Goal: Transaction & Acquisition: Purchase product/service

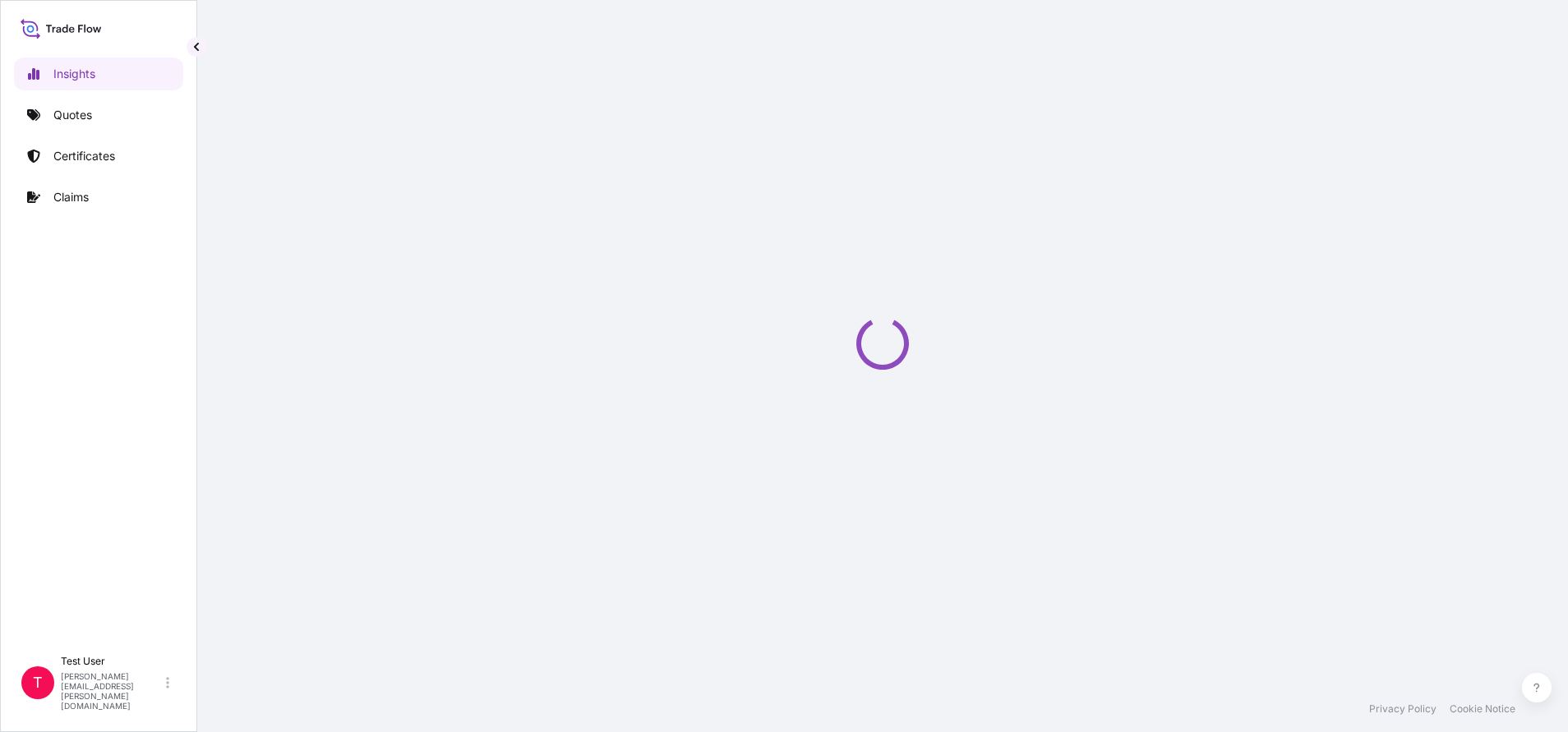
select select "2025"
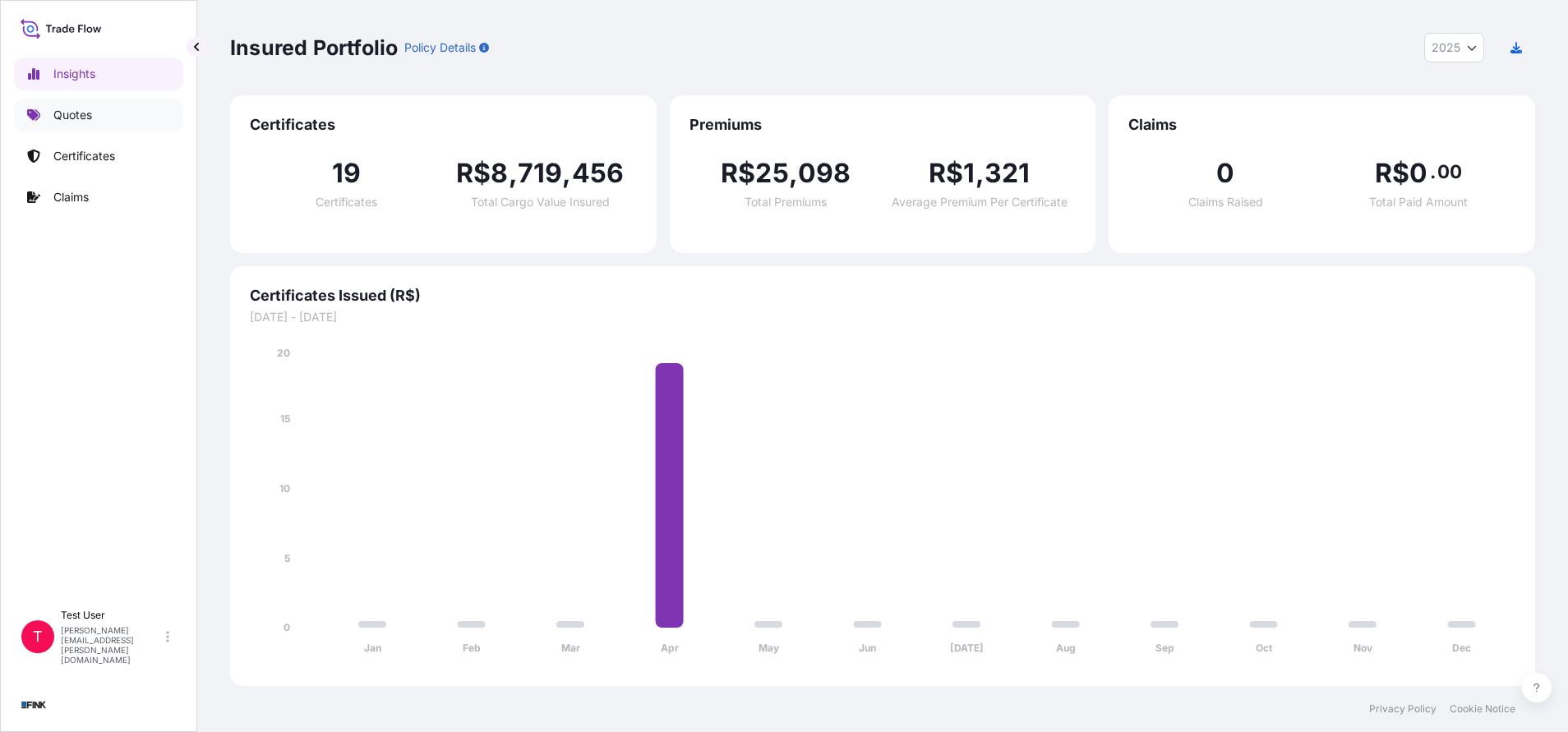
click at [67, 110] on p "Quotes" at bounding box center [72, 115] width 39 height 16
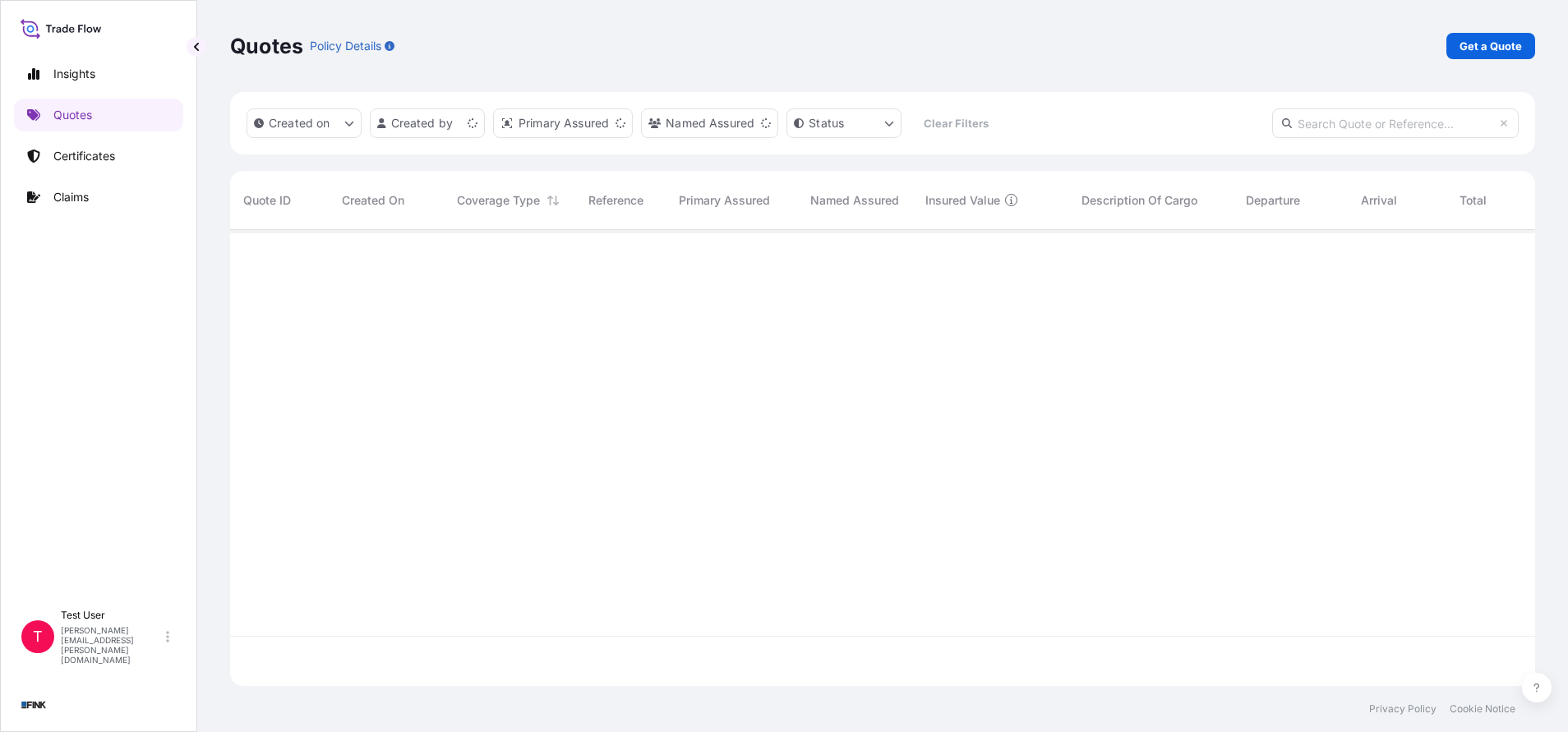
scroll to position [446, 1286]
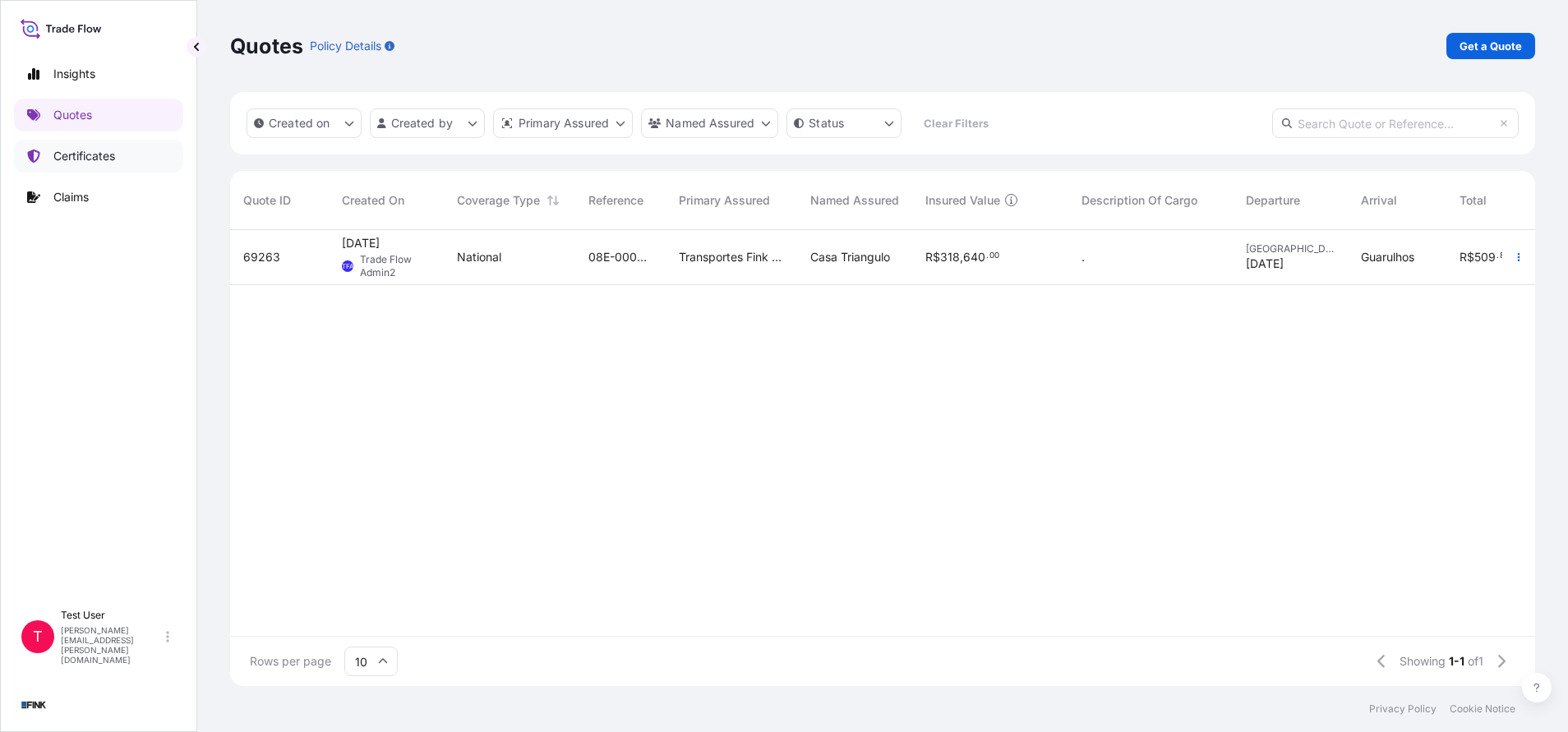
click at [61, 166] on link "Certificates" at bounding box center [99, 156] width 169 height 33
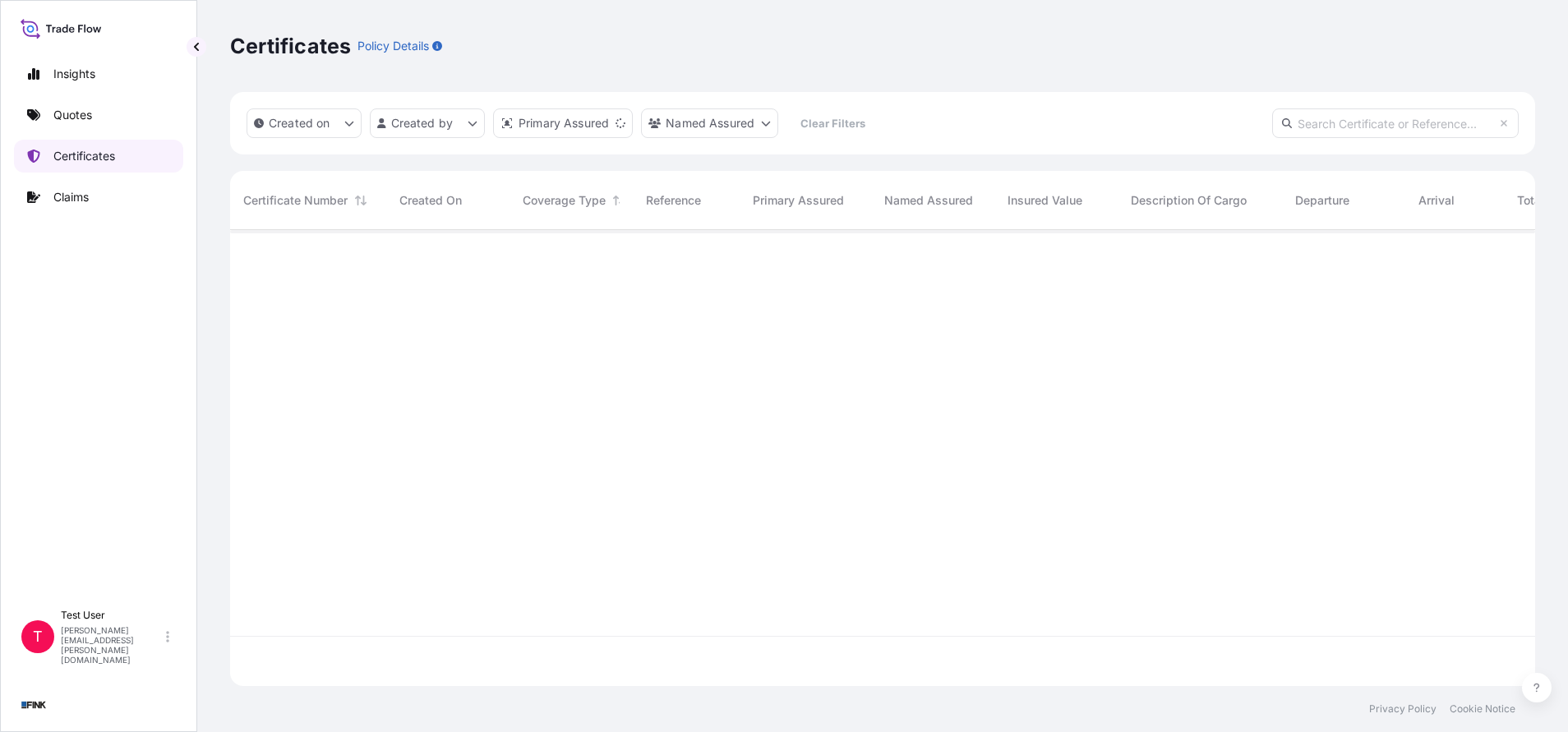
scroll to position [446, 1286]
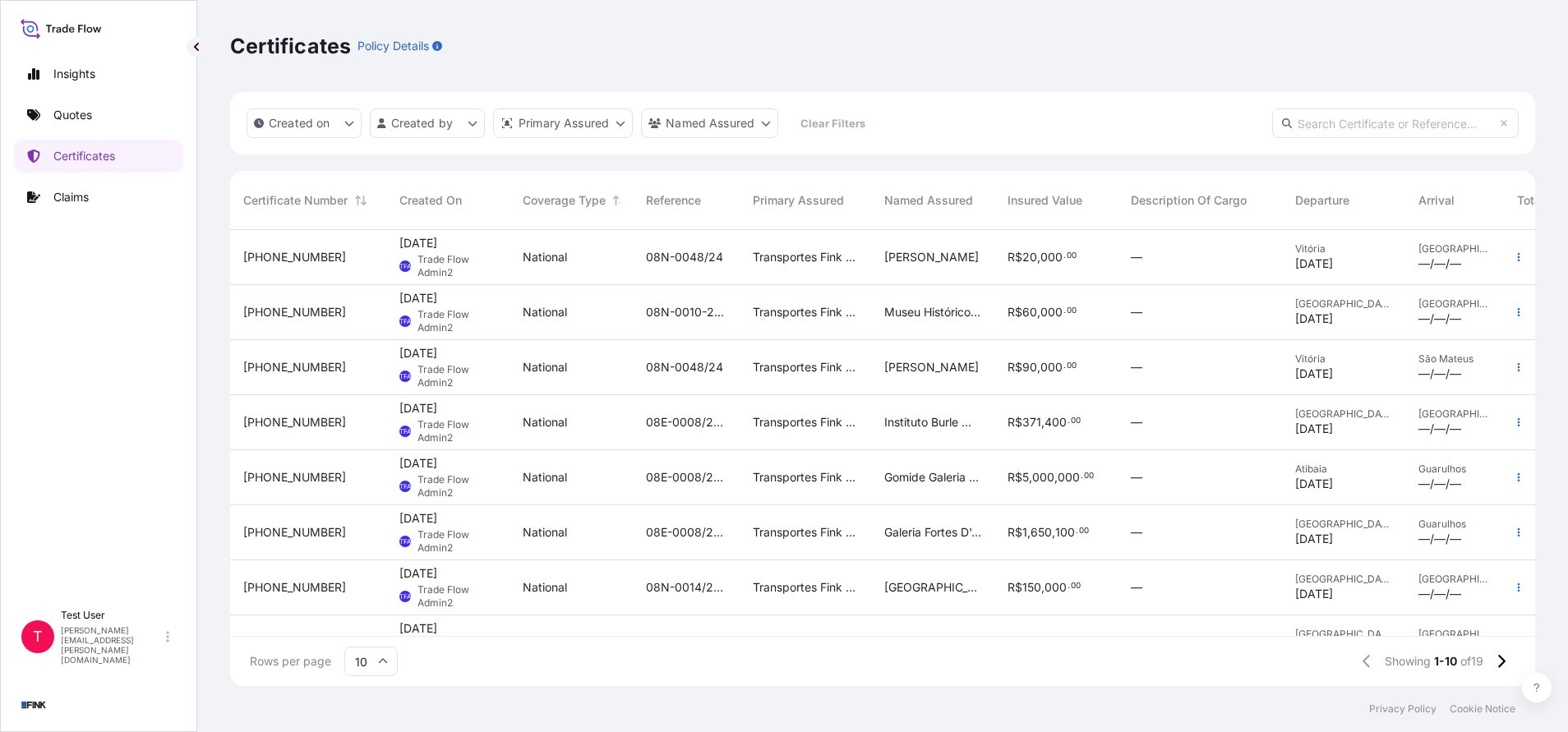
click at [392, 659] on input "10" at bounding box center [370, 661] width 53 height 30
click at [367, 614] on div "50" at bounding box center [371, 616] width 40 height 31
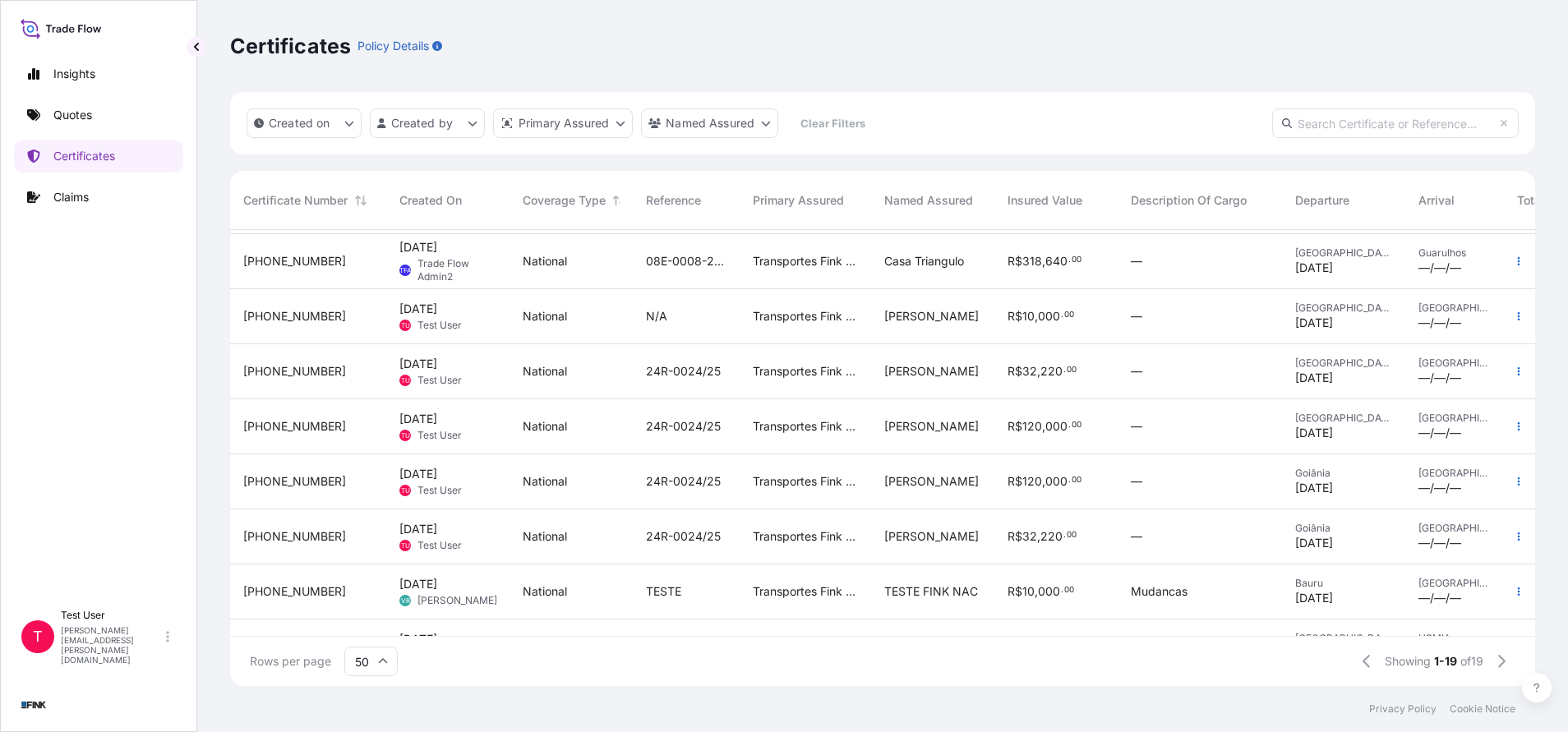
scroll to position [659, 0]
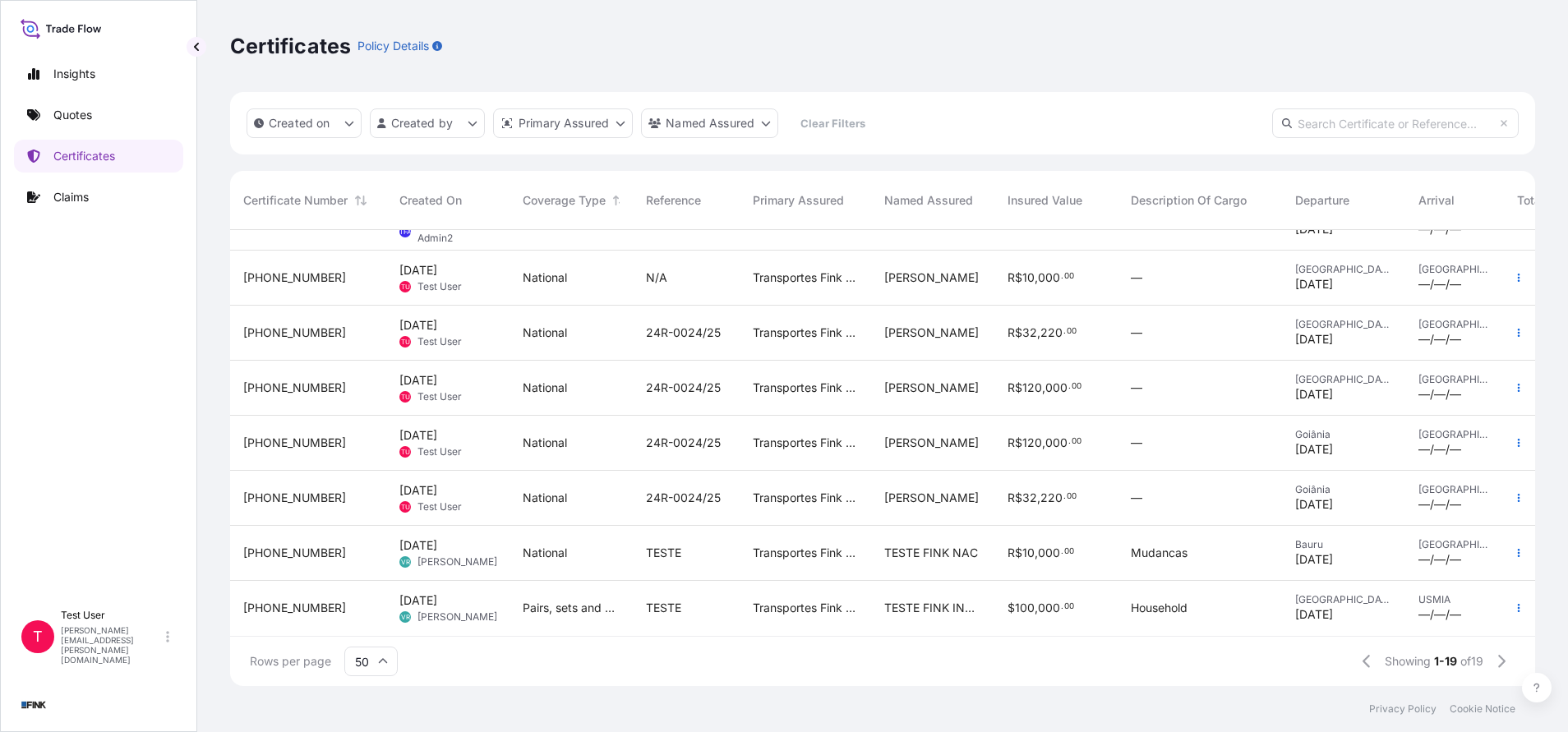
click at [266, 545] on span "[PHONE_NUMBER]" at bounding box center [295, 553] width 102 height 16
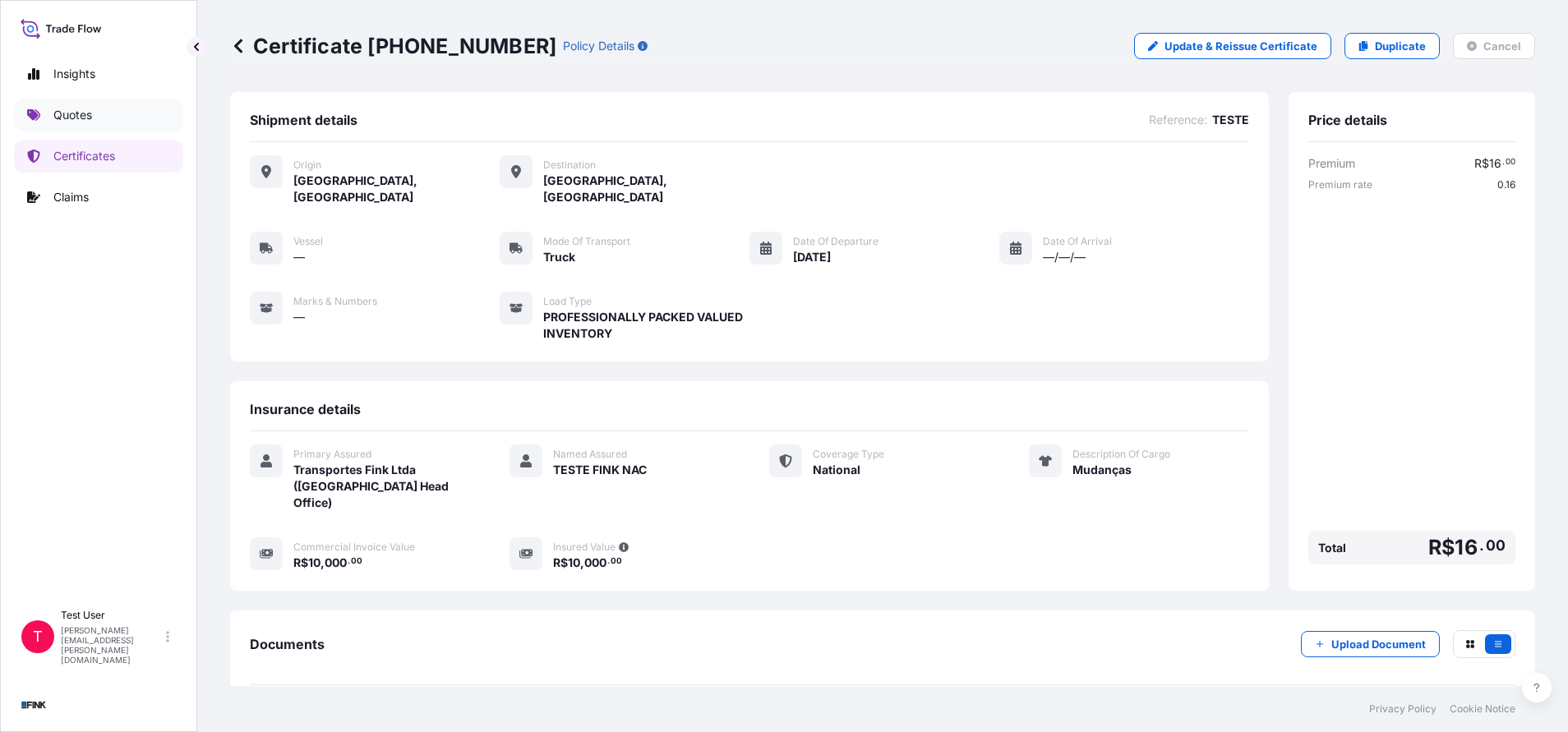
click at [82, 113] on p "Quotes" at bounding box center [72, 115] width 39 height 16
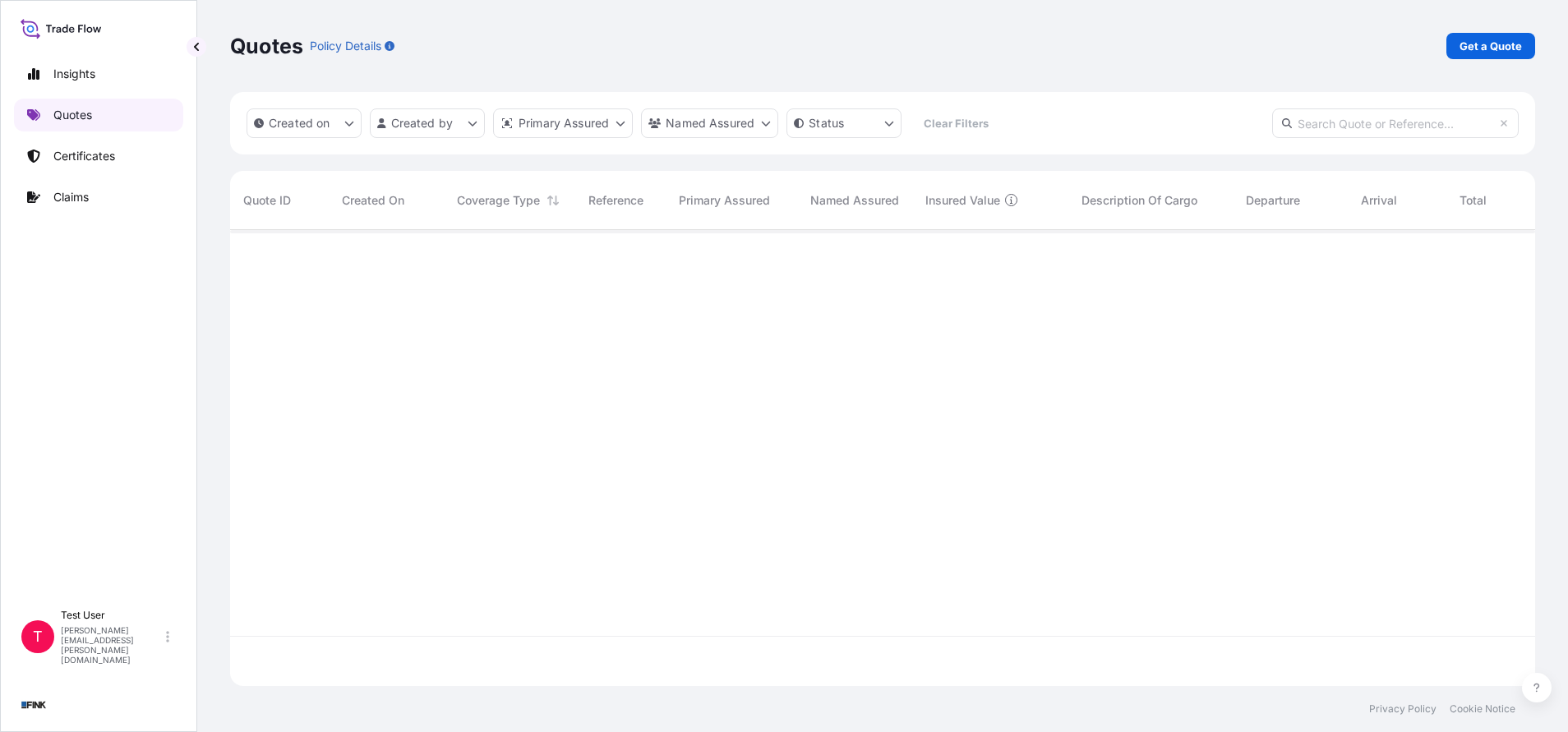
scroll to position [446, 1286]
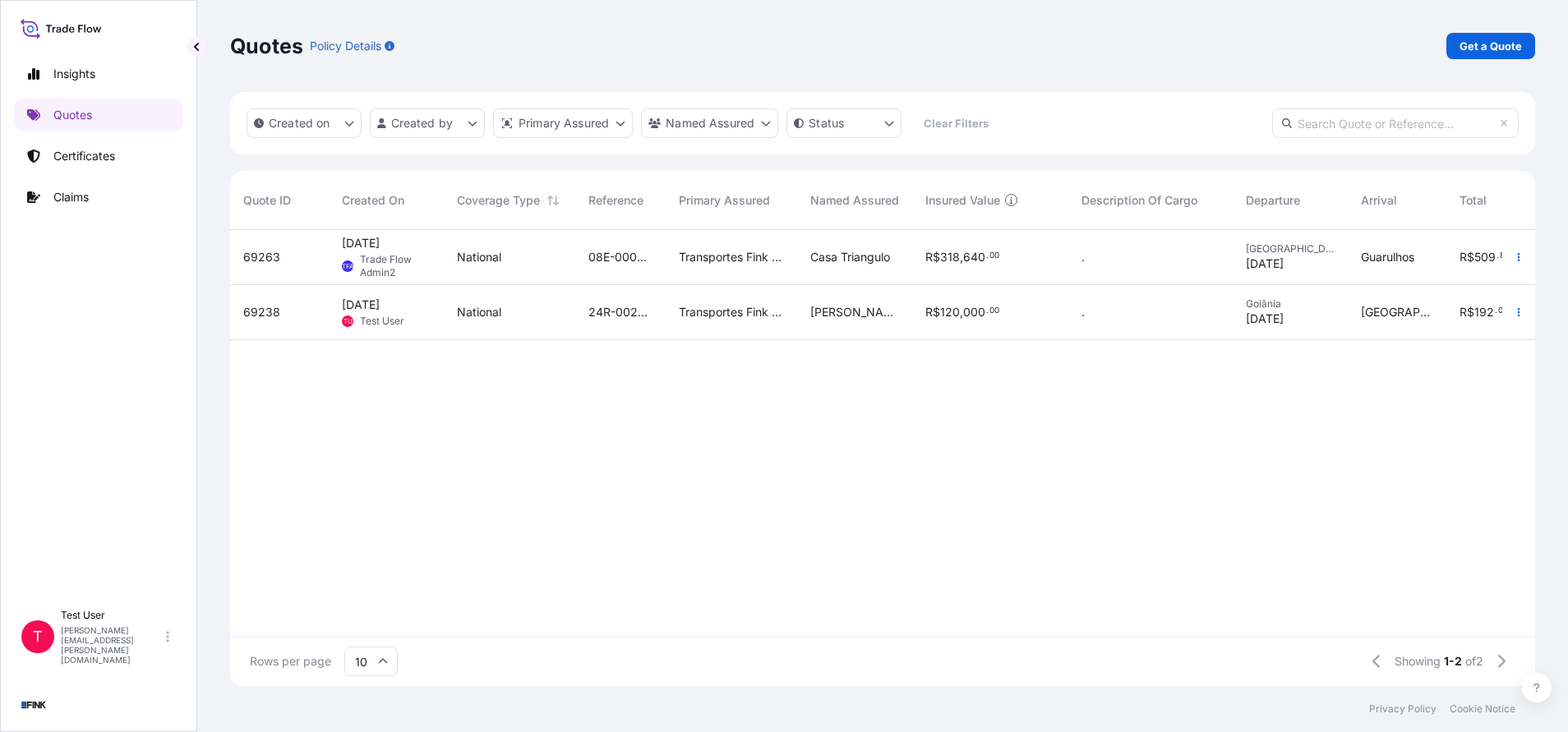
click at [1360, 126] on input "text" at bounding box center [1395, 123] width 246 height 30
paste input "69238"
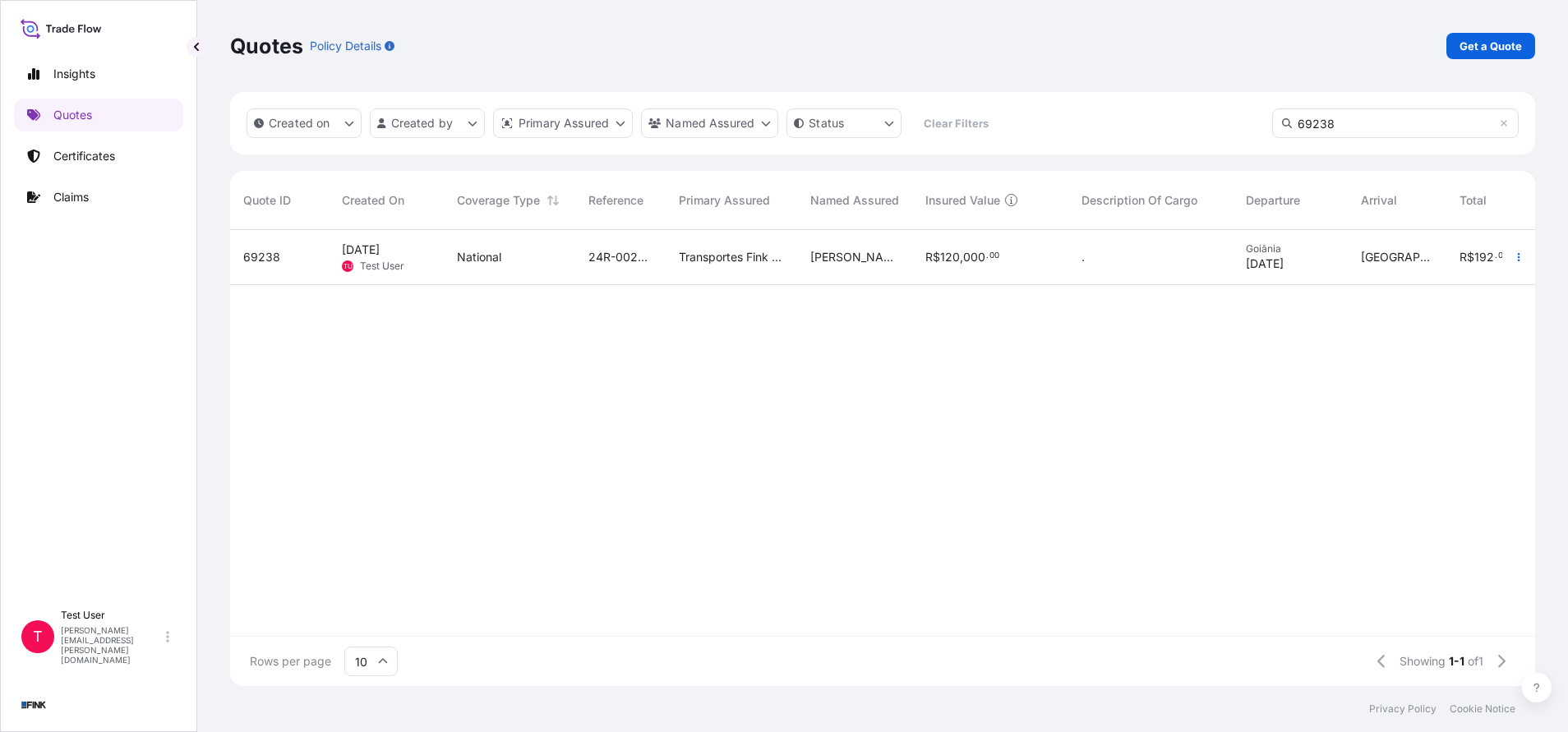
type input "69238"
click at [269, 260] on span "69238" at bounding box center [261, 257] width 37 height 16
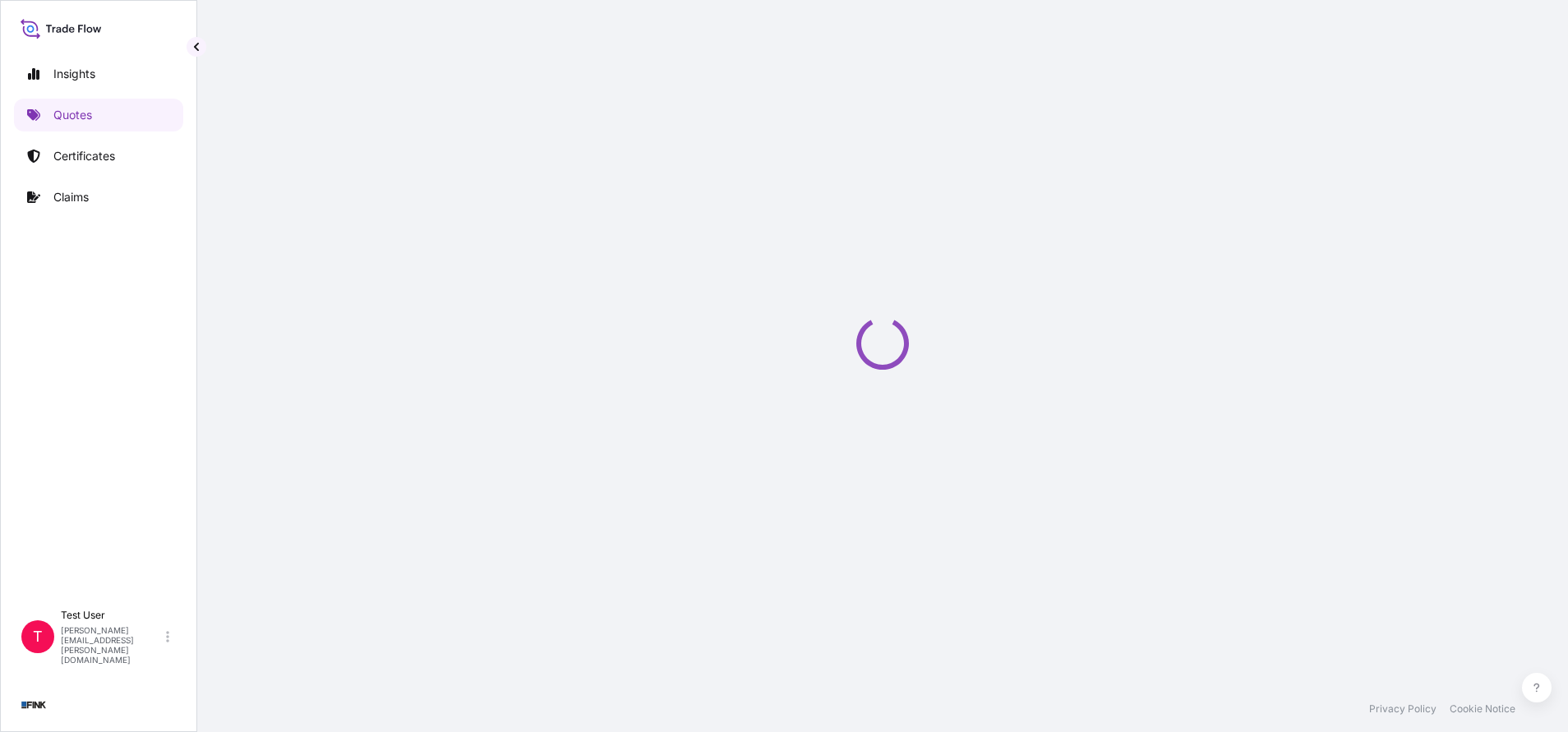
select select "national"
select select "Truck"
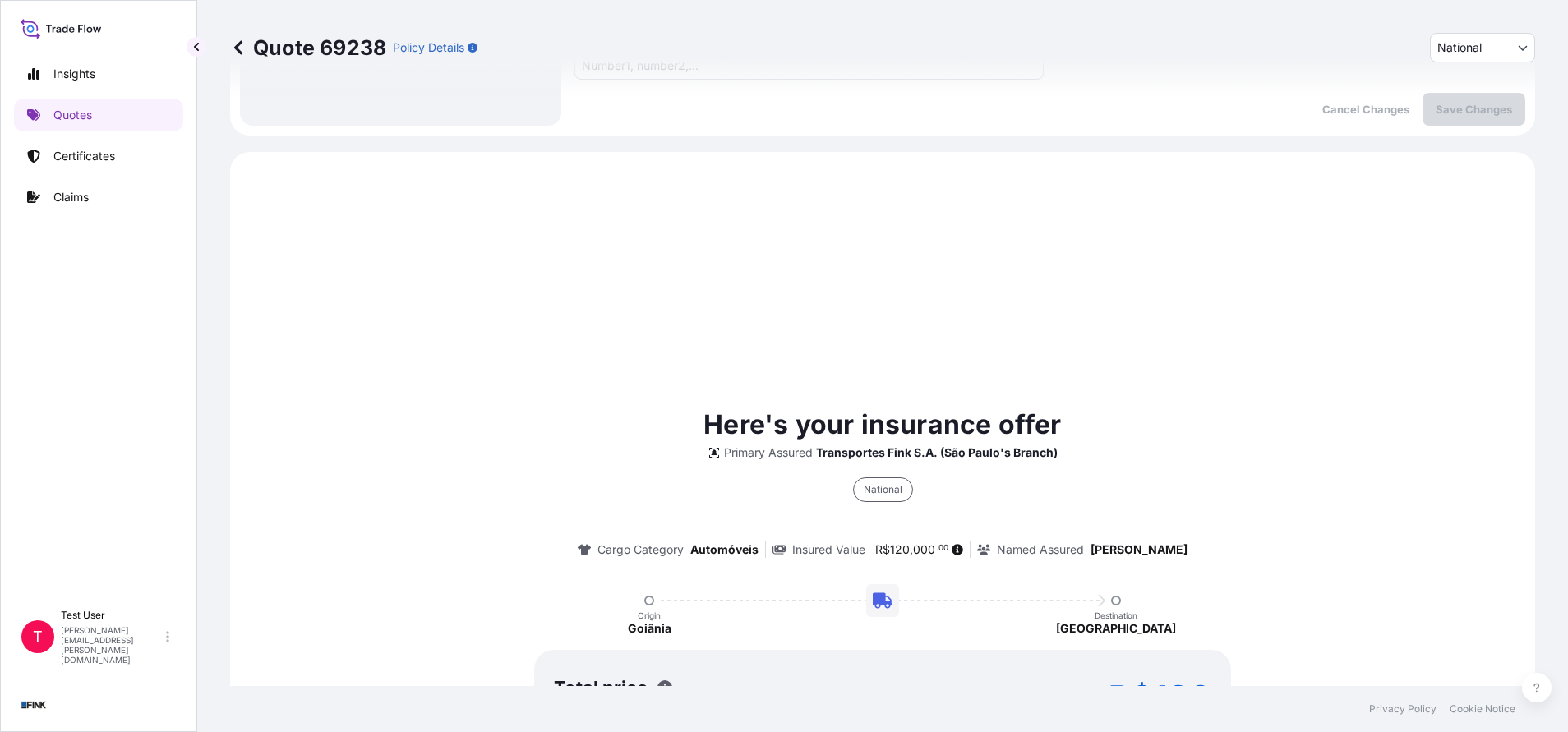
scroll to position [489, 0]
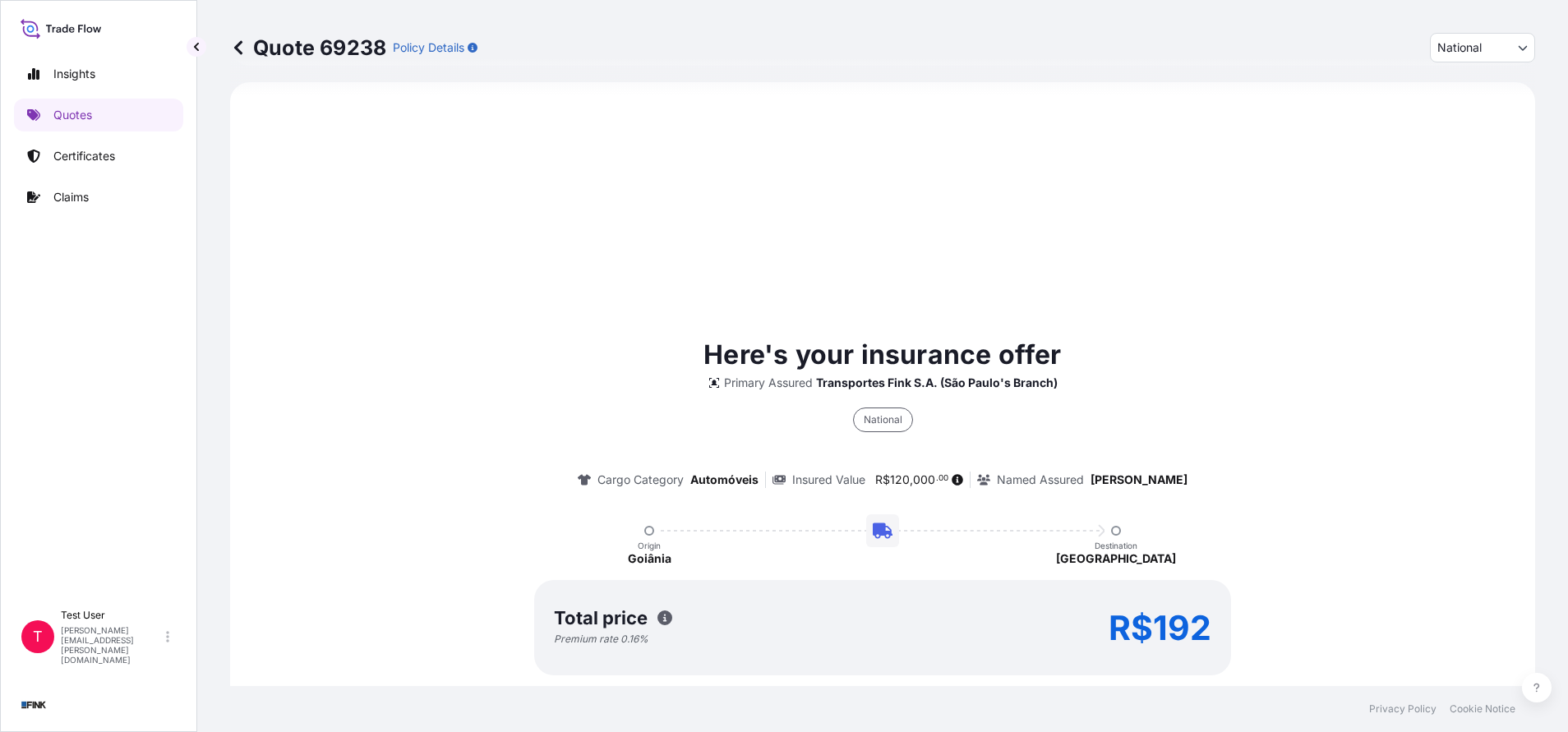
select select "31749"
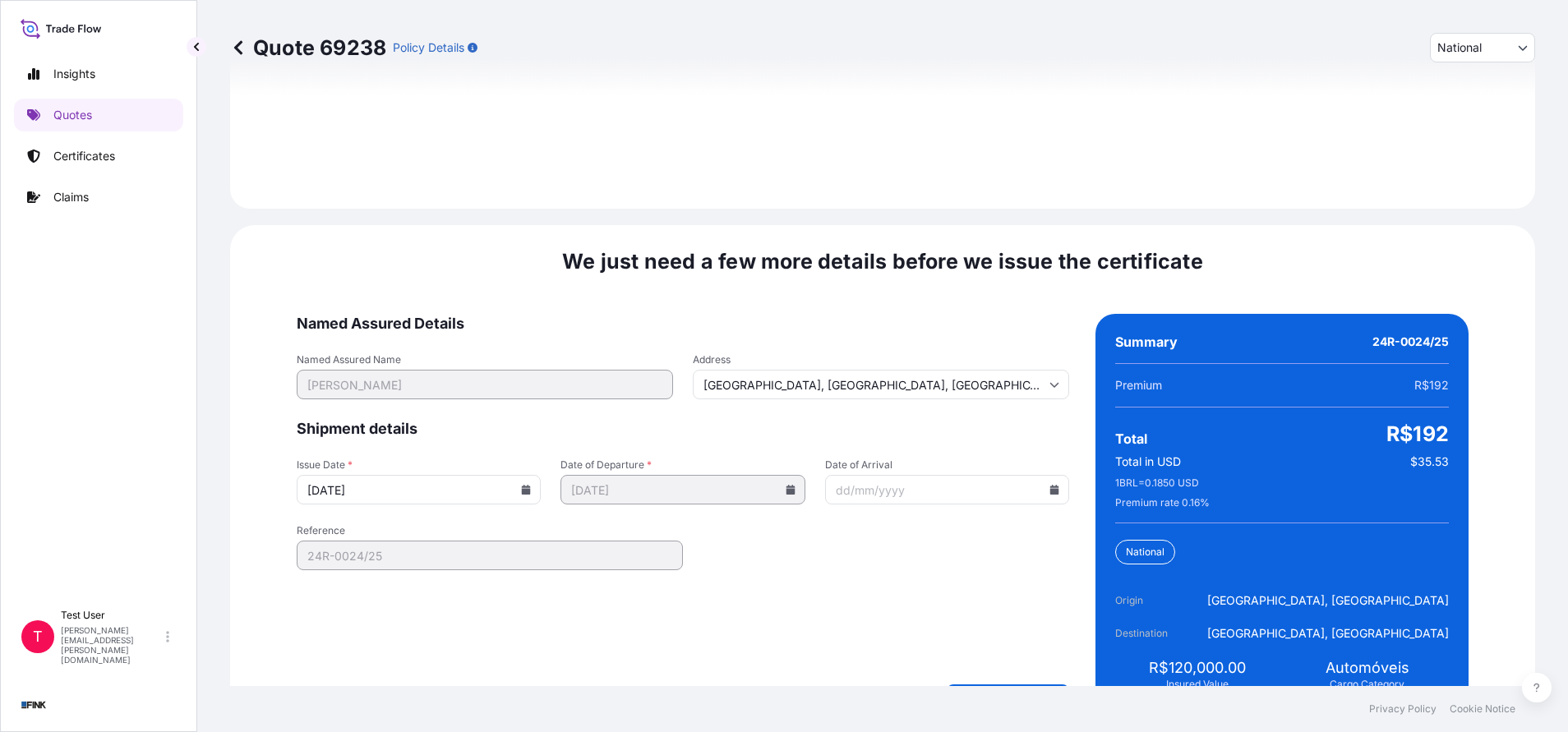
scroll to position [1973, 0]
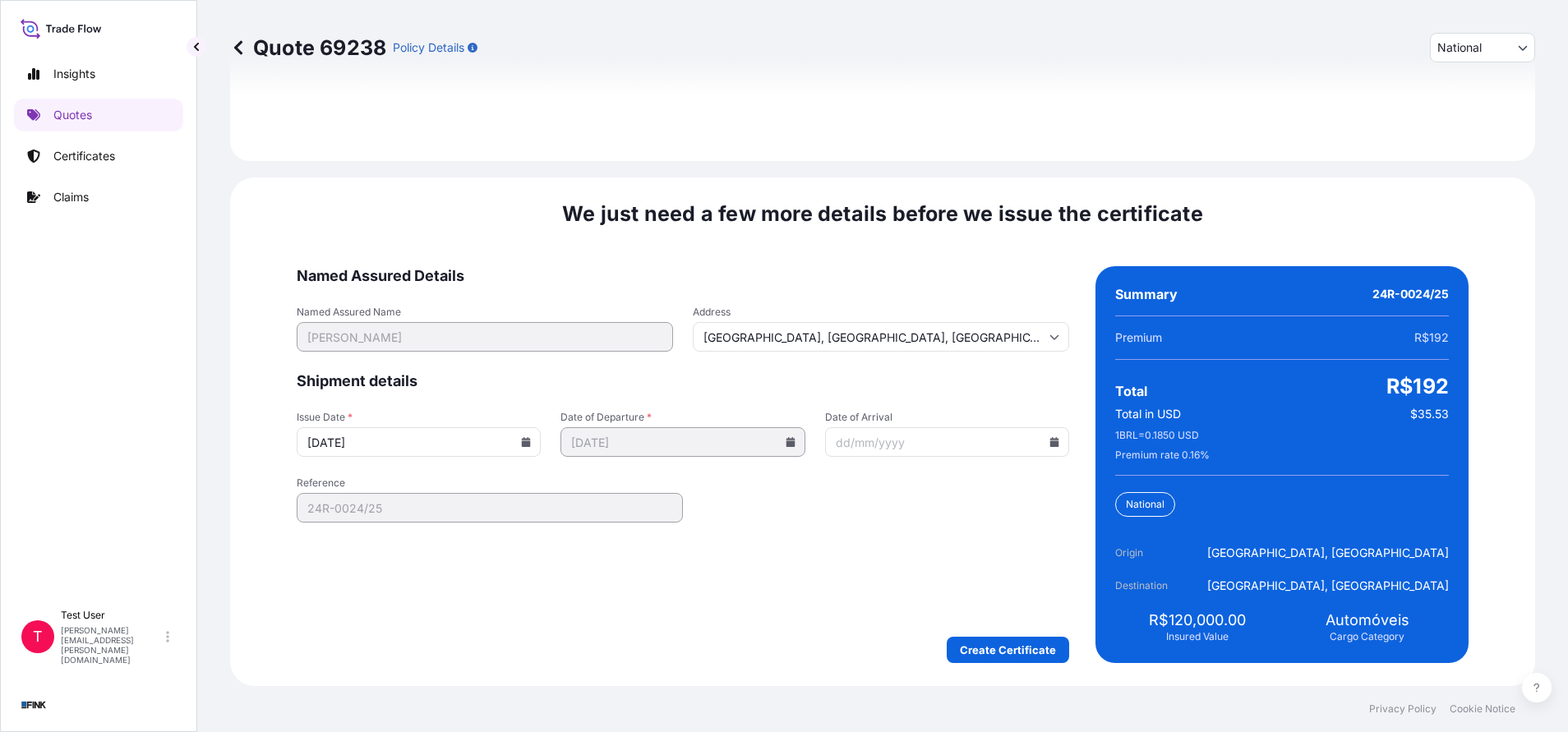
click at [531, 439] on icon at bounding box center [526, 442] width 9 height 10
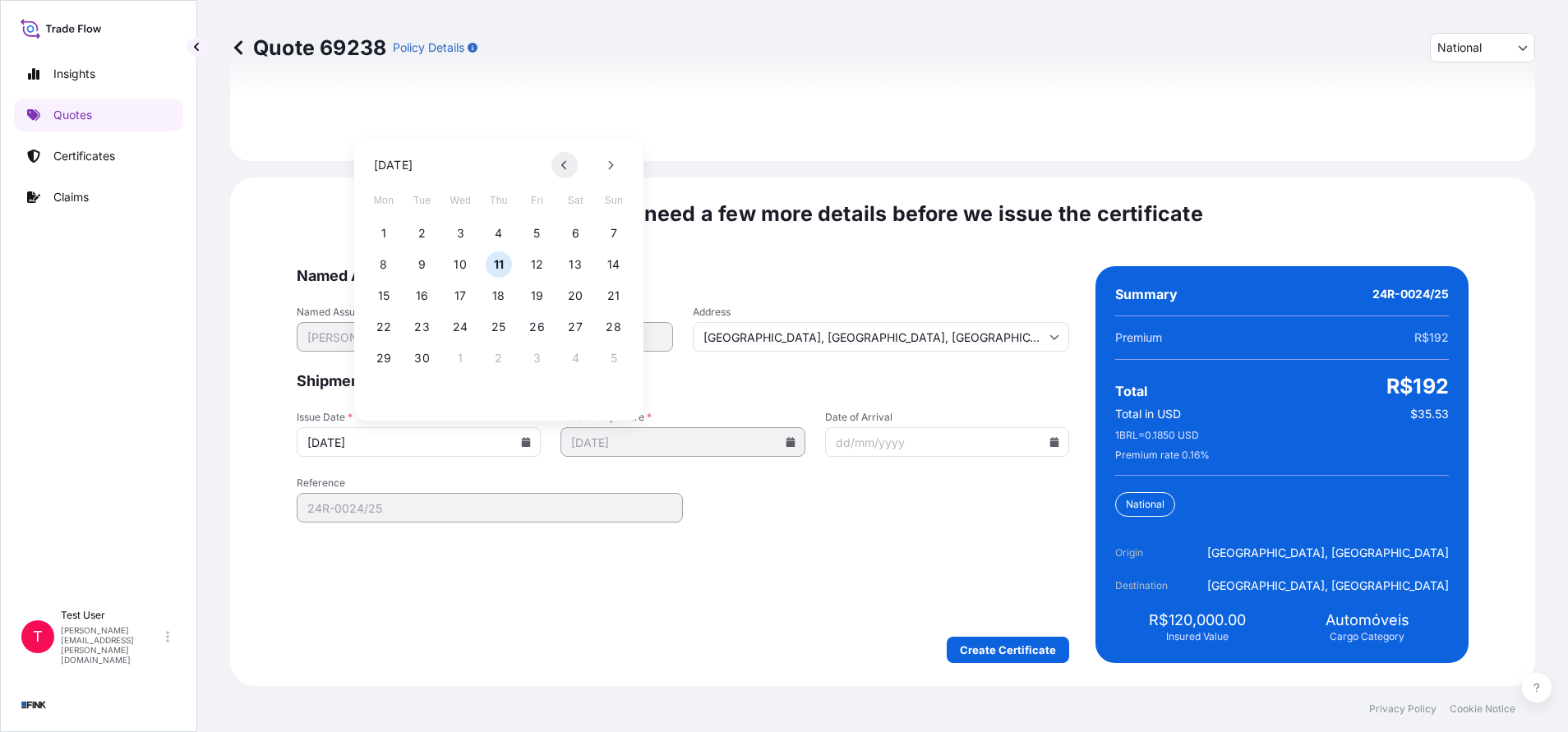
click at [560, 164] on button at bounding box center [564, 164] width 26 height 26
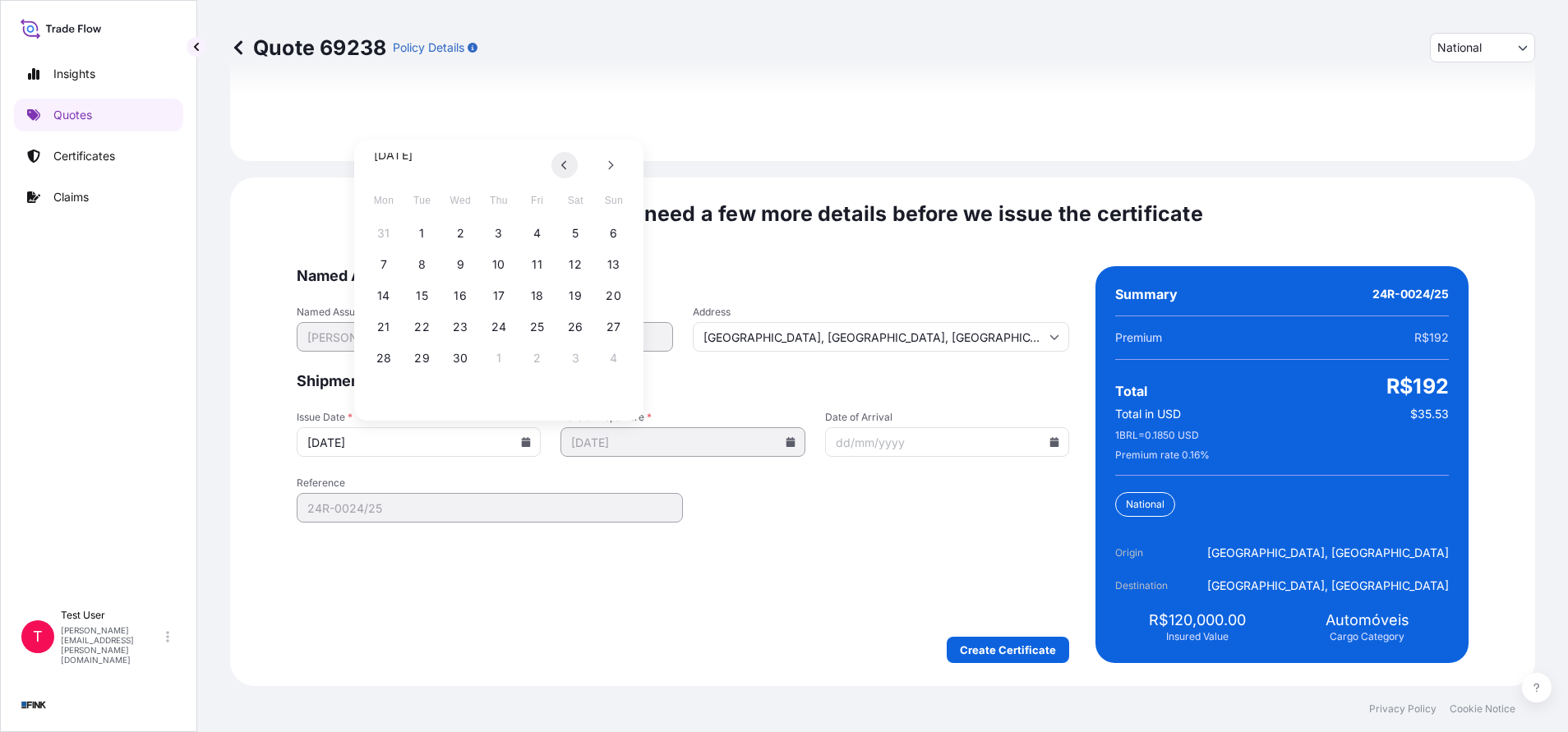
click at [560, 164] on button at bounding box center [564, 164] width 26 height 26
click at [617, 163] on button at bounding box center [610, 164] width 26 height 26
click at [380, 391] on button "31" at bounding box center [383, 389] width 26 height 26
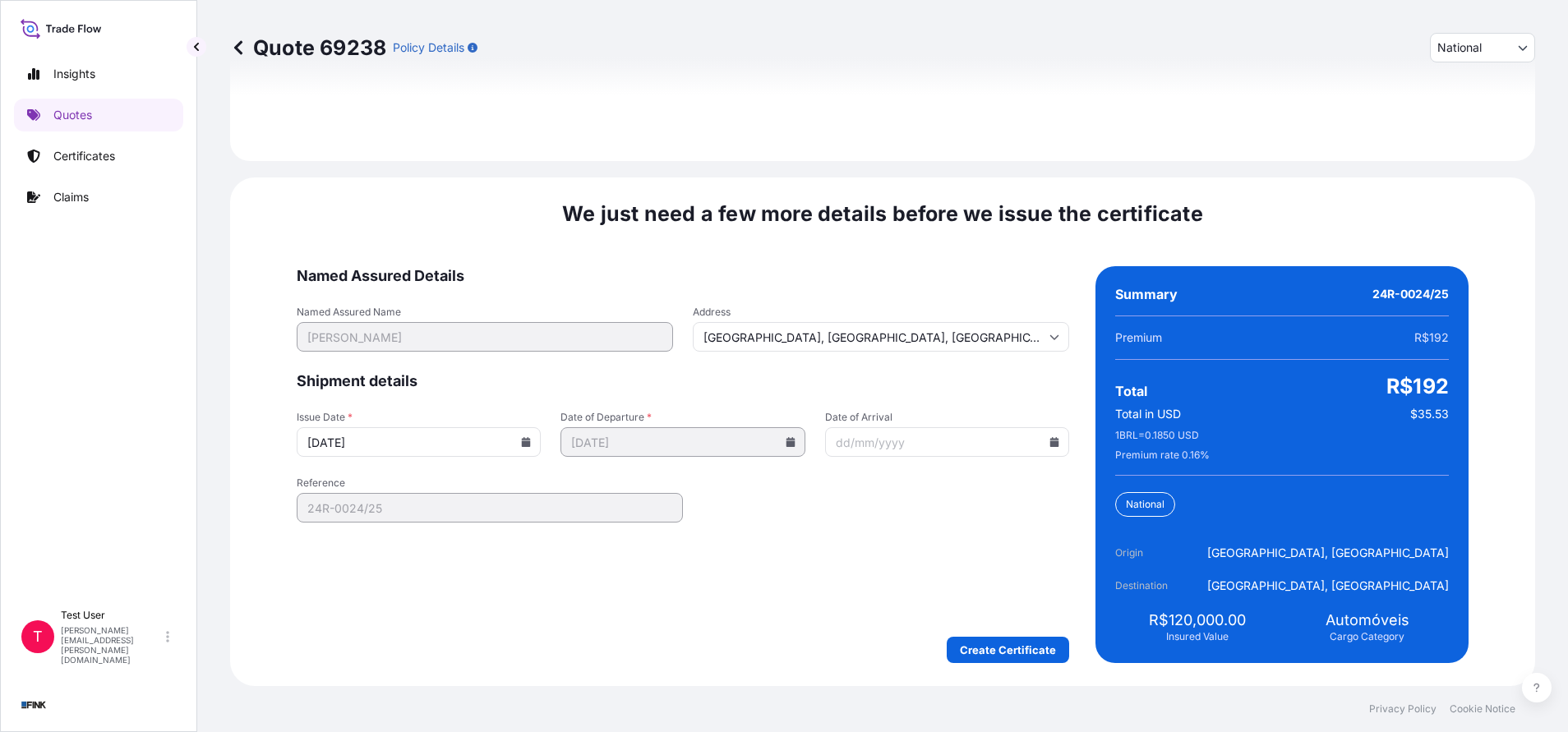
type input "[DATE]"
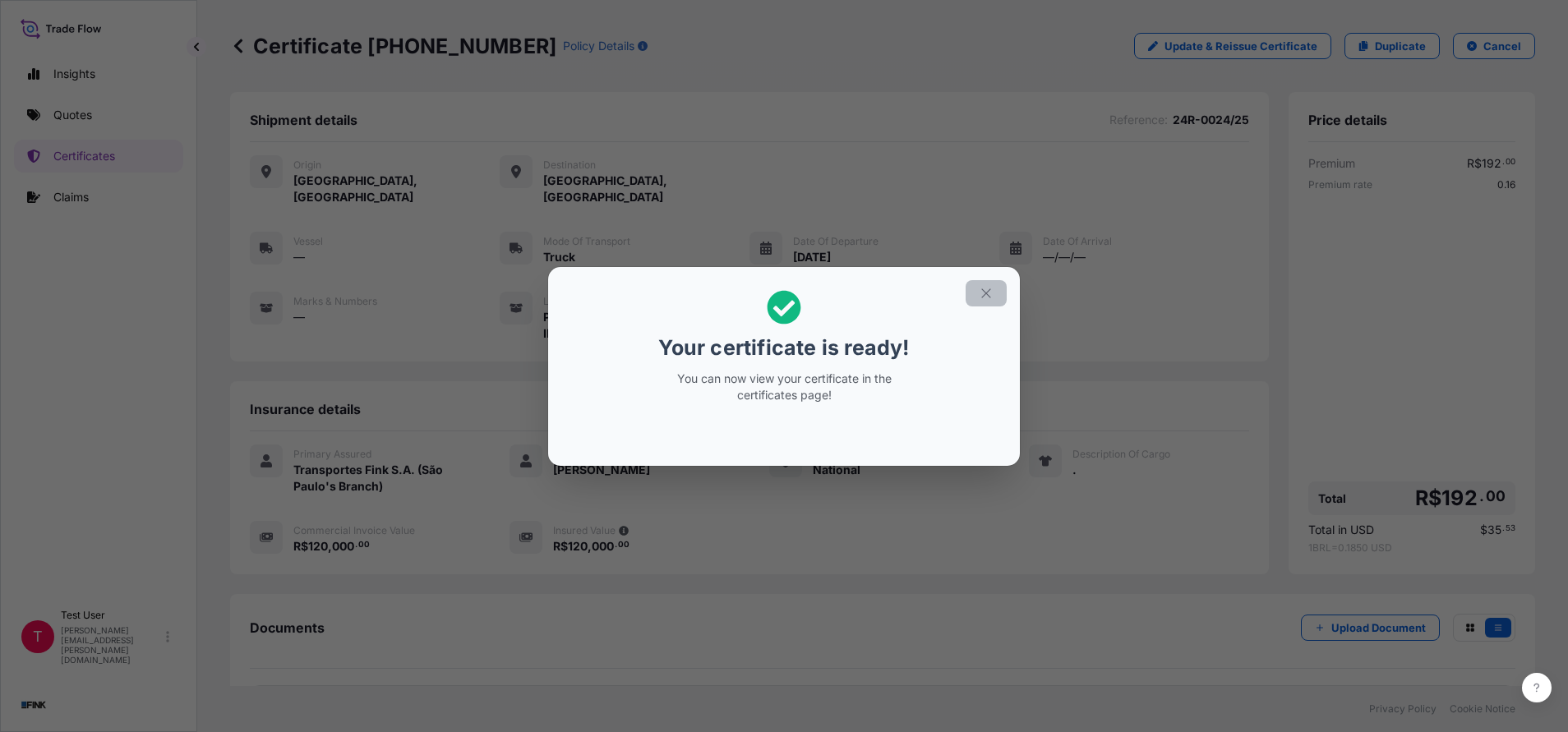
click at [986, 299] on icon "button" at bounding box center [986, 293] width 14 height 14
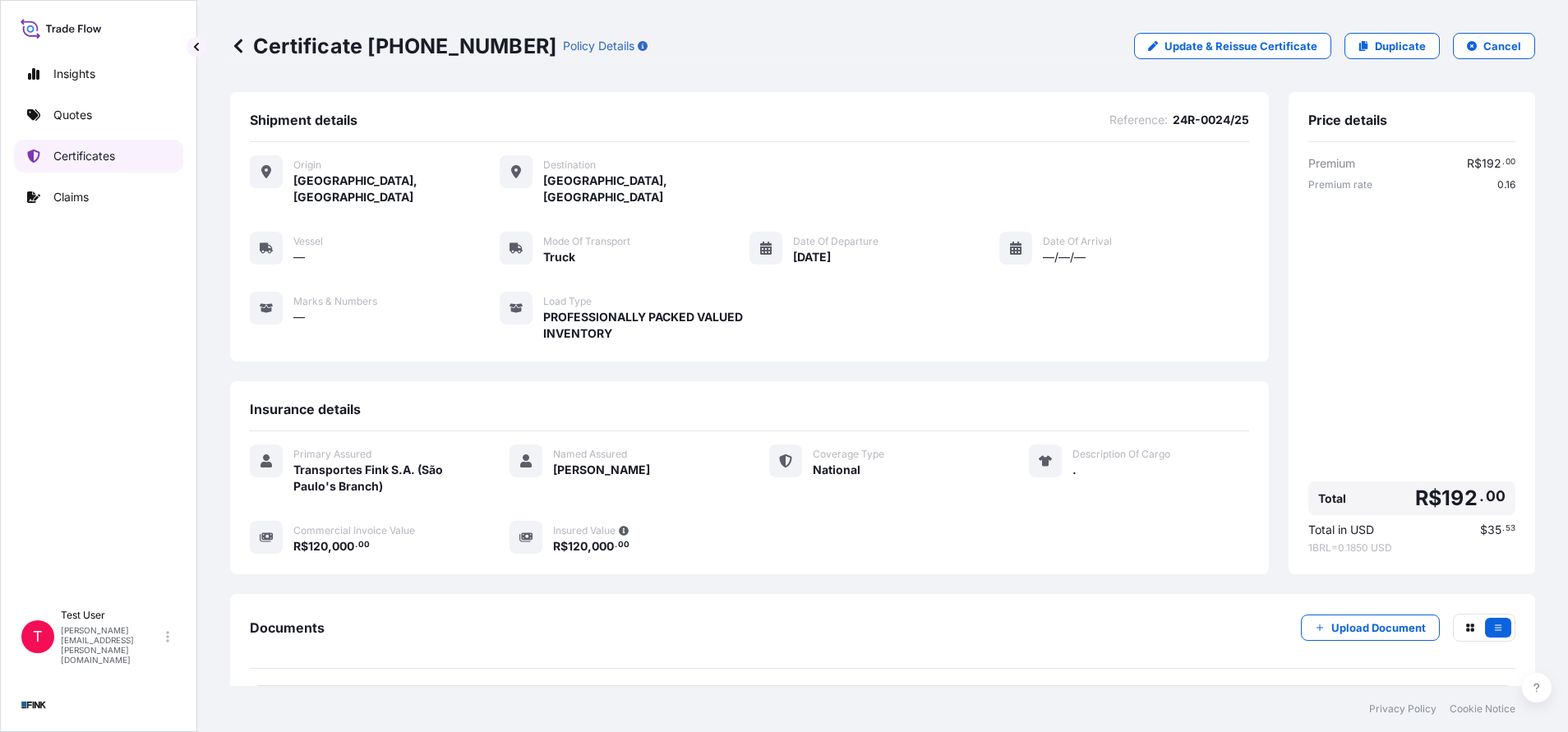
click at [77, 148] on p "Certificates" at bounding box center [84, 156] width 62 height 16
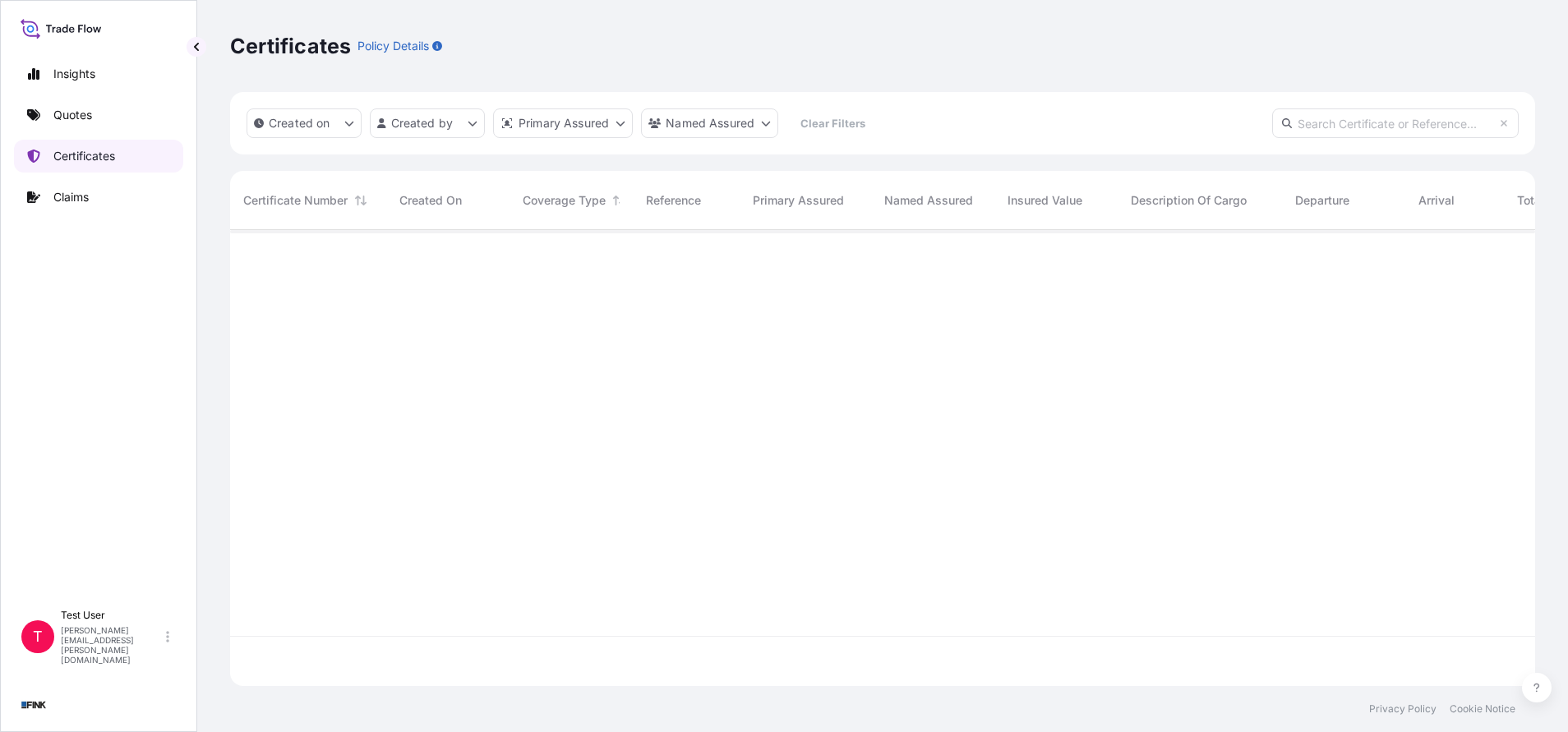
scroll to position [446, 1286]
click at [1331, 126] on input "text" at bounding box center [1395, 123] width 246 height 30
paste input "[PHONE_NUMBER]"
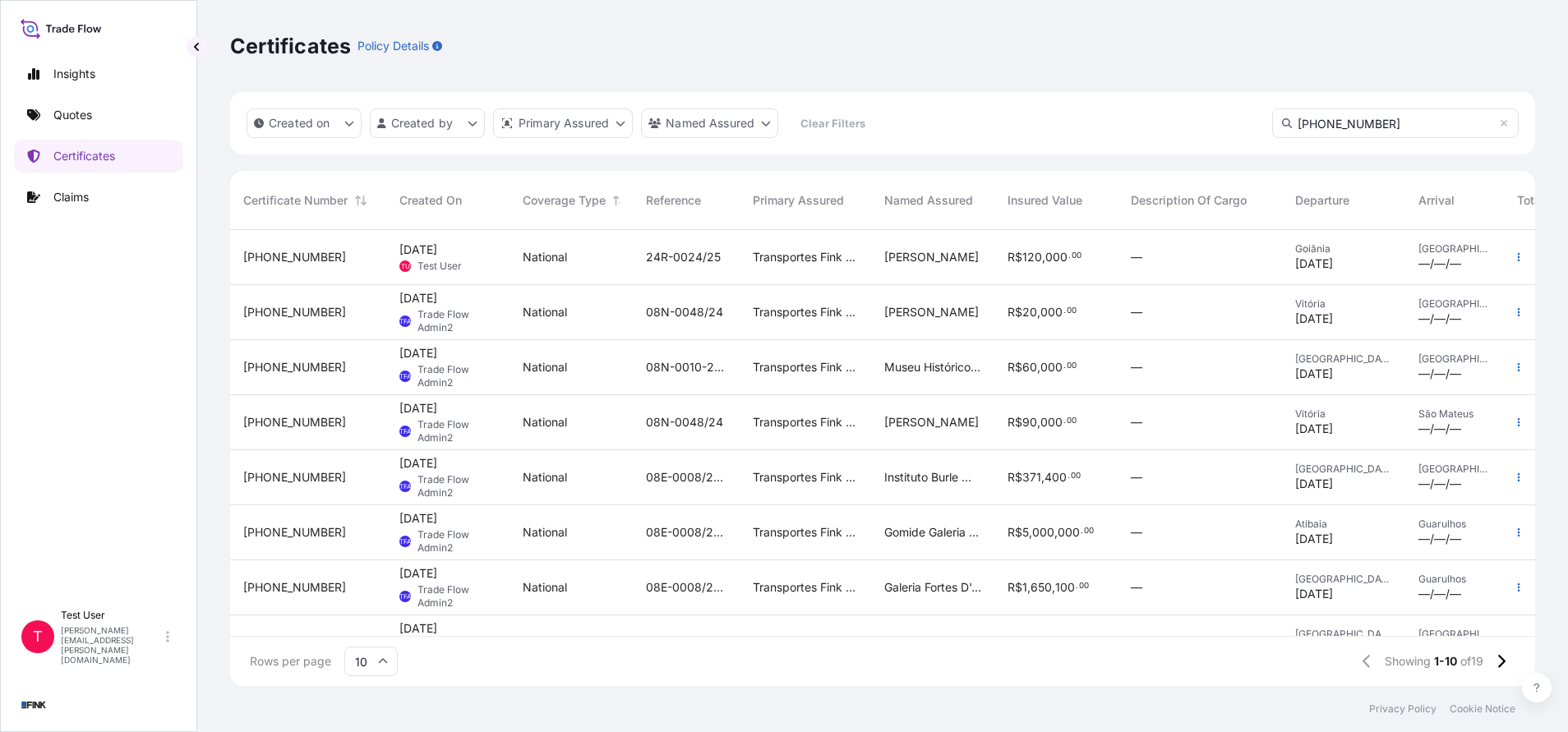
type input "[PHONE_NUMBER]"
click at [381, 660] on icon at bounding box center [383, 661] width 10 height 10
click at [364, 615] on div "50" at bounding box center [371, 616] width 40 height 31
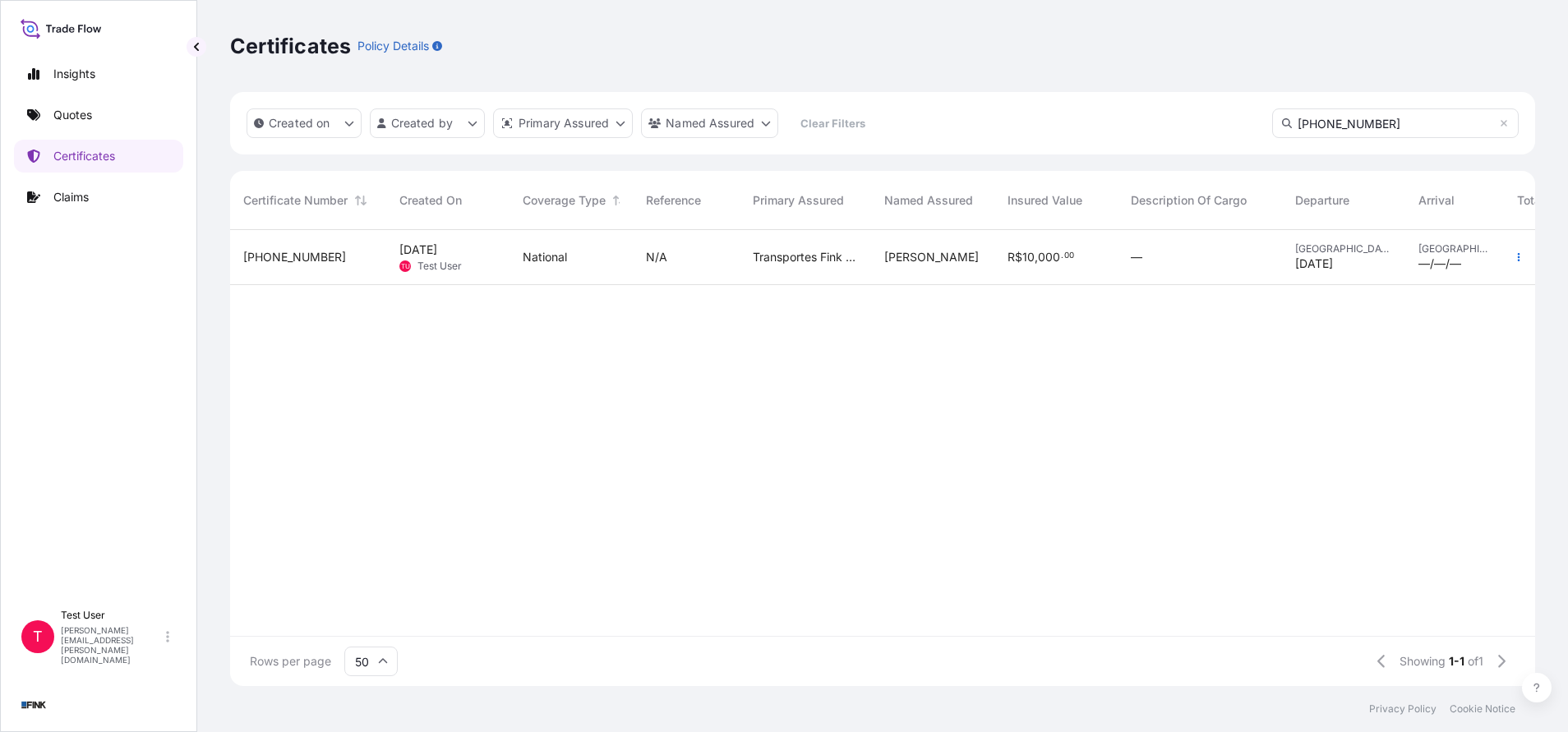
click at [257, 256] on span "[PHONE_NUMBER]" at bounding box center [295, 257] width 102 height 16
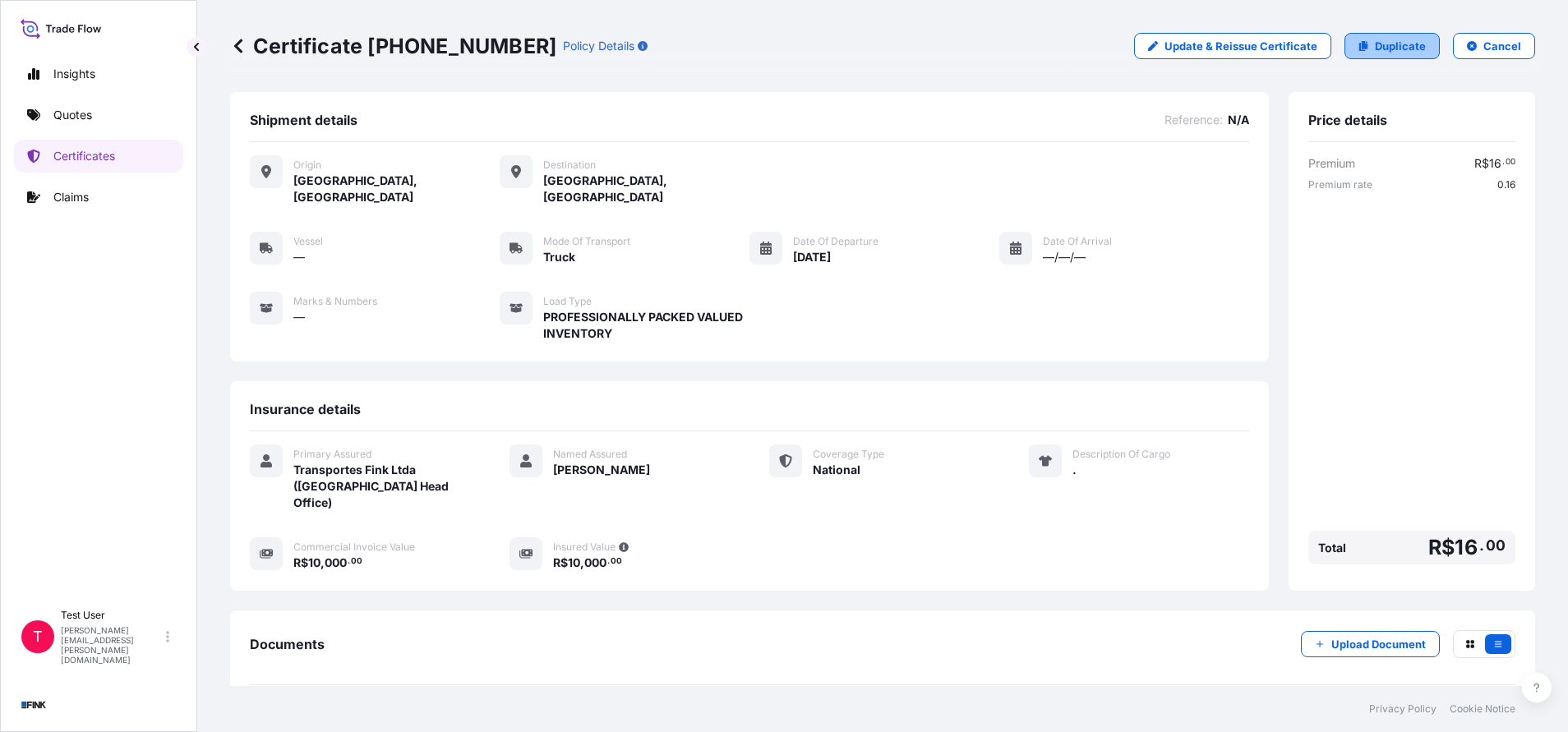
click at [1375, 46] on p "Duplicate" at bounding box center [1400, 46] width 51 height 16
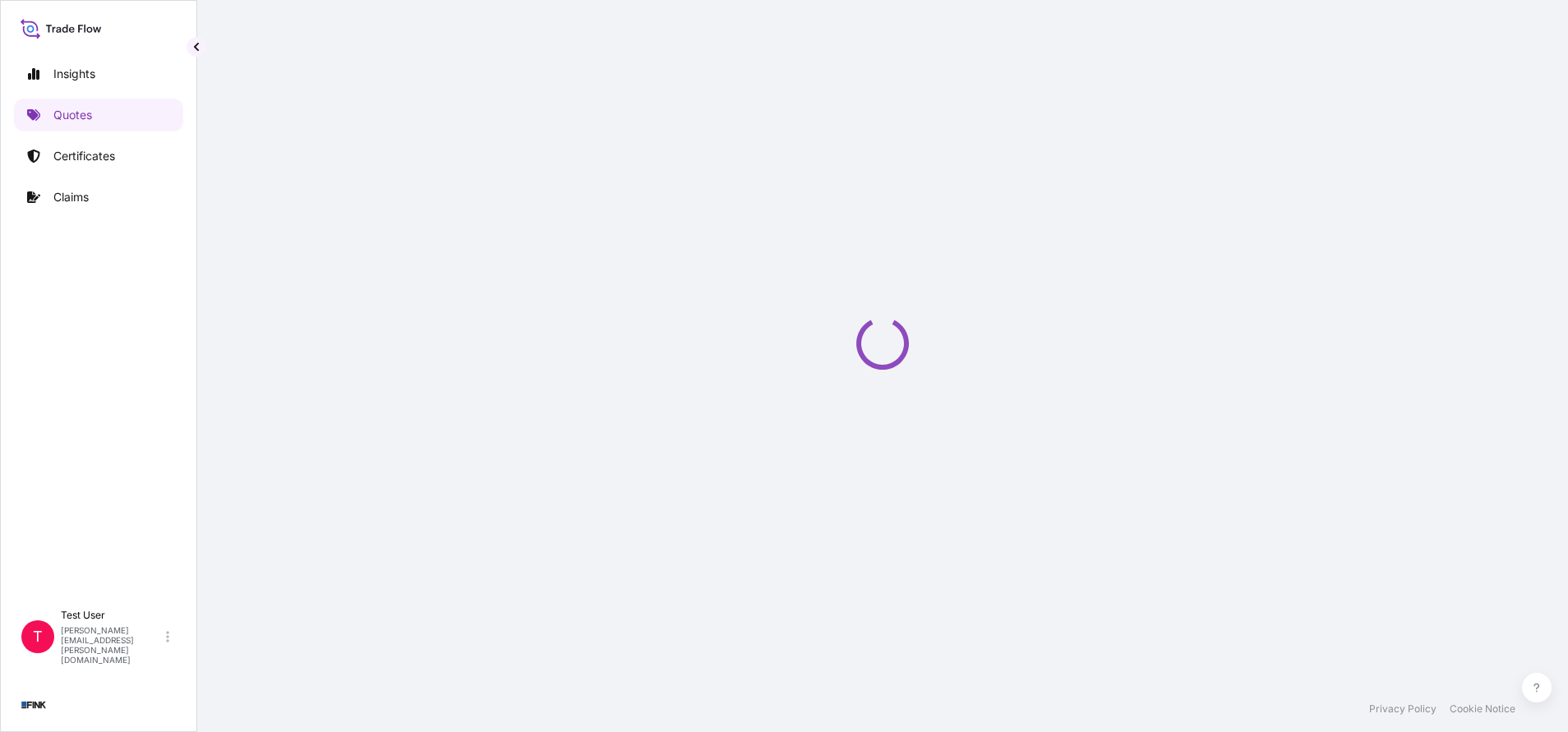
select select "national"
select select "Truck"
select select "31747"
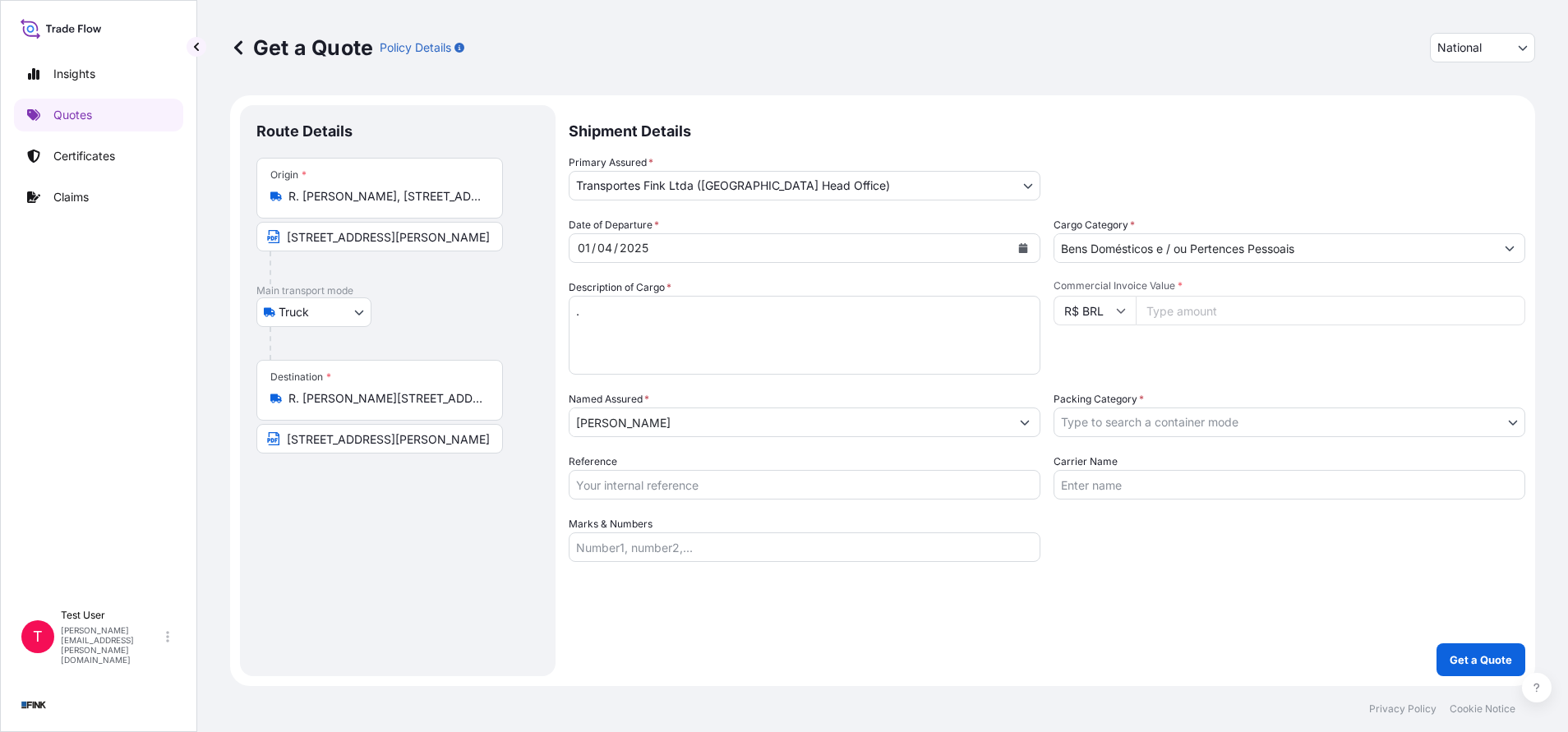
click at [332, 198] on input "R. [PERSON_NAME], [STREET_ADDRESS]" at bounding box center [385, 197] width 194 height 16
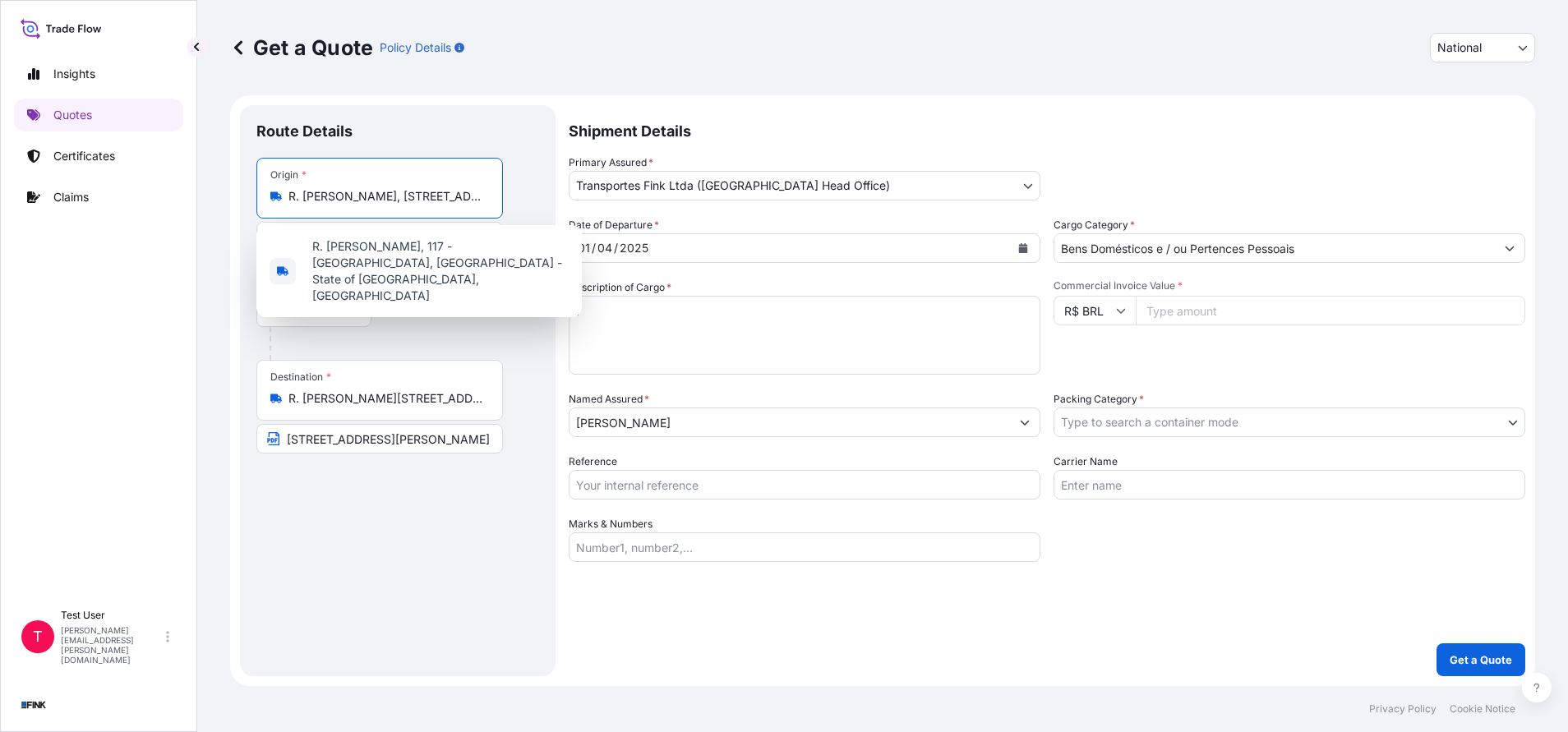
click at [332, 198] on input "R. [PERSON_NAME], [STREET_ADDRESS]" at bounding box center [385, 197] width 194 height 16
paste input "ua Timóteo da Costa, 1001 / apto 202 - bl 3 - Leblon - [GEOGRAPHIC_DATA]"
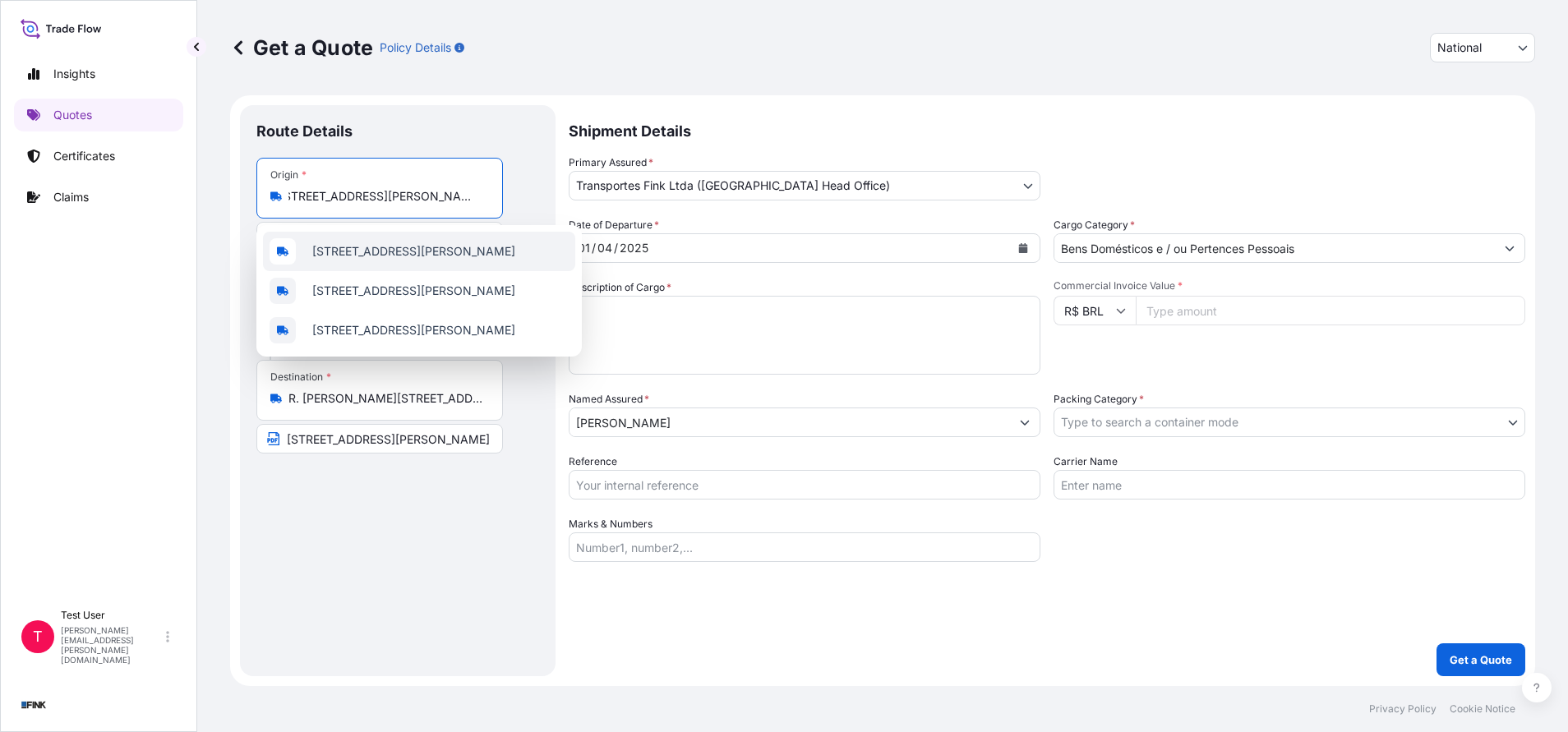
click at [375, 246] on span "[STREET_ADDRESS][PERSON_NAME]" at bounding box center [414, 251] width 203 height 16
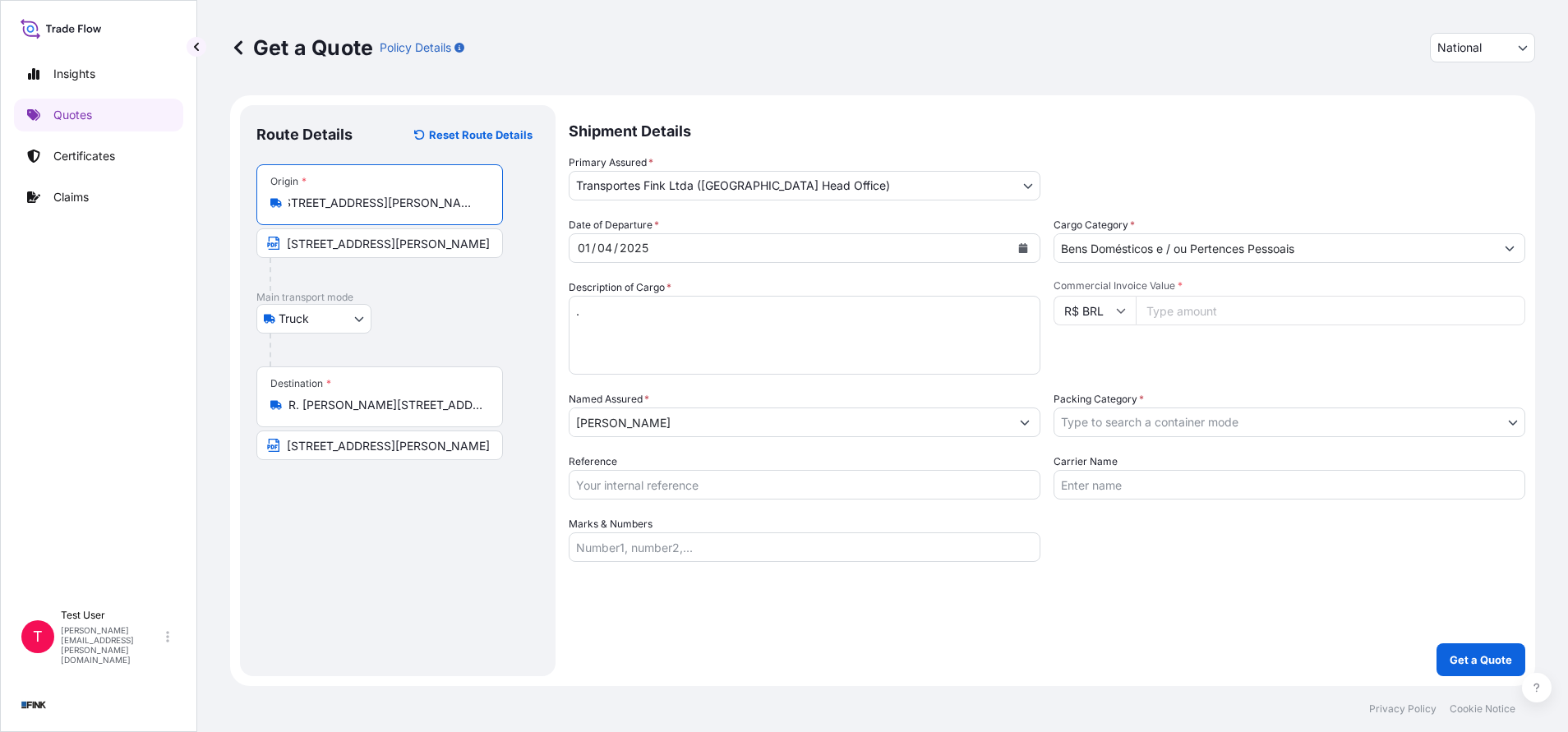
type input "[STREET_ADDRESS][PERSON_NAME]"
click at [375, 246] on input "[STREET_ADDRESS][PERSON_NAME]" at bounding box center [382, 243] width 252 height 30
click at [375, 246] on input "[STREET_ADDRESS][PERSON_NAME]" at bounding box center [379, 243] width 246 height 30
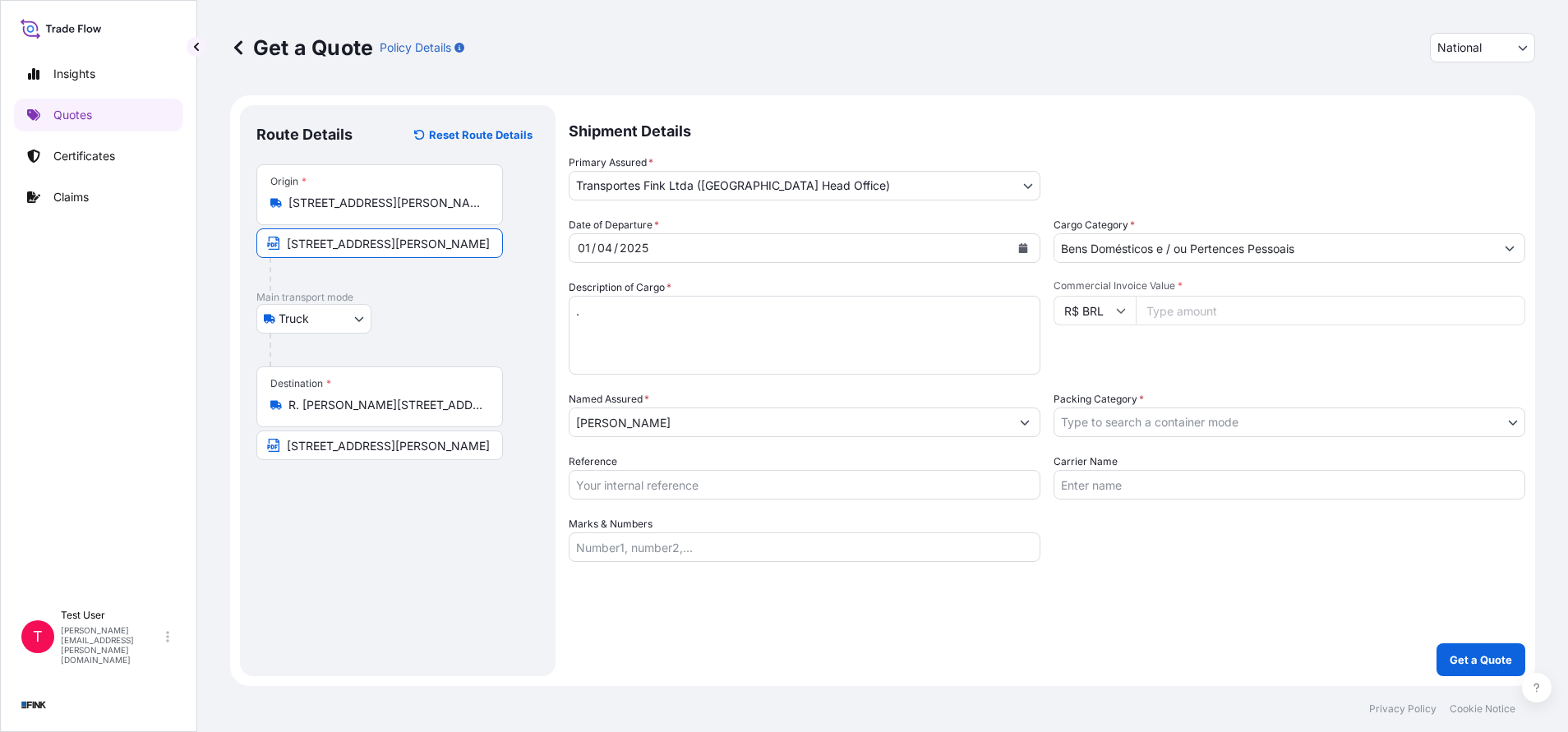
paste input "Timóteo da Costa, 1001 / apto 202 - bl 3 - Leblon - [GEOGRAPHIC_DATA]"
type input "[STREET_ADDRESS][PERSON_NAME]"
click at [401, 400] on input "R. [PERSON_NAME][STREET_ADDRESS]" at bounding box center [385, 405] width 194 height 16
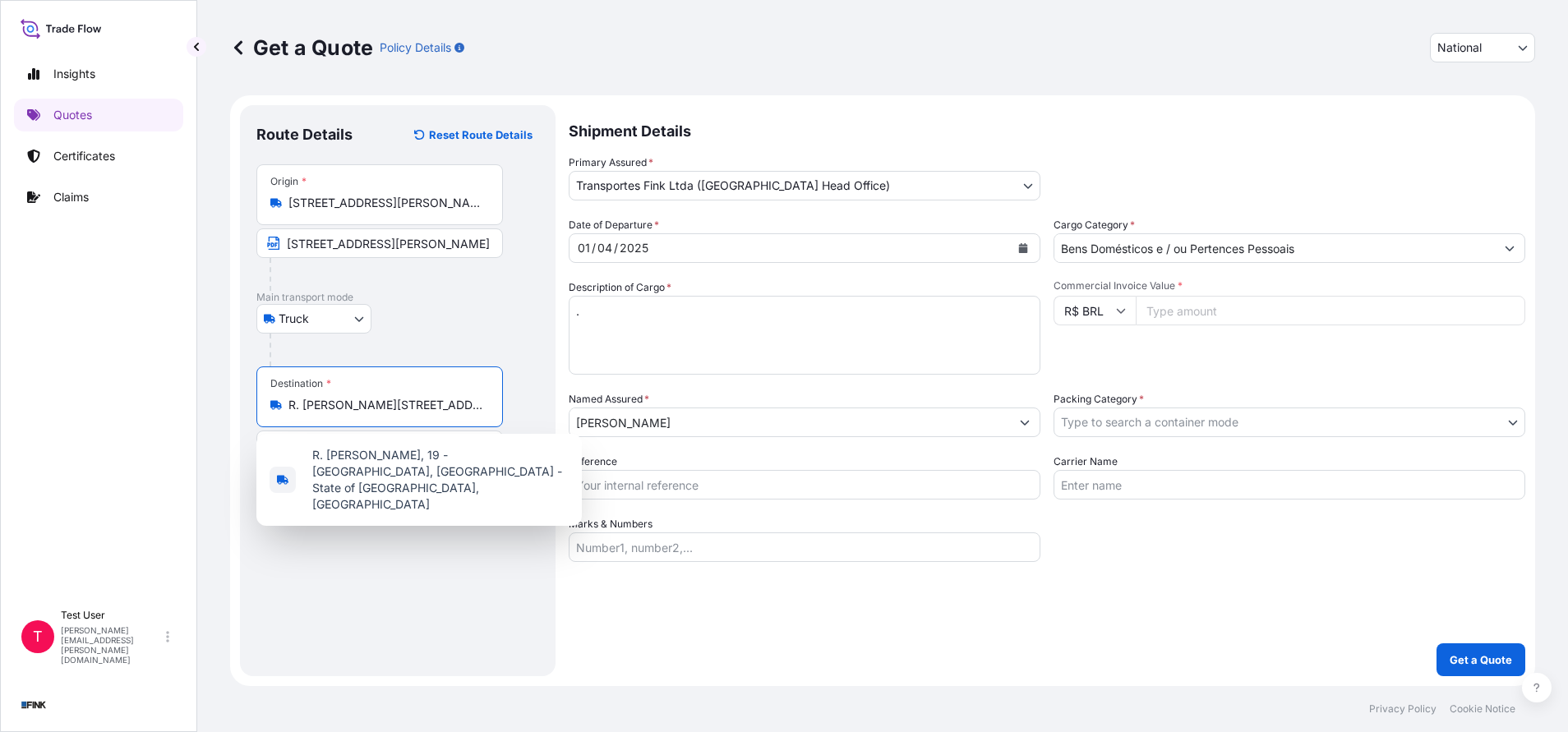
click at [401, 400] on input "R. [PERSON_NAME][STREET_ADDRESS]" at bounding box center [385, 405] width 194 height 16
paste input "[STREET_ADDRESS]"
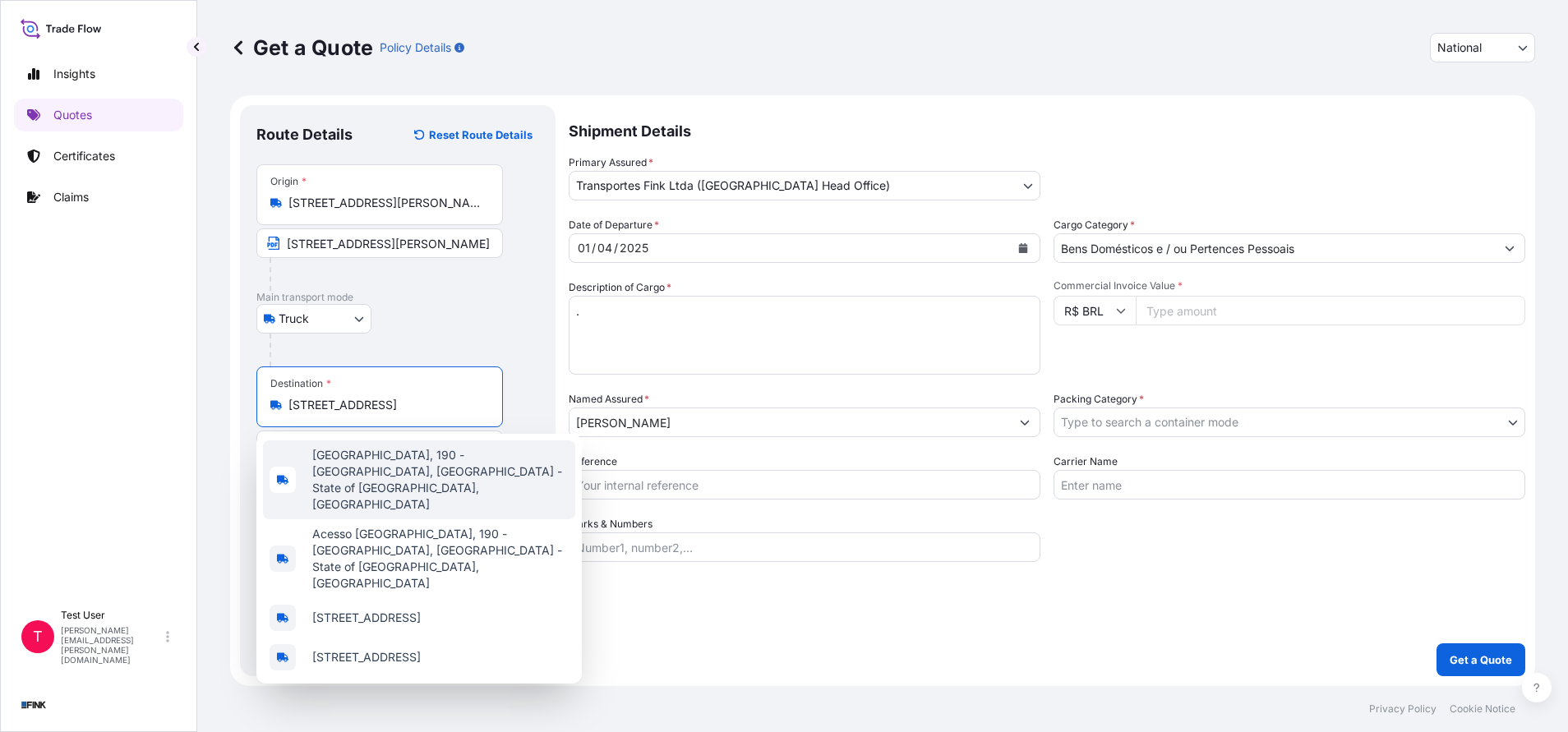
click at [421, 459] on span "[GEOGRAPHIC_DATA], 190 - [GEOGRAPHIC_DATA], [GEOGRAPHIC_DATA] - State of [GEOGR…" at bounding box center [440, 480] width 256 height 66
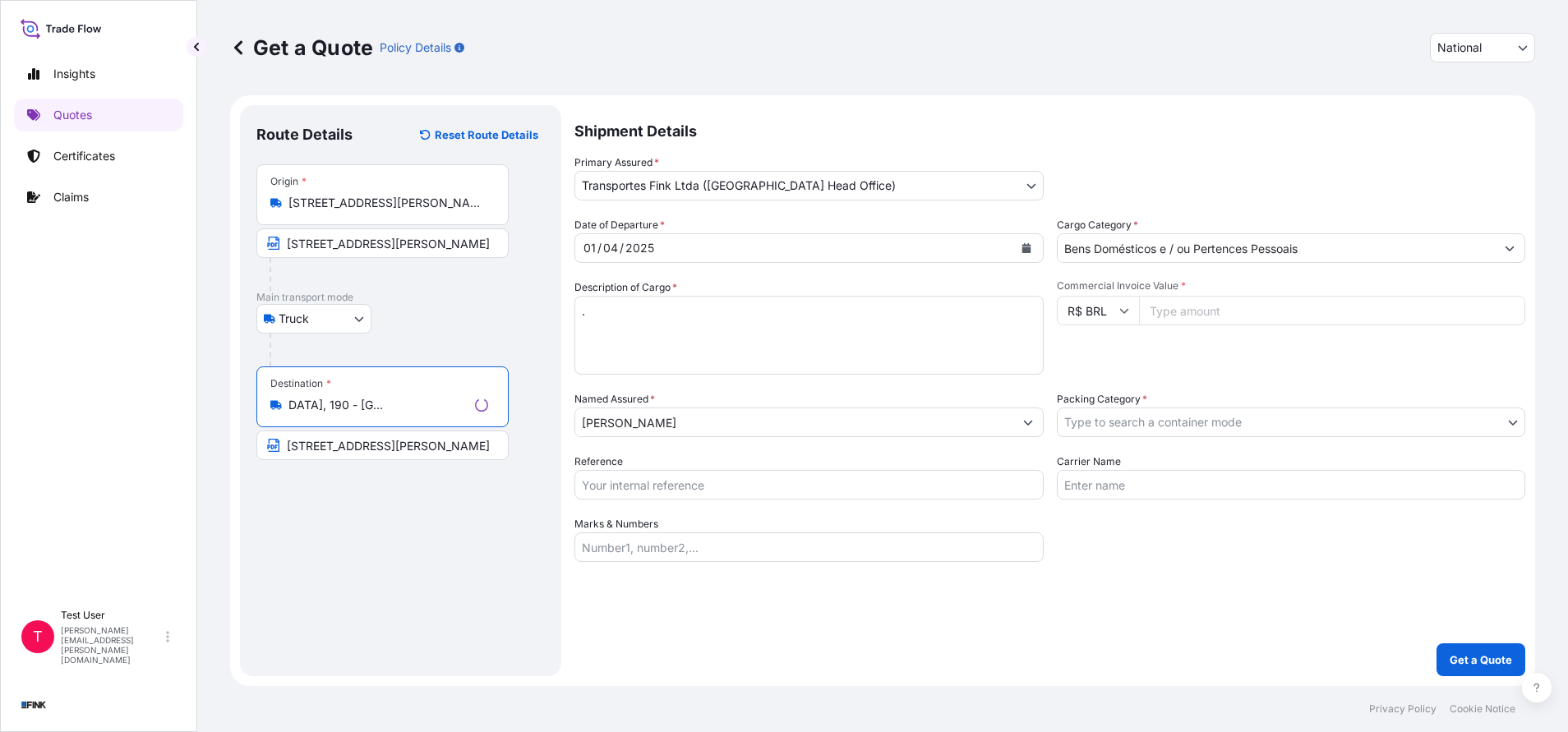
type input "[GEOGRAPHIC_DATA], 190 - [GEOGRAPHIC_DATA], [GEOGRAPHIC_DATA] - State of [GEOGR…"
click at [404, 452] on input "[STREET_ADDRESS][PERSON_NAME]" at bounding box center [382, 445] width 252 height 30
click at [404, 452] on input "[STREET_ADDRESS][PERSON_NAME]" at bounding box center [379, 445] width 246 height 30
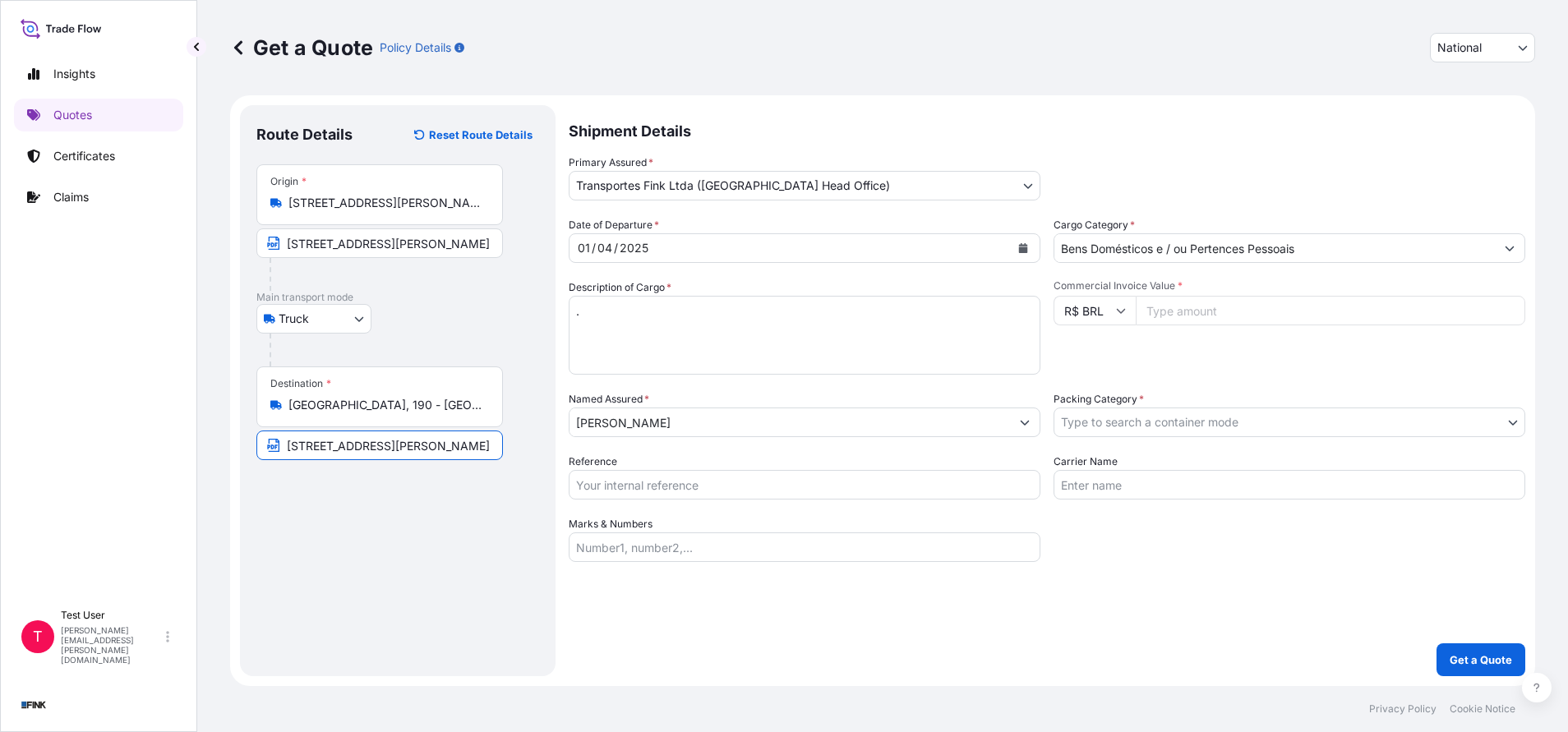
paste input "[STREET_ADDRESS]"
type input "[STREET_ADDRESS]"
click at [1248, 312] on input "Commercial Invoice Value *" at bounding box center [1330, 310] width 390 height 30
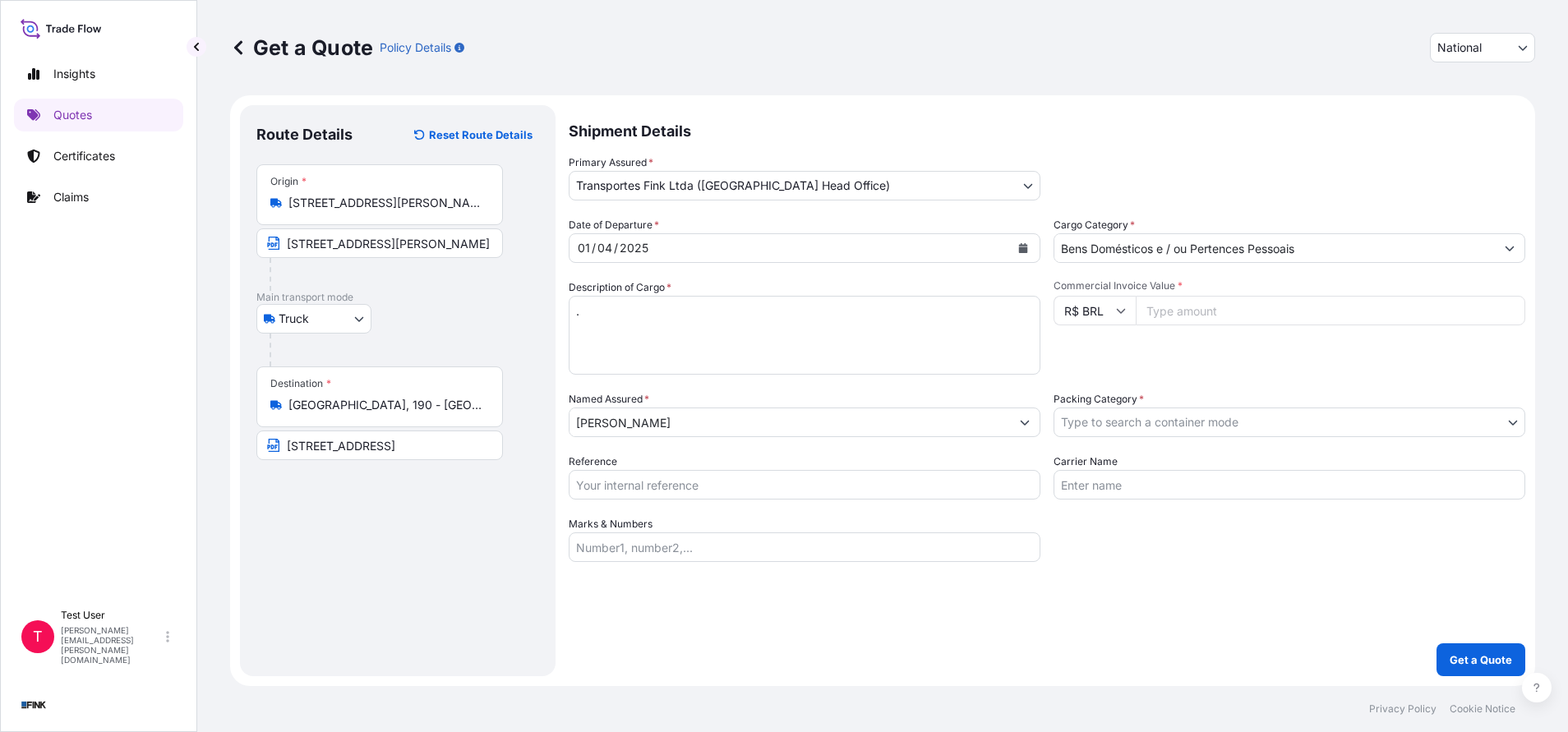
paste input "400000.00"
type input "400000.00"
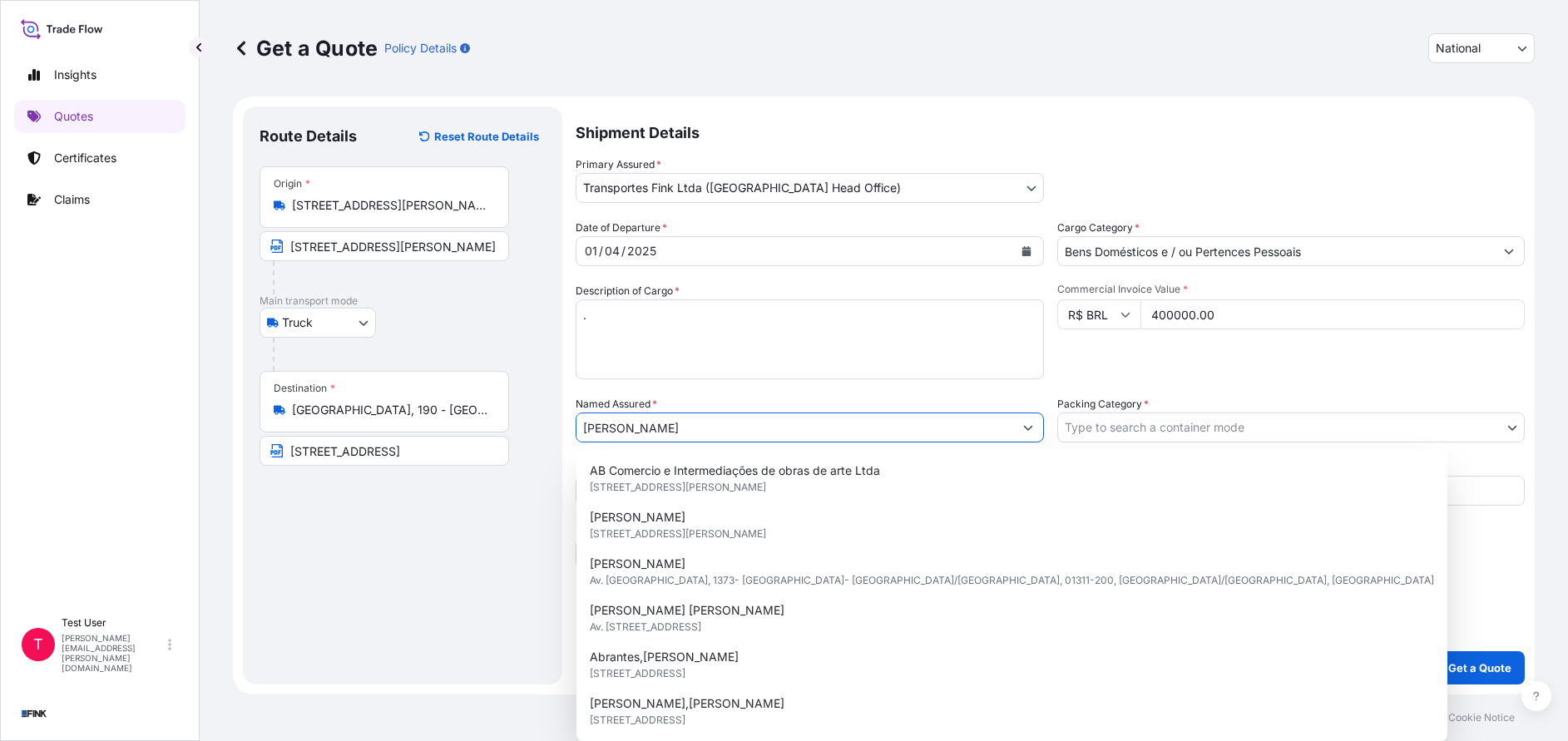
drag, startPoint x: 744, startPoint y: 428, endPoint x: 547, endPoint y: 423, distance: 197.1
click at [547, 423] on form "Route Details Reset Route Details Place of loading Road / [GEOGRAPHIC_DATA] / I…" at bounding box center [884, 396] width 1302 height 598
paste input "esar Aché"
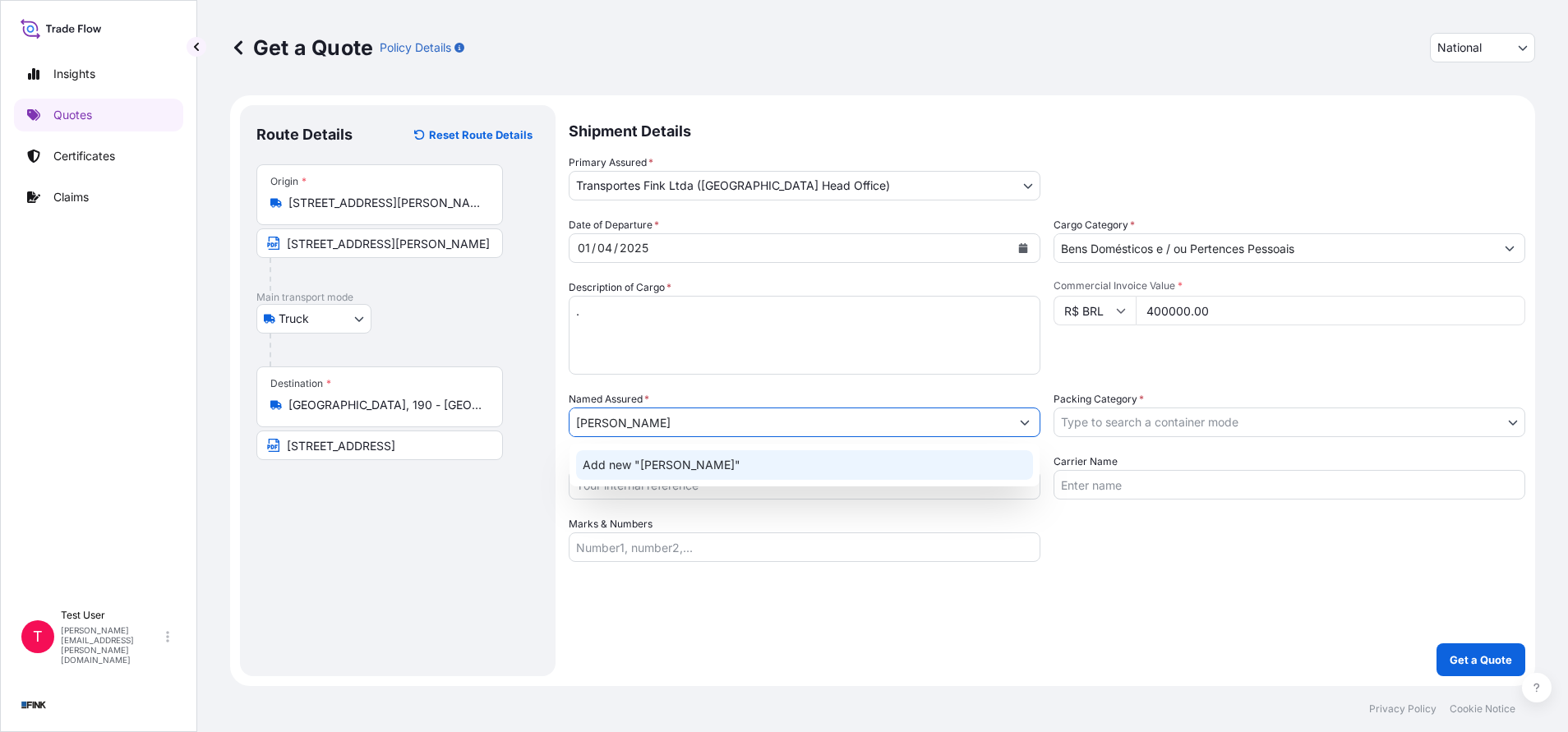
click at [612, 460] on span "Add new "[PERSON_NAME]"" at bounding box center [662, 465] width 158 height 16
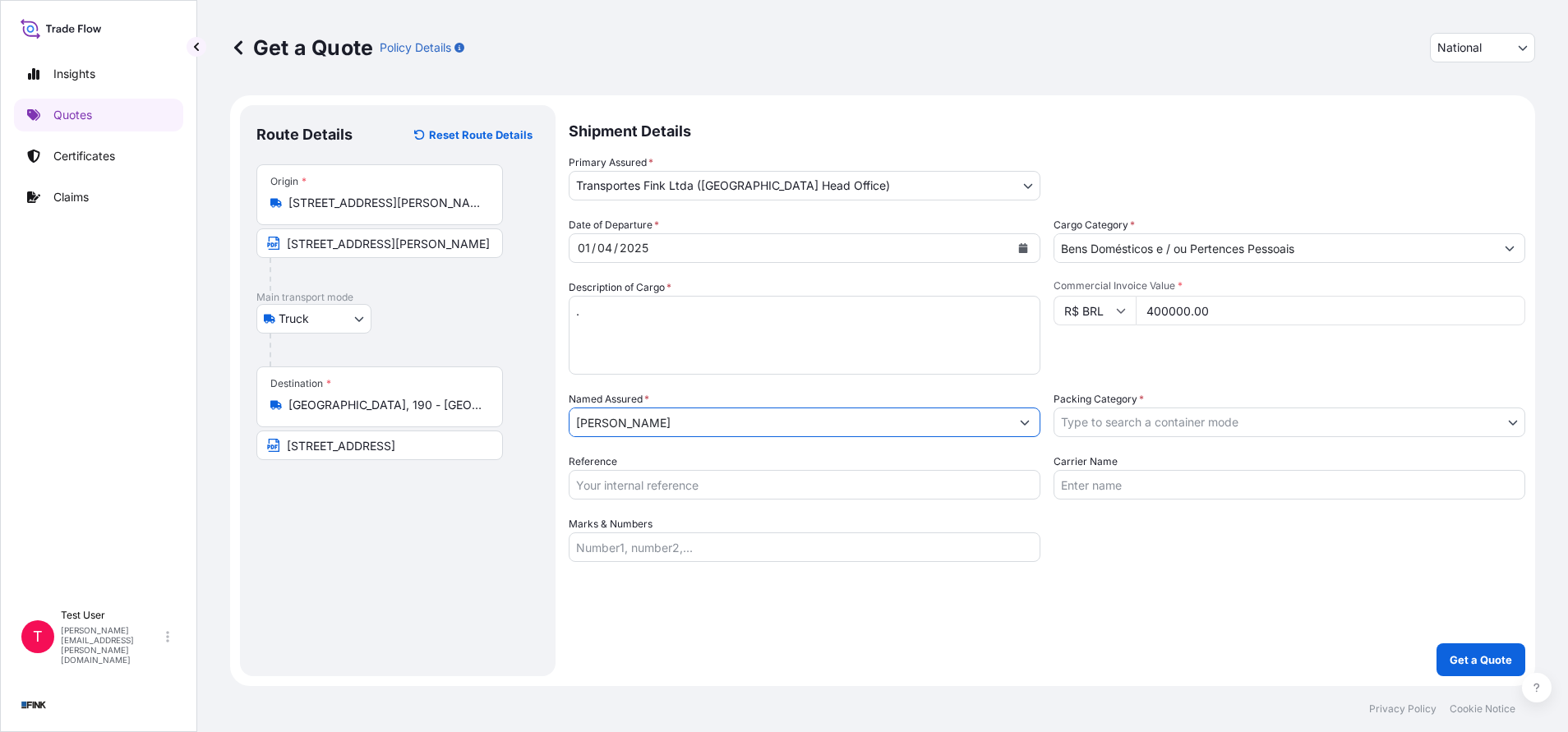
type input "[PERSON_NAME]"
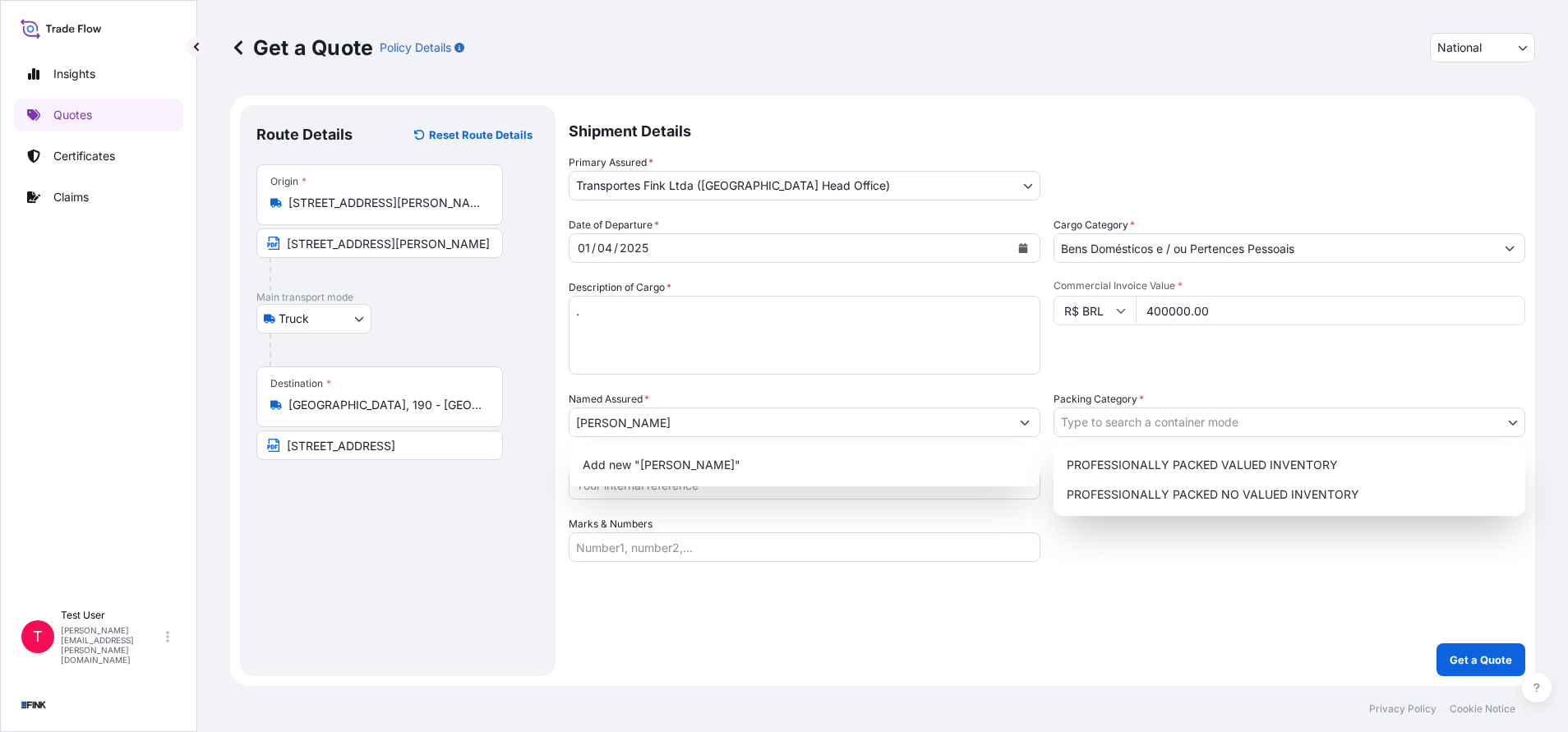
click at [1103, 426] on body "1 option available. Insights Quotes Certificates Claims T Test User [EMAIL_ADDR…" at bounding box center [784, 366] width 1568 height 732
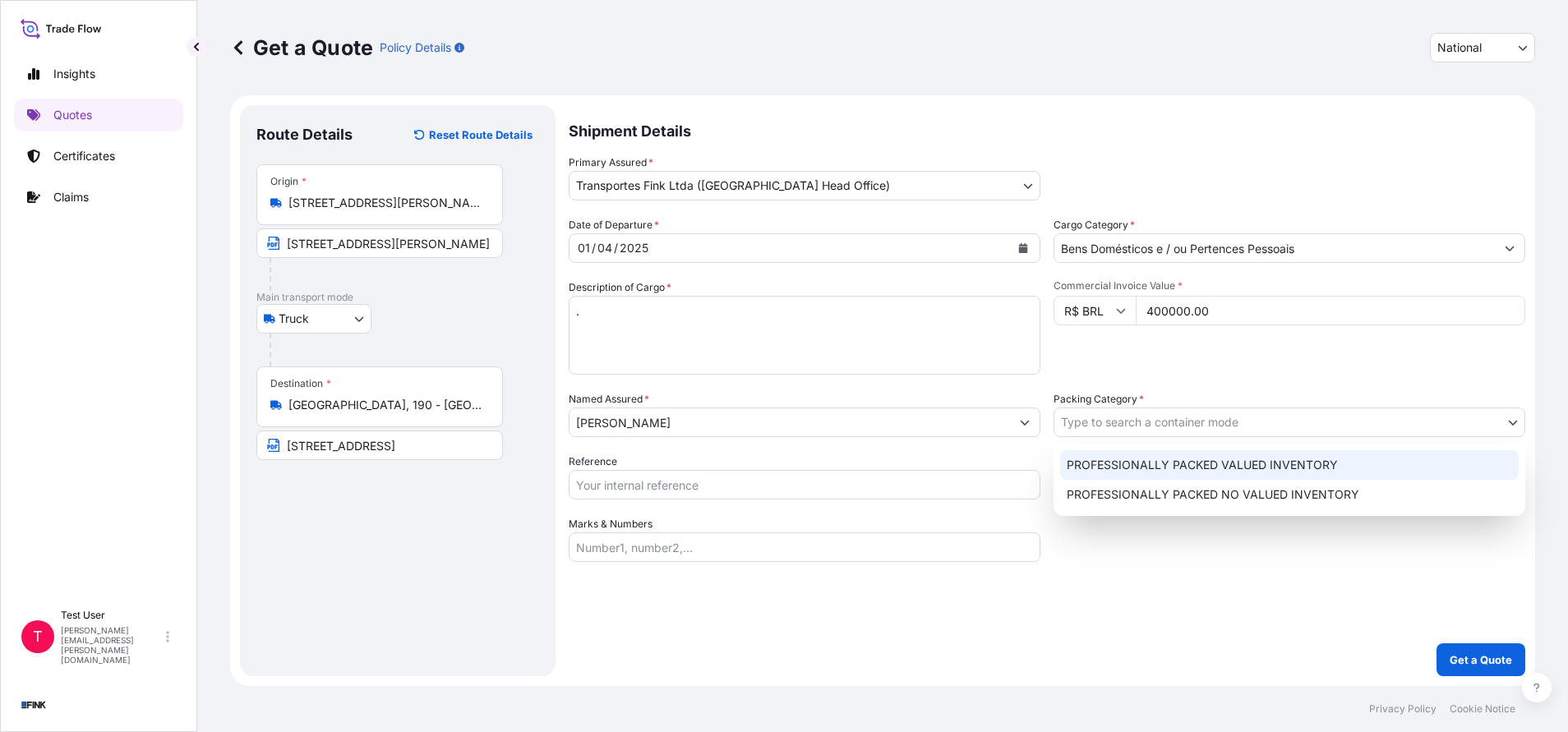
click at [1092, 463] on div "PROFESSIONALLY PACKED VALUED INVENTORY" at bounding box center [1289, 464] width 459 height 30
select select "11"
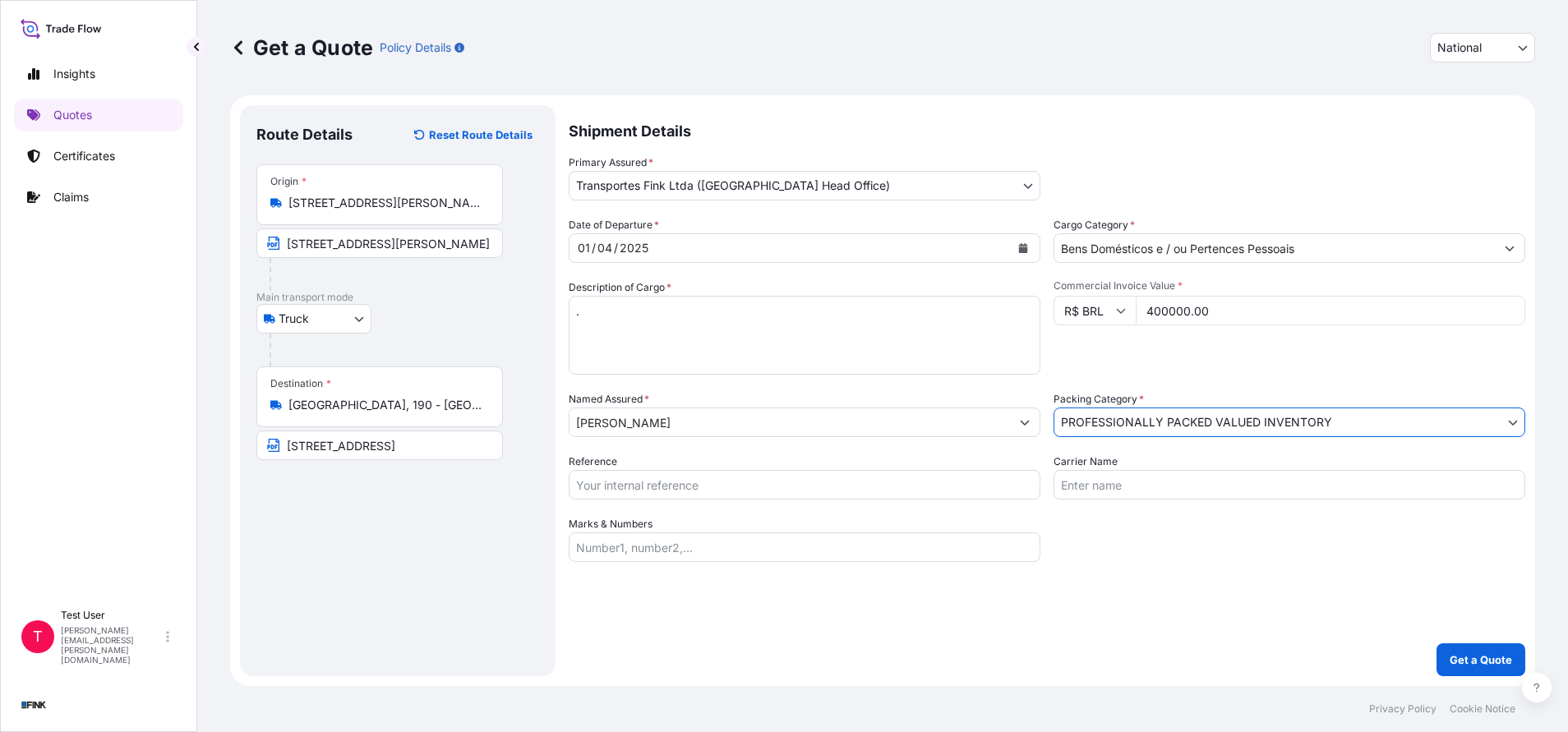
click at [749, 488] on input "Reference" at bounding box center [804, 484] width 471 height 30
paste input "08N-0010-25 OA DDR"
type input "08N-0010-25 OA DDR"
click at [1478, 651] on button "Get a Quote" at bounding box center [1480, 659] width 89 height 33
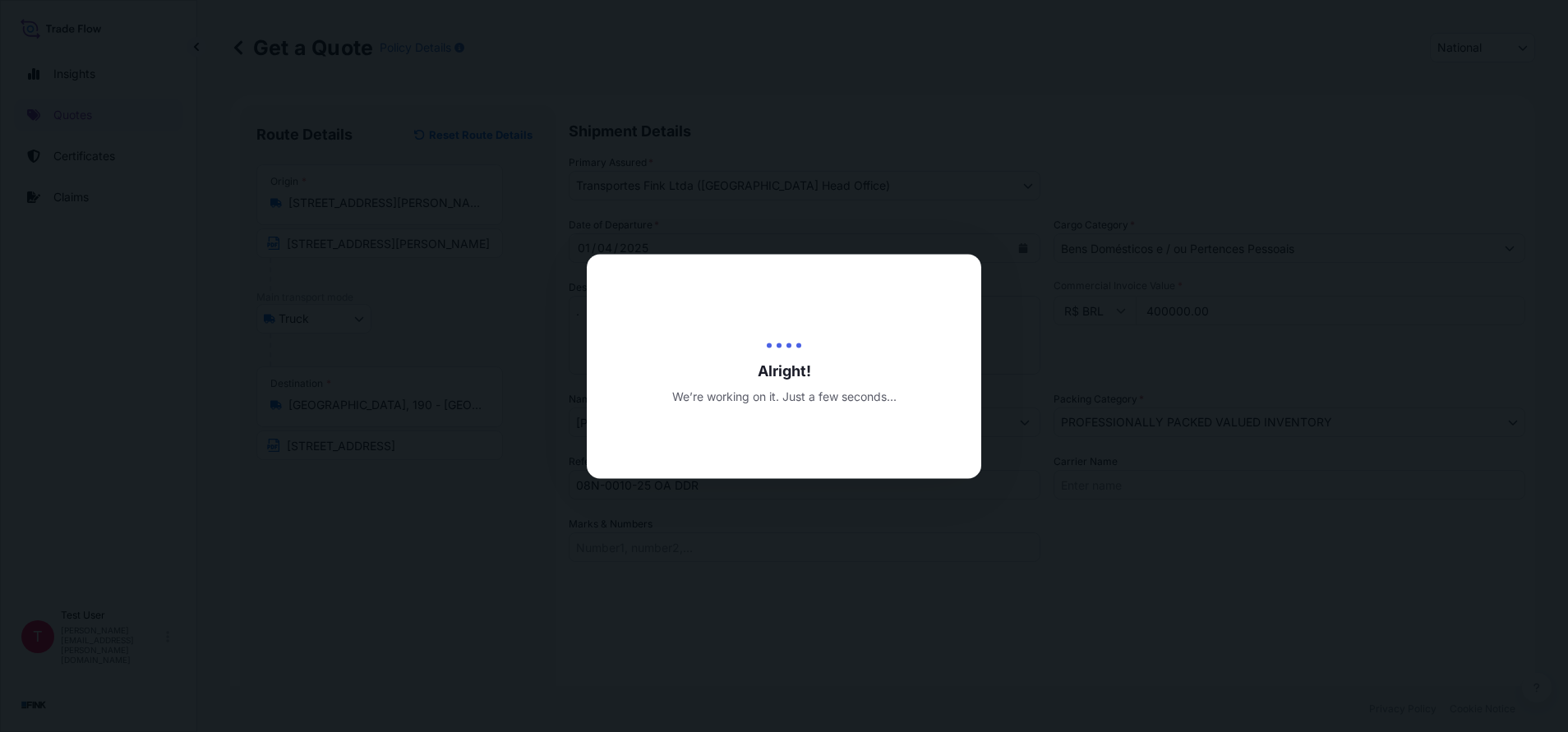
type input "[DATE]"
select select "Truck"
select select "31747"
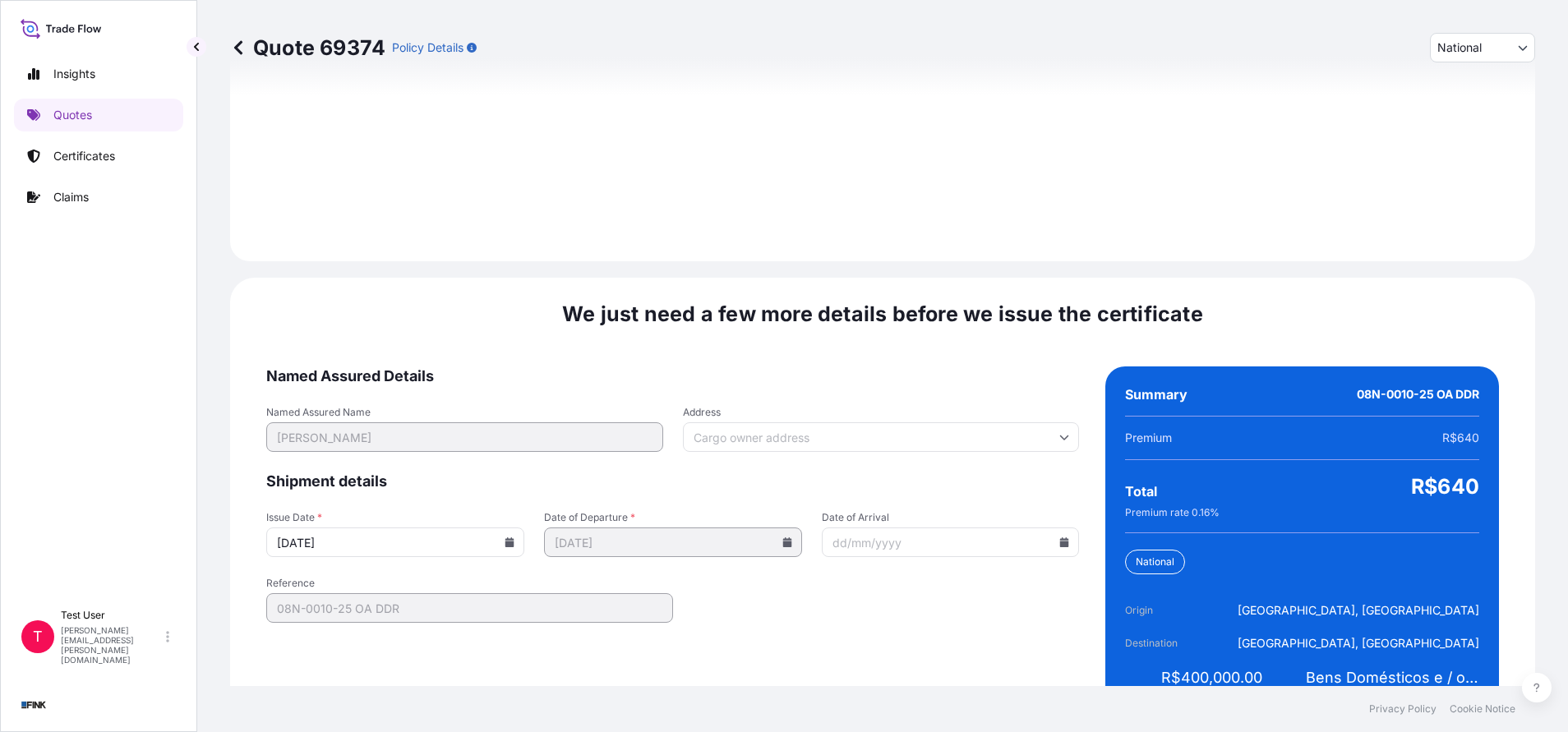
scroll to position [1888, 0]
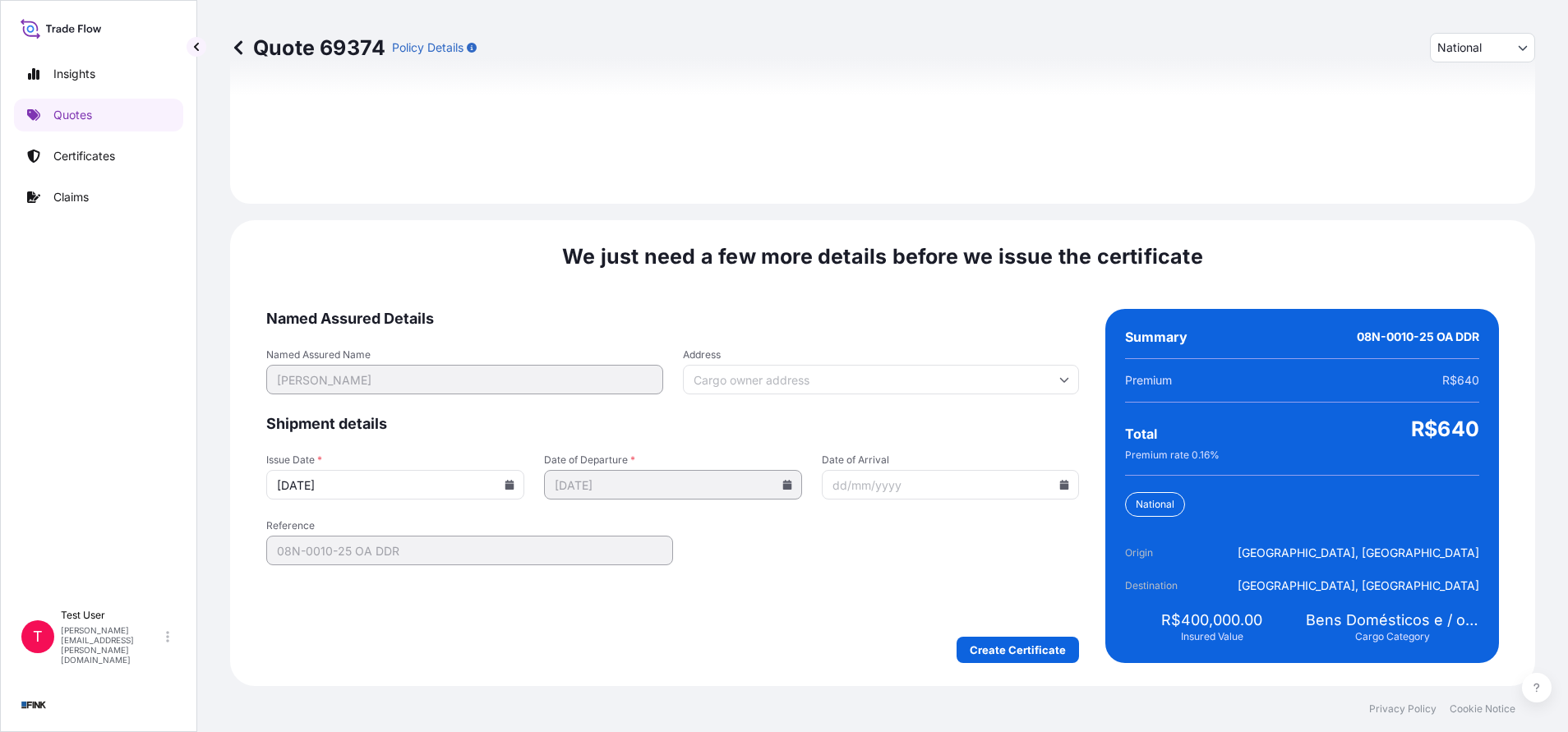
click at [505, 482] on icon at bounding box center [509, 484] width 10 height 10
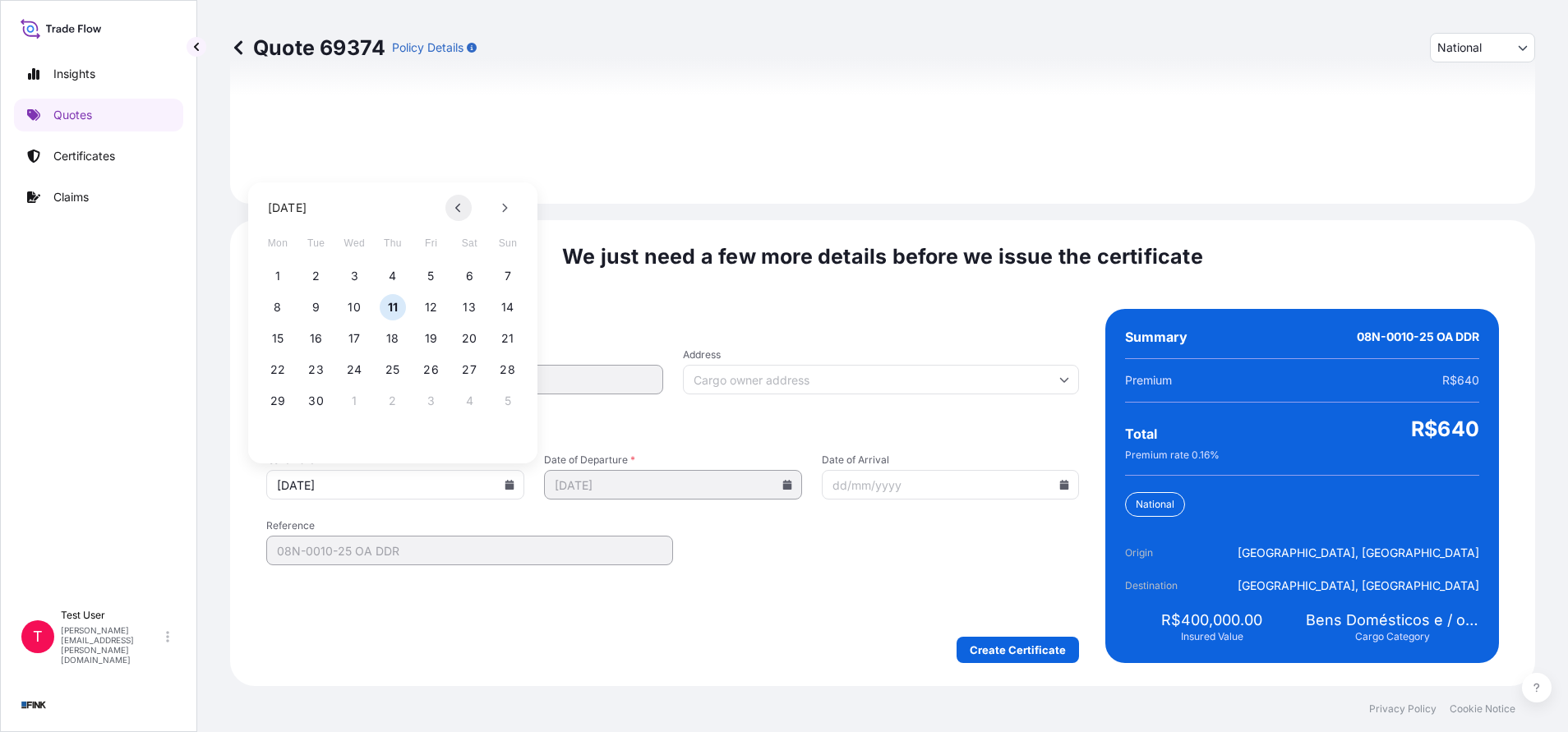
click at [458, 209] on icon at bounding box center [457, 208] width 4 height 9
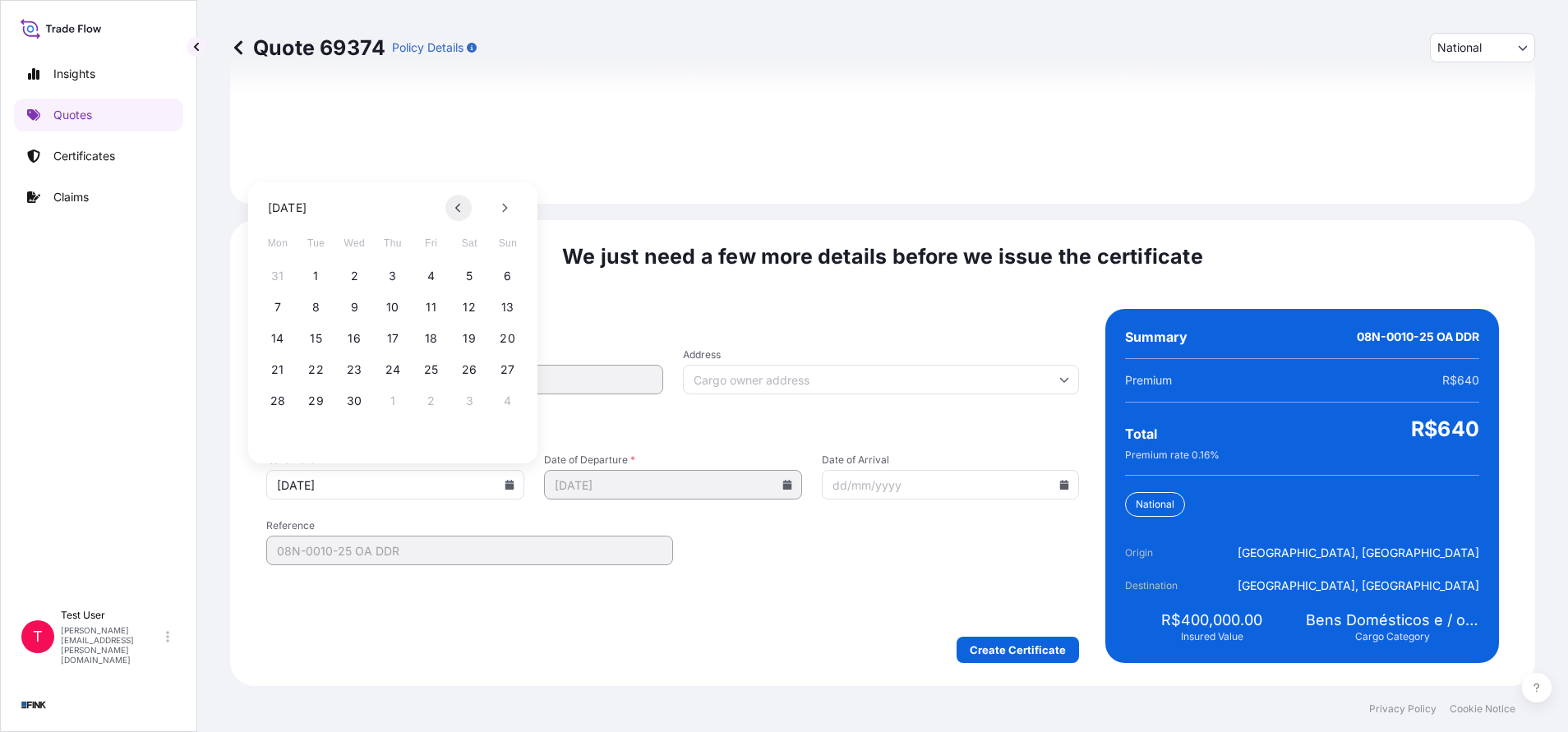
click at [458, 209] on icon at bounding box center [457, 208] width 4 height 9
click at [280, 432] on button "31" at bounding box center [277, 432] width 26 height 26
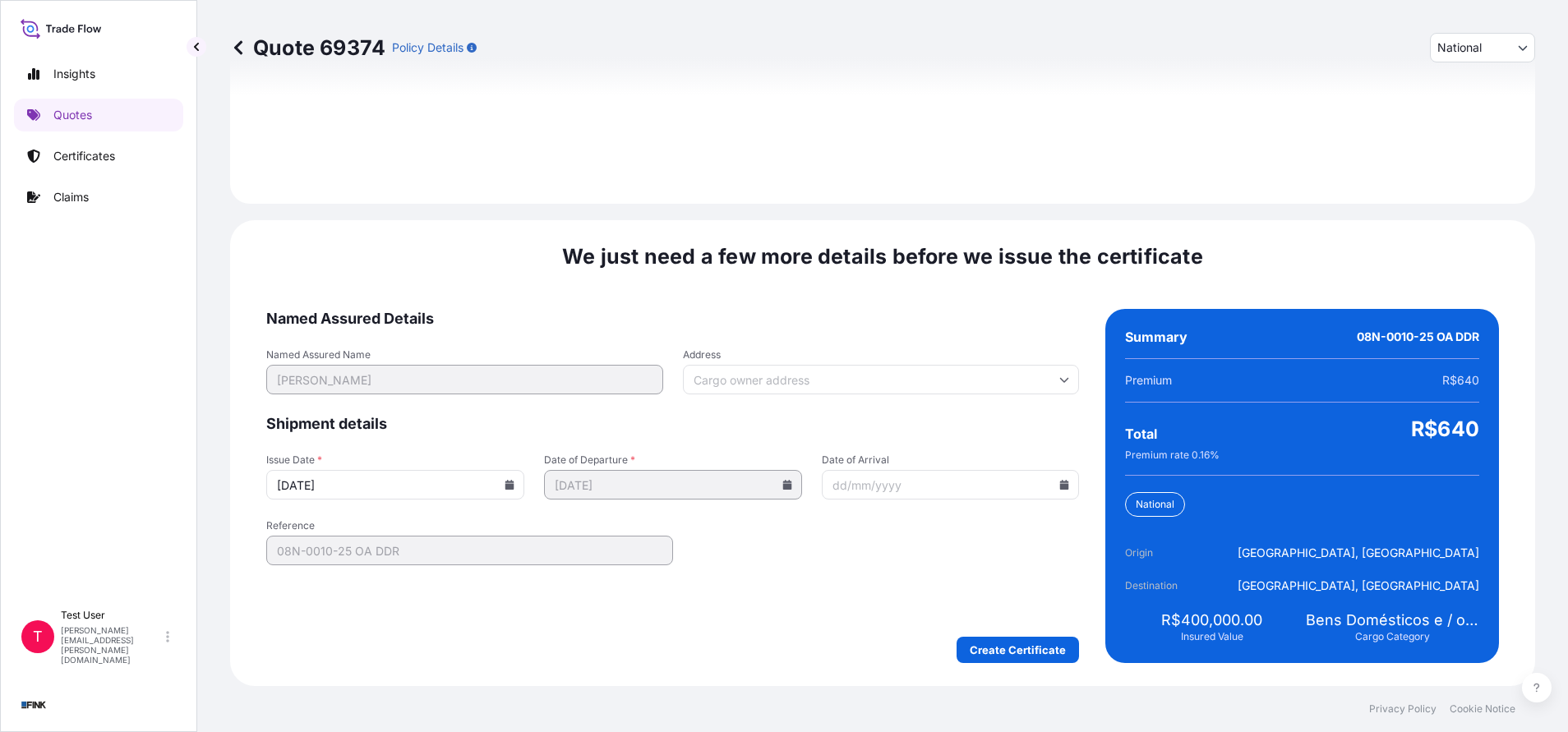
type input "[DATE]"
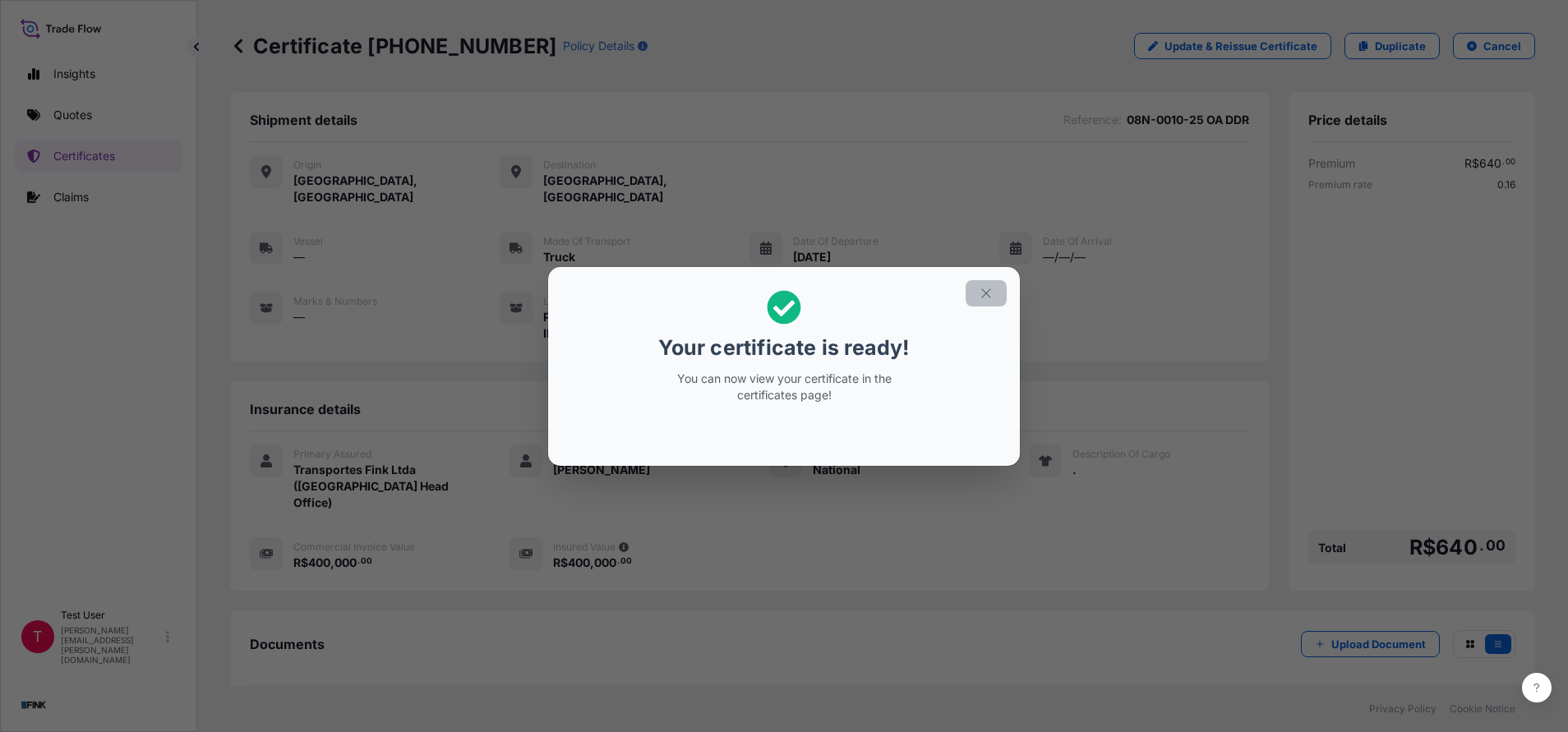
click at [999, 297] on button "button" at bounding box center [986, 293] width 41 height 26
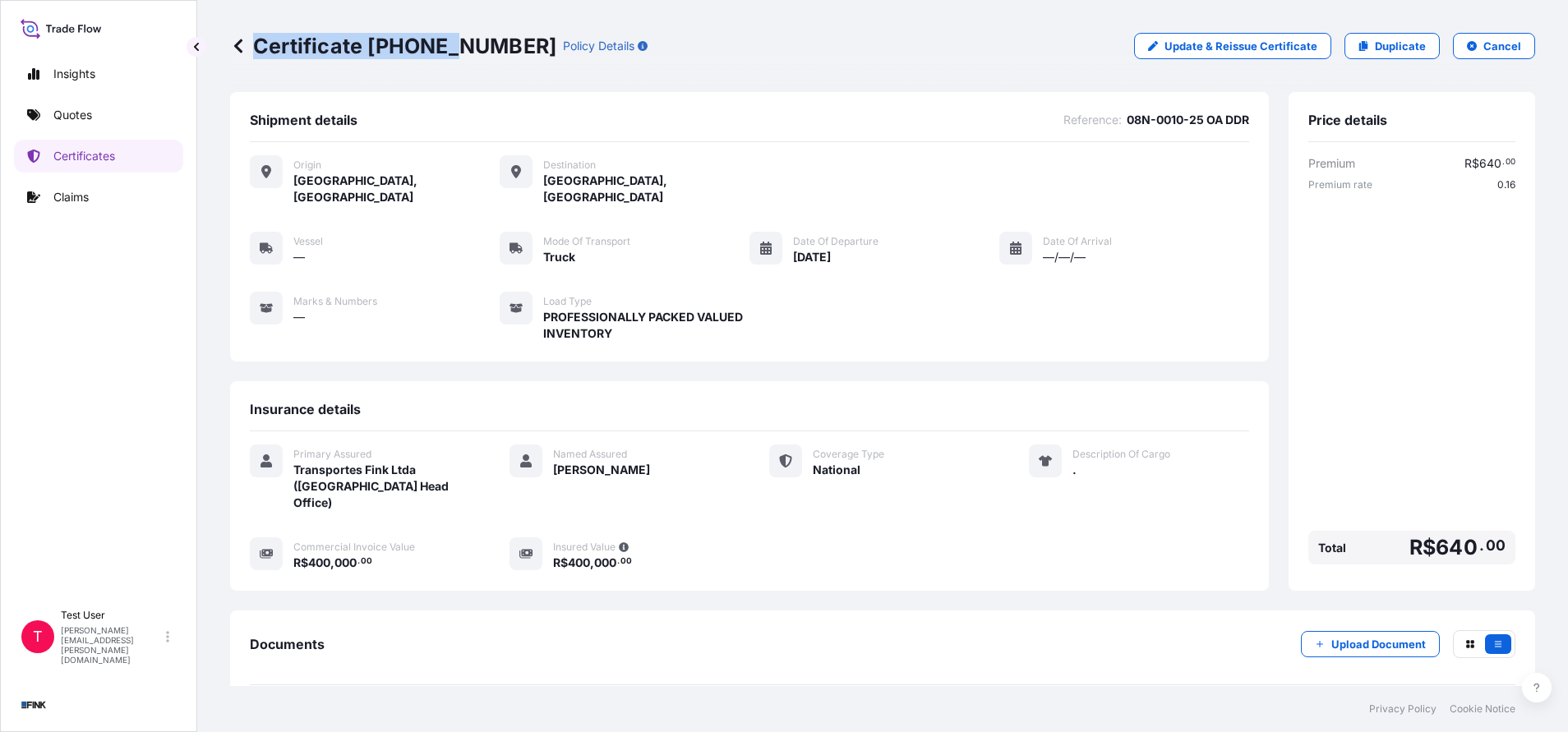
drag, startPoint x: 478, startPoint y: 44, endPoint x: 445, endPoint y: 44, distance: 33.0
click at [445, 44] on div "Certificate [PHONE_NUMBER] Policy Details" at bounding box center [438, 46] width 418 height 26
click at [445, 44] on p "Certificate [PHONE_NUMBER]" at bounding box center [392, 46] width 326 height 26
click at [474, 45] on p "Certificate [PHONE_NUMBER]" at bounding box center [392, 46] width 326 height 26
drag, startPoint x: 473, startPoint y: 45, endPoint x: 390, endPoint y: 50, distance: 83.2
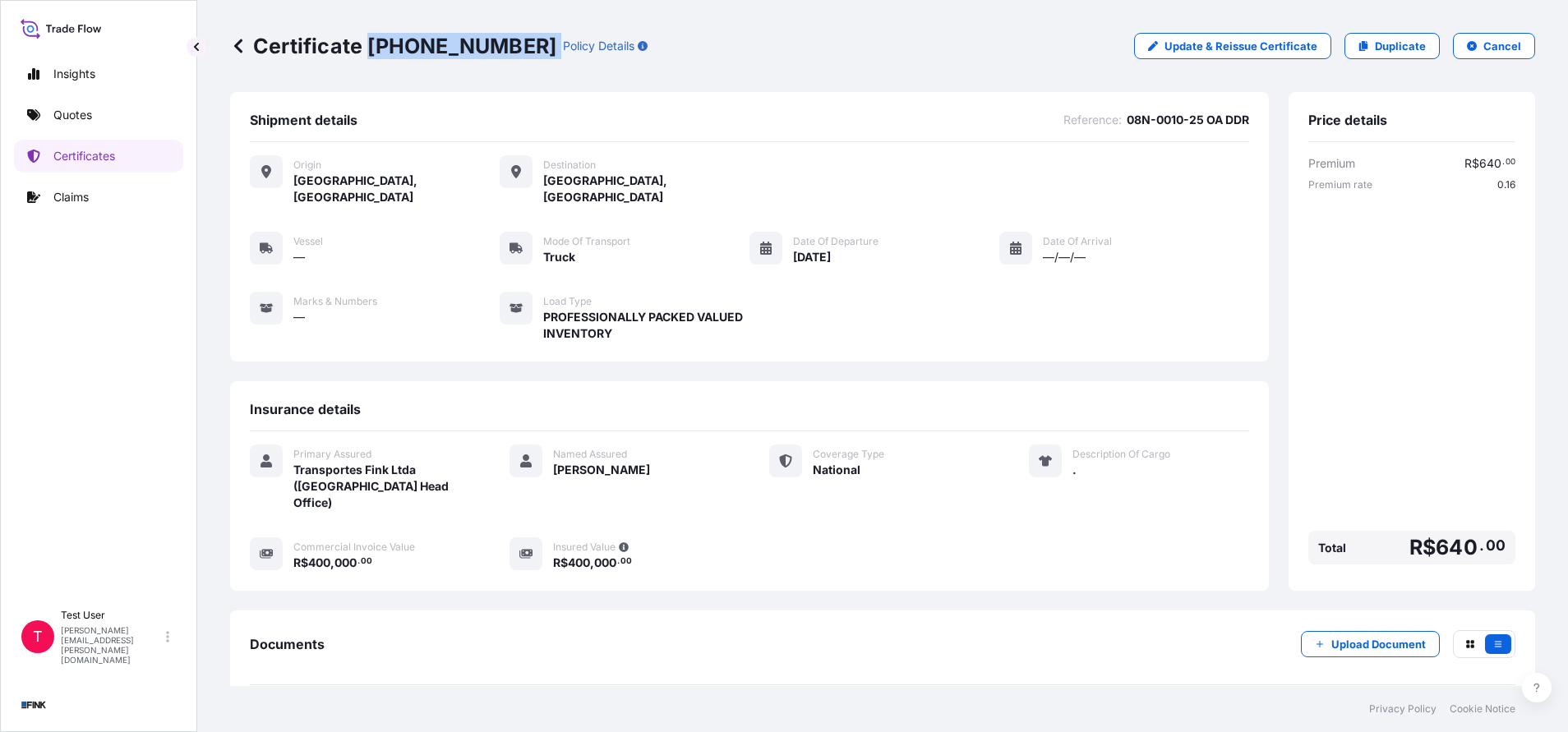
click at [390, 50] on p "Certificate [PHONE_NUMBER]" at bounding box center [392, 46] width 326 height 26
copy p "[PHONE_NUMBER]"
click at [1382, 45] on p "Duplicate" at bounding box center [1400, 46] width 51 height 16
select select "national"
select select "Truck"
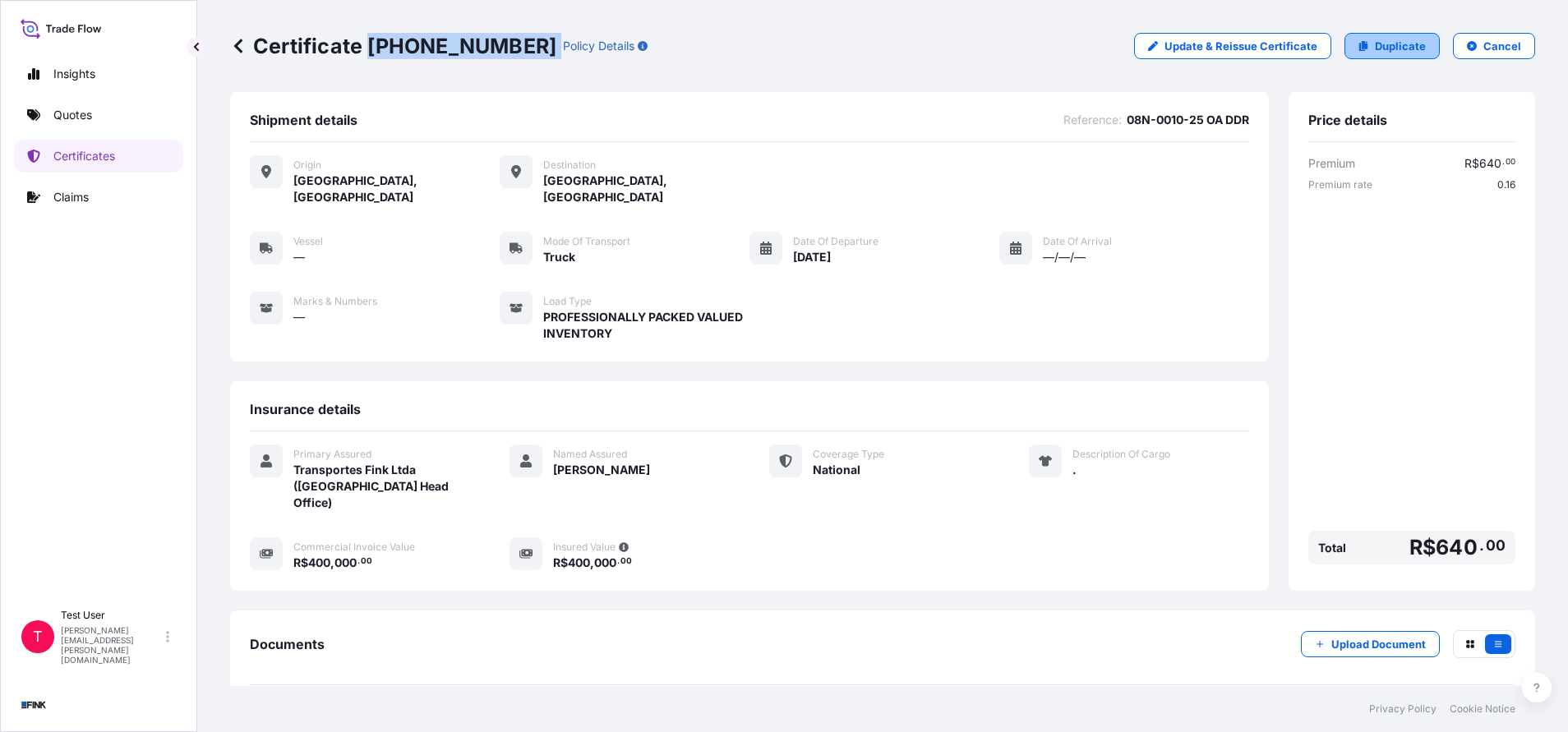
select select "31747"
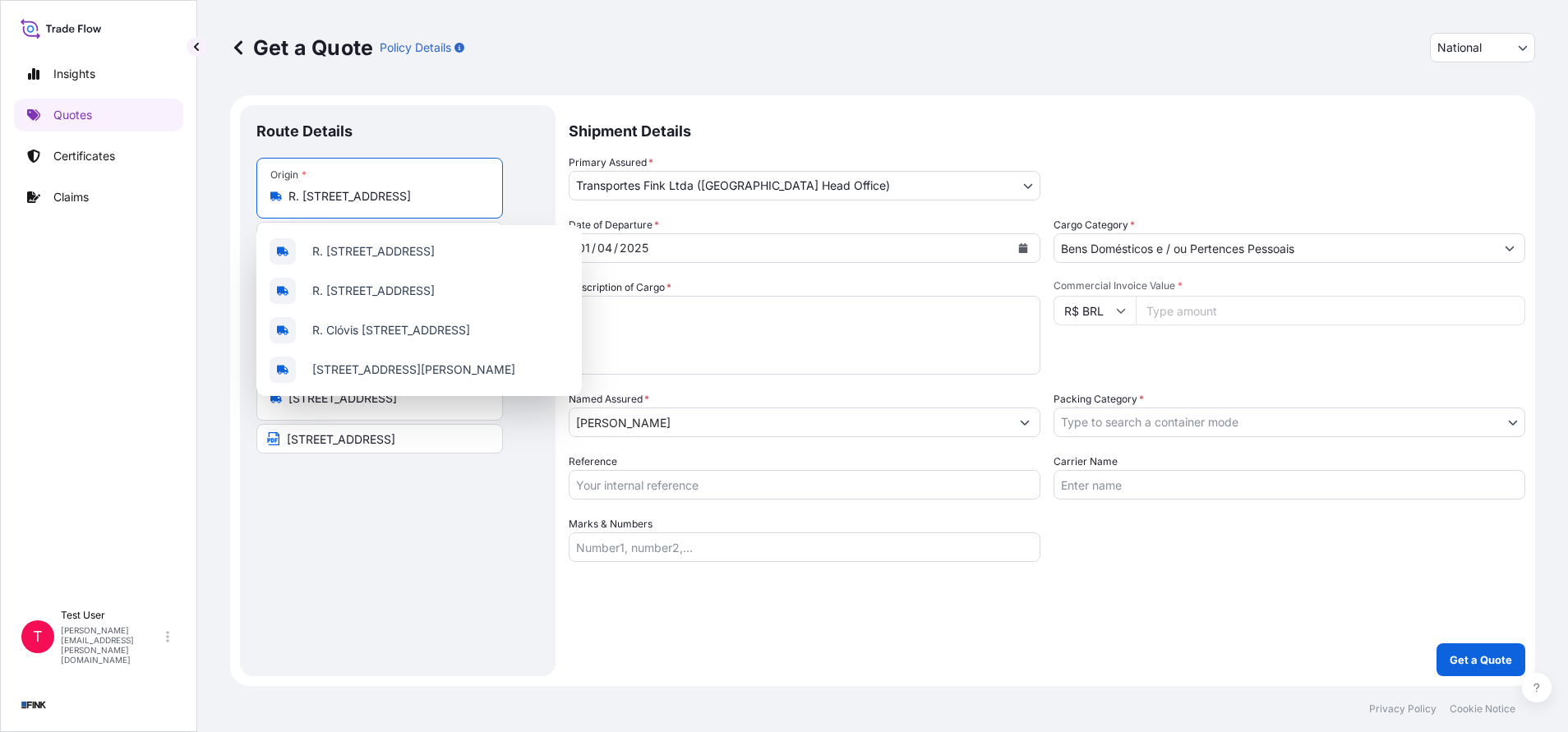
click at [440, 199] on input "R. [STREET_ADDRESS]" at bounding box center [385, 197] width 194 height 16
paste input "[STREET_ADDRESS]"
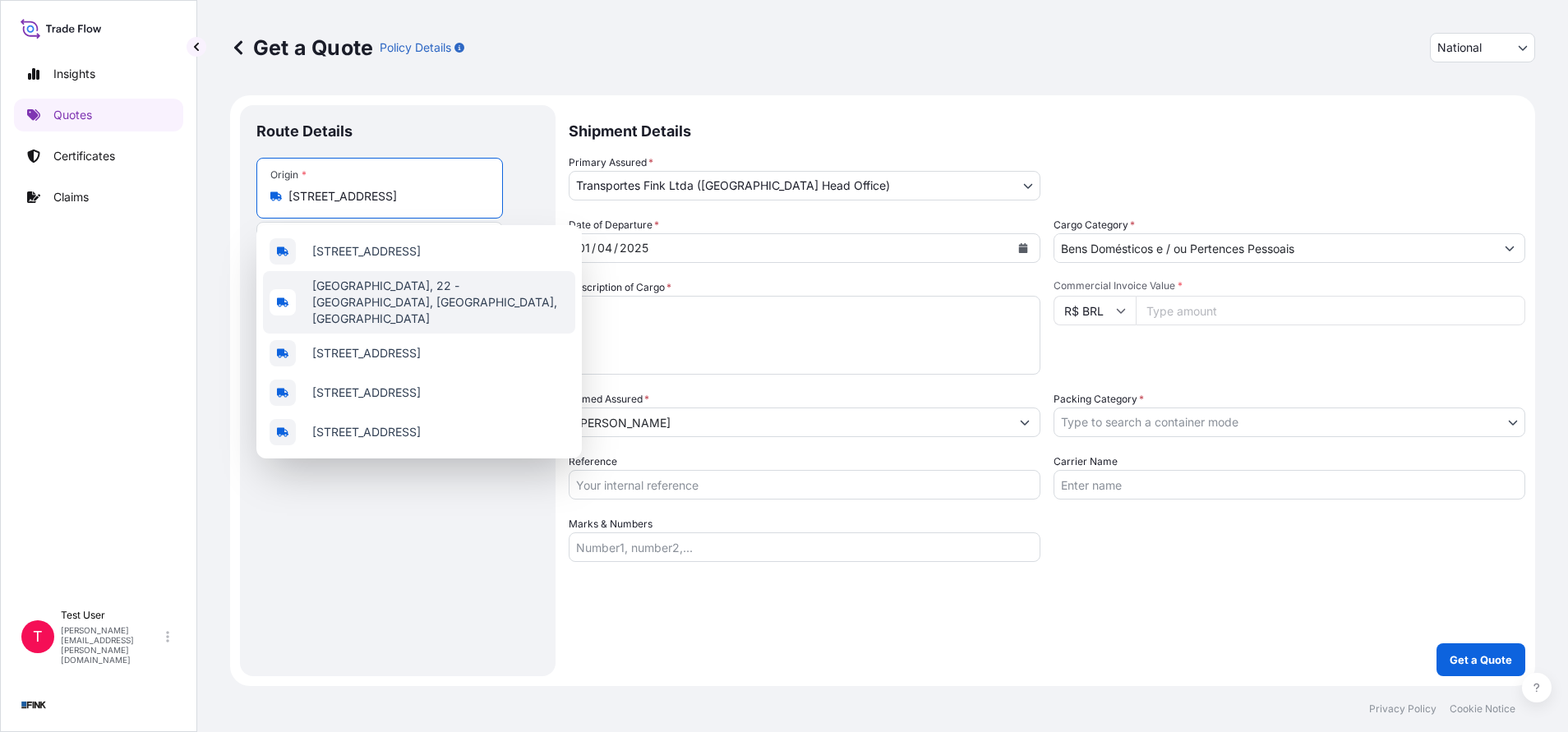
click at [498, 283] on span "[GEOGRAPHIC_DATA], 22 - [GEOGRAPHIC_DATA], [GEOGRAPHIC_DATA], [GEOGRAPHIC_DATA]" at bounding box center [440, 302] width 256 height 49
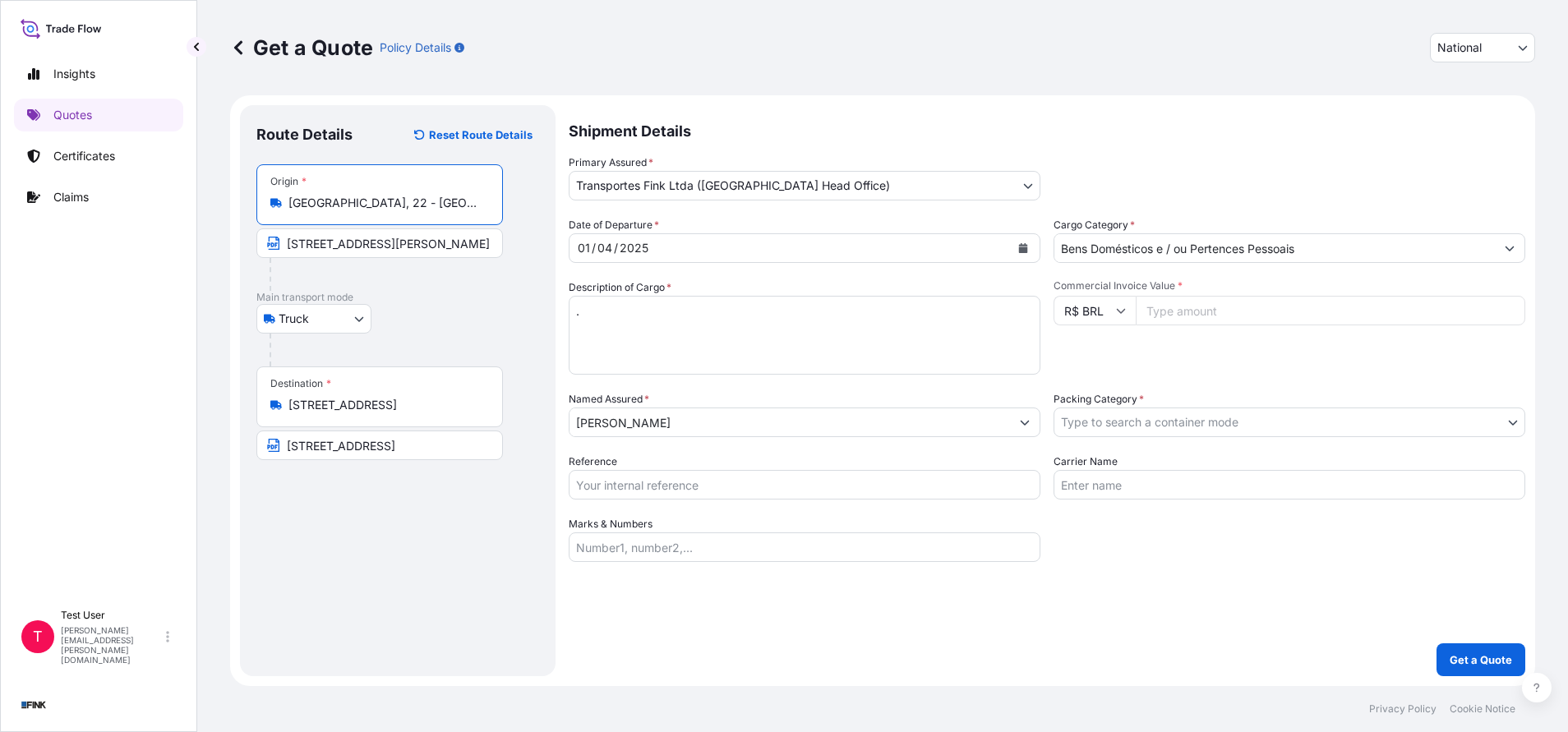
type input "[GEOGRAPHIC_DATA], 22 - [GEOGRAPHIC_DATA], [GEOGRAPHIC_DATA], [GEOGRAPHIC_DATA]"
click at [396, 236] on input "[STREET_ADDRESS][PERSON_NAME]" at bounding box center [379, 243] width 246 height 30
paste input "[STREET_ADDRESS] dos Teles"
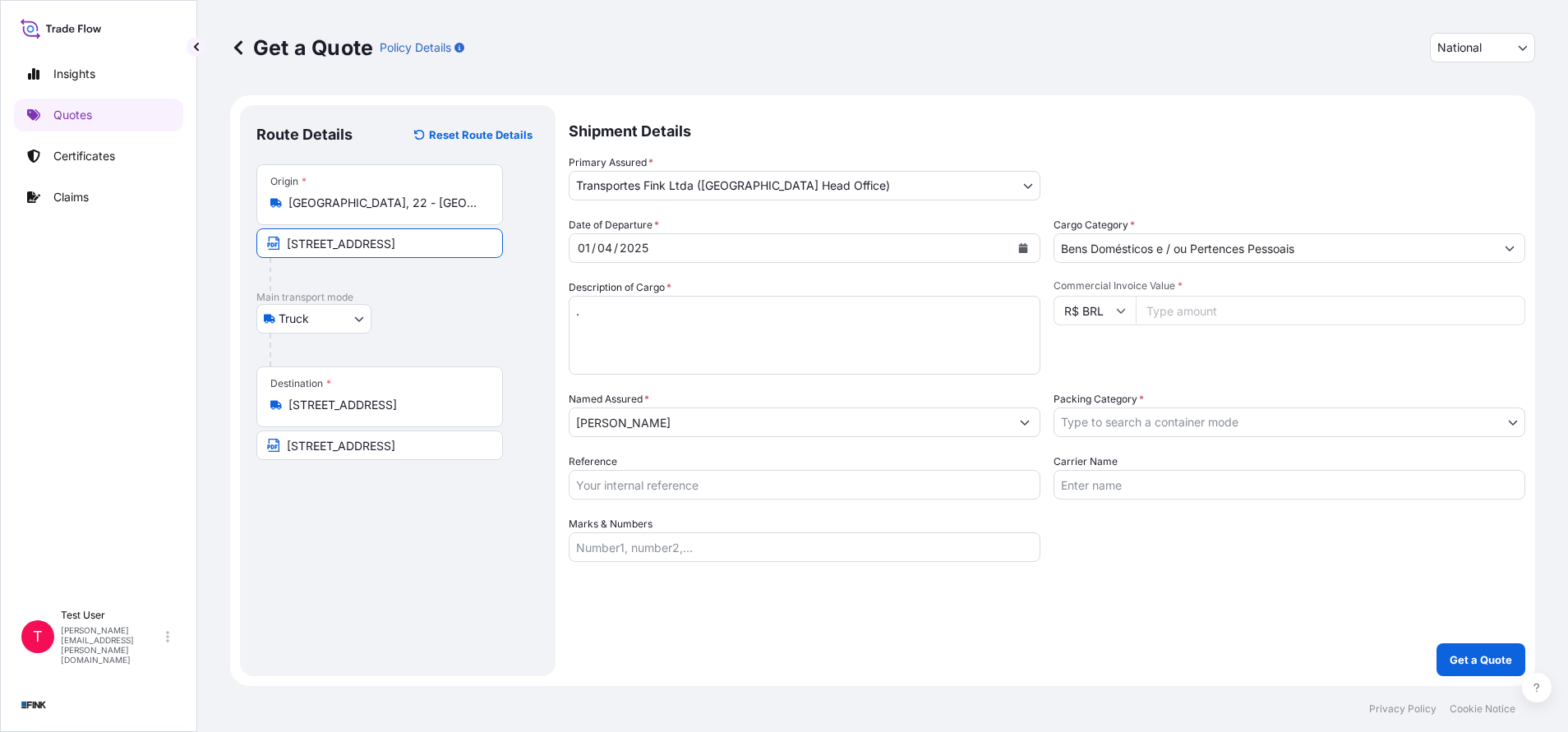
scroll to position [0, 115]
type input "[STREET_ADDRESS]"
click at [1241, 307] on input "Commercial Invoice Value *" at bounding box center [1330, 310] width 390 height 30
paste input "60000.00"
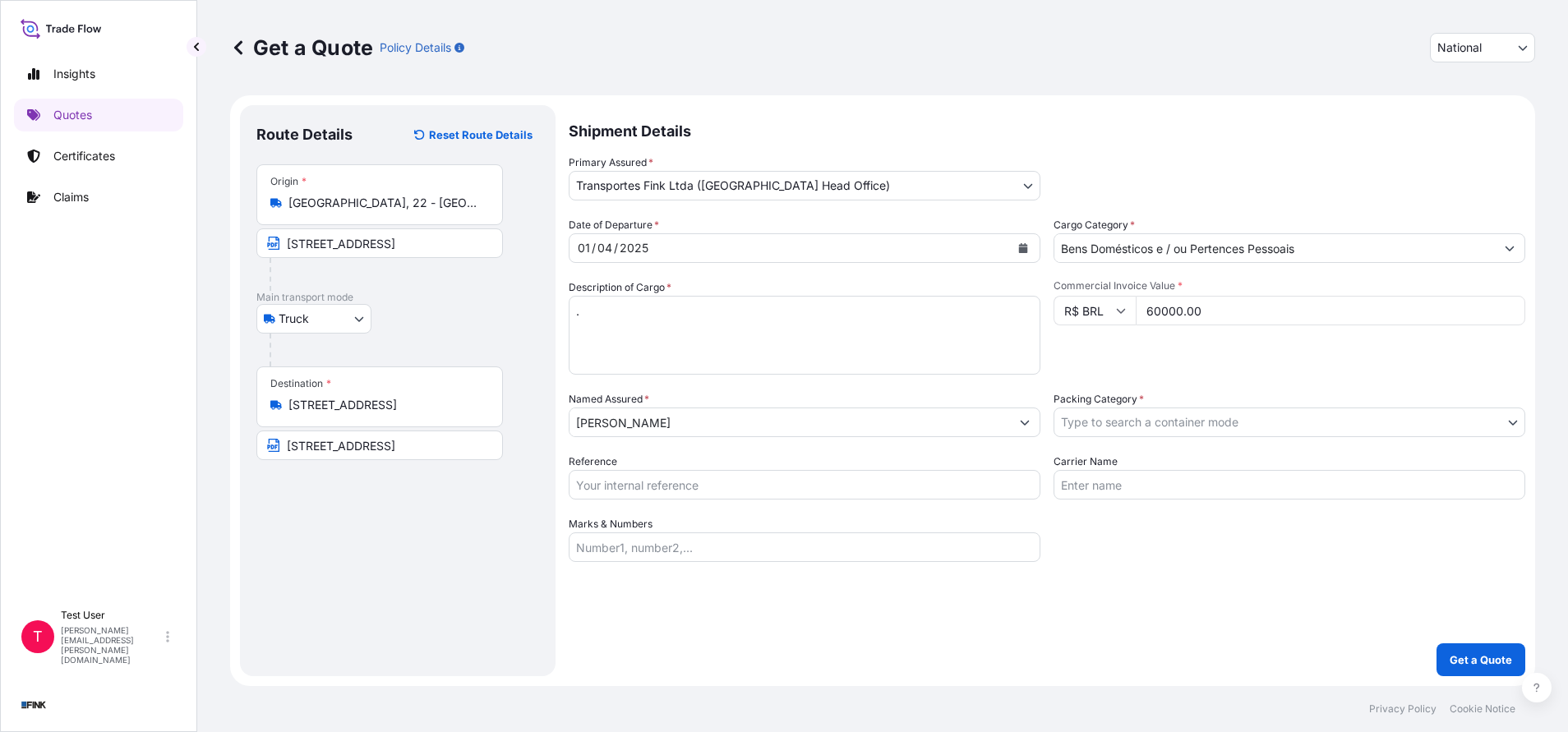
type input "60000.00"
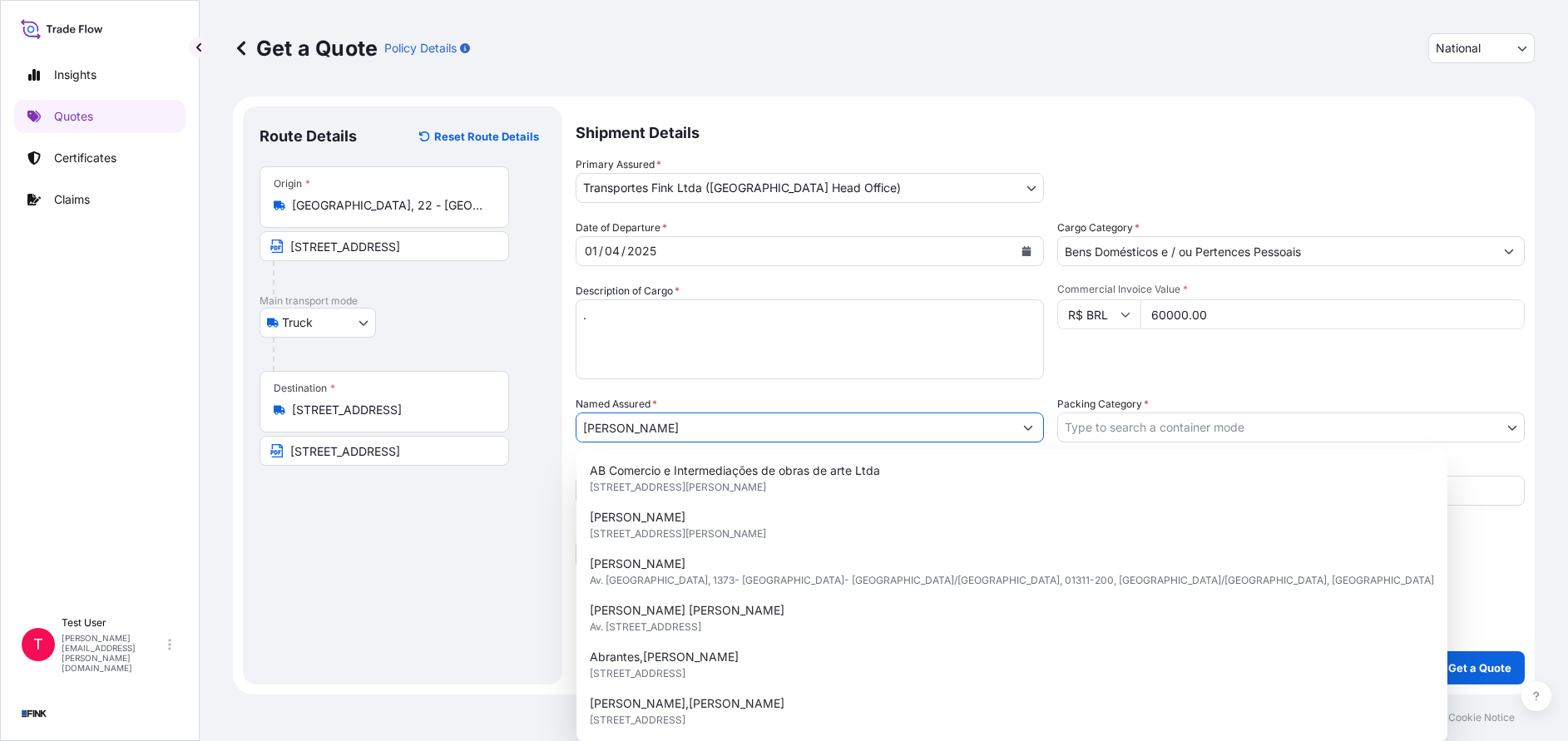
click at [728, 425] on input "[PERSON_NAME]" at bounding box center [794, 427] width 436 height 30
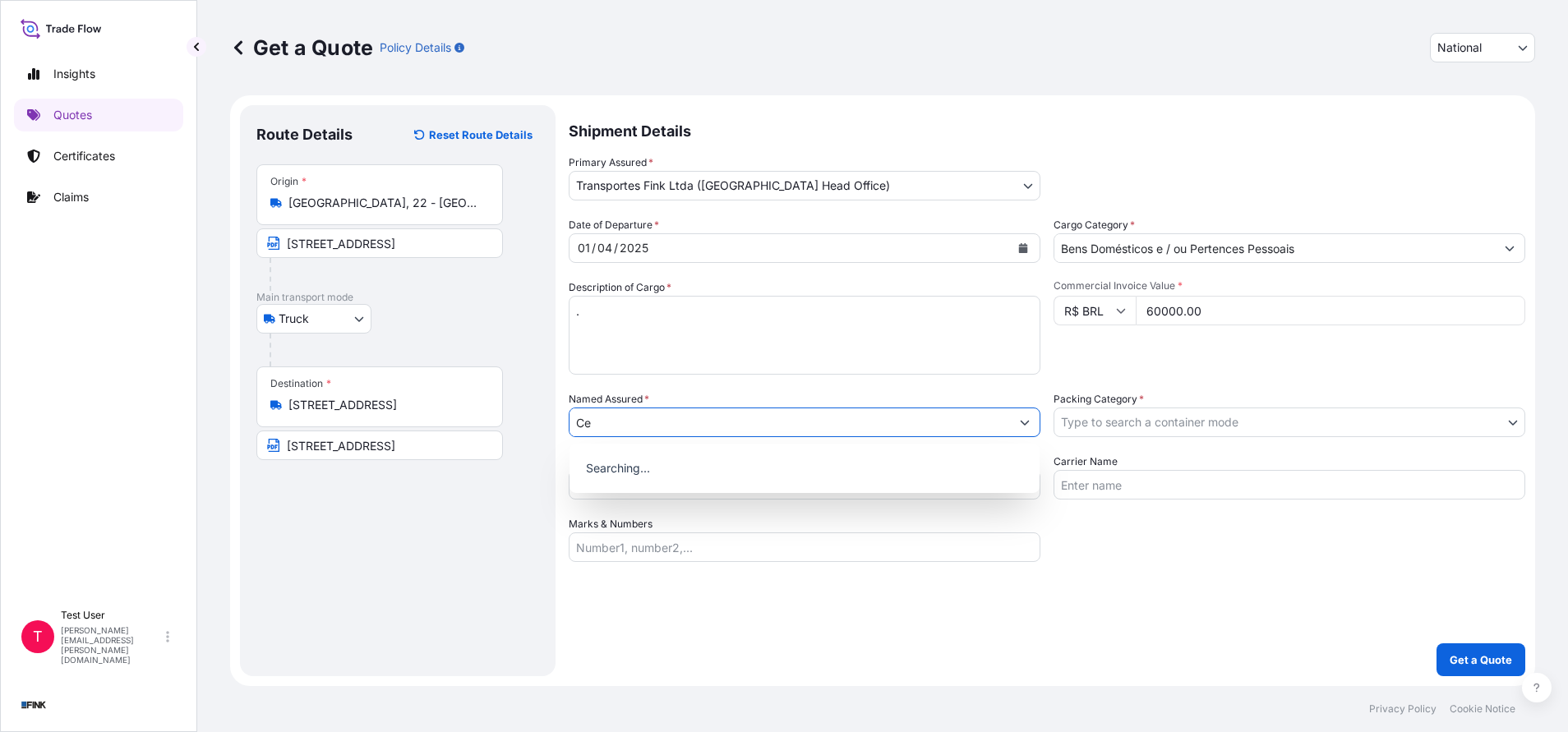
type input "C"
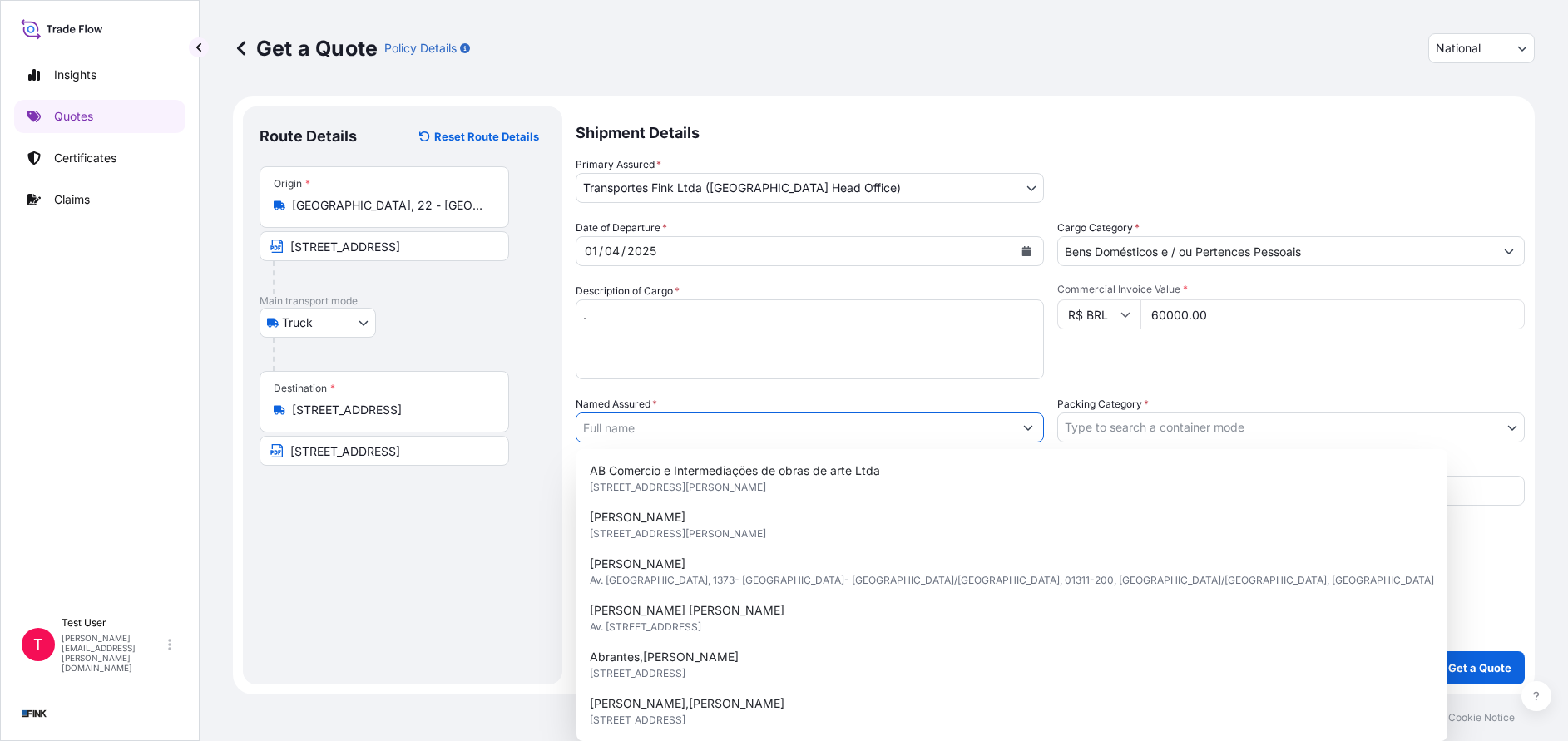
paste input "[PERSON_NAME]"
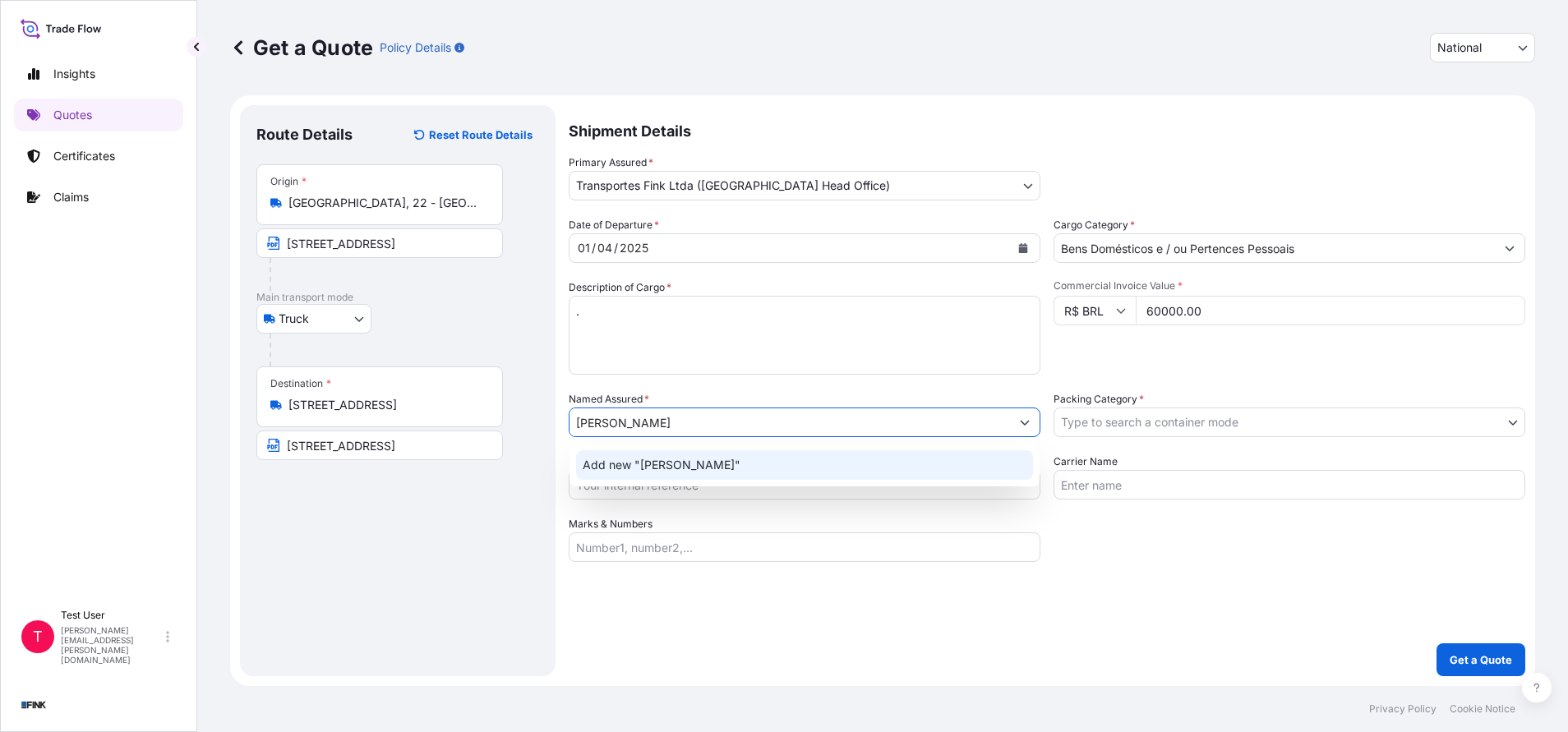
click at [652, 460] on span "Add new "[PERSON_NAME]"" at bounding box center [662, 465] width 158 height 16
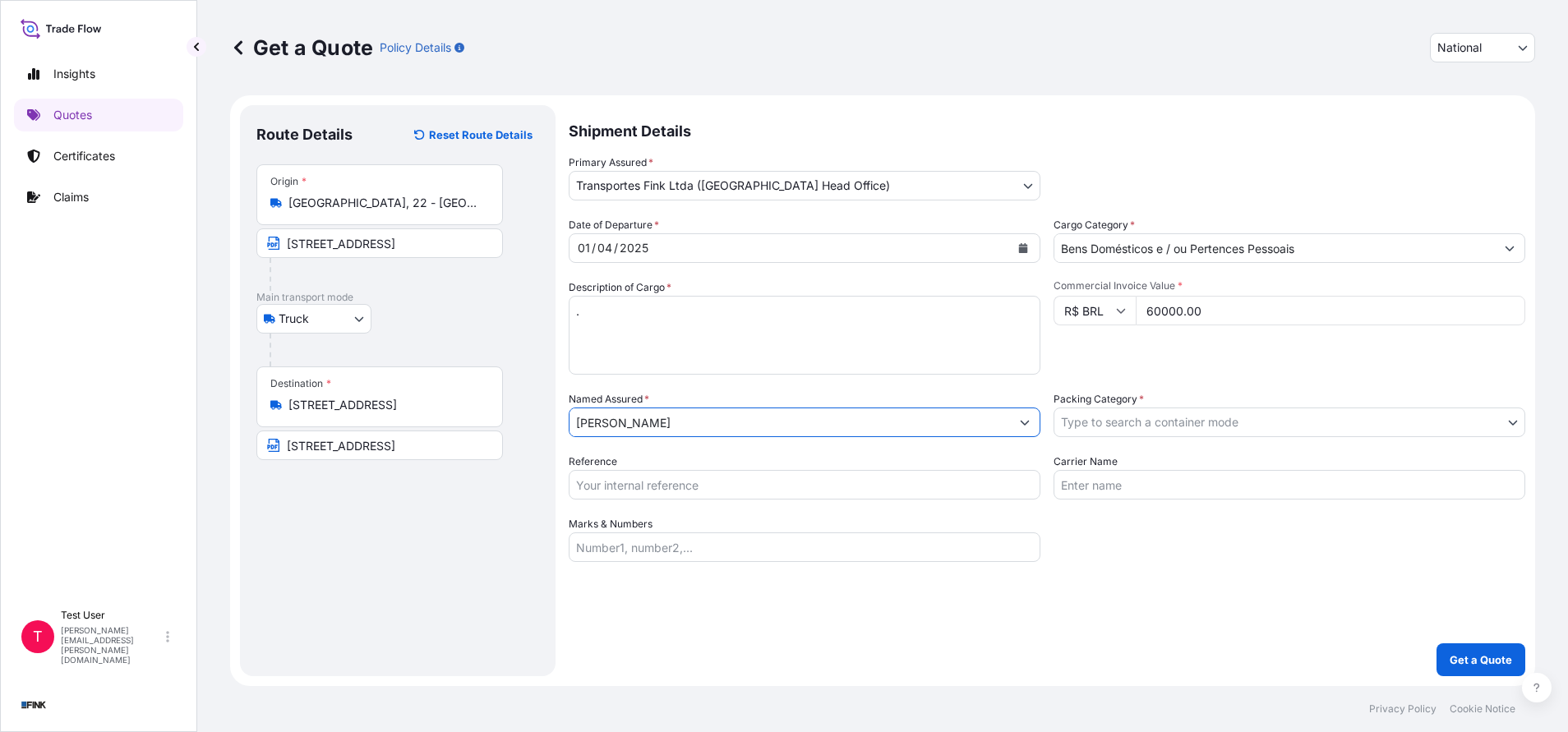
type input "[PERSON_NAME]"
click at [1163, 410] on body "12 options available. 0 options available. 1 option available. 3 options availa…" at bounding box center [784, 366] width 1568 height 732
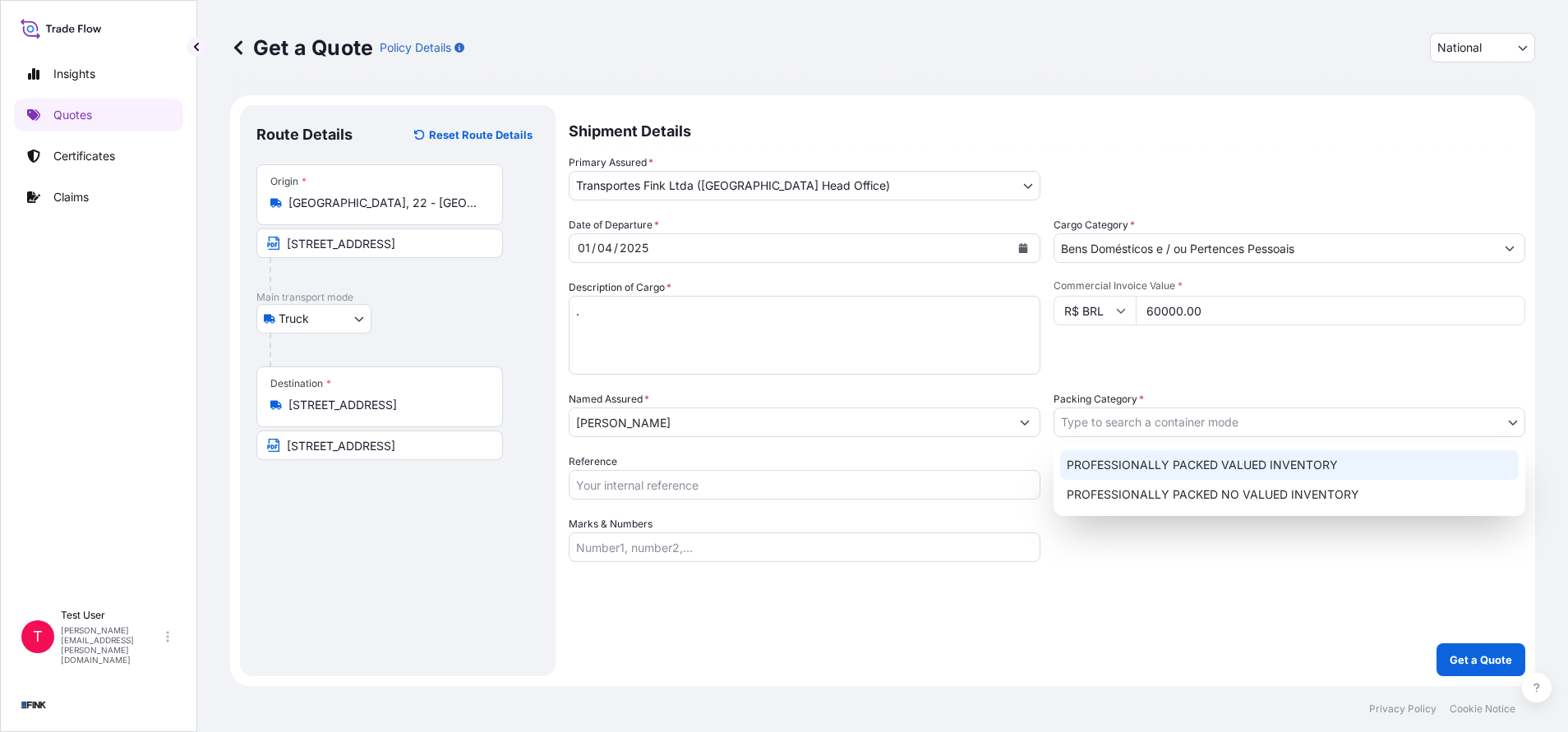
click at [1094, 464] on div "PROFESSIONALLY PACKED VALUED INVENTORY" at bounding box center [1289, 464] width 459 height 30
select select "11"
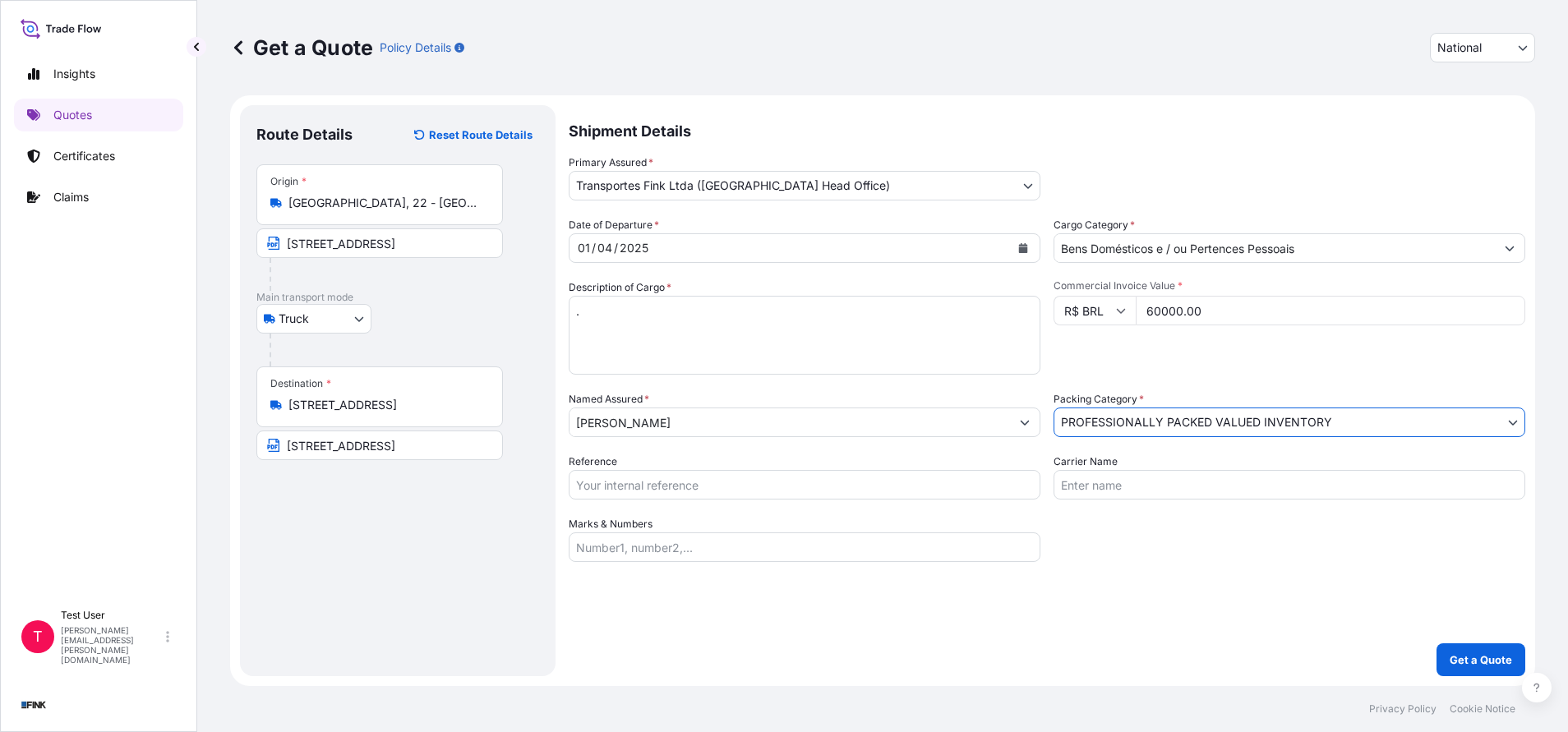
click at [633, 484] on input "Reference" at bounding box center [804, 484] width 471 height 30
paste input "08N-0010-25 OA DDR"
type input "08N-0010-25 OA DDR"
click at [1463, 656] on p "Get a Quote" at bounding box center [1481, 660] width 63 height 16
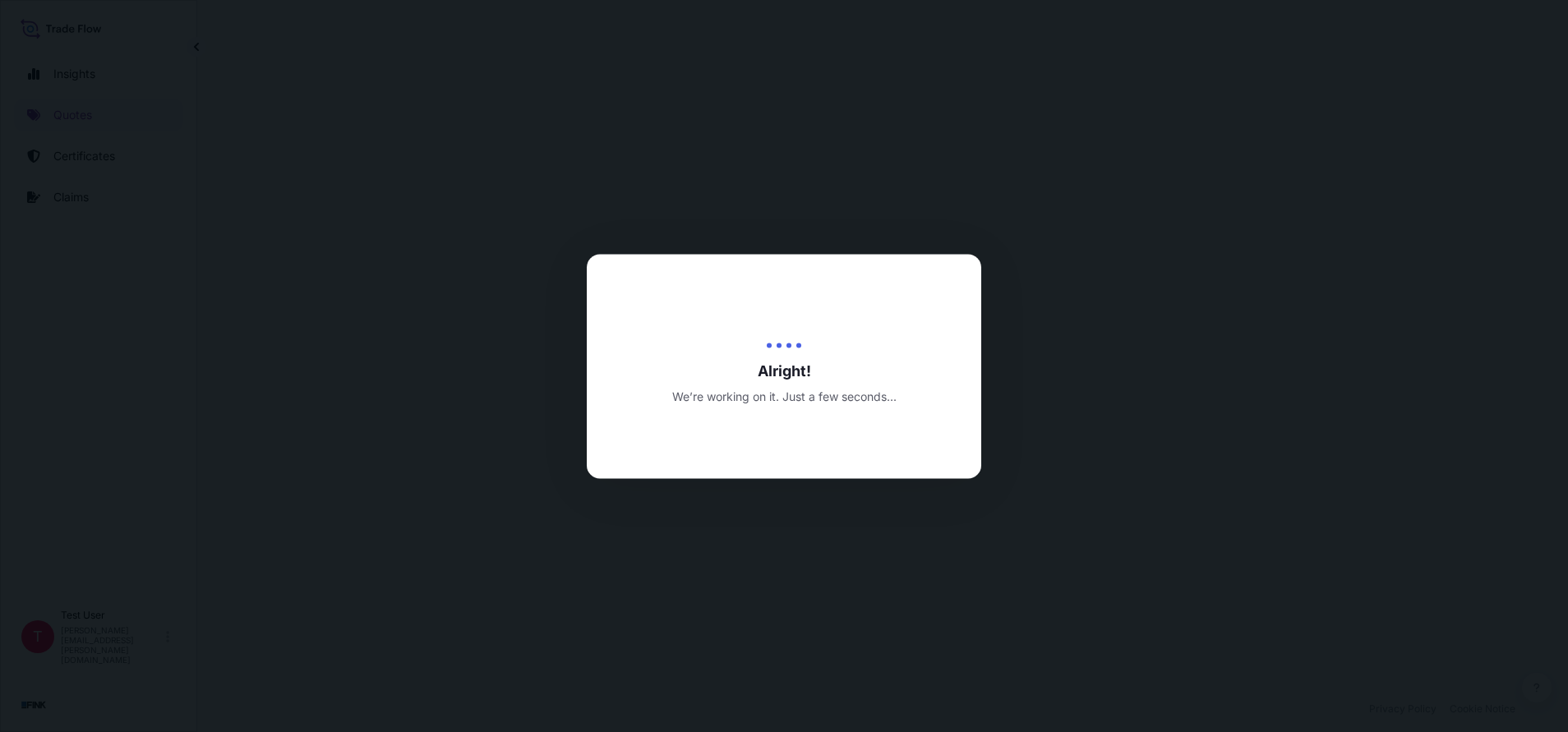
select select "Truck"
select select "31747"
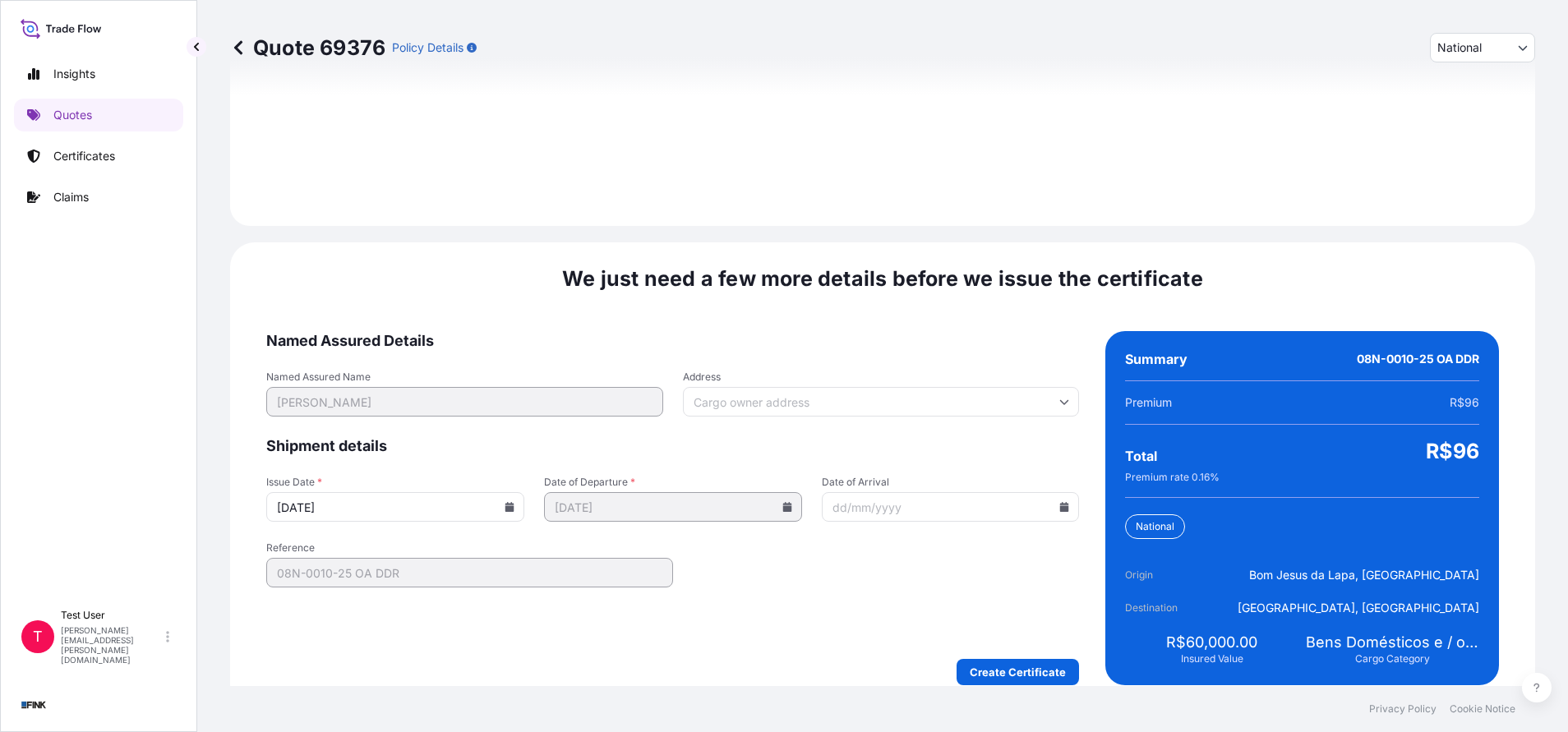
scroll to position [1888, 0]
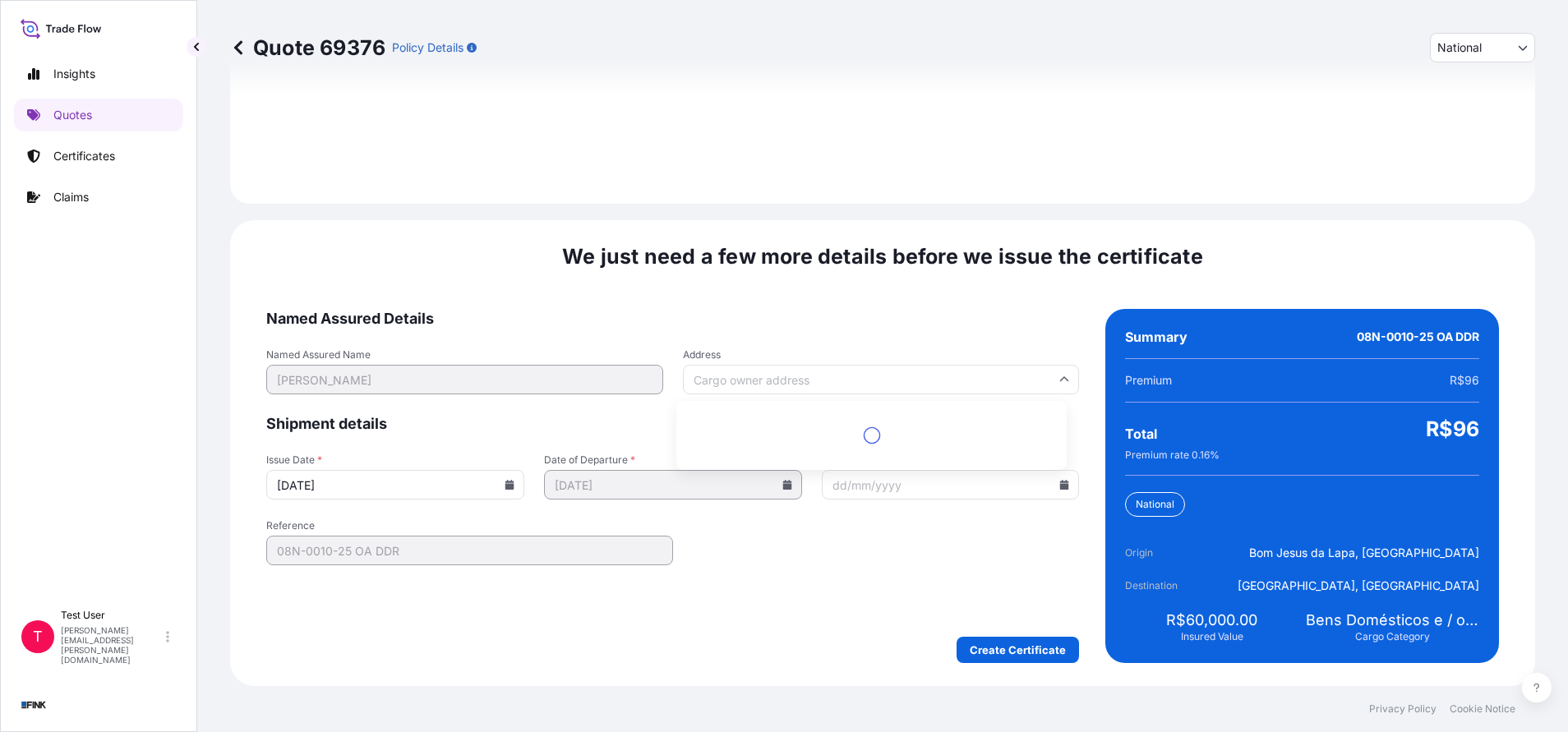
click at [820, 384] on input "Address" at bounding box center [881, 379] width 397 height 30
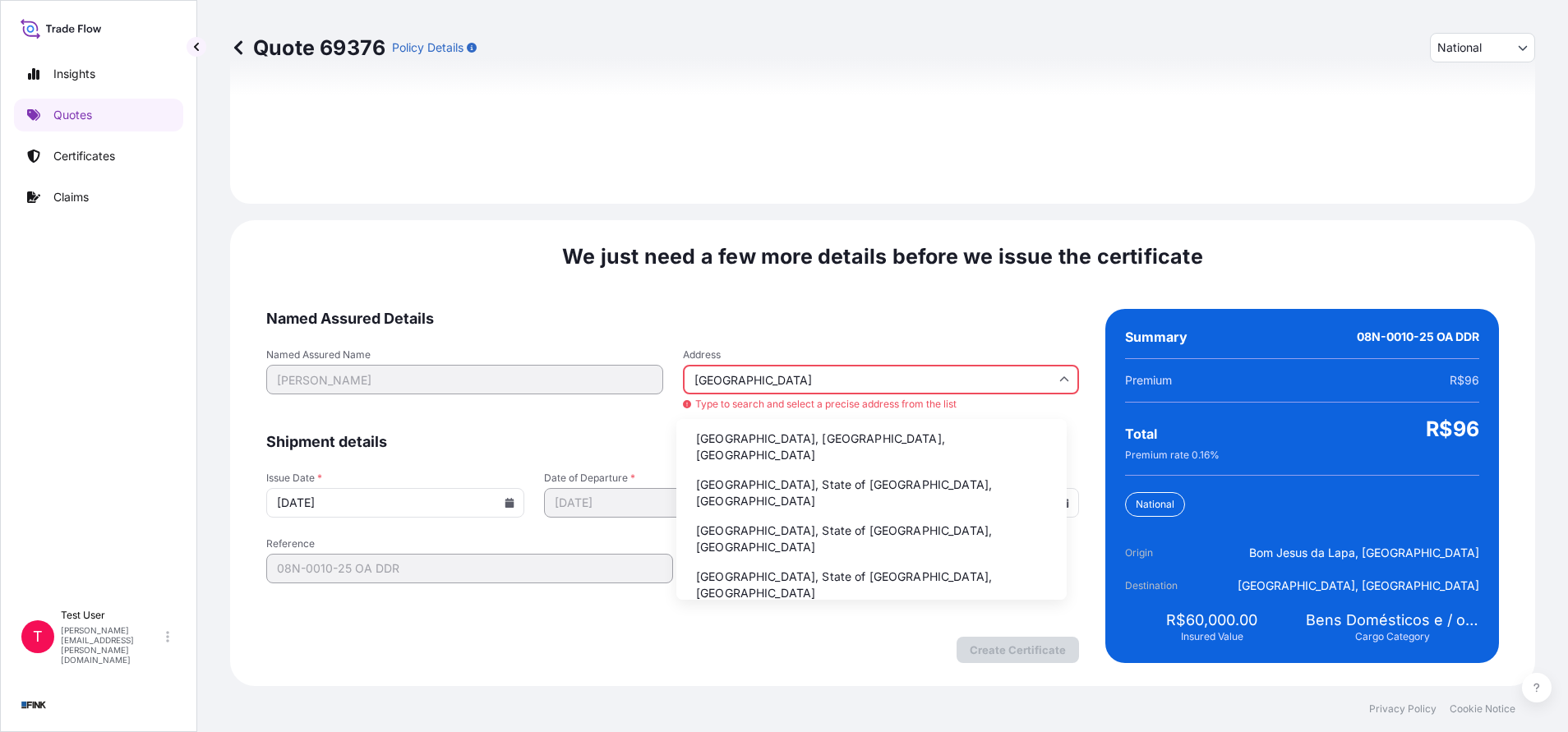
click at [789, 440] on li "[GEOGRAPHIC_DATA], [GEOGRAPHIC_DATA], [GEOGRAPHIC_DATA]" at bounding box center [871, 447] width 377 height 43
type input "[GEOGRAPHIC_DATA], [GEOGRAPHIC_DATA], [GEOGRAPHIC_DATA]"
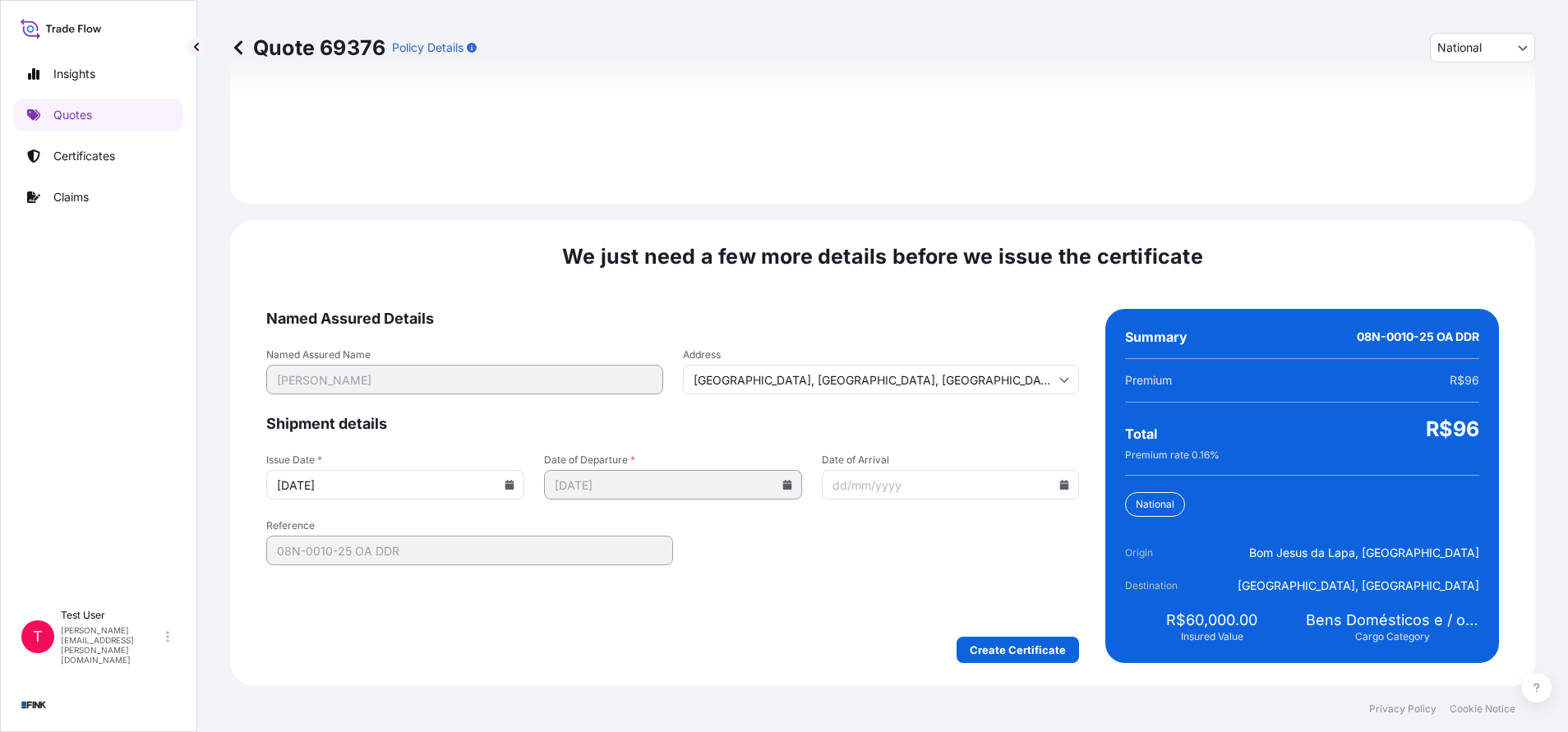
click at [507, 488] on icon at bounding box center [510, 484] width 9 height 10
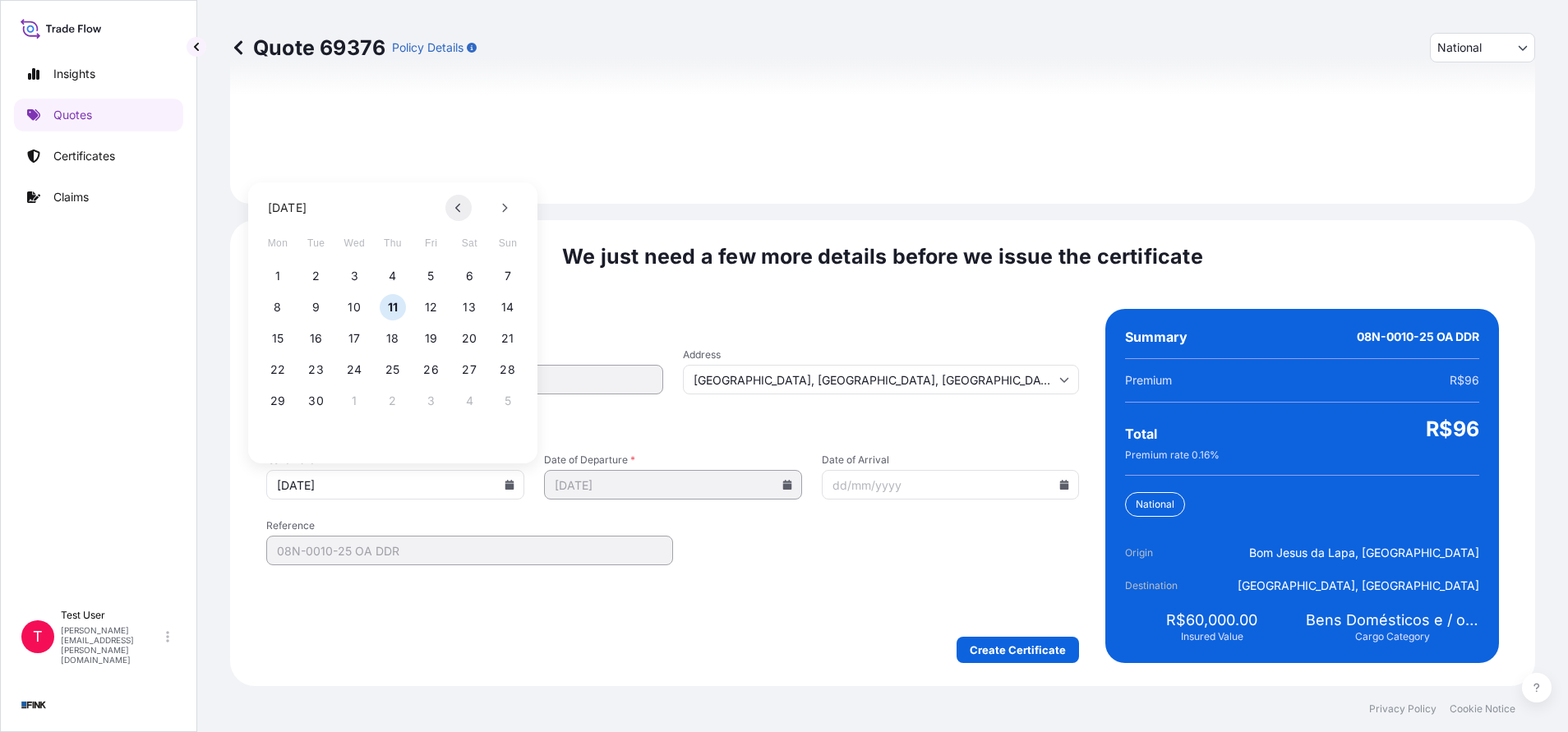
click at [462, 208] on button at bounding box center [458, 207] width 26 height 26
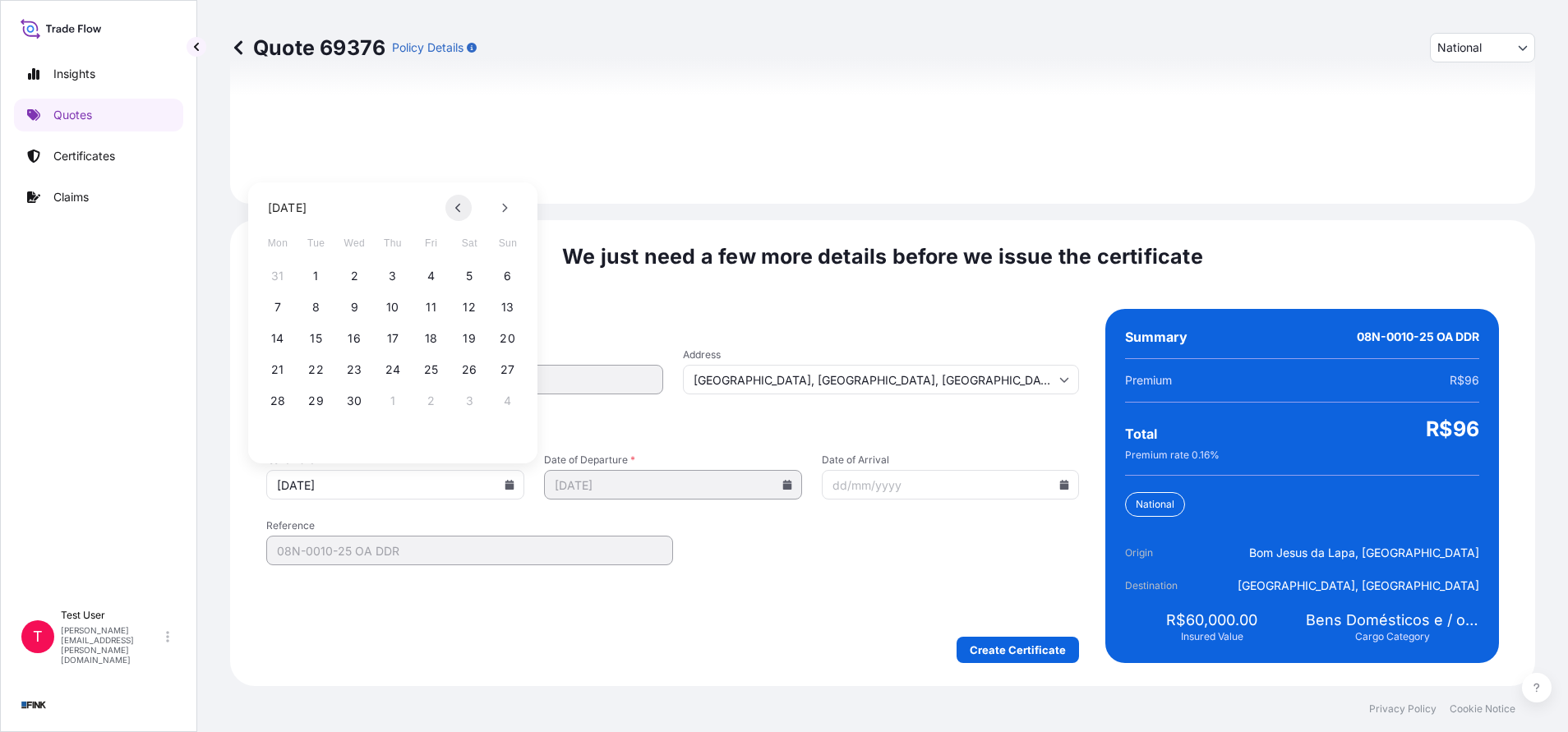
click at [462, 208] on button at bounding box center [458, 207] width 26 height 26
click at [275, 433] on button "31" at bounding box center [277, 432] width 26 height 26
type input "[DATE]"
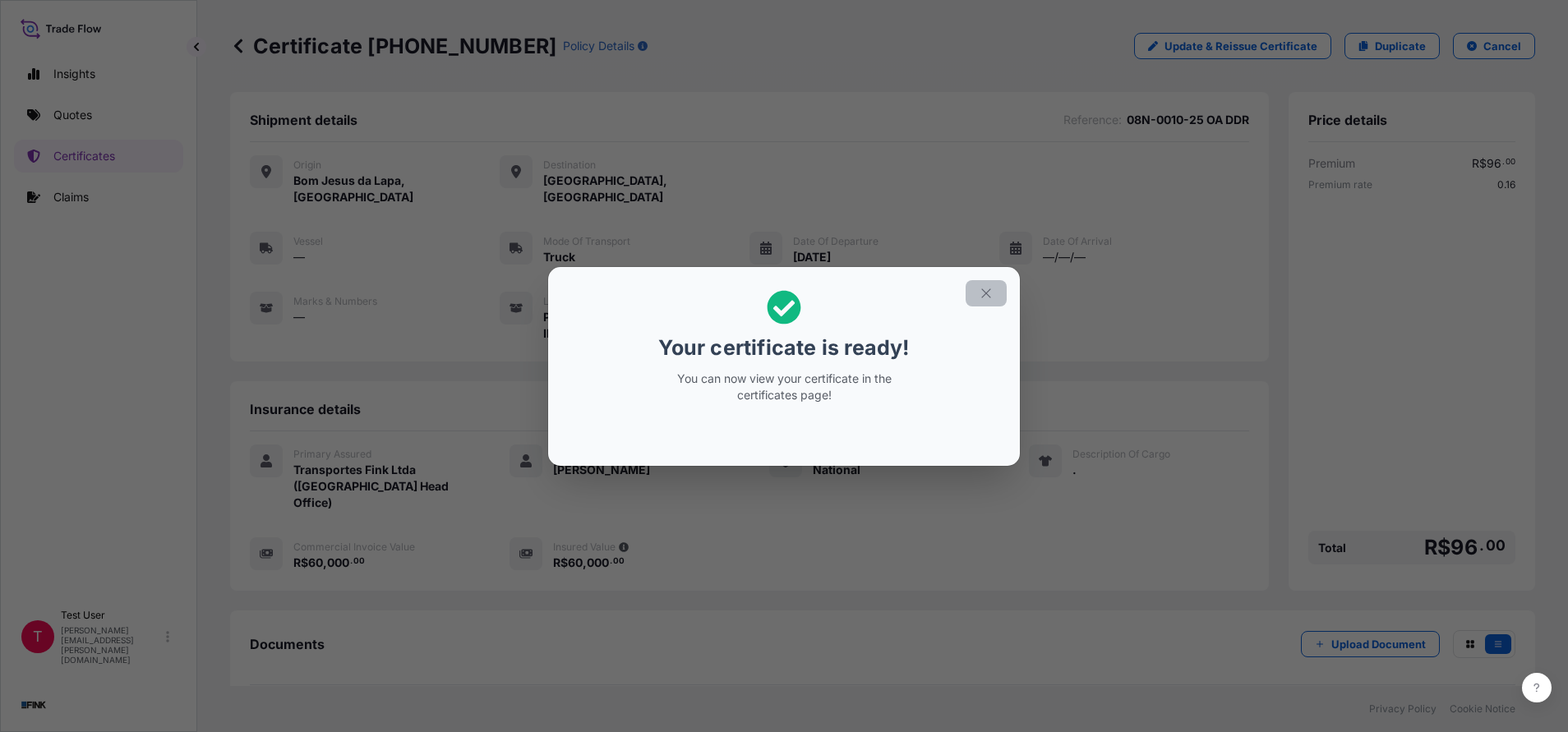
click at [983, 292] on icon "button" at bounding box center [986, 293] width 14 height 14
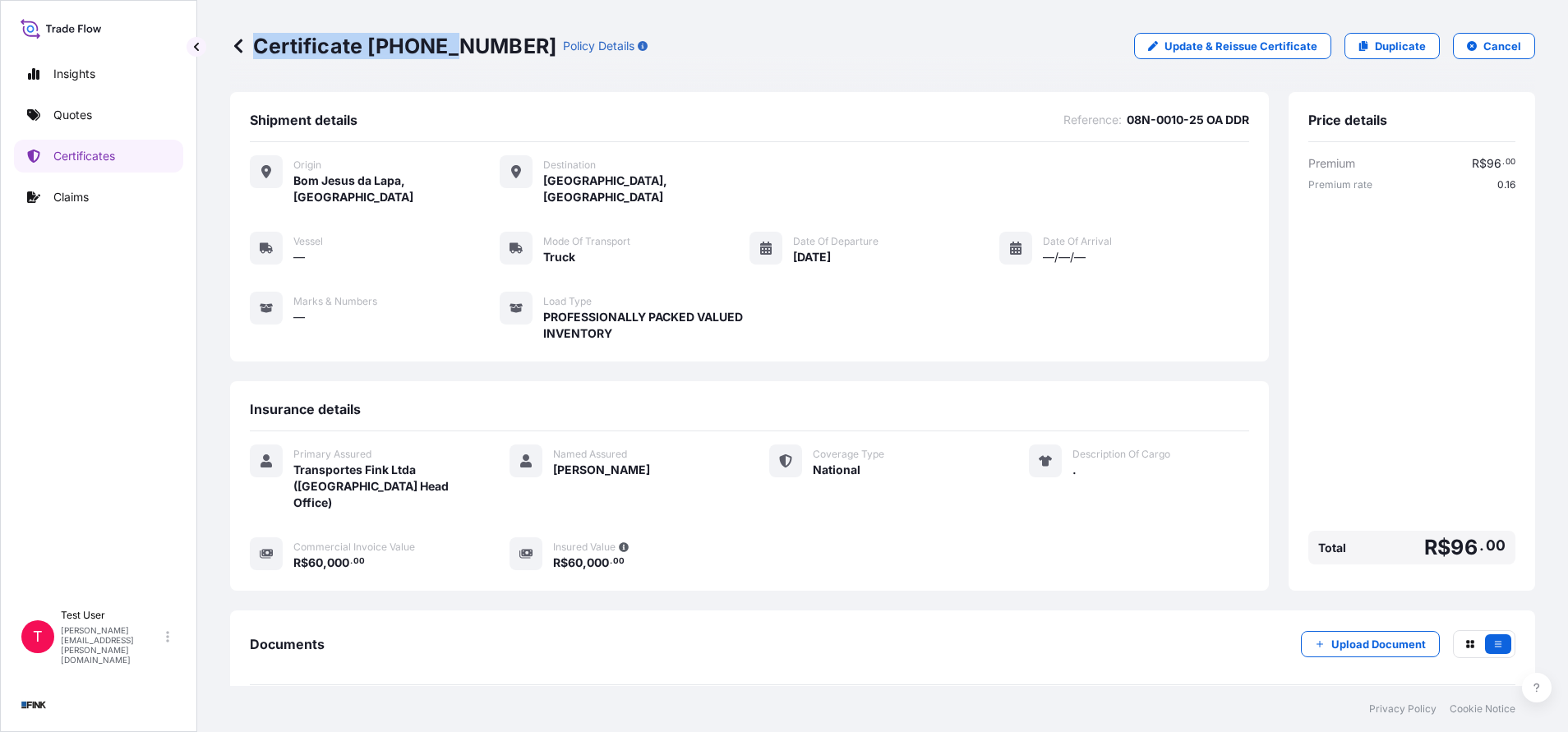
drag, startPoint x: 478, startPoint y: 40, endPoint x: 447, endPoint y: 41, distance: 31.0
click at [447, 41] on div "Certificate [PHONE_NUMBER] Policy Details" at bounding box center [438, 46] width 418 height 26
drag, startPoint x: 478, startPoint y: 46, endPoint x: 460, endPoint y: 46, distance: 18.0
click at [460, 46] on p "Certificate [PHONE_NUMBER]" at bounding box center [392, 46] width 326 height 26
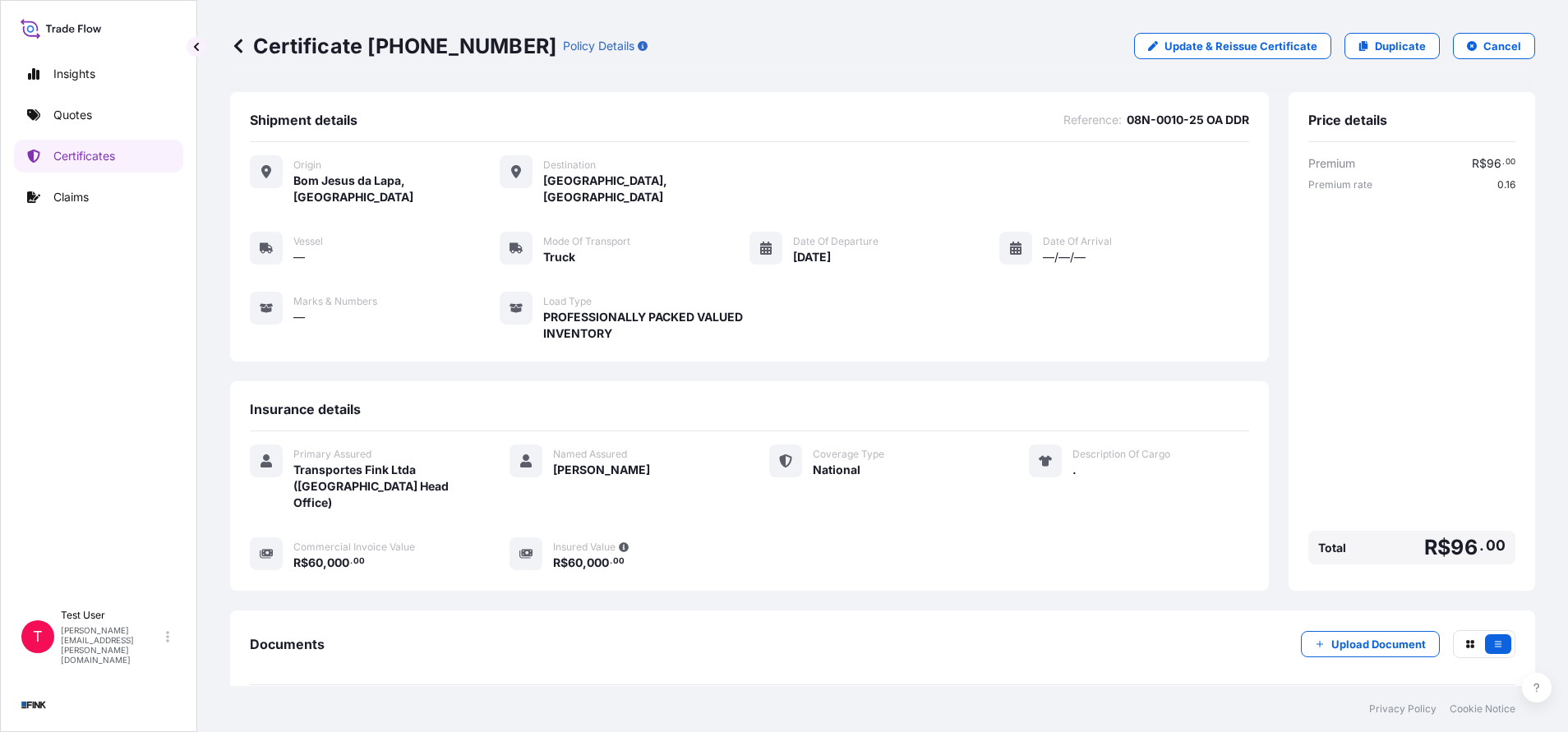
click at [468, 46] on p "Certificate [PHONE_NUMBER]" at bounding box center [392, 46] width 326 height 26
drag, startPoint x: 472, startPoint y: 43, endPoint x: 427, endPoint y: 41, distance: 45.0
click at [427, 41] on p "Certificate [PHONE_NUMBER]" at bounding box center [392, 46] width 326 height 26
drag, startPoint x: 427, startPoint y: 41, endPoint x: 478, endPoint y: 43, distance: 51.0
click at [478, 43] on p "Certificate [PHONE_NUMBER]" at bounding box center [392, 46] width 326 height 26
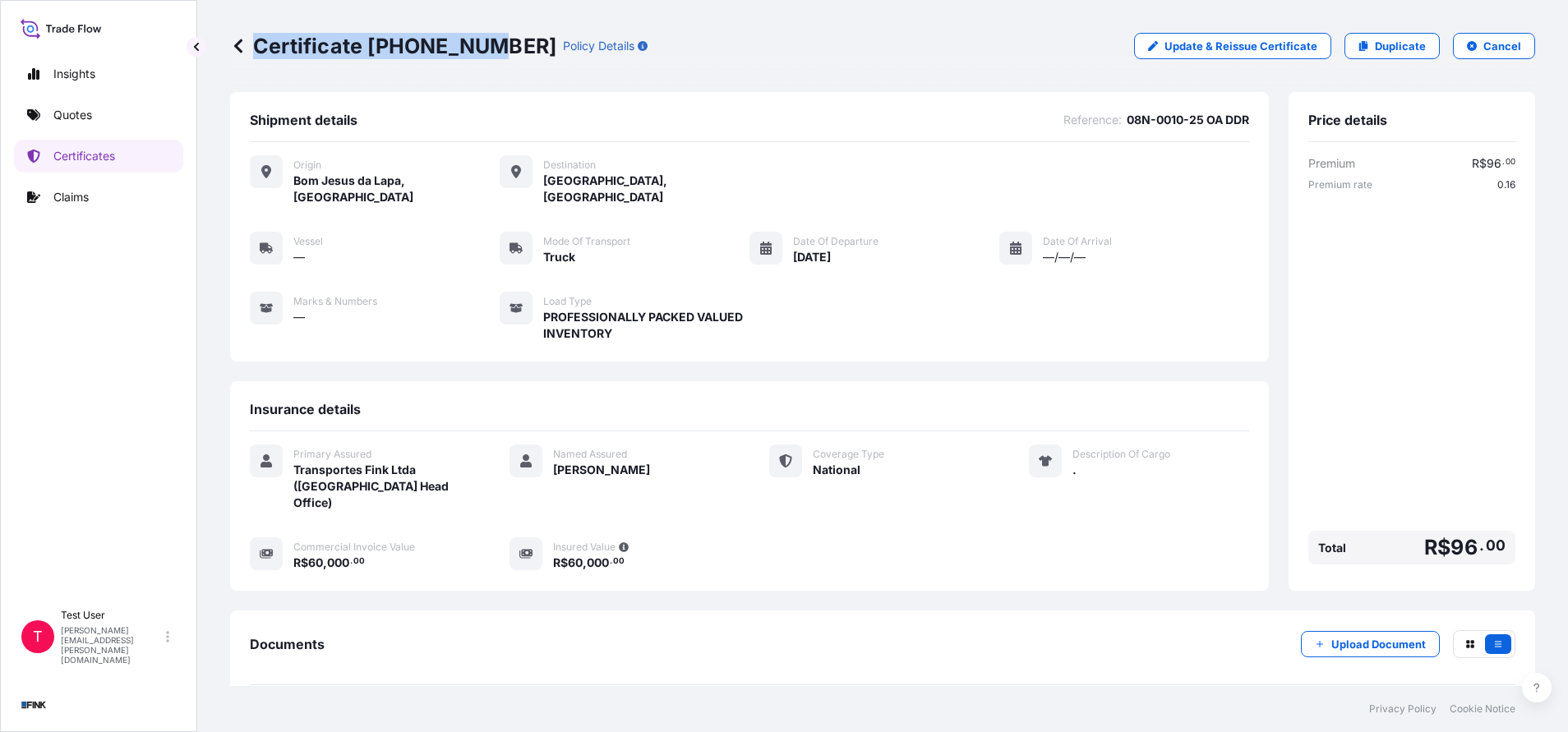
click at [478, 43] on p "Certificate [PHONE_NUMBER]" at bounding box center [392, 46] width 326 height 26
drag, startPoint x: 478, startPoint y: 43, endPoint x: 402, endPoint y: 48, distance: 76.2
click at [402, 48] on p "Certificate [PHONE_NUMBER]" at bounding box center [392, 46] width 326 height 26
click at [388, 47] on p "Certificate [PHONE_NUMBER]" at bounding box center [392, 46] width 326 height 26
drag, startPoint x: 373, startPoint y: 46, endPoint x: 473, endPoint y: 52, distance: 100.2
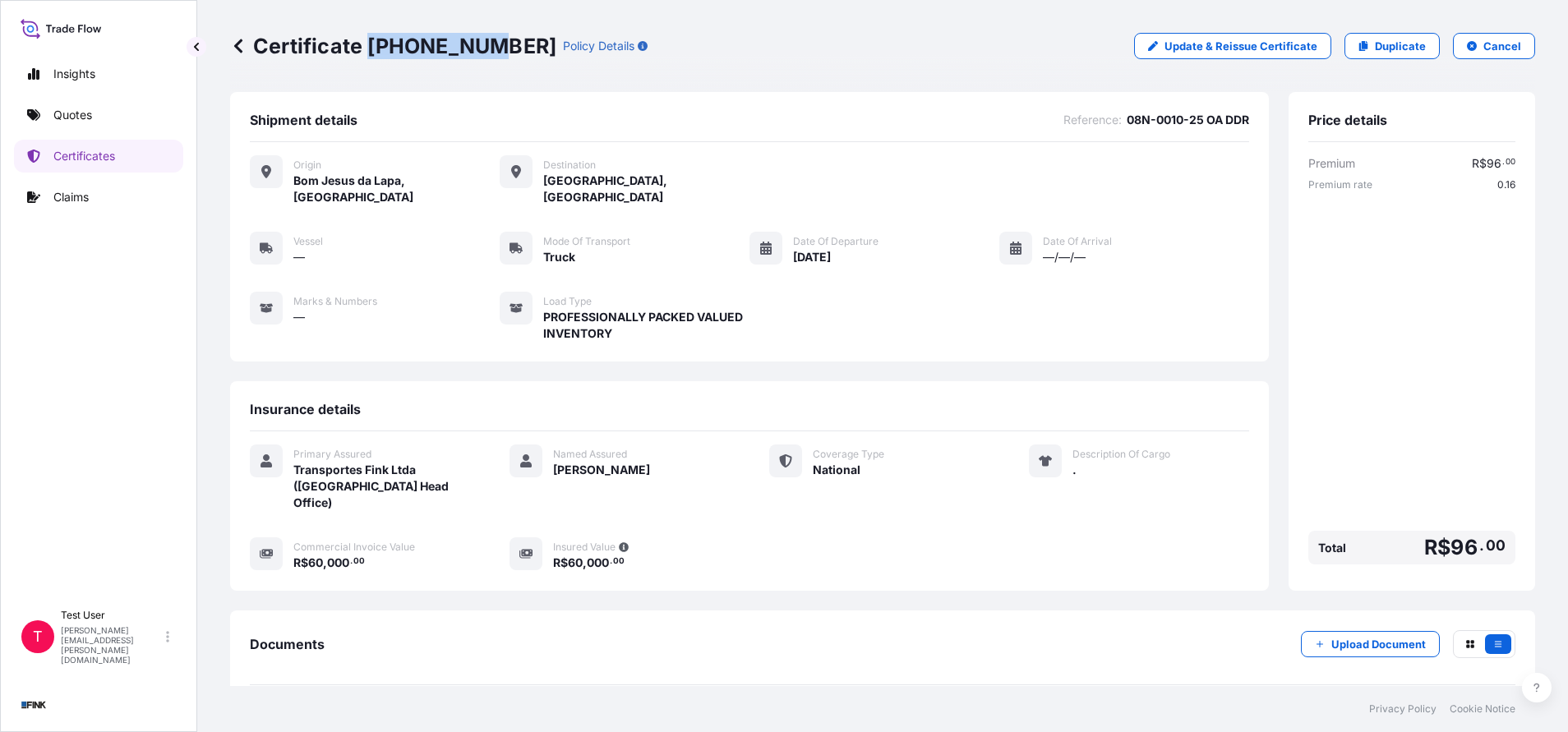
click at [473, 52] on p "Certificate [PHONE_NUMBER]" at bounding box center [392, 46] width 326 height 26
copy p "[PHONE_NUMBER]"
click at [1387, 45] on p "Duplicate" at bounding box center [1400, 46] width 51 height 16
select select "national"
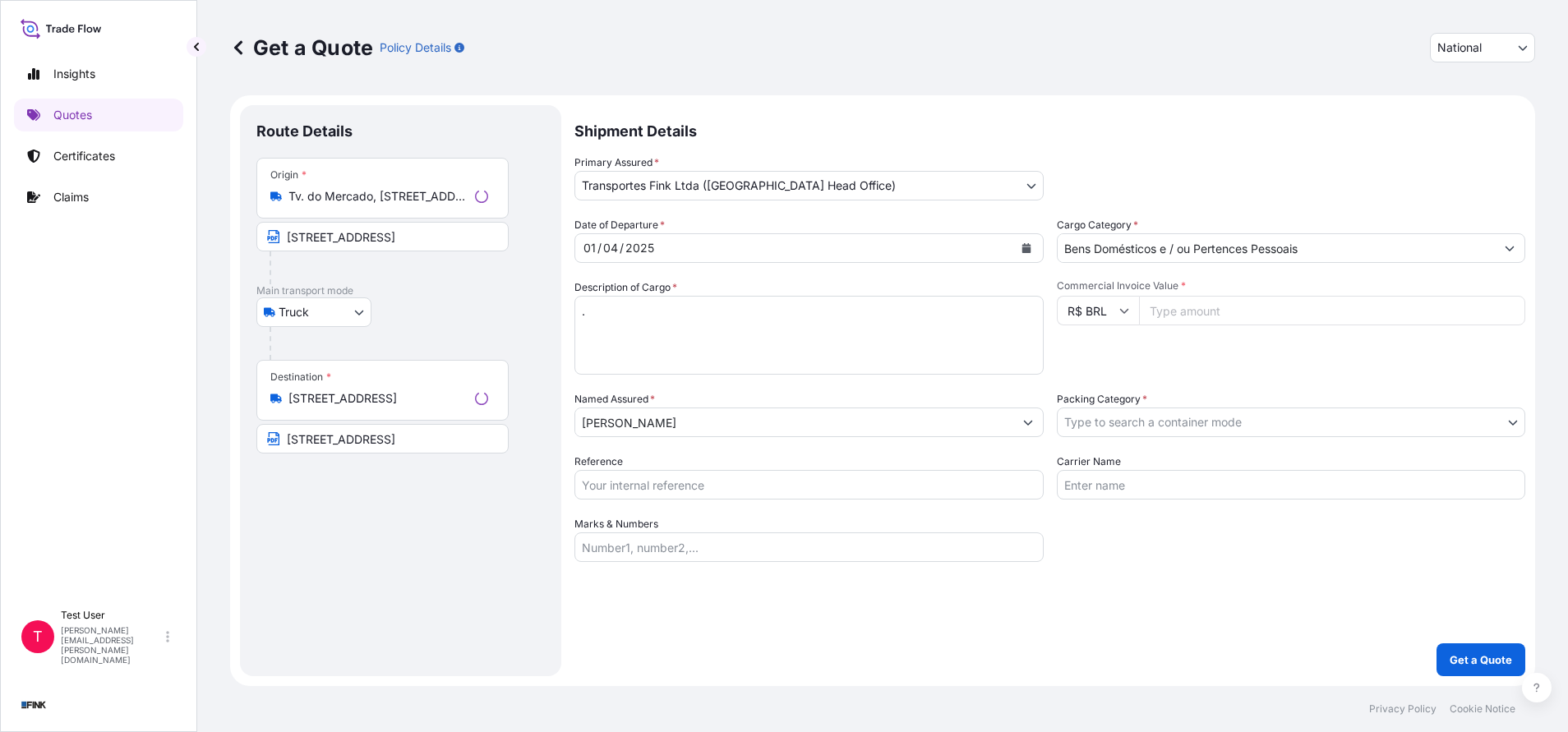
select select "Truck"
select select "31747"
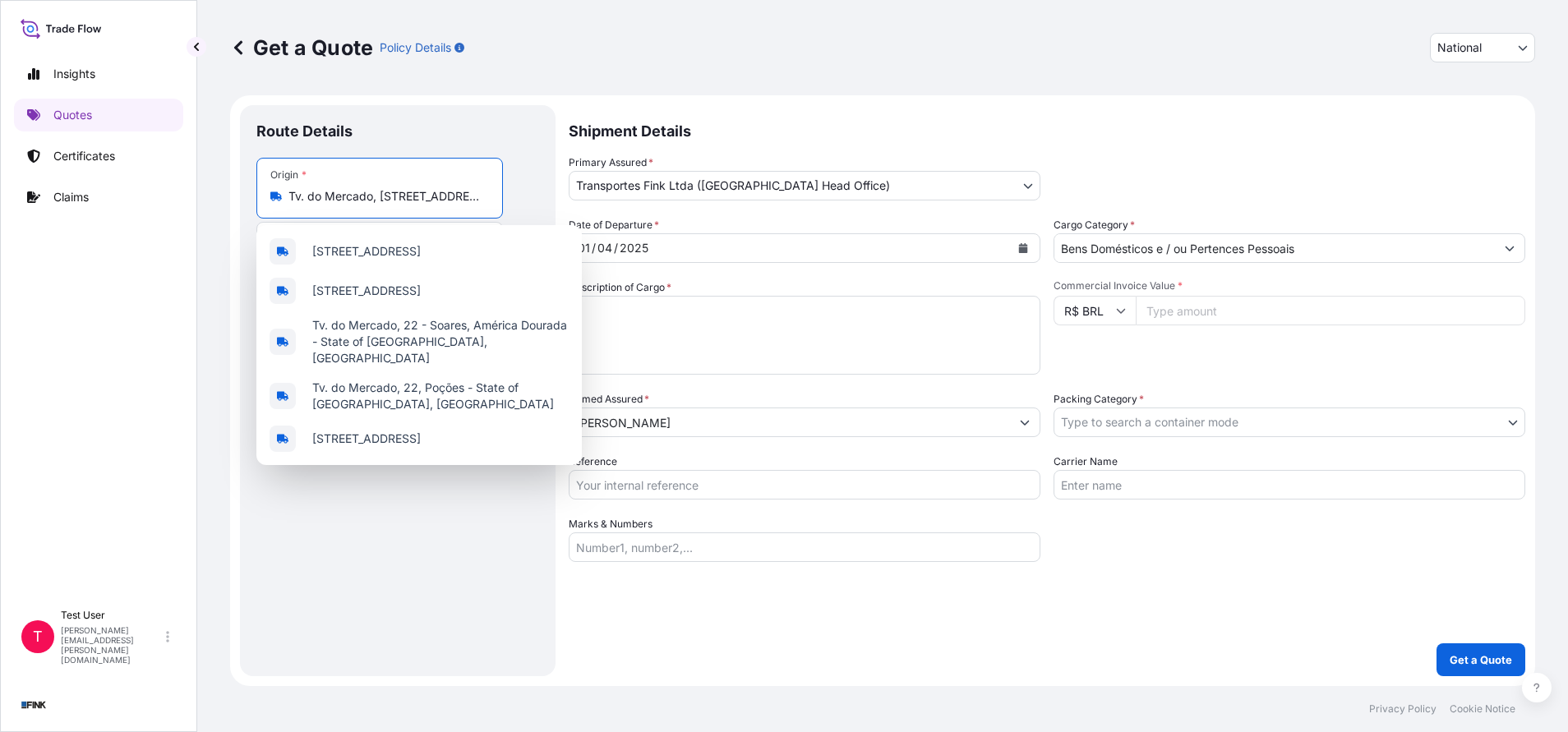
click at [374, 189] on input "Tv. do Mercado, [STREET_ADDRESS]" at bounding box center [385, 197] width 194 height 16
paste input "Av. [STREET_ADDRESS]"
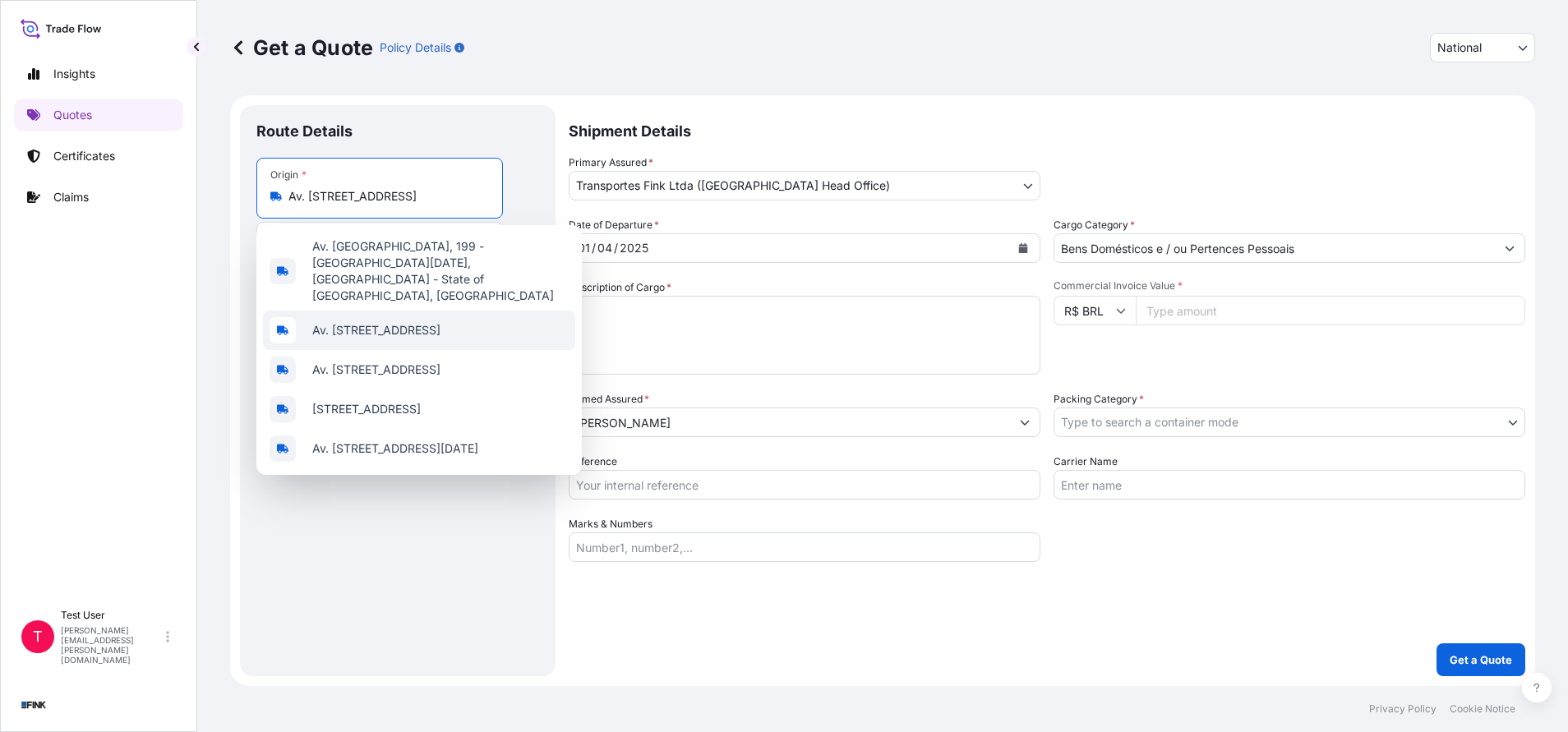
click at [421, 322] on span "Av. [STREET_ADDRESS]" at bounding box center [376, 331] width 128 height 16
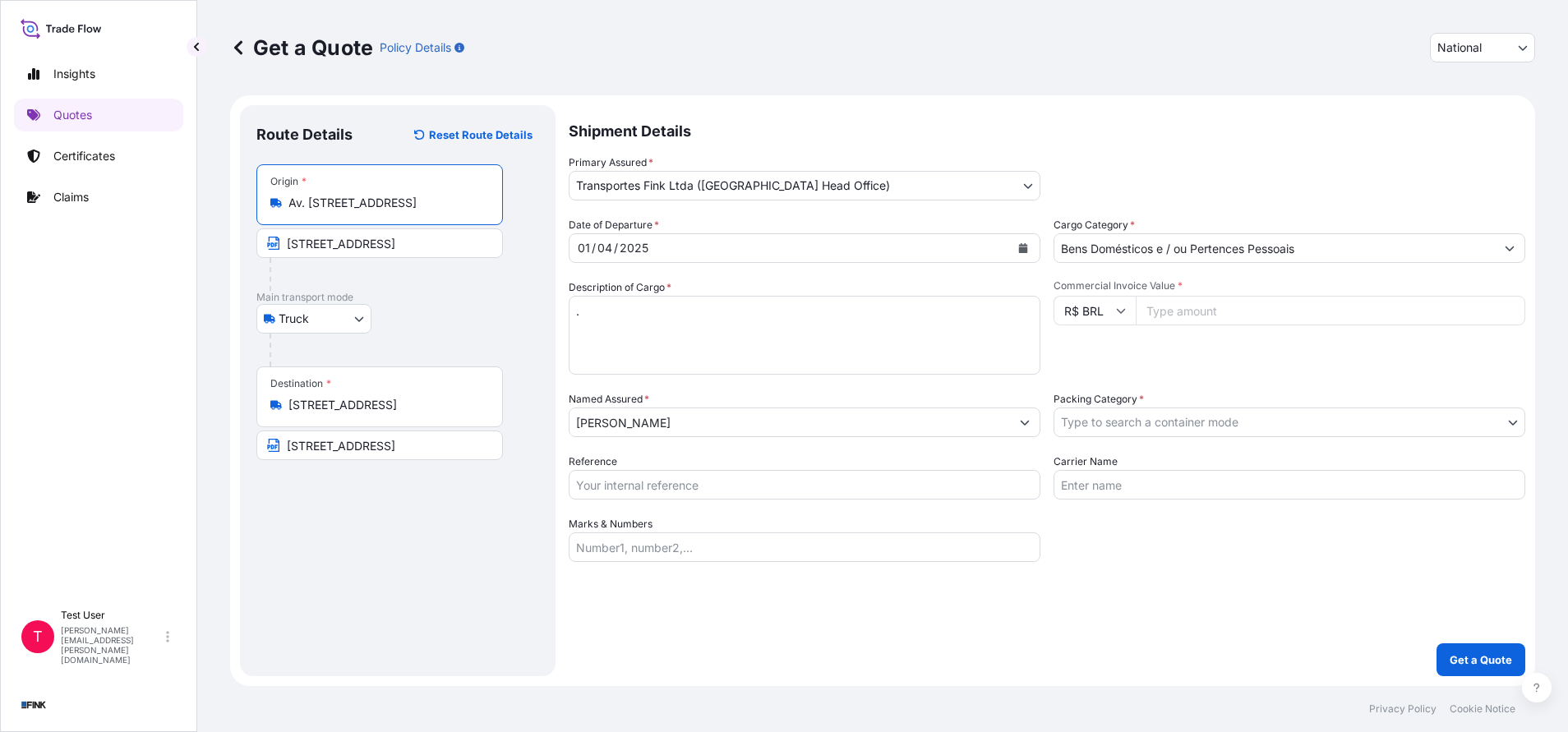
type input "Av. [STREET_ADDRESS]"
click at [399, 237] on input "[STREET_ADDRESS]" at bounding box center [379, 243] width 246 height 30
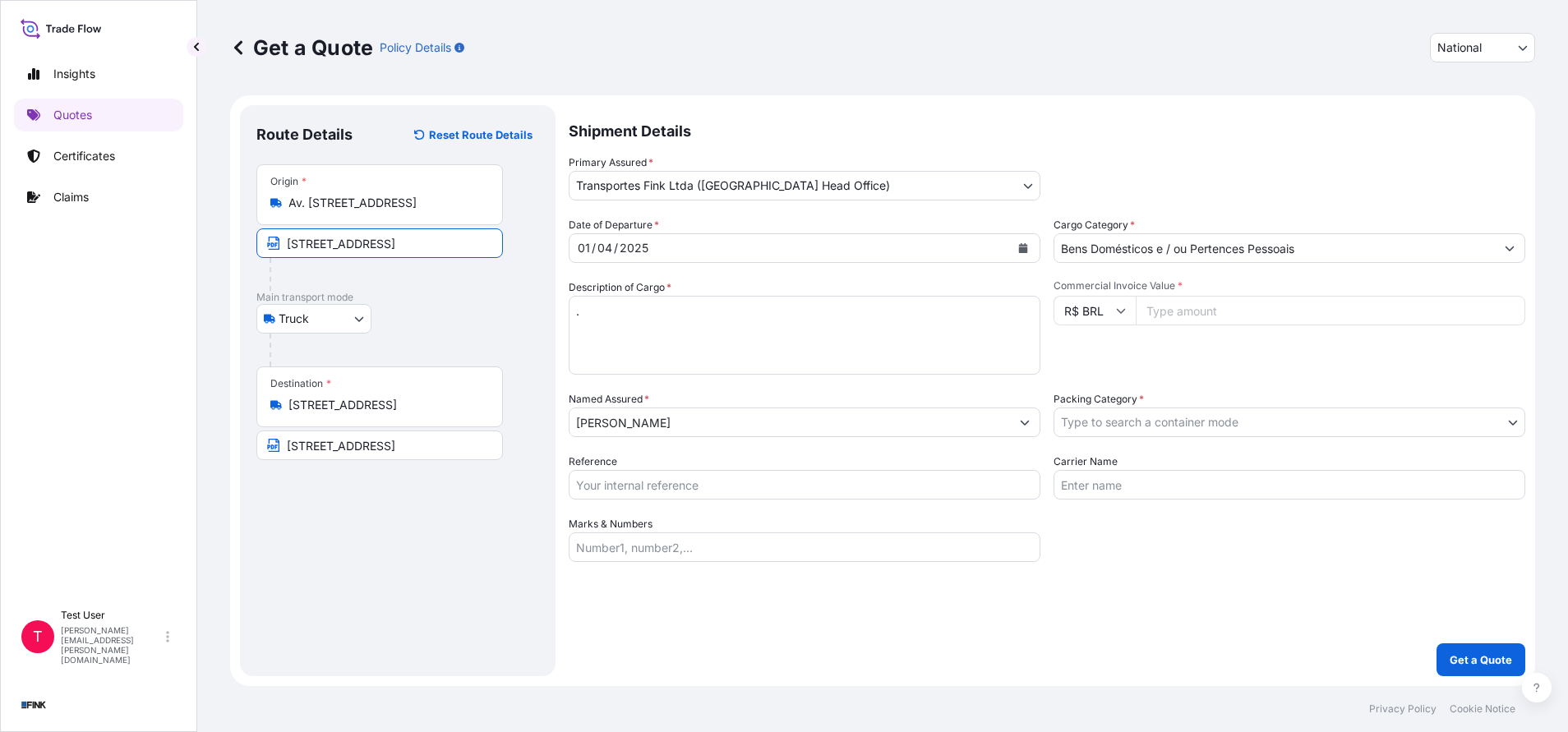
paste input "Av. [GEOGRAPHIC_DATA], 199"
type input "Av. [STREET_ADDRESS]"
click at [1165, 313] on input "Commercial Invoice Value *" at bounding box center [1330, 310] width 390 height 30
paste input "4826280.00"
type input "4826280.00"
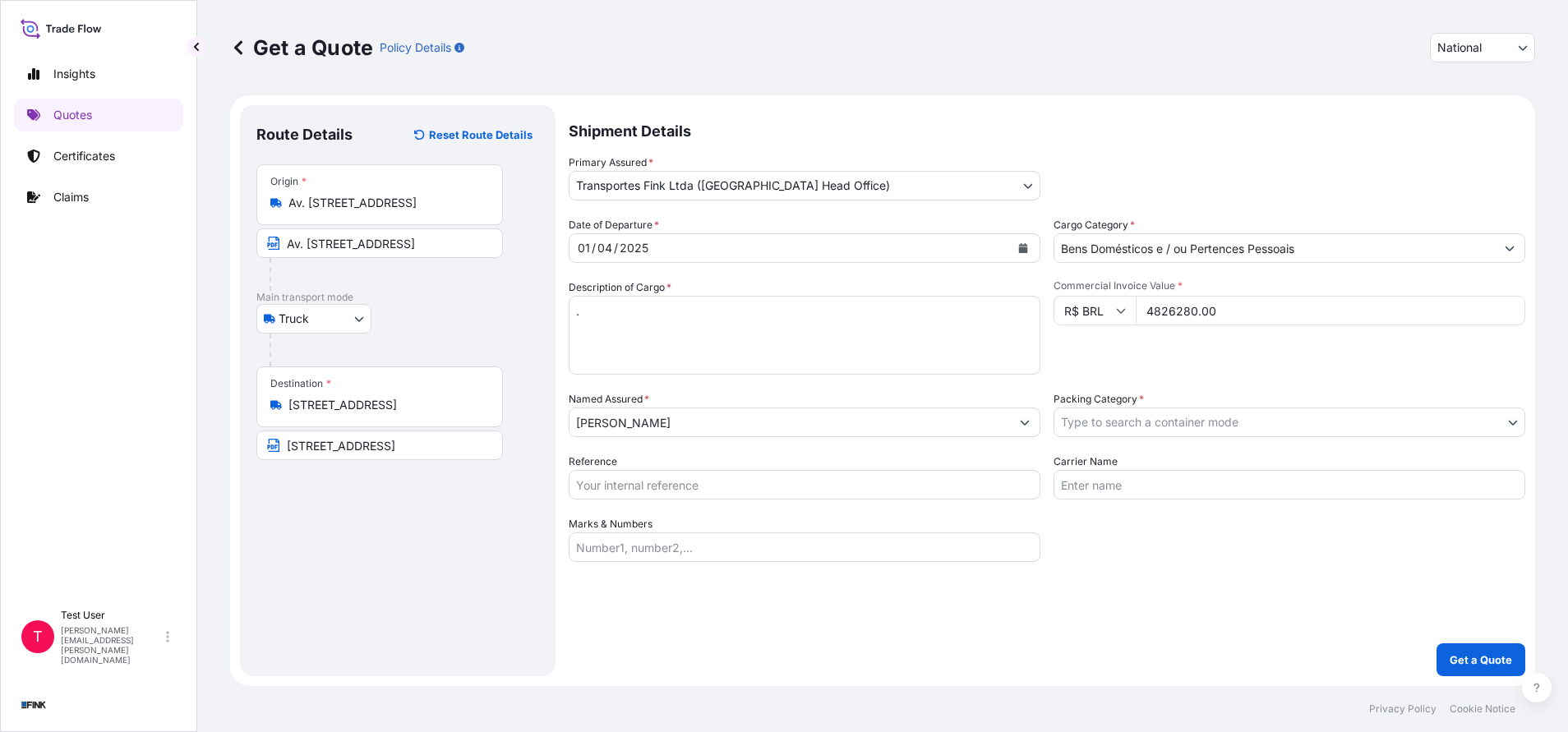
click at [861, 434] on input "[PERSON_NAME]" at bounding box center [789, 422] width 440 height 30
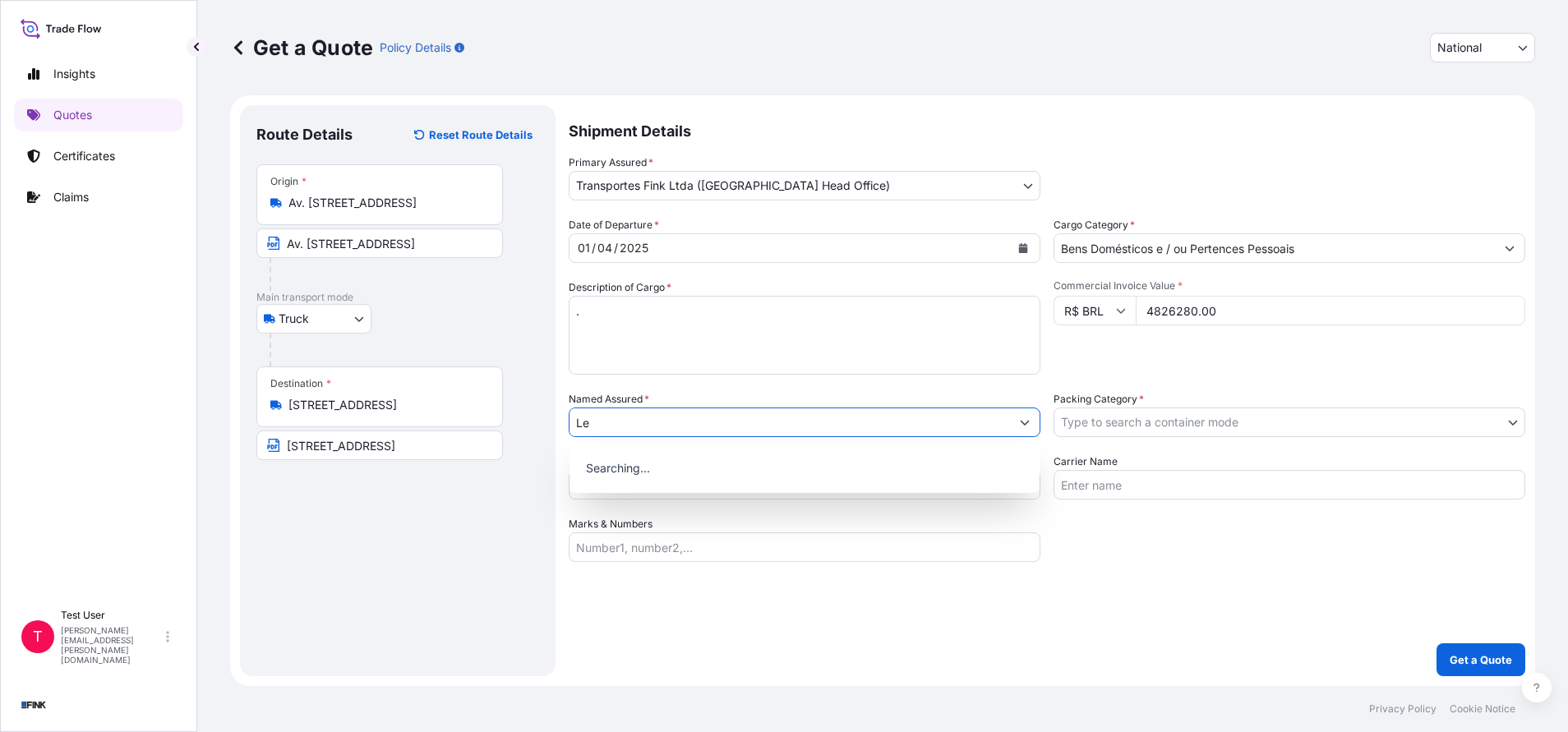
type input "L"
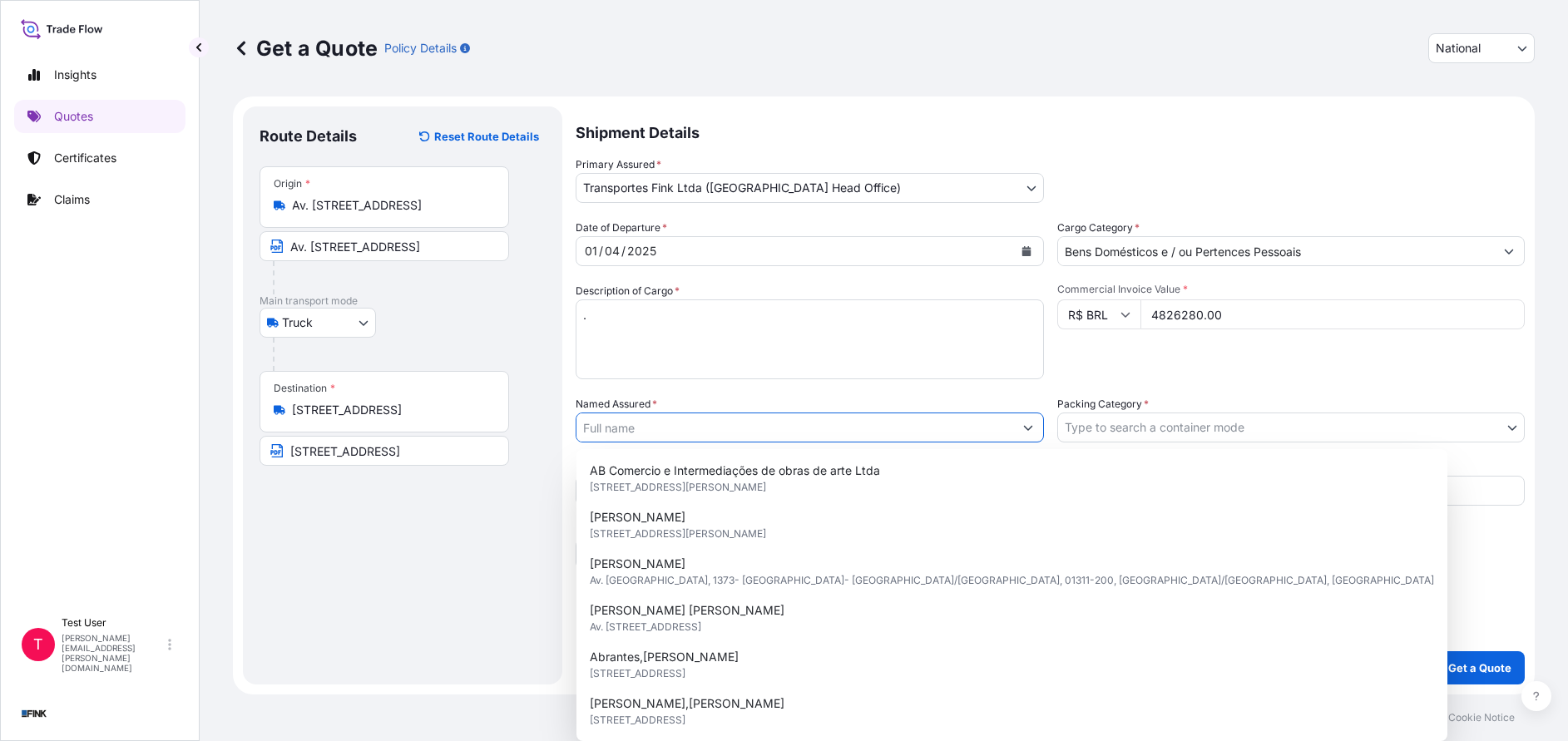
paste input "[GEOGRAPHIC_DATA]"
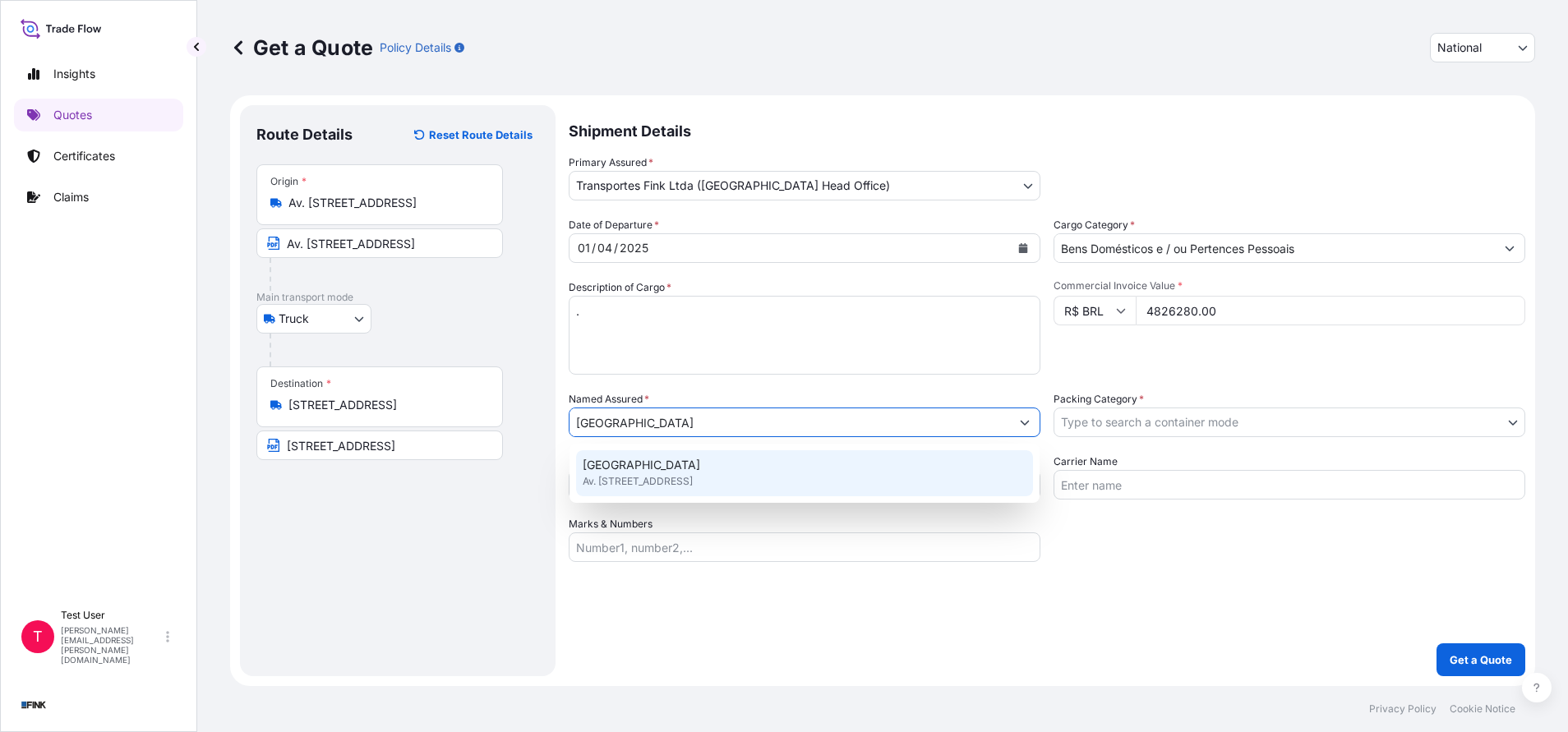
click at [618, 462] on span "[GEOGRAPHIC_DATA]" at bounding box center [641, 465] width 118 height 16
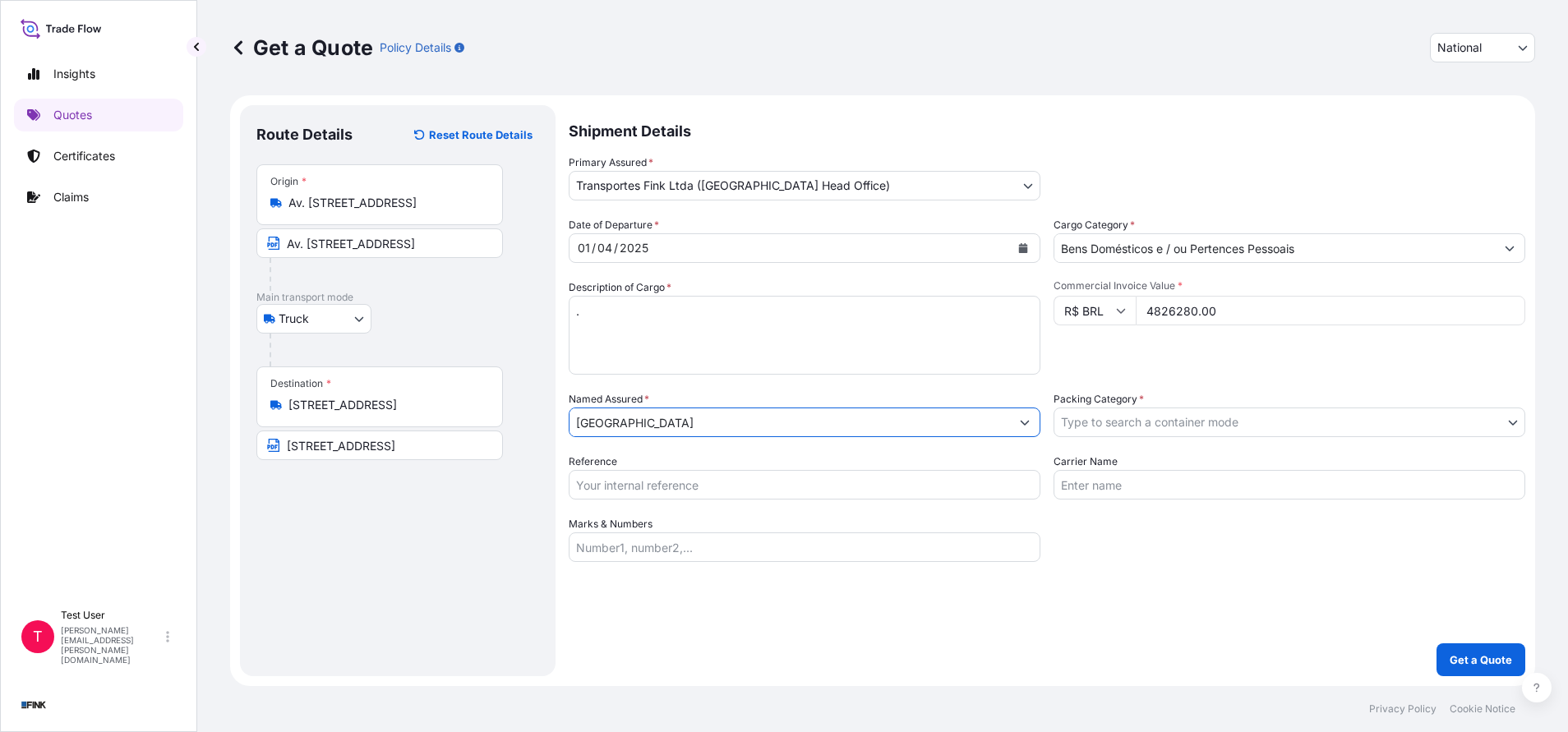
type input "[GEOGRAPHIC_DATA]"
click at [1217, 429] on body "0 options available. 1 option available. 9 options available. 12 options availa…" at bounding box center [784, 366] width 1568 height 732
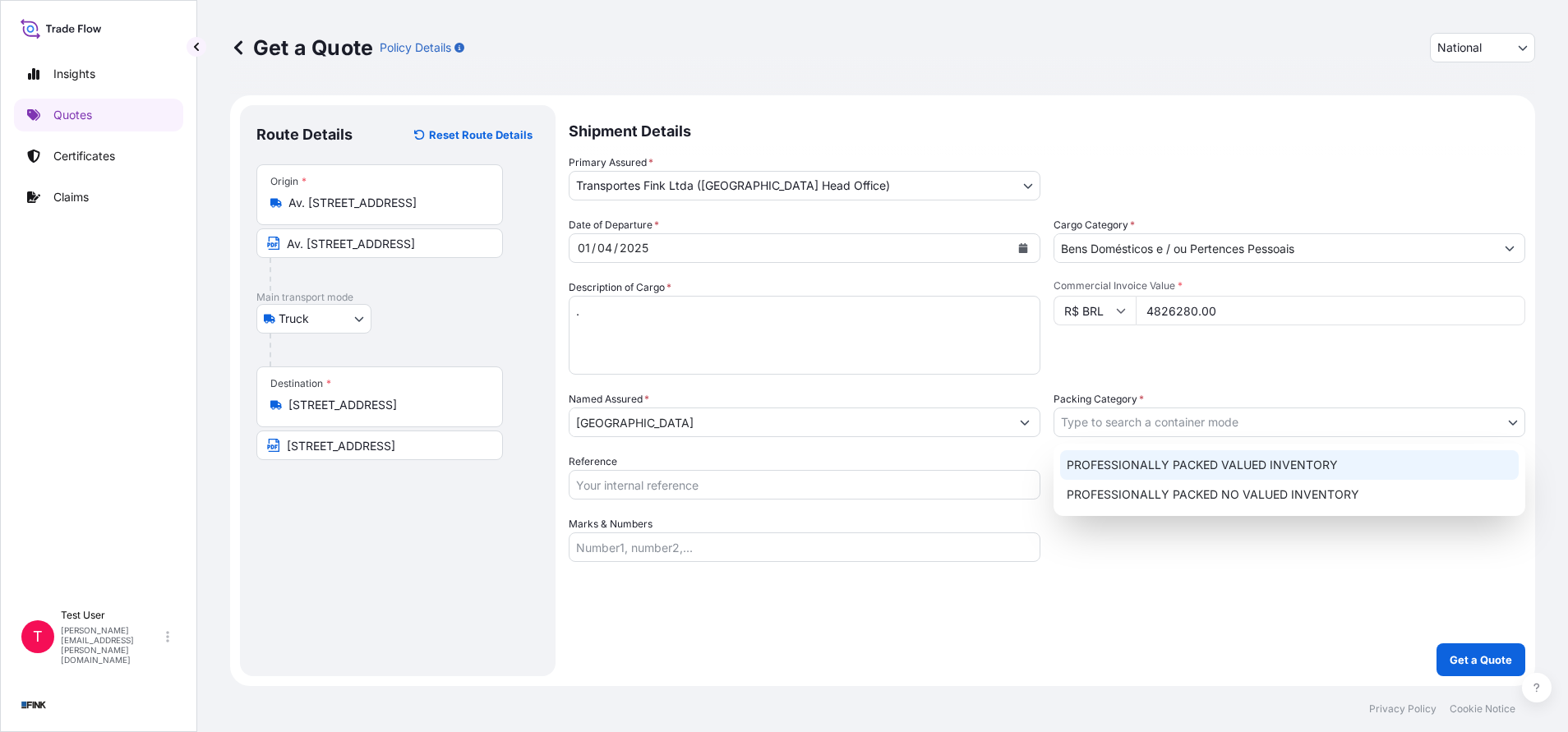
click at [1151, 462] on div "PROFESSIONALLY PACKED VALUED INVENTORY" at bounding box center [1289, 464] width 459 height 30
select select "11"
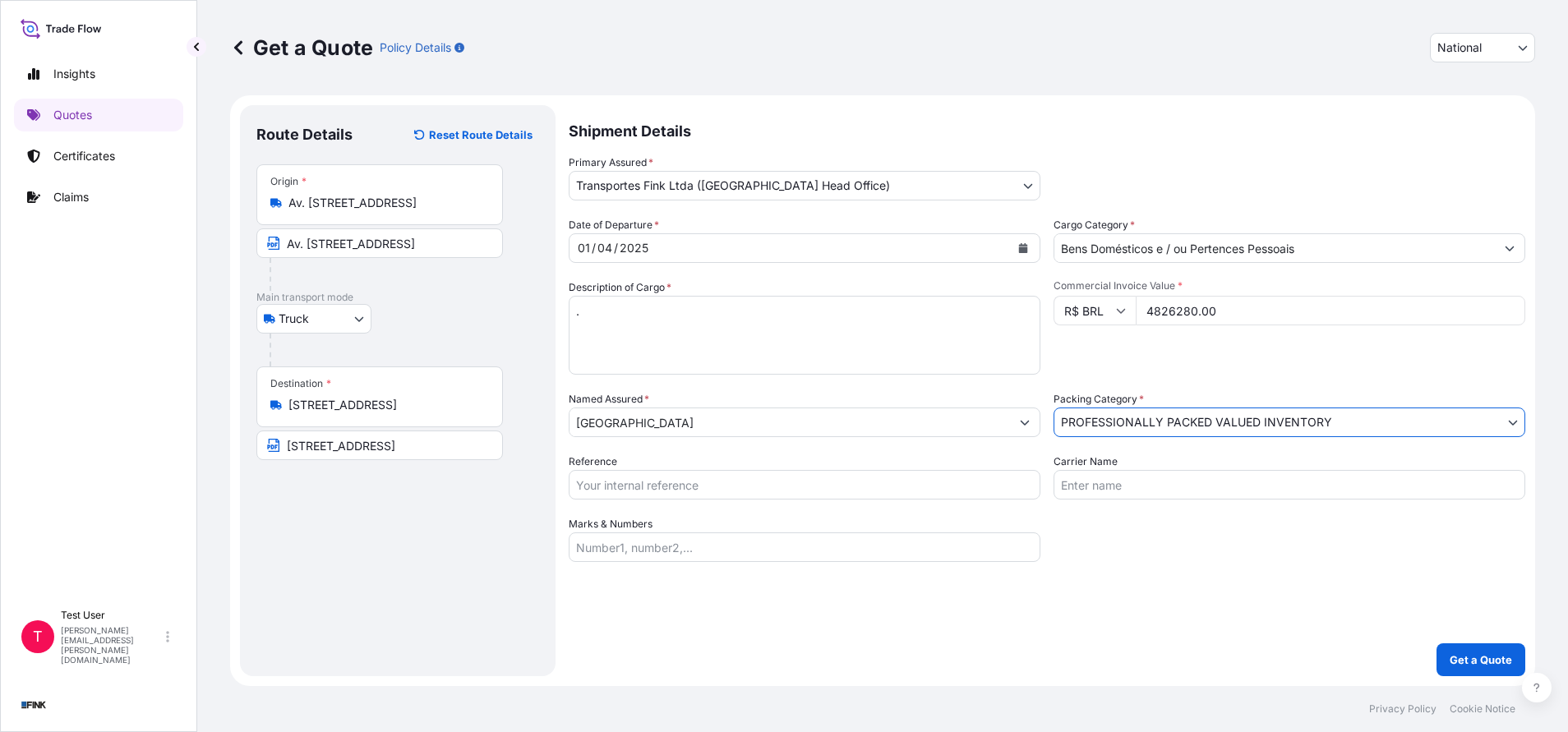
click at [691, 481] on input "Reference" at bounding box center [804, 484] width 471 height 30
paste input "08N-0010-25 OA DDR"
type input "08N-0010-25 OA DDR"
click at [1488, 662] on p "Get a Quote" at bounding box center [1481, 660] width 63 height 16
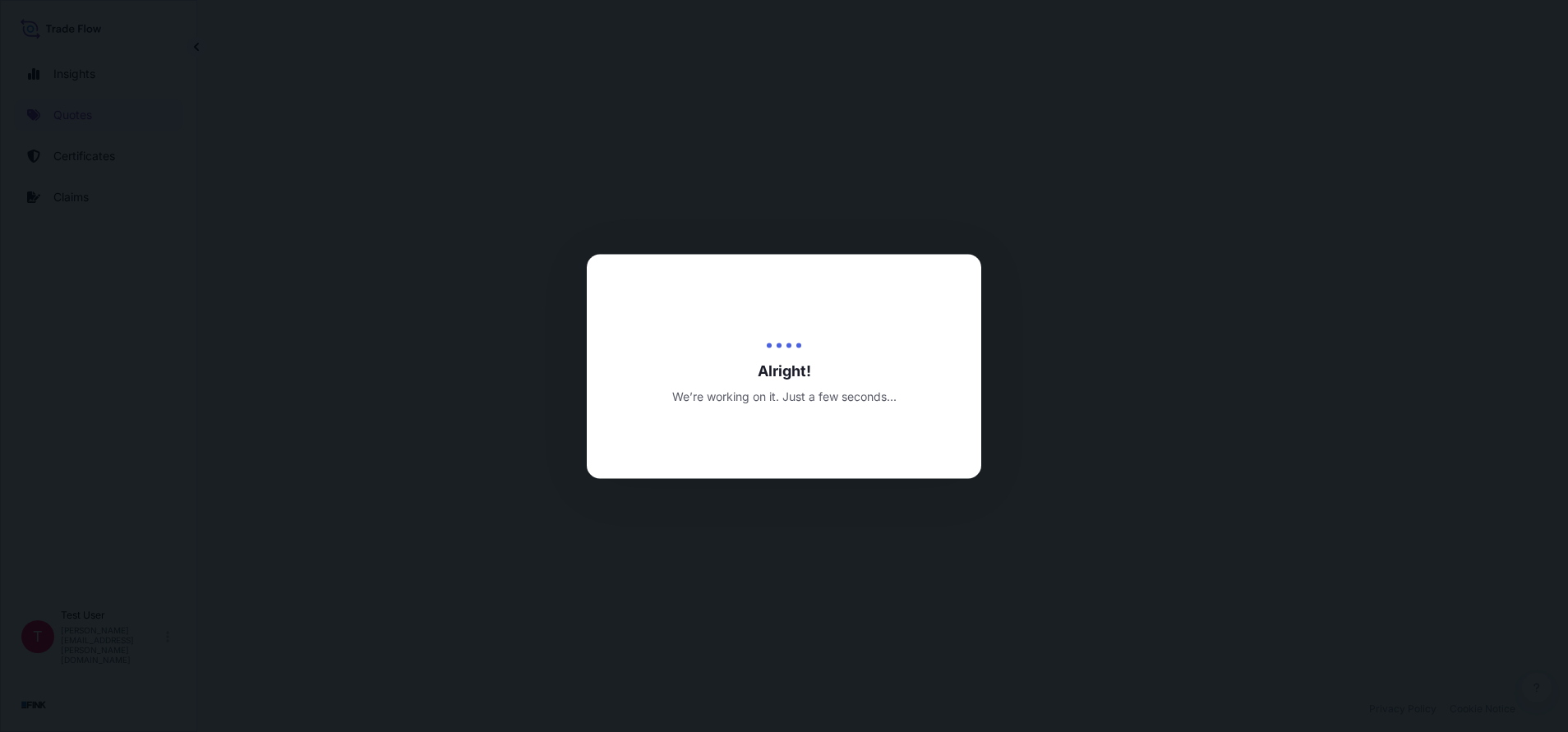
select select "Truck"
select select "31747"
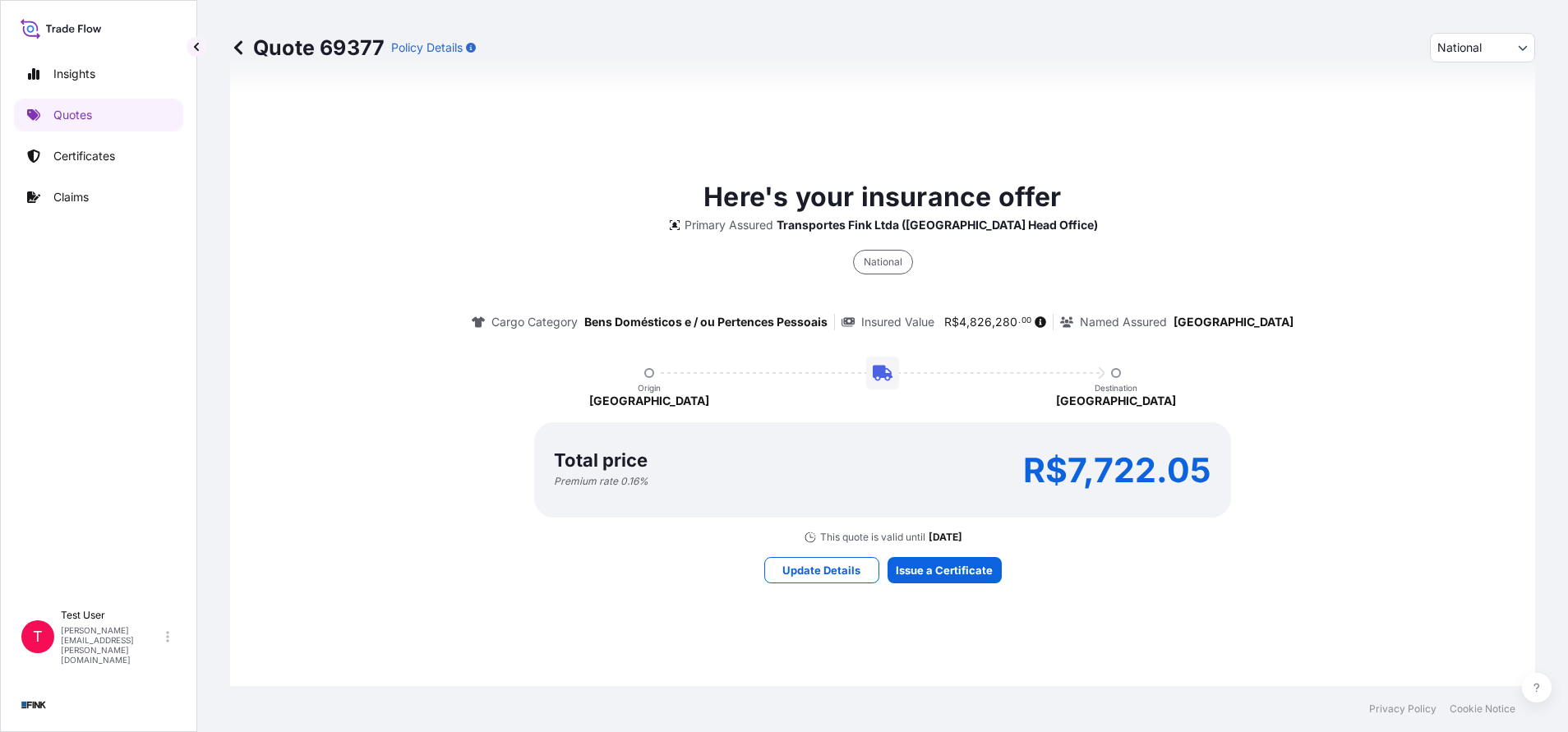
scroll to position [752, 0]
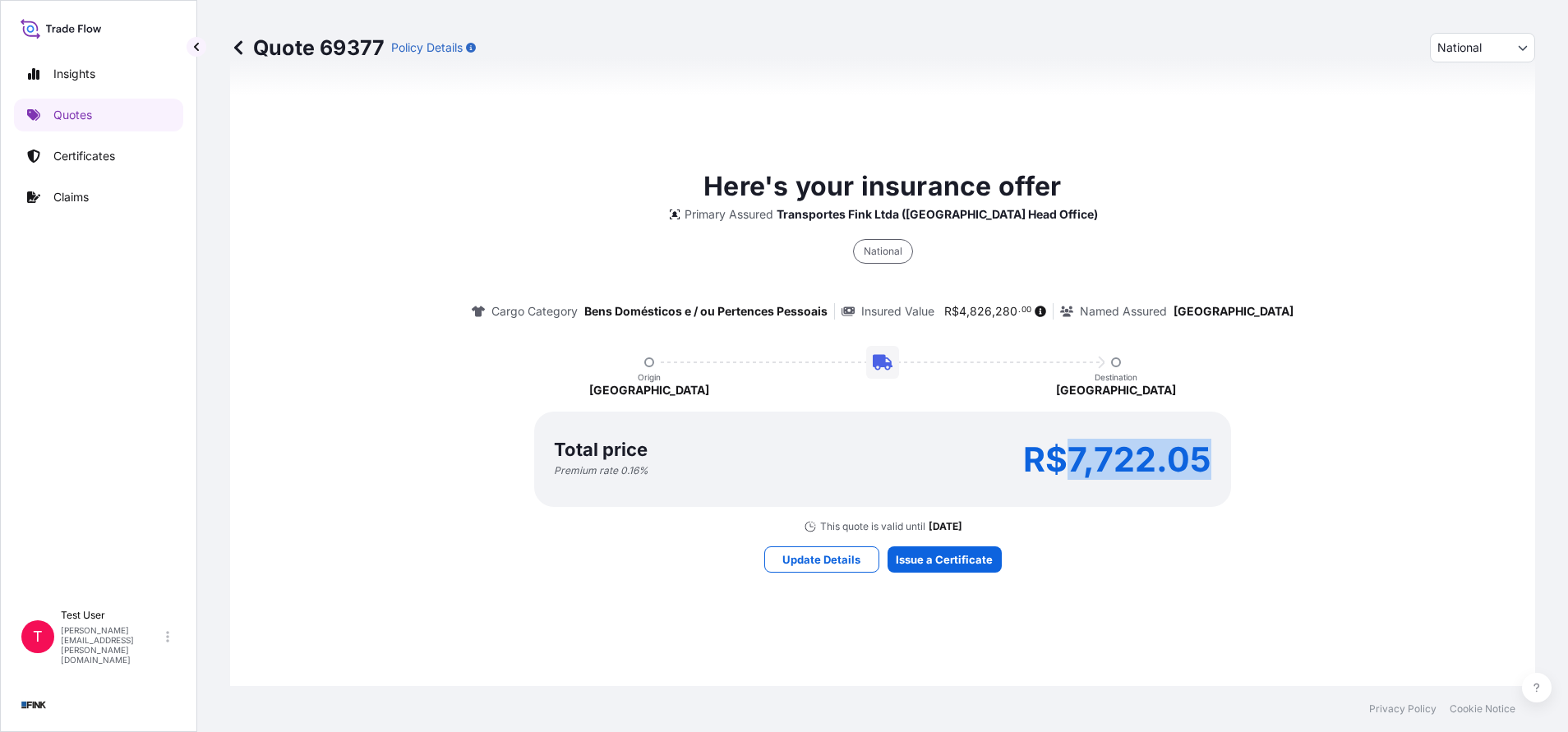
drag, startPoint x: 1068, startPoint y: 459, endPoint x: 1195, endPoint y: 454, distance: 127.1
click at [1195, 454] on p "R$7,722.05" at bounding box center [1117, 459] width 189 height 26
copy p "7,722.05"
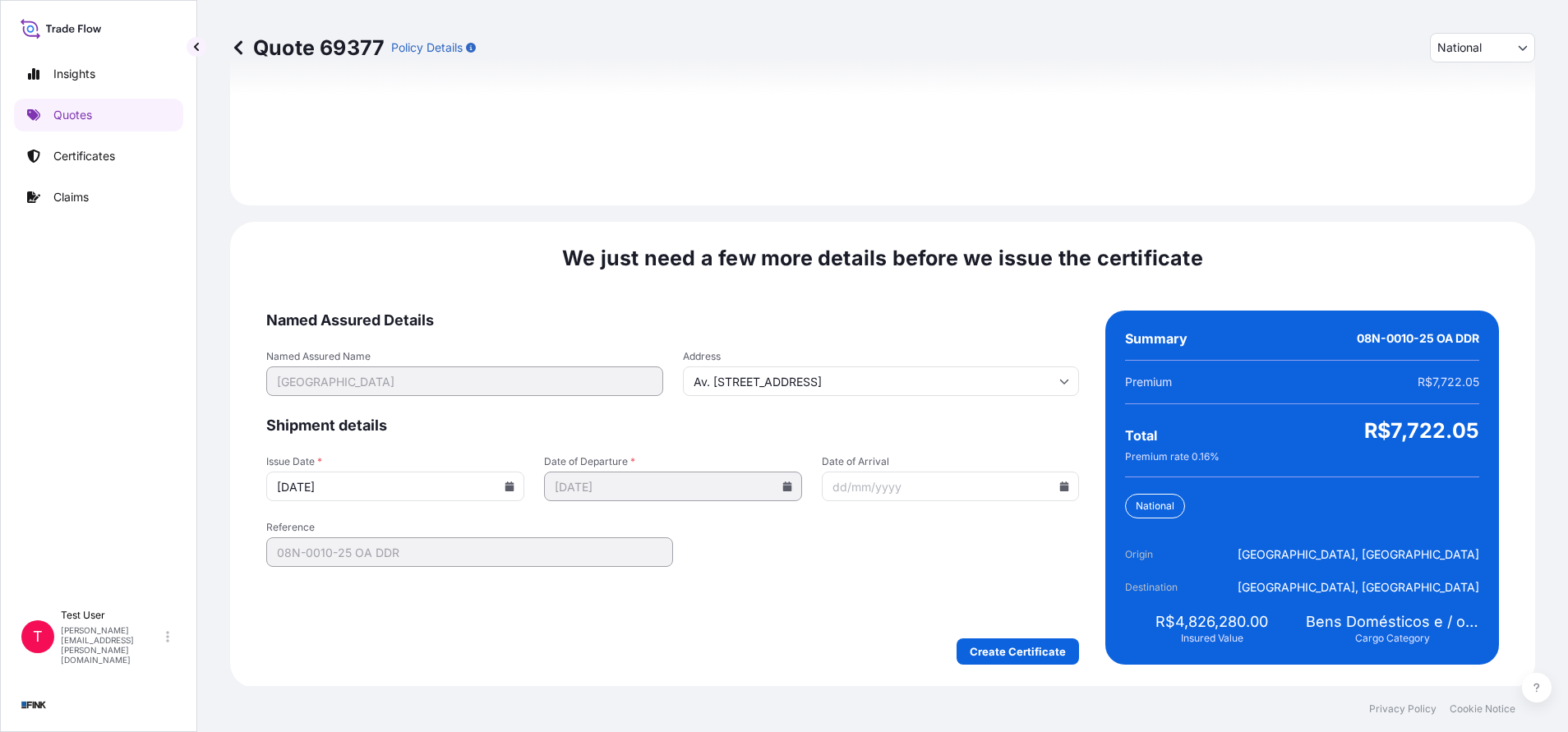
scroll to position [1888, 0]
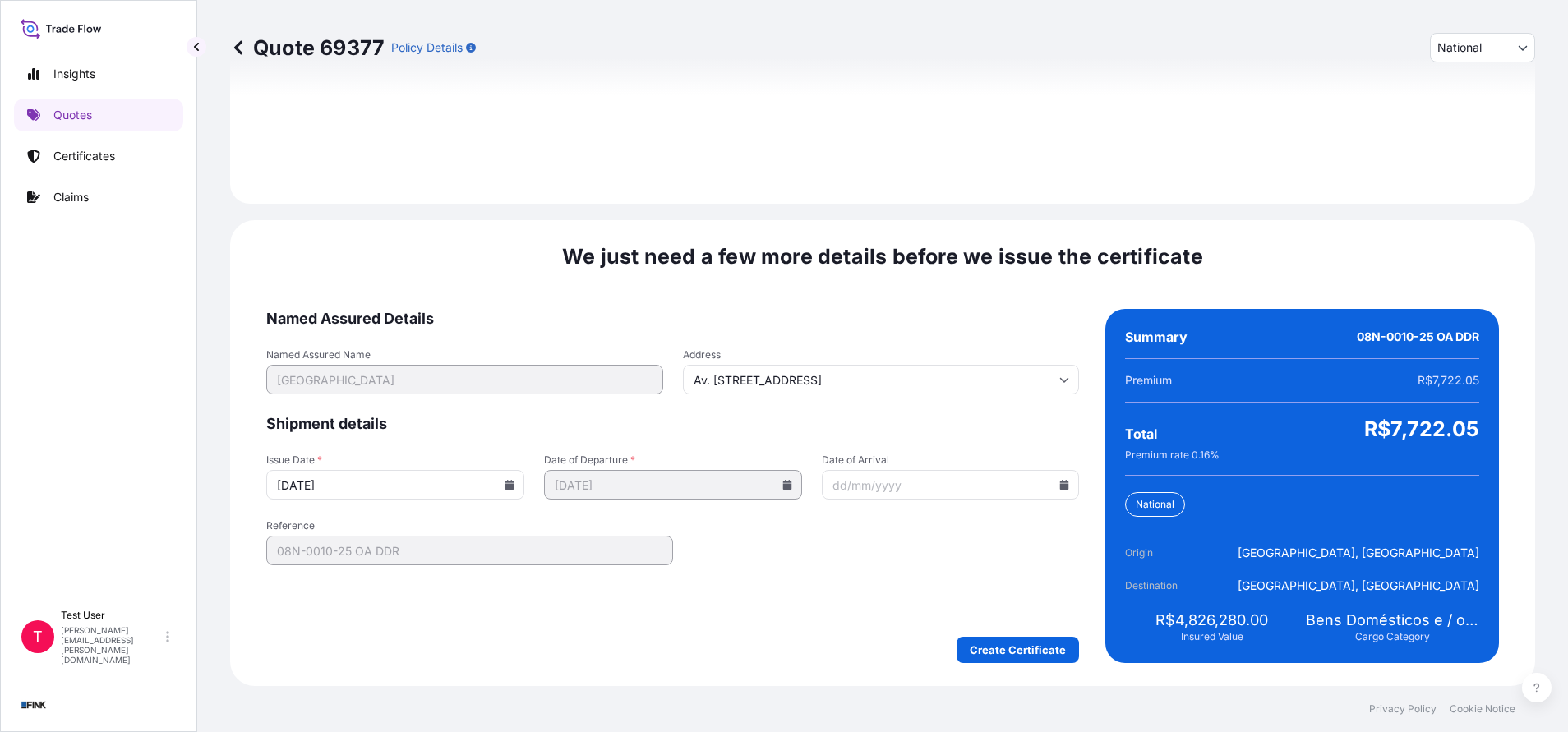
click at [506, 487] on icon at bounding box center [510, 484] width 9 height 10
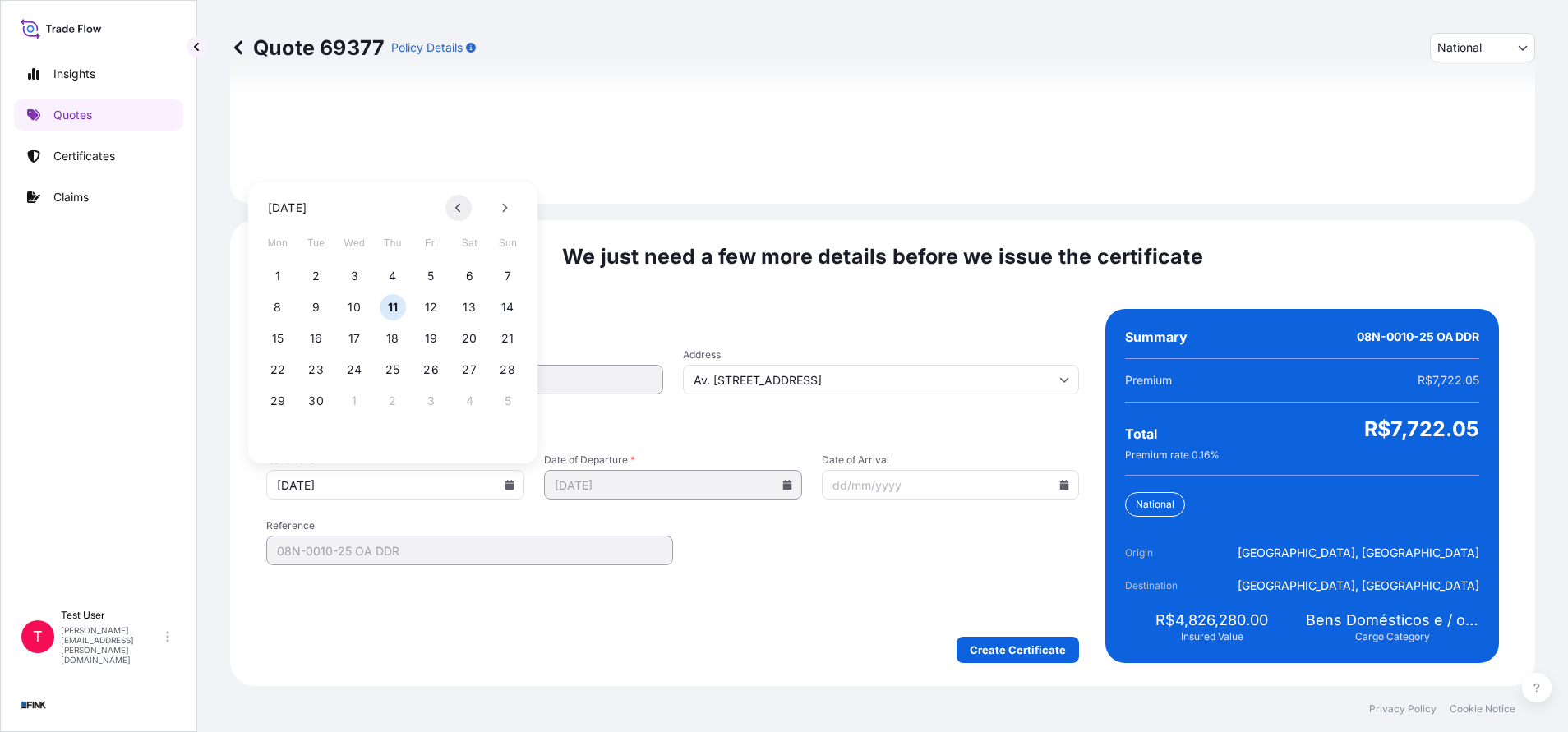
click at [459, 211] on icon at bounding box center [457, 208] width 4 height 9
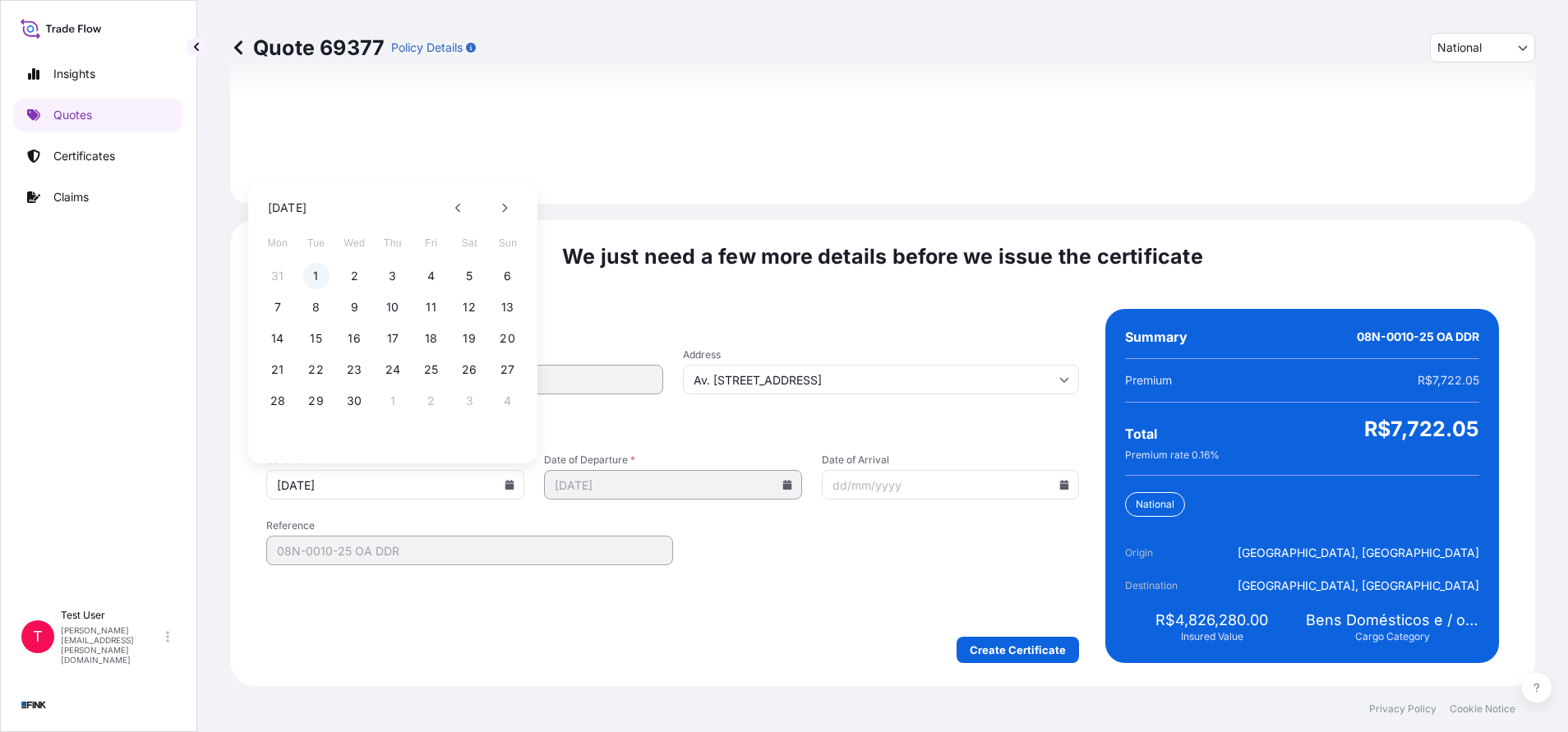
click at [313, 272] on button "1" at bounding box center [316, 276] width 26 height 26
type input "[DATE]"
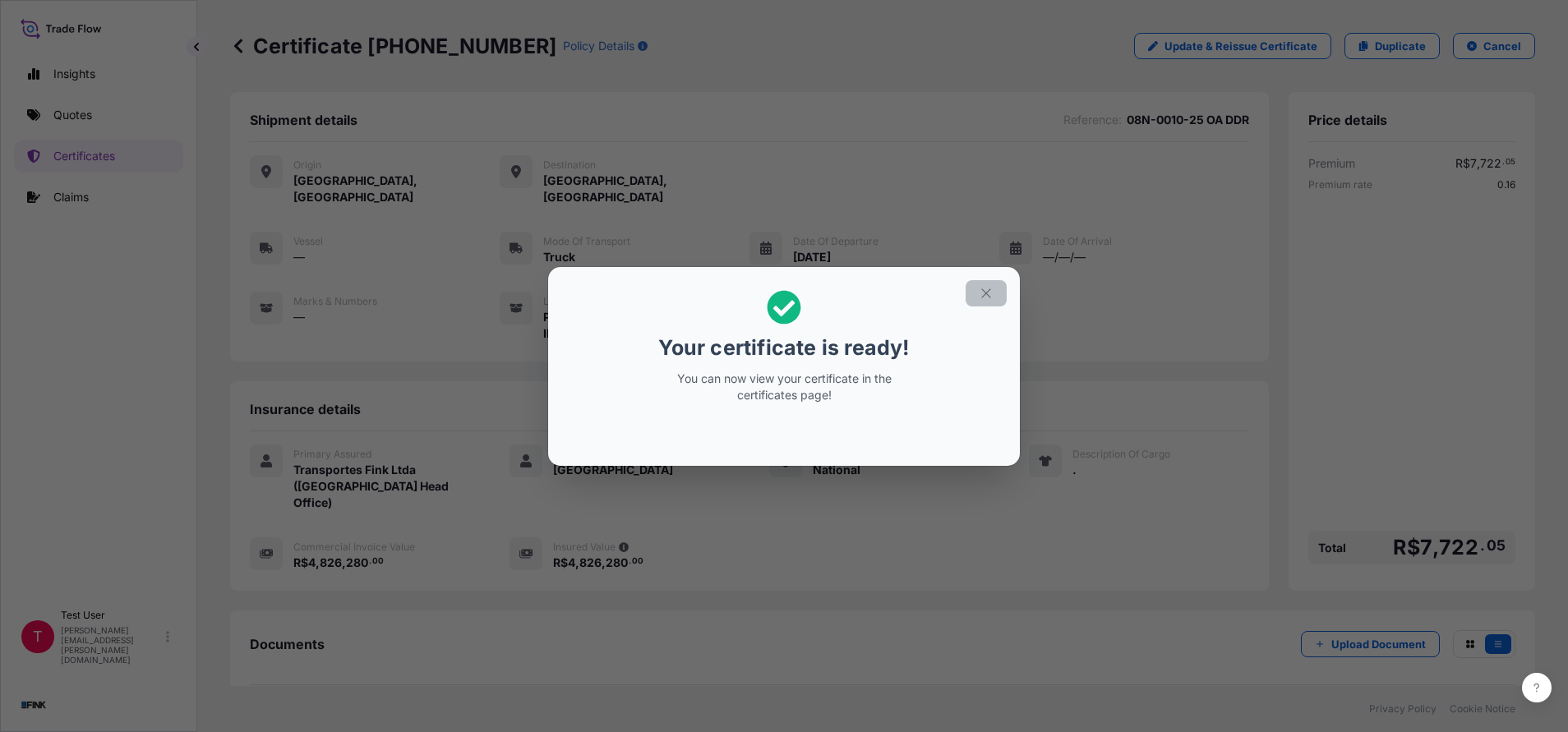
click at [989, 291] on icon "button" at bounding box center [985, 293] width 9 height 9
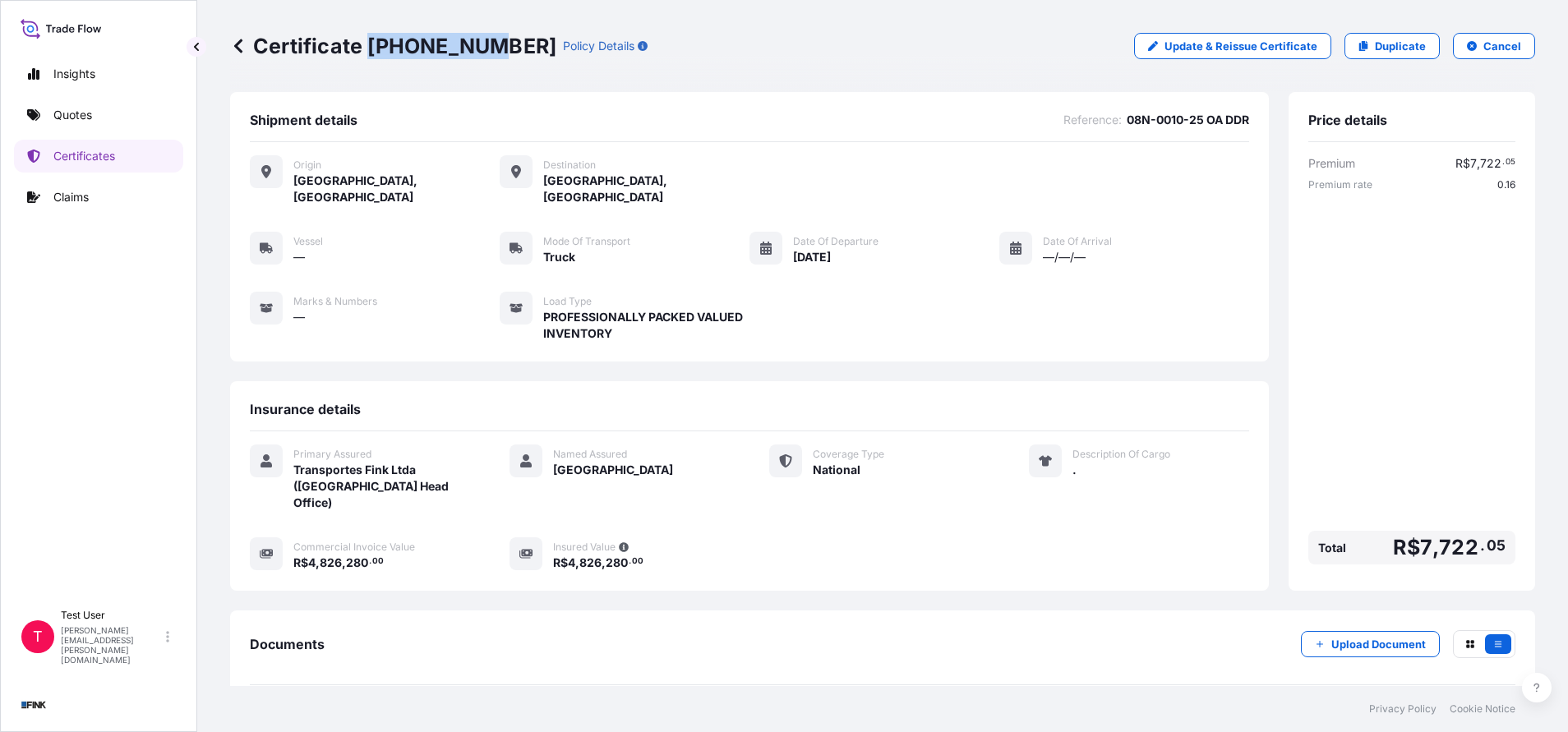
drag, startPoint x: 366, startPoint y: 49, endPoint x: 472, endPoint y: 40, distance: 106.4
click at [472, 40] on p "Certificate [PHONE_NUMBER]" at bounding box center [392, 46] width 326 height 26
copy p "[PHONE_NUMBER]"
click at [1390, 51] on p "Duplicate" at bounding box center [1400, 46] width 51 height 16
select select "national"
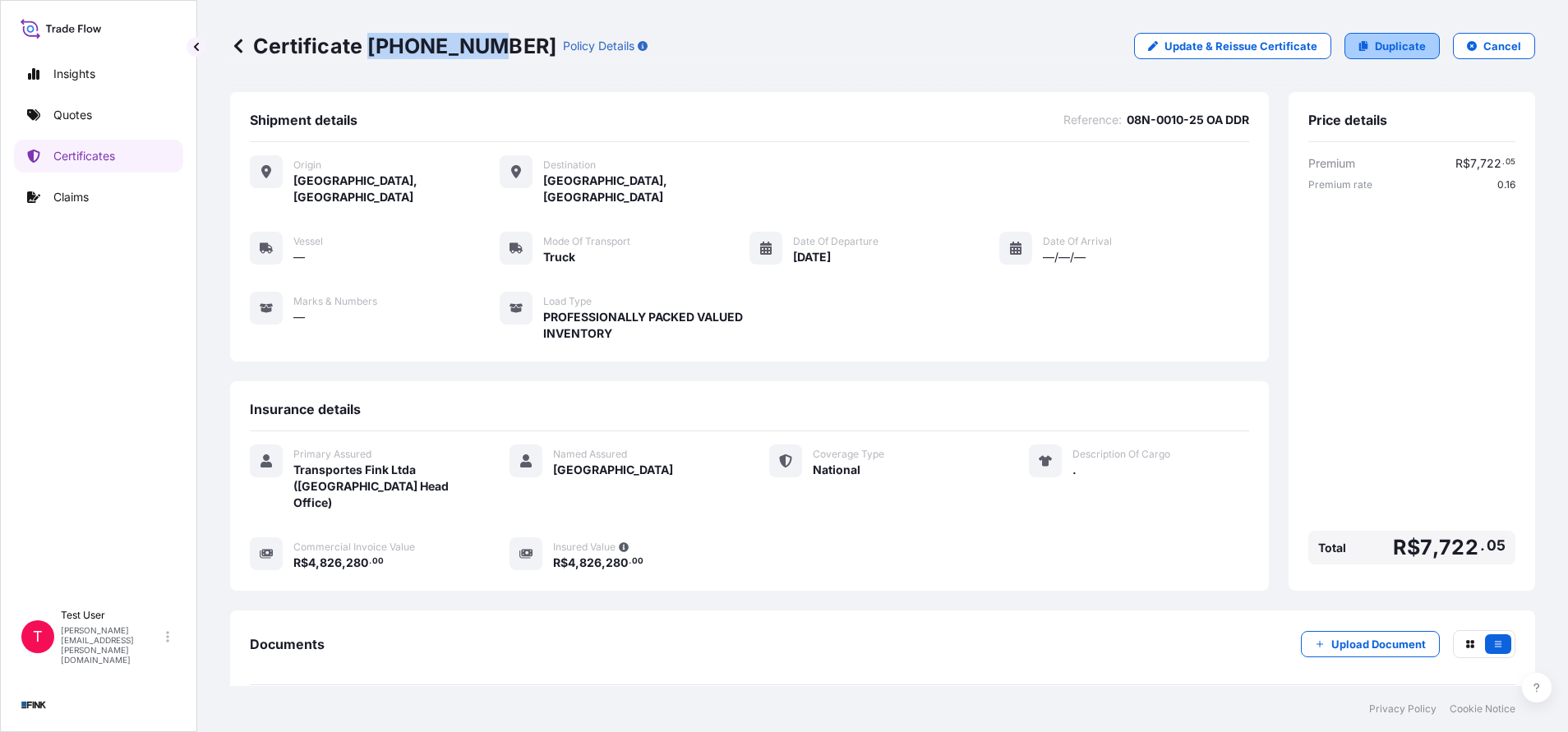
select select "Truck"
select select "31747"
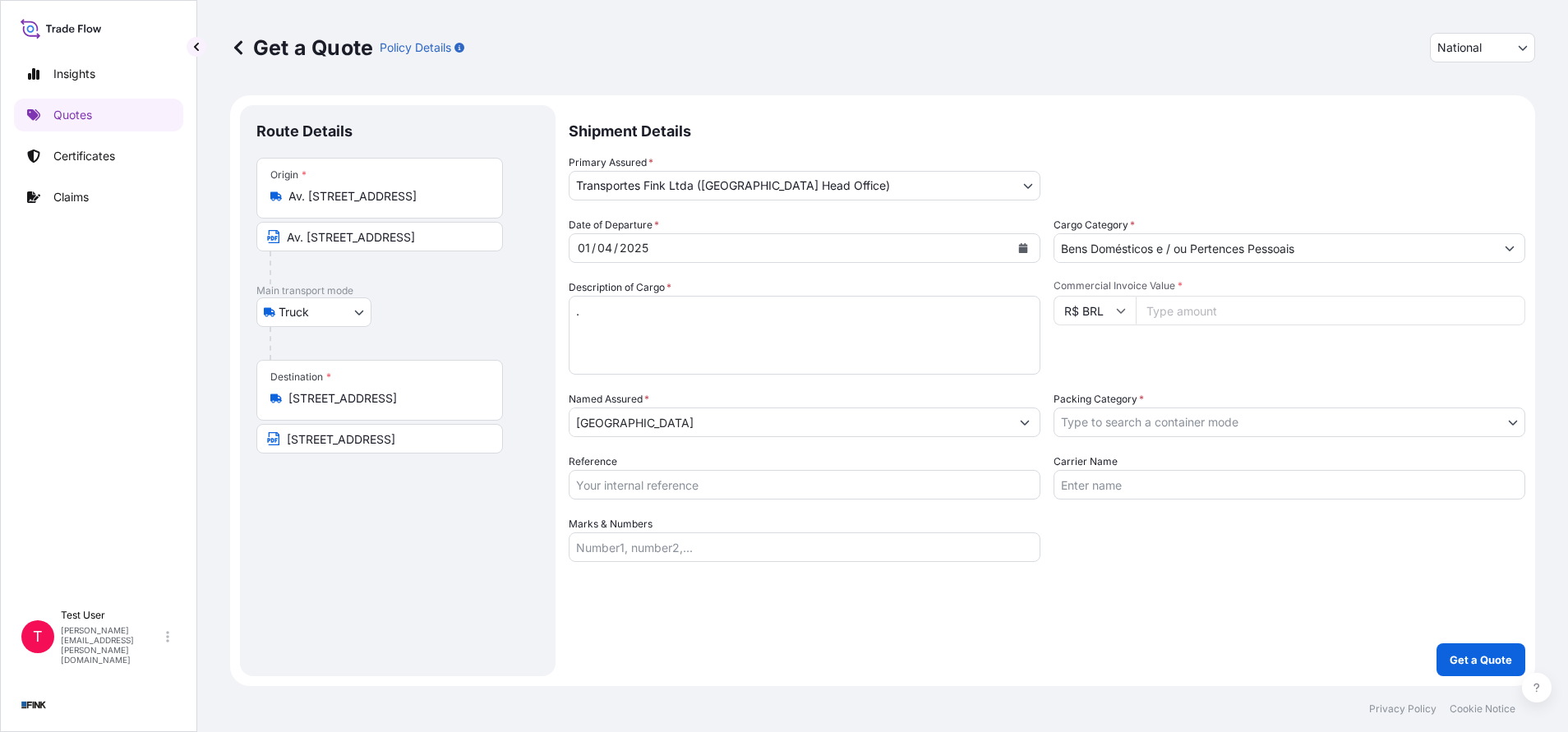
click at [401, 198] on input "Av. [STREET_ADDRESS]" at bounding box center [385, 197] width 194 height 16
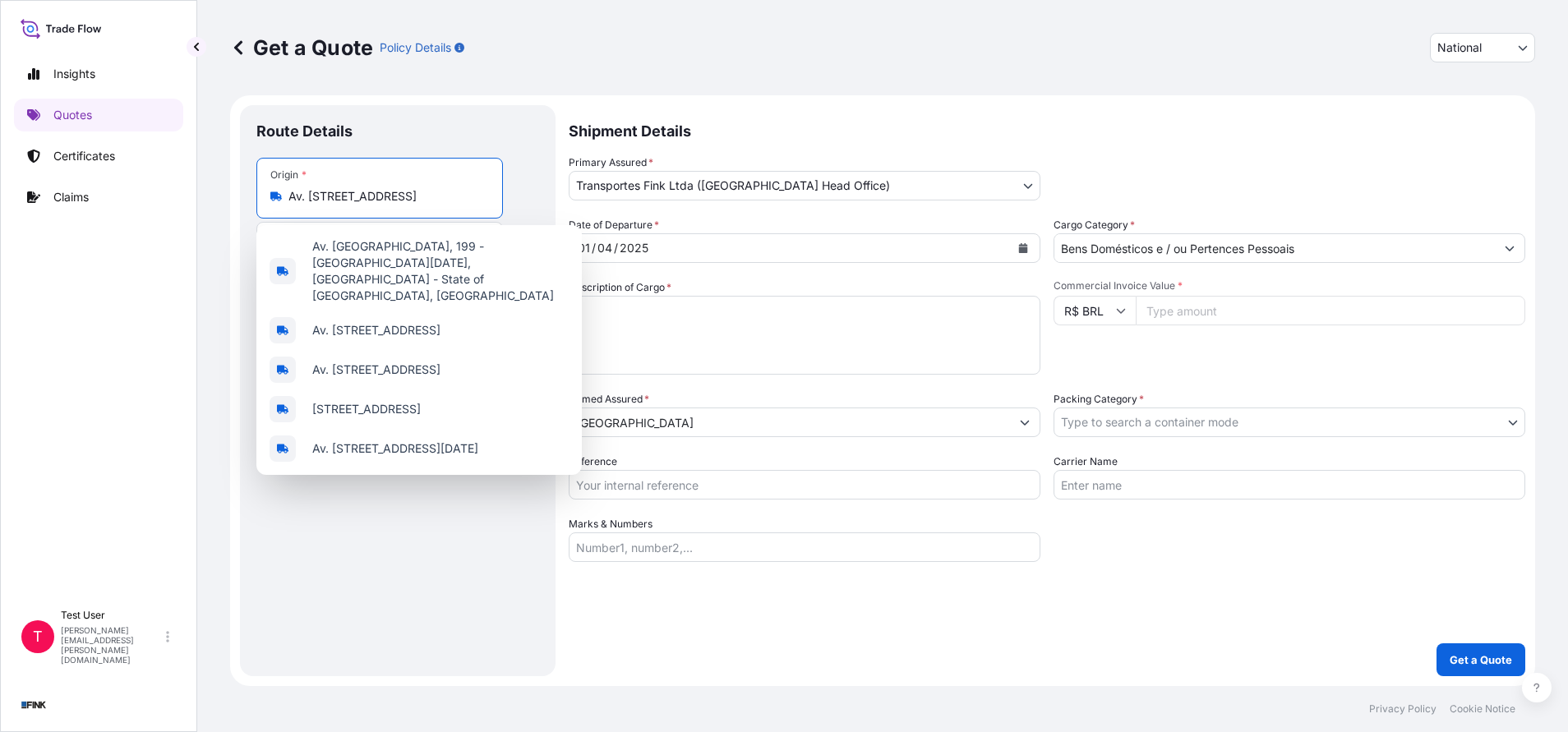
click at [401, 198] on input "Av. [STREET_ADDRESS]" at bounding box center [385, 197] width 194 height 16
paste input "[STREET_ADDRESS][PERSON_NAME]"
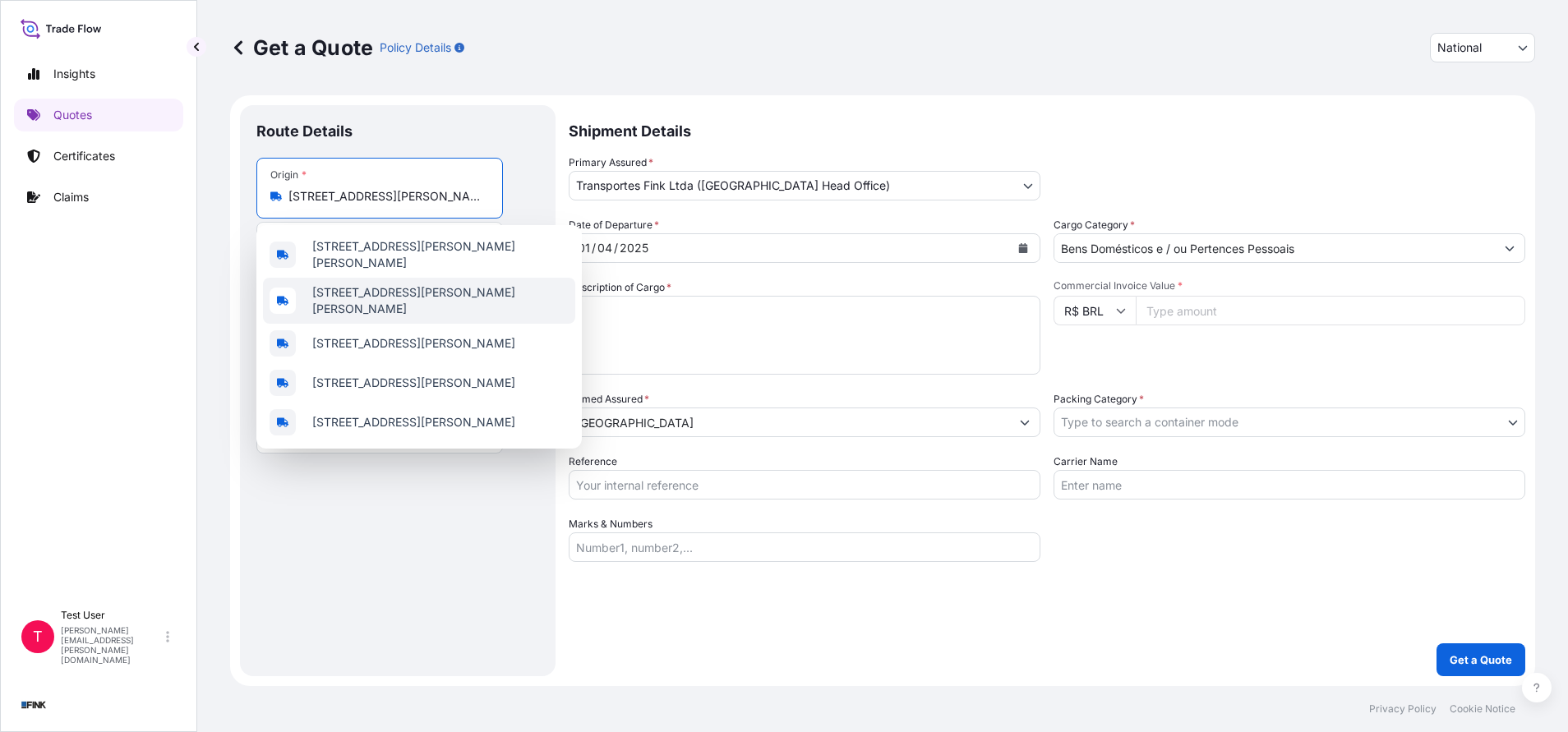
click at [405, 307] on span "[STREET_ADDRESS][PERSON_NAME][PERSON_NAME]" at bounding box center [440, 301] width 256 height 33
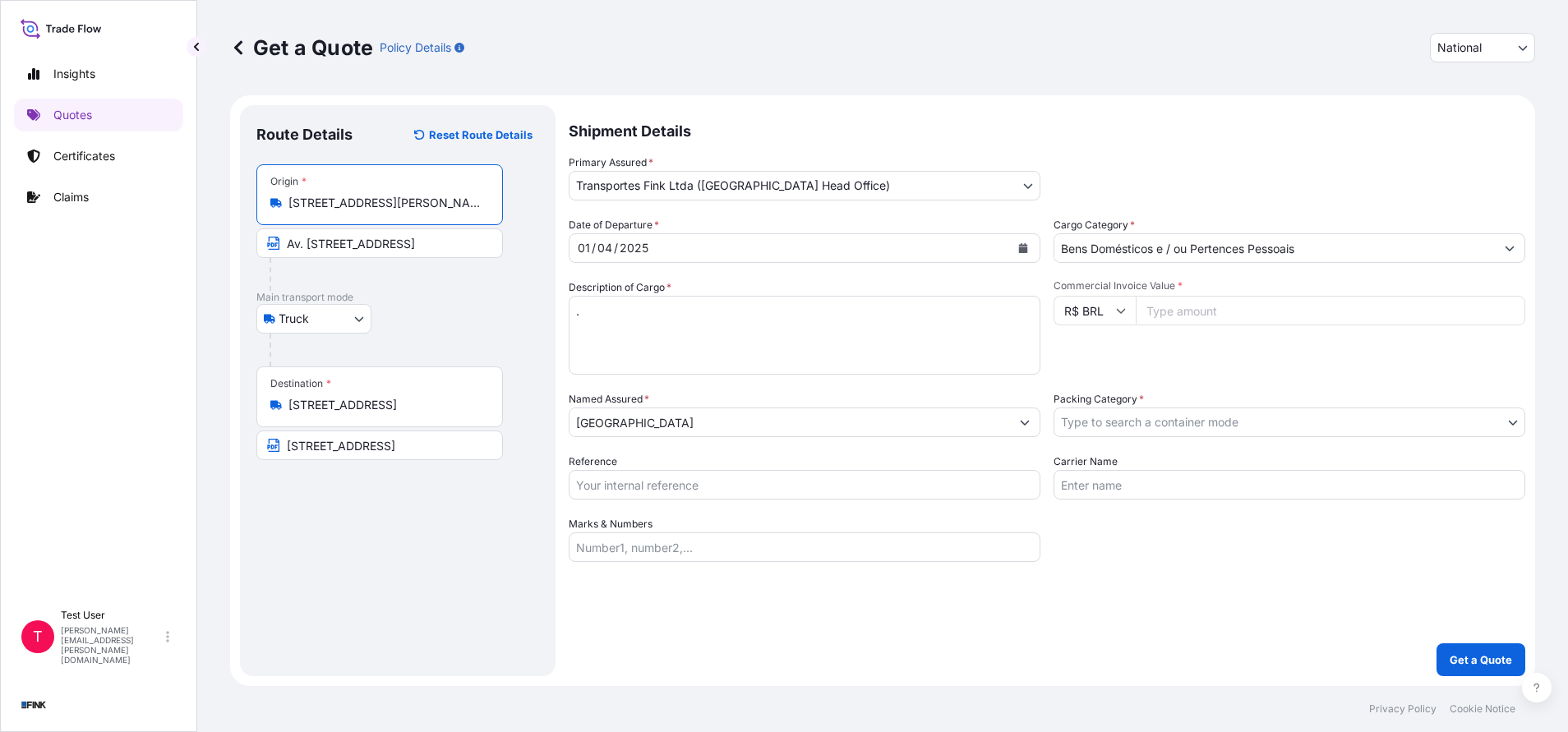
type input "[STREET_ADDRESS][PERSON_NAME][PERSON_NAME]"
click at [383, 240] on input "Av. [STREET_ADDRESS]" at bounding box center [379, 243] width 246 height 30
paste input "[STREET_ADDRESS][PERSON_NAME]"
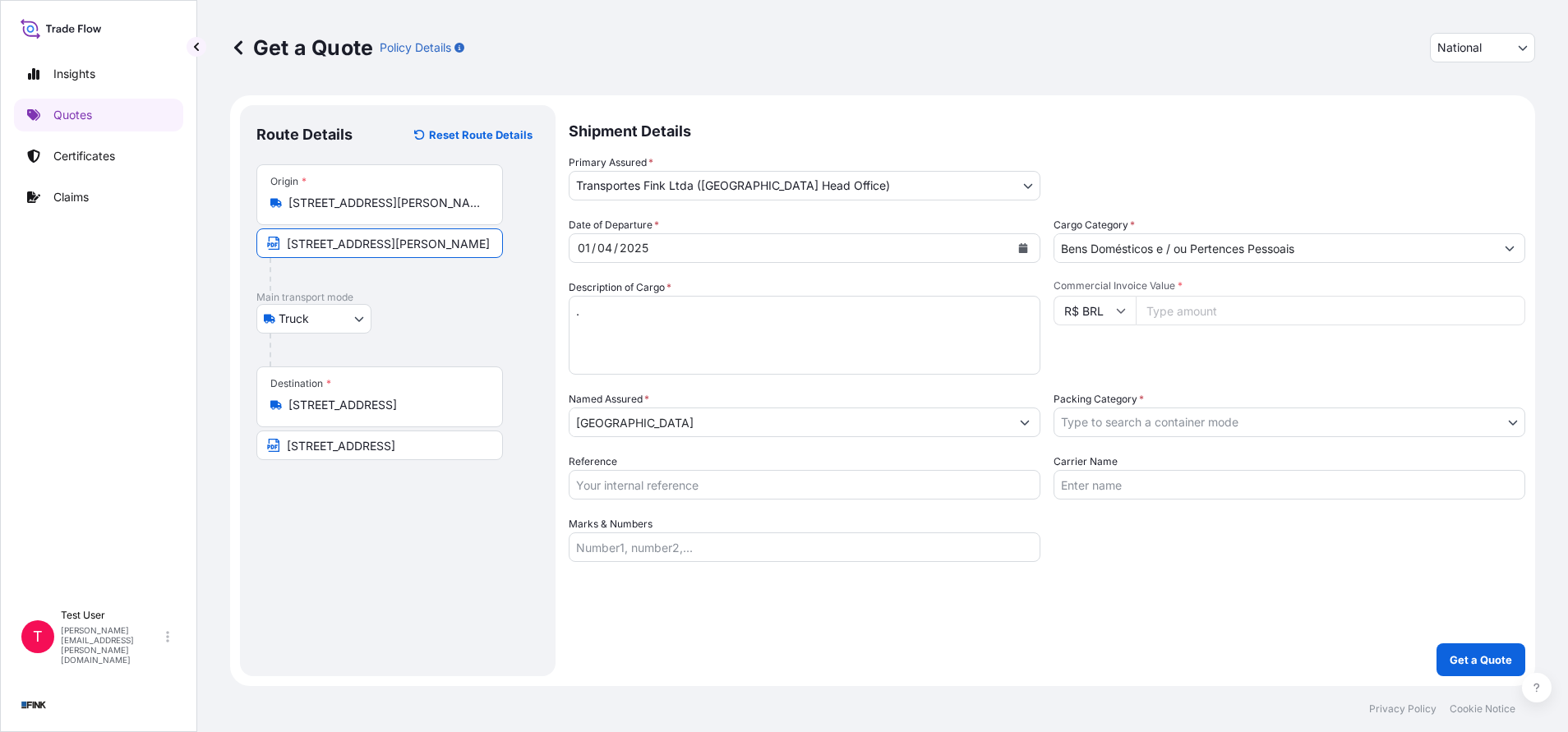
scroll to position [0, 129]
type input "[STREET_ADDRESS][PERSON_NAME]"
click at [1234, 309] on input "Commercial Invoice Value *" at bounding box center [1330, 310] width 390 height 30
click at [1286, 312] on input "Commercial Invoice Value *" at bounding box center [1330, 310] width 390 height 30
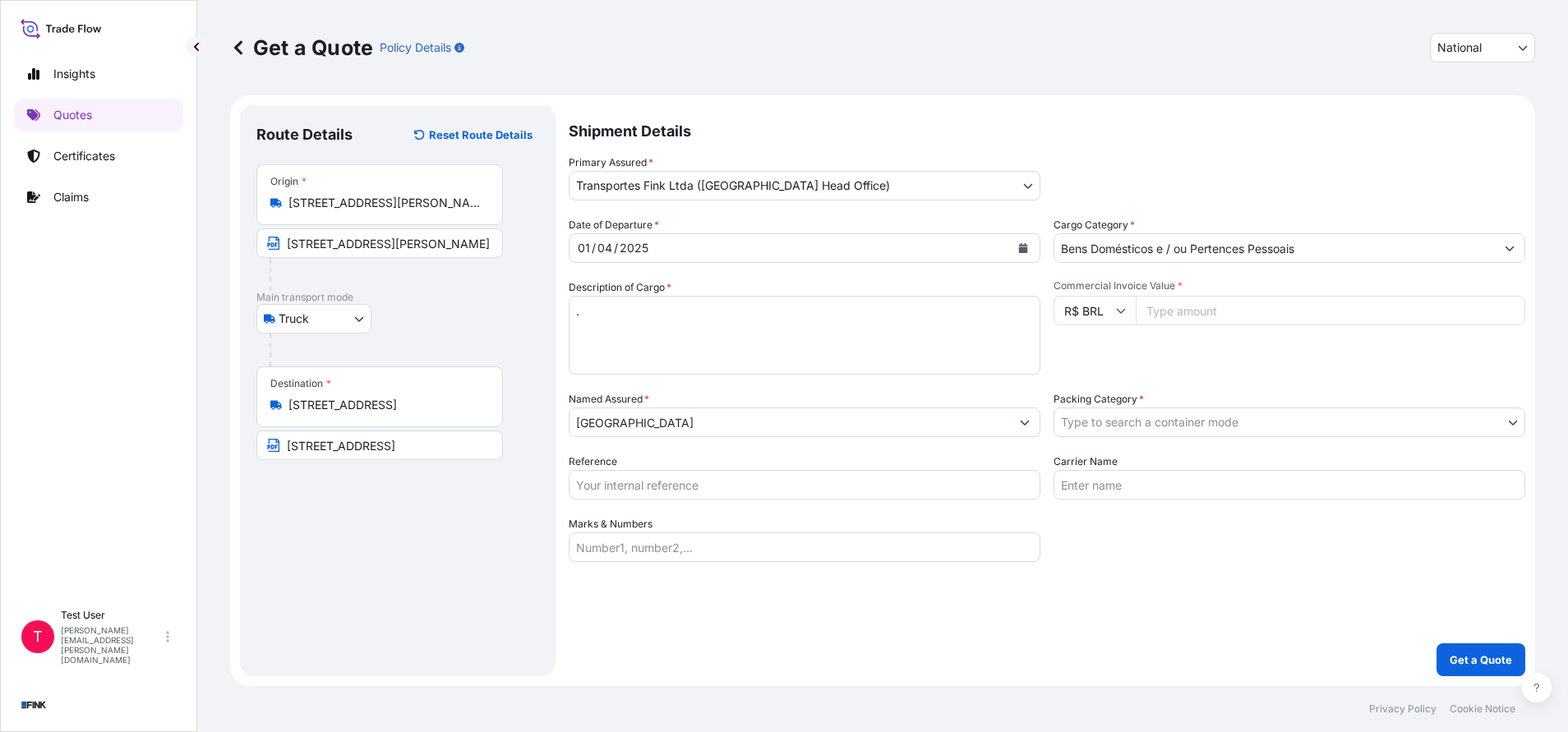
paste input "28000.00"
type input "28000.00"
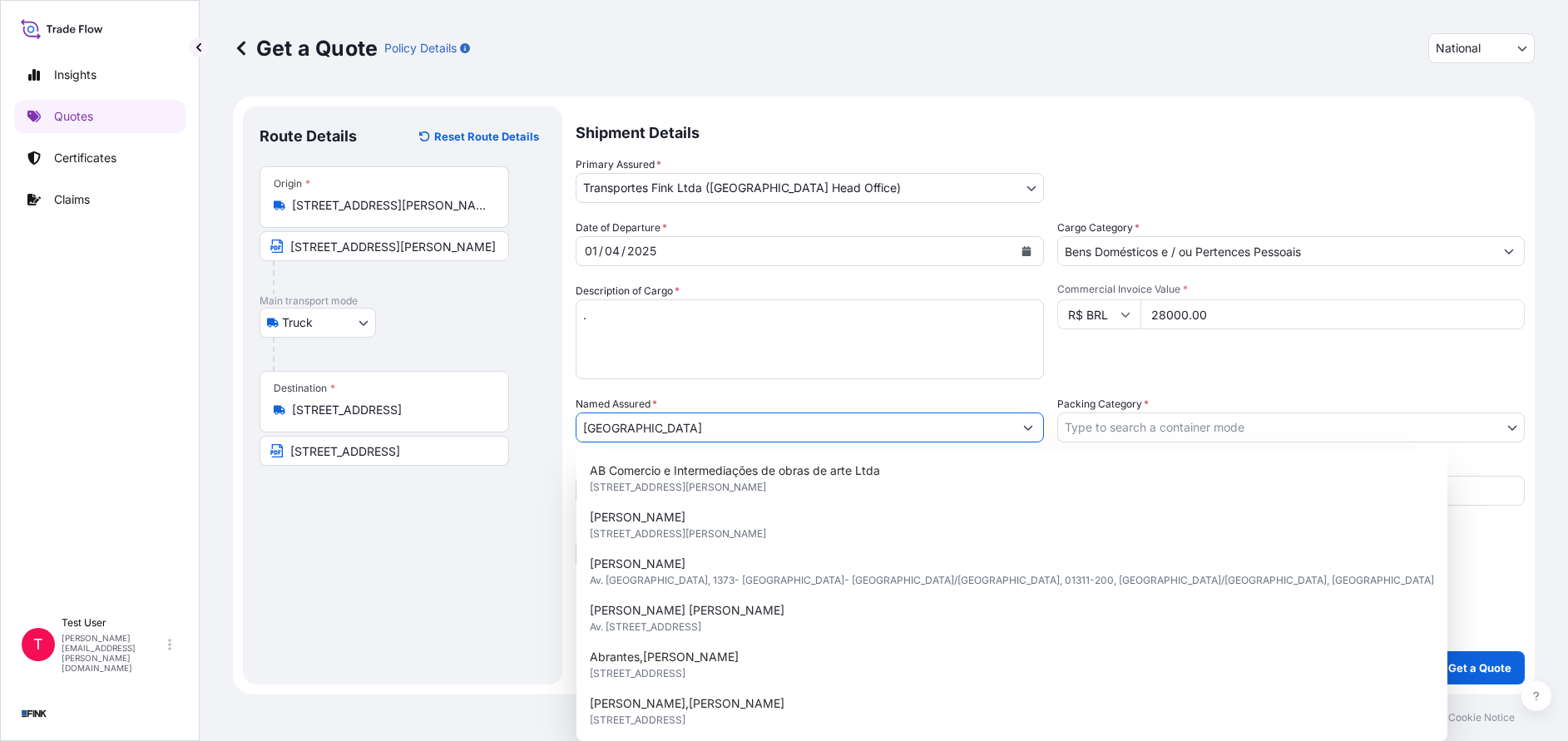
drag, startPoint x: 777, startPoint y: 433, endPoint x: 488, endPoint y: 439, distance: 289.1
click at [488, 439] on form "Route Details Reset Route Details Place of loading Road / [GEOGRAPHIC_DATA] / I…" at bounding box center [884, 396] width 1302 height 598
paste input "[PERSON_NAME]"
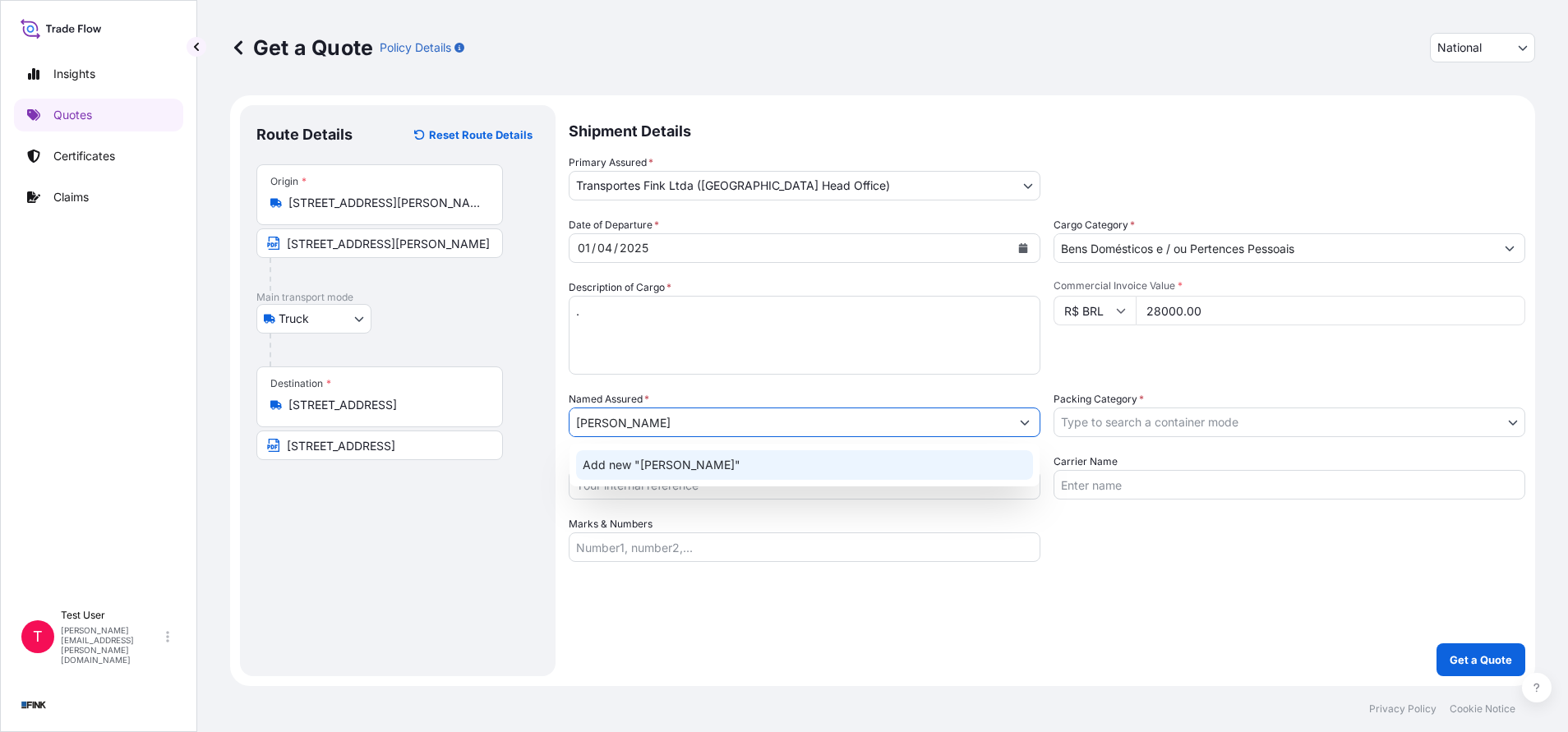
click at [623, 463] on span "Add new "[PERSON_NAME]"" at bounding box center [662, 465] width 158 height 16
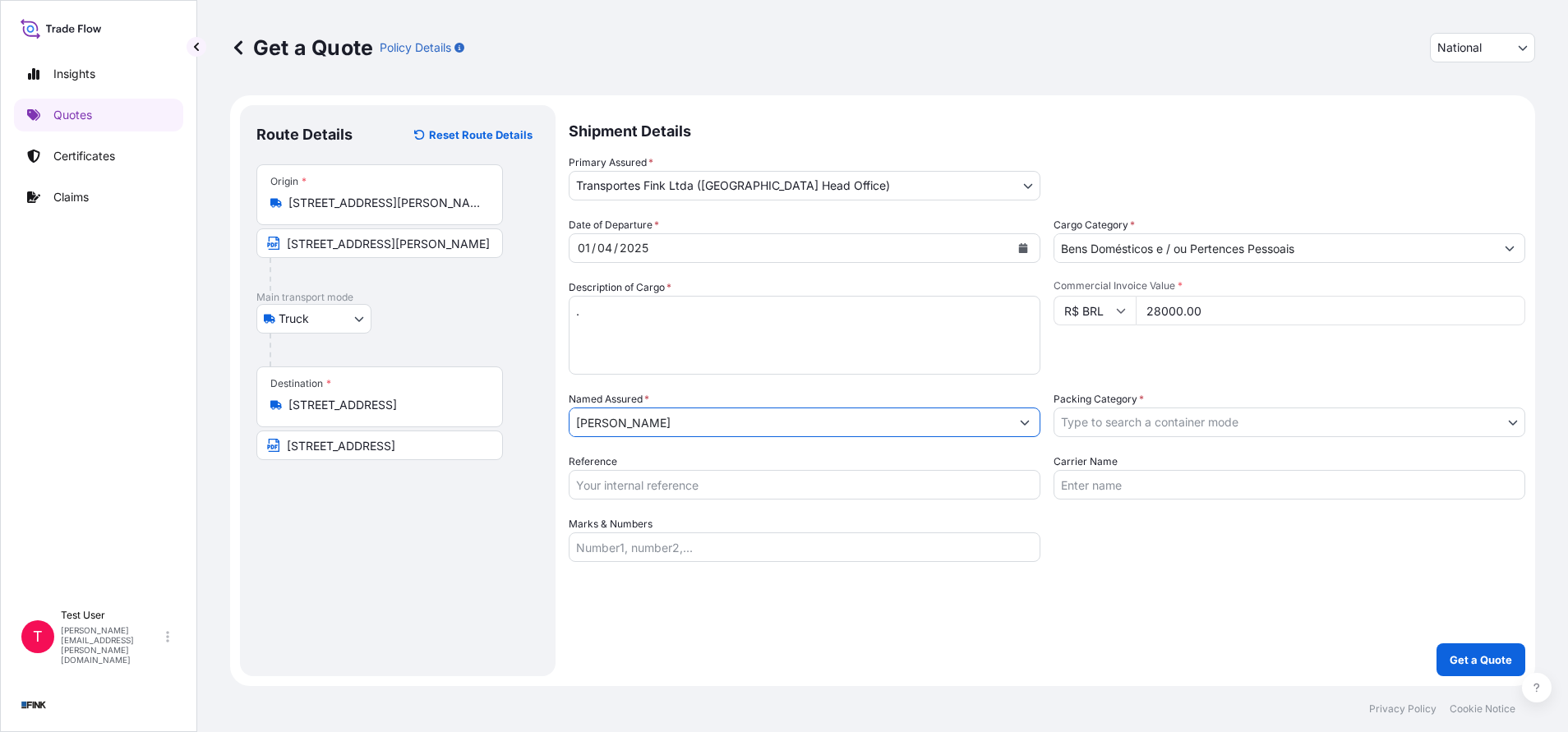
type input "[PERSON_NAME]"
click at [1197, 426] on body "12 options available. 0 options available. 1 option available. Insights Quotes …" at bounding box center [784, 366] width 1568 height 732
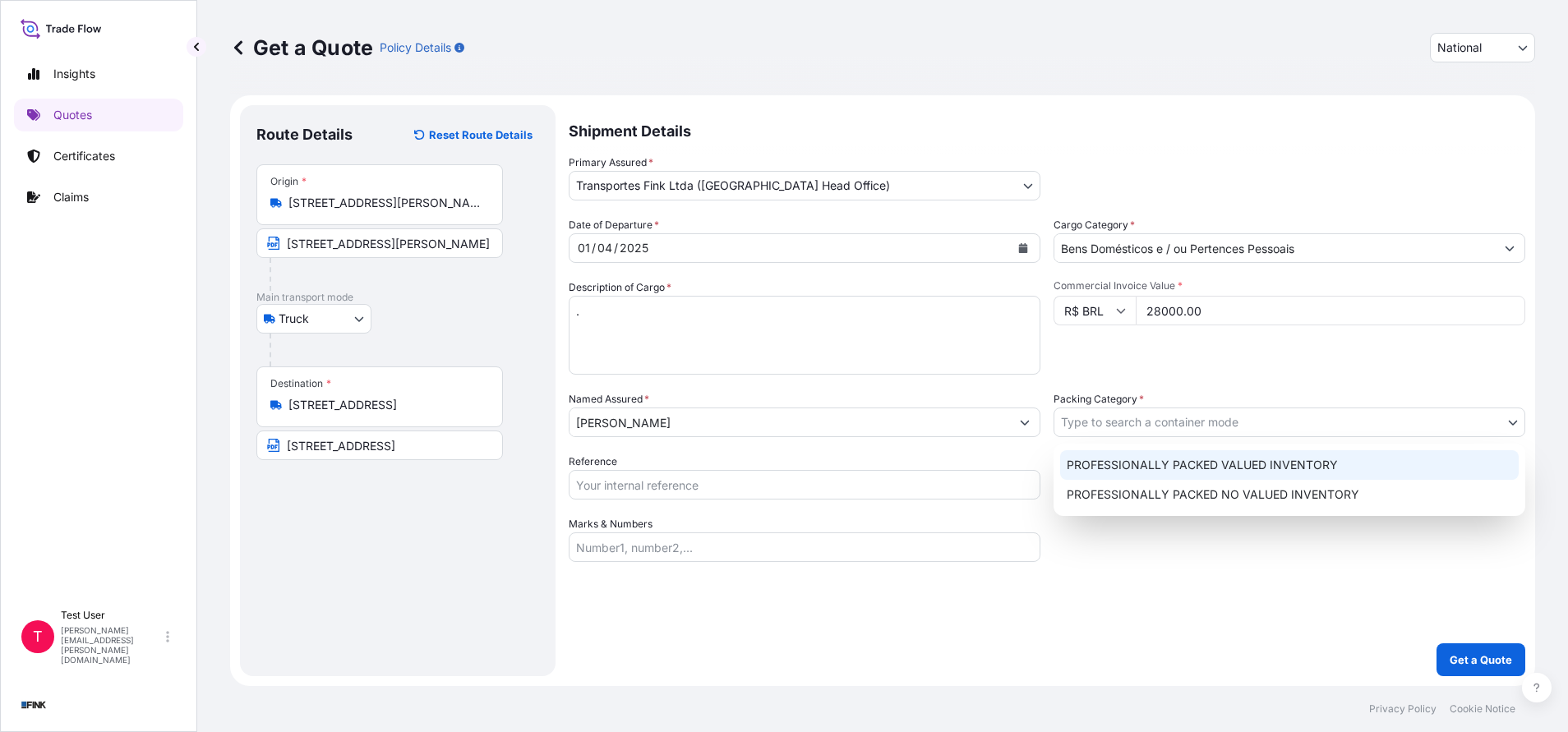
click at [1132, 468] on div "PROFESSIONALLY PACKED VALUED INVENTORY" at bounding box center [1289, 464] width 459 height 30
select select "11"
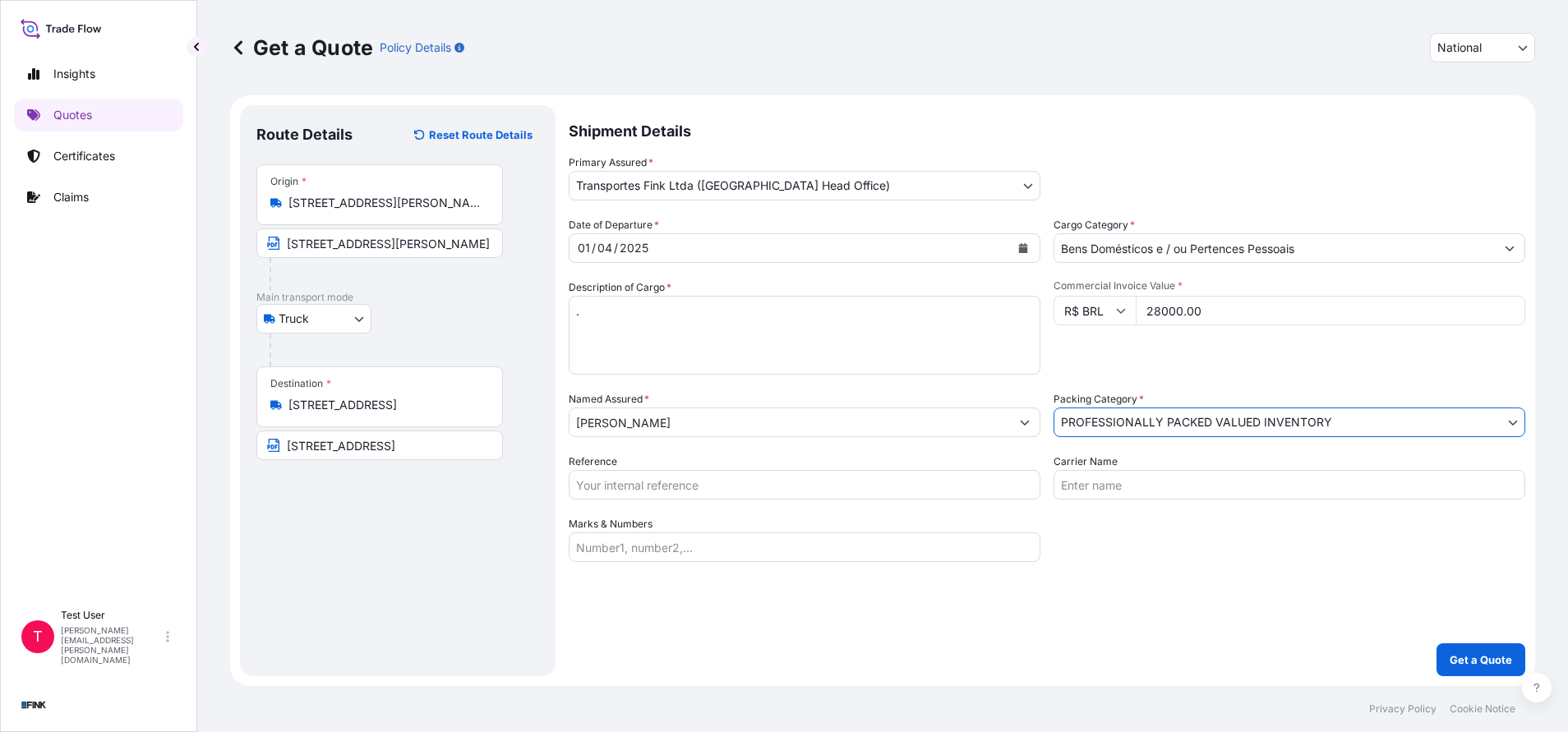
click at [905, 486] on input "Reference" at bounding box center [804, 484] width 471 height 30
click at [718, 489] on input "Reference" at bounding box center [804, 484] width 471 height 30
paste input "08N-0010-25 OA DDR"
type input "08N-0010-25 OA DDR"
click at [1493, 648] on button "Get a Quote" at bounding box center [1480, 659] width 89 height 33
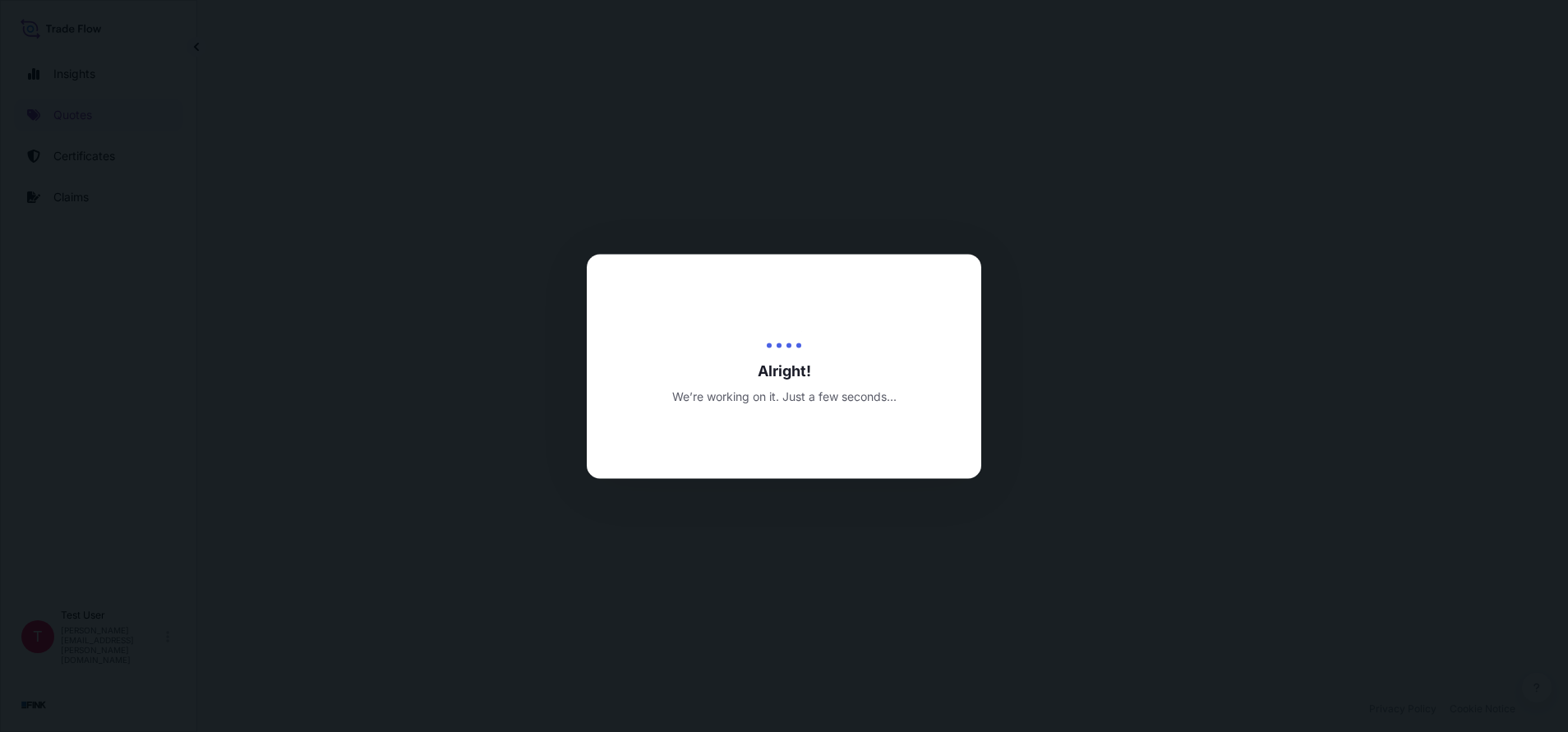
select select "Truck"
select select "31747"
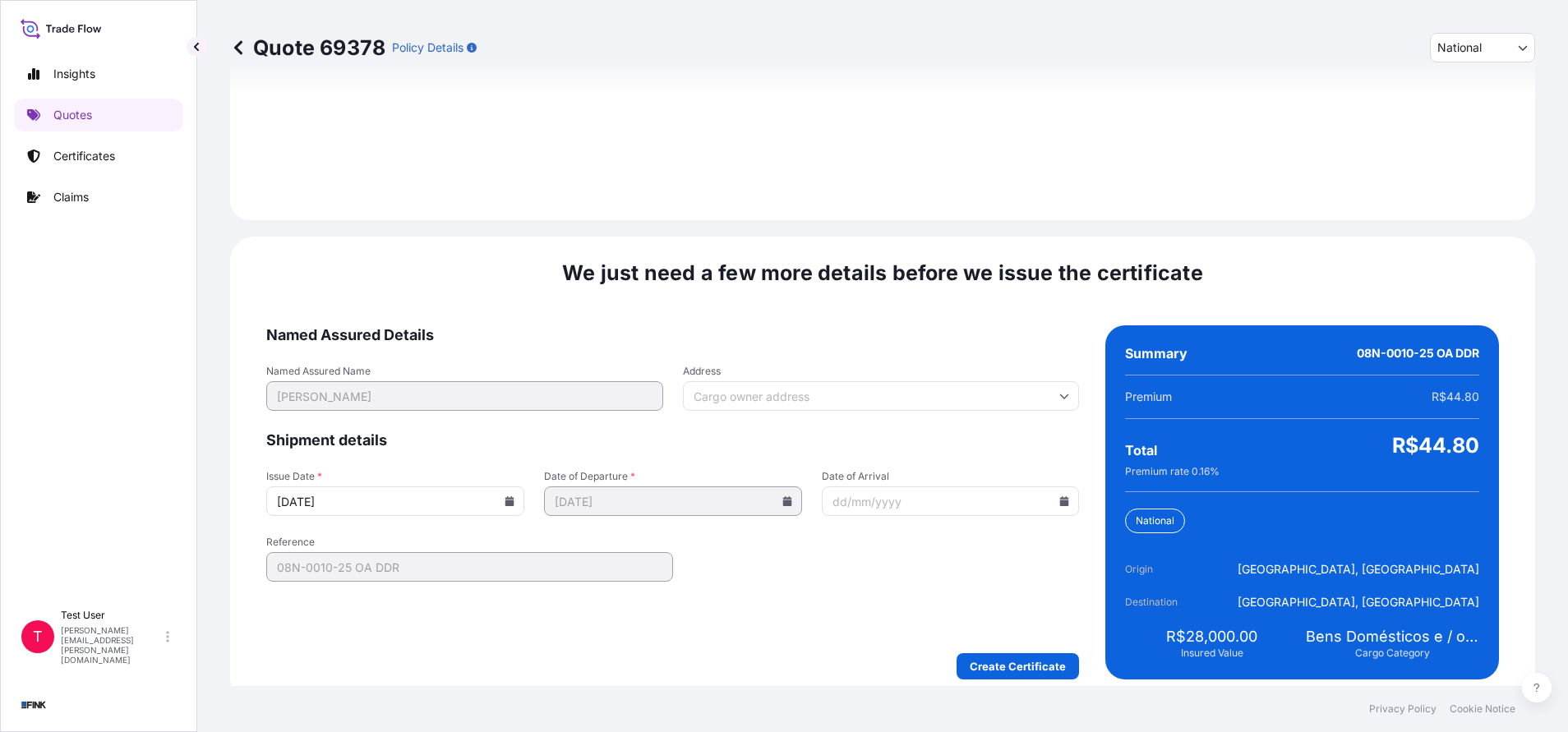
scroll to position [1888, 0]
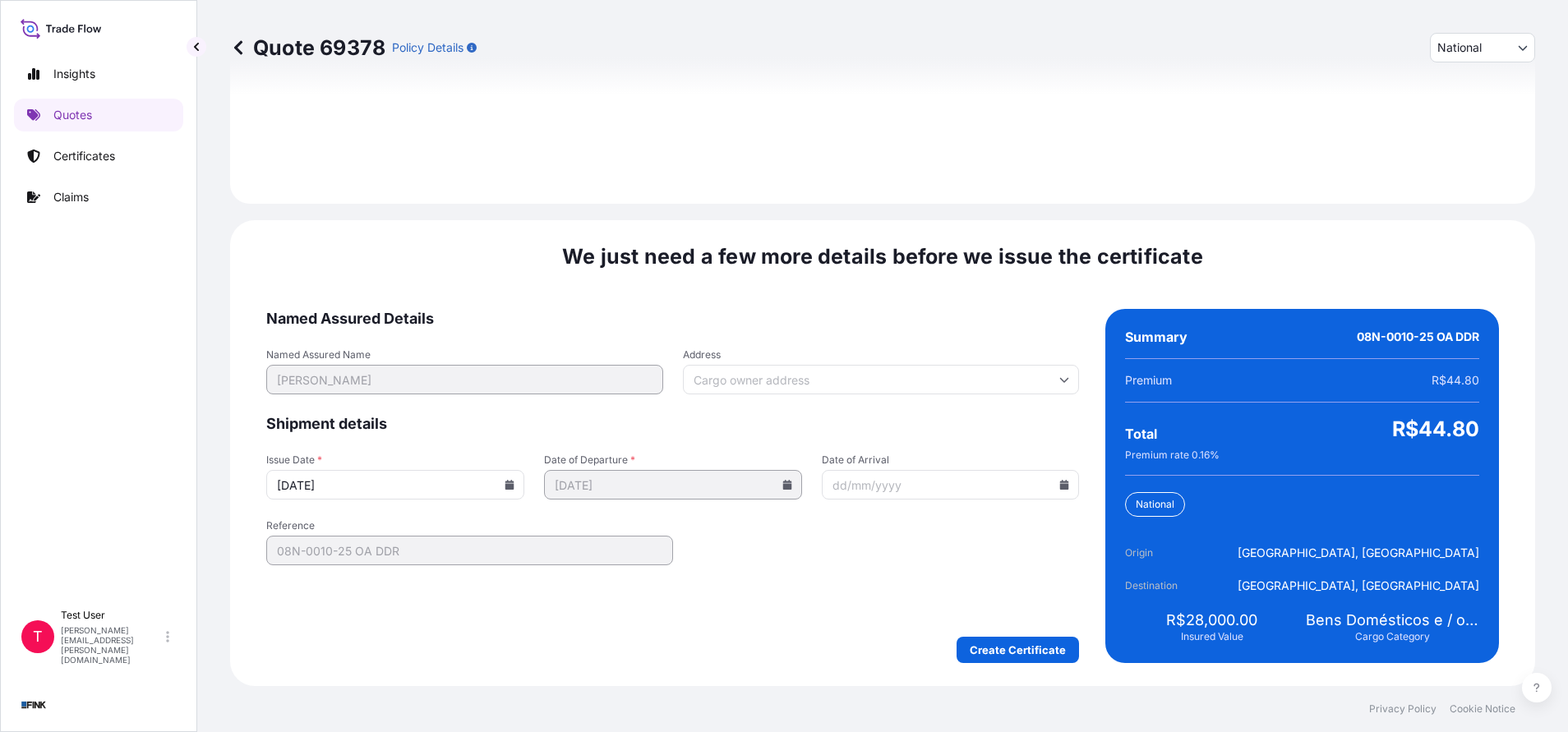
click at [507, 488] on icon at bounding box center [510, 484] width 9 height 10
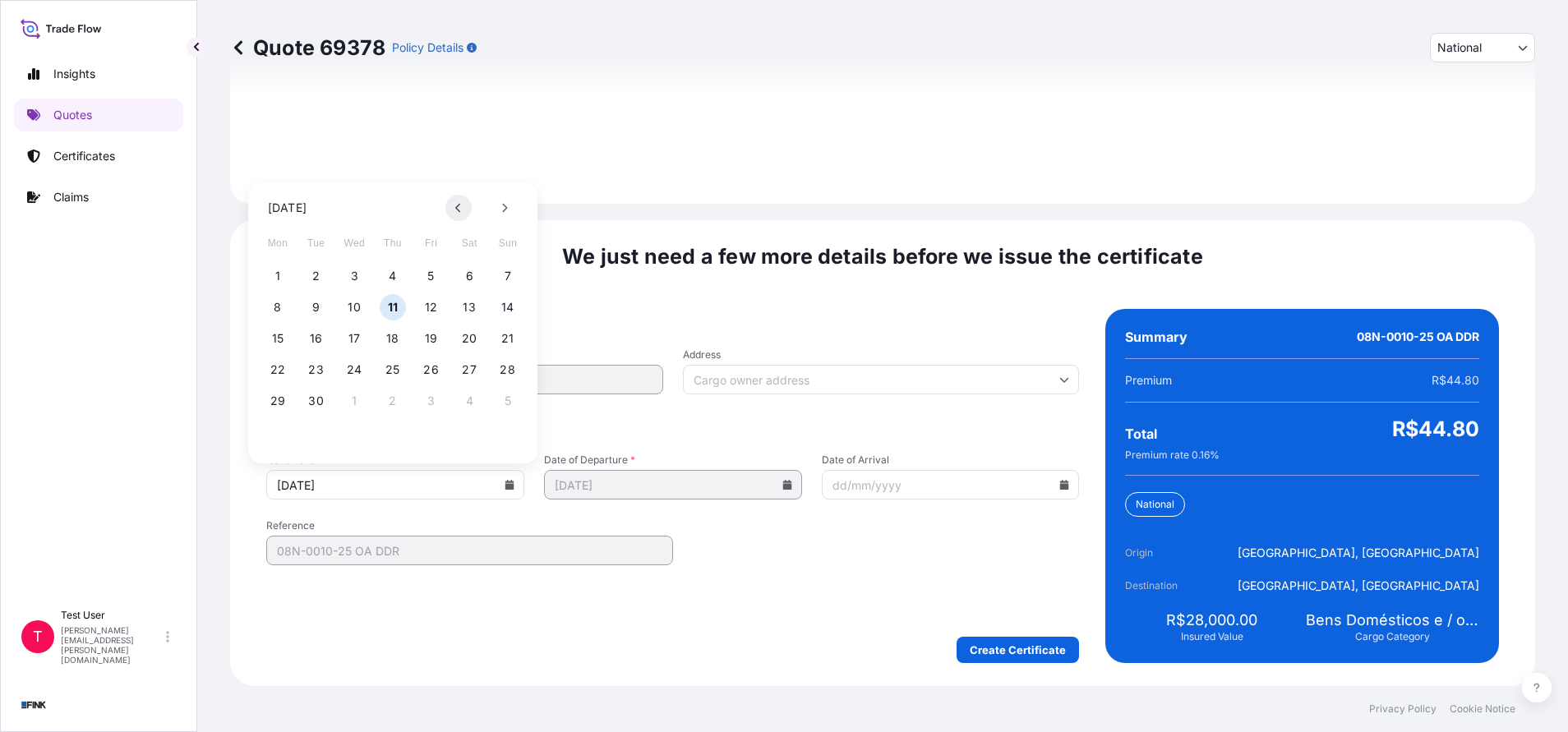
click at [458, 207] on icon at bounding box center [457, 208] width 4 height 9
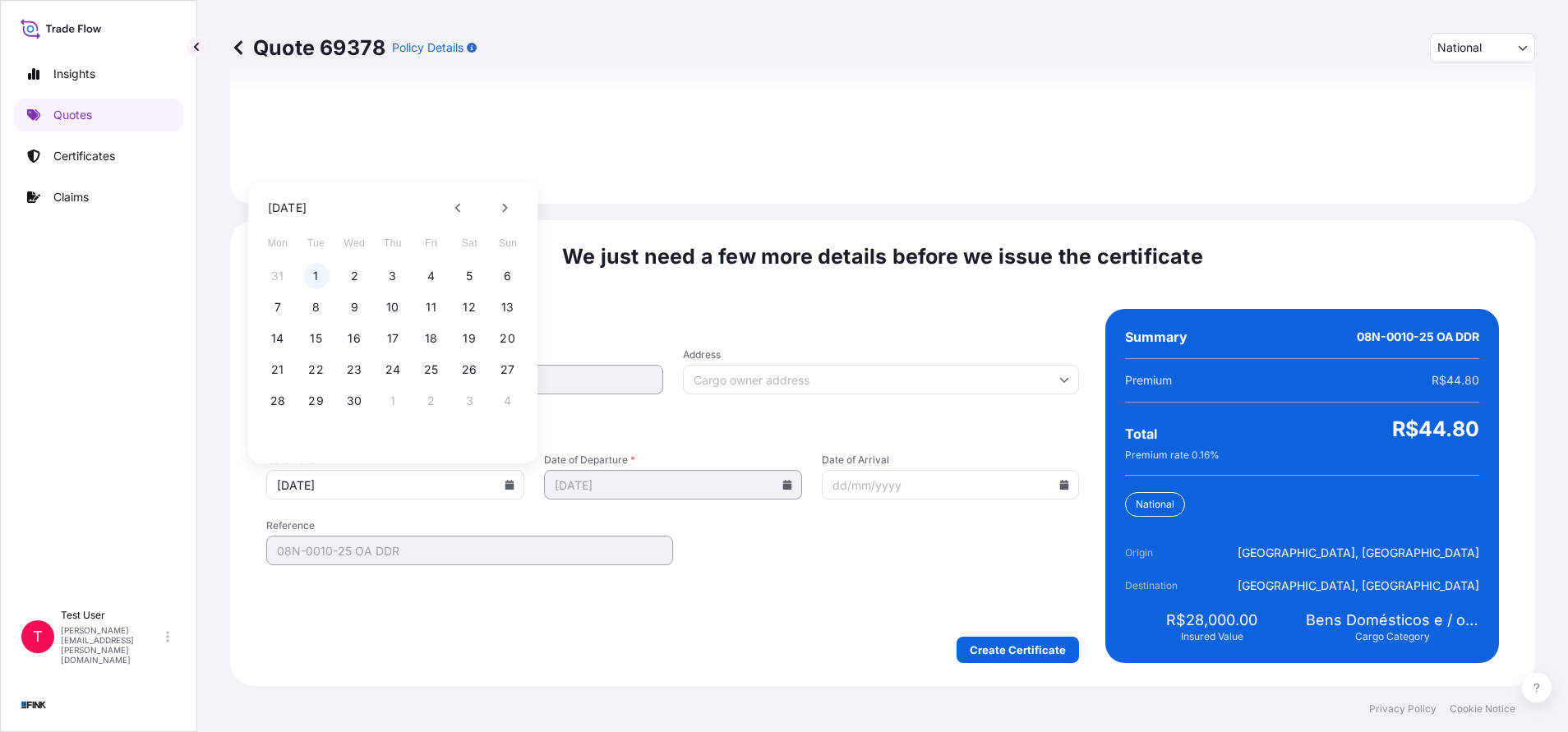
click at [313, 274] on button "1" at bounding box center [316, 276] width 26 height 26
type input "[DATE]"
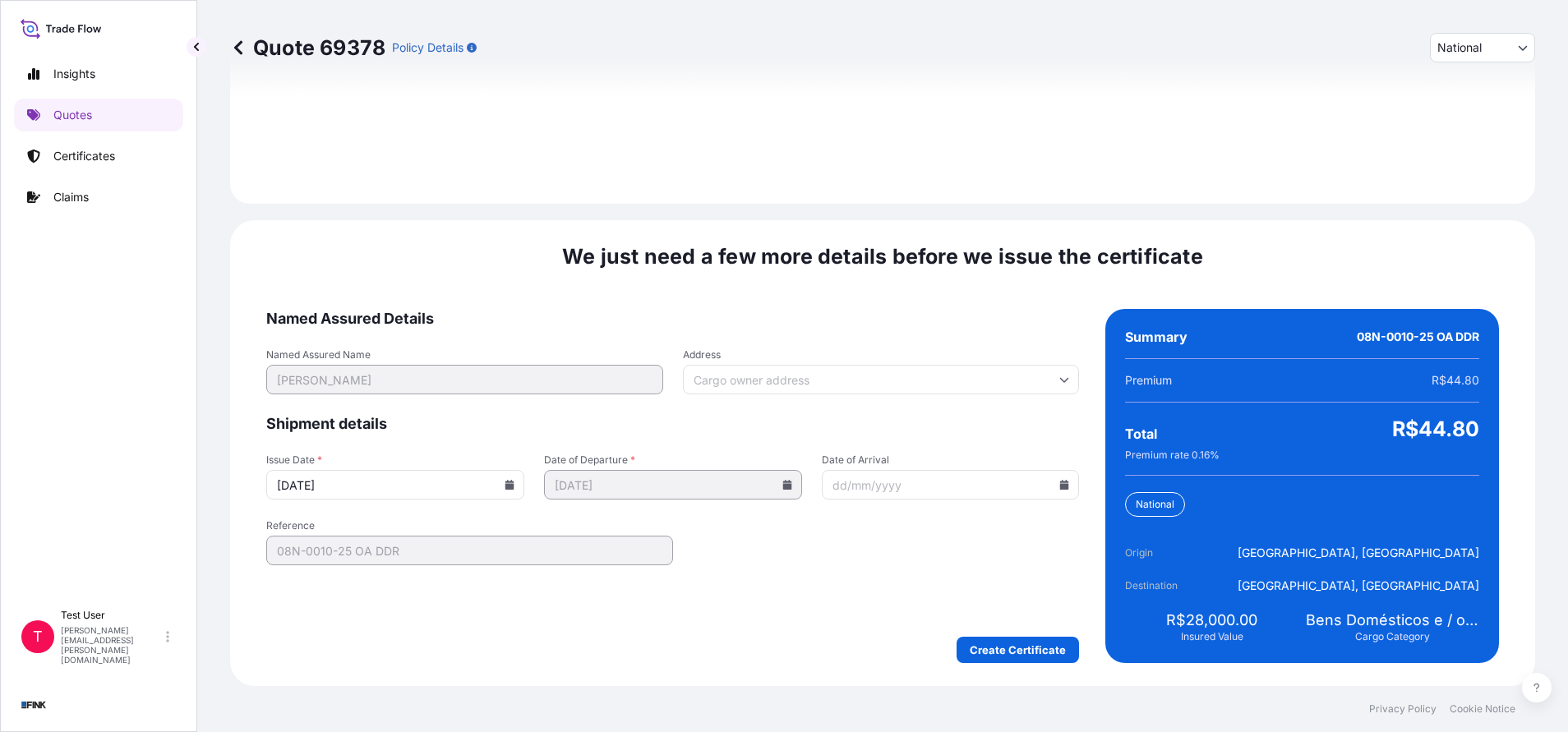
click at [759, 378] on input "Address" at bounding box center [881, 379] width 397 height 30
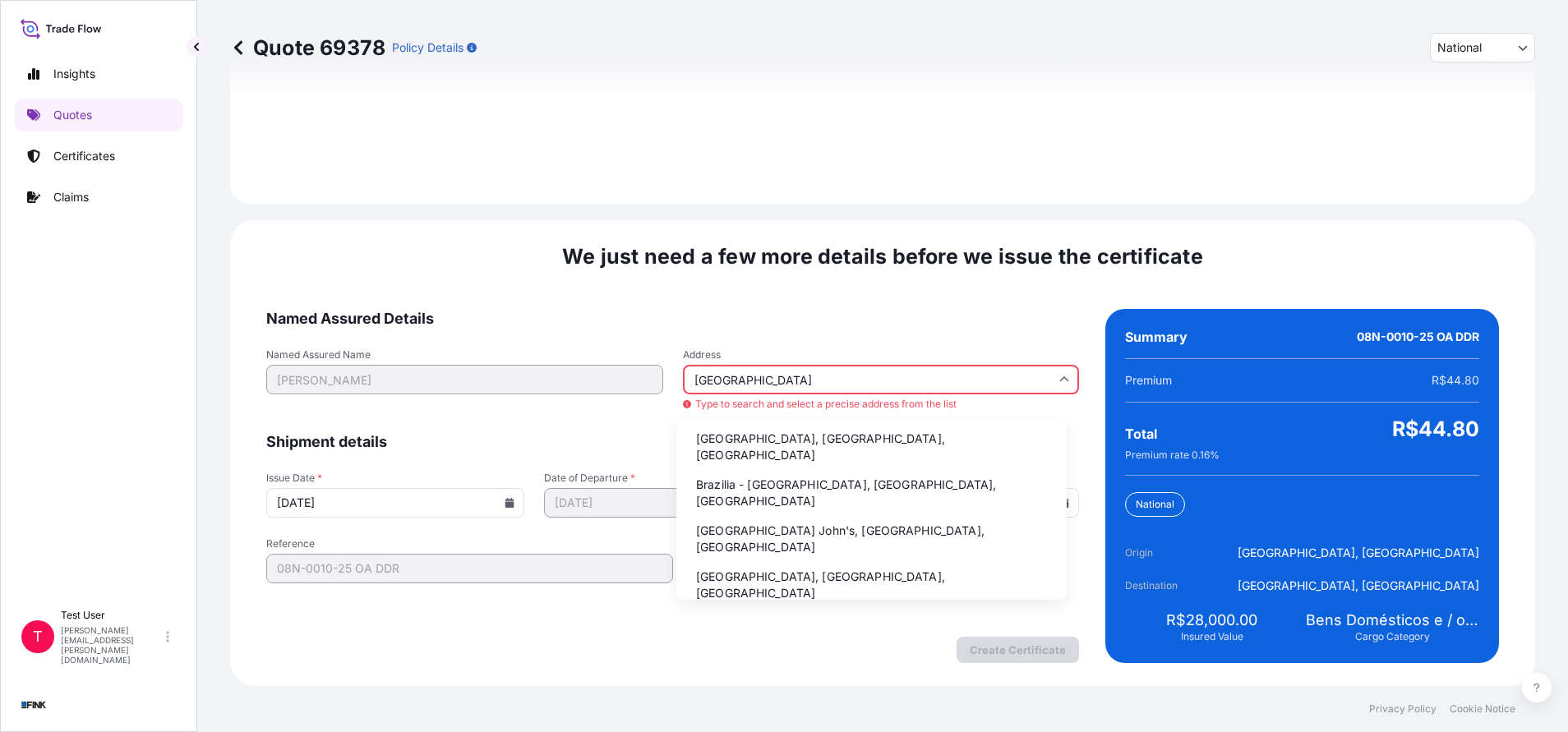
click at [752, 472] on li "Brazilia - [GEOGRAPHIC_DATA], [GEOGRAPHIC_DATA], [GEOGRAPHIC_DATA]" at bounding box center [871, 493] width 377 height 43
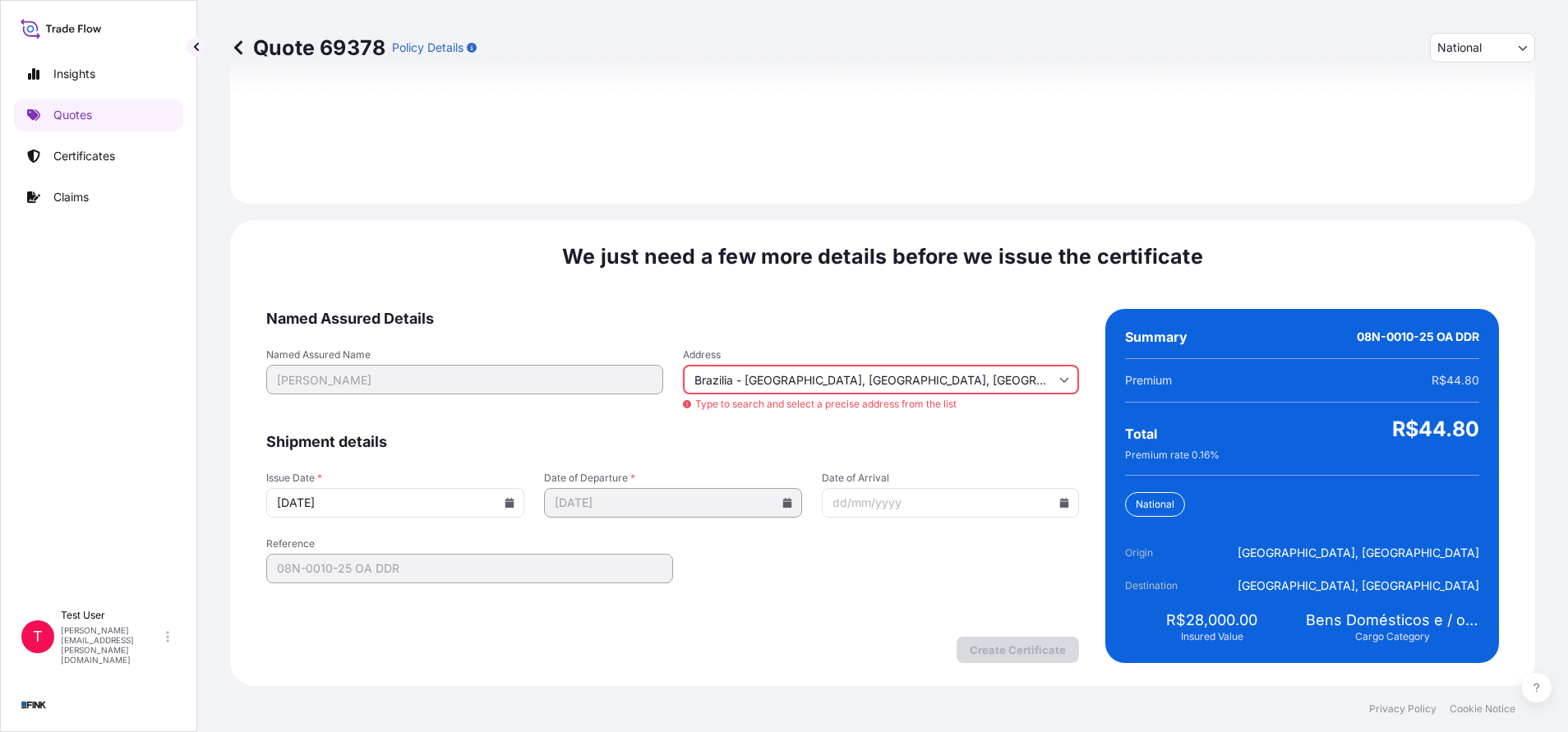
type input "[GEOGRAPHIC_DATA], [GEOGRAPHIC_DATA], [GEOGRAPHIC_DATA]"
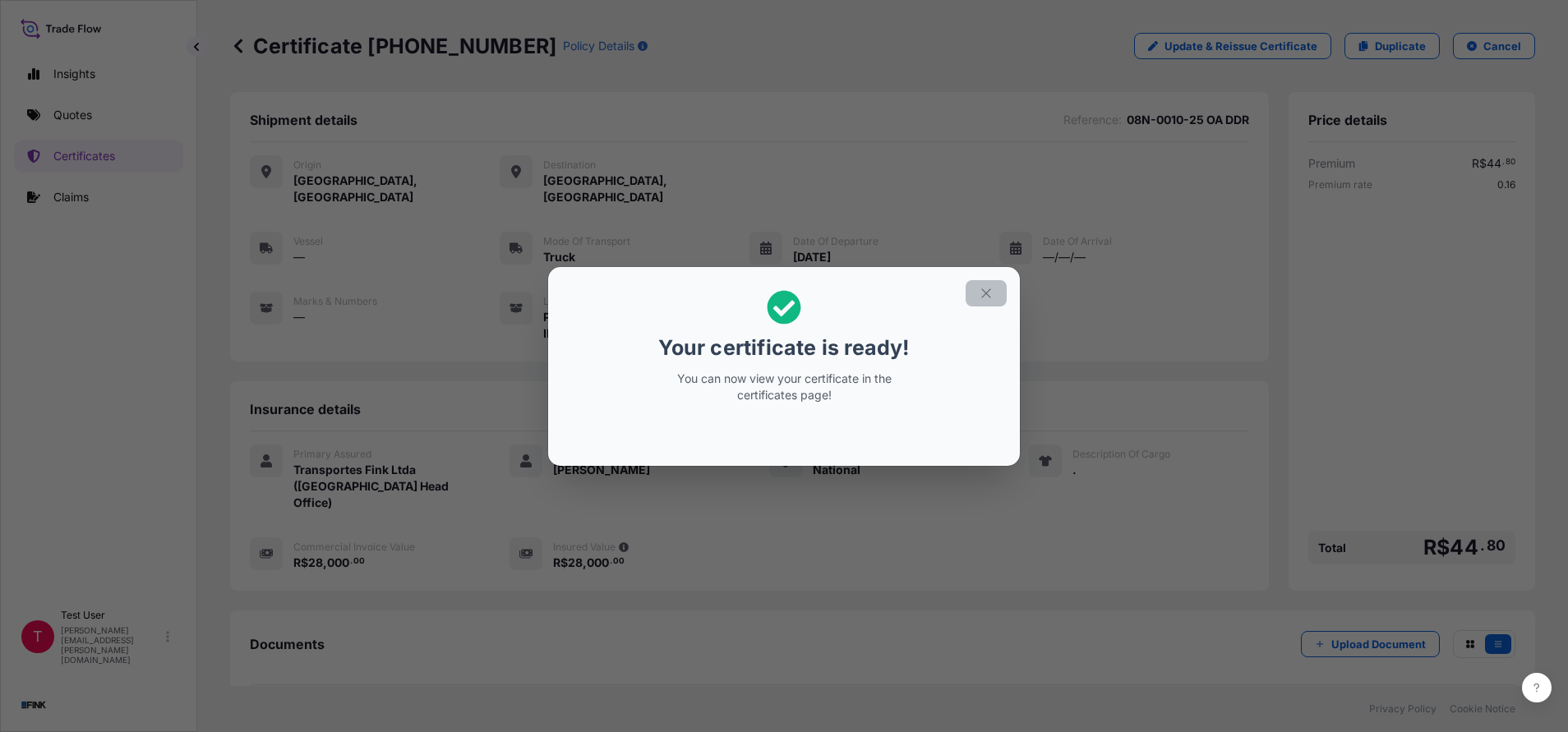
click at [989, 290] on icon "button" at bounding box center [985, 293] width 9 height 9
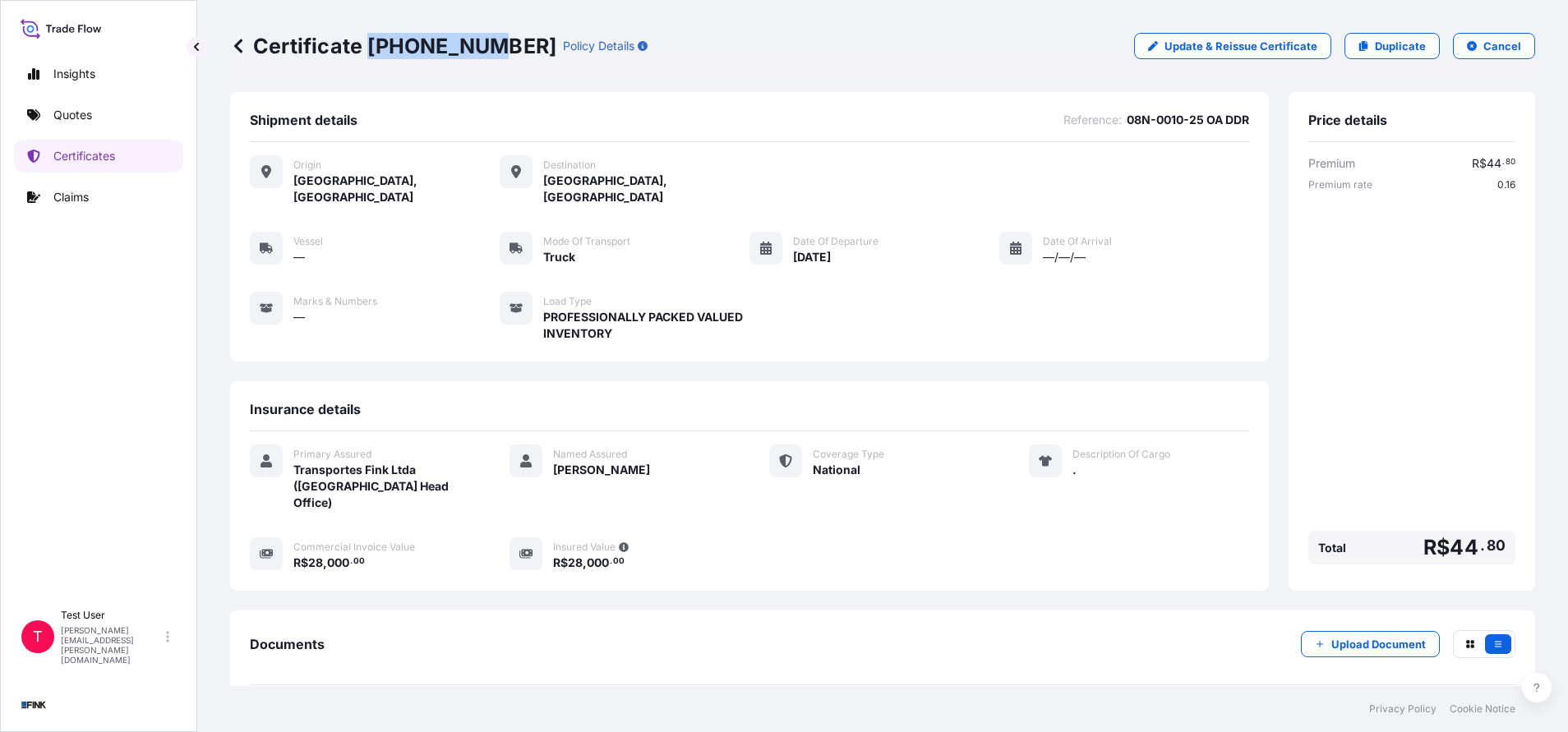
drag, startPoint x: 369, startPoint y: 48, endPoint x: 476, endPoint y: 46, distance: 107.0
click at [476, 46] on p "Certificate [PHONE_NUMBER]" at bounding box center [392, 46] width 326 height 26
copy p "[PHONE_NUMBER]"
click at [1376, 53] on p "Duplicate" at bounding box center [1400, 46] width 51 height 16
select select "national"
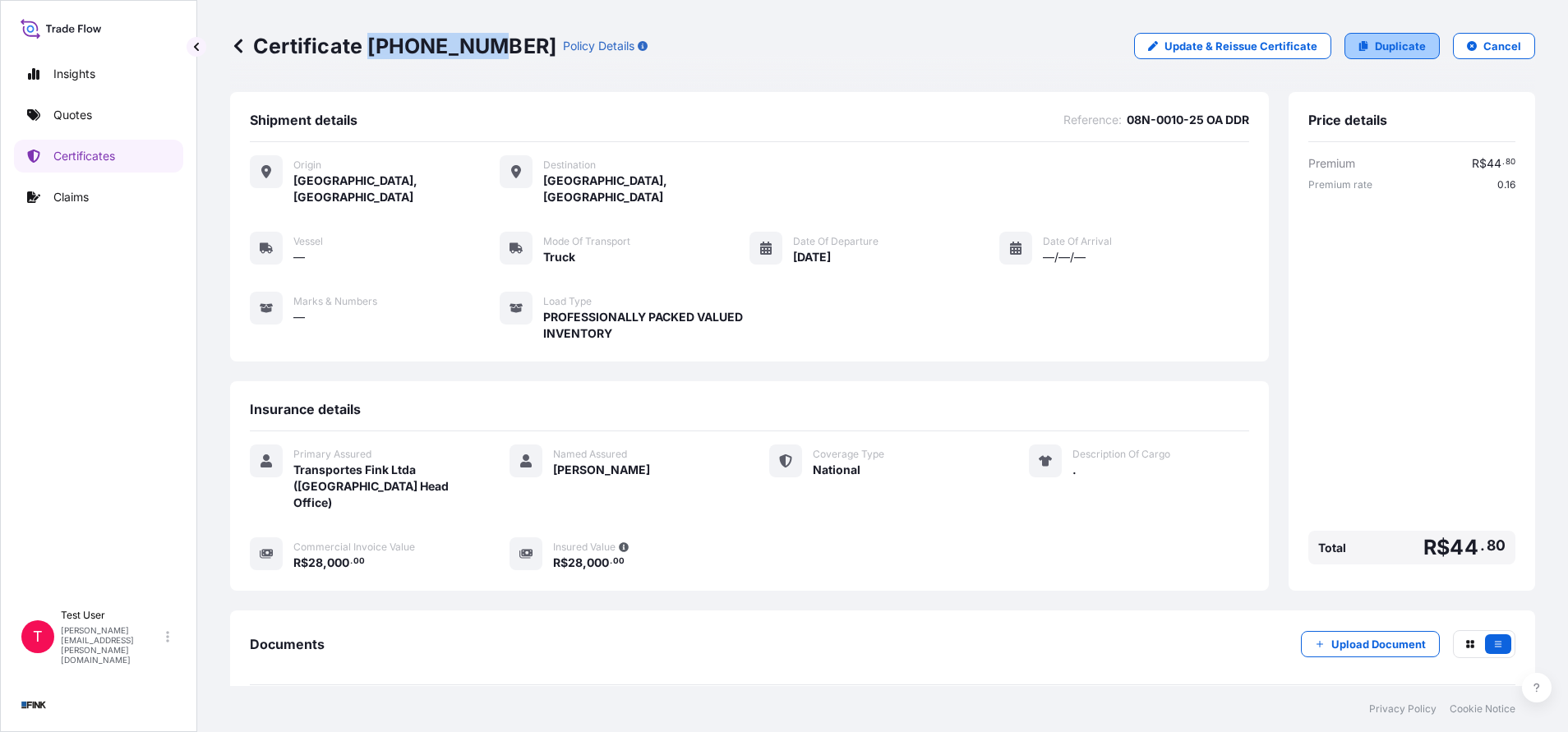
select select "Truck"
select select "31747"
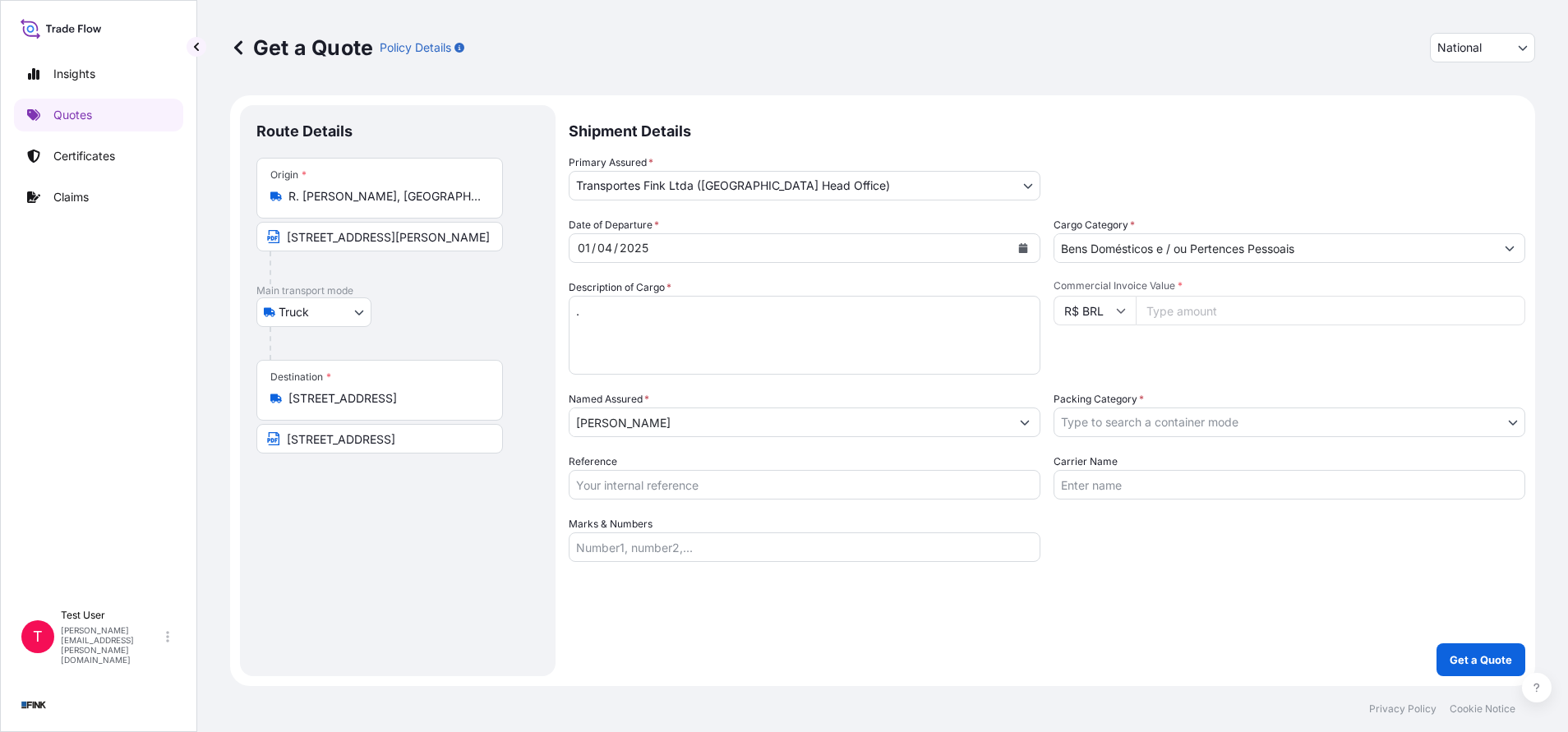
click at [401, 200] on input "R. [PERSON_NAME], [GEOGRAPHIC_DATA] - [GEOGRAPHIC_DATA], 20710-130, [GEOGRAPHIC…" at bounding box center [385, 197] width 194 height 16
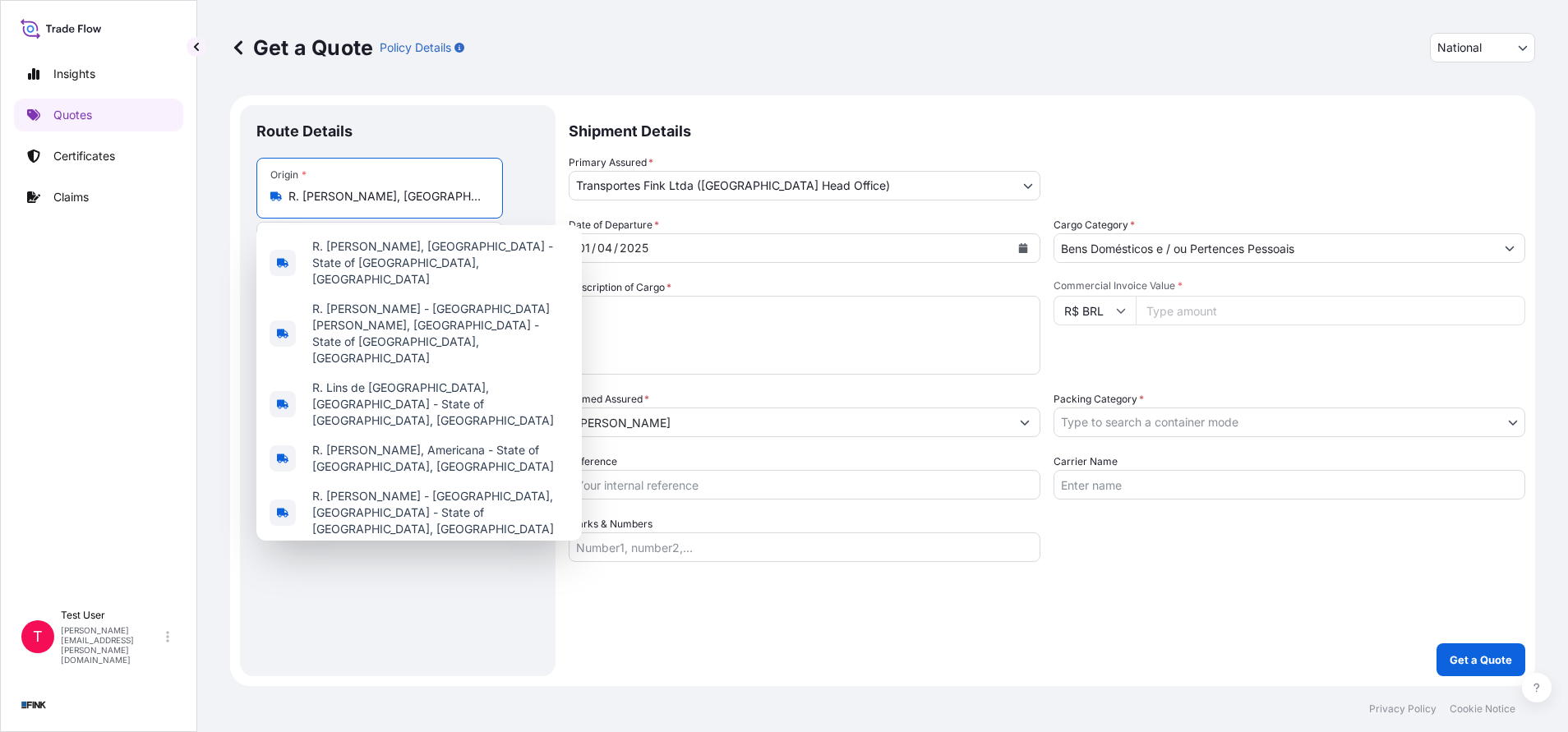
click at [401, 200] on input "R. [PERSON_NAME], [GEOGRAPHIC_DATA] - [GEOGRAPHIC_DATA], 20710-130, [GEOGRAPHIC…" at bounding box center [385, 197] width 194 height 16
paste input "[STREET_ADDRESS]"
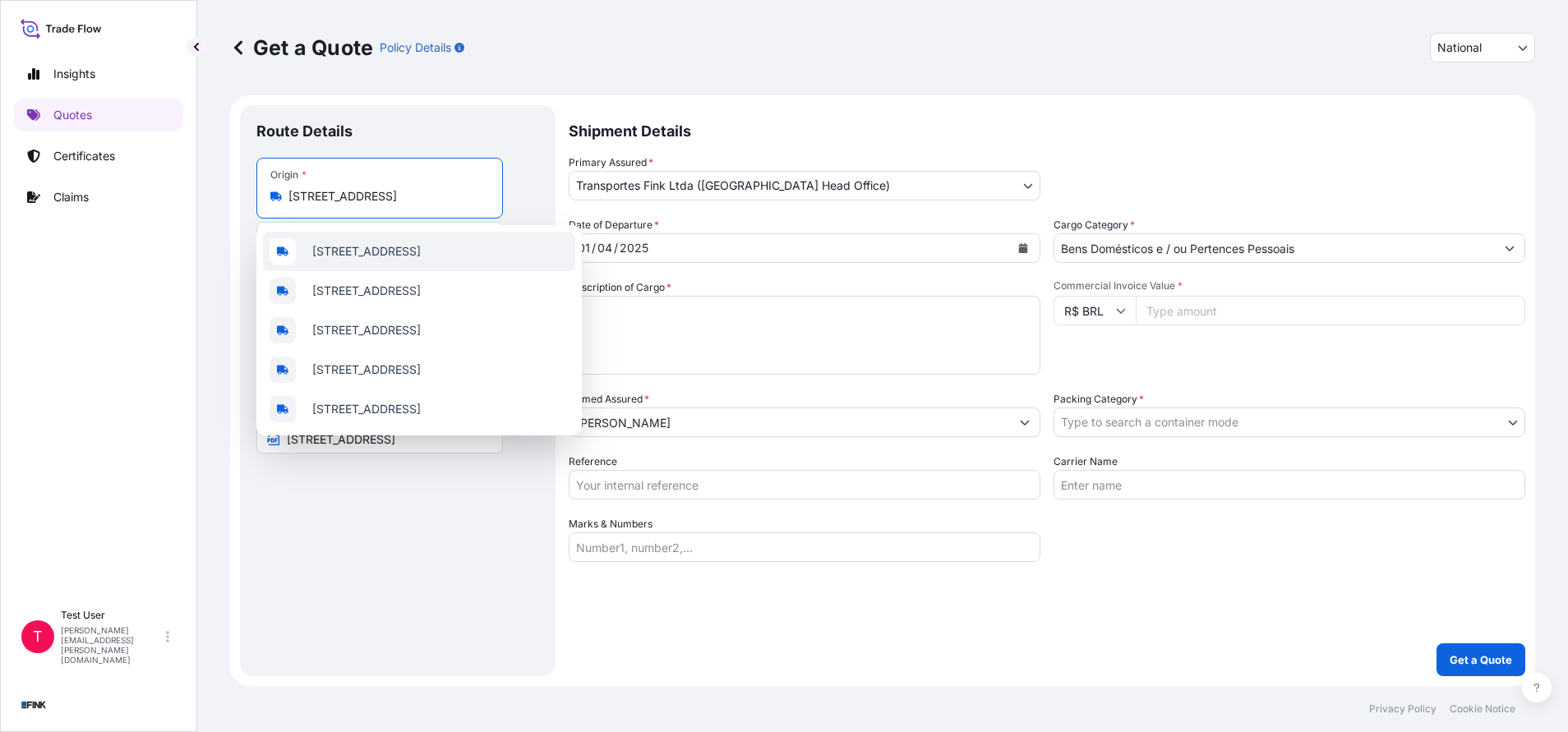
click at [408, 244] on span "[STREET_ADDRESS]" at bounding box center [366, 251] width 109 height 16
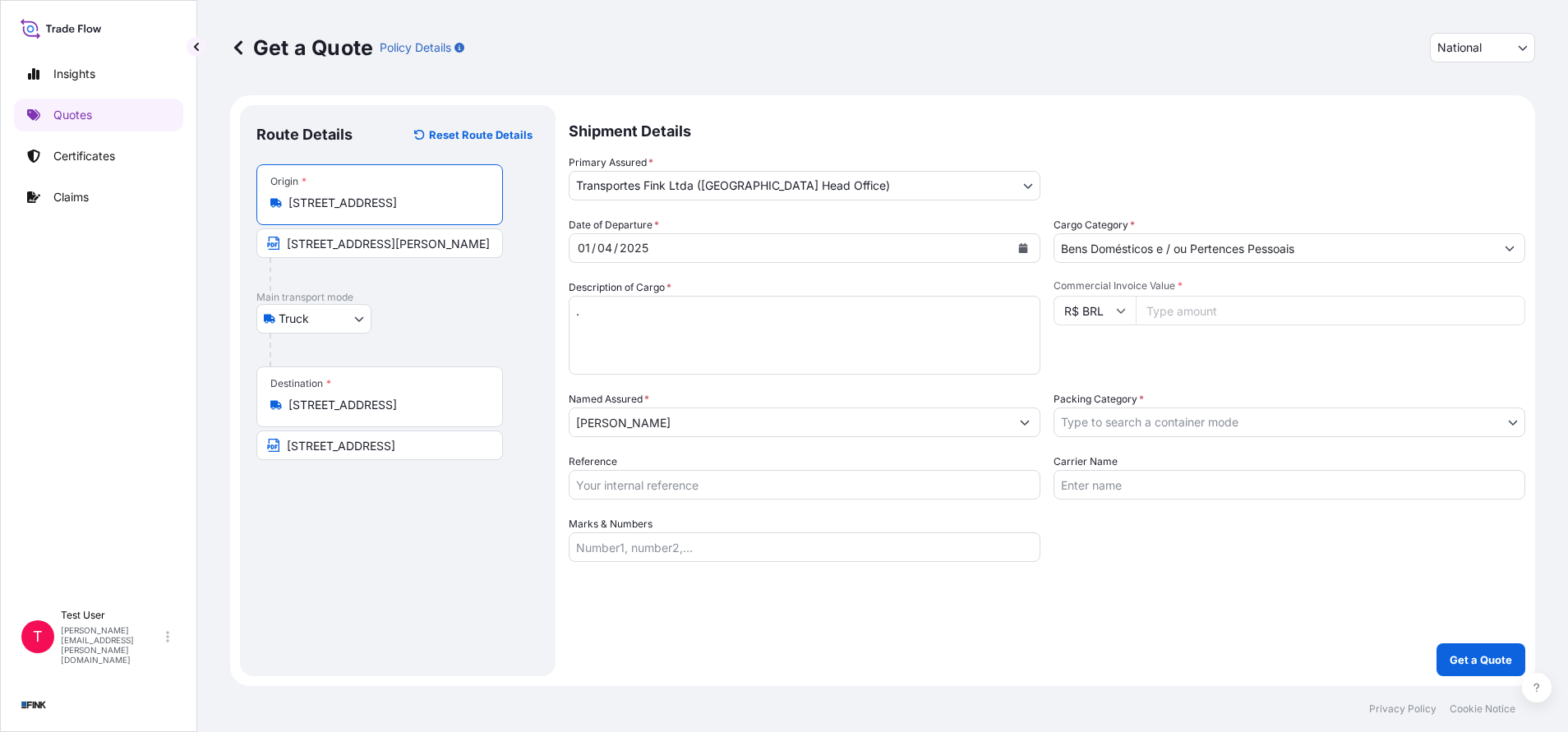
type input "[STREET_ADDRESS]"
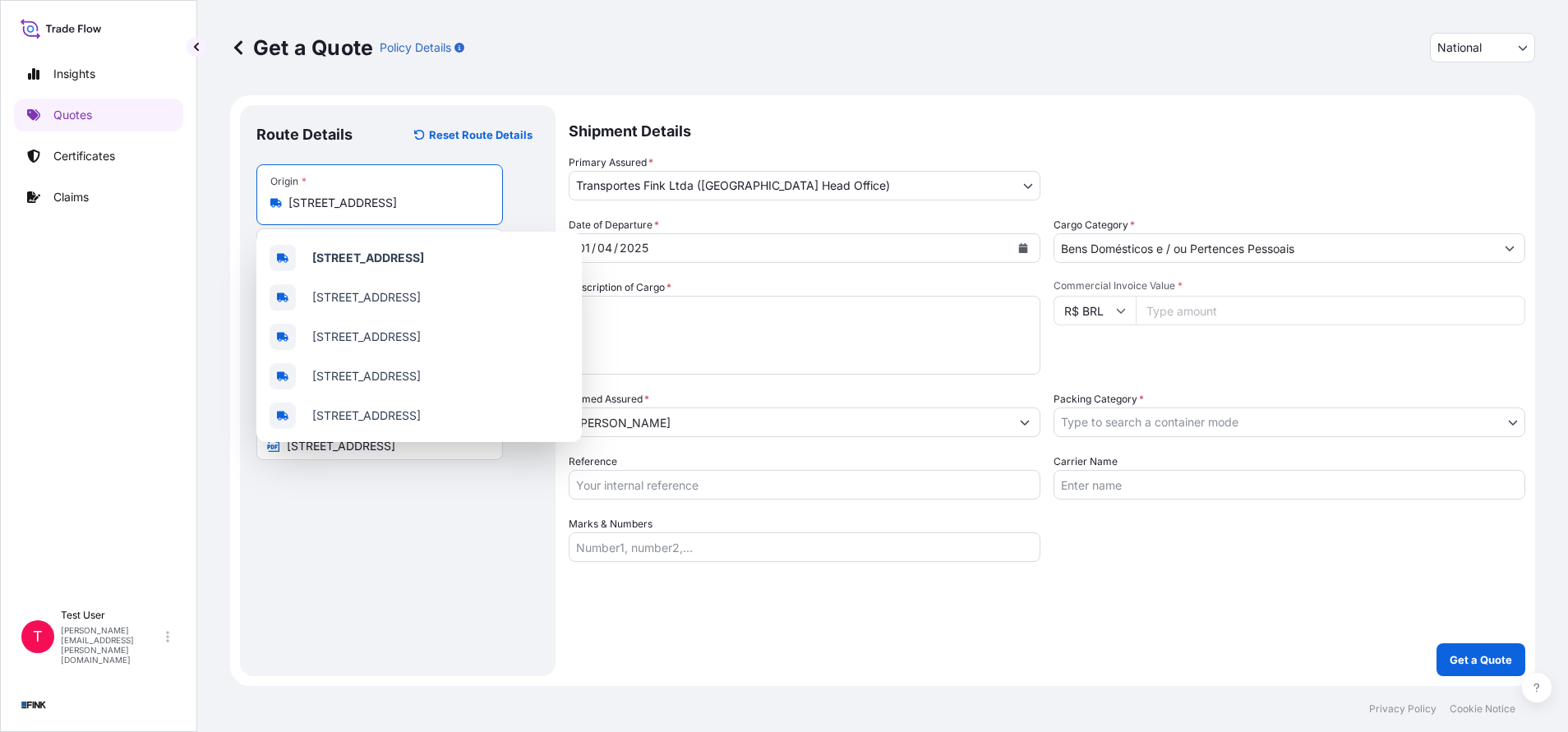
click at [1243, 315] on input "Commercial Invoice Value *" at bounding box center [1330, 310] width 390 height 30
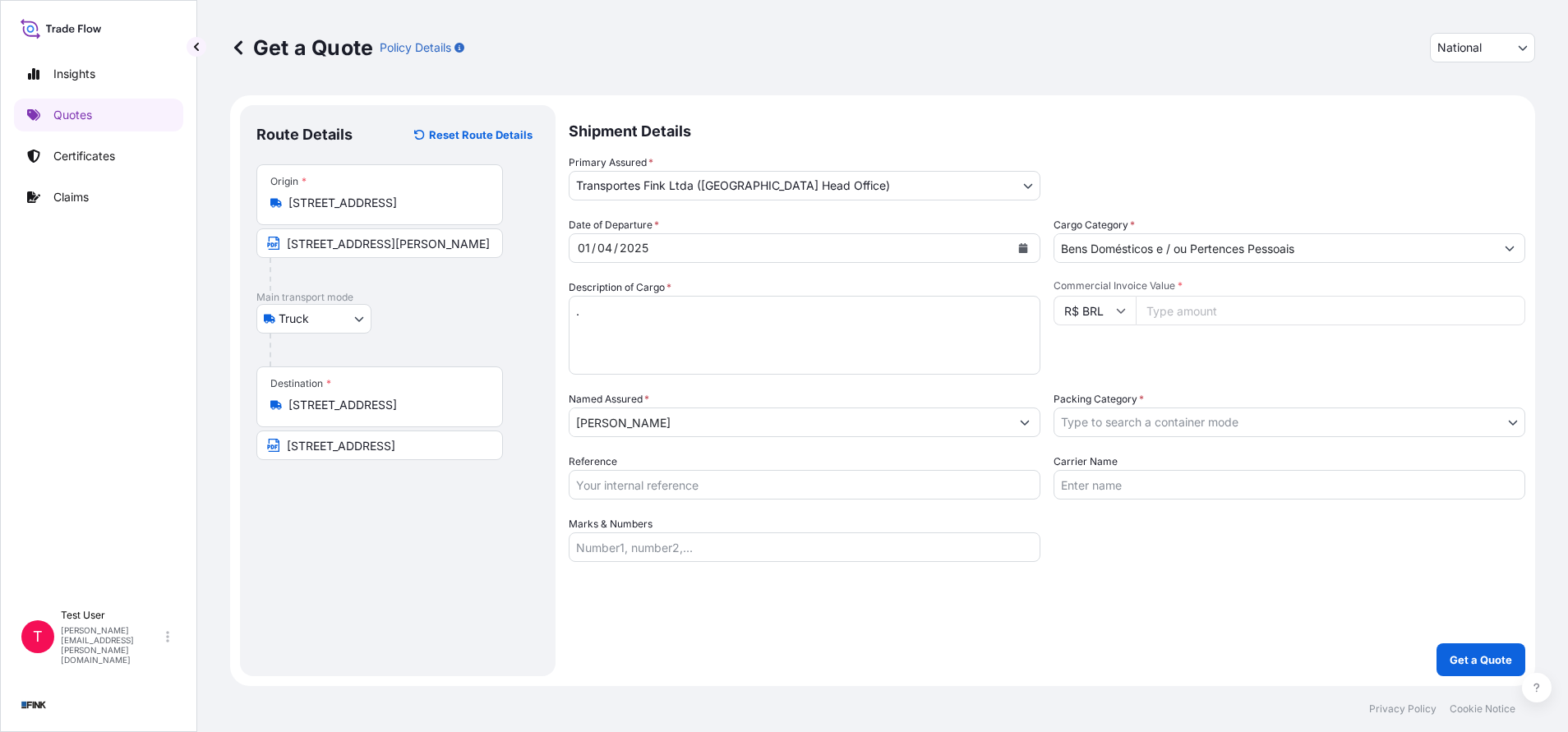
paste input "210990.00"
type input "210990.00"
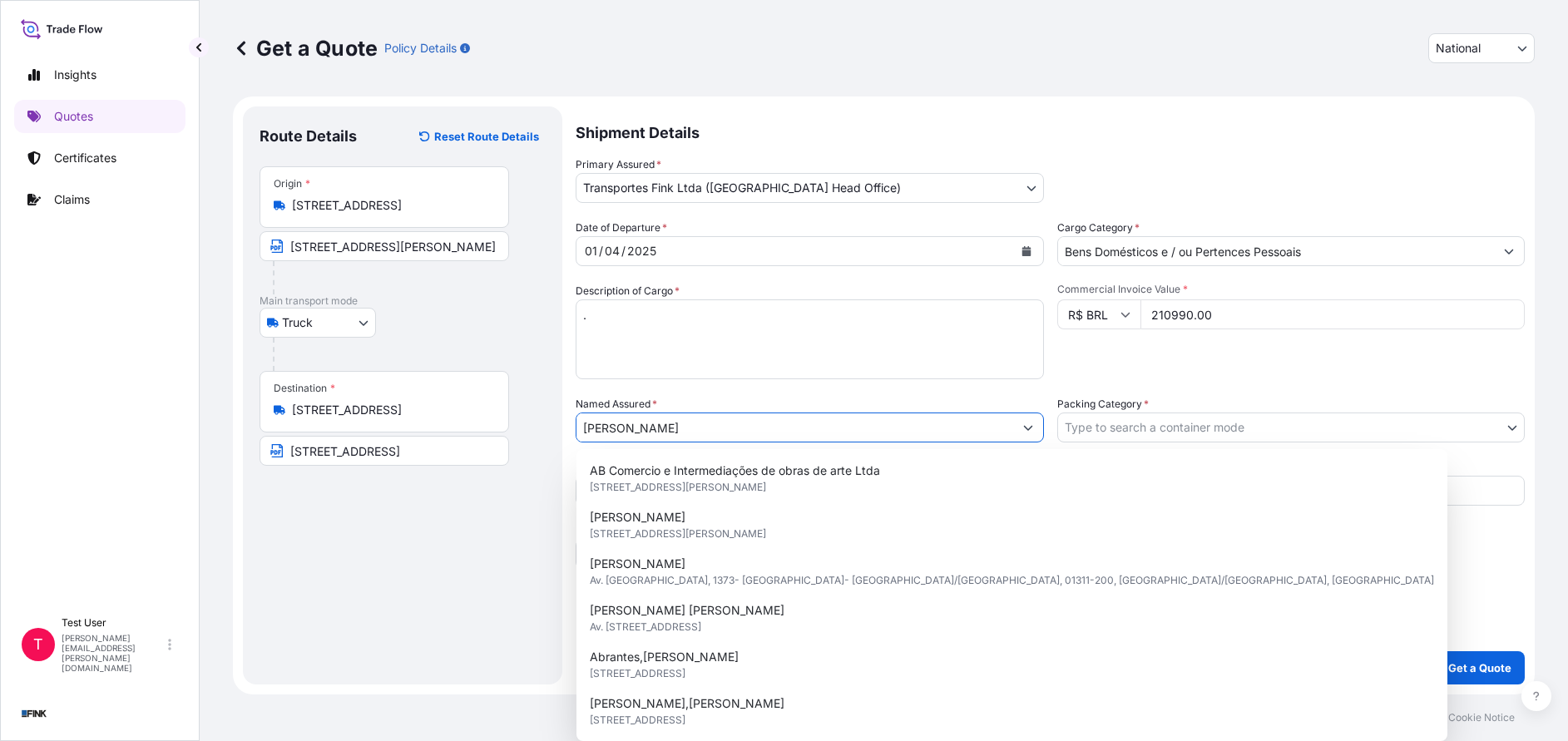
click at [765, 416] on input "[PERSON_NAME]" at bounding box center [794, 427] width 436 height 30
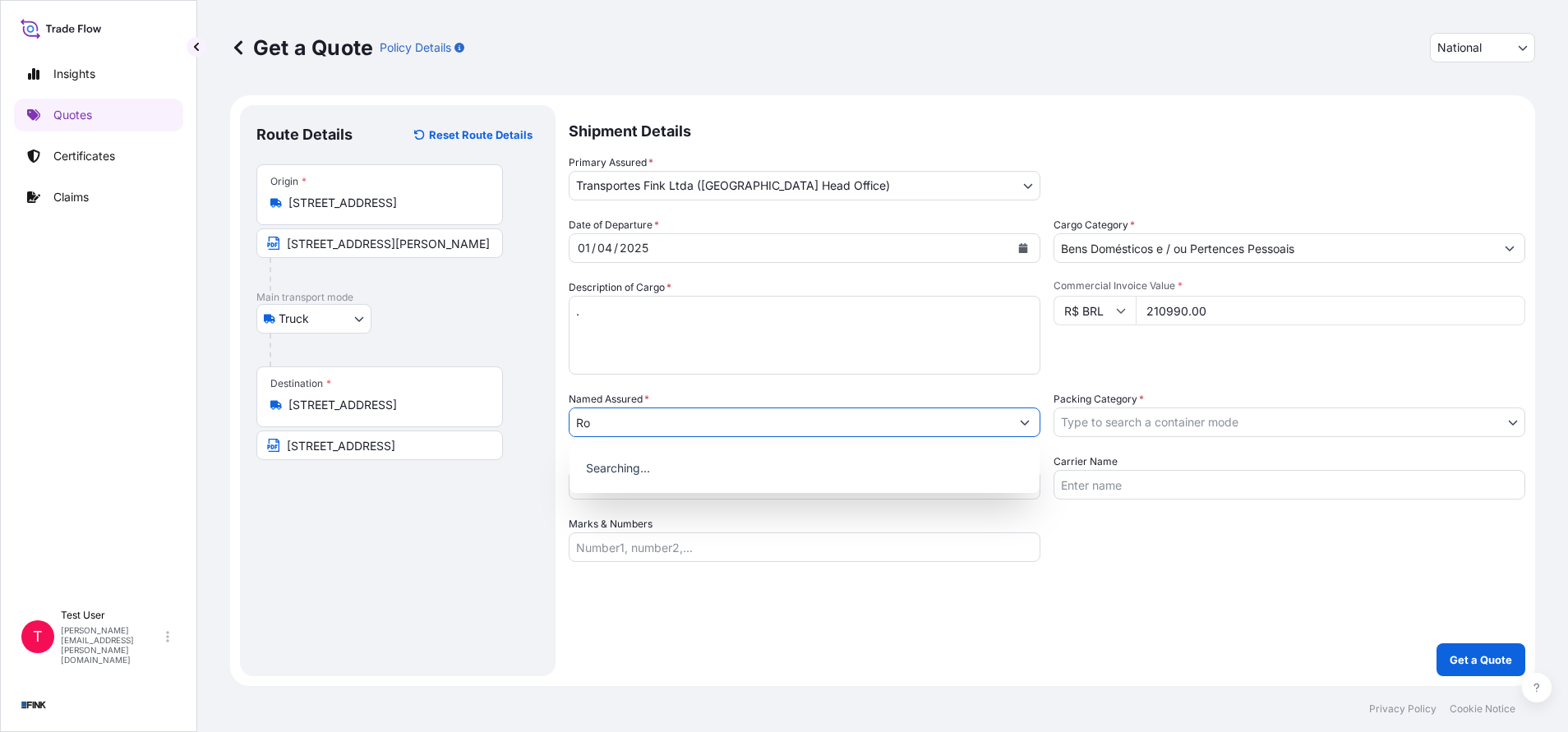
type input "R"
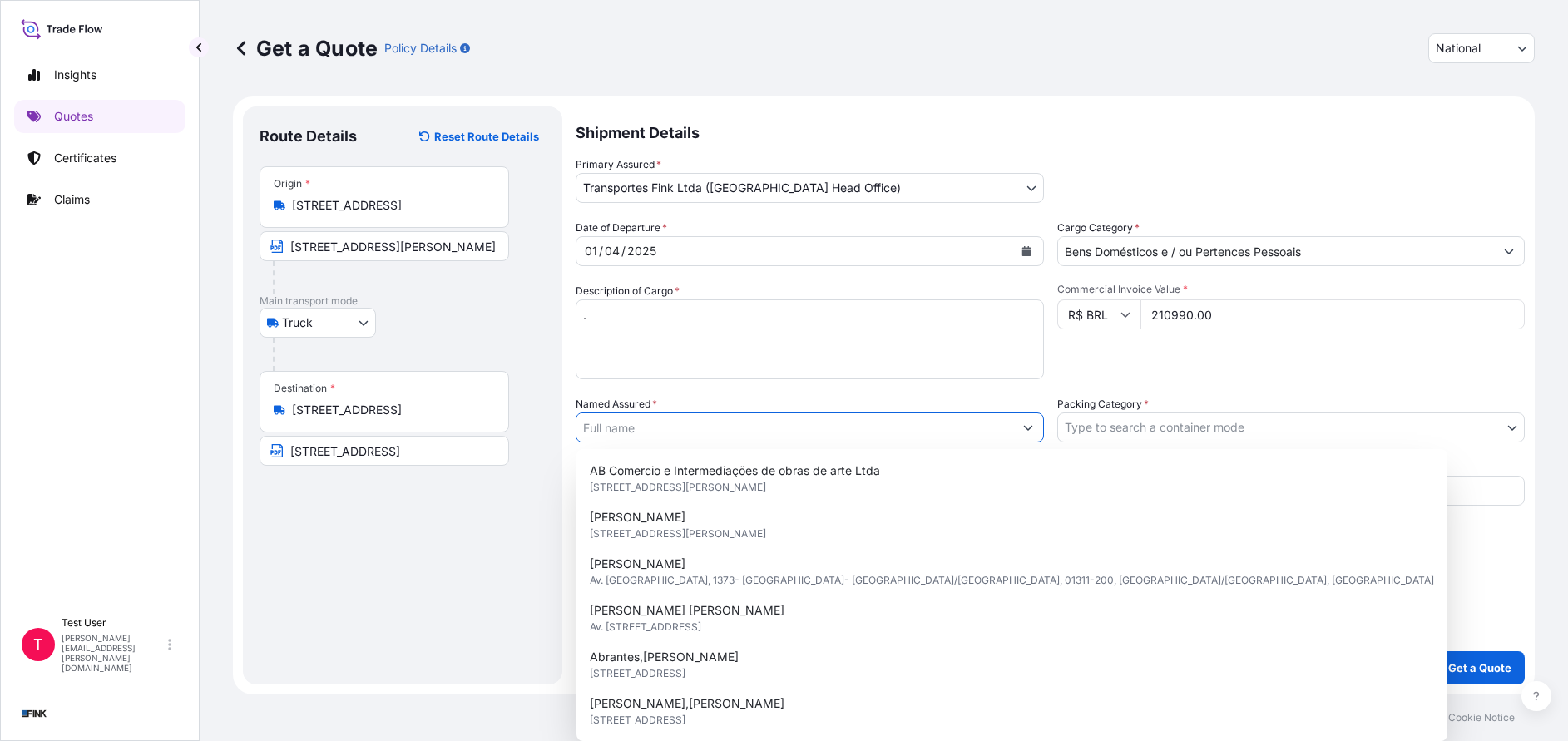
paste input "Galeria Almeida & Dale"
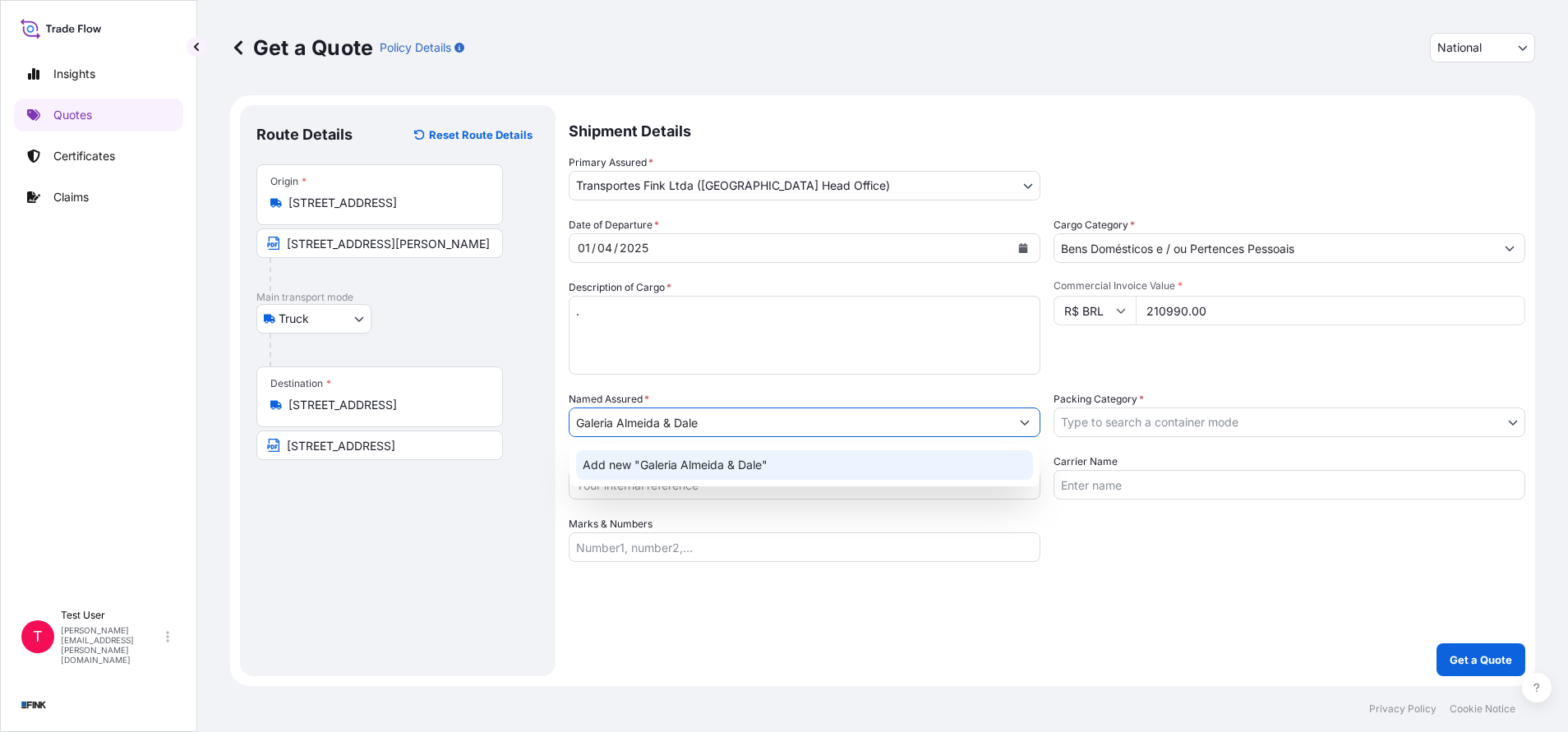
click at [680, 466] on span "Add new "Galeria Almeida & Dale"" at bounding box center [675, 465] width 185 height 16
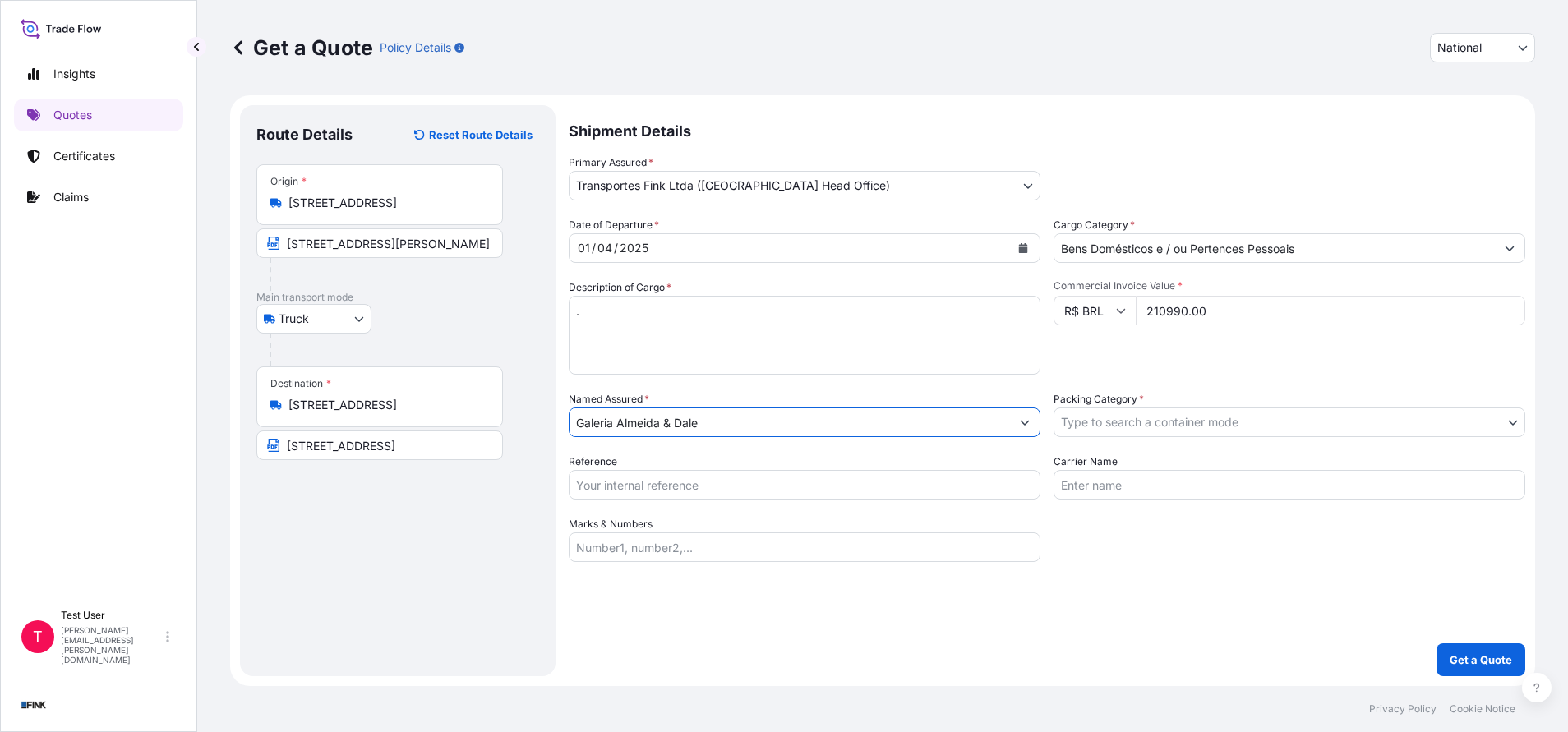
type input "Galeria Almeida & Dale"
click at [1114, 420] on body "12 options available. 0 options available. 1 option available. 9 options availa…" at bounding box center [784, 366] width 1568 height 732
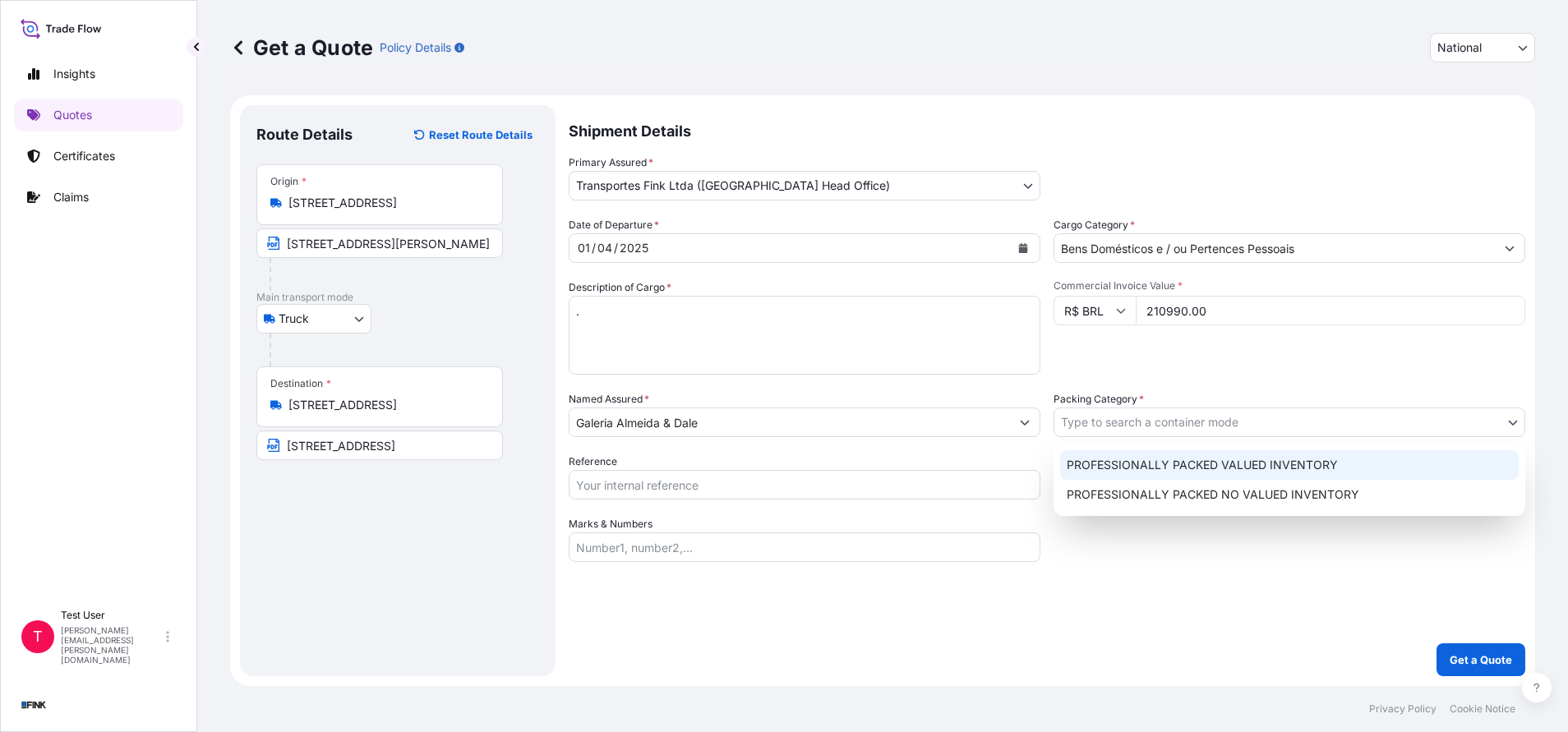
click at [1095, 459] on div "PROFESSIONALLY PACKED VALUED INVENTORY" at bounding box center [1289, 464] width 459 height 30
select select "11"
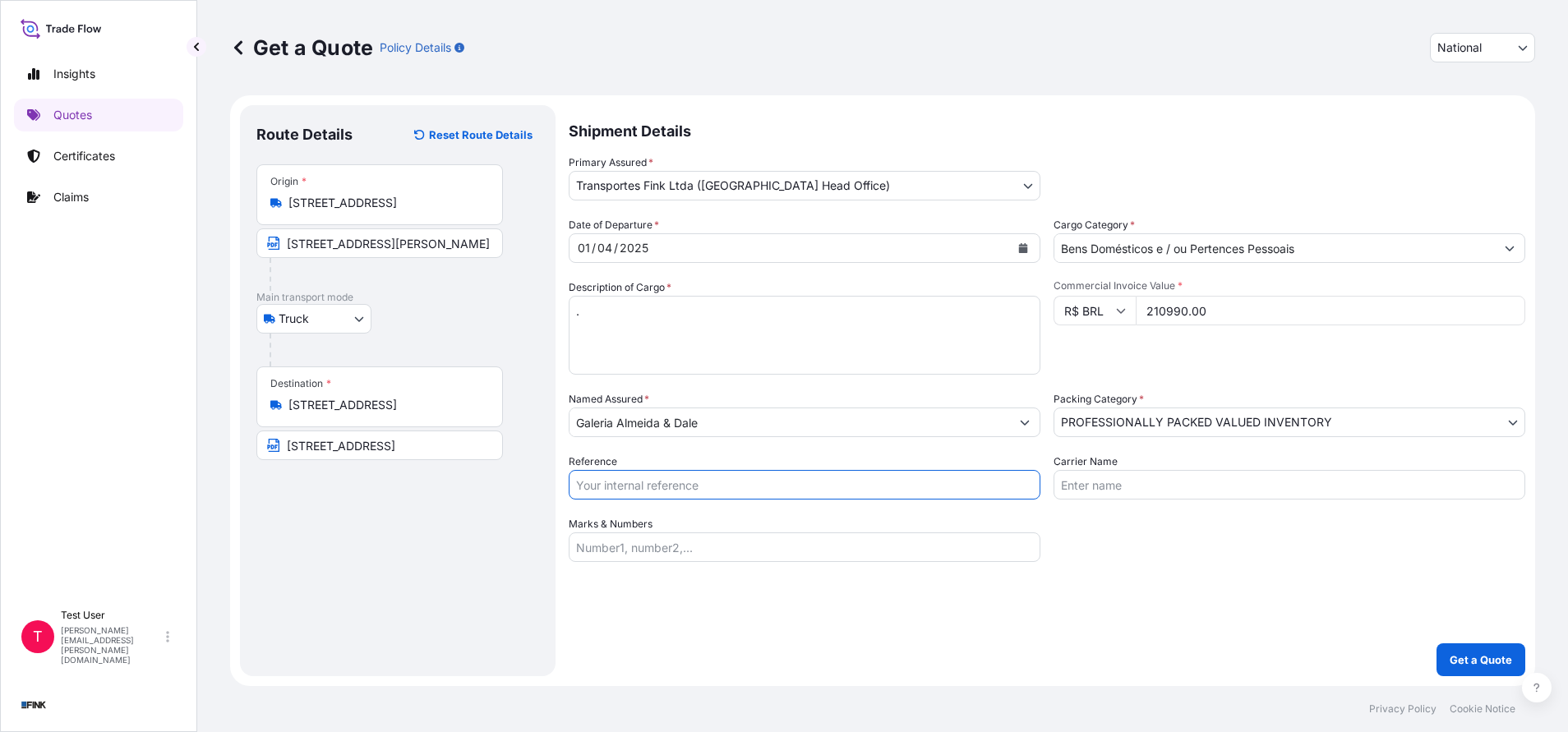
click at [669, 488] on input "Reference" at bounding box center [804, 484] width 471 height 30
paste input "08N-0010-25 OA DDR"
type input "08N-0010-25 OA DDR"
click at [1495, 654] on p "Get a Quote" at bounding box center [1481, 660] width 63 height 16
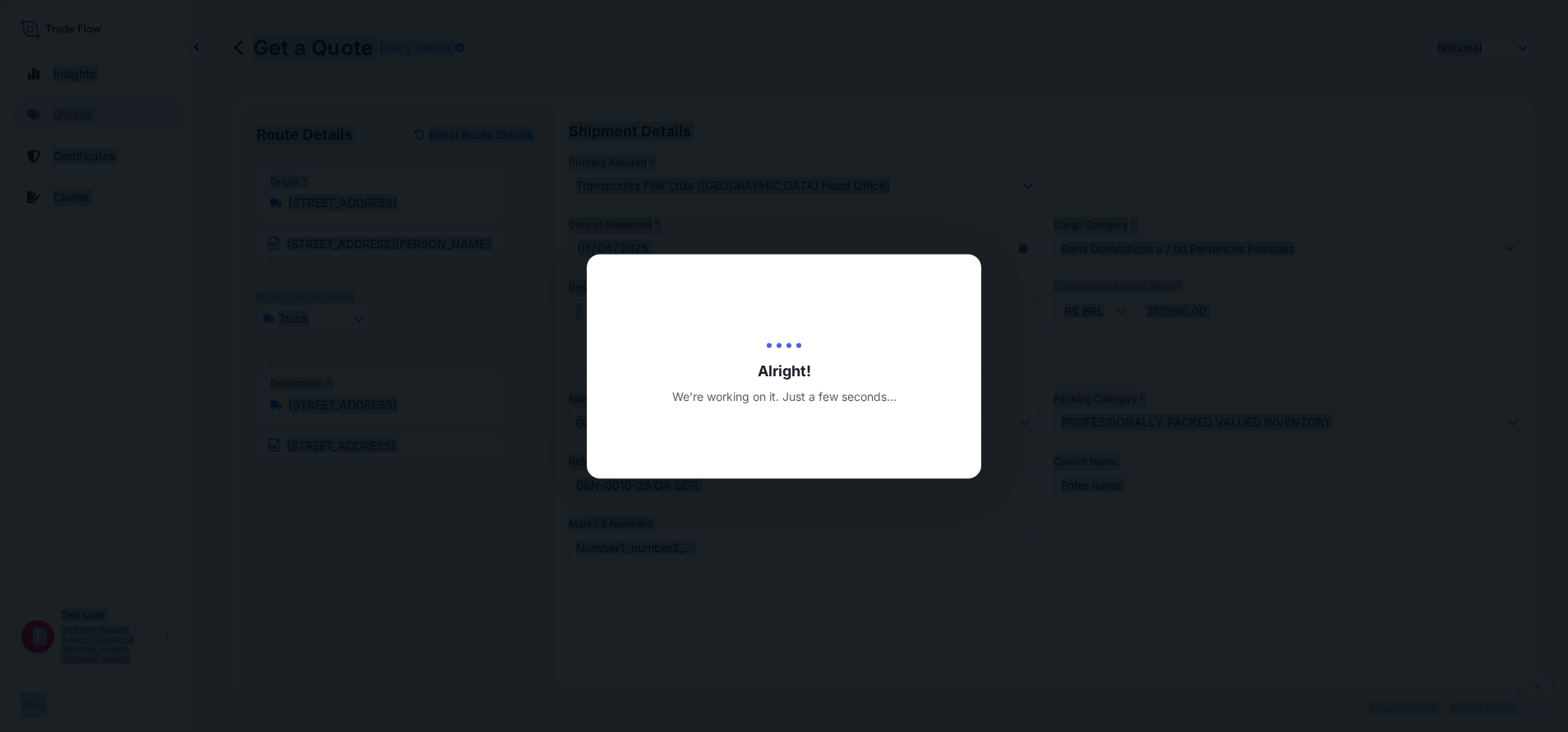
type input "[DATE]"
click at [1495, 654] on div at bounding box center [784, 366] width 1568 height 732
click at [1185, 578] on div at bounding box center [784, 366] width 1568 height 732
select select "Truck"
select select "31747"
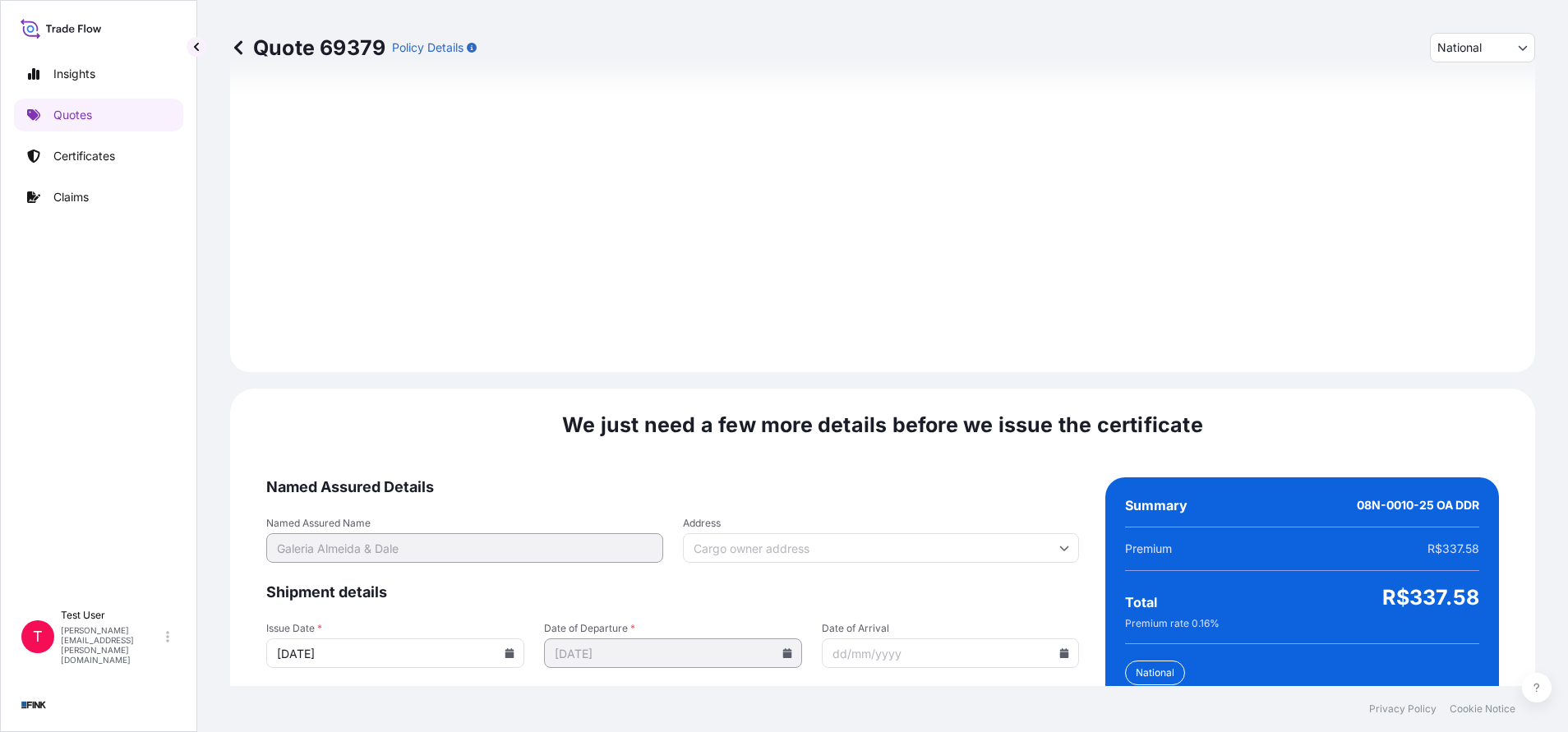
scroll to position [1888, 0]
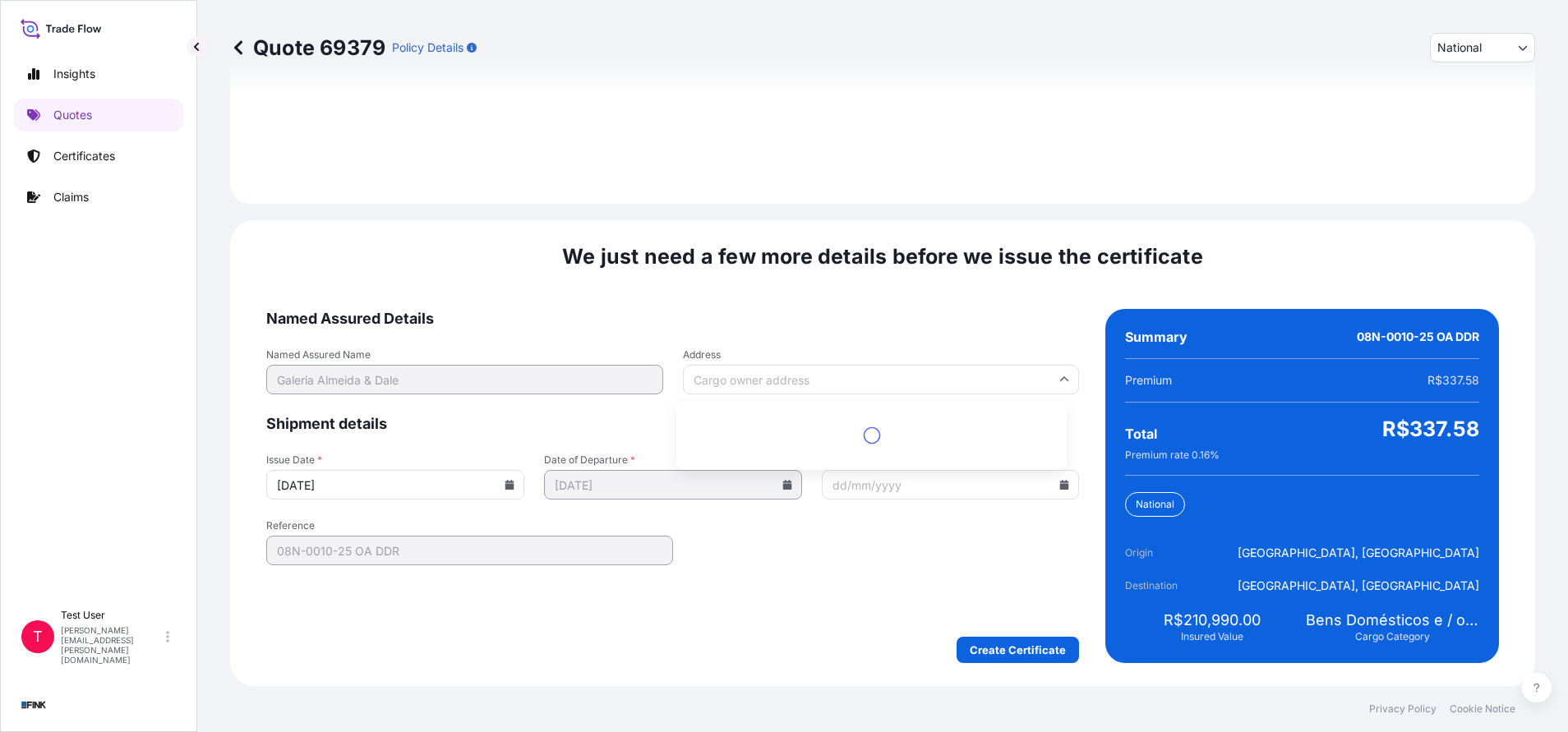
click at [841, 382] on input "Address" at bounding box center [881, 379] width 397 height 30
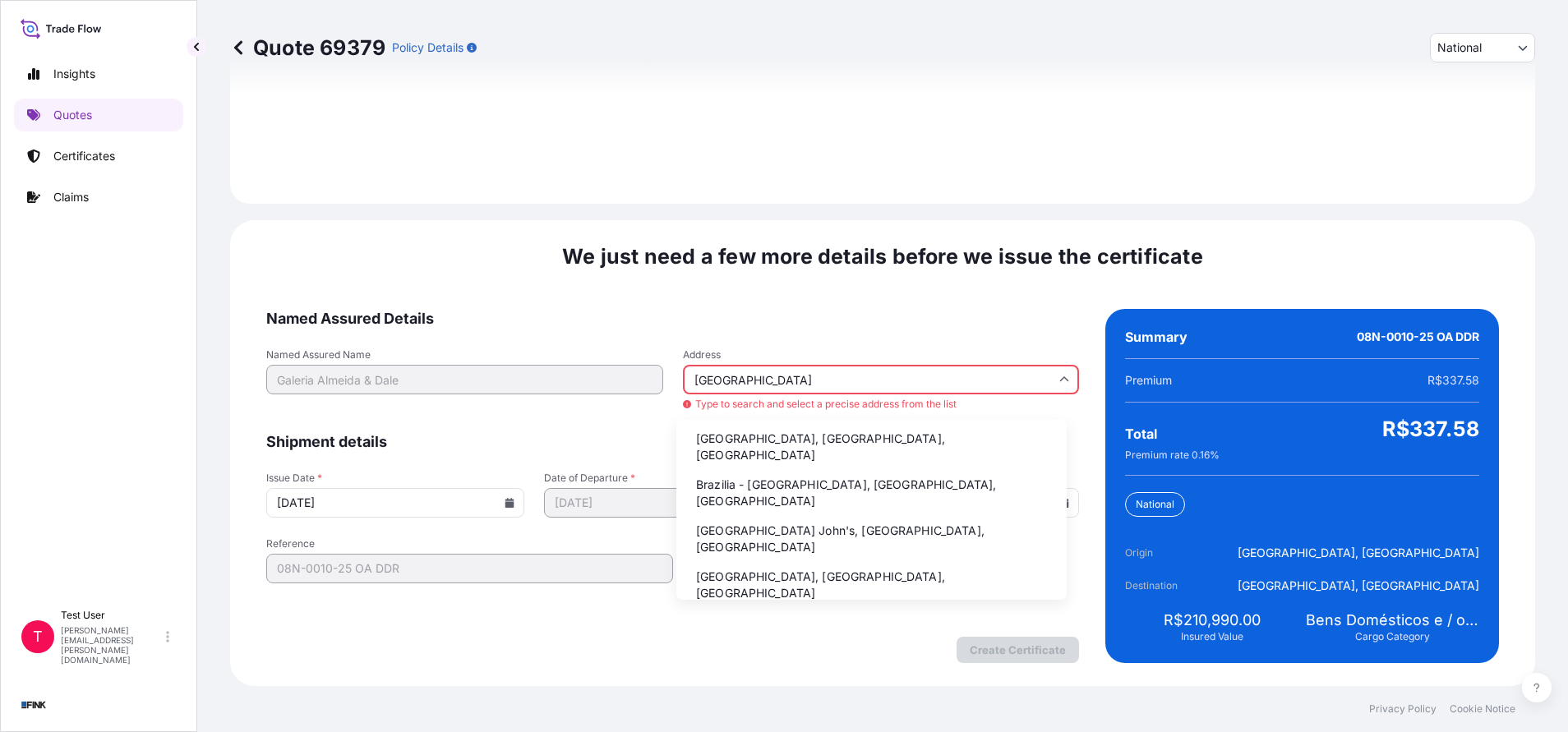
click at [694, 479] on li "Brazilia - [GEOGRAPHIC_DATA], [GEOGRAPHIC_DATA], [GEOGRAPHIC_DATA]" at bounding box center [871, 493] width 377 height 43
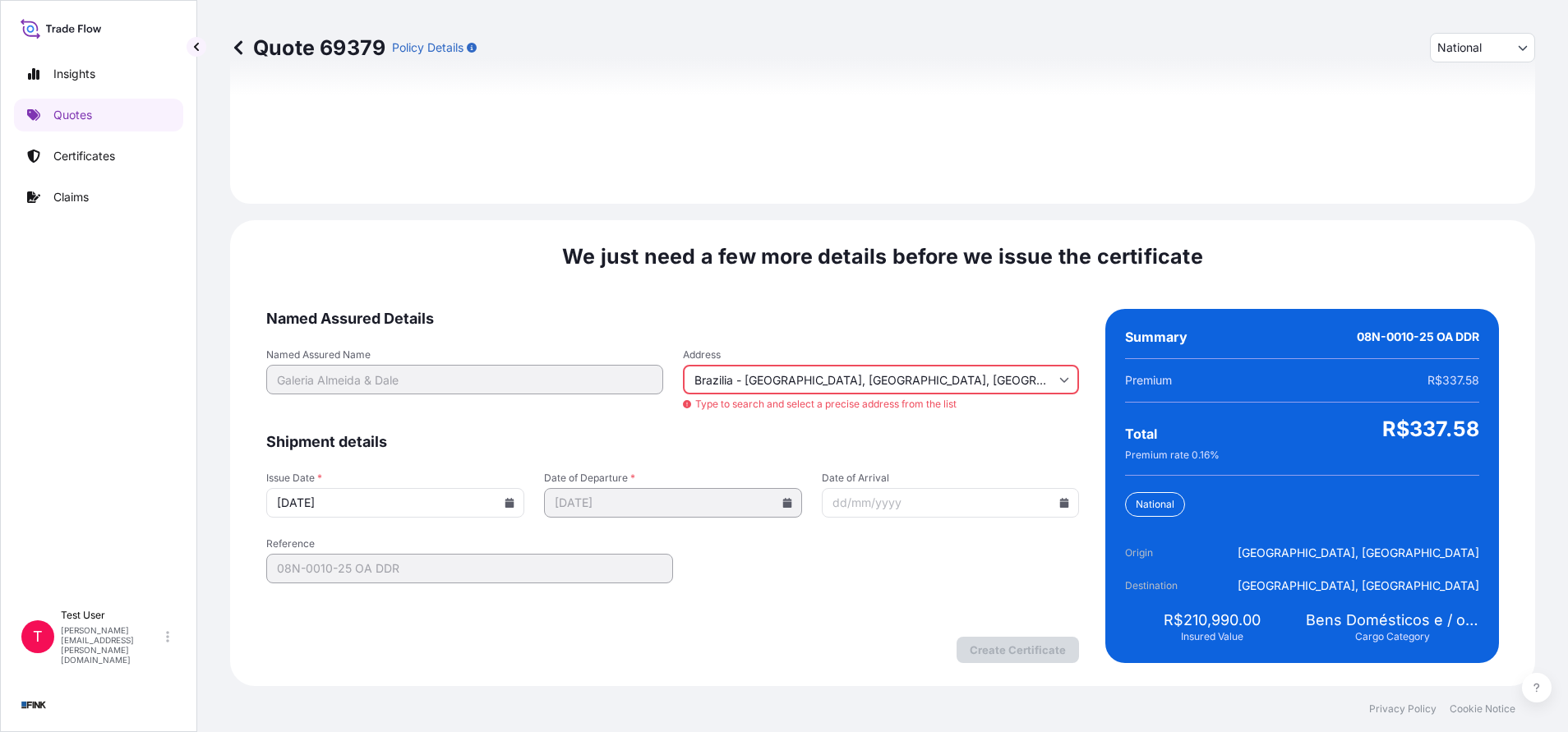
type input "[GEOGRAPHIC_DATA], [GEOGRAPHIC_DATA], [GEOGRAPHIC_DATA]"
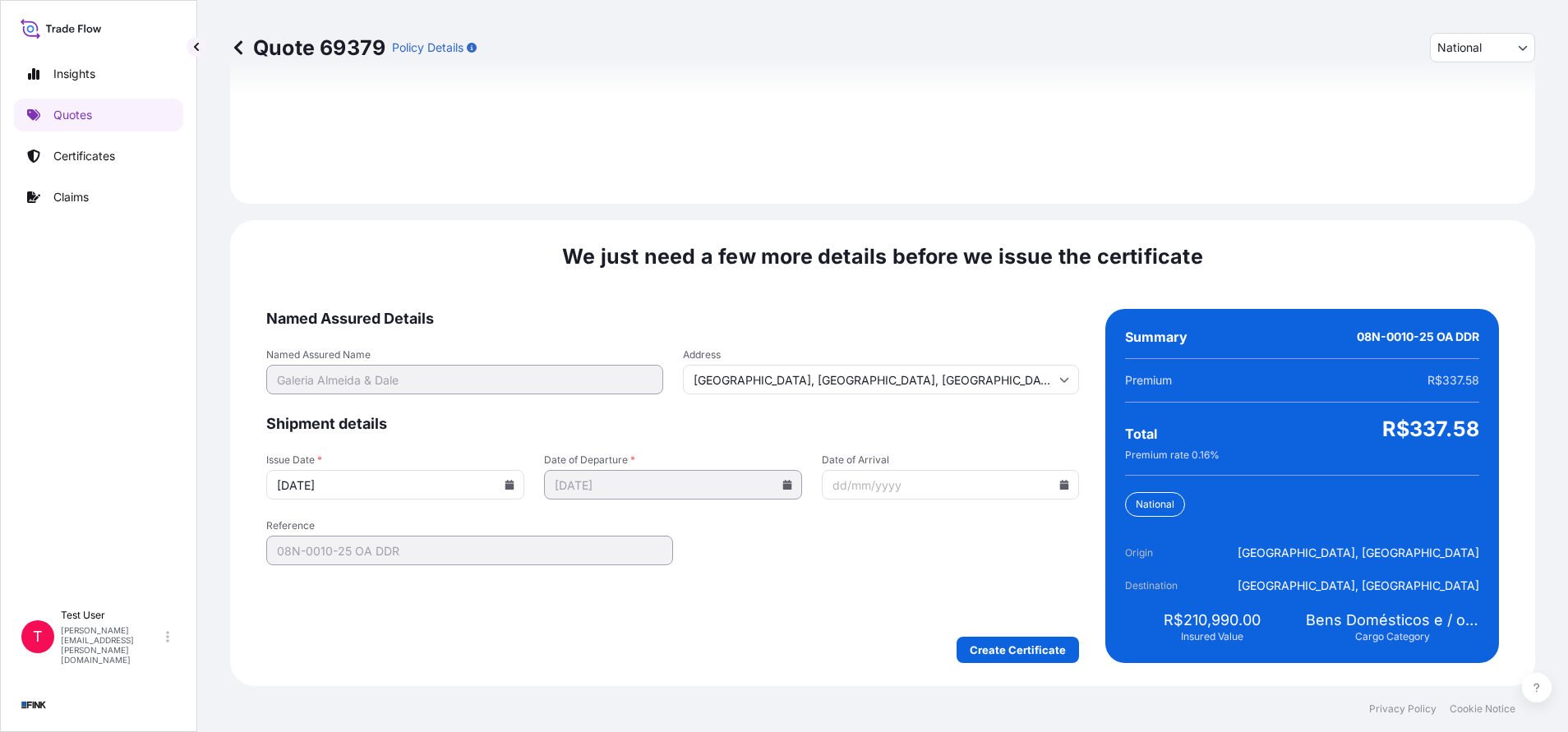
click at [506, 485] on icon at bounding box center [510, 484] width 9 height 10
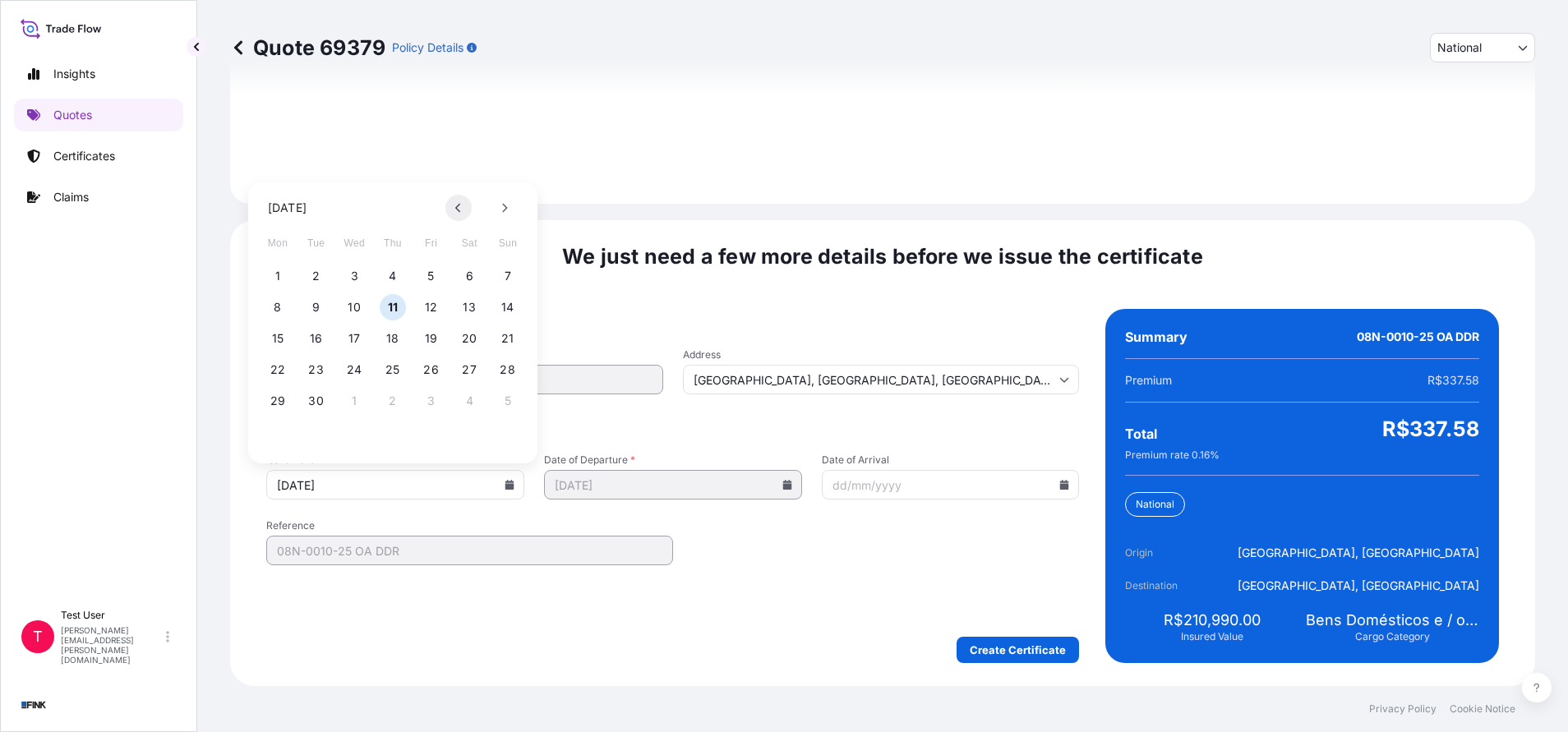
click at [461, 213] on button at bounding box center [458, 207] width 26 height 26
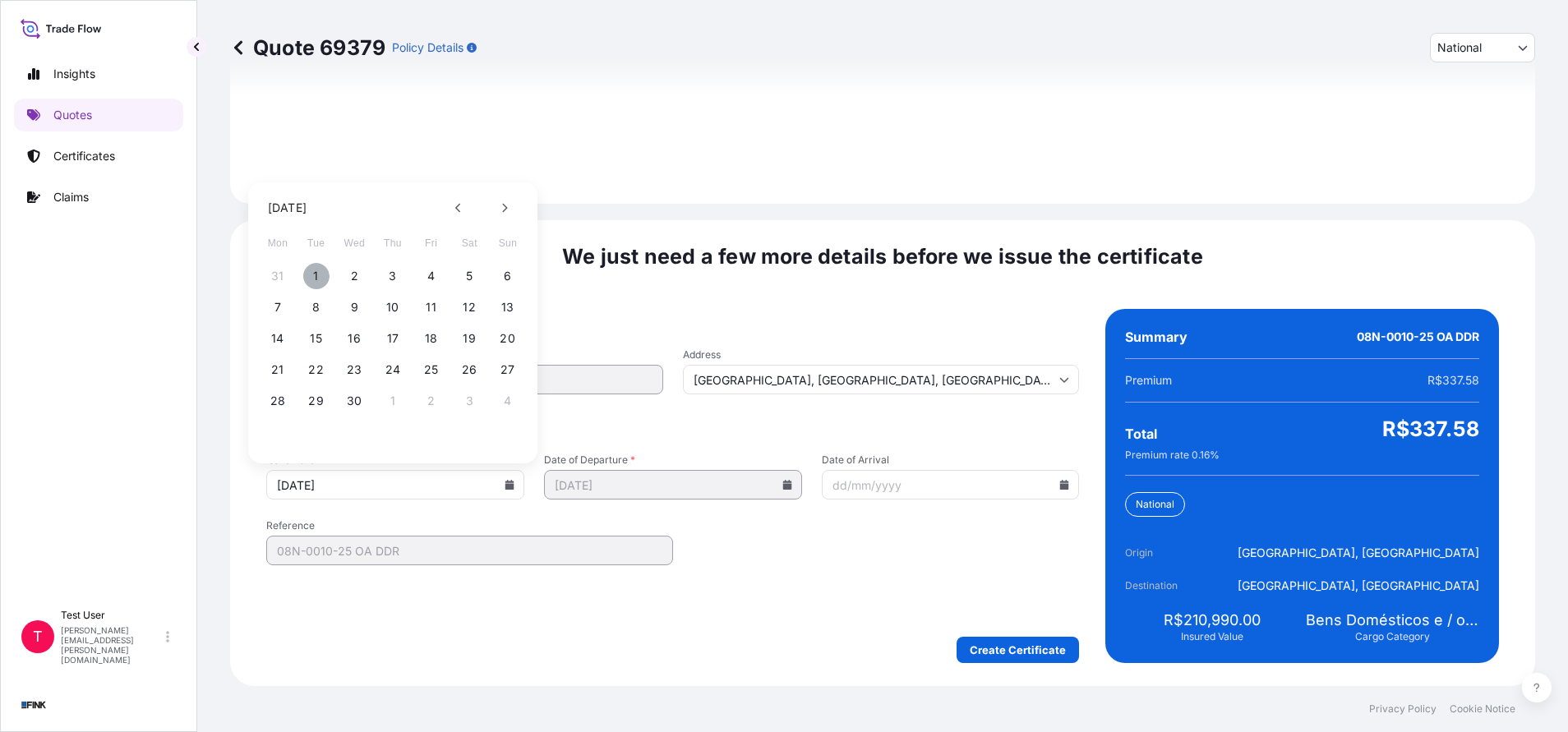
click at [314, 275] on button "1" at bounding box center [316, 276] width 26 height 26
type input "[DATE]"
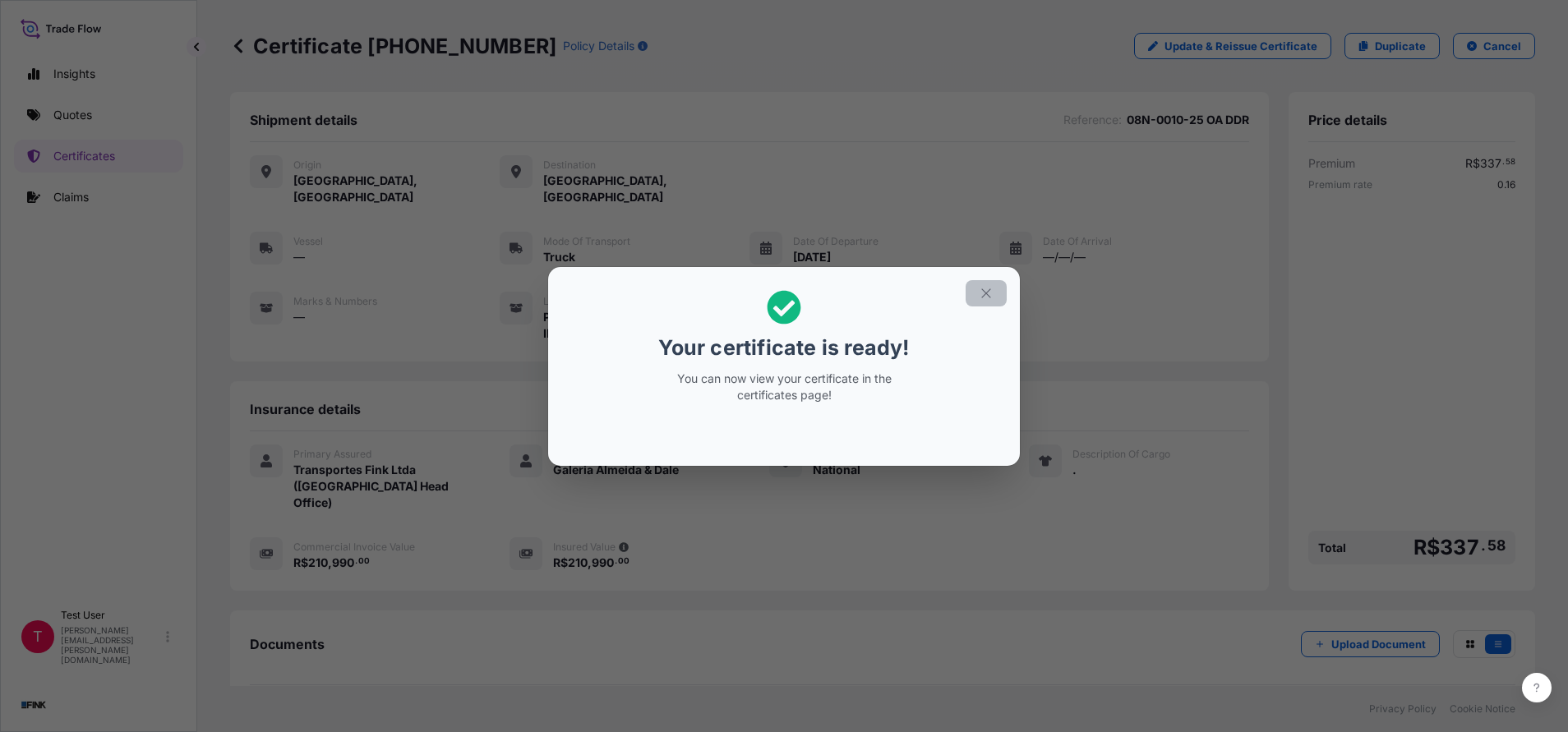
click at [982, 295] on icon "button" at bounding box center [985, 293] width 9 height 9
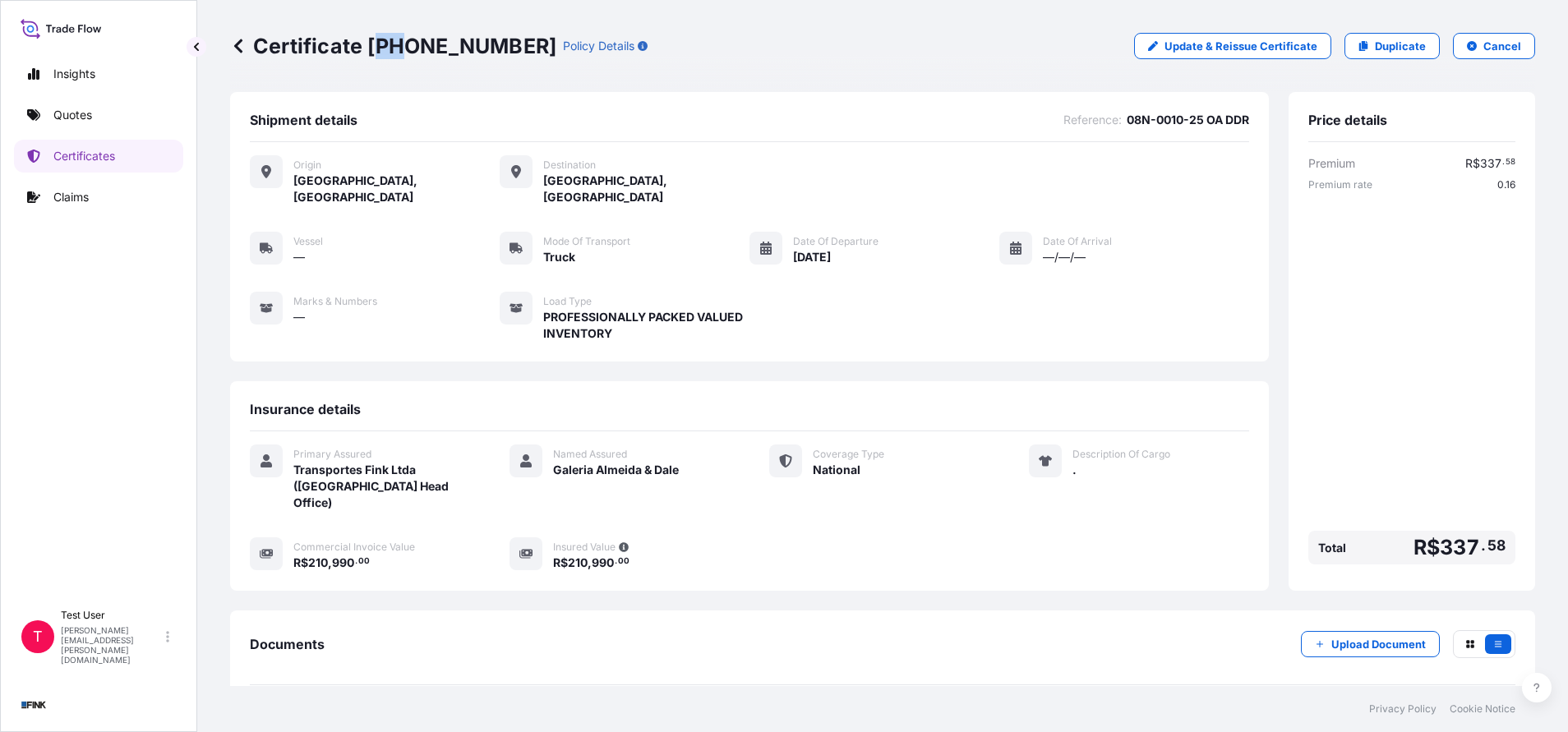
drag, startPoint x: 374, startPoint y: 42, endPoint x: 395, endPoint y: 44, distance: 21.1
click at [395, 44] on p "Certificate [PHONE_NUMBER]" at bounding box center [392, 46] width 326 height 26
drag, startPoint x: 395, startPoint y: 44, endPoint x: 374, endPoint y: 49, distance: 21.6
click at [374, 49] on p "Certificate [PHONE_NUMBER]" at bounding box center [392, 46] width 326 height 26
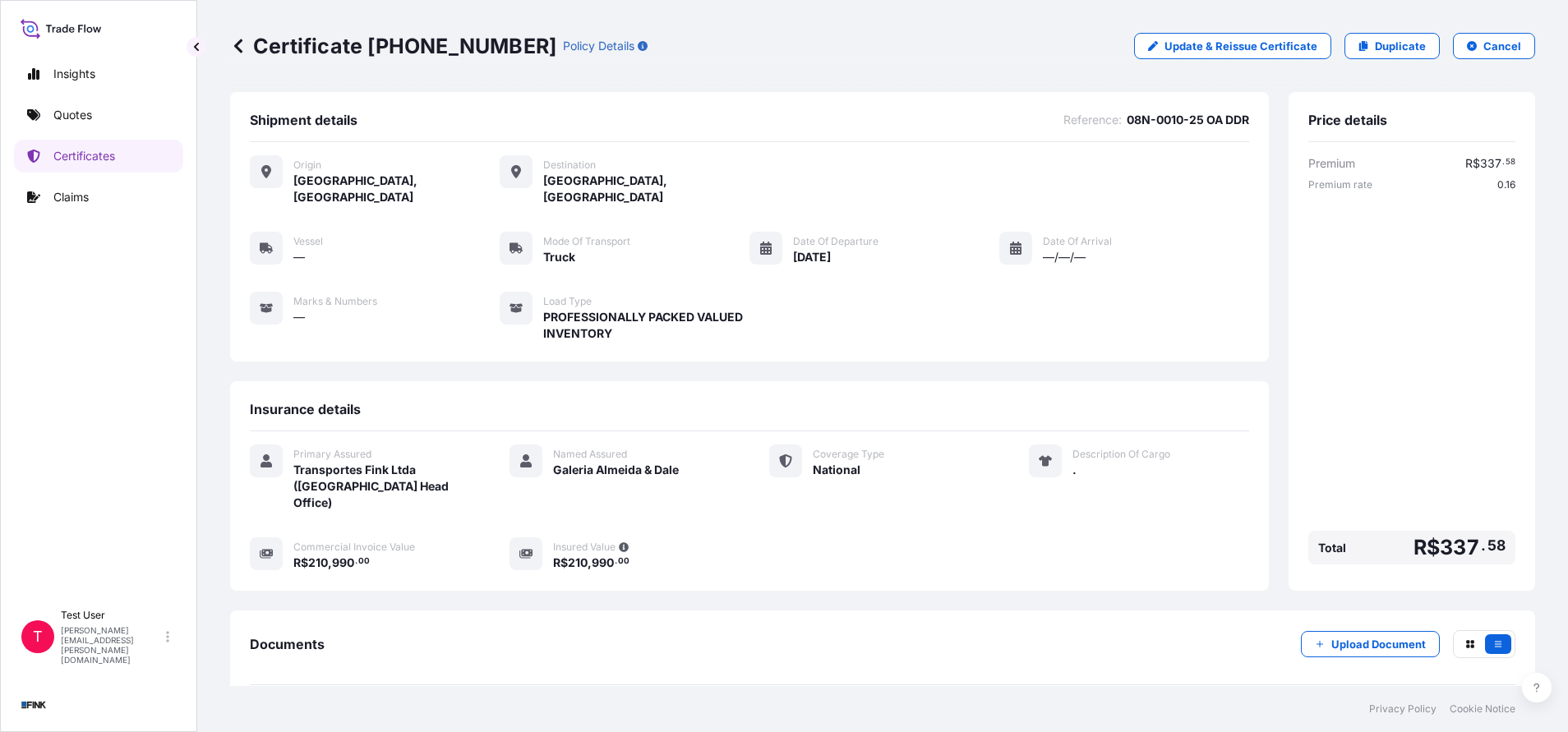
click at [396, 59] on div "Certificate [PHONE_NUMBER] Policy Details Update & Reissue Certificate Duplicat…" at bounding box center [882, 46] width 1305 height 92
drag, startPoint x: 372, startPoint y: 46, endPoint x: 477, endPoint y: 40, distance: 105.2
click at [477, 40] on p "Certificate [PHONE_NUMBER]" at bounding box center [392, 46] width 326 height 26
copy p "[PHONE_NUMBER]"
click at [1377, 47] on p "Duplicate" at bounding box center [1400, 46] width 51 height 16
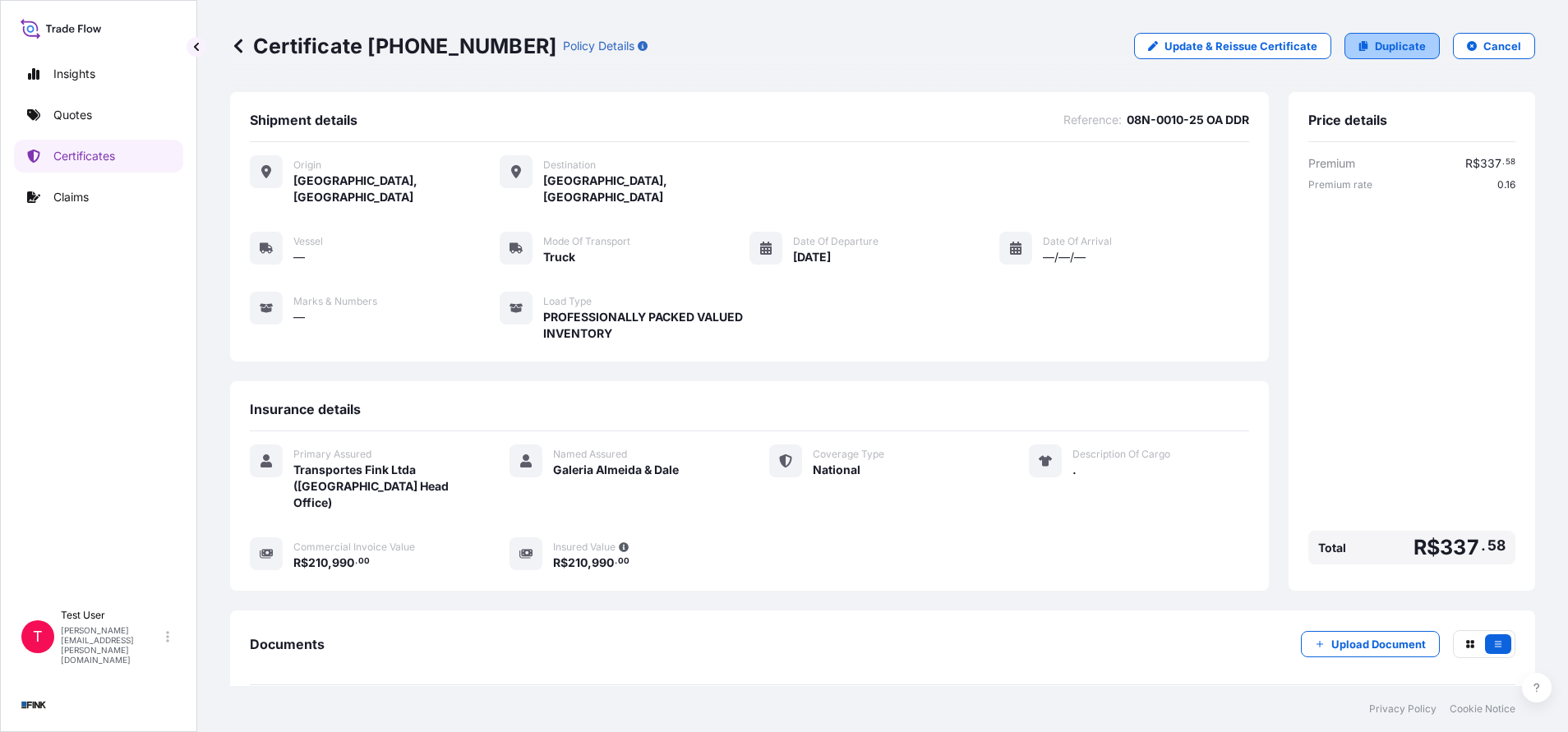
select select "national"
select select "Truck"
select select "31747"
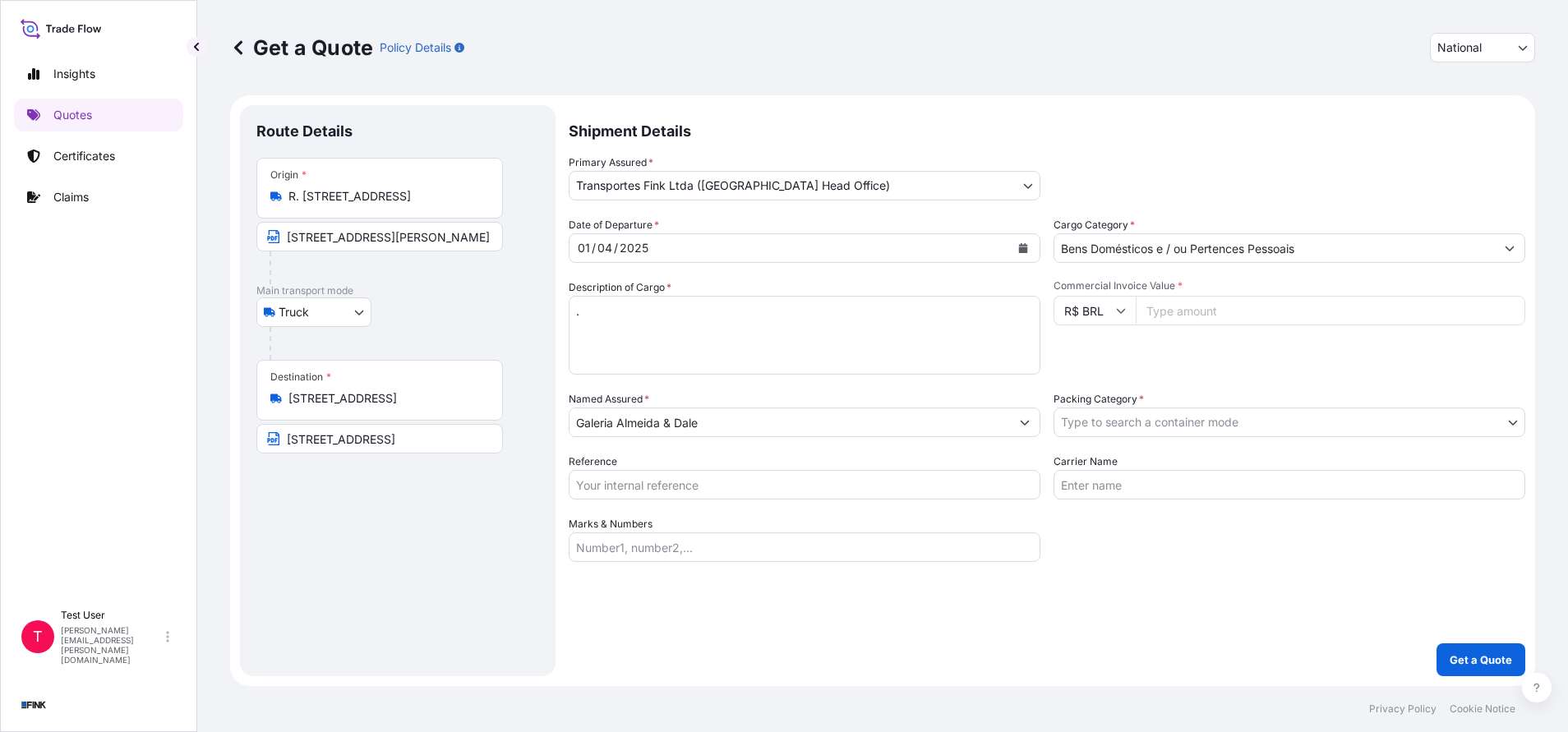
click at [405, 205] on div "Origin * R. [STREET_ADDRESS]" at bounding box center [379, 189] width 246 height 61
click at [405, 205] on input "R. [STREET_ADDRESS]" at bounding box center [385, 197] width 194 height 16
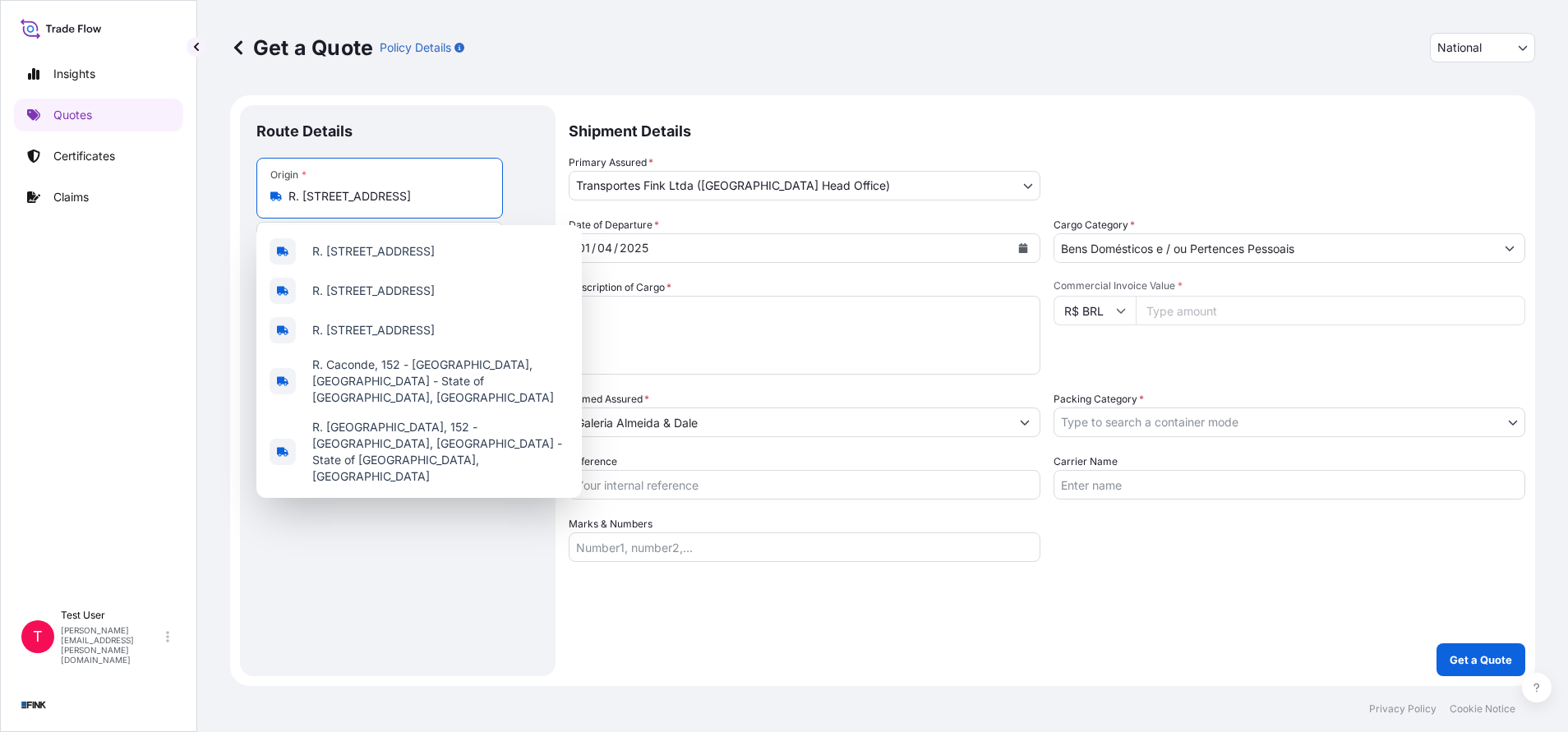
scroll to position [0, 174]
click at [405, 205] on div "Origin * R. [STREET_ADDRESS]" at bounding box center [379, 189] width 246 height 61
click at [405, 205] on input "R. [STREET_ADDRESS]" at bounding box center [385, 197] width 194 height 16
click at [405, 205] on div "Origin * R. [STREET_ADDRESS]" at bounding box center [379, 189] width 246 height 61
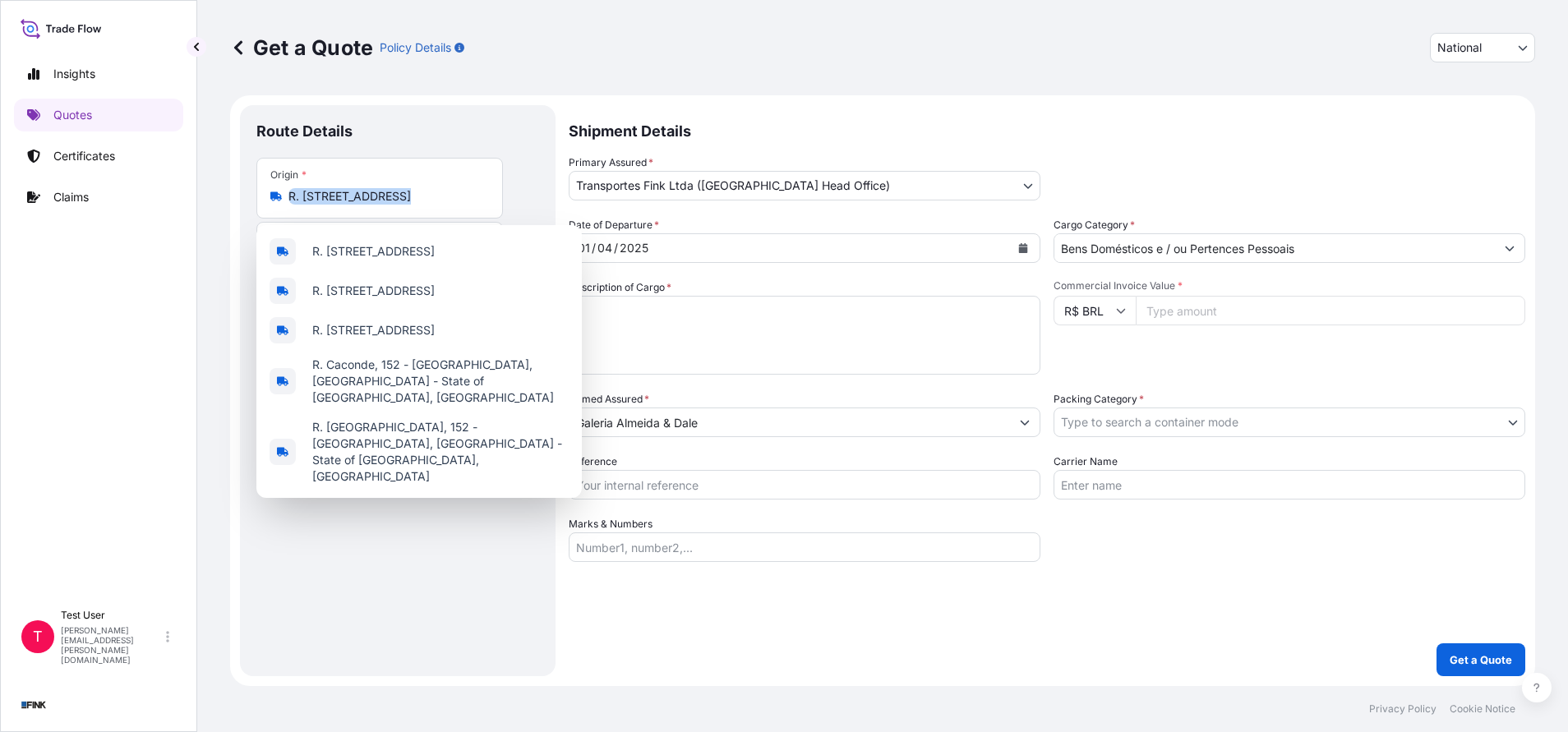
click at [405, 205] on input "R. [STREET_ADDRESS]" at bounding box center [385, 197] width 194 height 16
click at [381, 197] on input "R. [STREET_ADDRESS]" at bounding box center [385, 197] width 194 height 16
paste input "[STREET_ADDRESS][PERSON_NAME]"
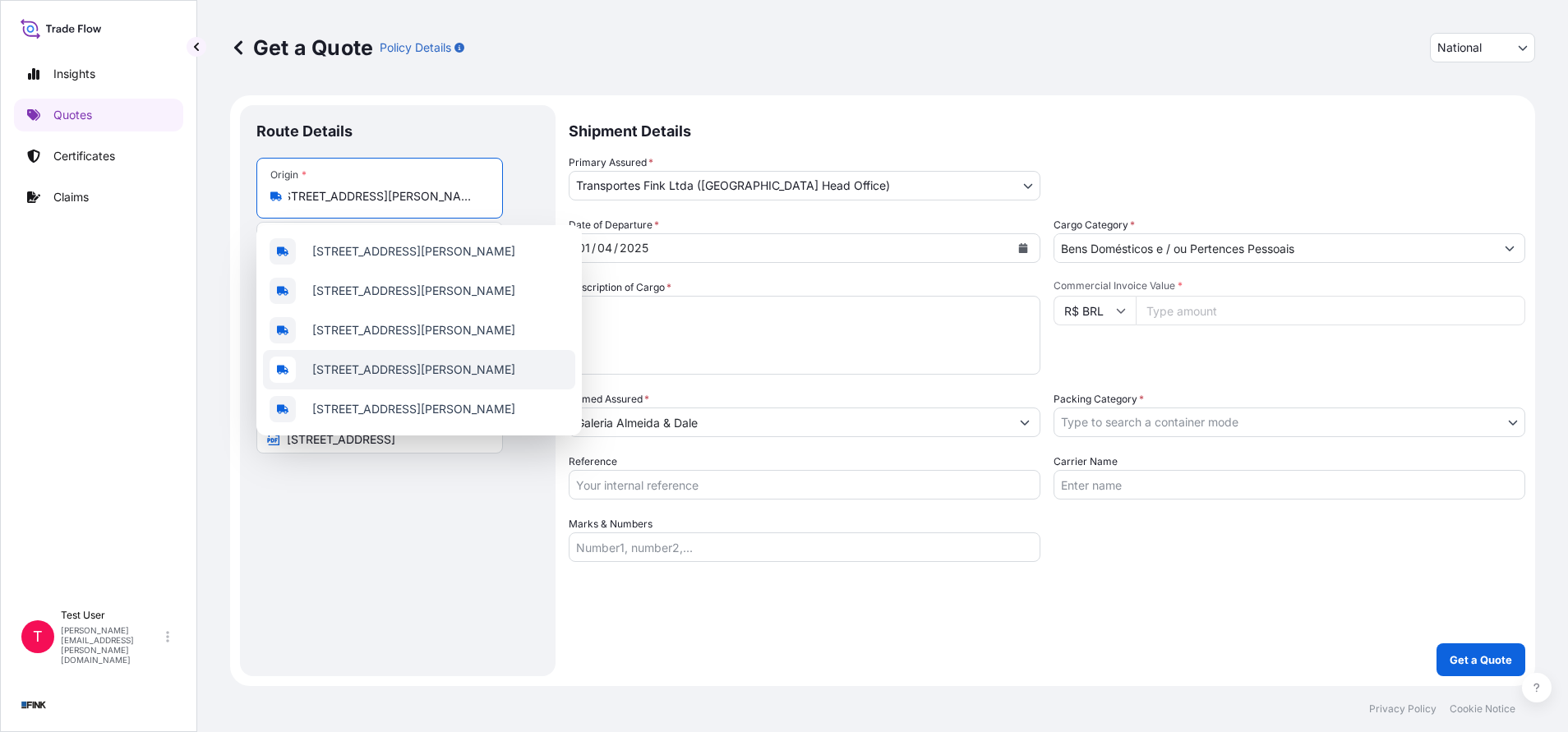
scroll to position [0, 130]
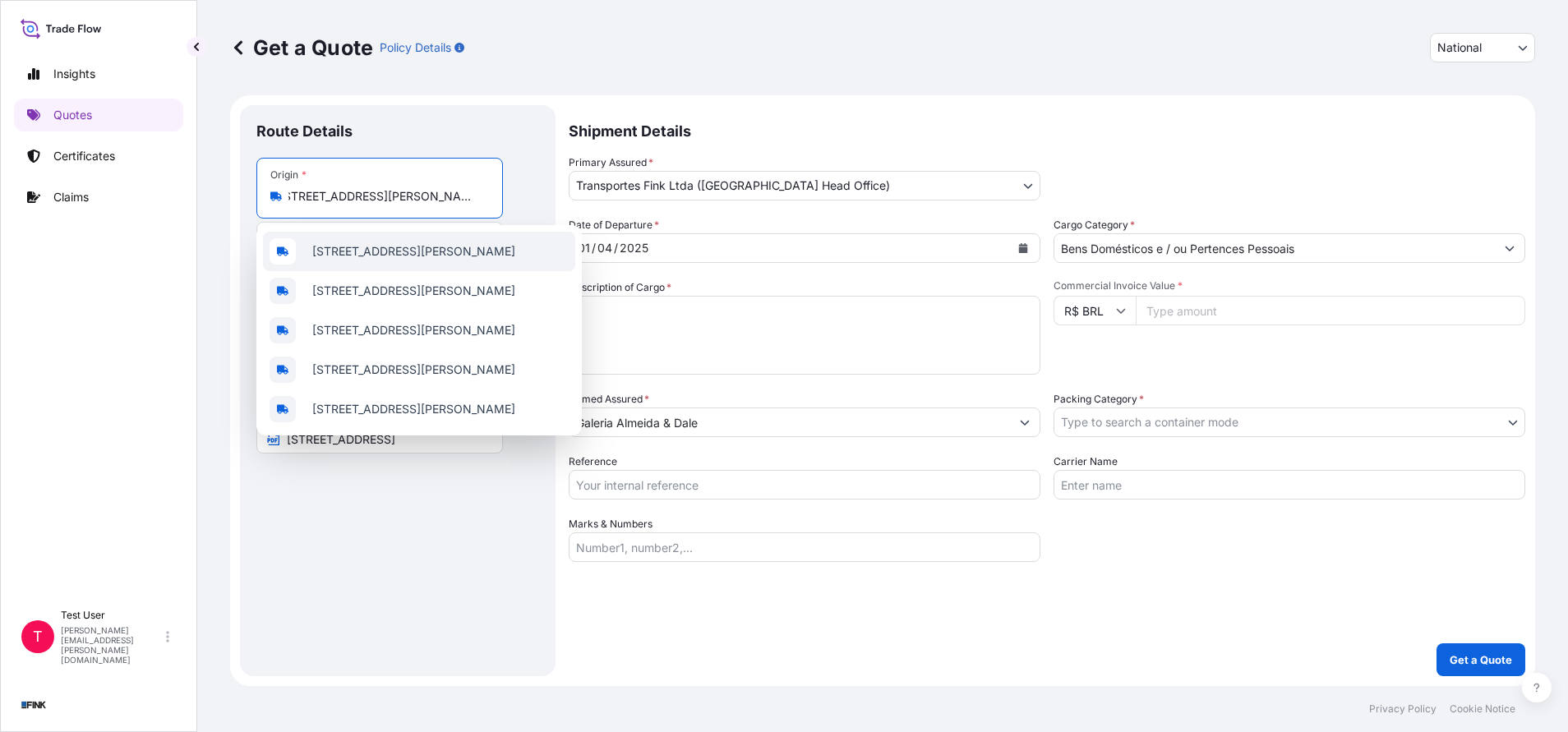
click at [416, 260] on span "[STREET_ADDRESS][PERSON_NAME]" at bounding box center [414, 251] width 203 height 16
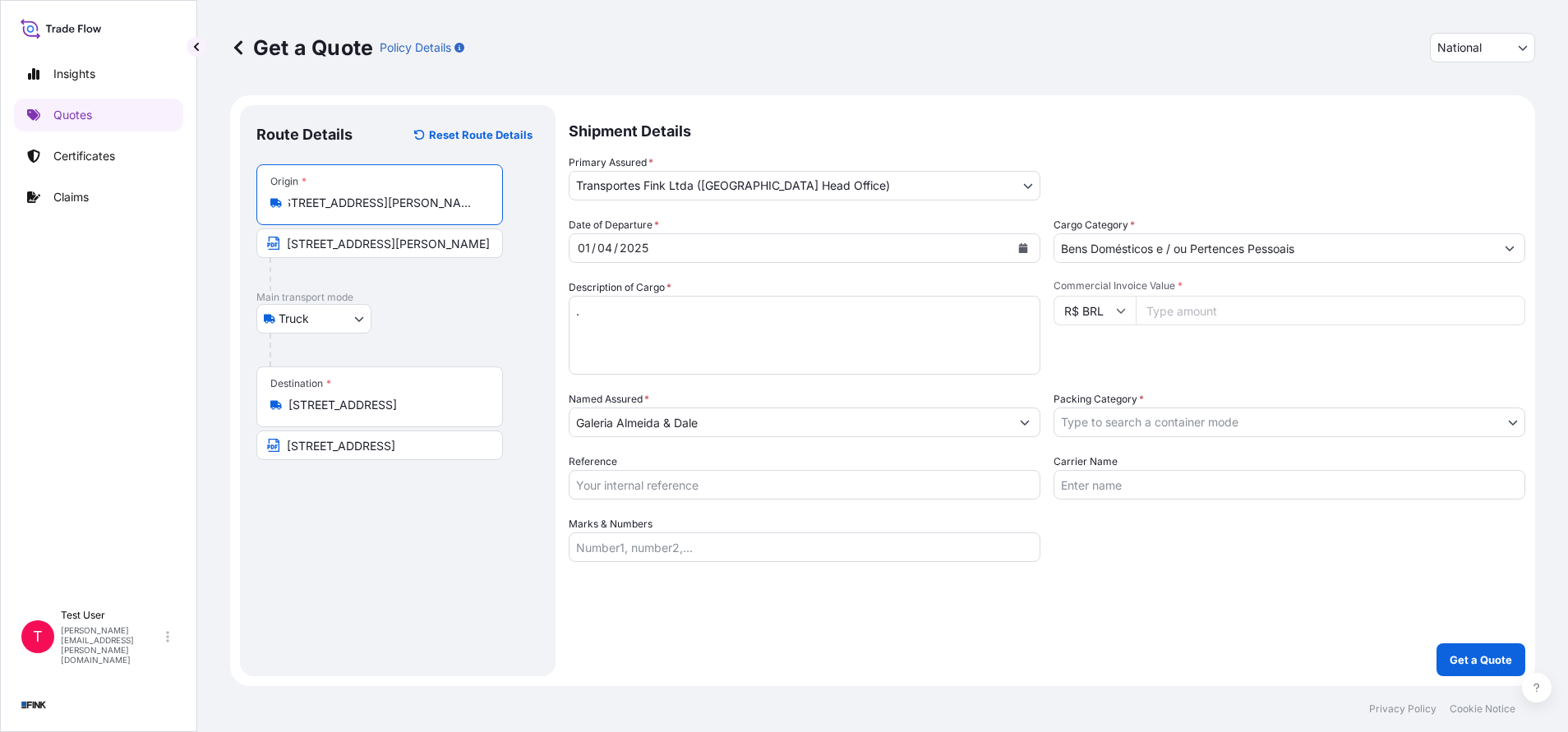
type input "[STREET_ADDRESS][PERSON_NAME]"
click at [410, 246] on input "[STREET_ADDRESS][PERSON_NAME]" at bounding box center [379, 243] width 246 height 30
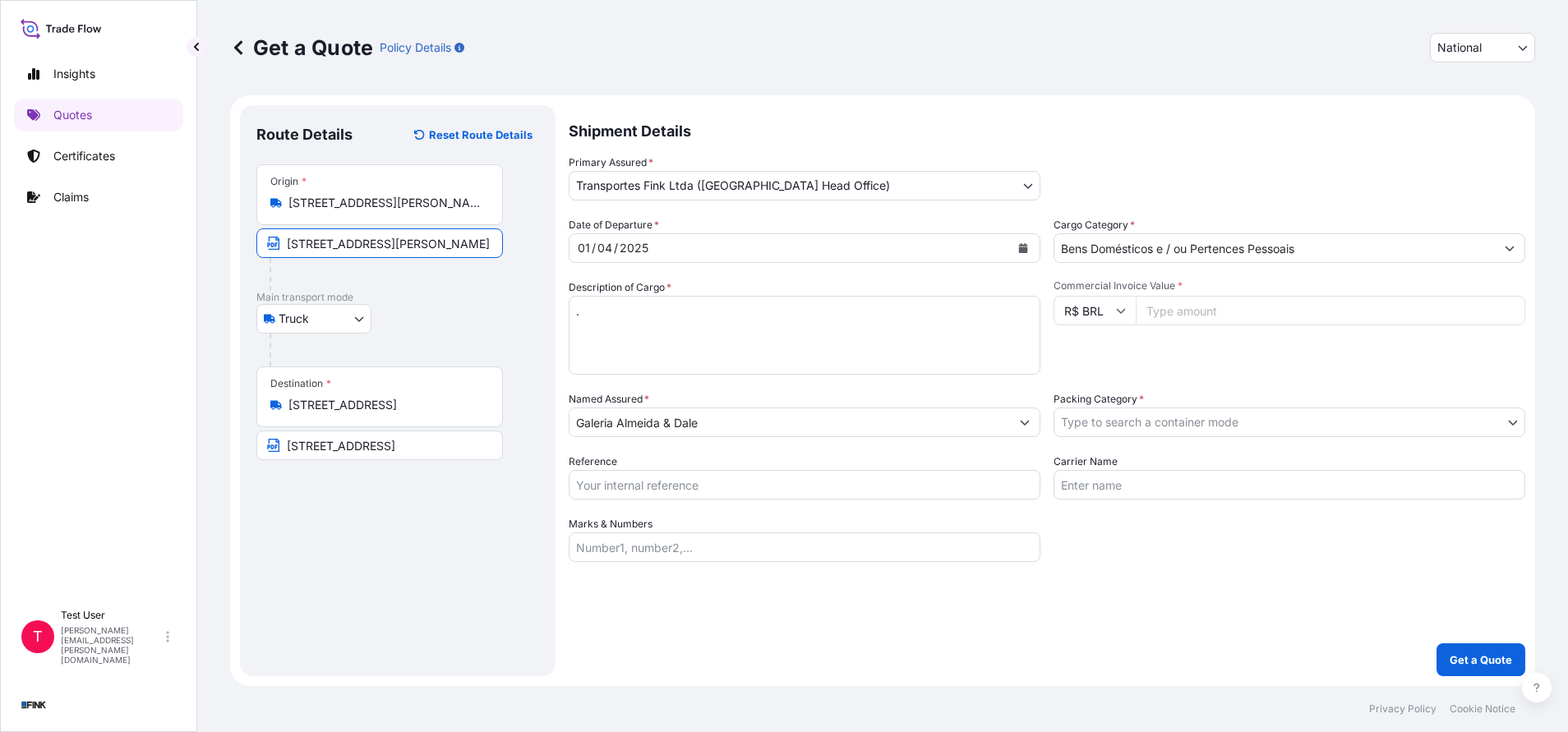
paste input "[PERSON_NAME], 290 - Jardim Botânico - [GEOGRAPHIC_DATA]"
type input "[STREET_ADDRESS][PERSON_NAME]"
click at [1029, 251] on button "Calendar" at bounding box center [1022, 248] width 26 height 26
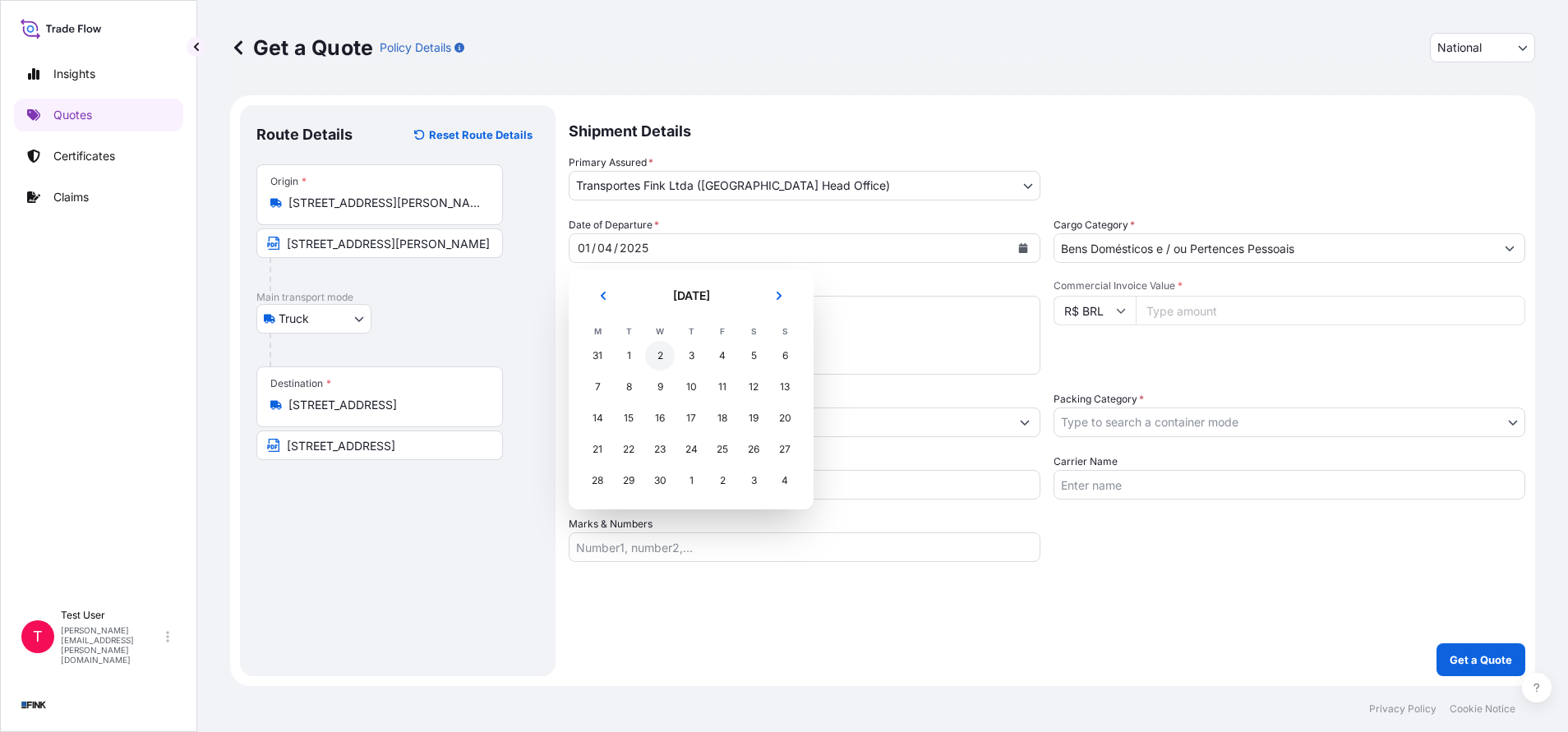
click at [655, 356] on div "2" at bounding box center [659, 356] width 30 height 30
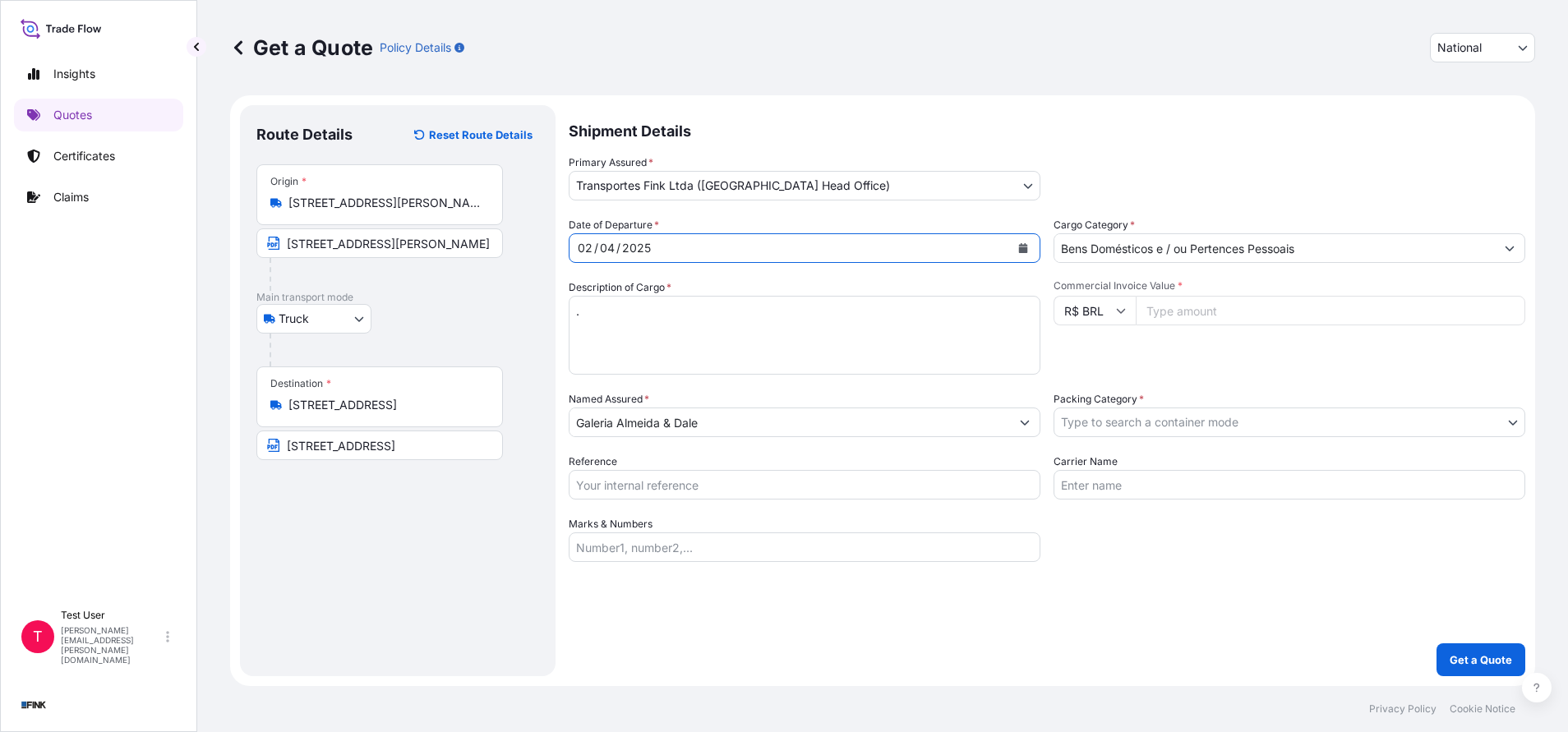
click at [1195, 310] on input "Commercial Invoice Value *" at bounding box center [1330, 310] width 390 height 30
paste input "190000.00"
type input "190000.00"
drag, startPoint x: 1241, startPoint y: 317, endPoint x: 1088, endPoint y: 291, distance: 155.2
click at [1088, 291] on div "Commercial Invoice Value * R$ BRL 190000.00" at bounding box center [1289, 327] width 471 height 95
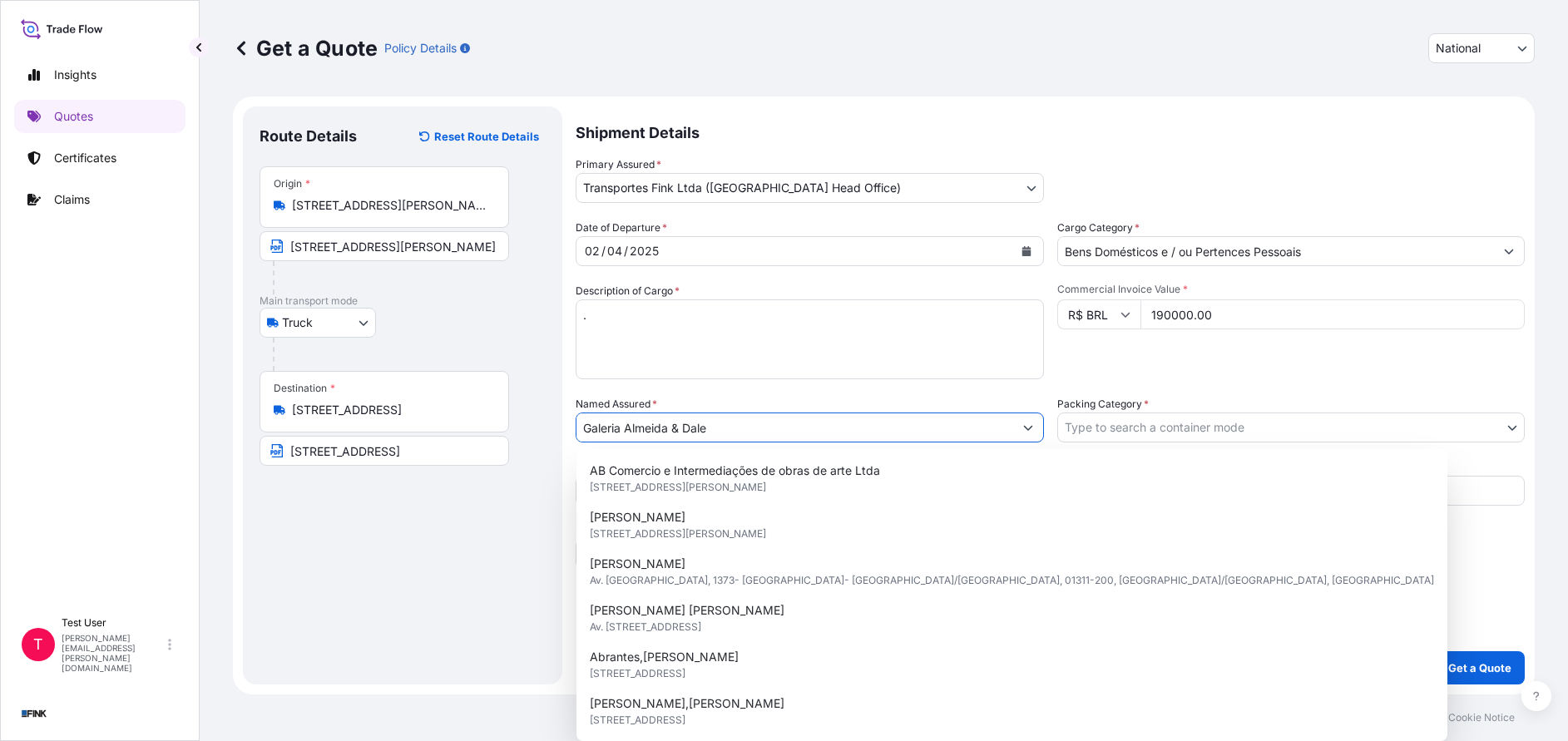
click at [804, 428] on input "Galeria Almeida & Dale" at bounding box center [794, 427] width 436 height 30
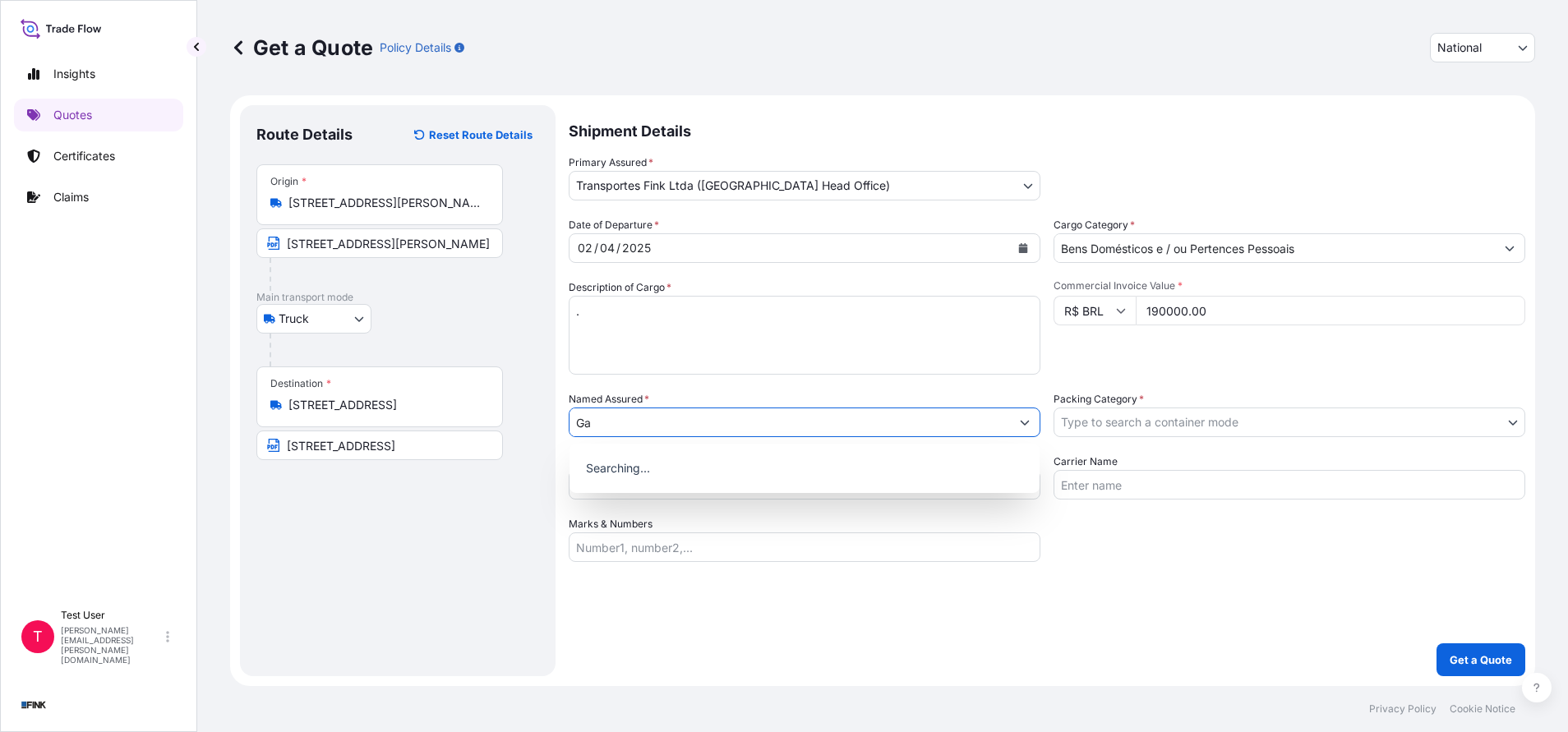
type input "G"
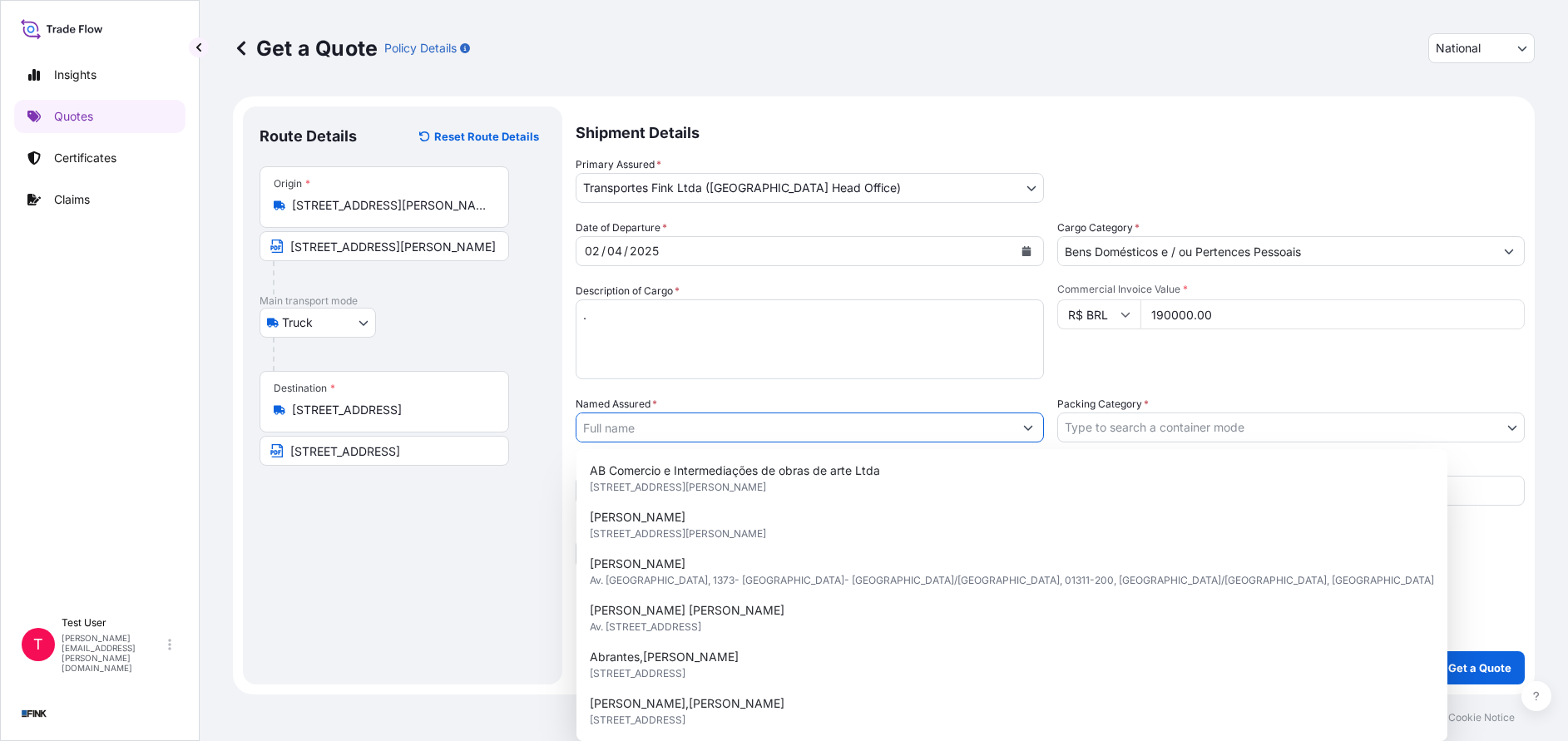
paste input "Coleção [PERSON_NAME]"
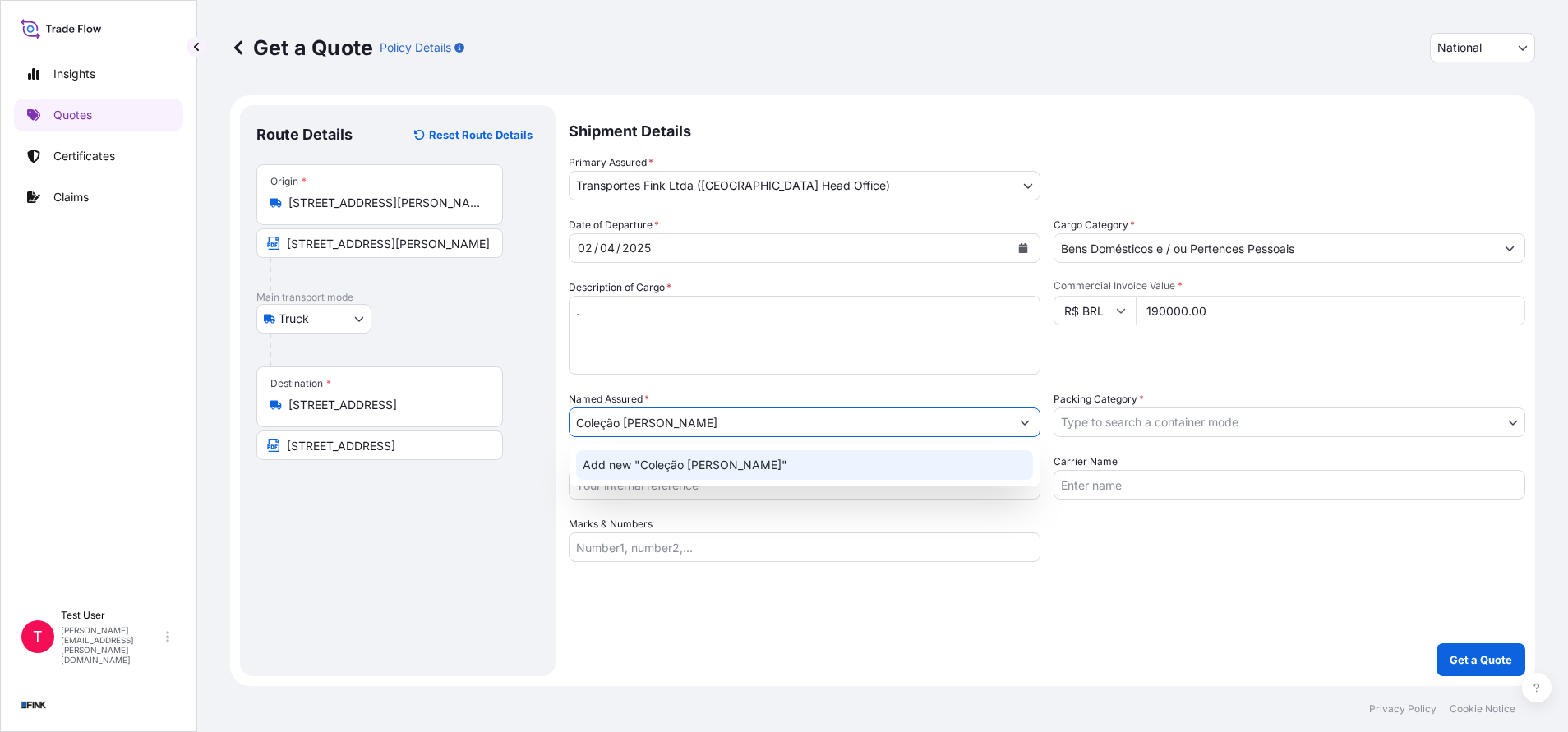
click at [669, 465] on span "Add new "Coleção [PERSON_NAME]"" at bounding box center [685, 465] width 205 height 16
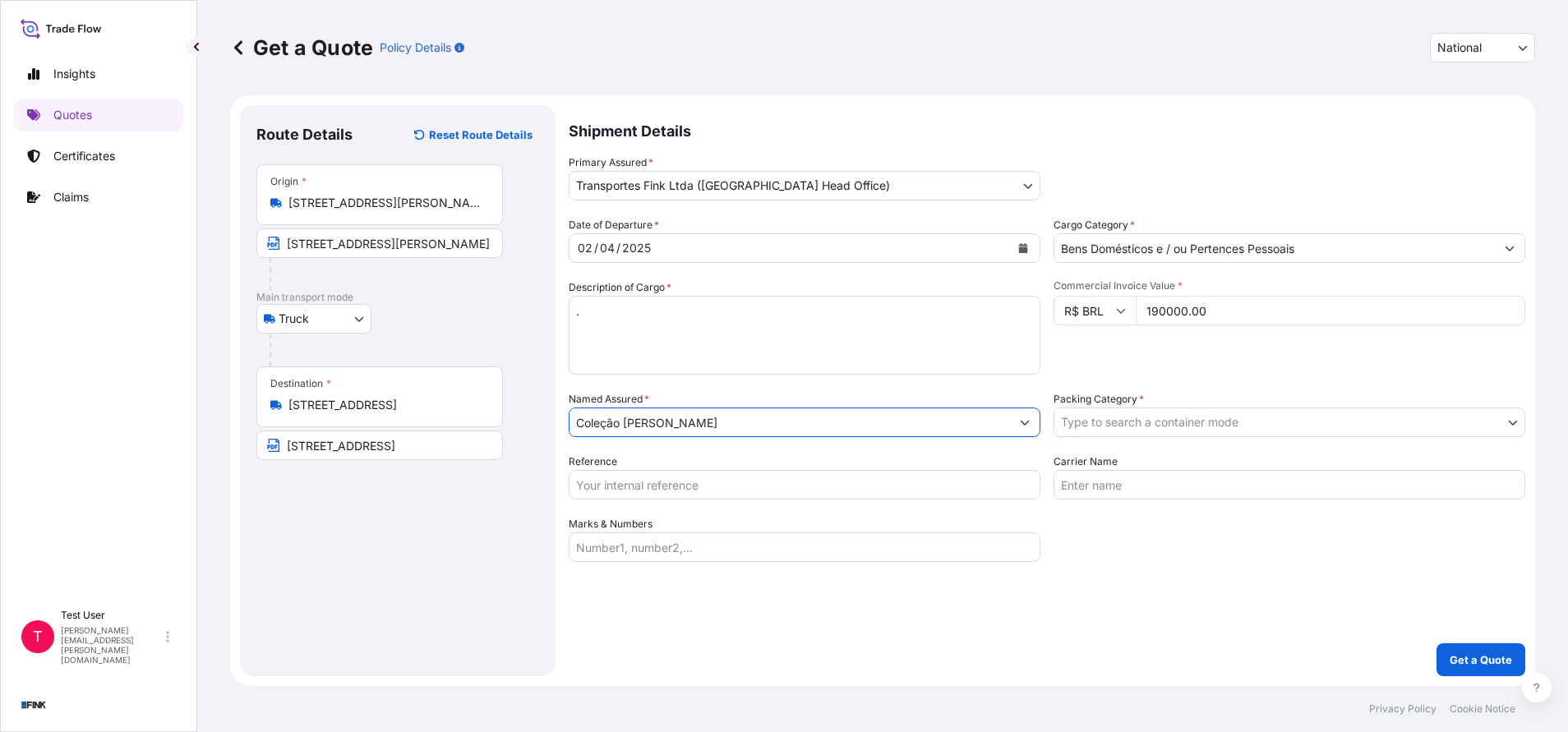
type input "Coleção [PERSON_NAME]"
click at [1162, 413] on body "3 options available. 12 options available. 0 options available. 1 option availa…" at bounding box center [784, 366] width 1568 height 732
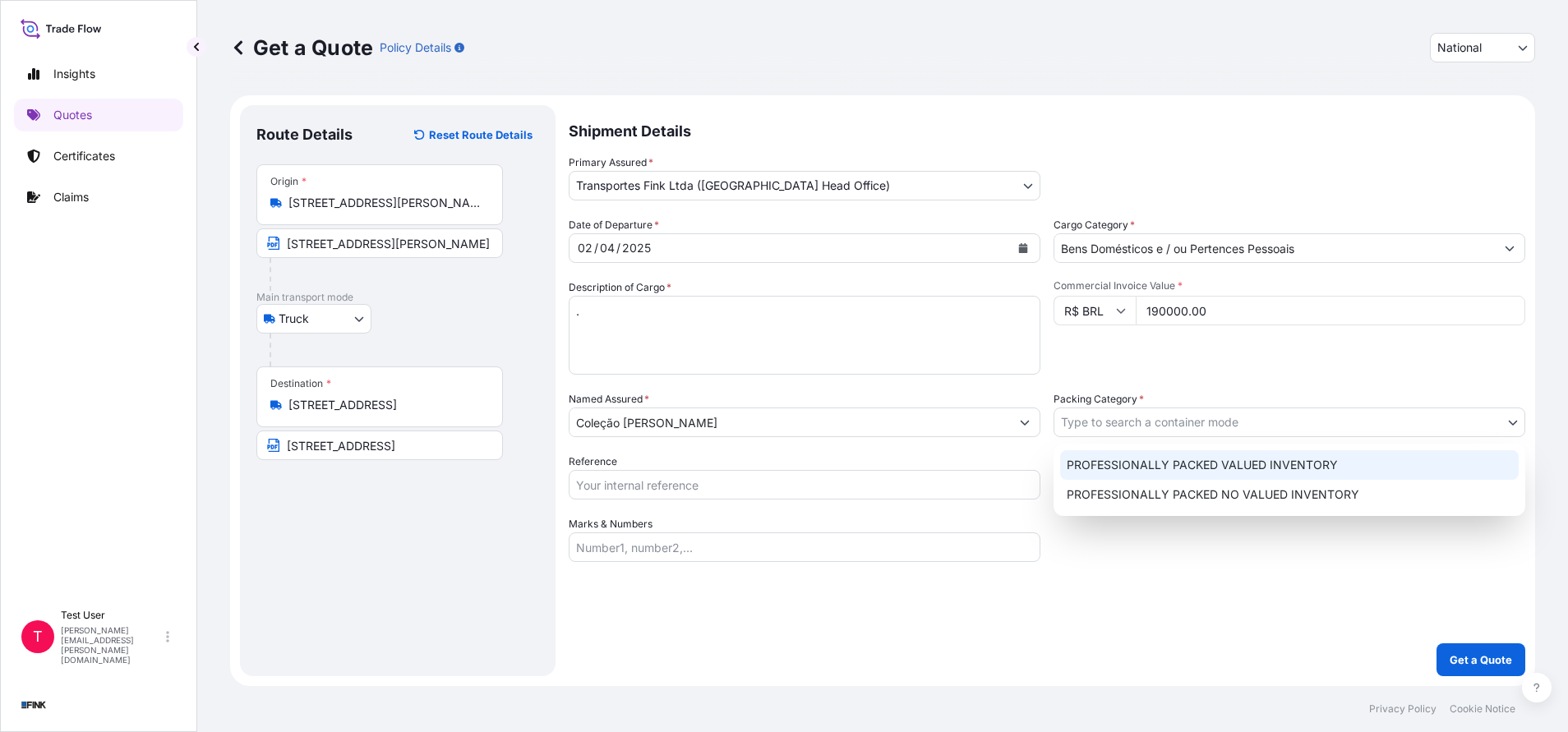
click at [1109, 469] on div "PROFESSIONALLY PACKED VALUED INVENTORY" at bounding box center [1289, 464] width 459 height 30
select select "11"
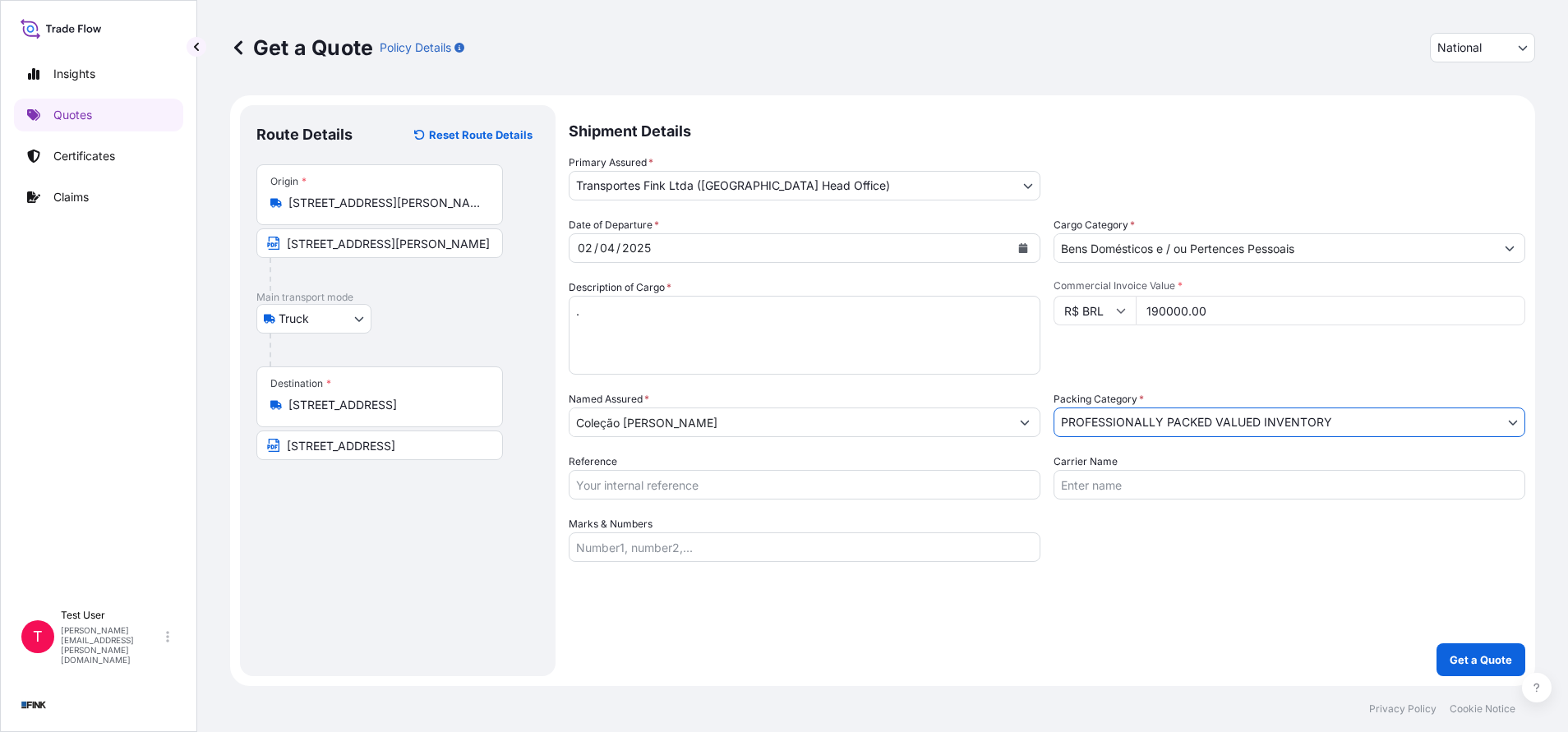
click at [730, 489] on input "Reference" at bounding box center [804, 484] width 471 height 30
paste input "08N-0010-25 OA DDR"
type input "08N-0010-25 OA DDR"
click at [1476, 657] on p "Get a Quote" at bounding box center [1481, 660] width 63 height 16
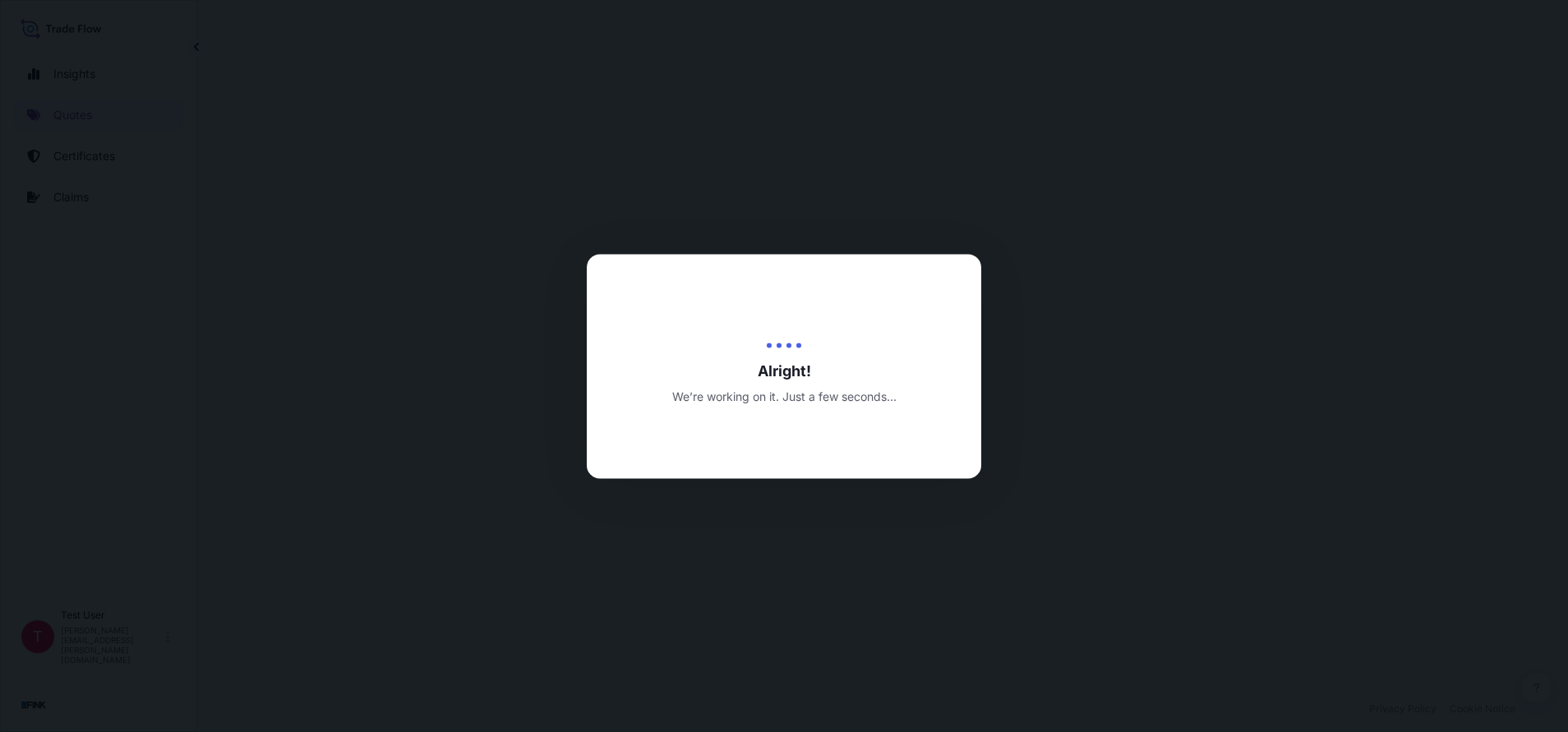
select select "Truck"
select select "31747"
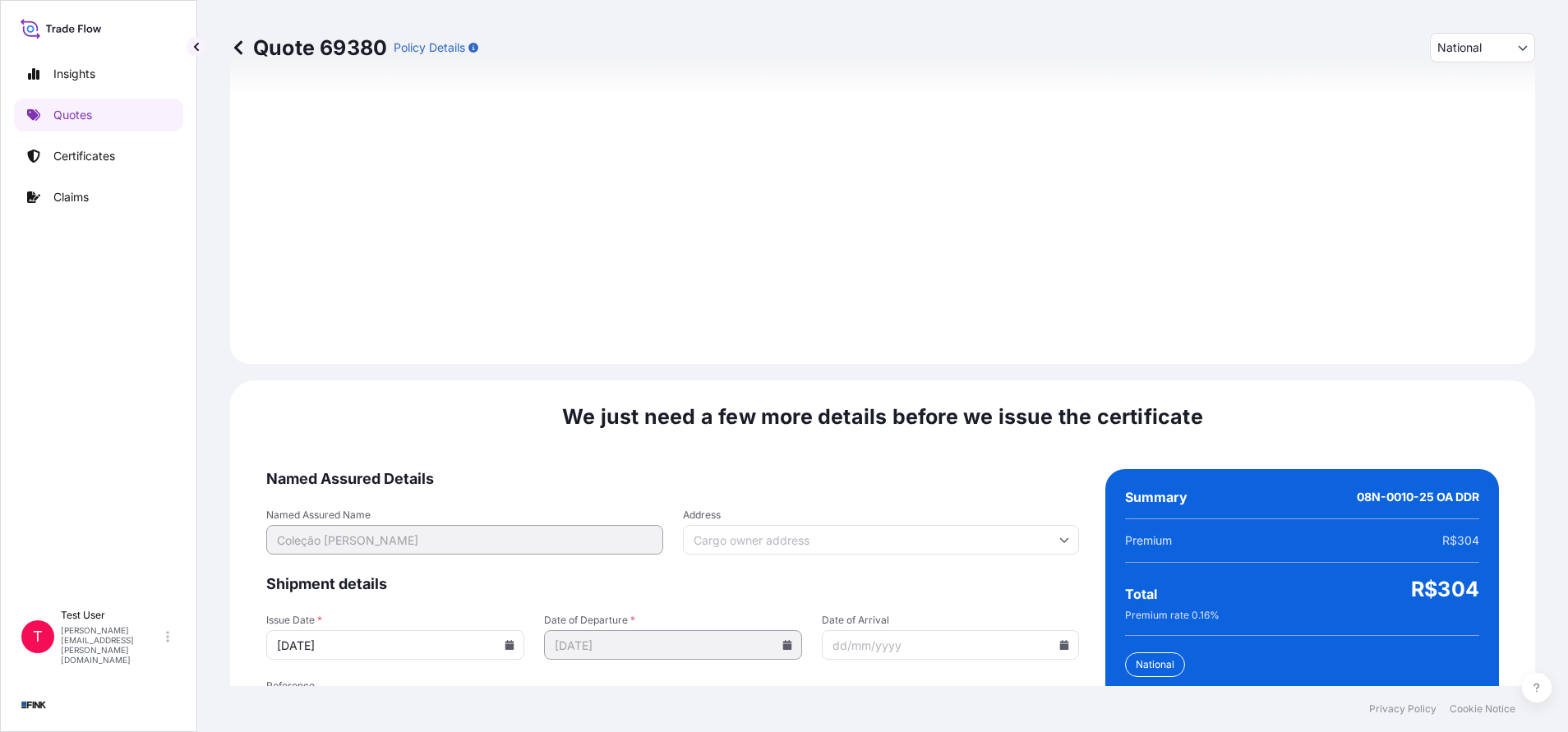
scroll to position [1888, 0]
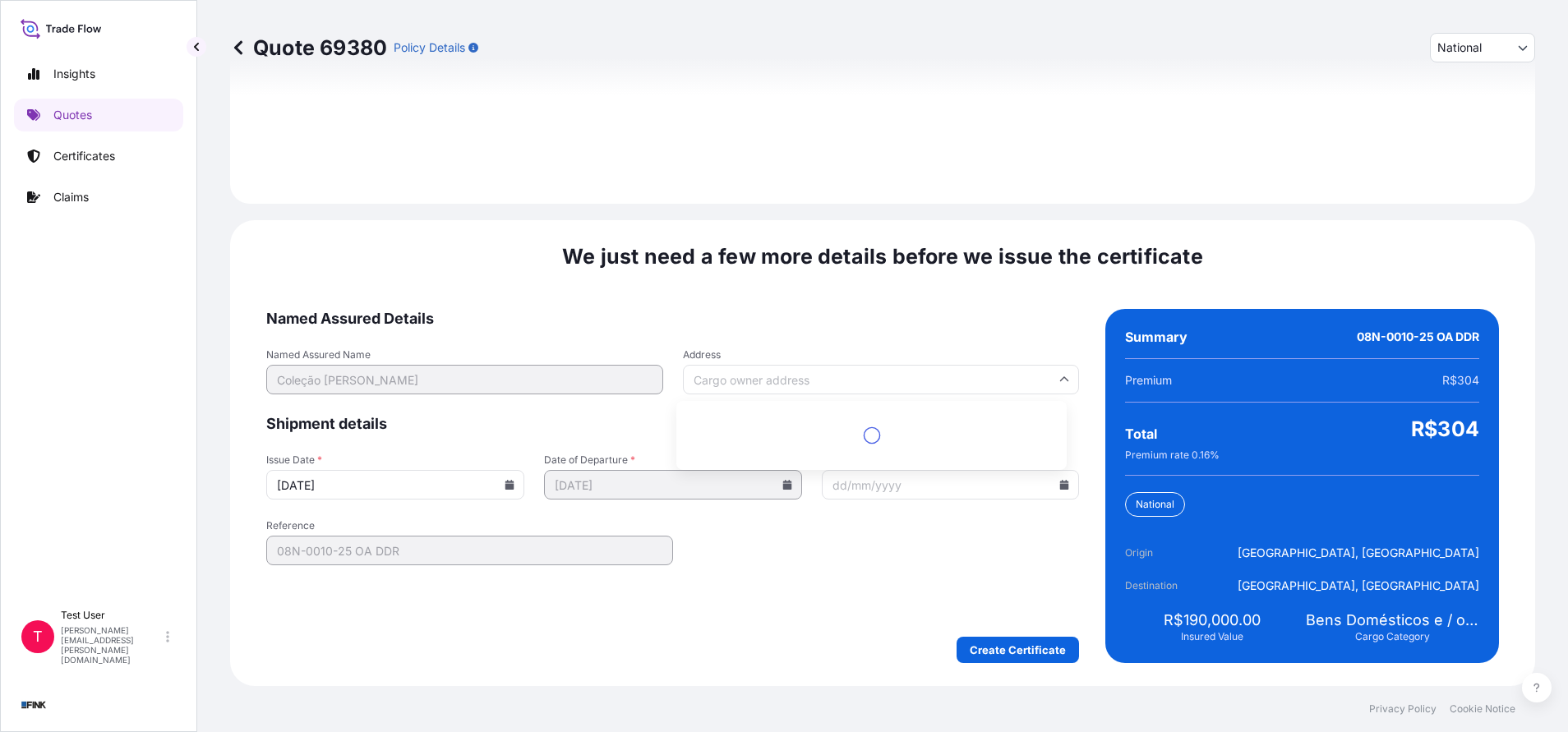
click at [831, 383] on input "Address" at bounding box center [881, 379] width 397 height 30
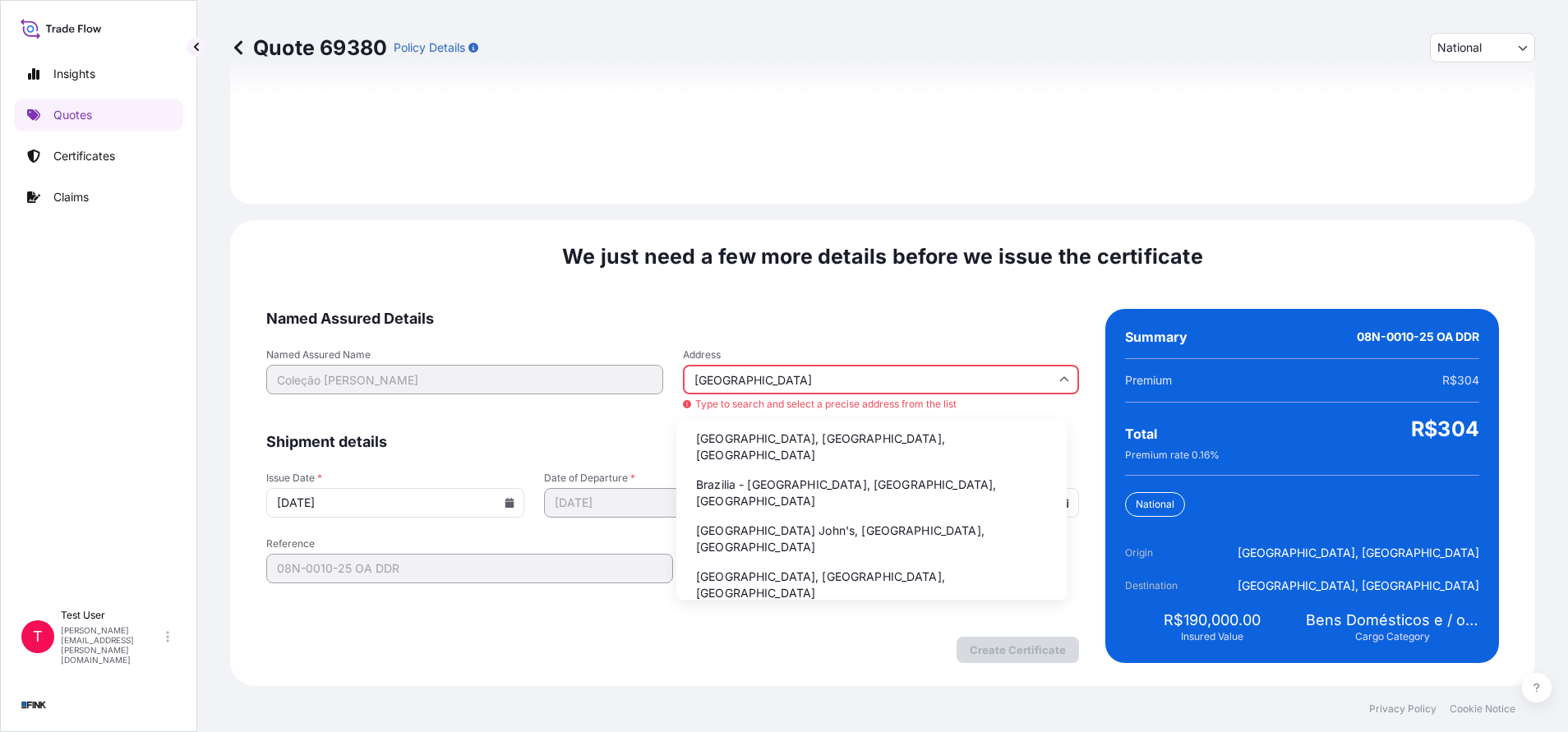
click at [727, 476] on li "Brazilia - [GEOGRAPHIC_DATA], [GEOGRAPHIC_DATA], [GEOGRAPHIC_DATA]" at bounding box center [871, 493] width 377 height 43
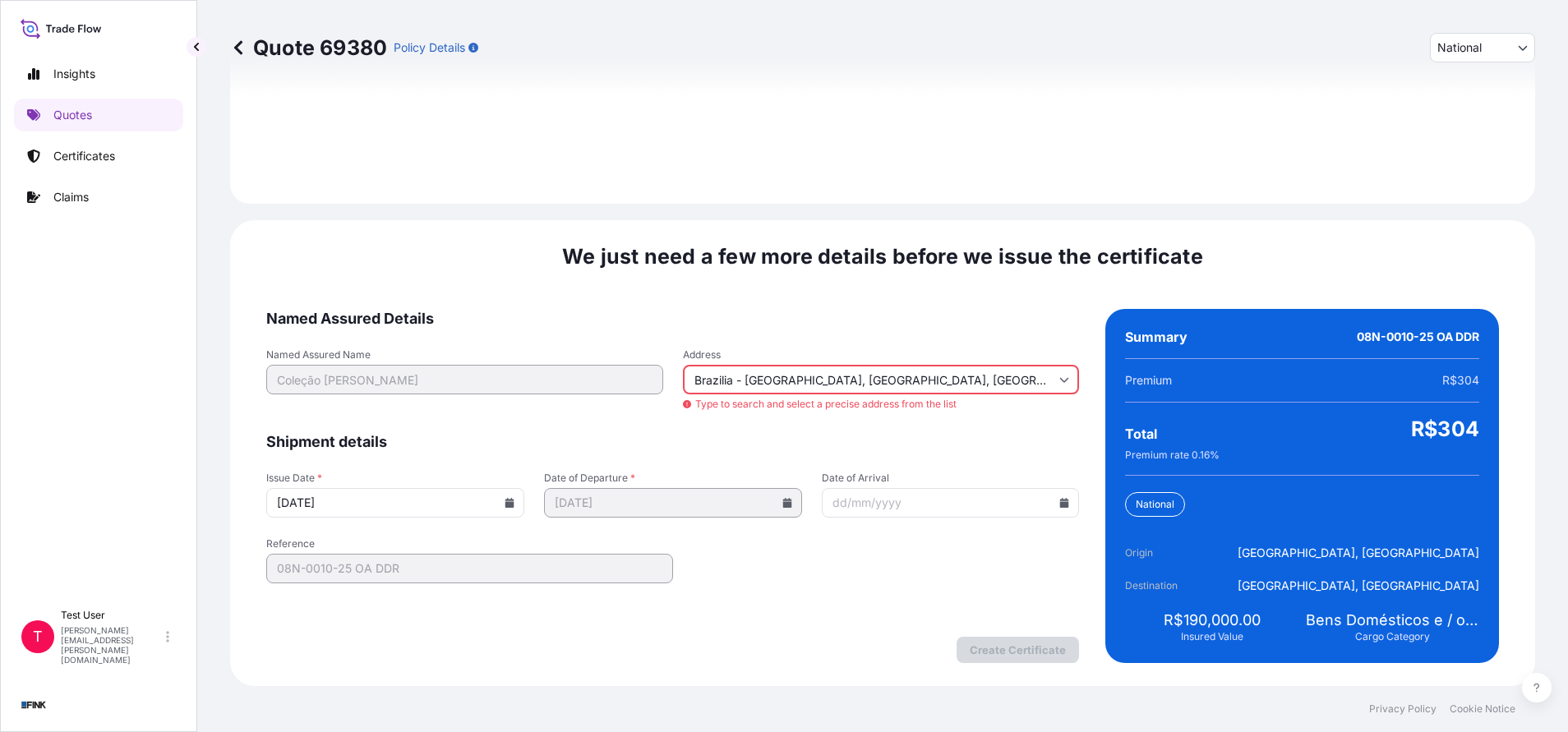
type input "[GEOGRAPHIC_DATA], [GEOGRAPHIC_DATA], [GEOGRAPHIC_DATA]"
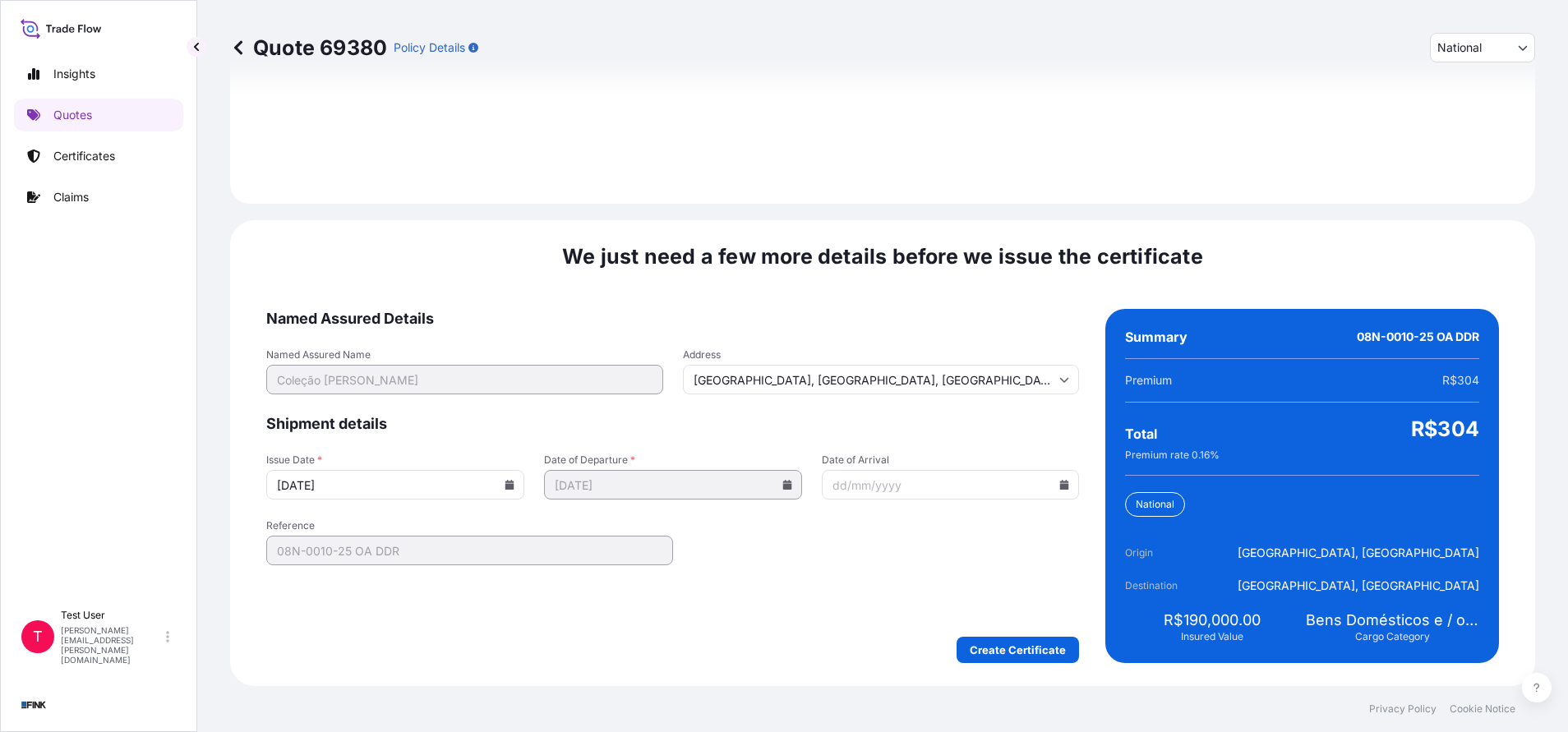
click at [507, 489] on icon at bounding box center [510, 484] width 9 height 10
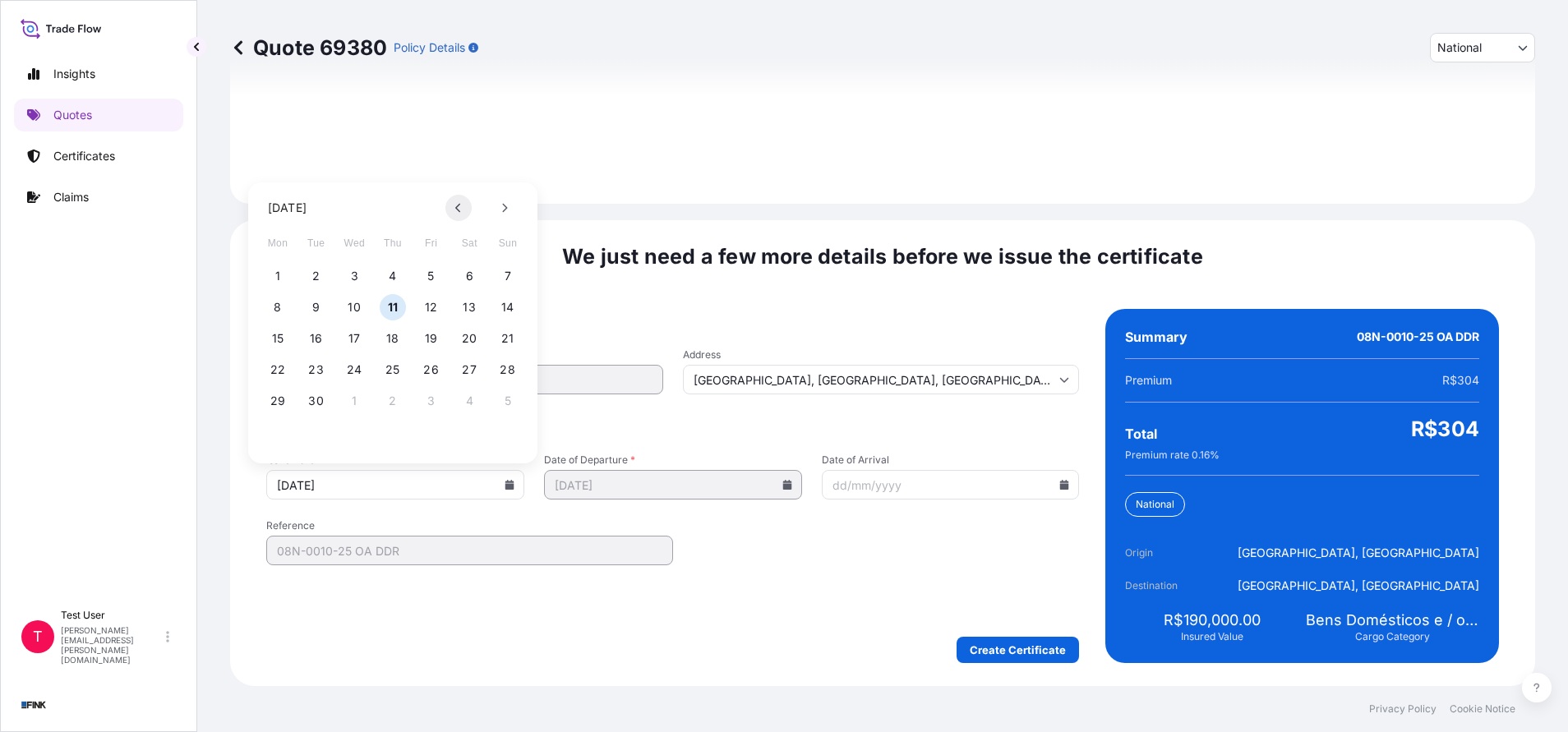
click at [454, 206] on button at bounding box center [458, 207] width 26 height 26
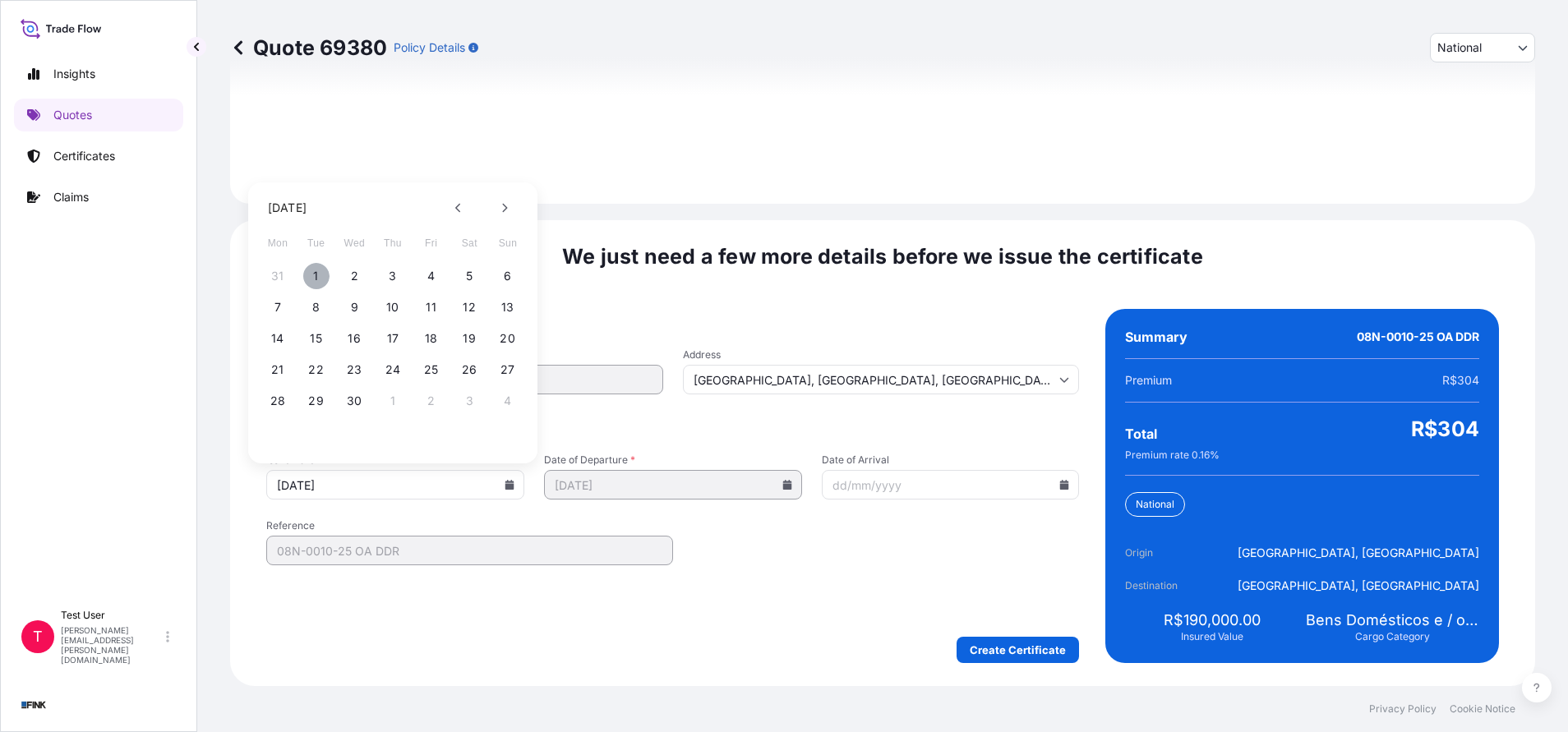
click at [314, 272] on button "1" at bounding box center [316, 276] width 26 height 26
type input "[DATE]"
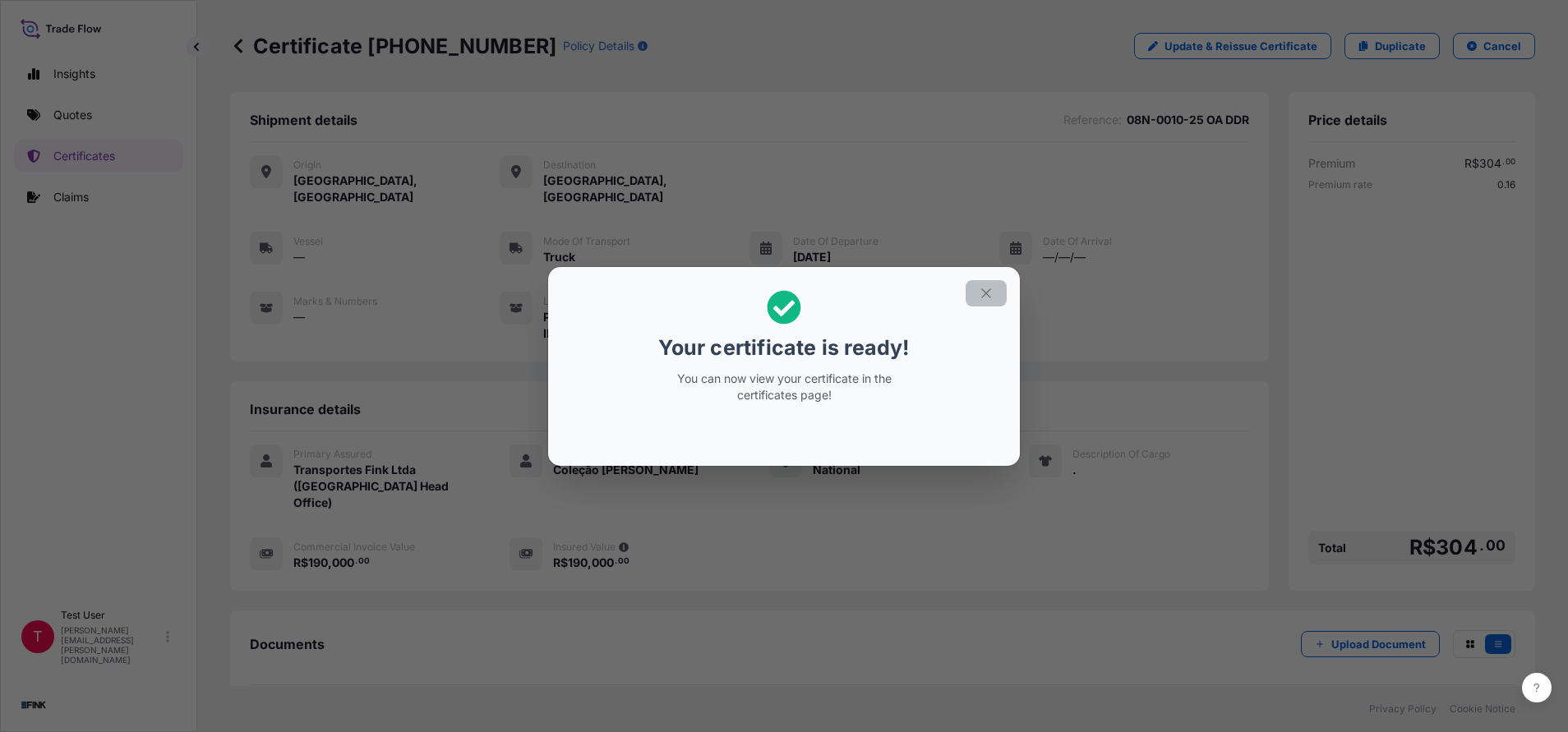
click at [985, 293] on icon "button" at bounding box center [985, 293] width 9 height 9
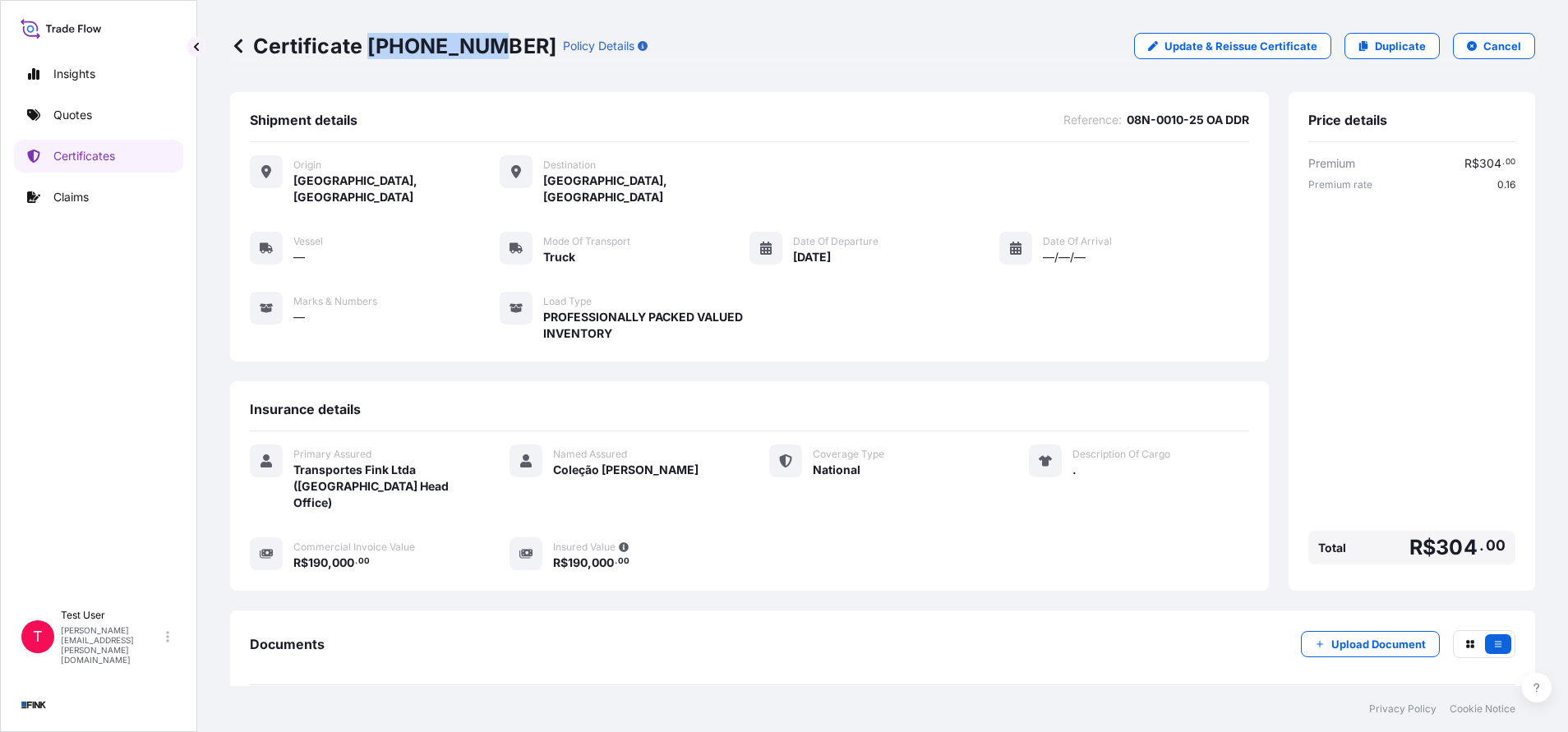
drag, startPoint x: 372, startPoint y: 43, endPoint x: 478, endPoint y: 46, distance: 106.0
click at [478, 46] on p "Certificate [PHONE_NUMBER]" at bounding box center [392, 46] width 326 height 26
copy p "[PHONE_NUMBER]"
click at [1376, 51] on p "Duplicate" at bounding box center [1400, 46] width 51 height 16
select select "national"
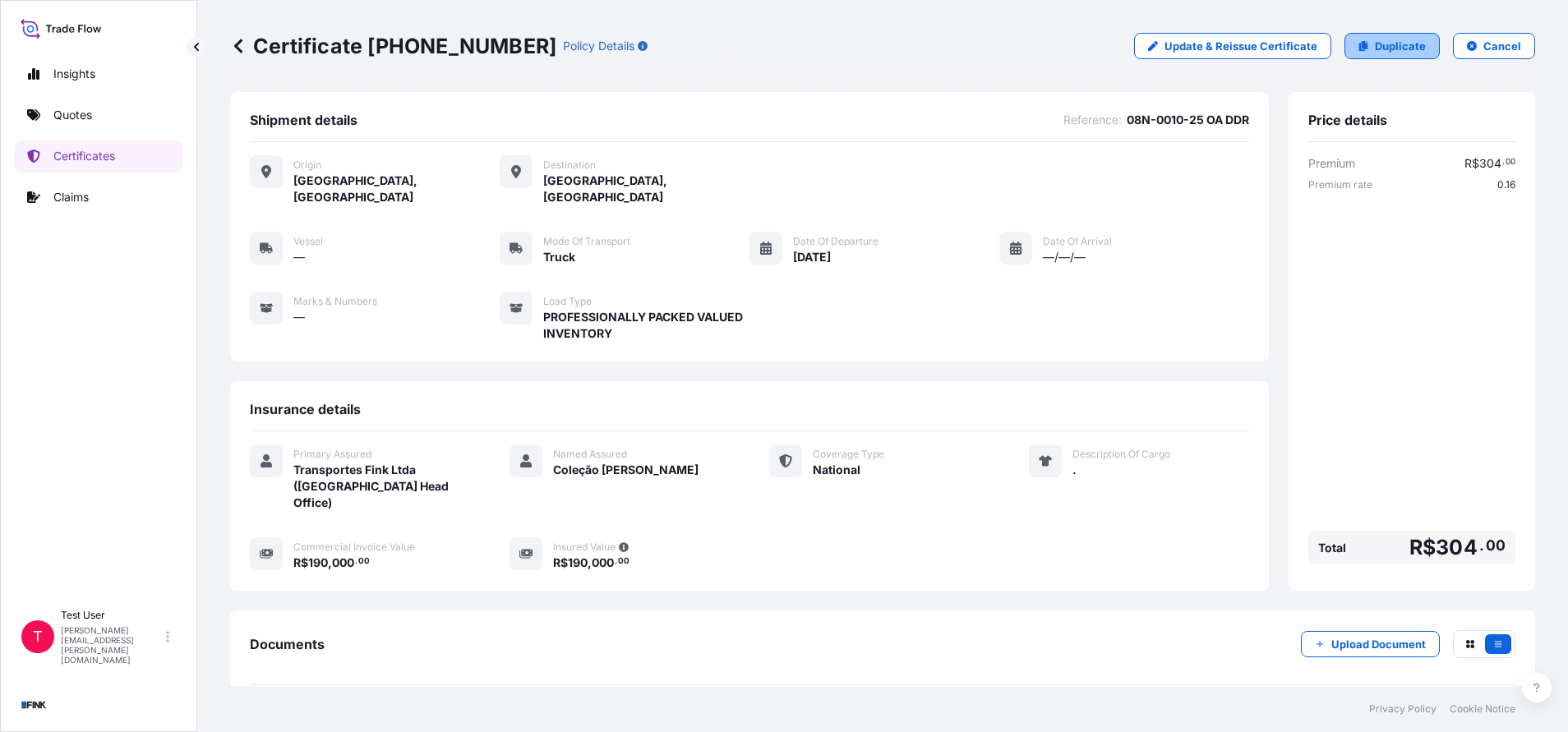
select select "Truck"
select select "31747"
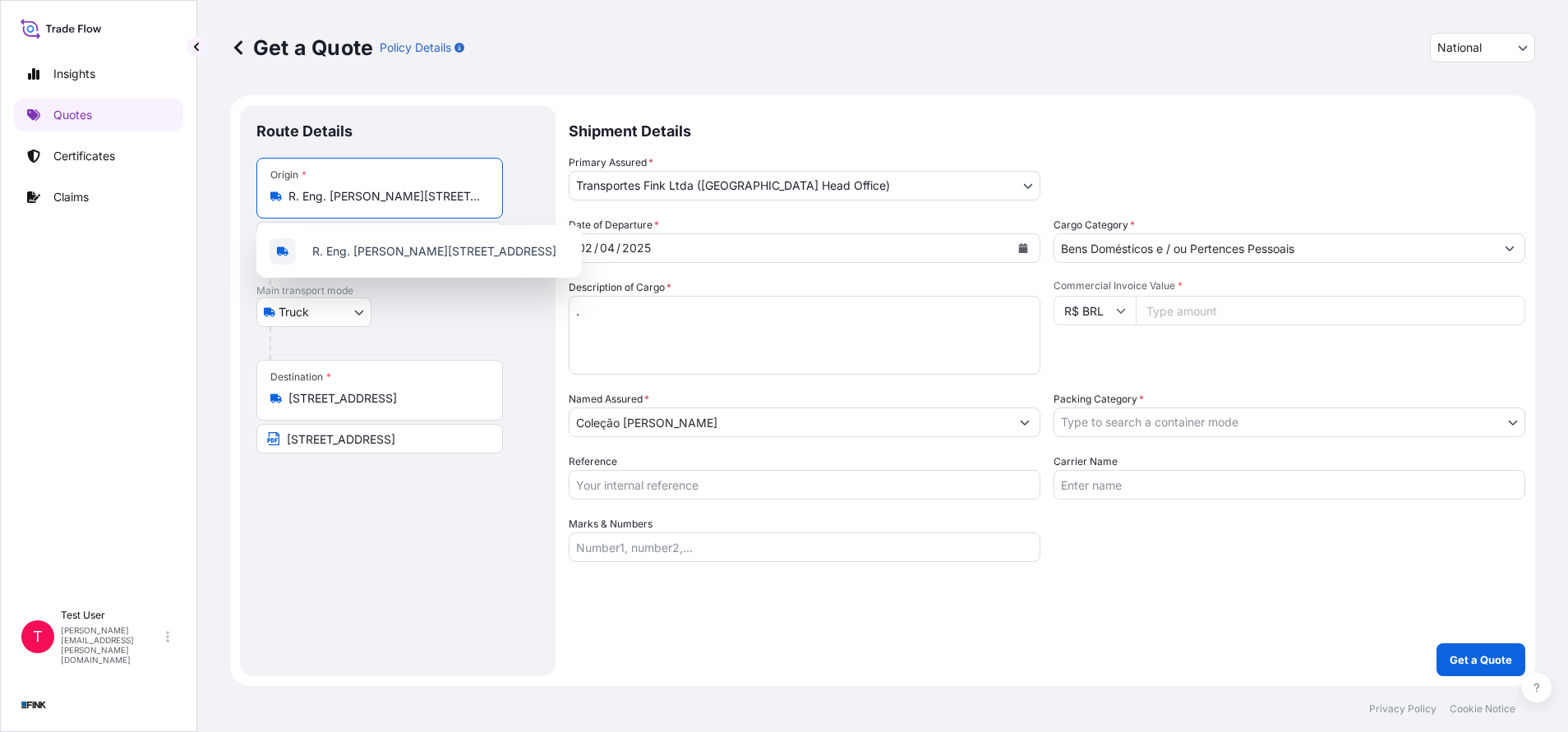
click at [401, 202] on input "R. Eng. [PERSON_NAME][STREET_ADDRESS]" at bounding box center [385, 197] width 194 height 16
paste input "ua Major [PERSON_NAME], 414 - Gávea - [GEOGRAPHIC_DATA]"
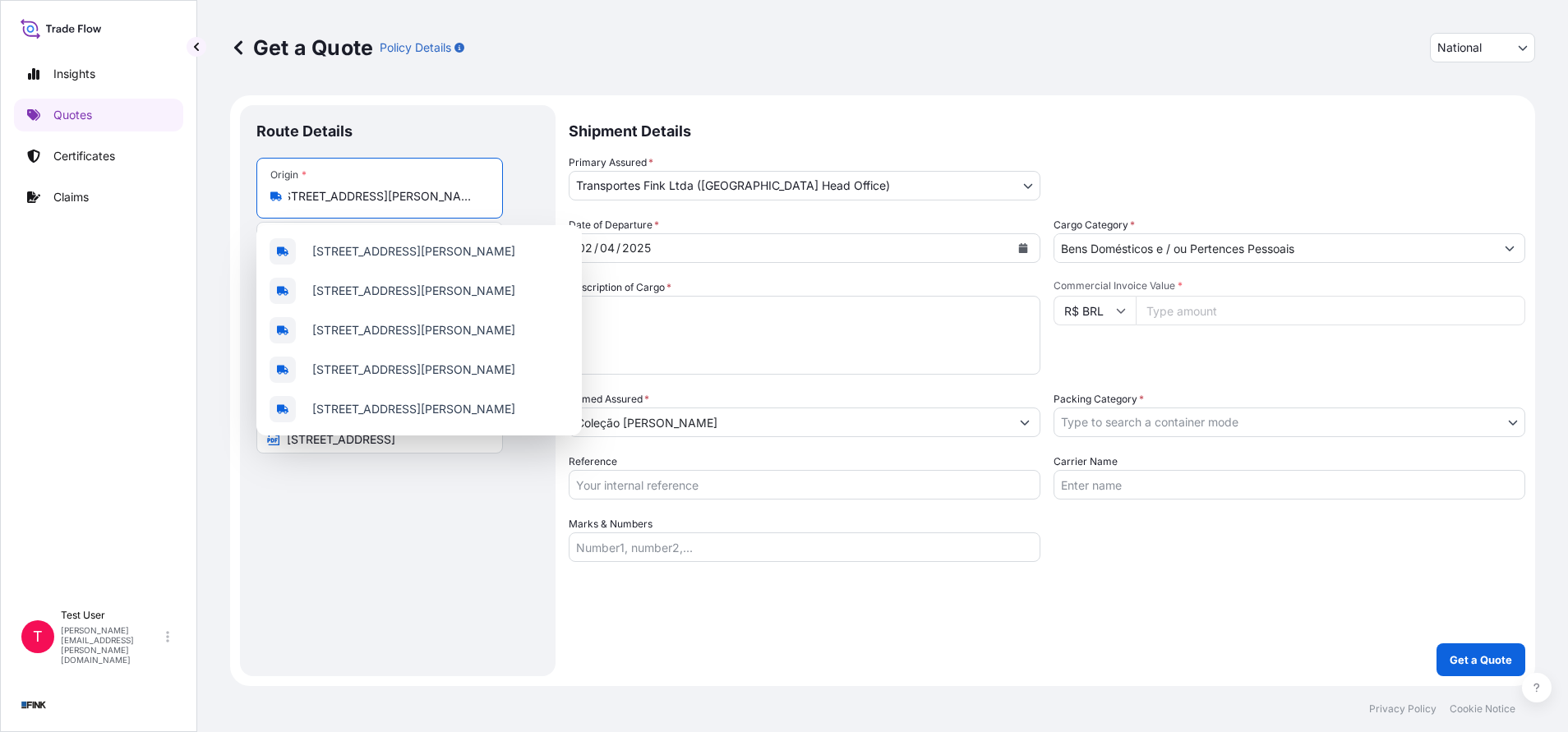
scroll to position [0, 92]
click at [382, 258] on span "[STREET_ADDRESS][PERSON_NAME]" at bounding box center [414, 251] width 203 height 16
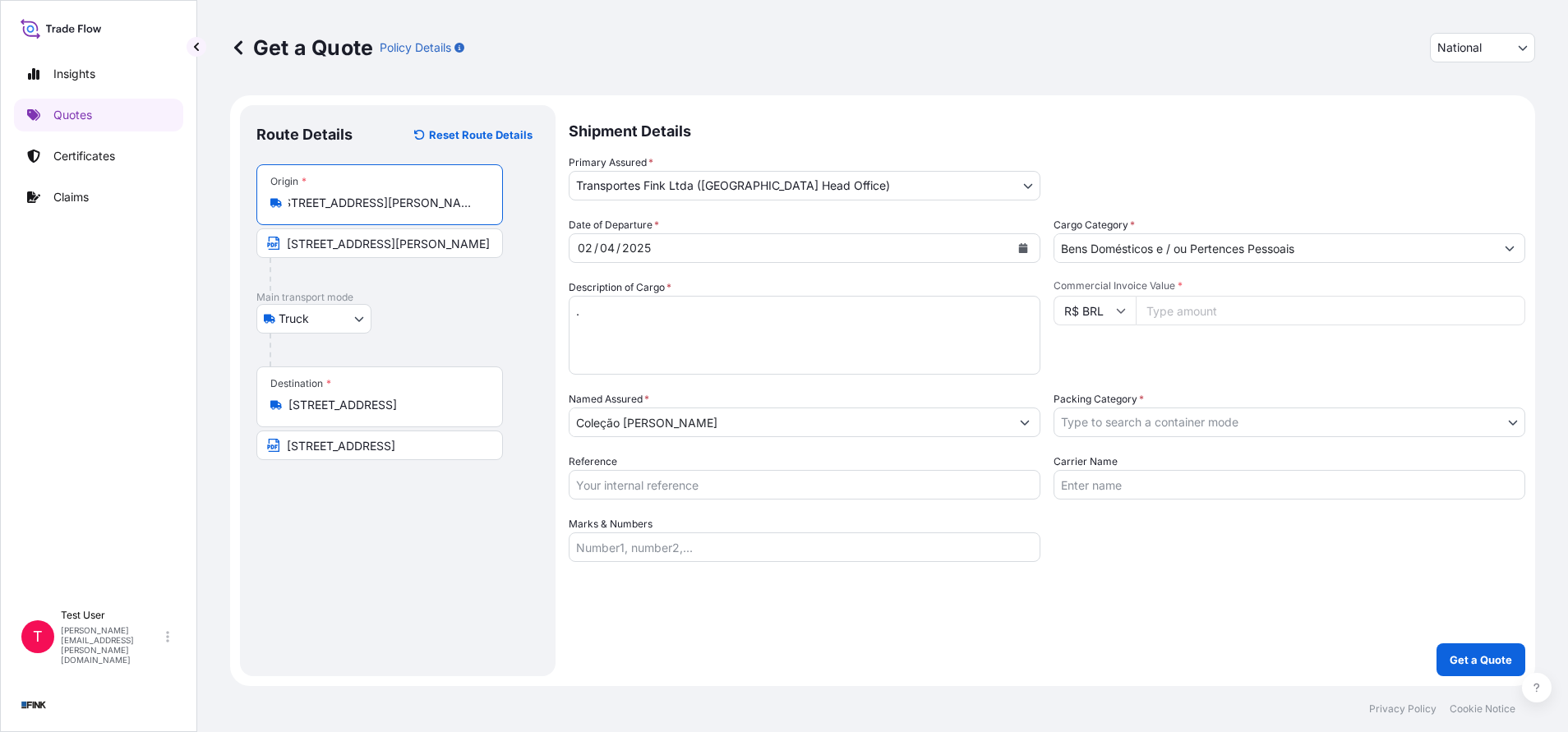
type input "[STREET_ADDRESS][PERSON_NAME]"
click at [380, 245] on input "[STREET_ADDRESS][PERSON_NAME]" at bounding box center [379, 243] width 246 height 30
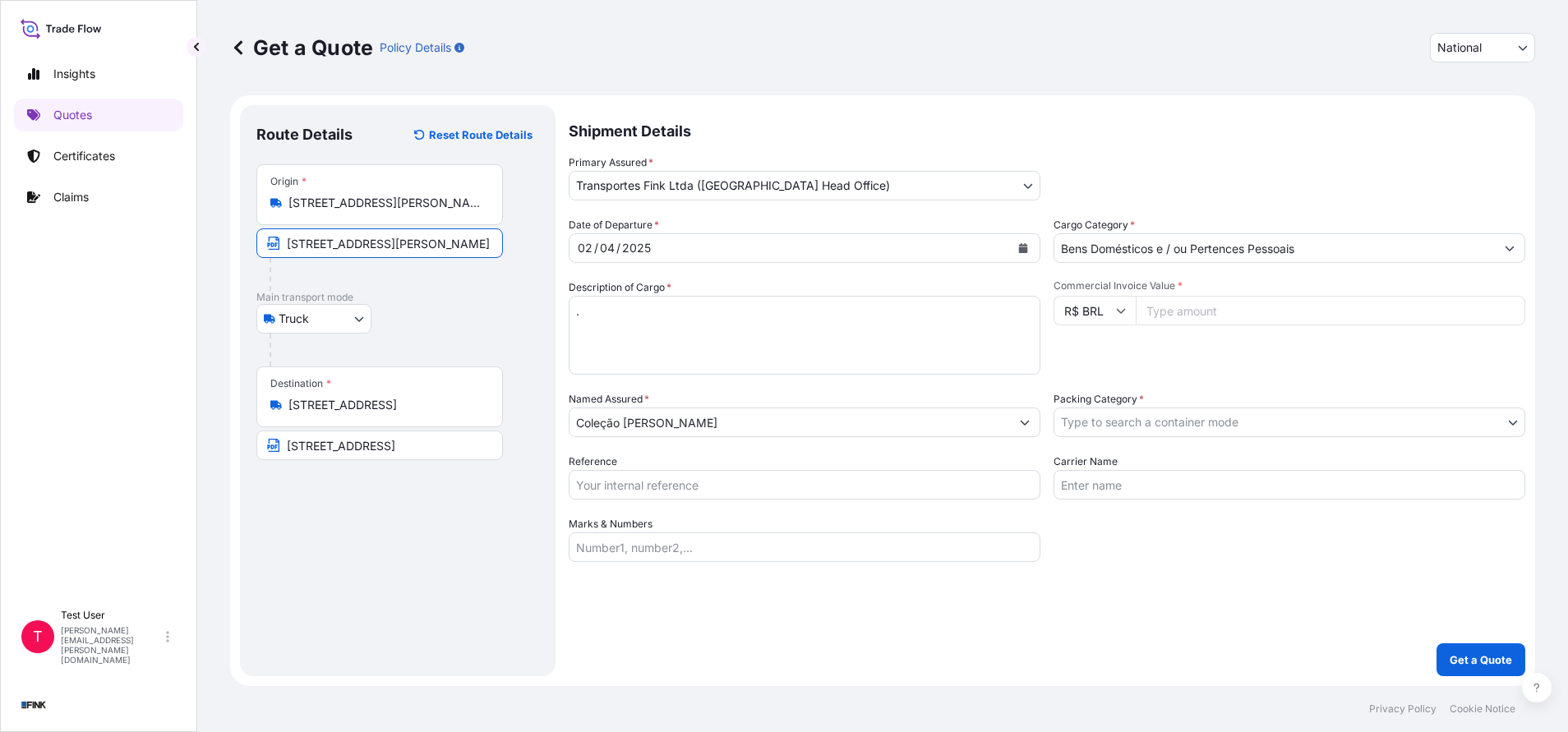
paste input "Major [PERSON_NAME], 414 - Gávea"
type input "[STREET_ADDRESS][PERSON_NAME]"
click at [1181, 319] on input "Commercial Invoice Value *" at bounding box center [1330, 310] width 390 height 30
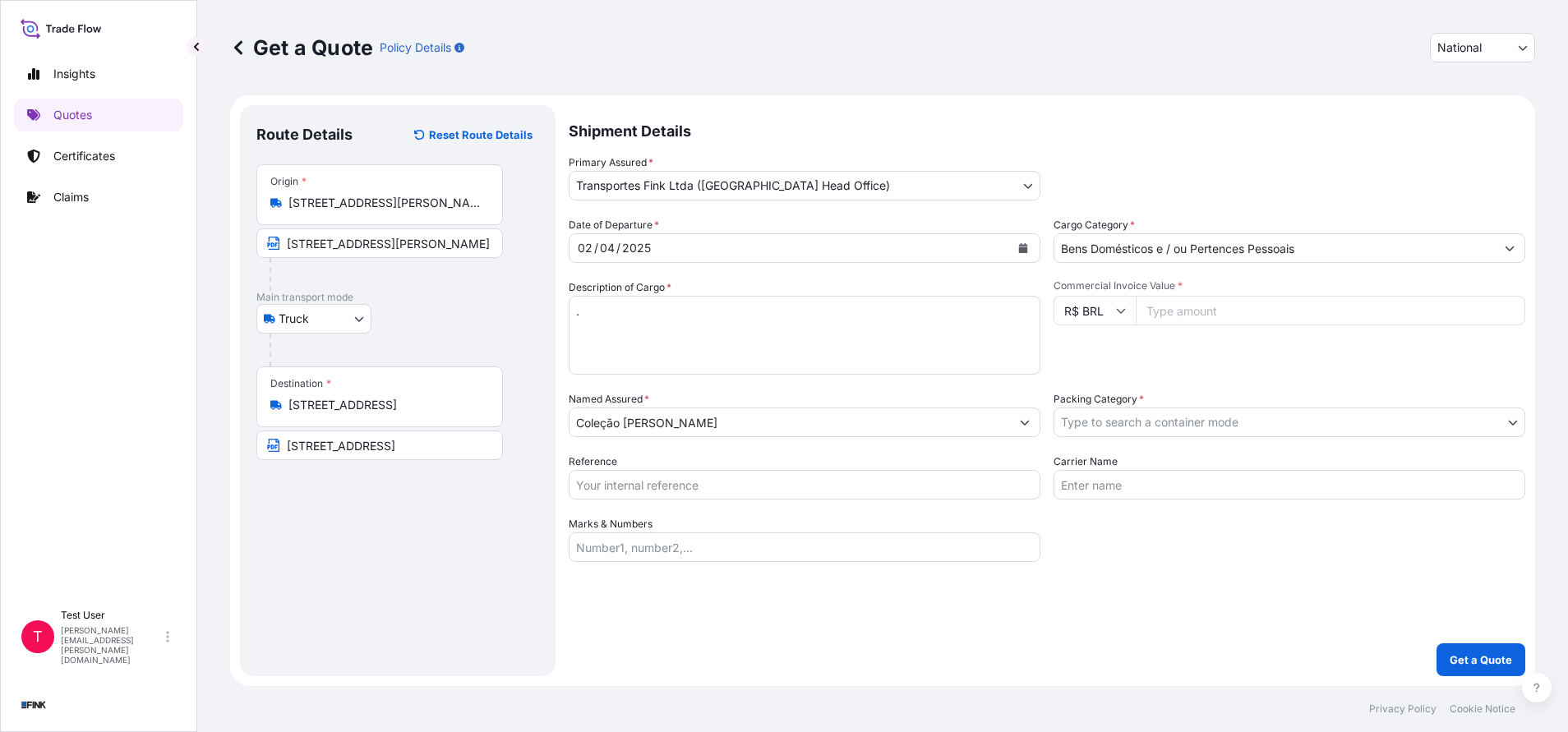
paste input "150000.00"
type input "150000.00"
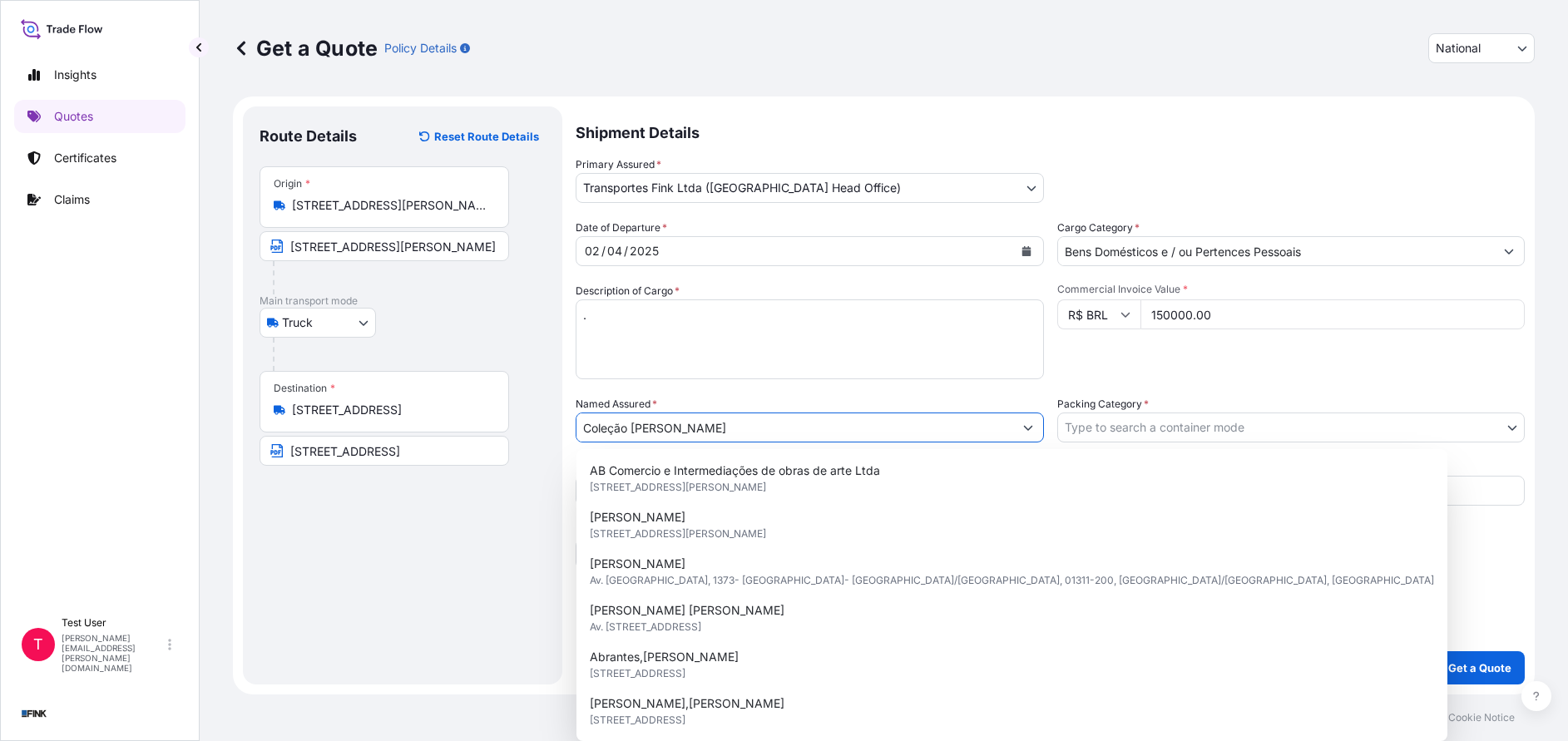
drag, startPoint x: 737, startPoint y: 430, endPoint x: 539, endPoint y: 428, distance: 198.0
click at [539, 428] on form "Route Details Reset Route Details Place of loading Road / [GEOGRAPHIC_DATA] / I…" at bounding box center [884, 396] width 1302 height 598
paste input "Danielian - [PERSON_NAME]"
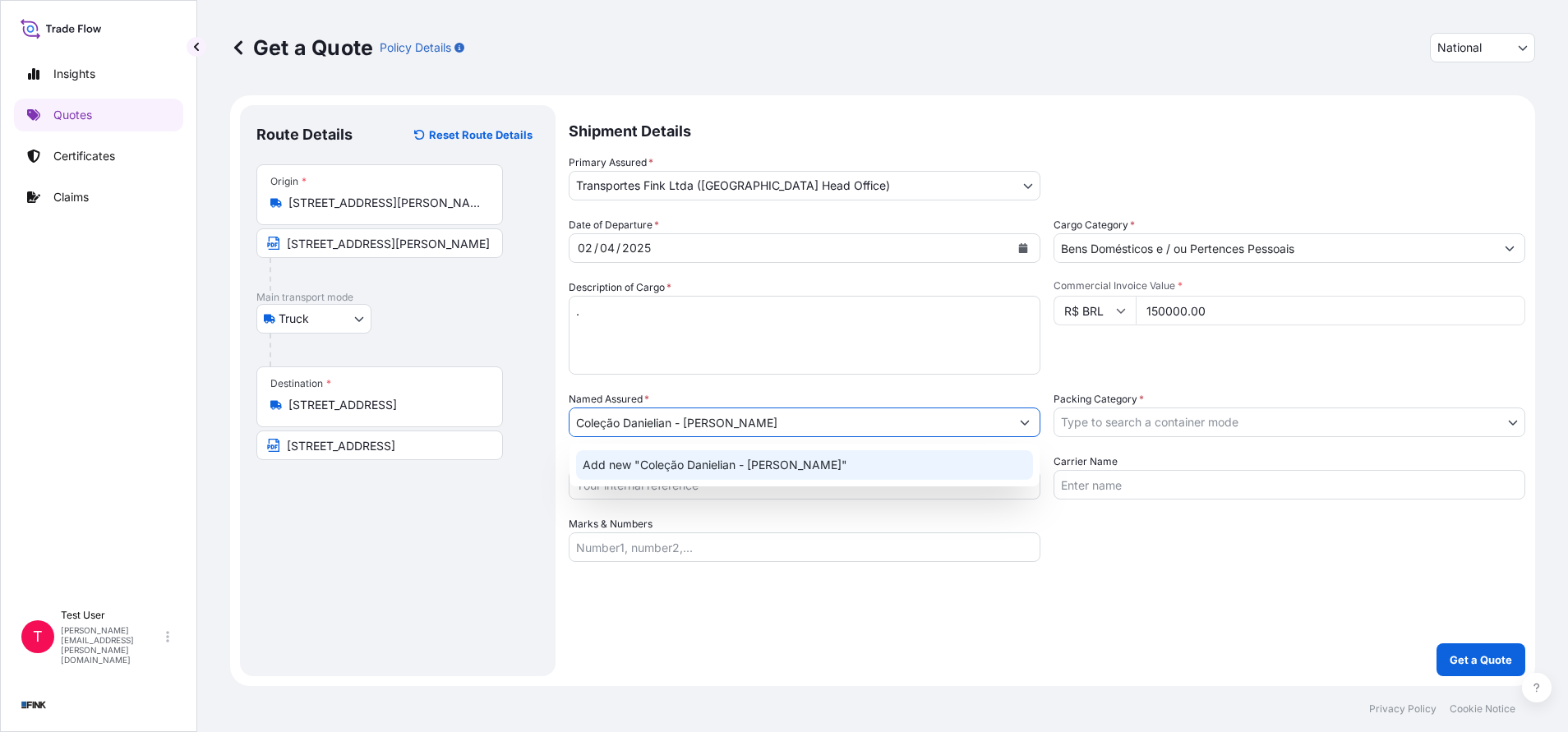
click at [595, 465] on span "Add new "Coleção Danielian - [PERSON_NAME]"" at bounding box center [715, 465] width 265 height 16
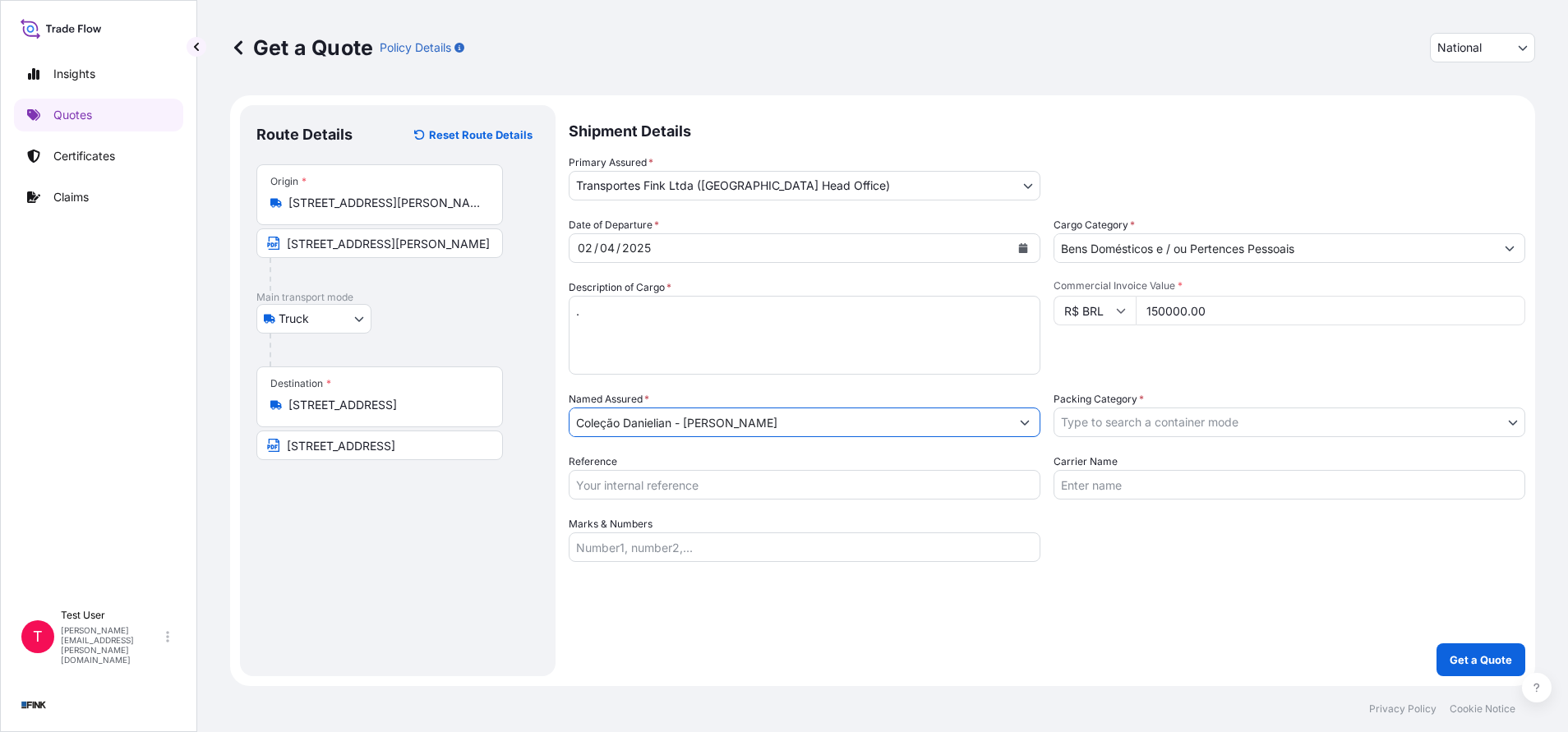
type input "Coleção Danielian - [PERSON_NAME]"
click at [1129, 419] on body "12 options available. 0 options available. 1 option available. Insights Quotes …" at bounding box center [784, 366] width 1568 height 732
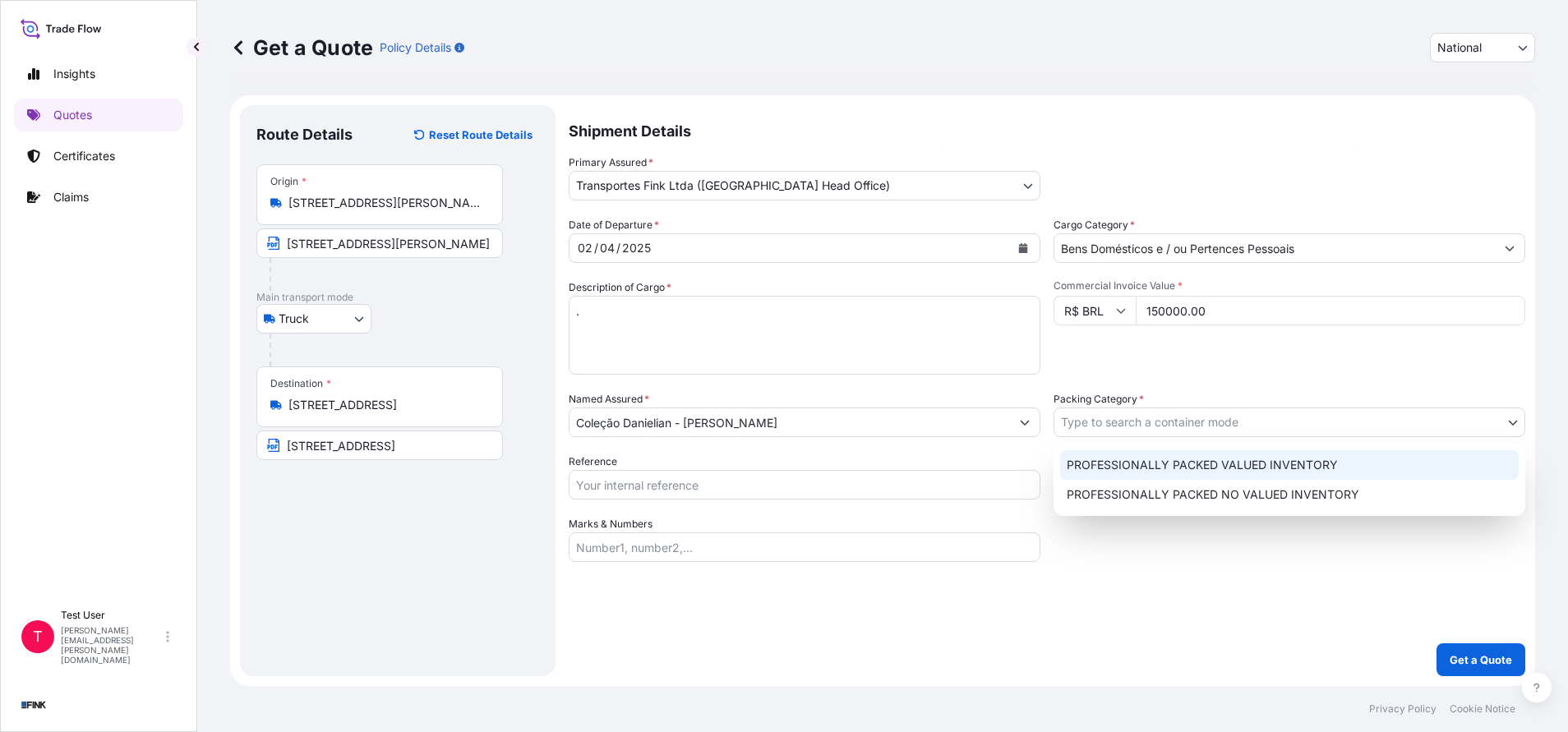
click at [1097, 460] on div "PROFESSIONALLY PACKED VALUED INVENTORY" at bounding box center [1289, 464] width 459 height 30
select select "11"
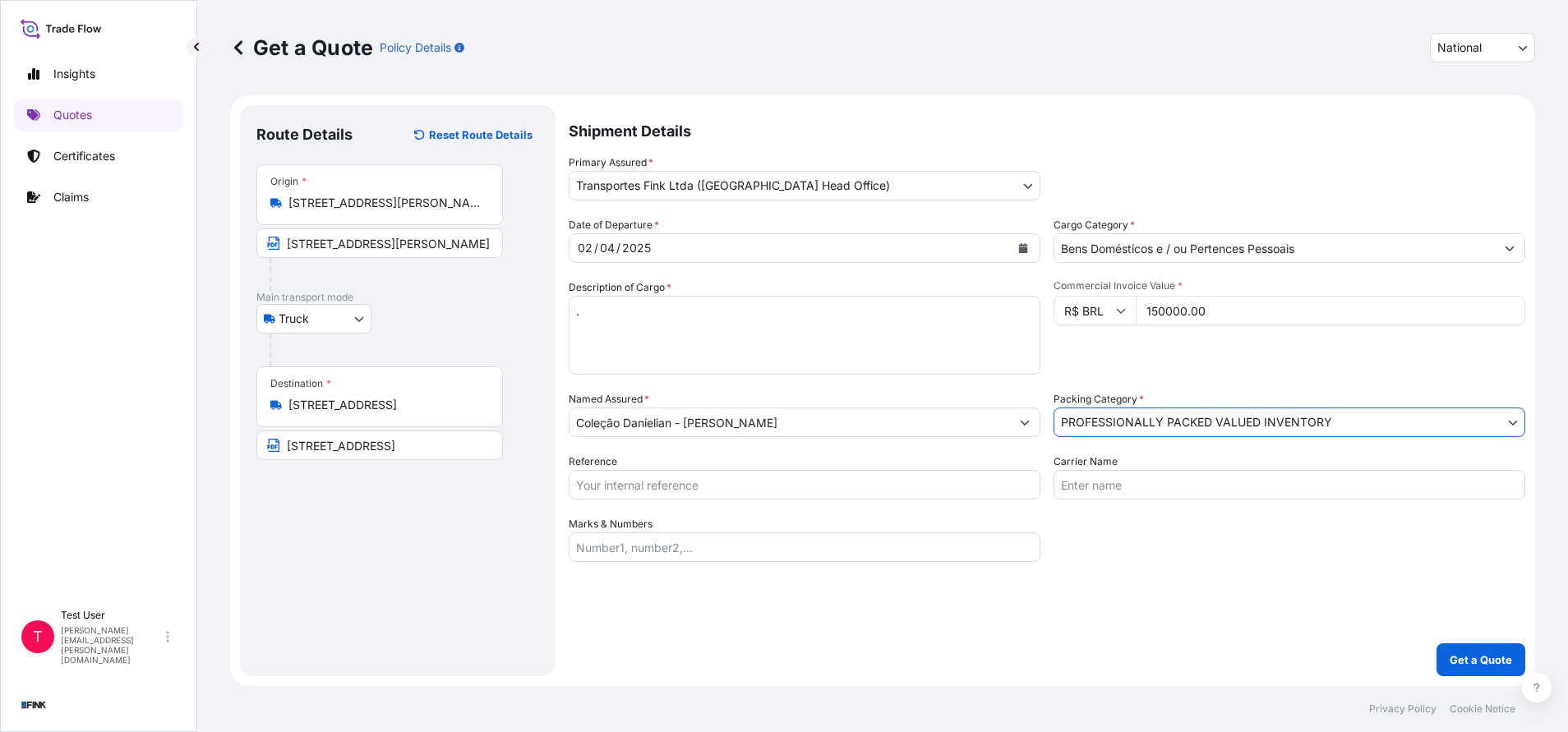
click at [897, 490] on input "Reference" at bounding box center [804, 484] width 471 height 30
click at [712, 489] on input "Reference" at bounding box center [804, 484] width 471 height 30
paste input "08N-0010-25 OA DDR"
type input "08N-0010-25 OA DDR"
click at [1477, 660] on p "Get a Quote" at bounding box center [1481, 660] width 63 height 16
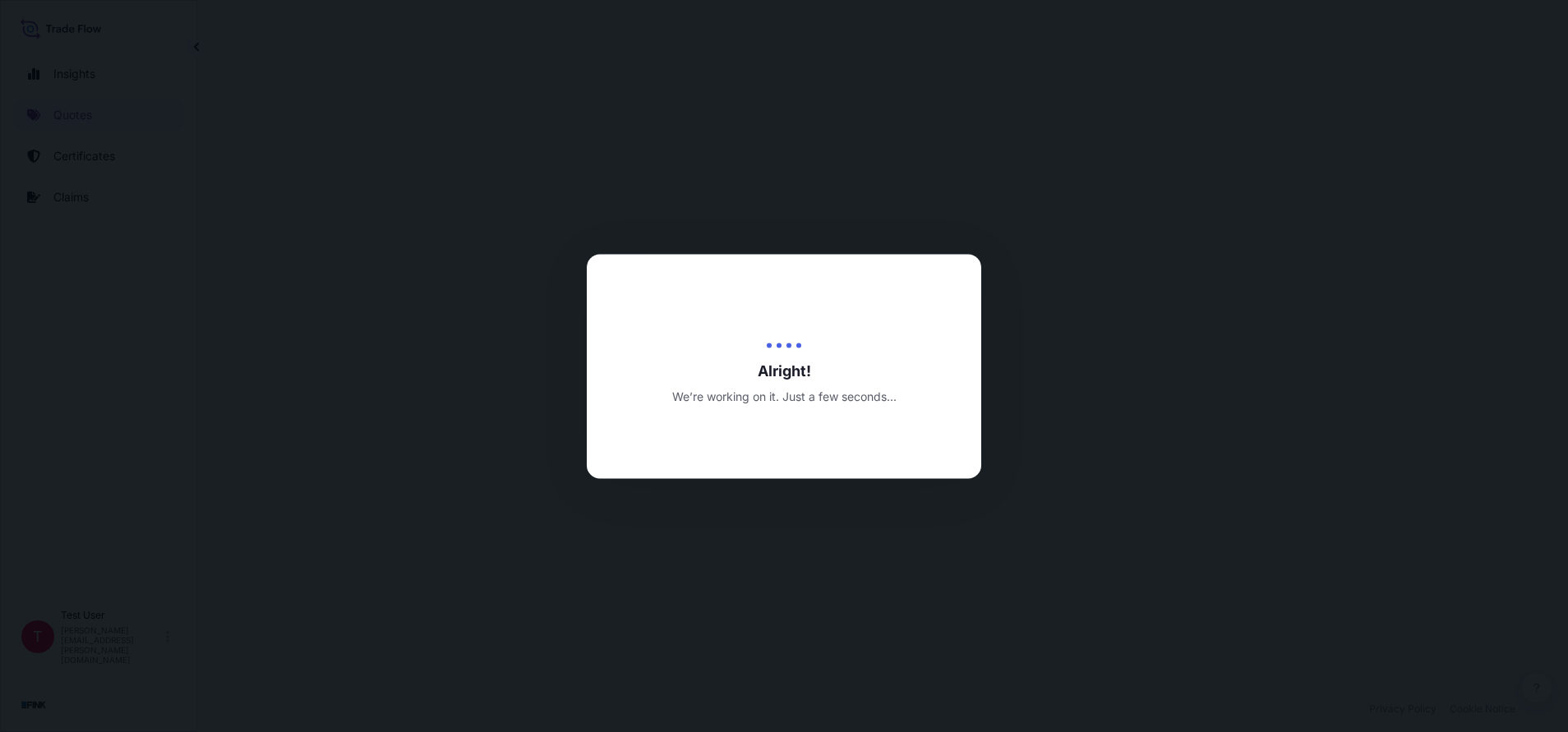
select select "Truck"
select select "31747"
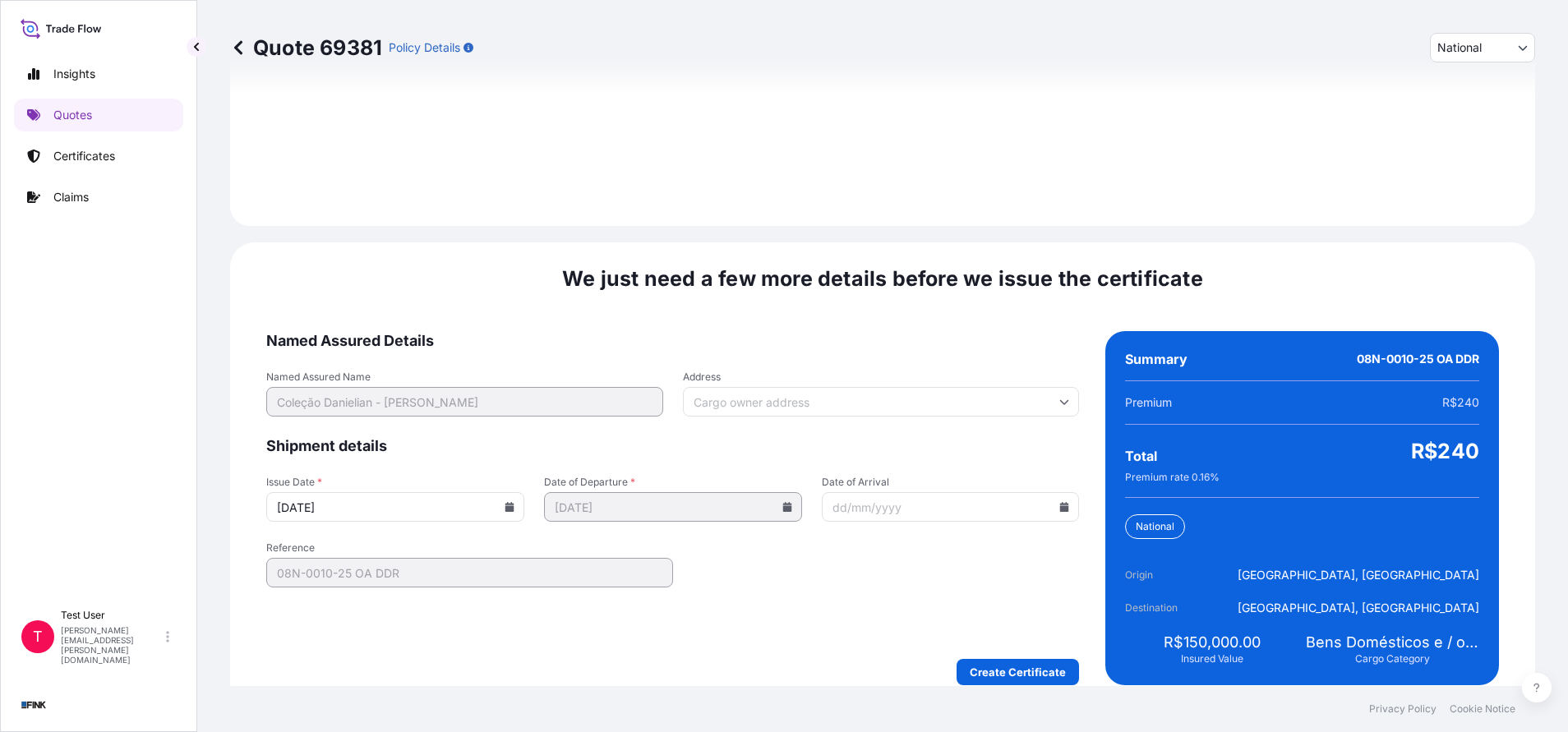
scroll to position [1888, 0]
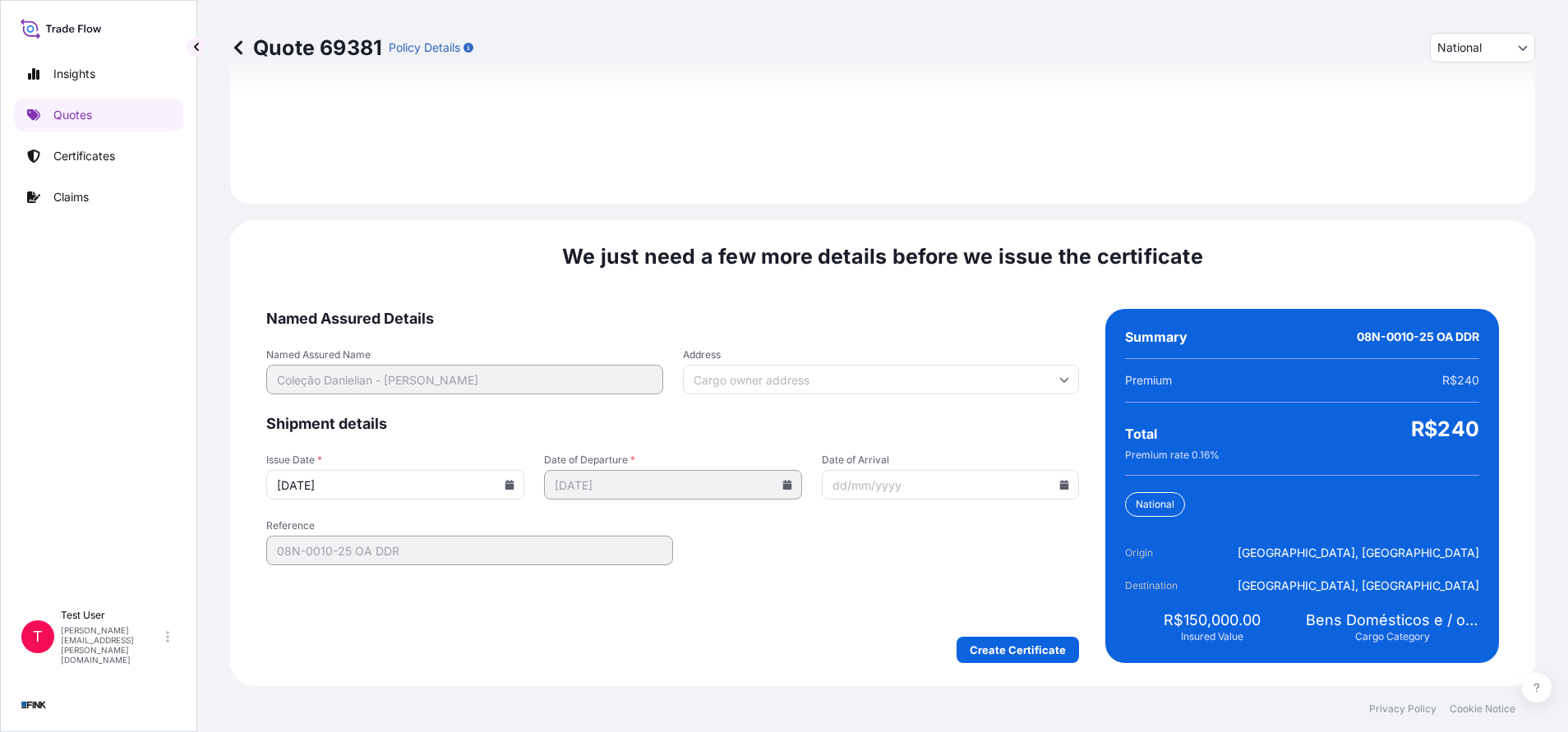
click at [853, 382] on input "Address" at bounding box center [881, 379] width 397 height 30
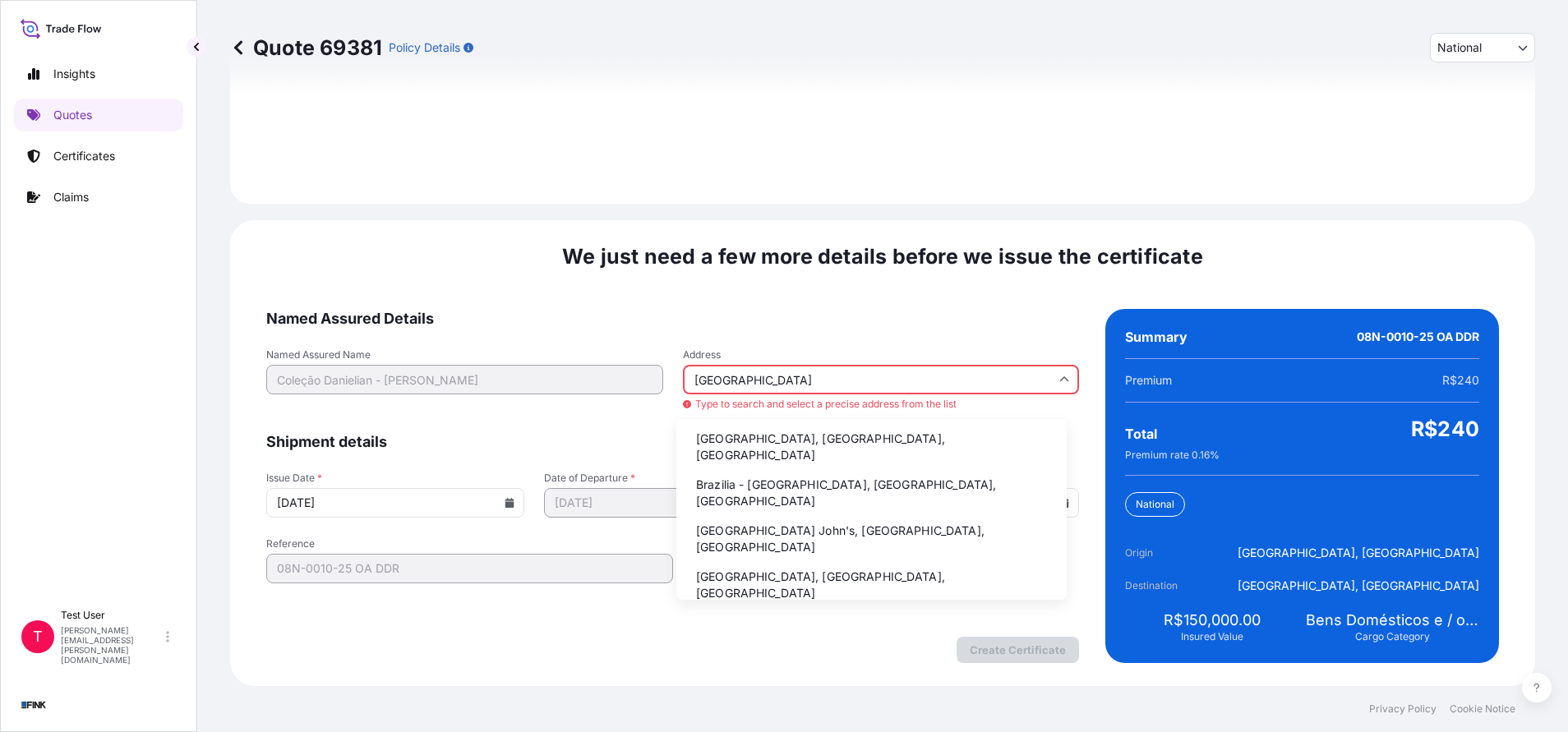
click at [750, 478] on li "Brazilia - [GEOGRAPHIC_DATA], [GEOGRAPHIC_DATA], [GEOGRAPHIC_DATA]" at bounding box center [871, 493] width 377 height 43
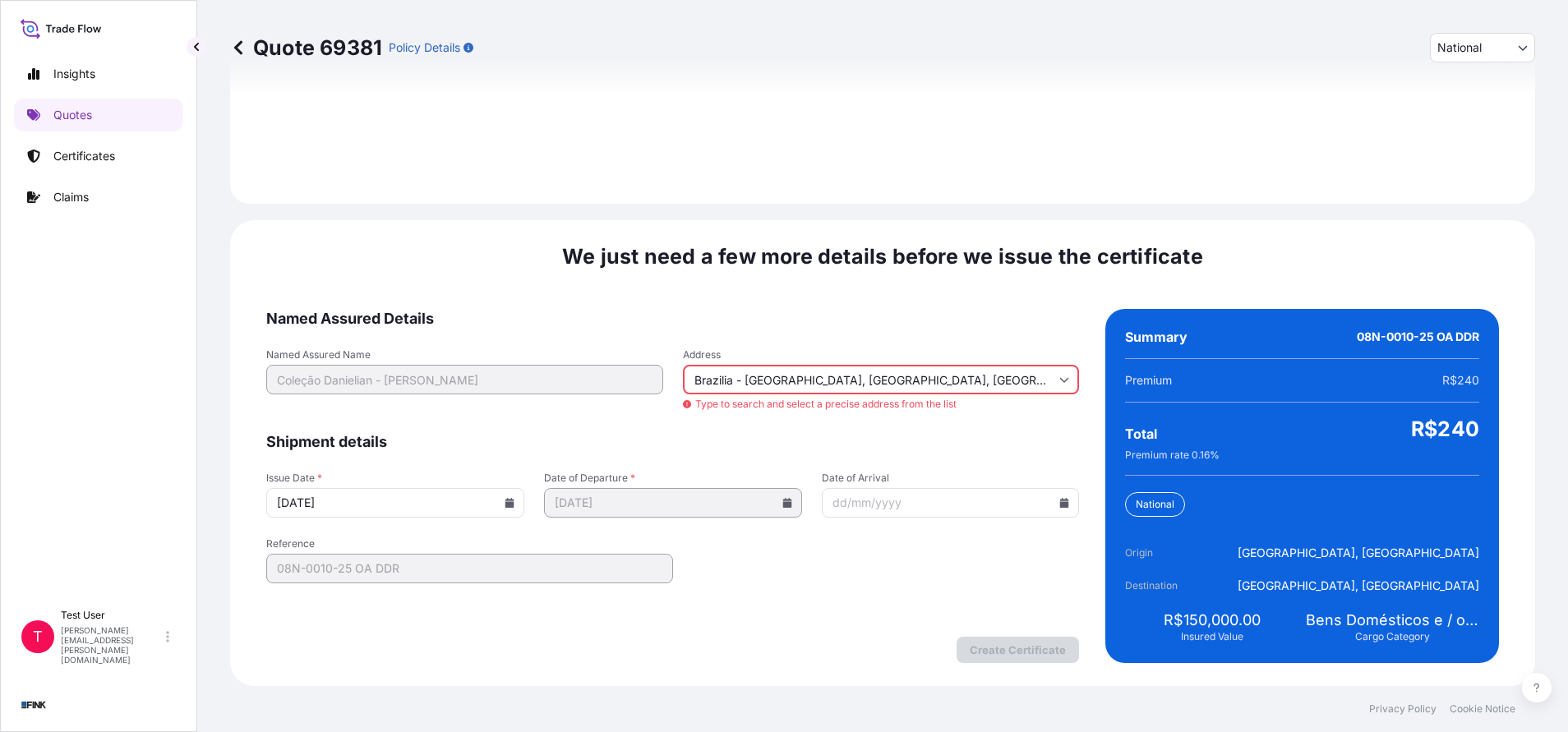
type input "[GEOGRAPHIC_DATA], [GEOGRAPHIC_DATA], [GEOGRAPHIC_DATA]"
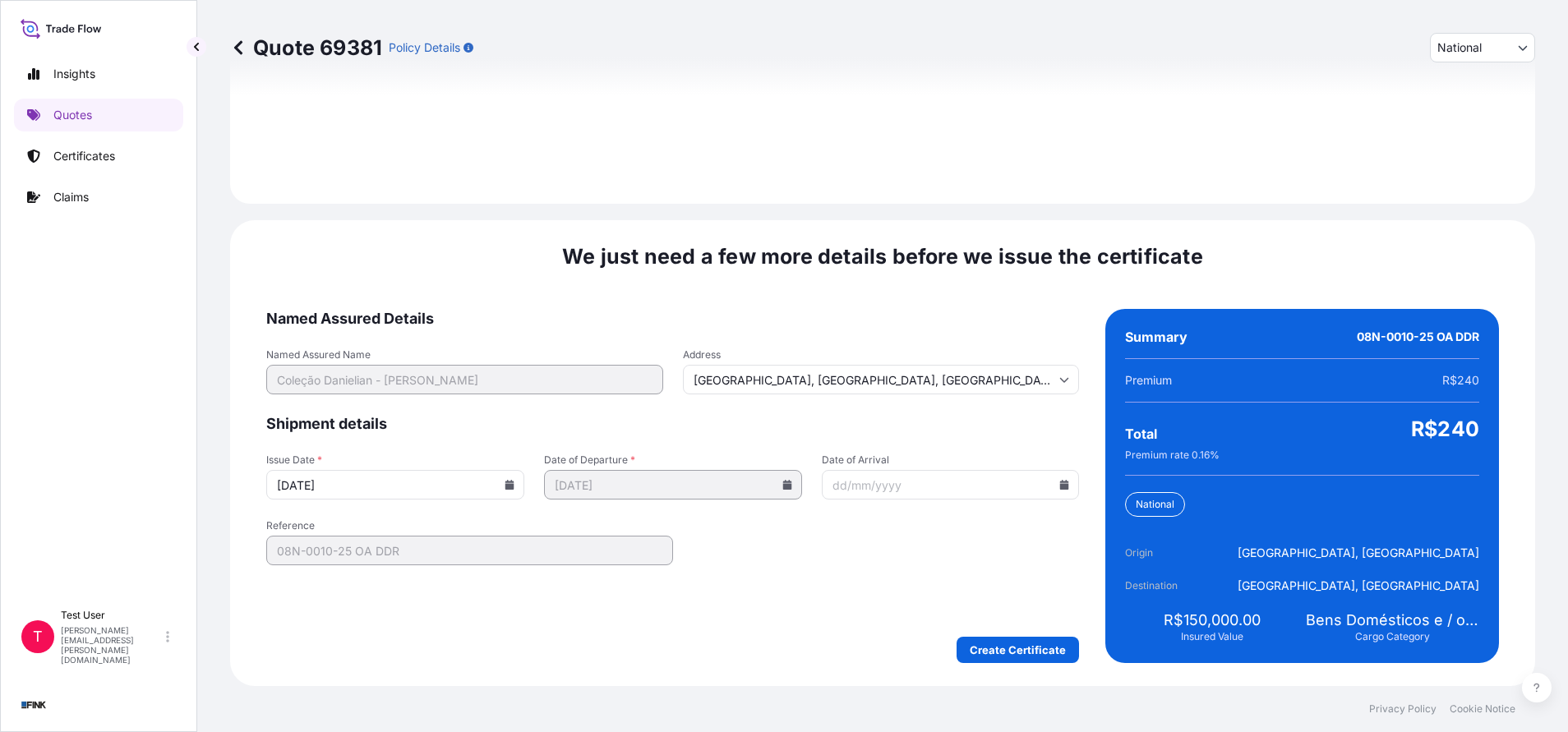
click at [505, 483] on icon at bounding box center [509, 484] width 10 height 10
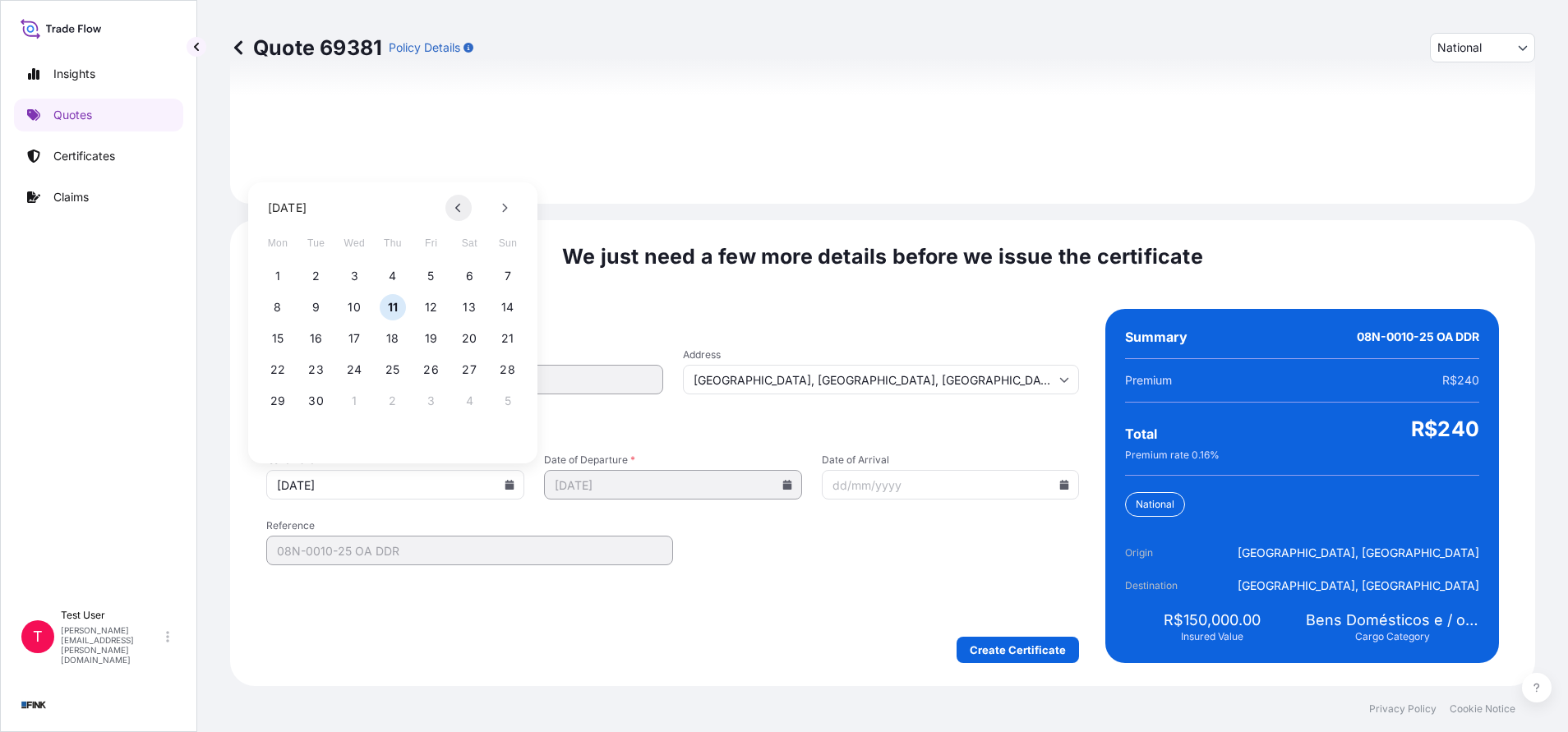
click at [460, 211] on icon at bounding box center [457, 208] width 4 height 9
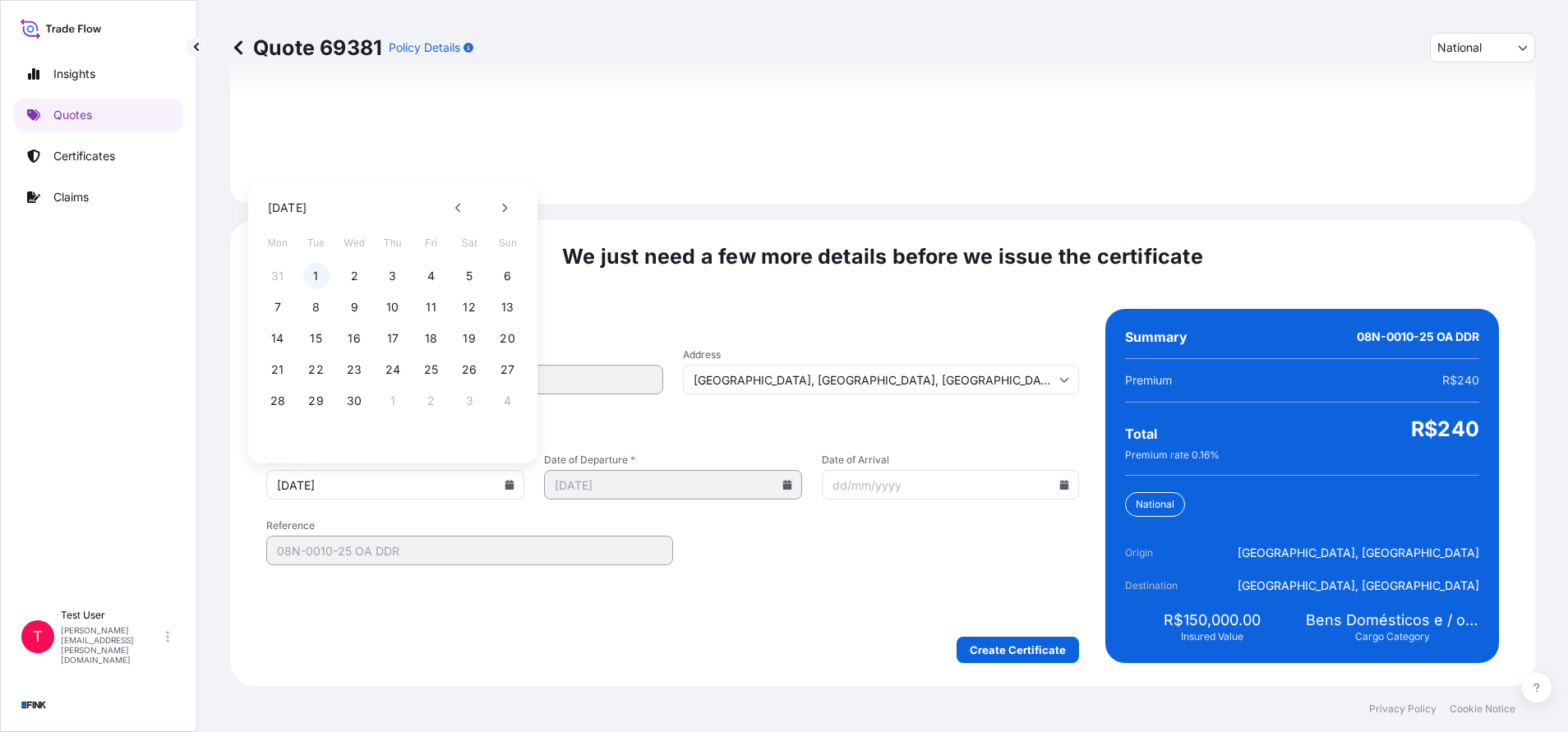
click at [314, 272] on button "1" at bounding box center [316, 276] width 26 height 26
type input "[DATE]"
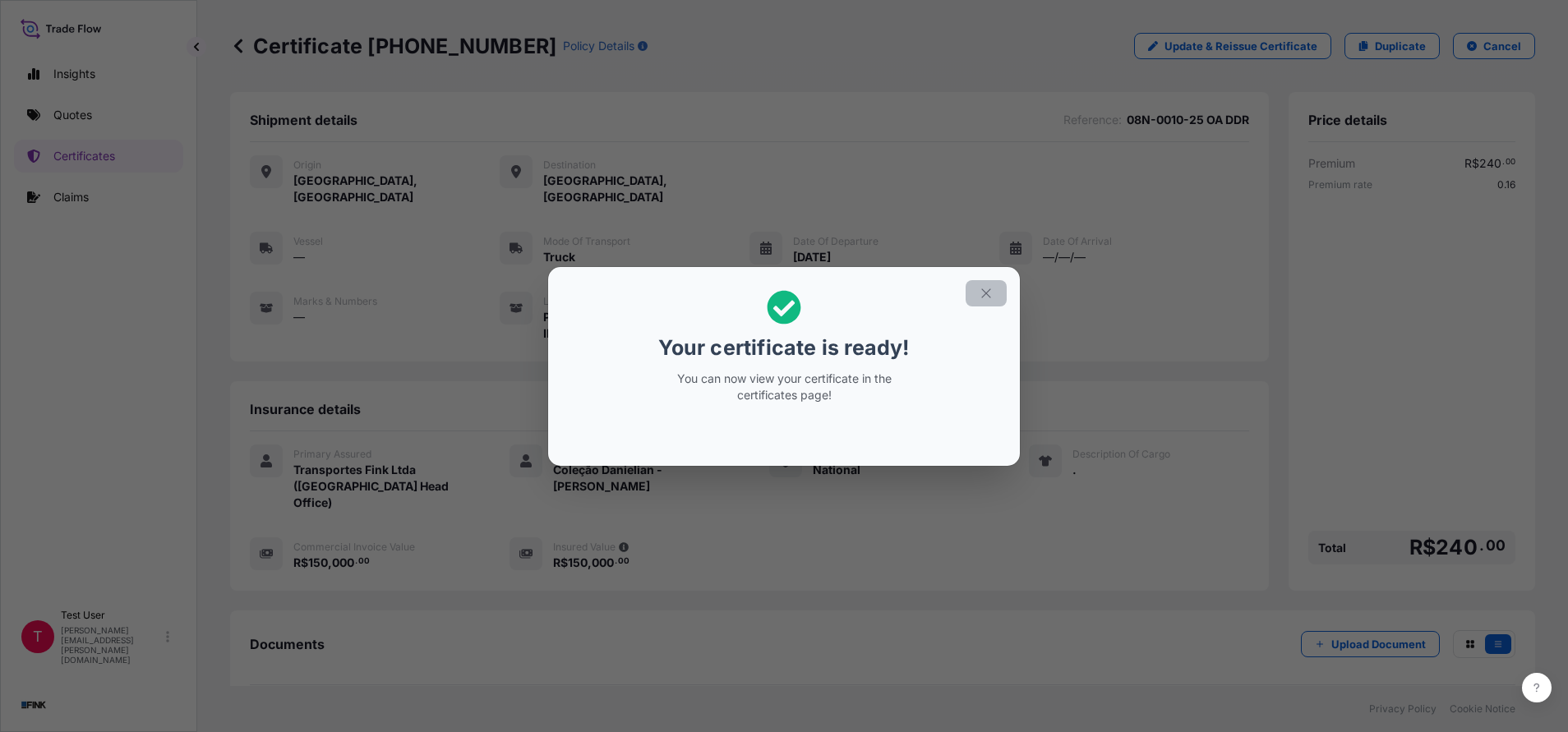
click at [991, 295] on icon "button" at bounding box center [986, 293] width 14 height 14
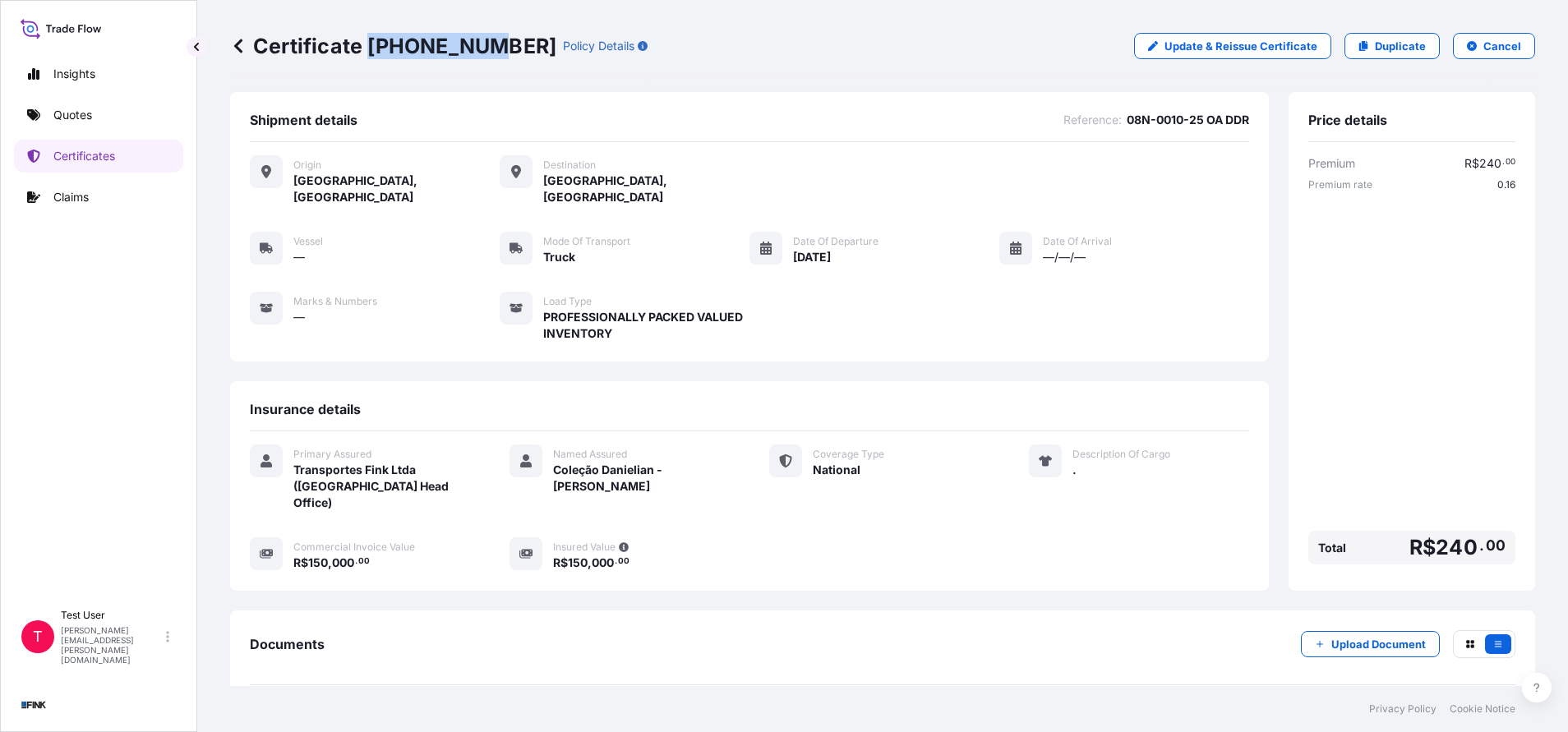
drag, startPoint x: 366, startPoint y: 42, endPoint x: 476, endPoint y: 44, distance: 110.0
click at [476, 44] on p "Certificate [PHONE_NUMBER]" at bounding box center [392, 46] width 326 height 26
copy p "[PHONE_NUMBER]"
click at [1375, 43] on p "Duplicate" at bounding box center [1400, 46] width 51 height 16
select select "national"
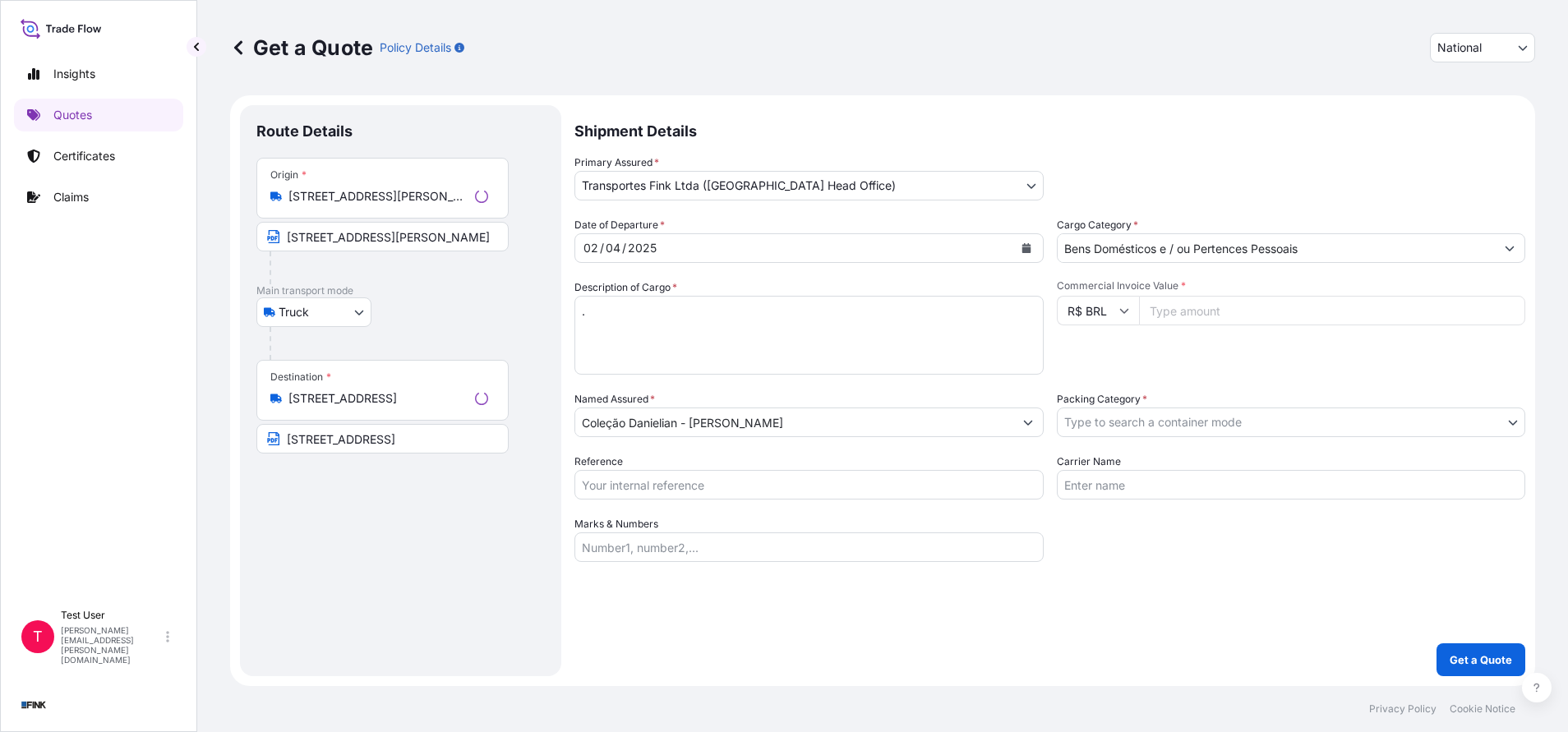
select select "Truck"
select select "31747"
click at [1211, 314] on input "Commercial Invoice Value *" at bounding box center [1330, 310] width 390 height 30
paste input "290000.00"
type input "290000.00"
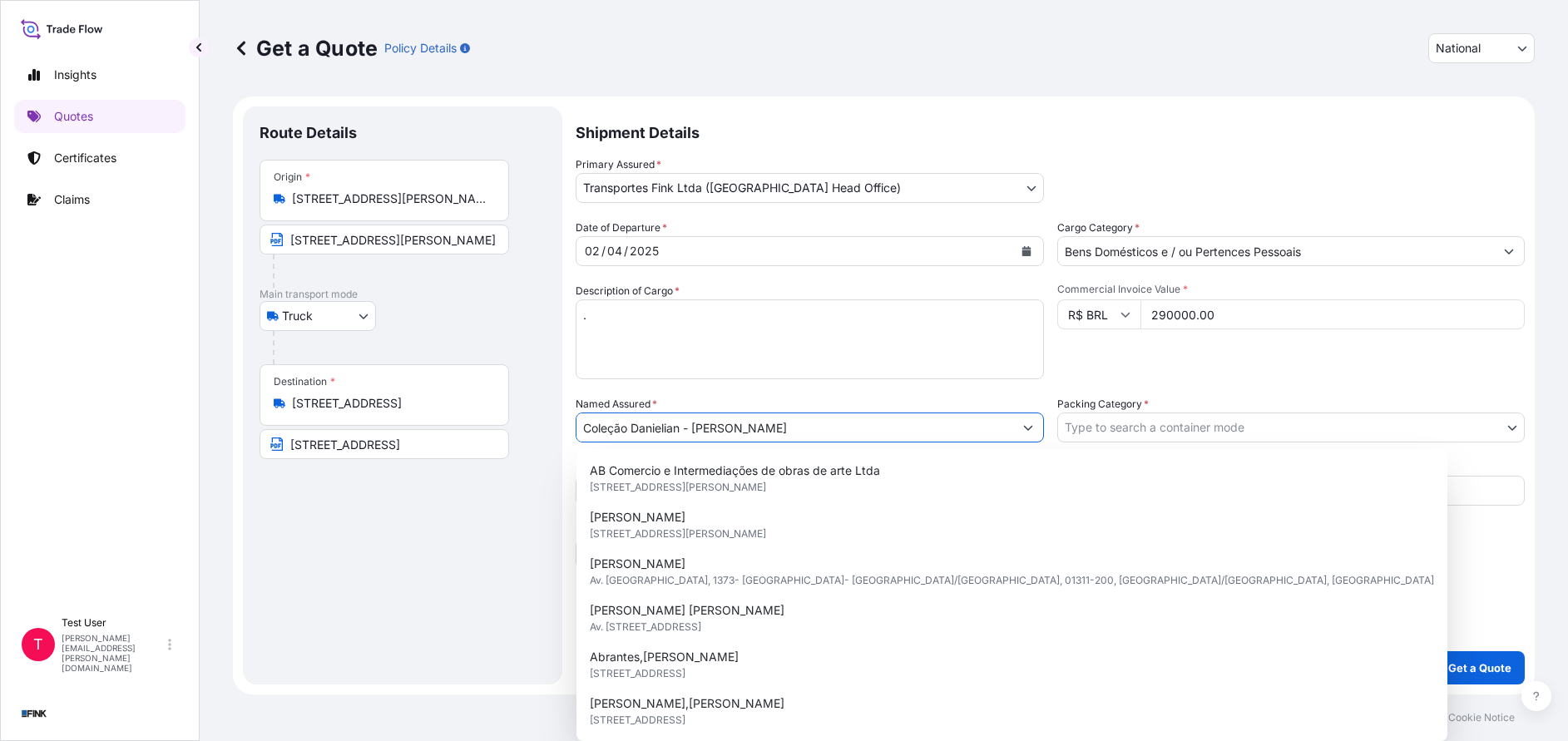
drag, startPoint x: 795, startPoint y: 433, endPoint x: 522, endPoint y: 433, distance: 273.0
click at [522, 433] on form "Route Details Place of loading Road / [GEOGRAPHIC_DATA] / Inland Origin * [STRE…" at bounding box center [884, 396] width 1302 height 598
paste input "Galeria Portas Vilaseca"
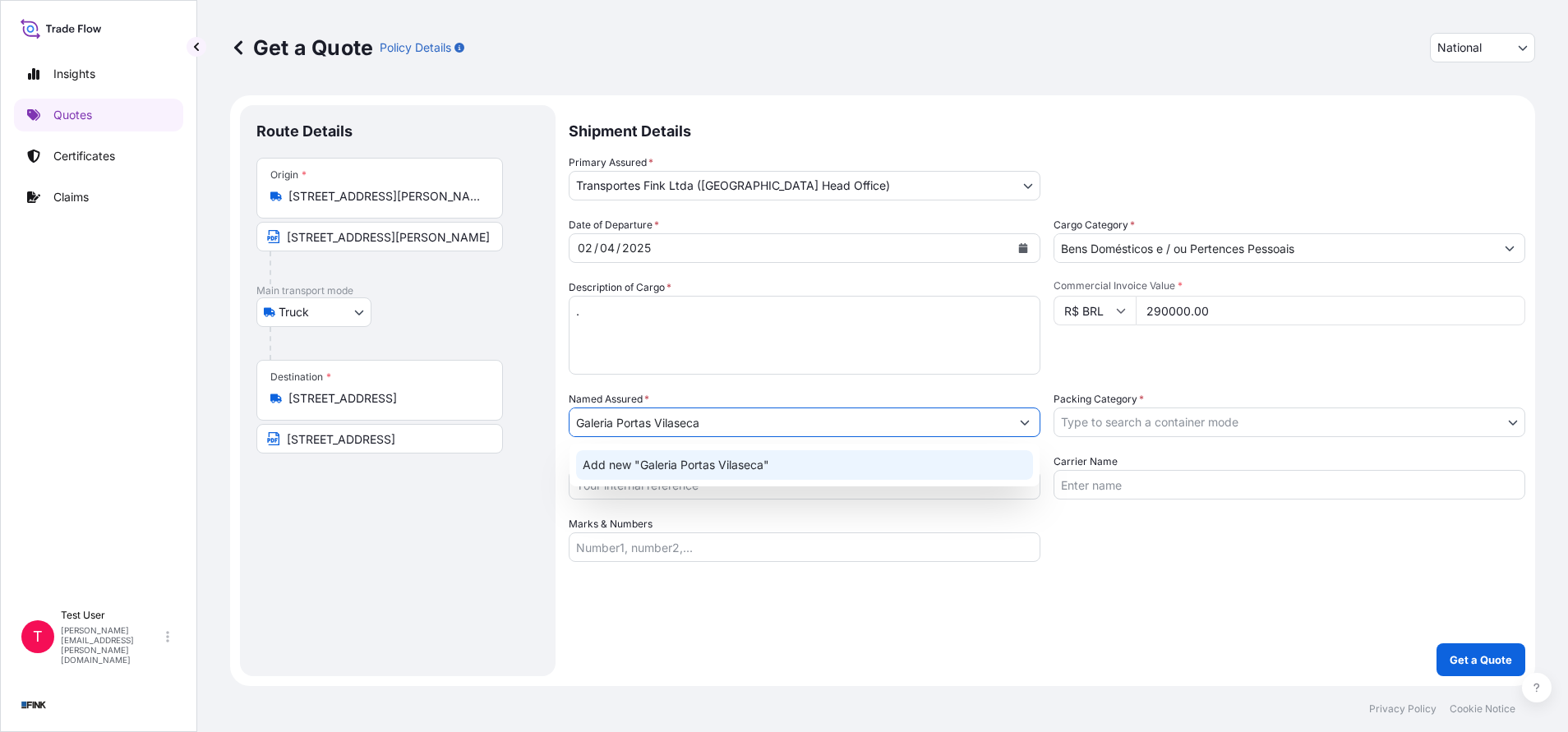
click at [627, 463] on span "Add new "Galeria Portas Vilaseca"" at bounding box center [676, 465] width 187 height 16
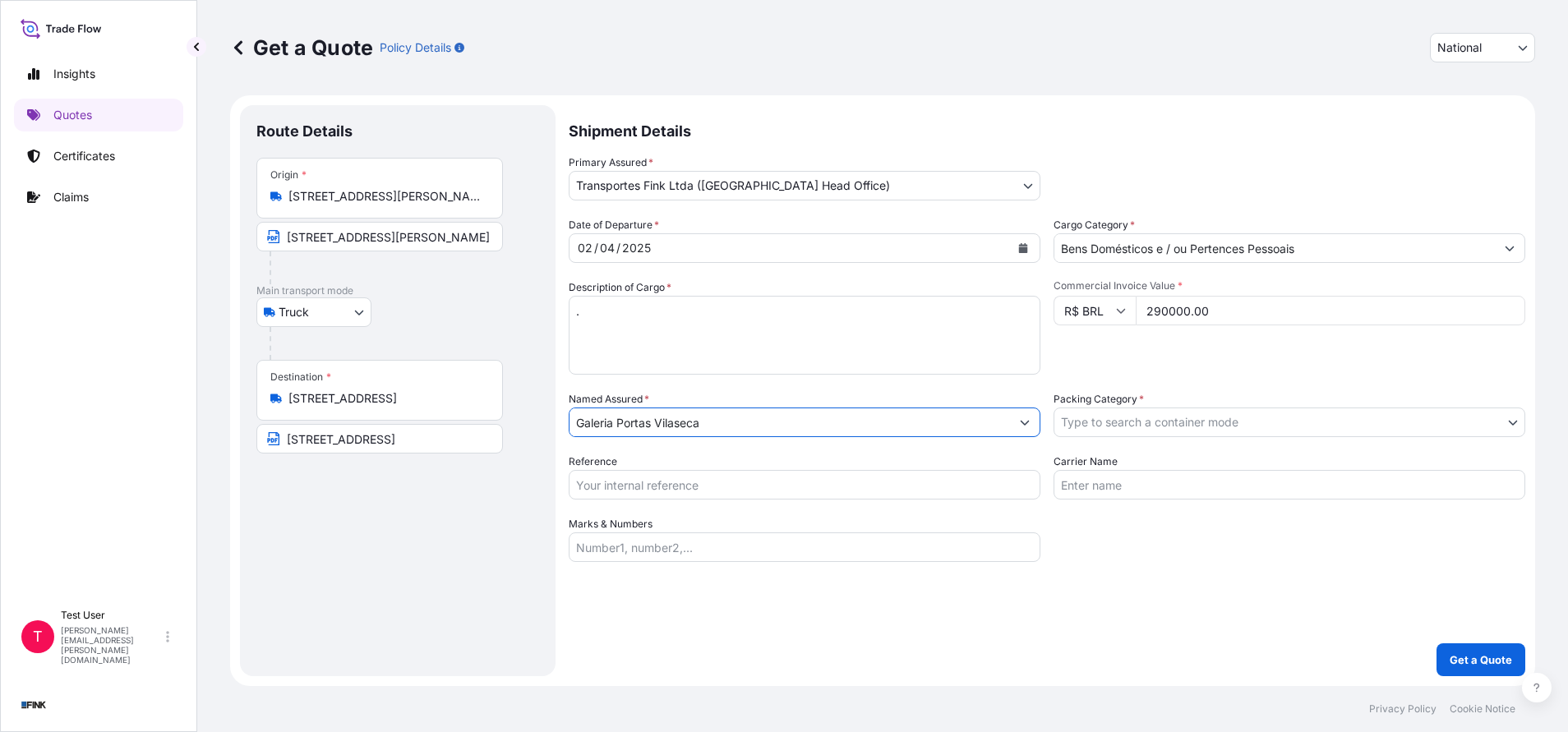
type input "Galeria Portas Vilaseca"
click at [1170, 419] on body "12 options available. 0 options available. 1 option available. Insights Quotes …" at bounding box center [784, 366] width 1568 height 732
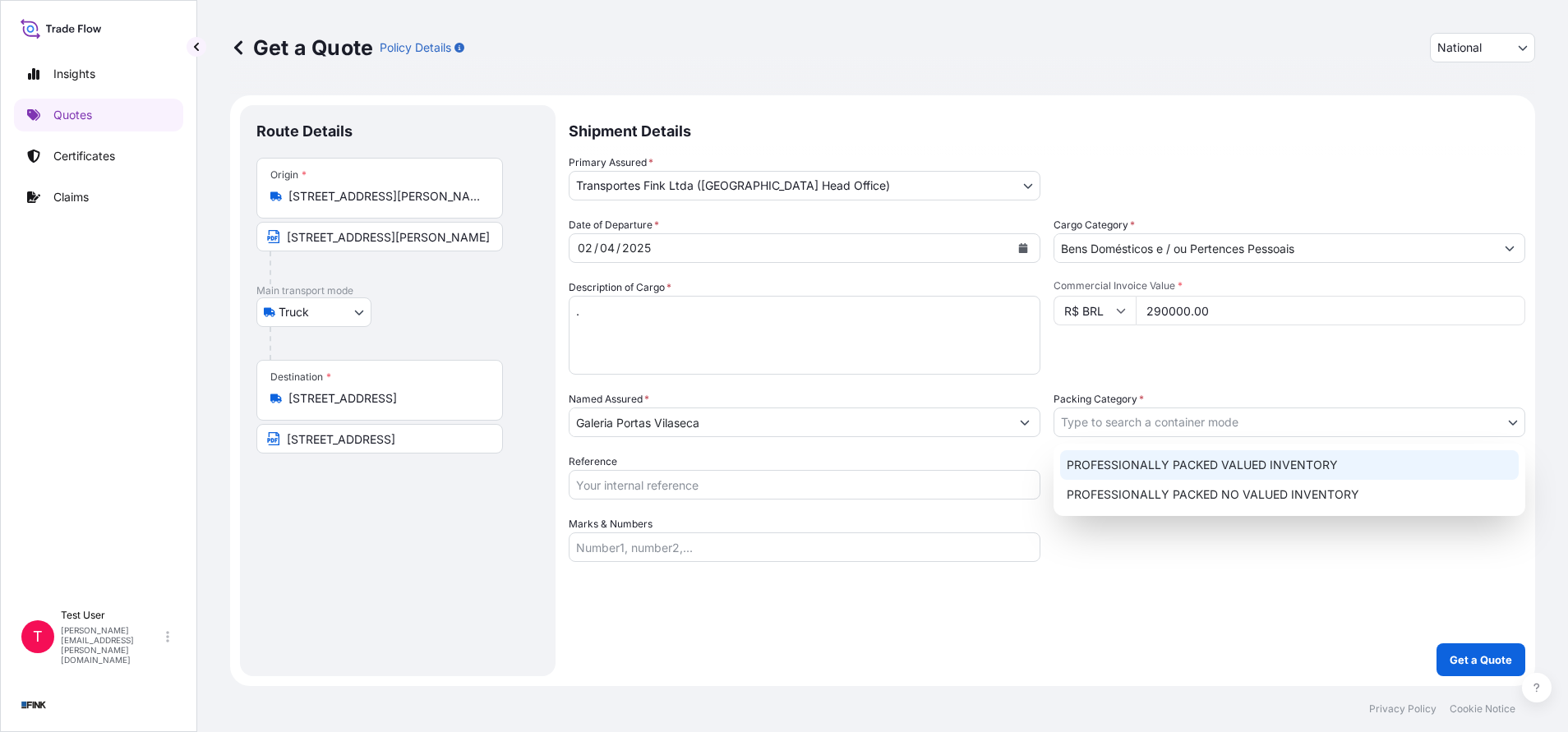
click at [1099, 461] on div "PROFESSIONALLY PACKED VALUED INVENTORY" at bounding box center [1289, 464] width 459 height 30
select select "11"
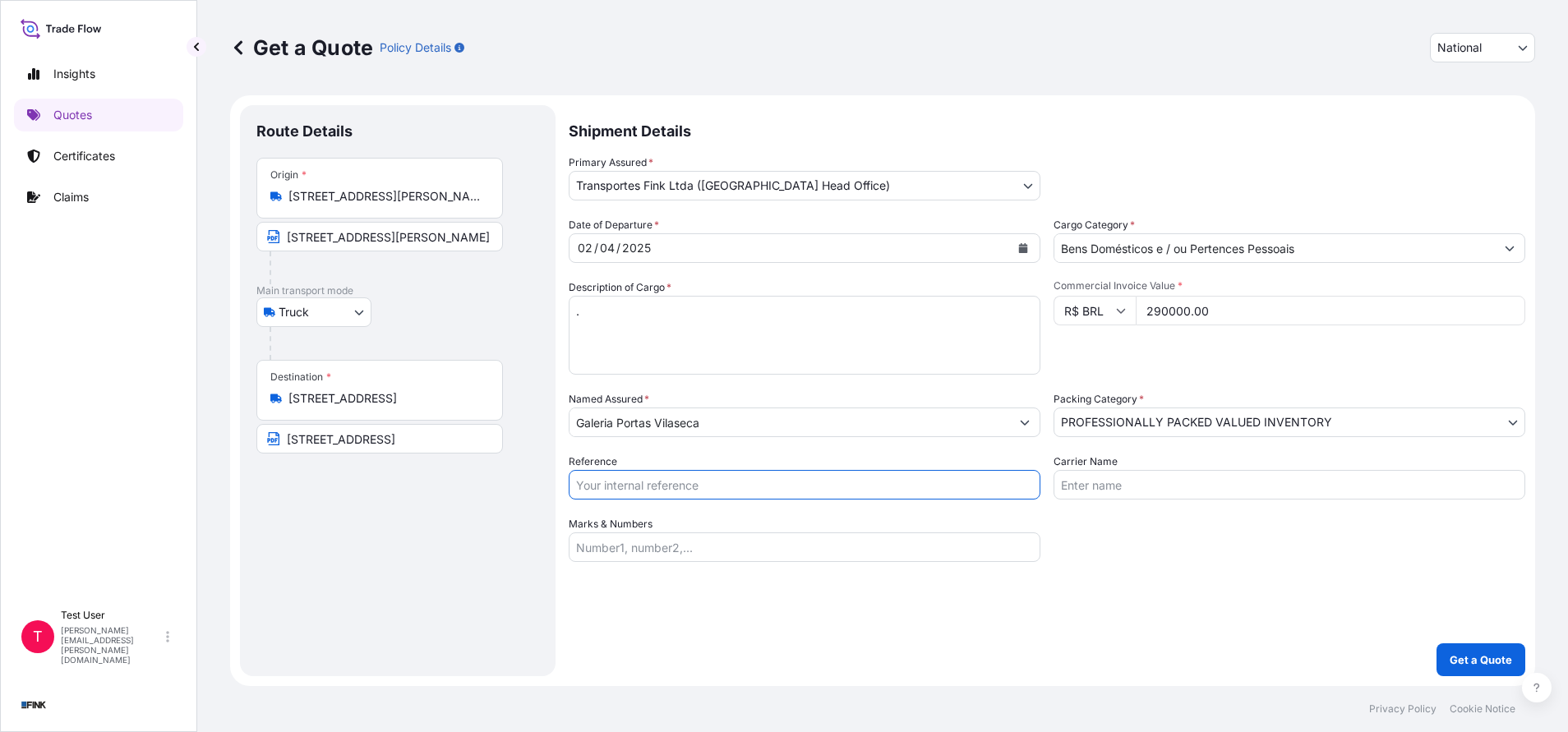
click at [718, 489] on input "Reference" at bounding box center [804, 484] width 471 height 30
paste input "08N-0010-25 OA DDR"
type input "08N-0010-25 OA DDR"
click at [1505, 658] on p "Get a Quote" at bounding box center [1481, 660] width 63 height 16
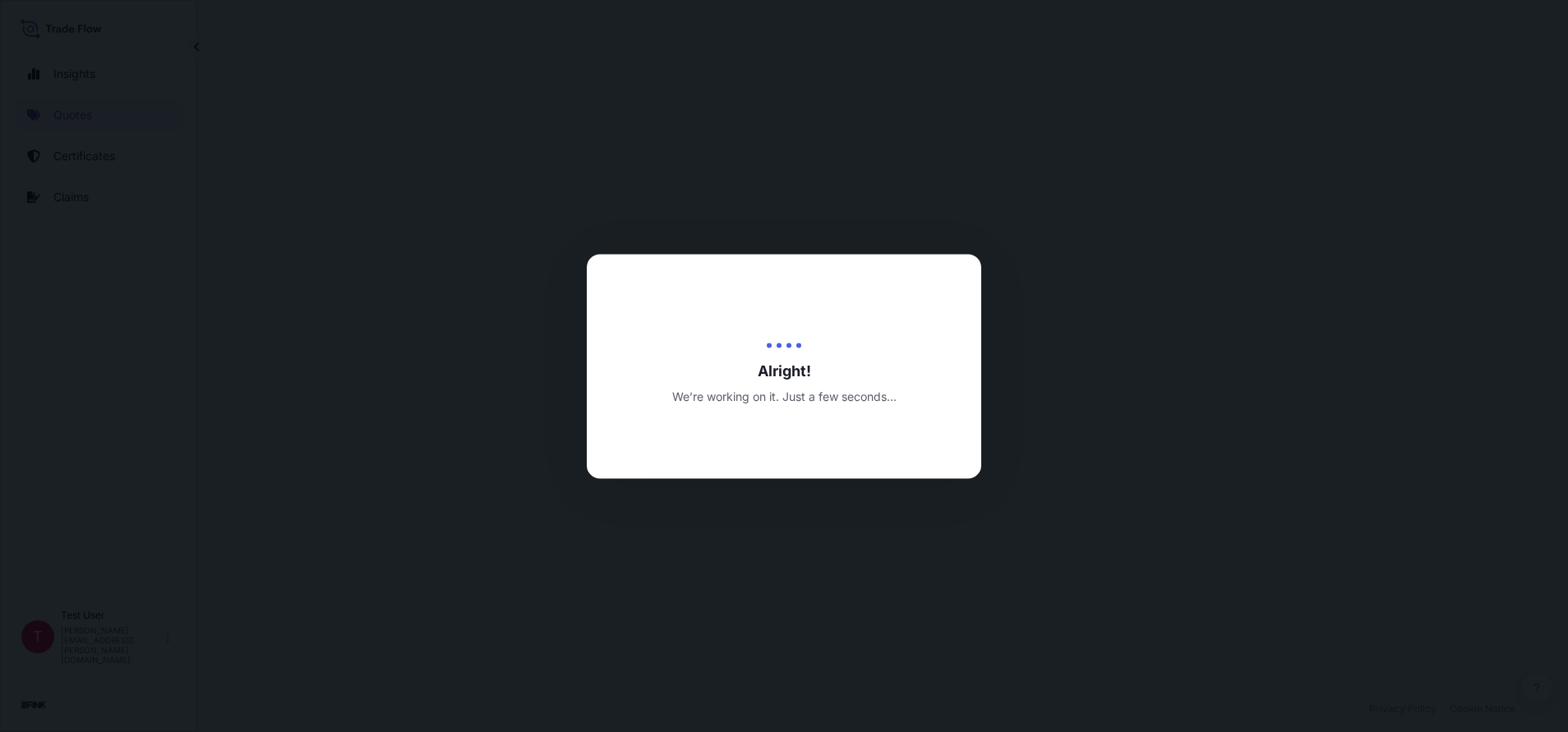
select select "Truck"
select select "31747"
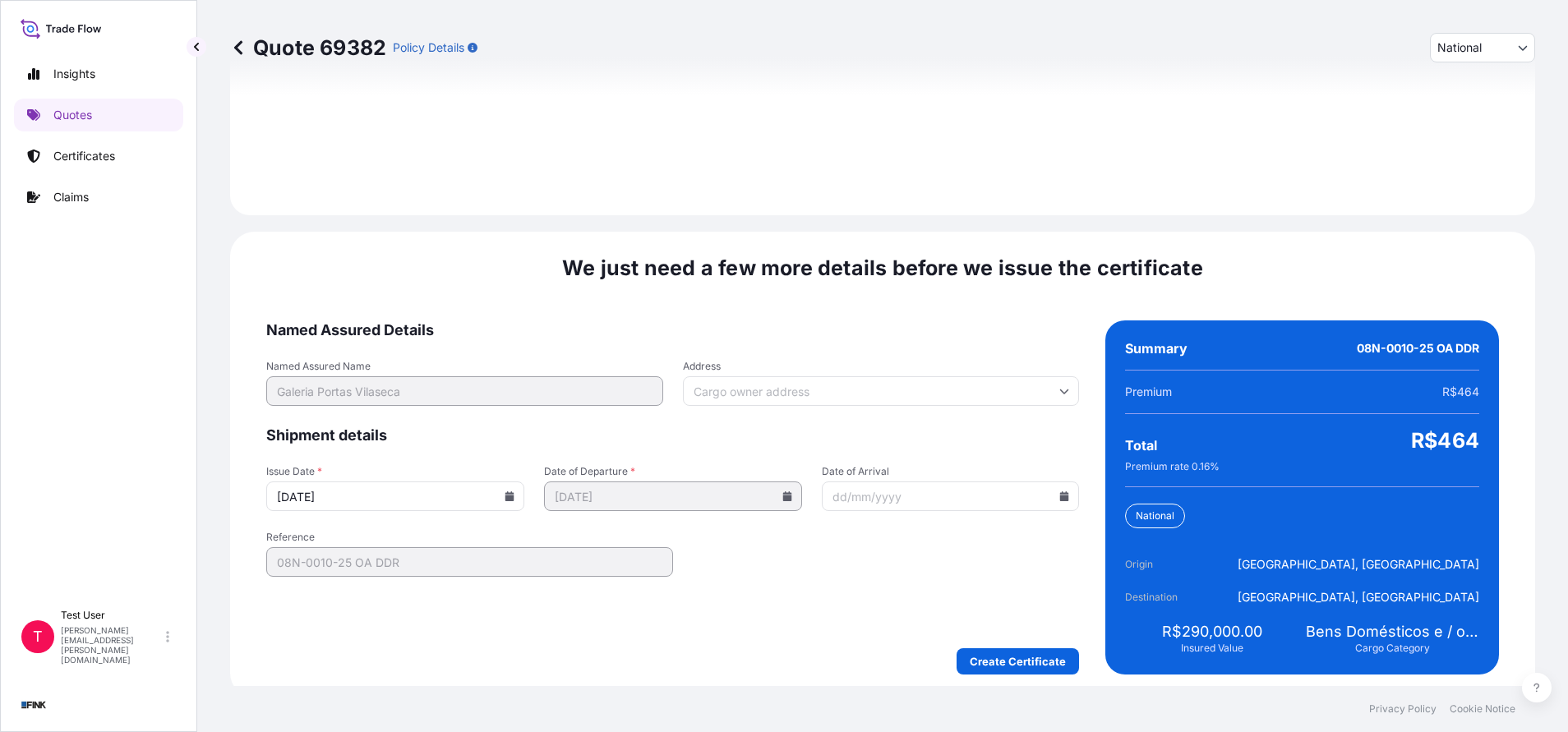
scroll to position [1888, 0]
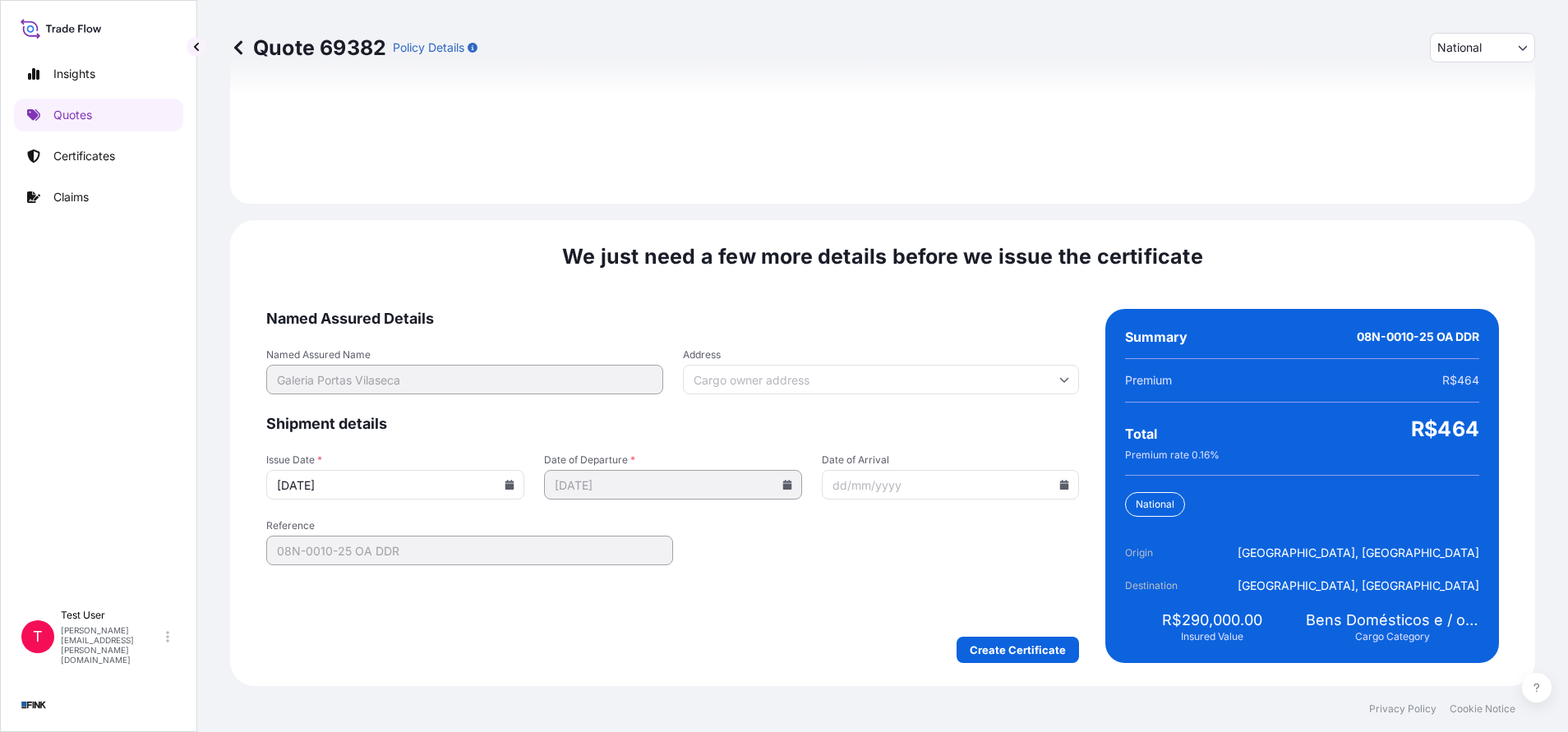
click at [512, 483] on input "[DATE]" at bounding box center [394, 484] width 258 height 30
click at [506, 487] on icon at bounding box center [510, 484] width 9 height 10
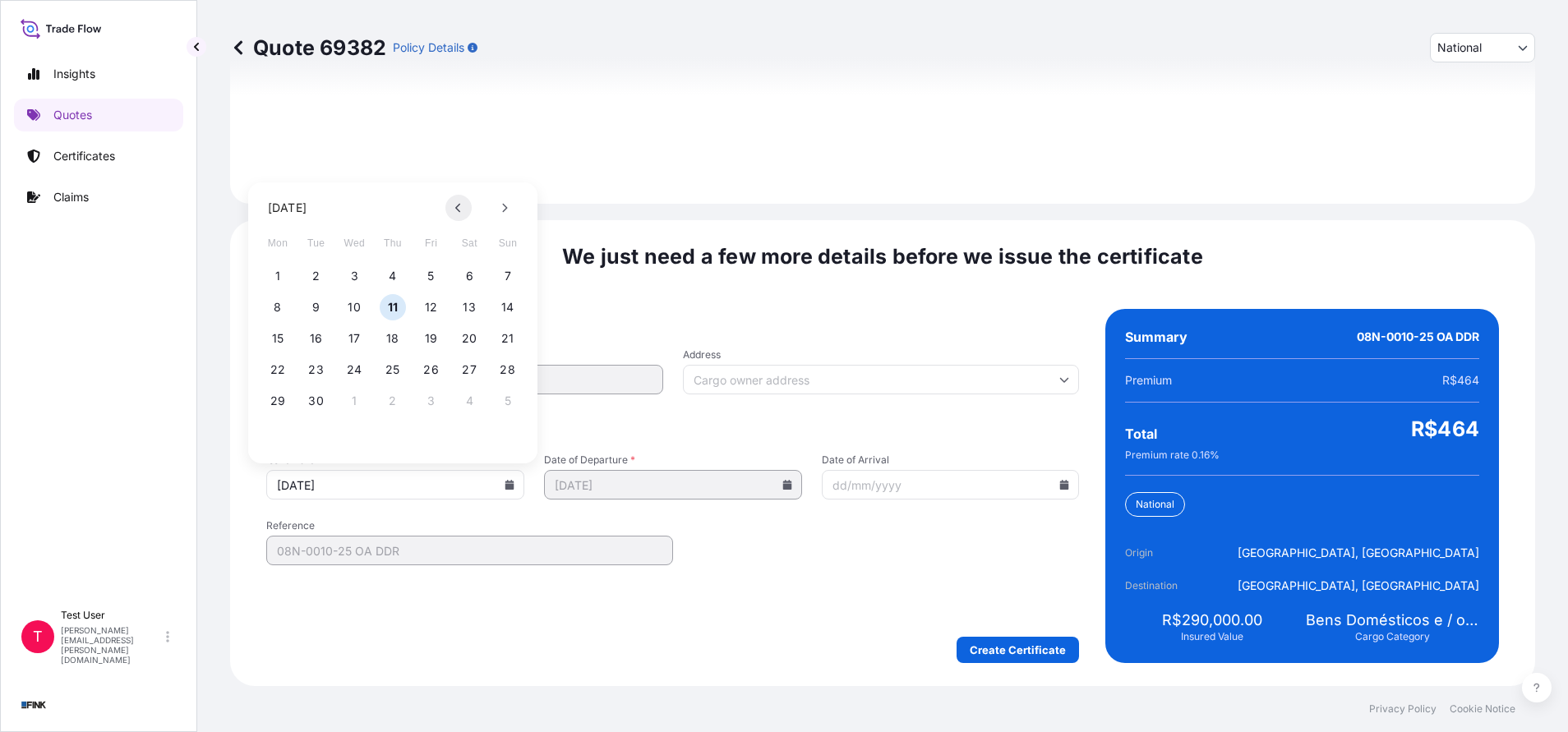
click at [456, 207] on icon at bounding box center [458, 207] width 6 height 10
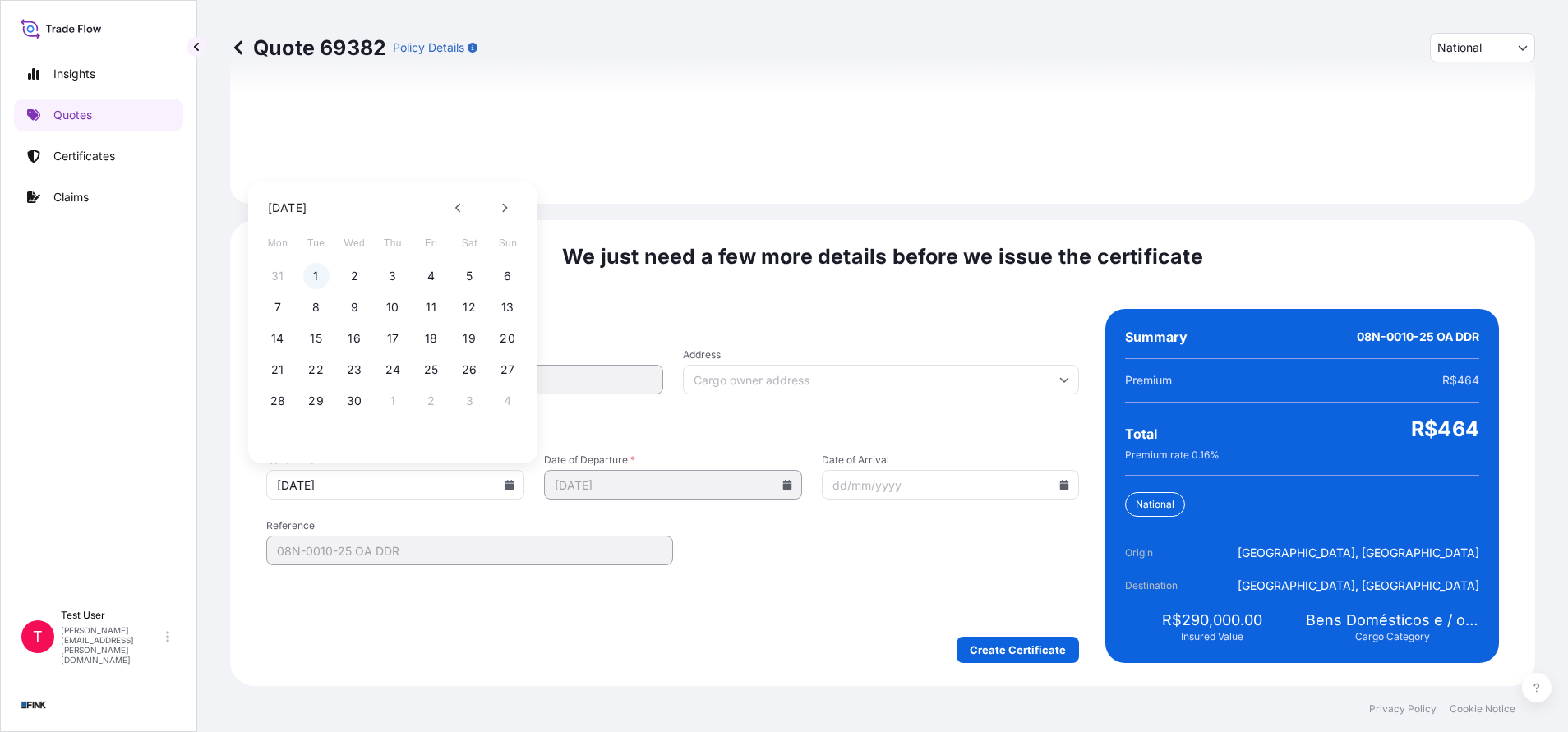
click at [318, 274] on button "1" at bounding box center [316, 276] width 26 height 26
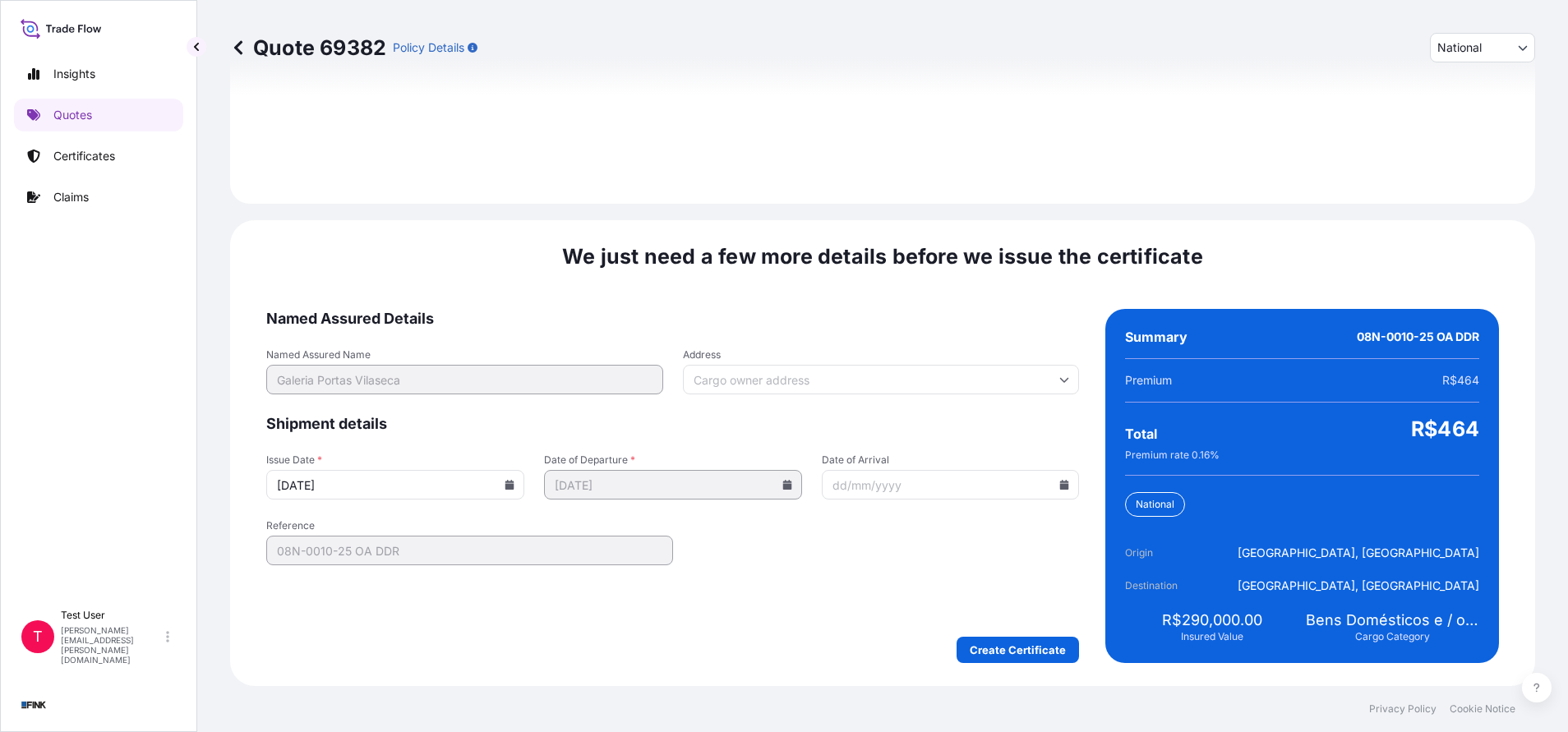
type input "[DATE]"
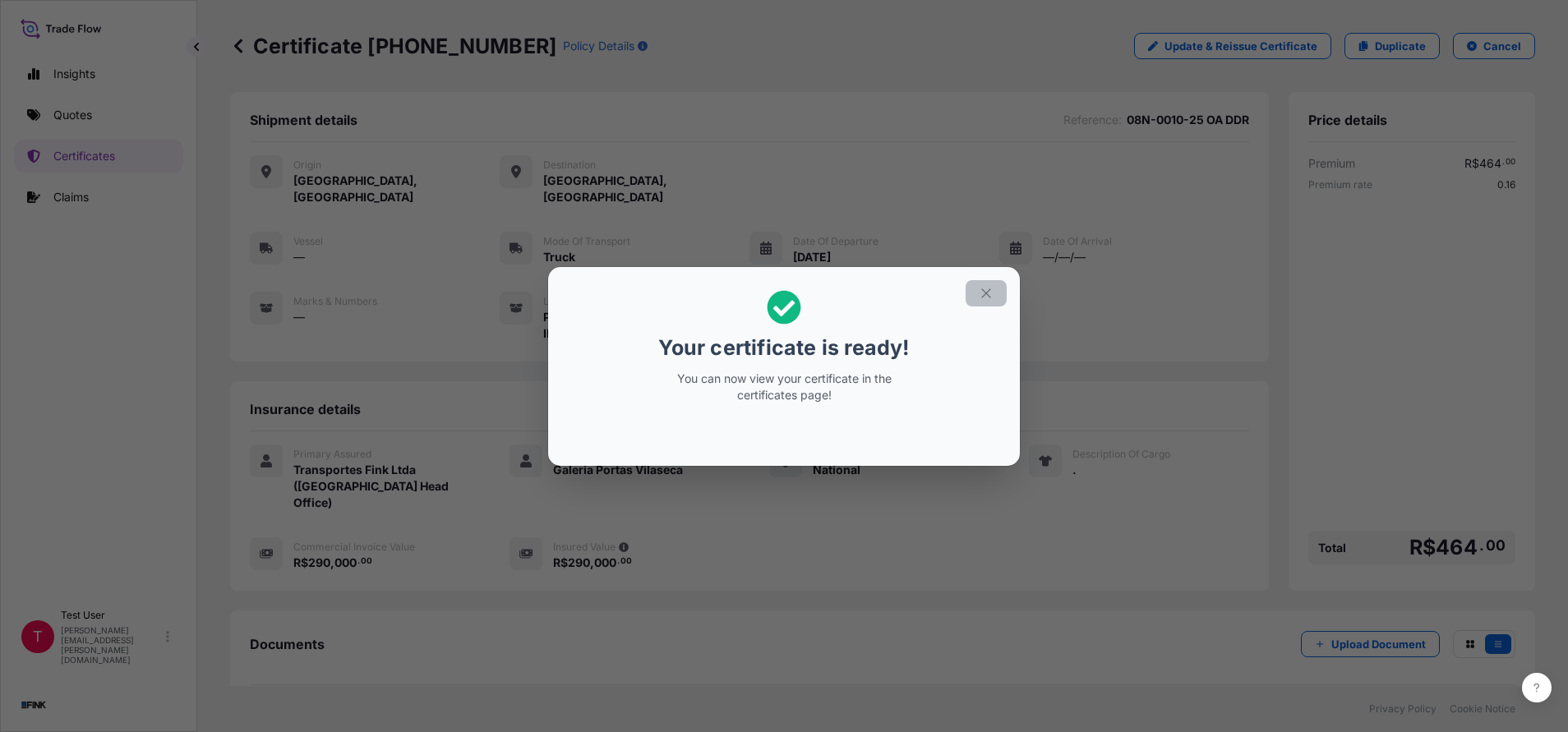
click at [987, 298] on icon "button" at bounding box center [986, 293] width 14 height 14
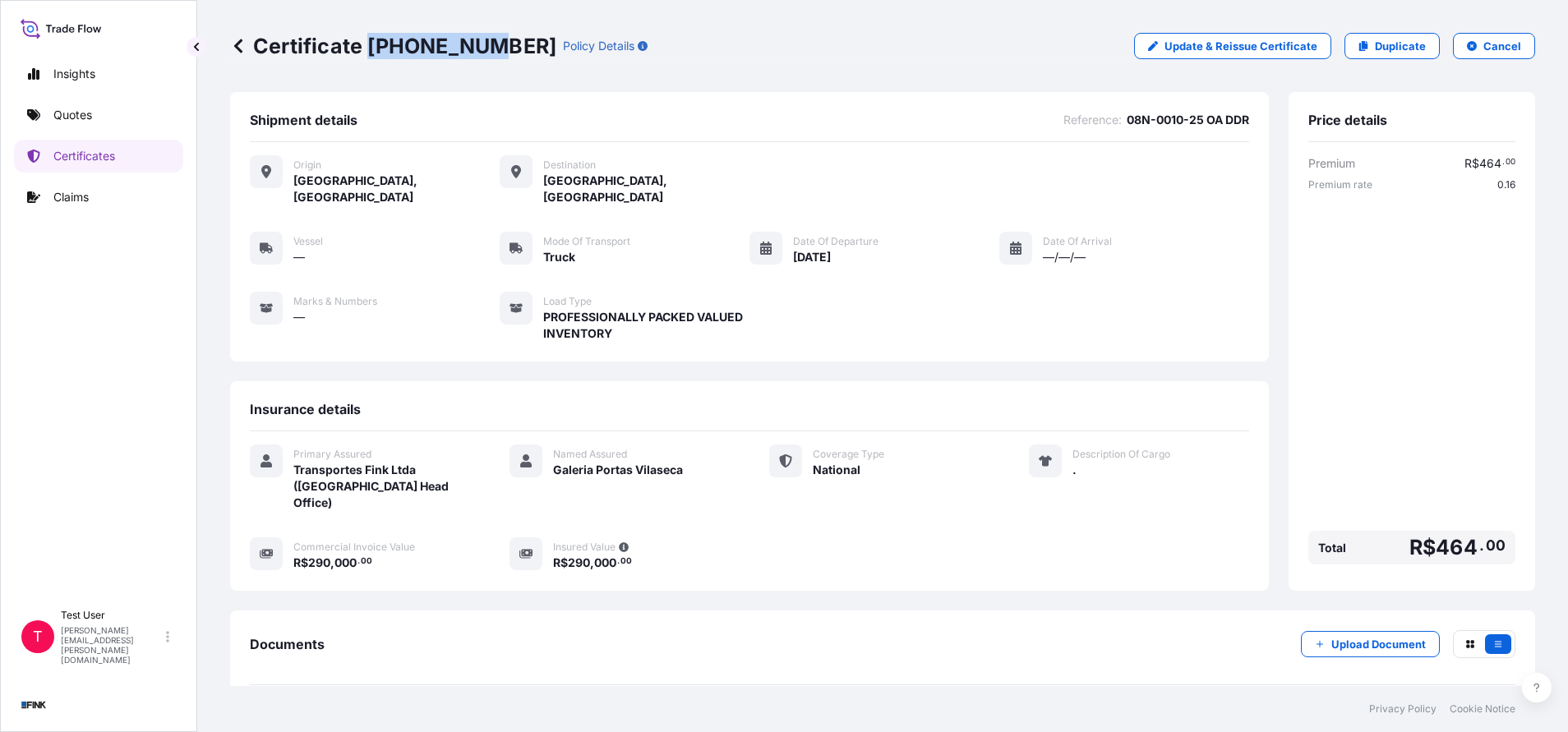
drag, startPoint x: 372, startPoint y: 46, endPoint x: 478, endPoint y: 48, distance: 106.0
click at [478, 48] on p "Certificate [PHONE_NUMBER]" at bounding box center [392, 46] width 326 height 26
copy p "[PHONE_NUMBER]"
click at [1375, 40] on p "Duplicate" at bounding box center [1400, 46] width 51 height 16
select select "national"
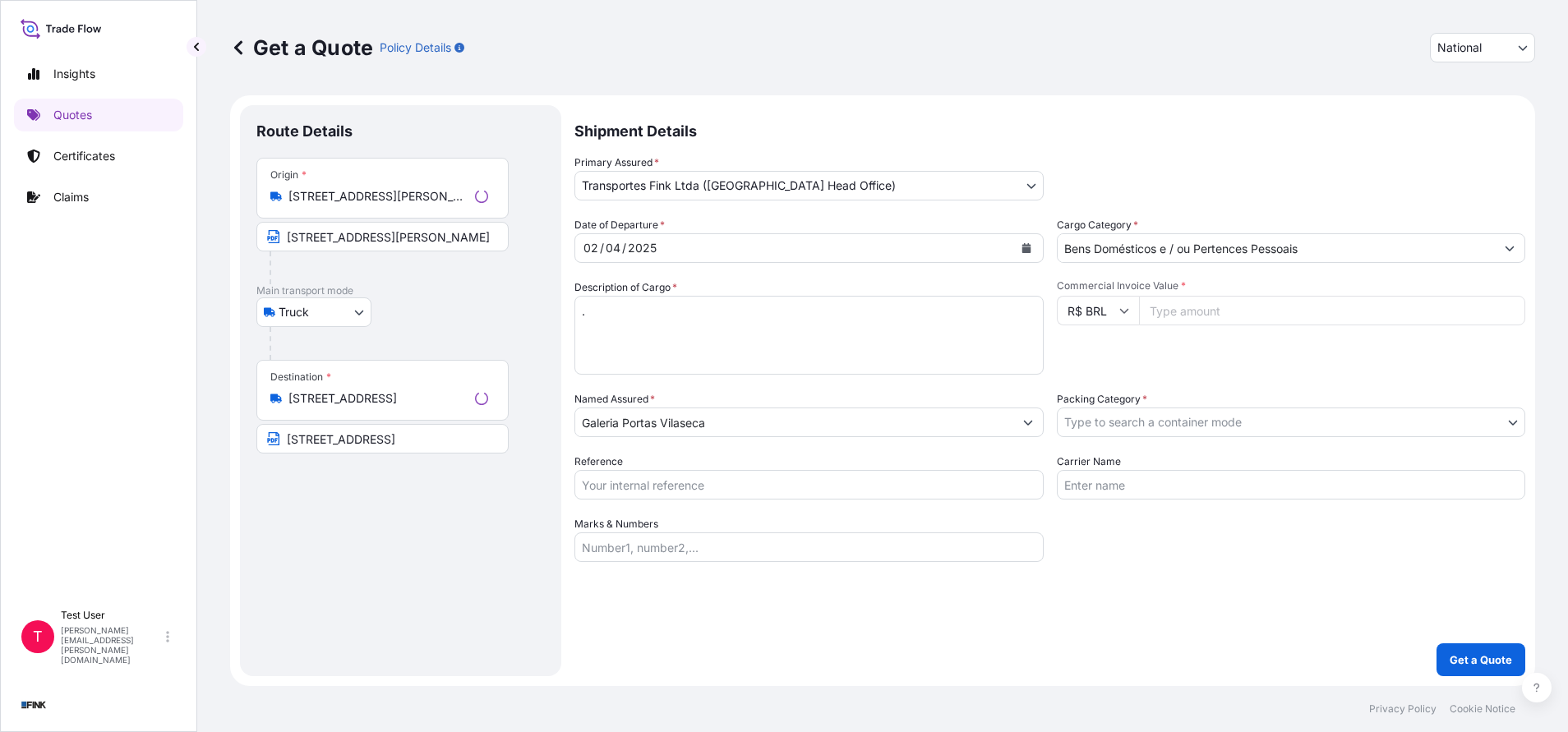
select select "Truck"
select select "31747"
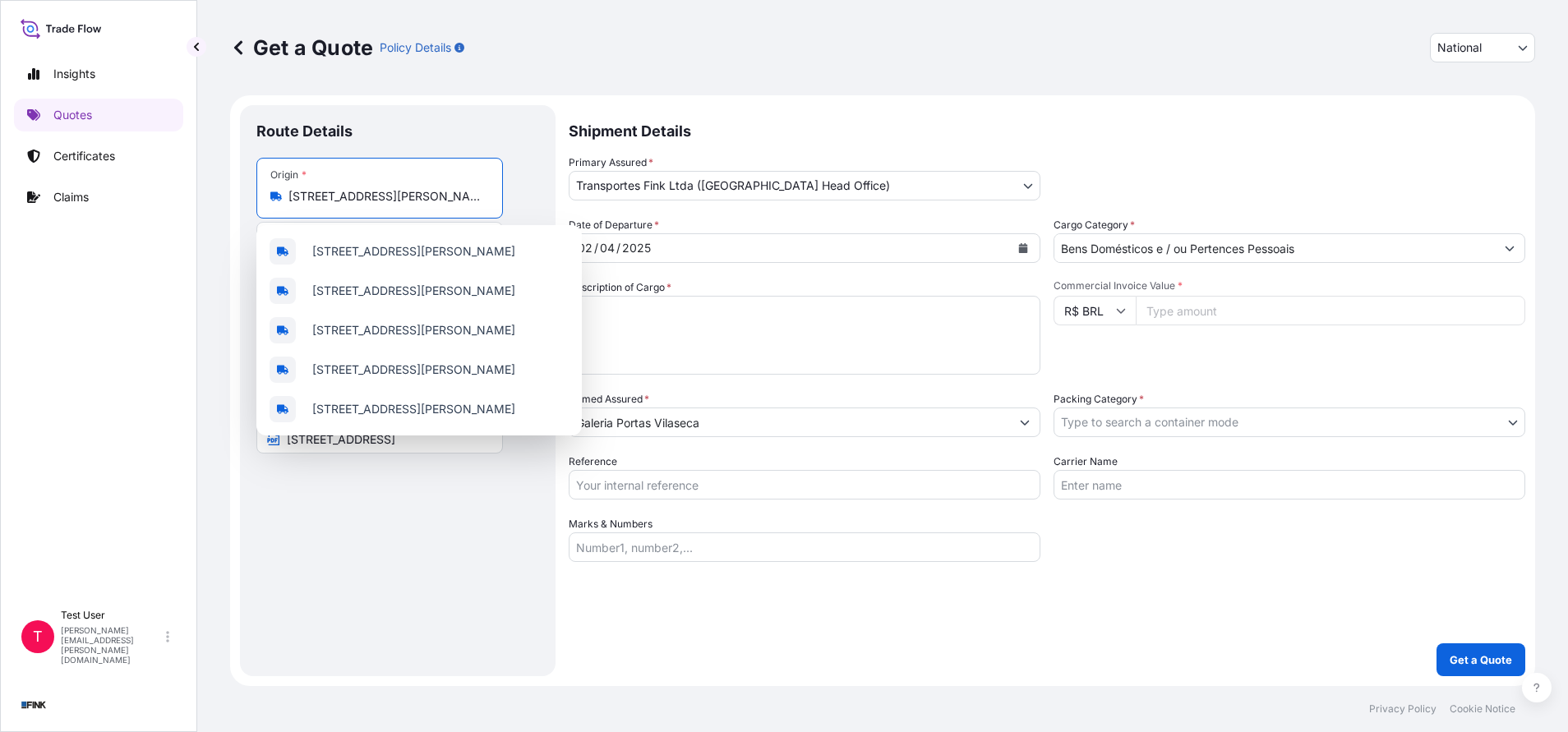
click at [396, 197] on input "[STREET_ADDRESS][PERSON_NAME]" at bounding box center [385, 197] width 194 height 16
paste input "[STREET_ADDRESS][PERSON_NAME]"
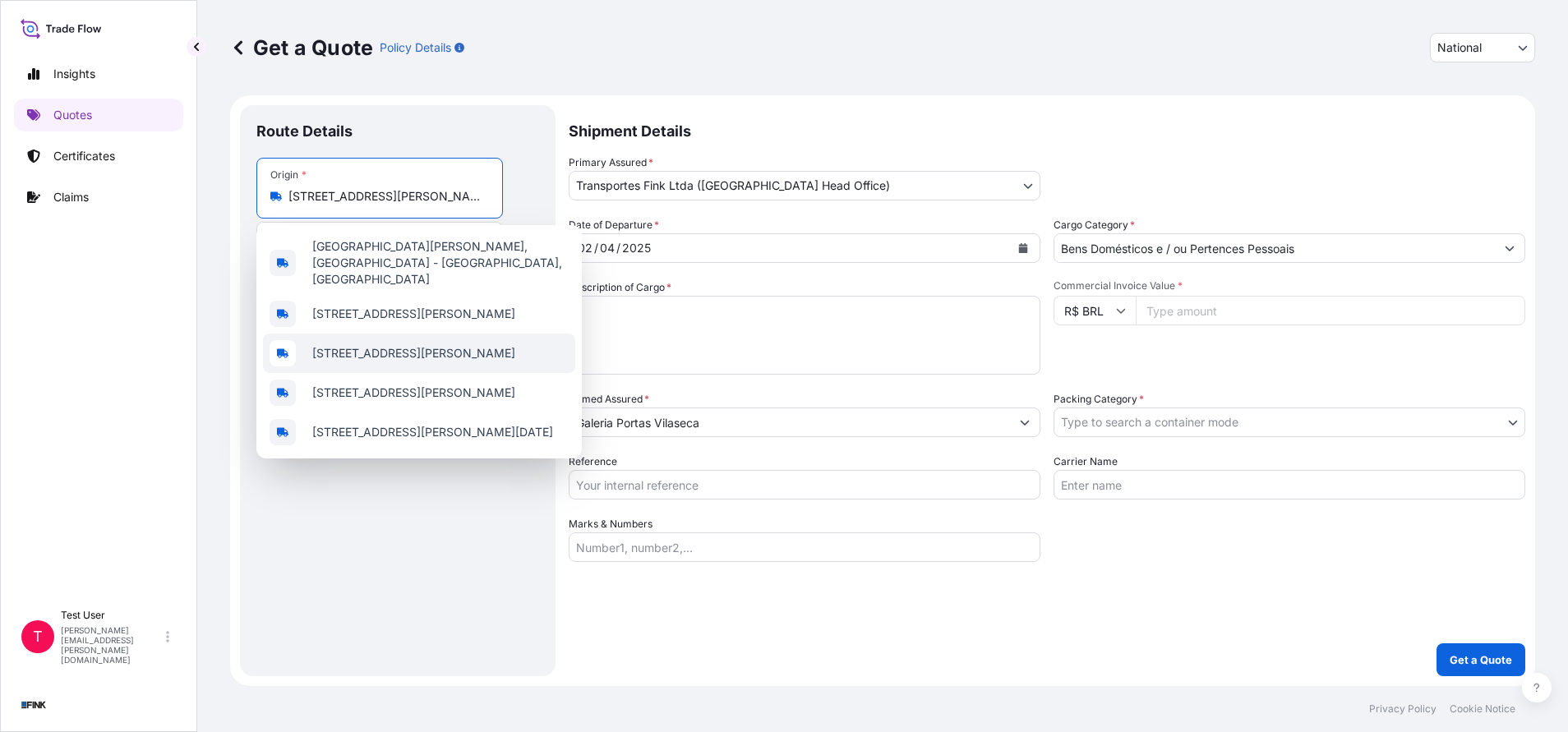
click at [398, 358] on span "[STREET_ADDRESS][PERSON_NAME]" at bounding box center [414, 353] width 203 height 16
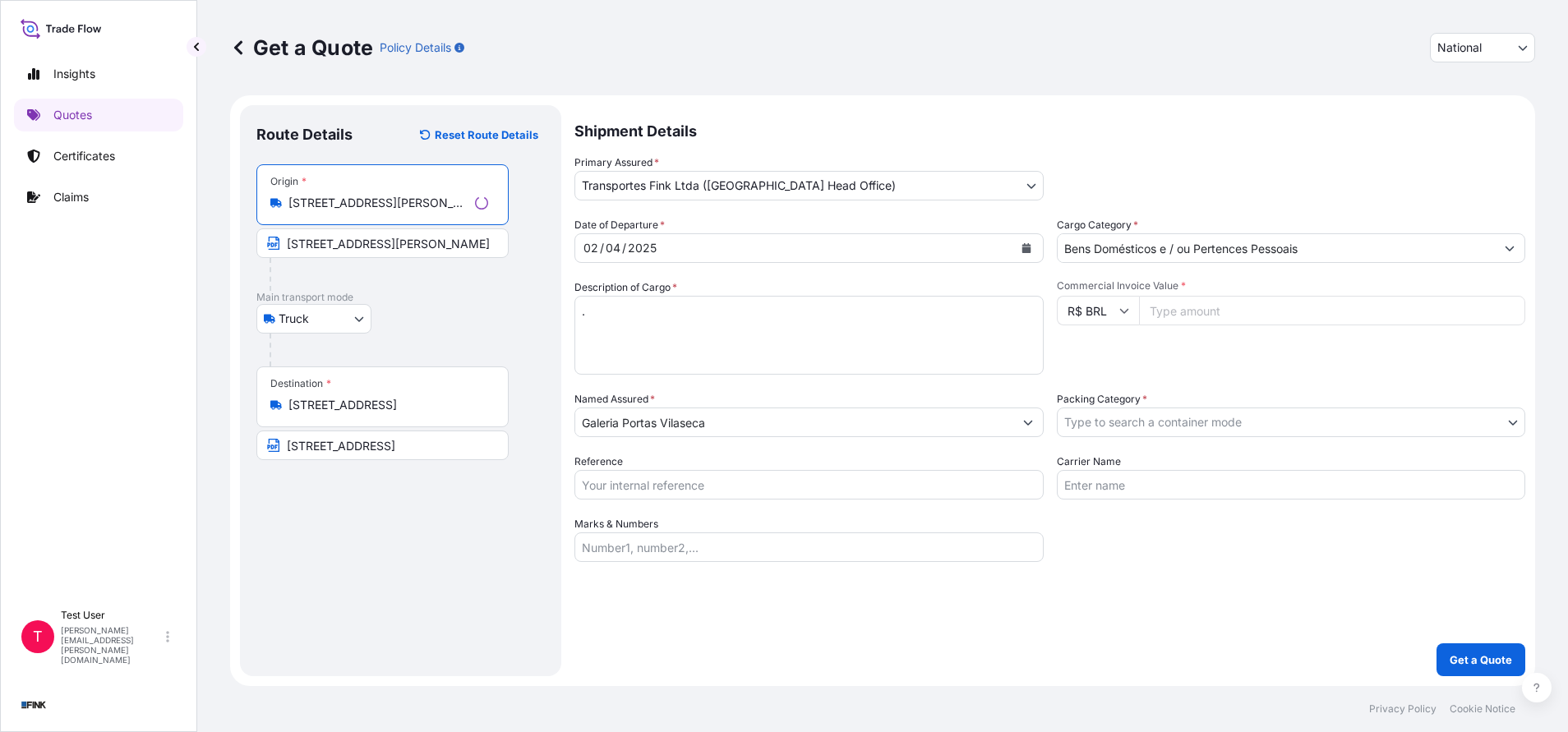
type input "[STREET_ADDRESS][PERSON_NAME]"
click at [363, 244] on input "[STREET_ADDRESS][PERSON_NAME]" at bounding box center [382, 243] width 252 height 30
click at [363, 244] on input "[STREET_ADDRESS][PERSON_NAME]" at bounding box center [379, 243] width 246 height 30
paste input "[STREET_ADDRESS][PERSON_NAME]"
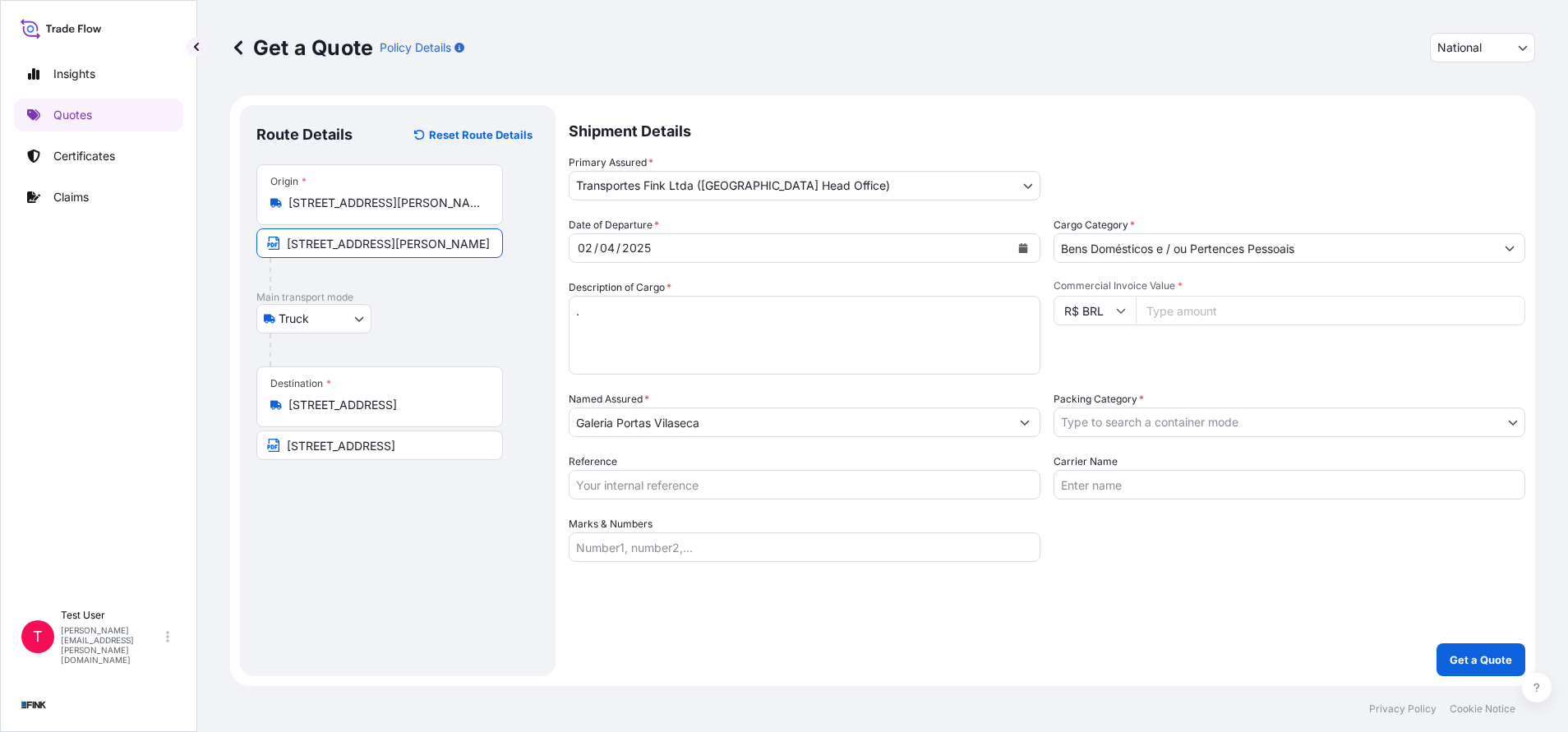
scroll to position [0, 78]
type input "[STREET_ADDRESS][PERSON_NAME]"
click at [389, 396] on div "Destination * [STREET_ADDRESS]" at bounding box center [379, 397] width 246 height 61
click at [389, 397] on input "[STREET_ADDRESS]" at bounding box center [385, 405] width 194 height 16
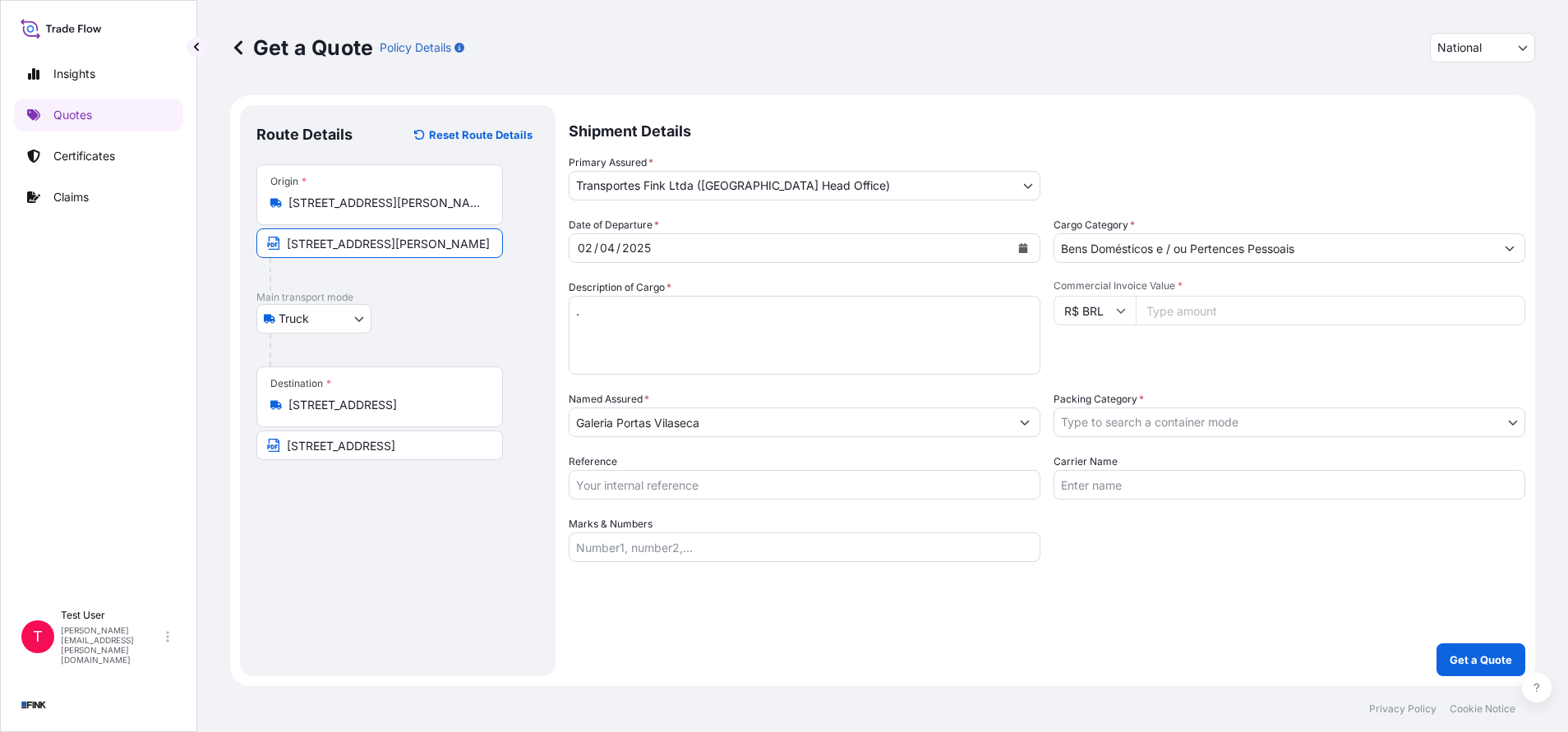
scroll to position [0, 202]
click at [389, 396] on div "Destination * [STREET_ADDRESS]" at bounding box center [379, 397] width 246 height 61
click at [389, 397] on input "[STREET_ADDRESS]" at bounding box center [385, 405] width 194 height 16
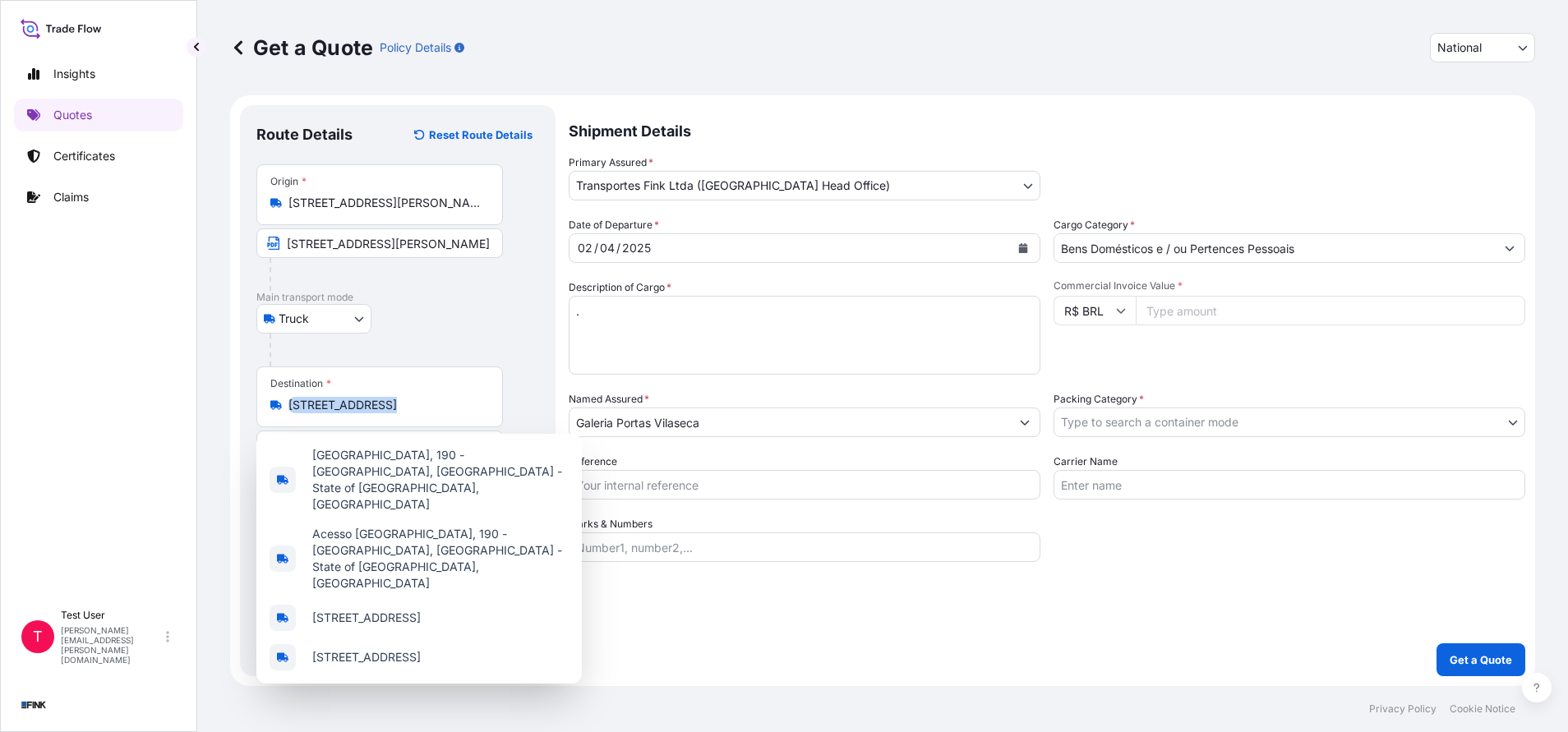
scroll to position [0, 0]
click at [389, 396] on div "Destination * [STREET_ADDRESS]" at bounding box center [379, 397] width 246 height 61
click at [389, 397] on input "[STREET_ADDRESS]" at bounding box center [385, 405] width 194 height 16
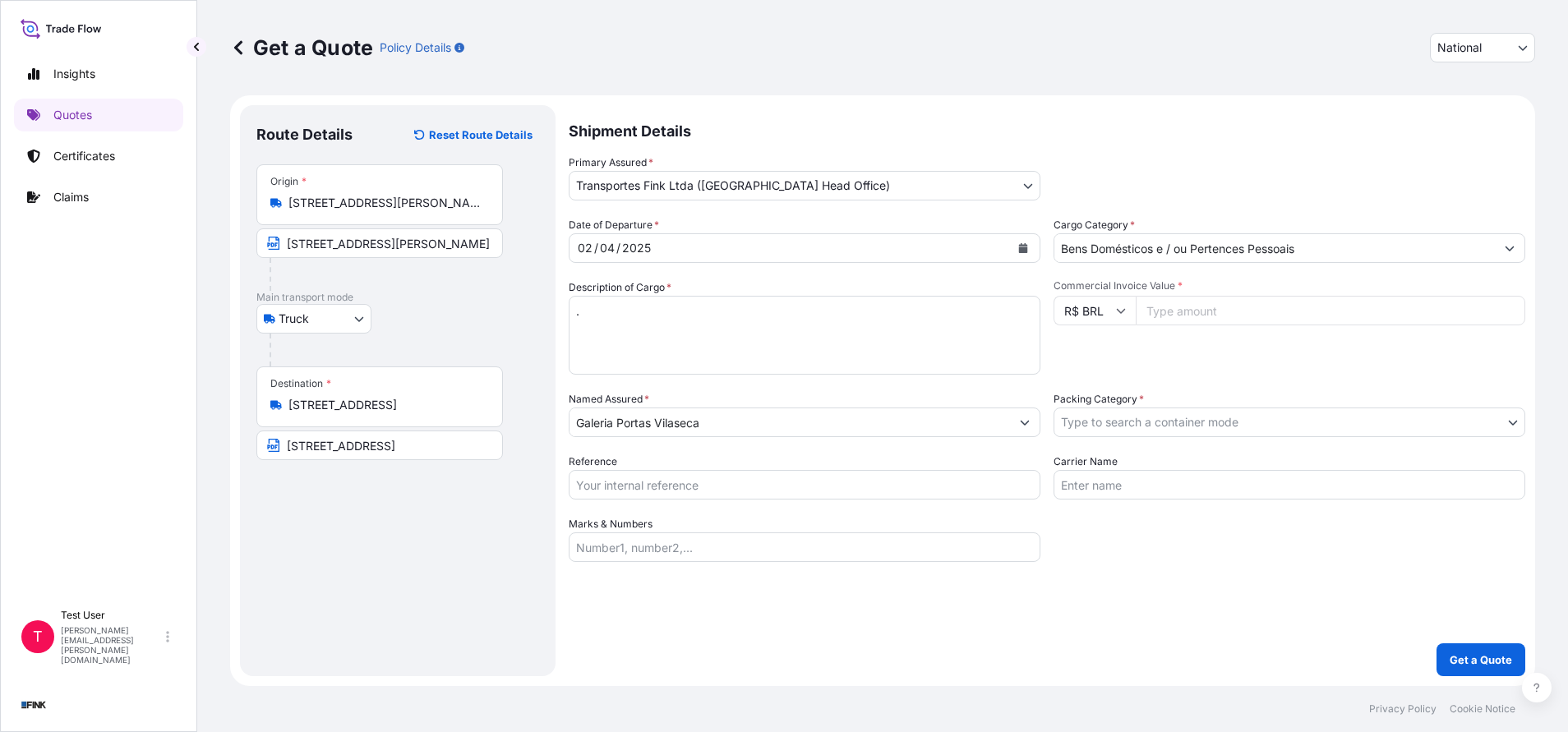
click at [389, 396] on div "Destination * [STREET_ADDRESS]" at bounding box center [379, 397] width 246 height 61
click at [389, 397] on input "[STREET_ADDRESS]" at bounding box center [385, 405] width 194 height 16
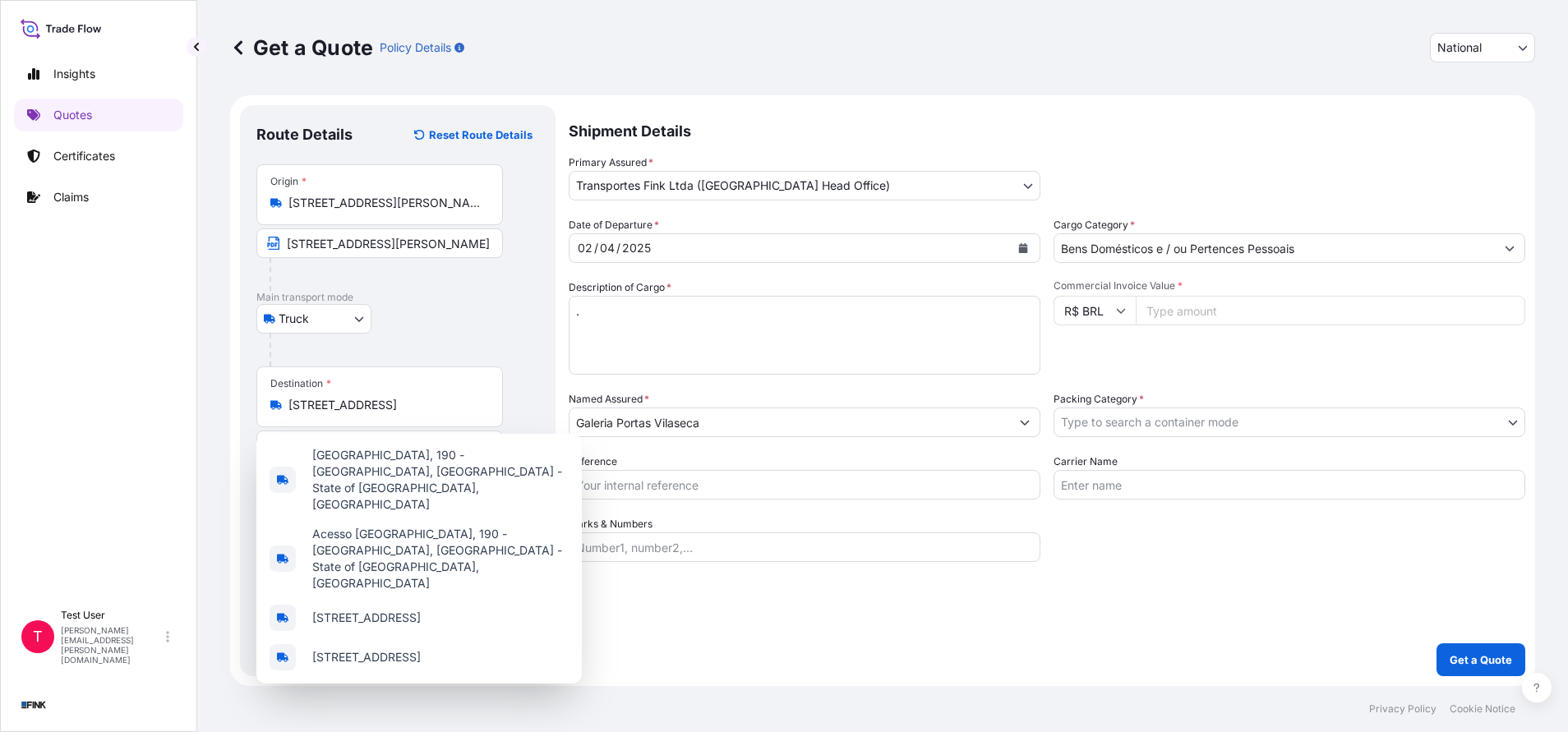
click at [389, 396] on div "Destination * [STREET_ADDRESS]" at bounding box center [379, 397] width 246 height 61
click at [389, 397] on input "[STREET_ADDRESS]" at bounding box center [385, 405] width 194 height 16
click at [389, 396] on div "Destination * [STREET_ADDRESS]" at bounding box center [379, 397] width 246 height 61
click at [389, 397] on input "[STREET_ADDRESS]" at bounding box center [385, 405] width 194 height 16
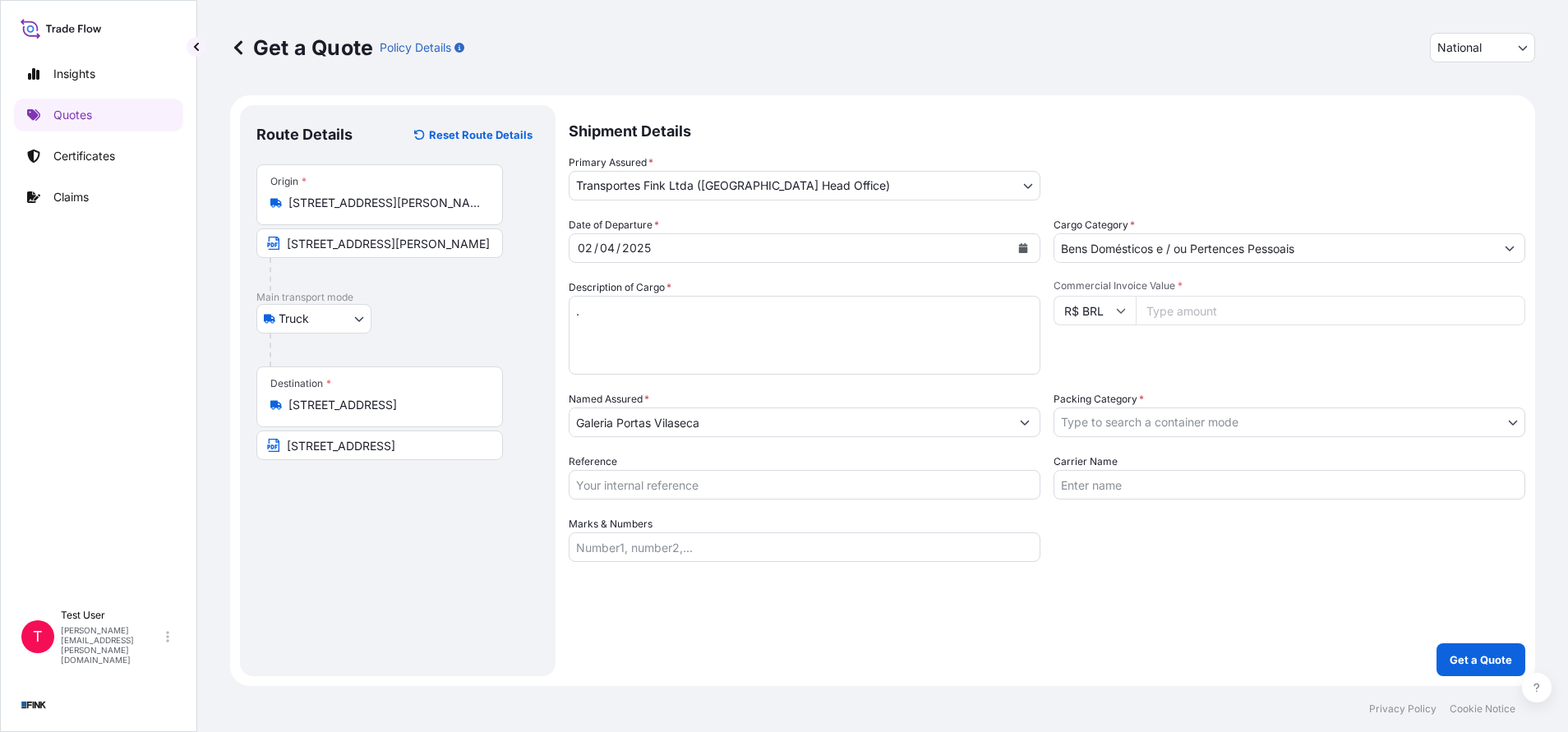
click at [389, 396] on div "Destination * [STREET_ADDRESS]" at bounding box center [379, 397] width 246 height 61
click at [389, 397] on input "[STREET_ADDRESS]" at bounding box center [385, 405] width 194 height 16
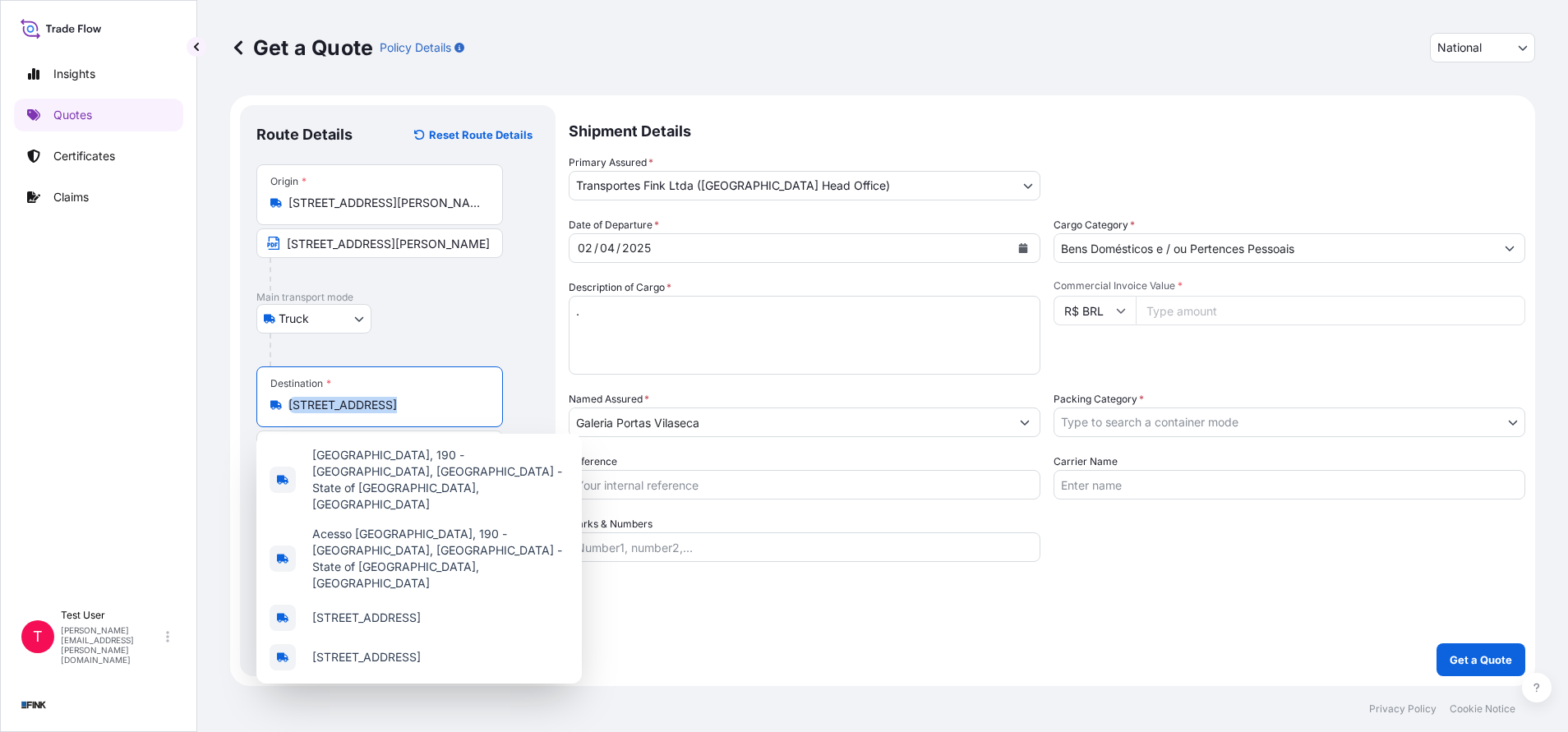
click at [389, 396] on div "Destination * [STREET_ADDRESS]" at bounding box center [379, 397] width 246 height 61
click at [389, 397] on input "[STREET_ADDRESS]" at bounding box center [385, 405] width 194 height 16
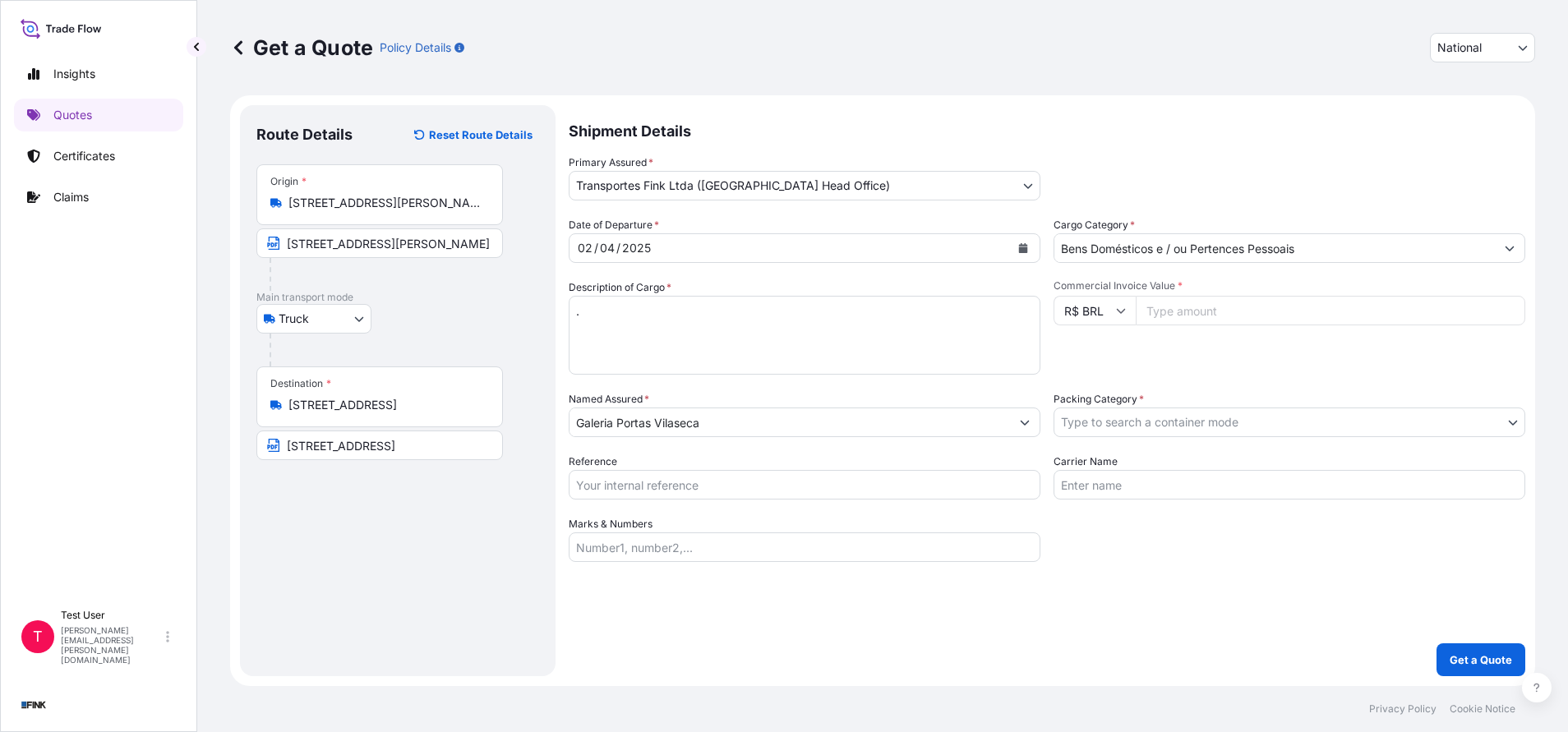
click at [445, 567] on div "Route Details Reset Route Details Place of loading Road / [GEOGRAPHIC_DATA] / I…" at bounding box center [397, 390] width 283 height 538
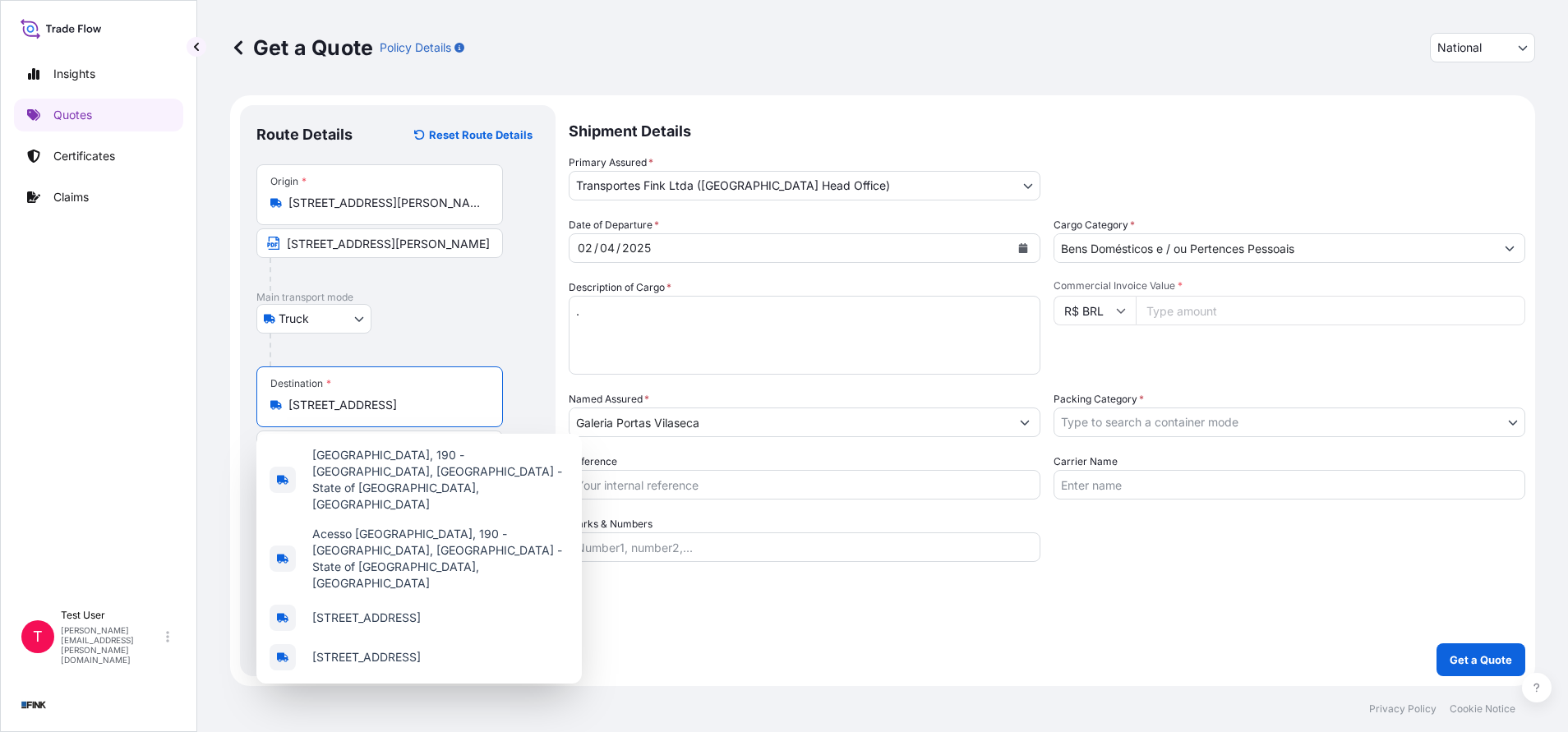
click at [361, 410] on input "[STREET_ADDRESS]" at bounding box center [385, 405] width 194 height 16
paste input "Av [PERSON_NAME], 631 - [GEOGRAPHIC_DATA]"
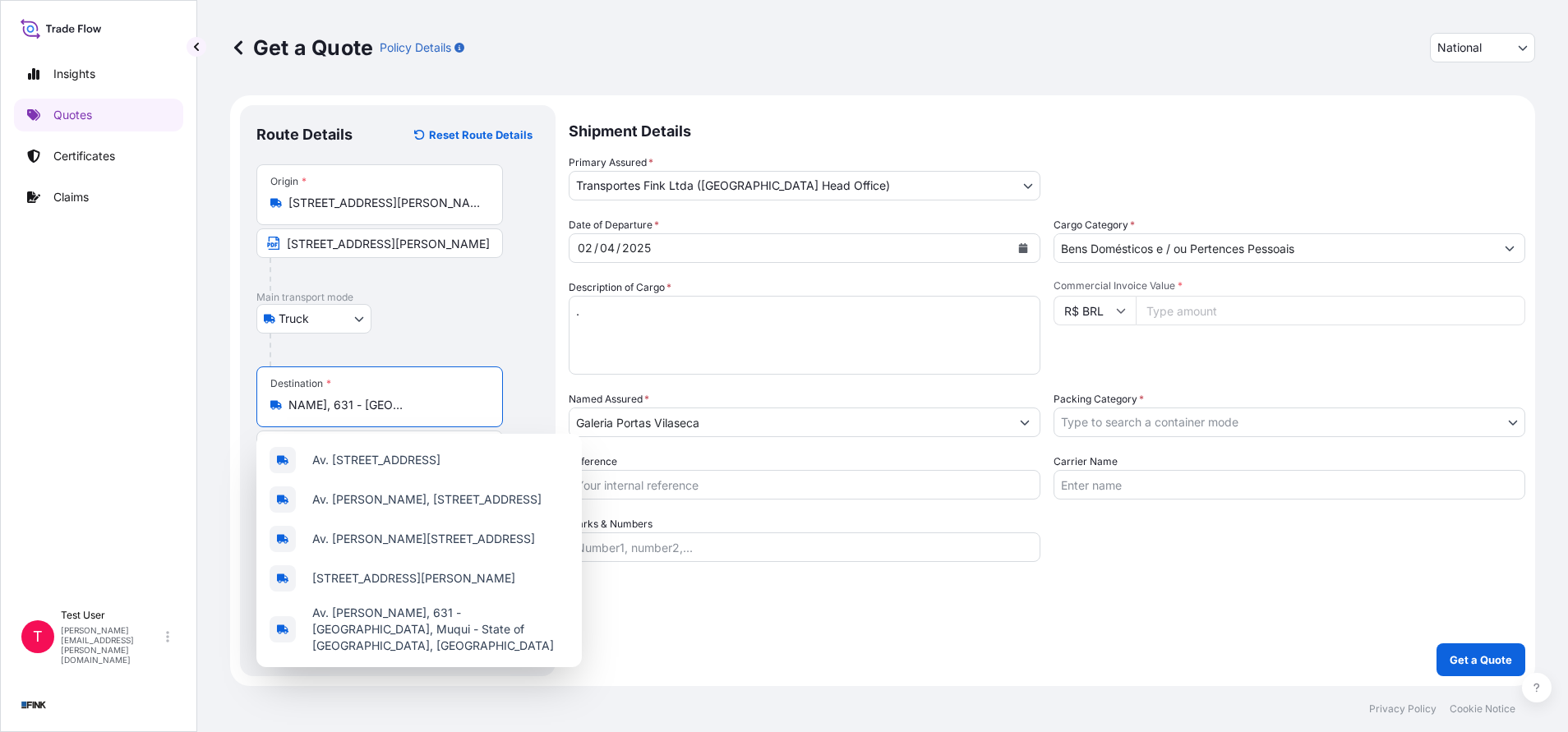
scroll to position [0, 185]
click at [371, 460] on span "Av. [STREET_ADDRESS]" at bounding box center [376, 460] width 128 height 16
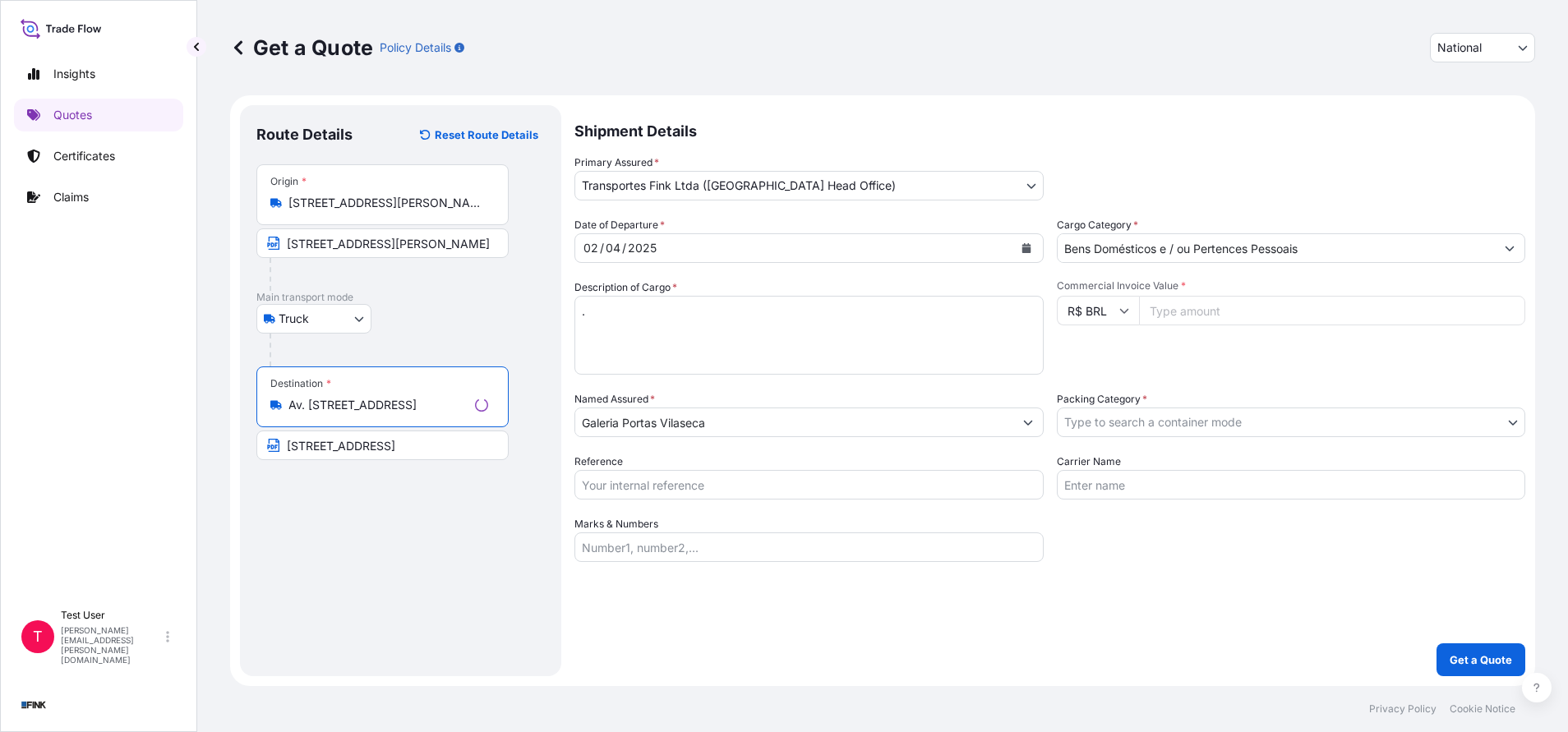
type input "Av. [STREET_ADDRESS]"
click at [370, 447] on input "[STREET_ADDRESS]" at bounding box center [382, 445] width 252 height 30
click at [370, 447] on input "[STREET_ADDRESS]" at bounding box center [379, 445] width 246 height 30
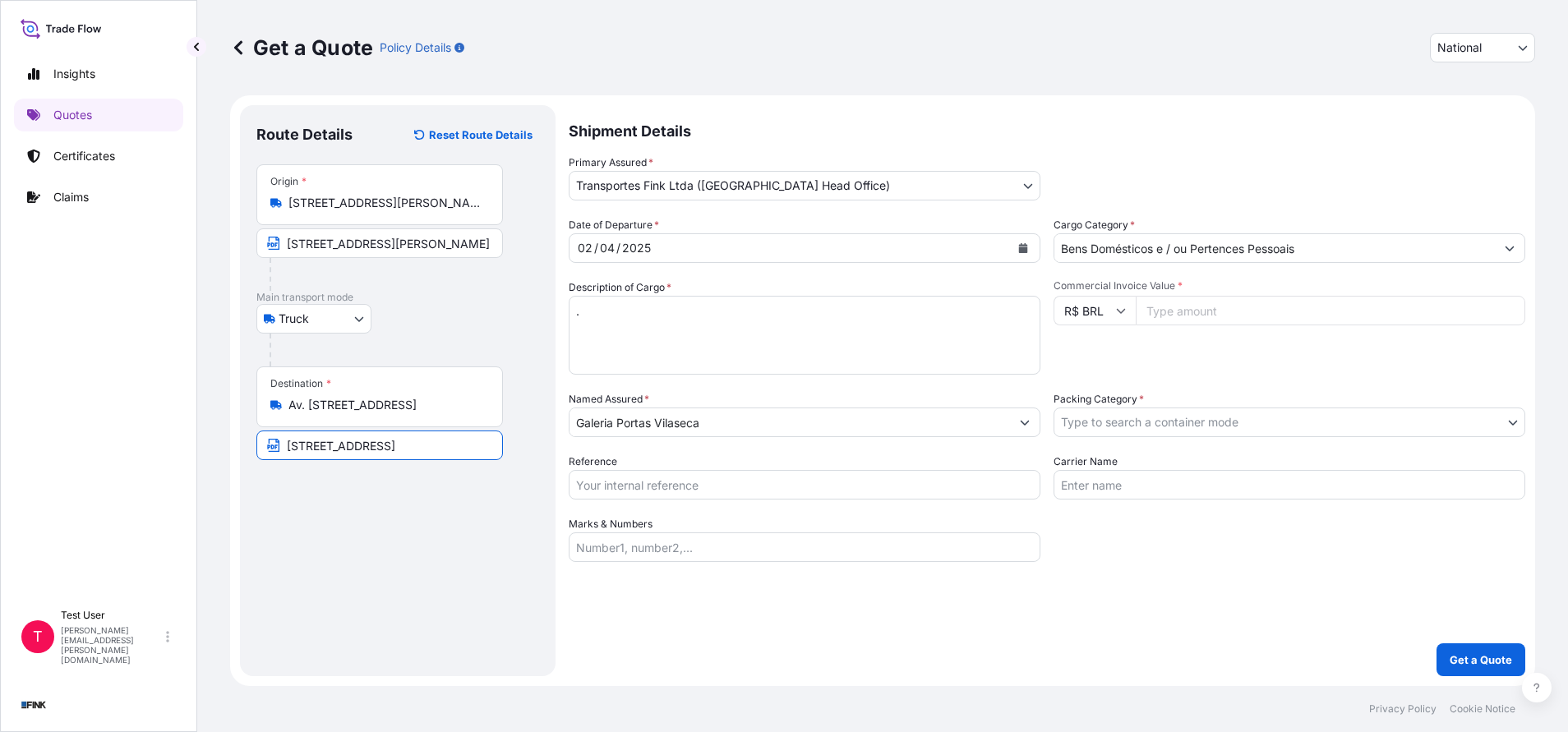
paste input "Av [PERSON_NAME], 631 - [GEOGRAPHIC_DATA]"
type input "Av [PERSON_NAME], 631 - [GEOGRAPHIC_DATA]"
click at [1023, 243] on icon "Calendar" at bounding box center [1023, 248] width 10 height 10
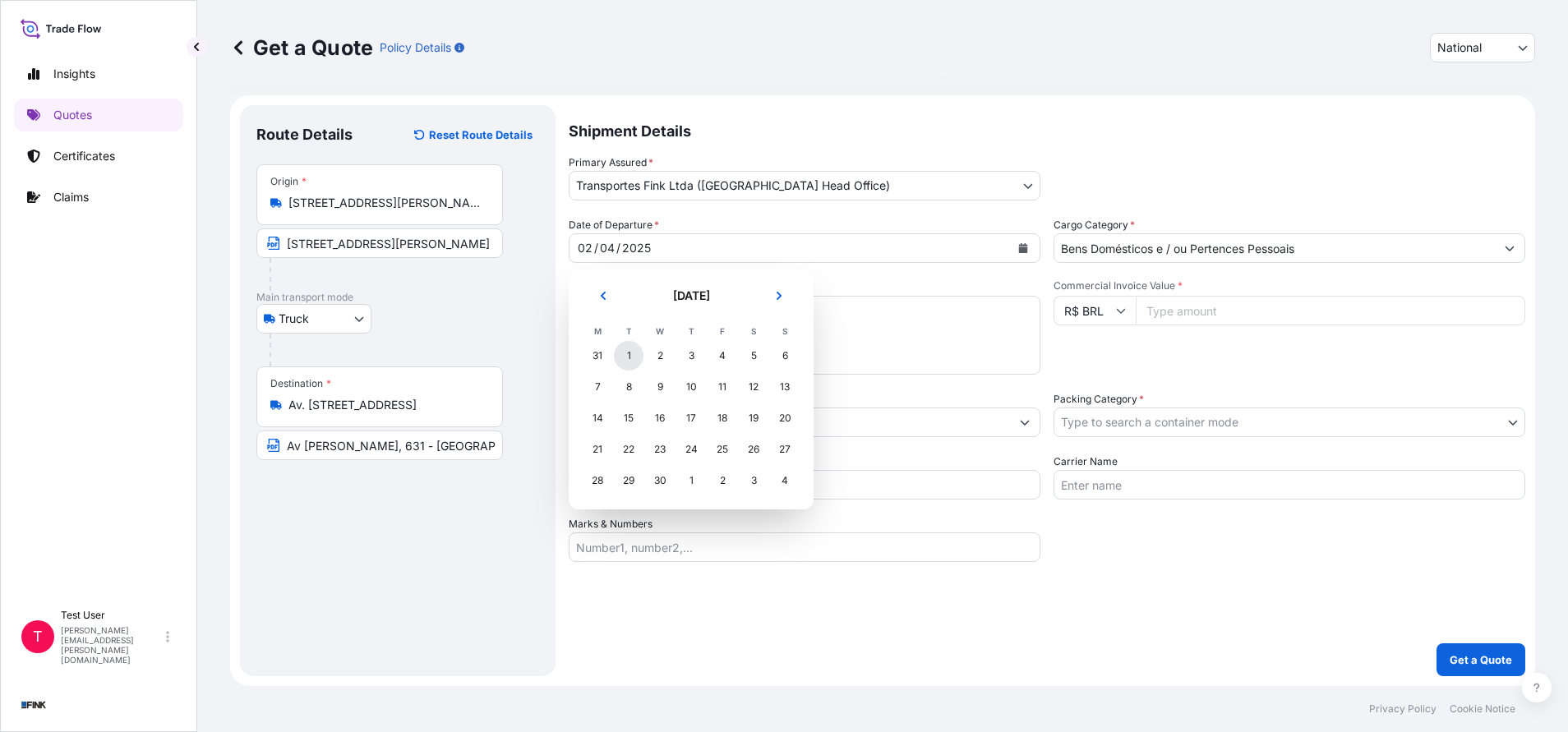
click at [635, 355] on div "1" at bounding box center [628, 356] width 30 height 30
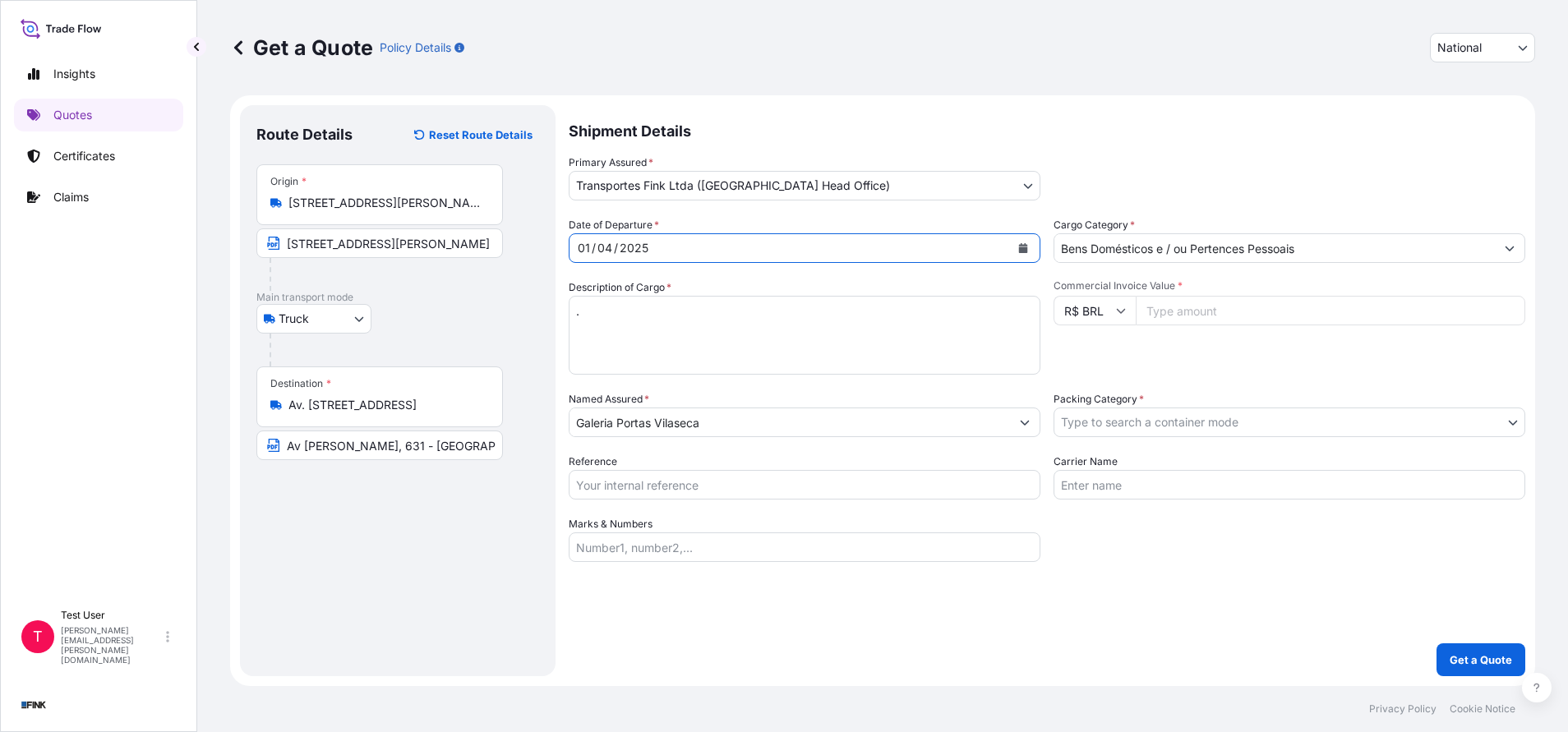
click at [1211, 312] on input "Commercial Invoice Value *" at bounding box center [1330, 310] width 390 height 30
paste input "6000.00"
type input "6000.00"
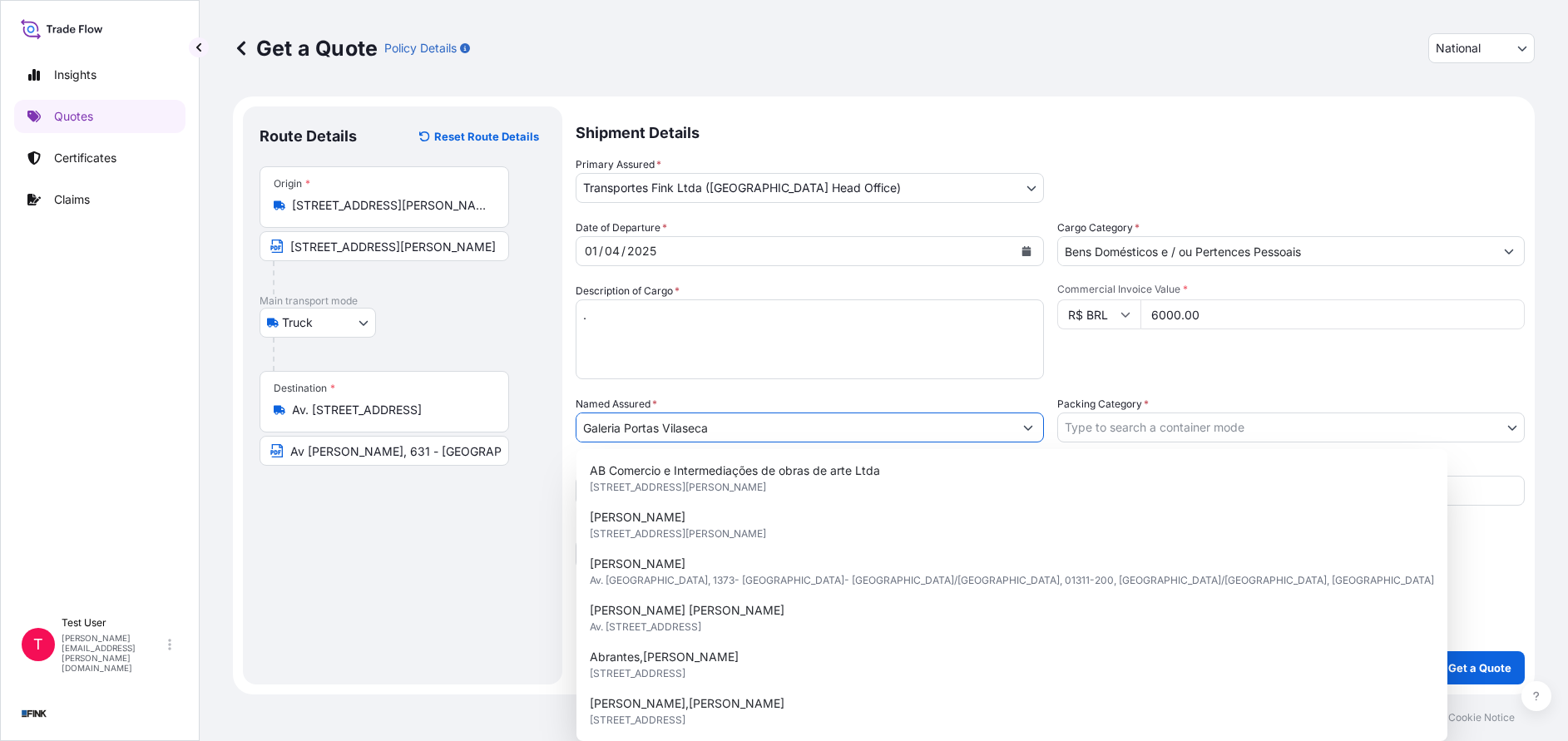
drag, startPoint x: 723, startPoint y: 426, endPoint x: 514, endPoint y: 420, distance: 209.1
click at [514, 420] on form "Route Details Reset Route Details Place of loading Road / [GEOGRAPHIC_DATA] / I…" at bounding box center [884, 396] width 1302 height 598
paste input "[PERSON_NAME]"
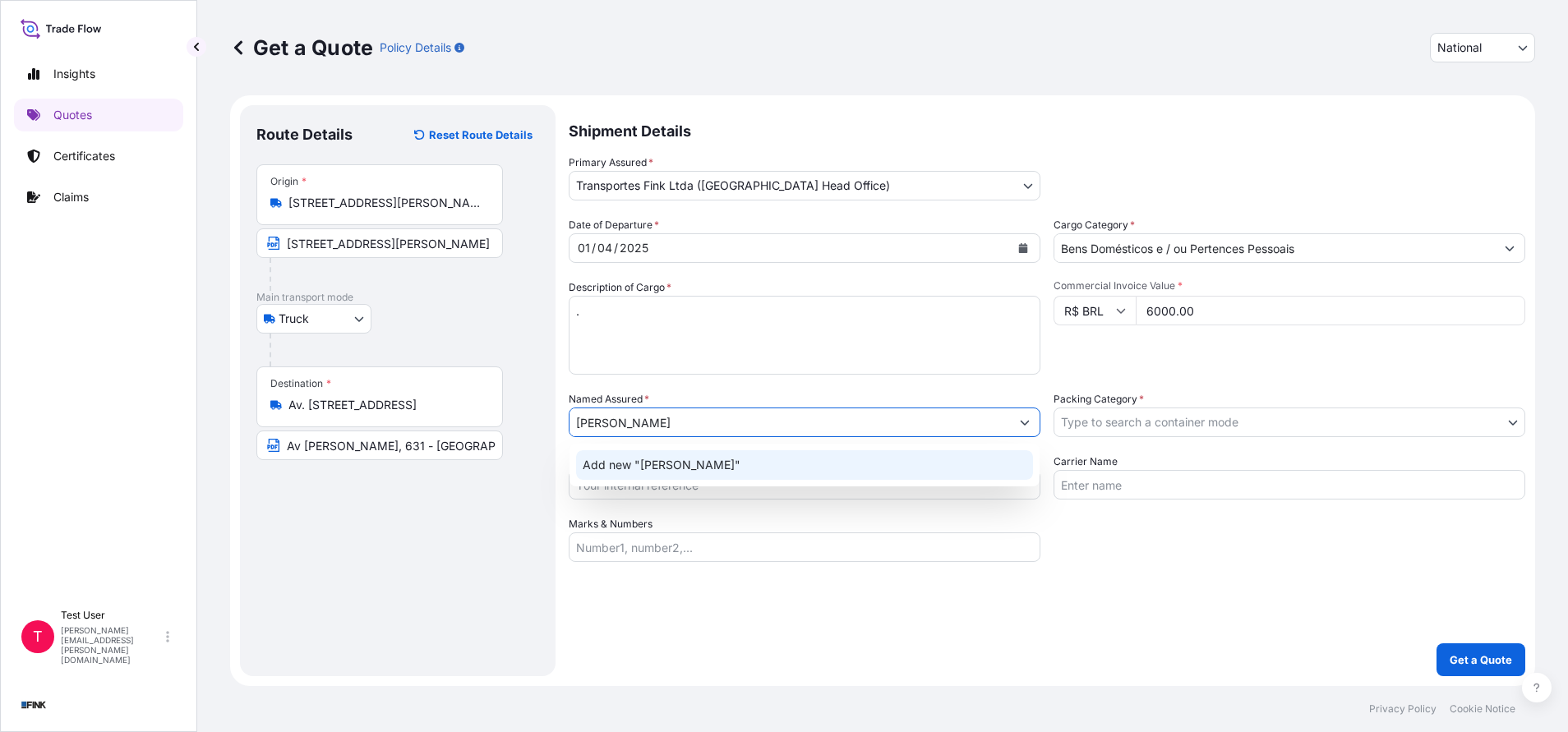
click at [639, 469] on span "Add new "[PERSON_NAME]"" at bounding box center [662, 465] width 158 height 16
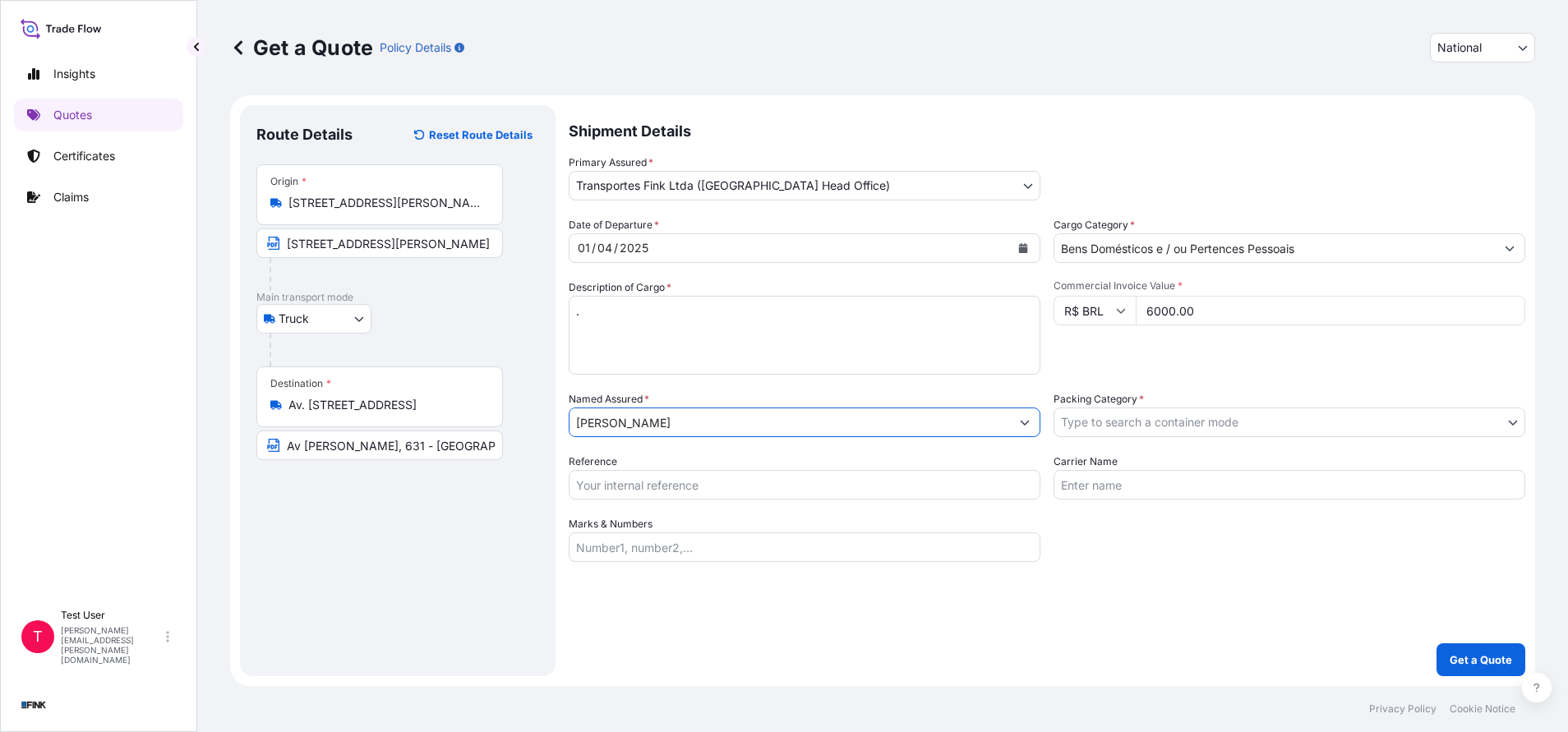
type input "[PERSON_NAME]"
click at [1132, 424] on body "12 options available. 0 options available. 1 option available. Insights Quotes …" at bounding box center [784, 366] width 1568 height 732
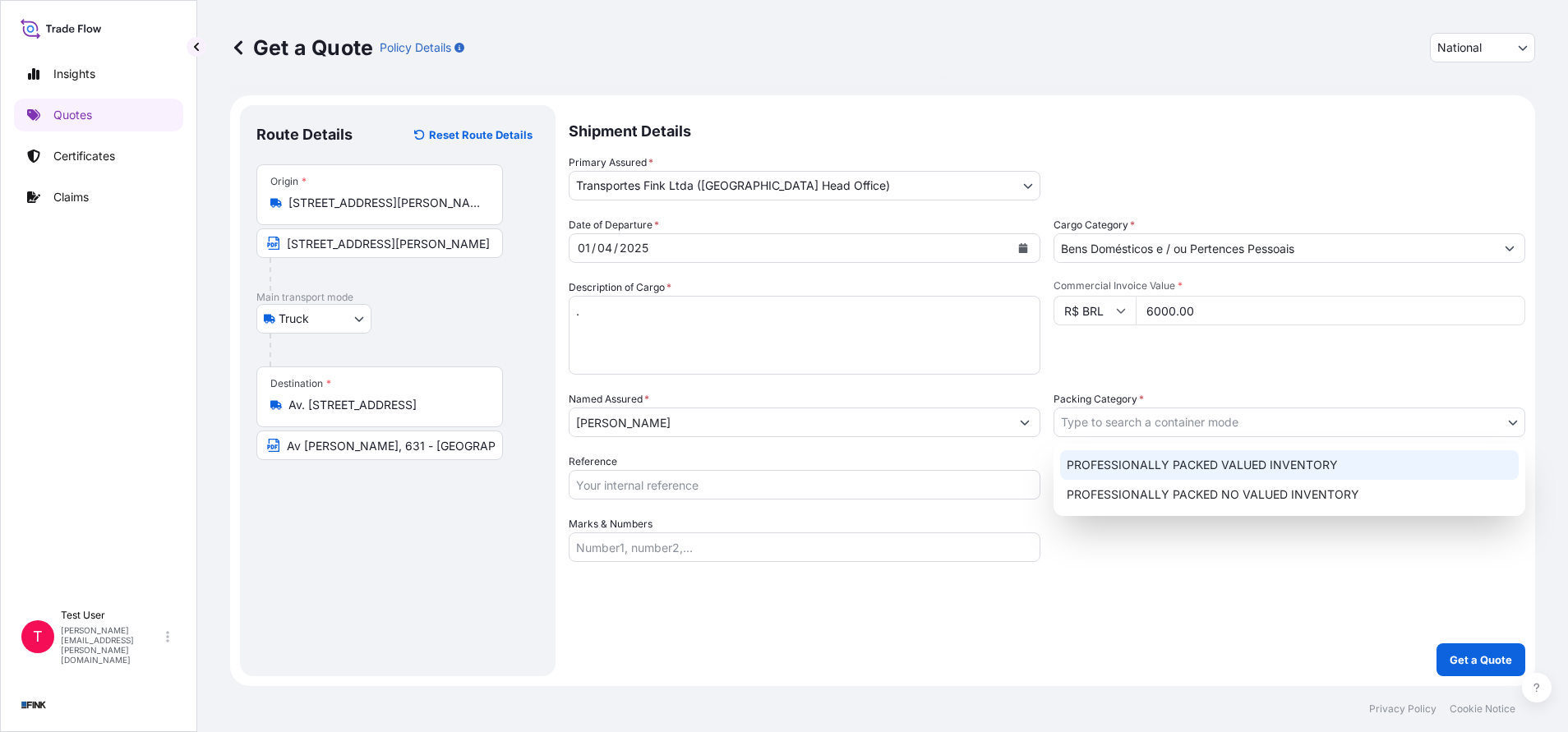
click at [1096, 464] on div "PROFESSIONALLY PACKED VALUED INVENTORY" at bounding box center [1289, 464] width 459 height 30
select select "11"
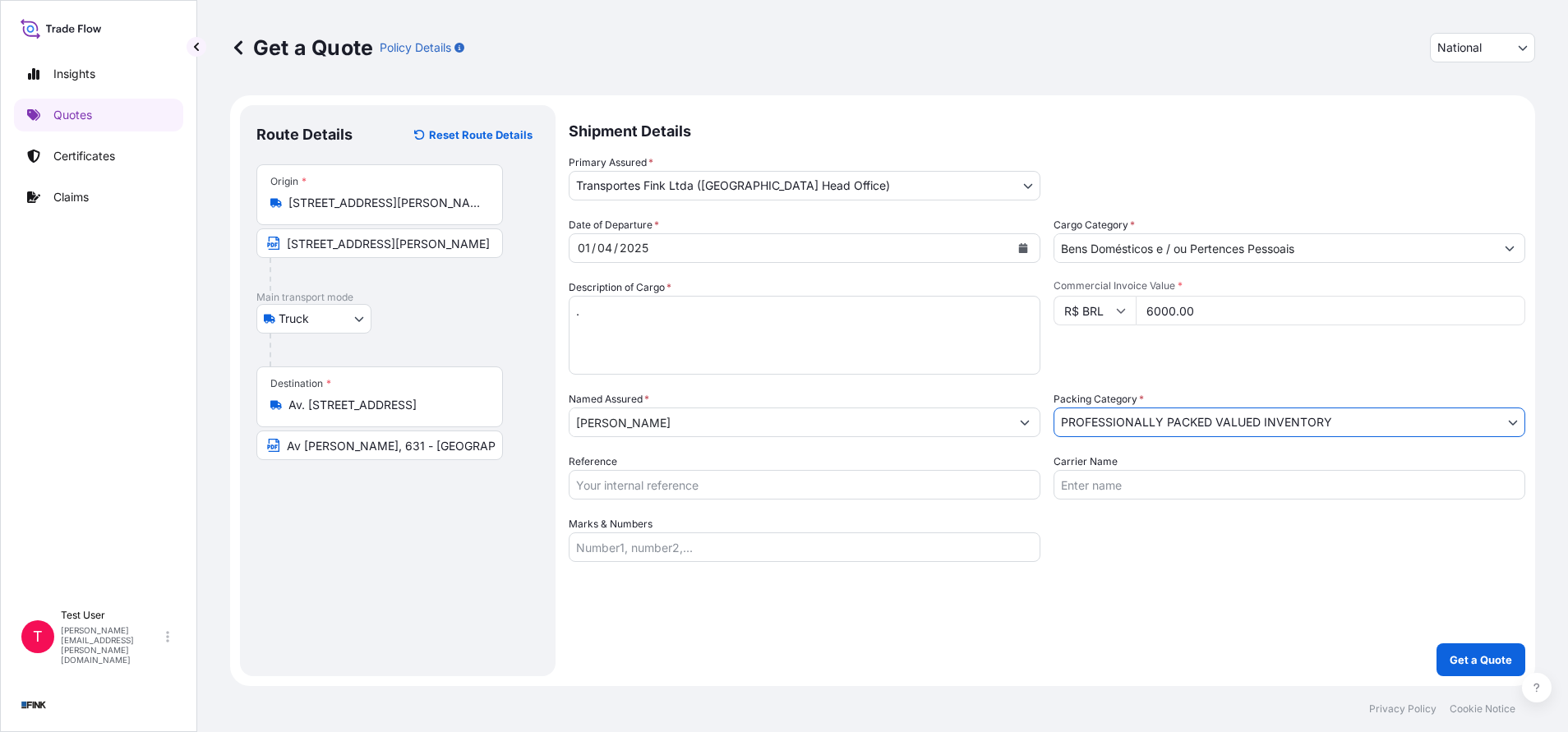
click at [744, 483] on input "Reference" at bounding box center [804, 484] width 471 height 30
paste input "08N-0048/24"
type input "08N-0048/24"
click at [1490, 665] on p "Get a Quote" at bounding box center [1481, 660] width 63 height 16
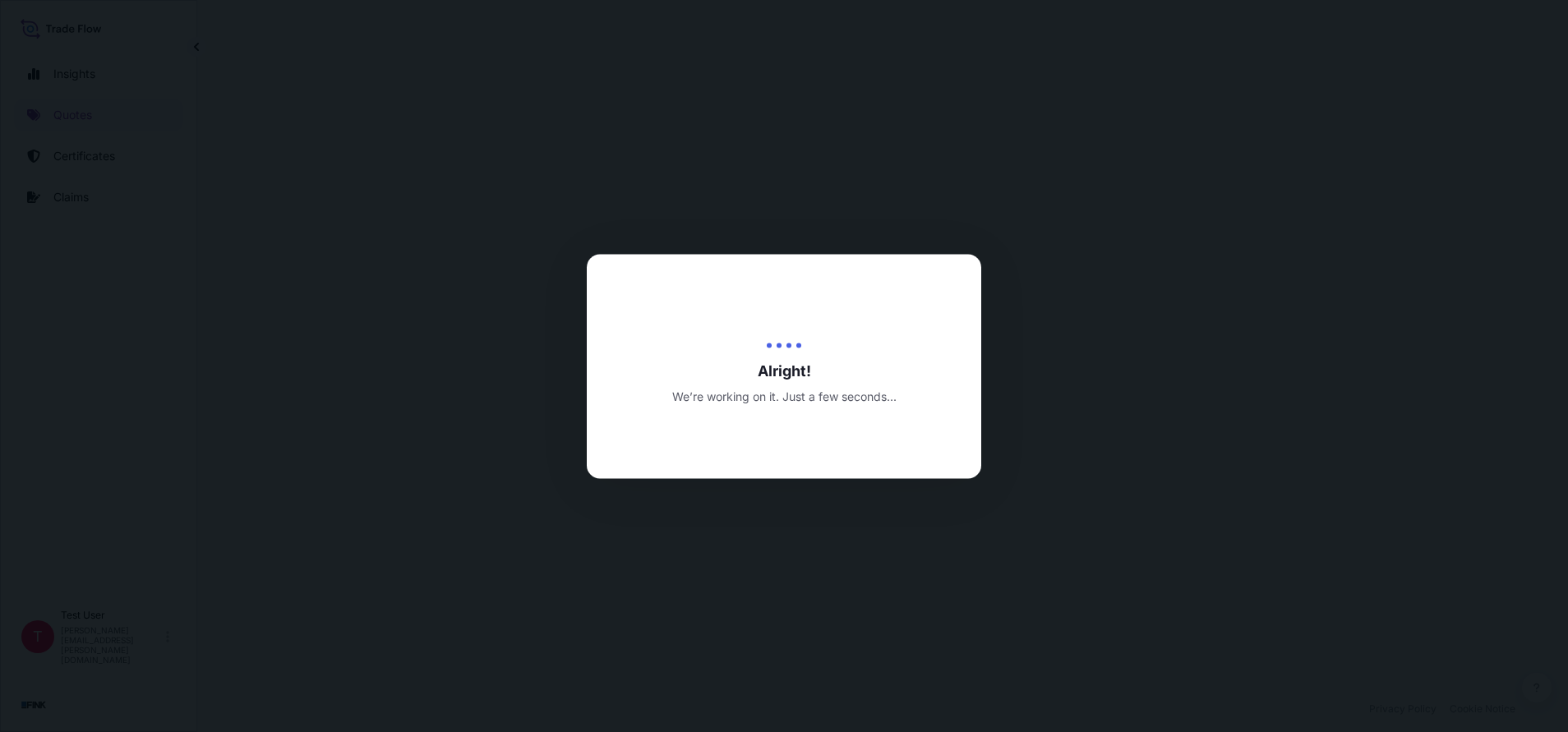
select select "Truck"
select select "31747"
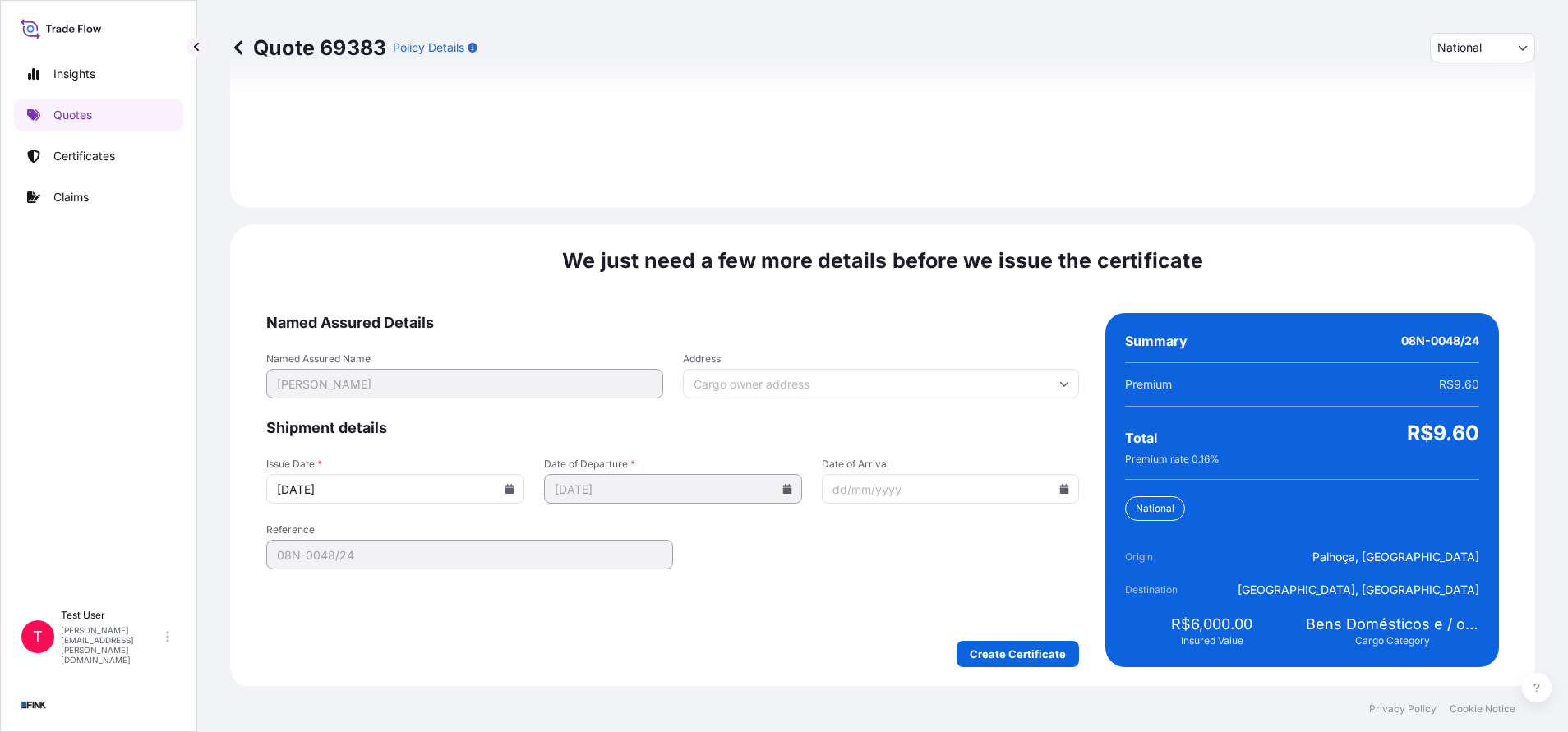
scroll to position [1888, 0]
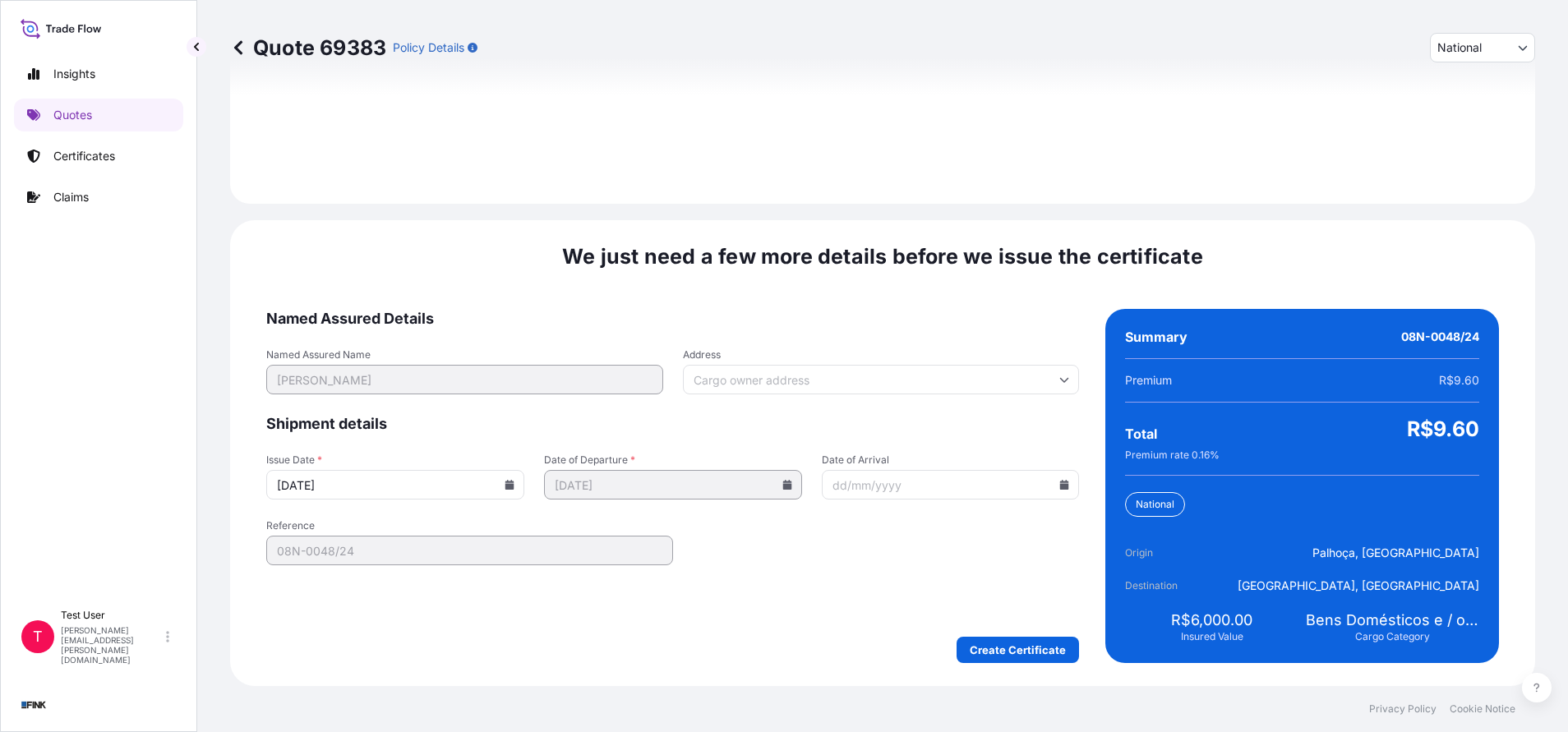
click at [835, 381] on input "Address" at bounding box center [881, 379] width 397 height 30
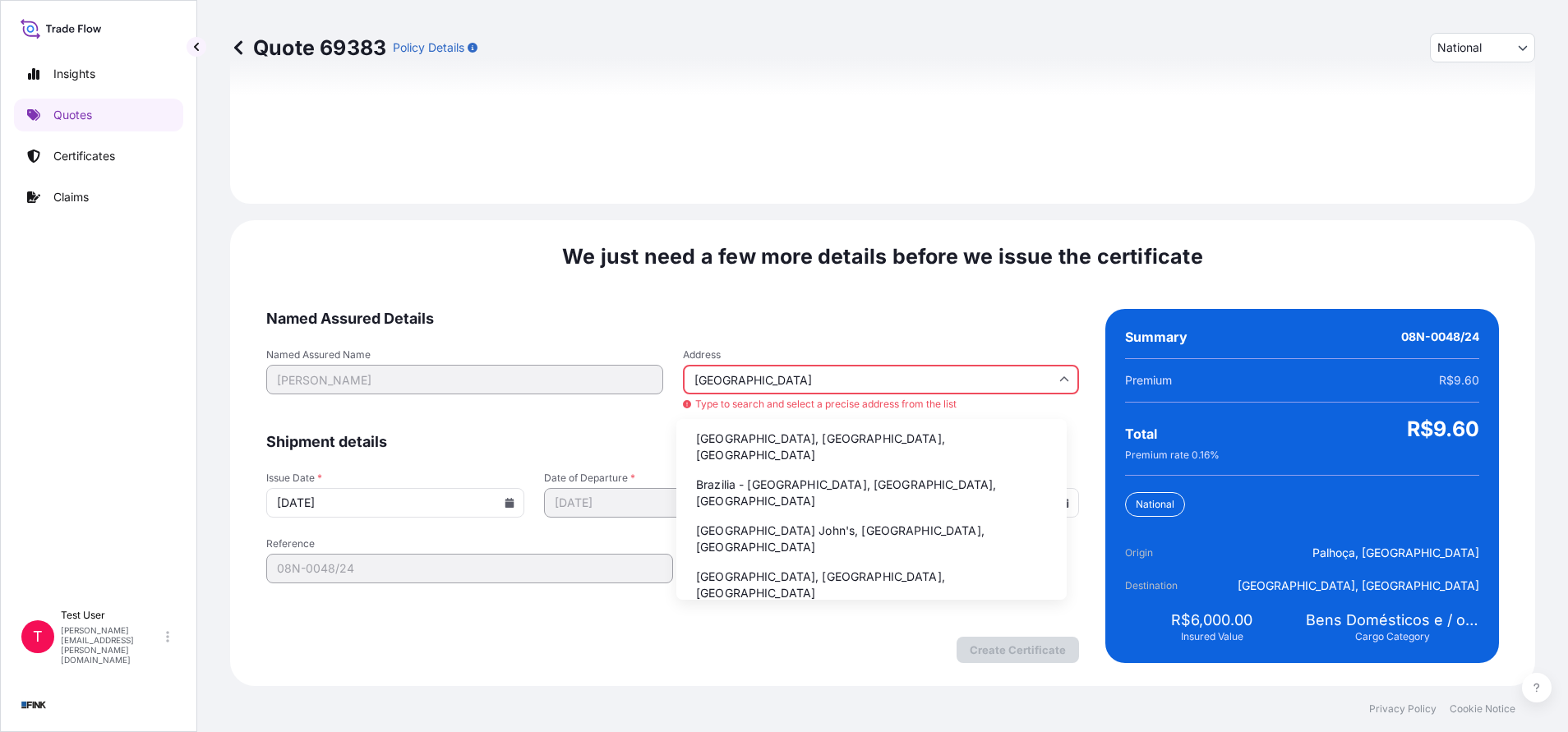
click at [719, 479] on li "Brazilia - [GEOGRAPHIC_DATA], [GEOGRAPHIC_DATA], [GEOGRAPHIC_DATA]" at bounding box center [871, 493] width 377 height 43
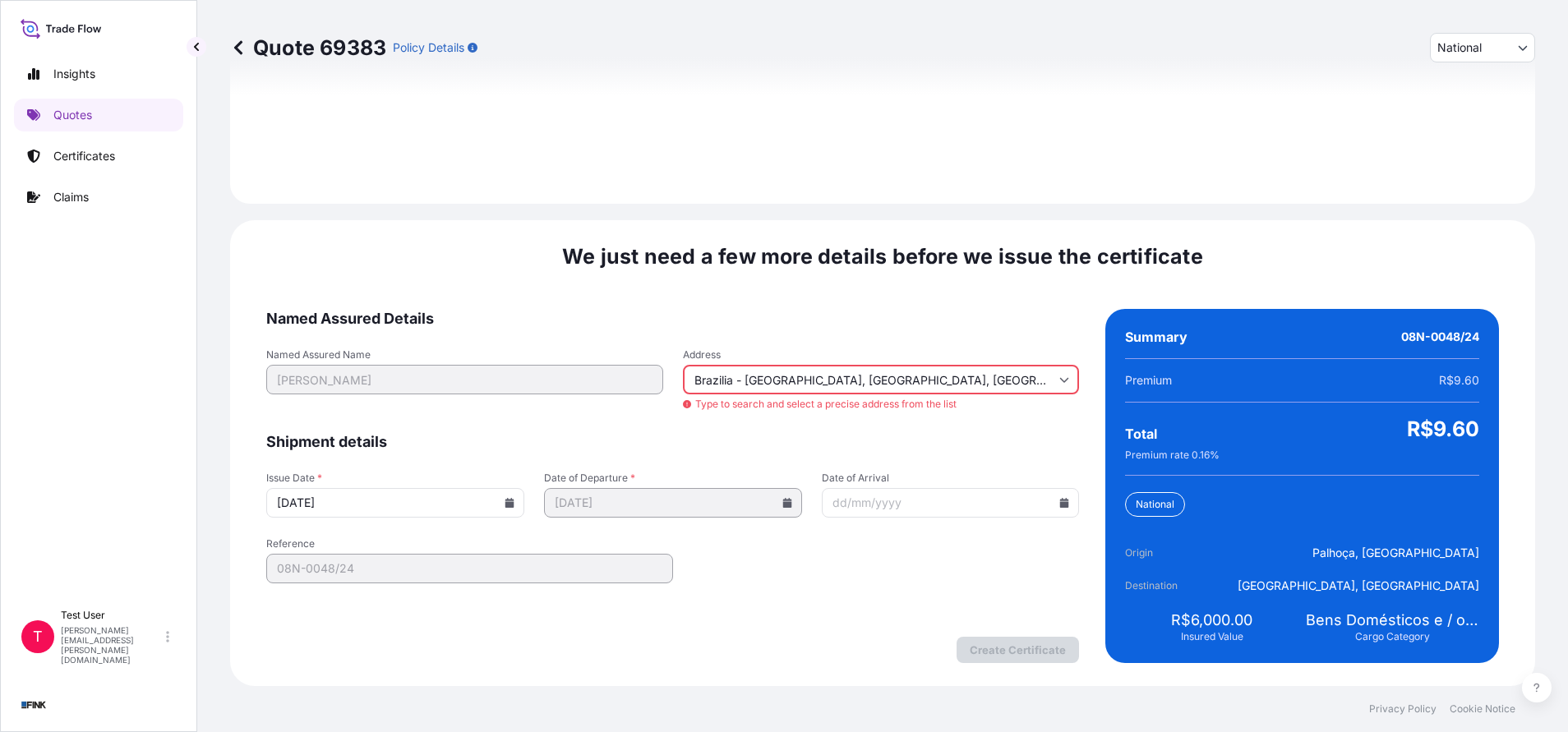
type input "[GEOGRAPHIC_DATA], [GEOGRAPHIC_DATA], [GEOGRAPHIC_DATA]"
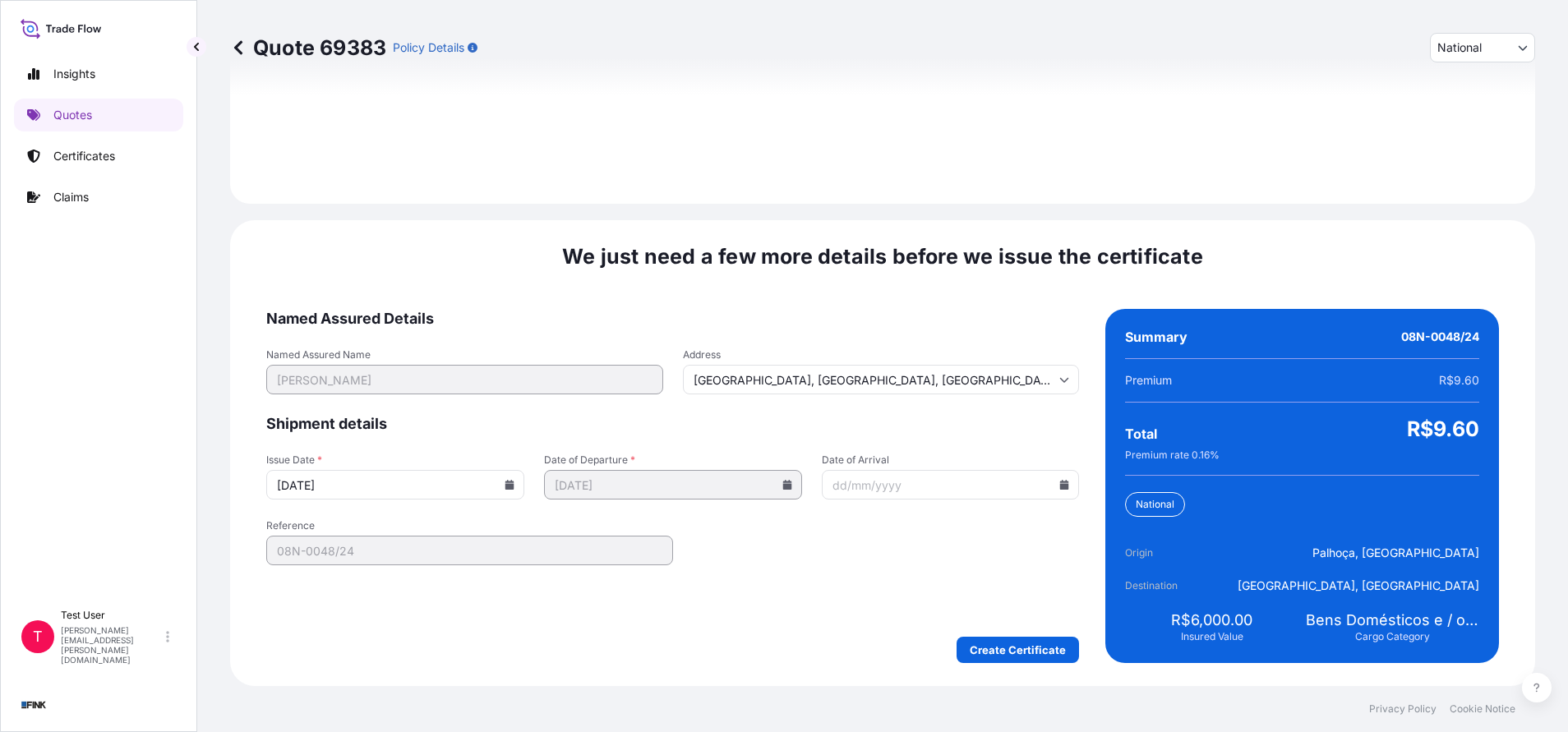
click at [503, 491] on input "[DATE]" at bounding box center [394, 484] width 258 height 30
click at [506, 485] on icon at bounding box center [510, 484] width 9 height 10
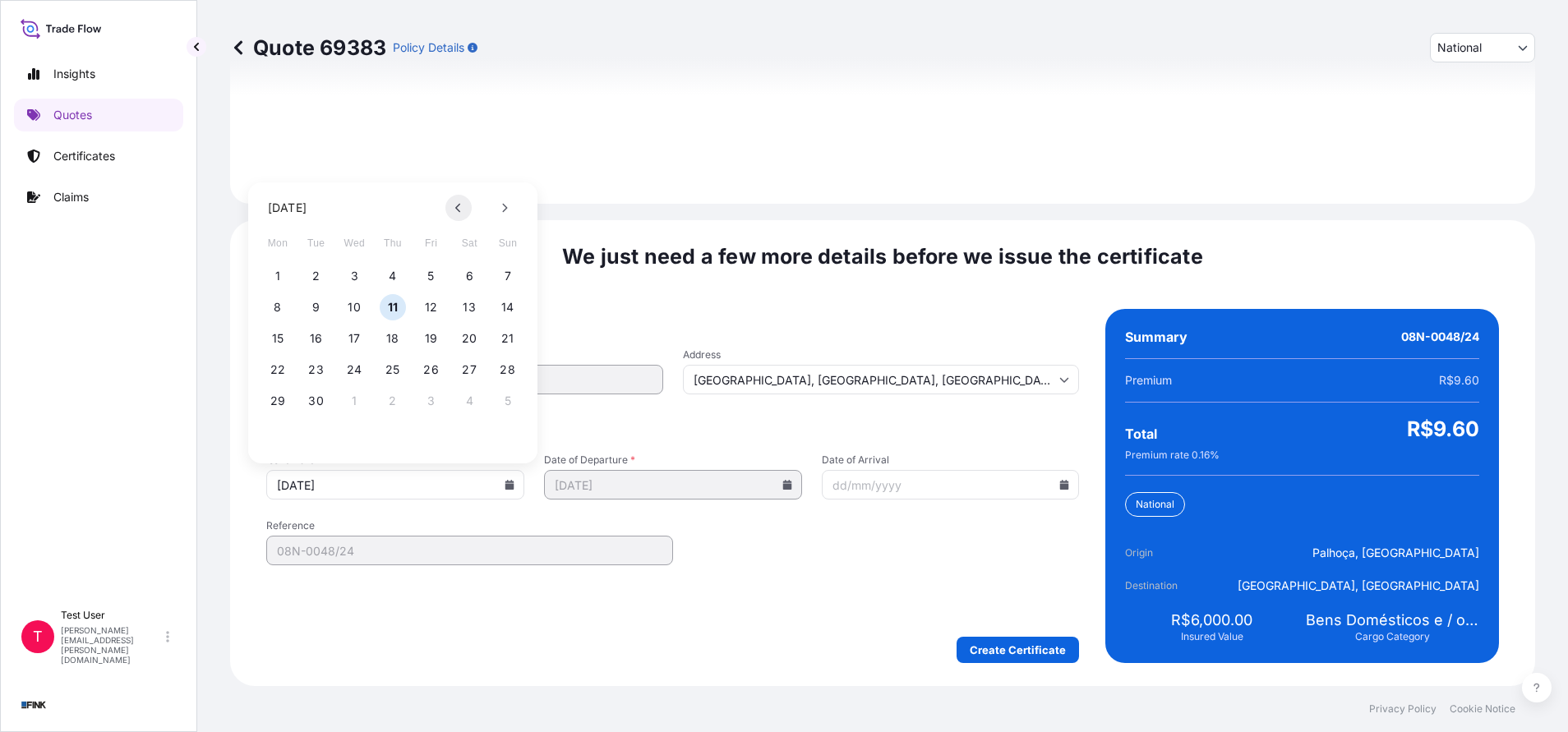
click at [453, 207] on button at bounding box center [458, 207] width 26 height 26
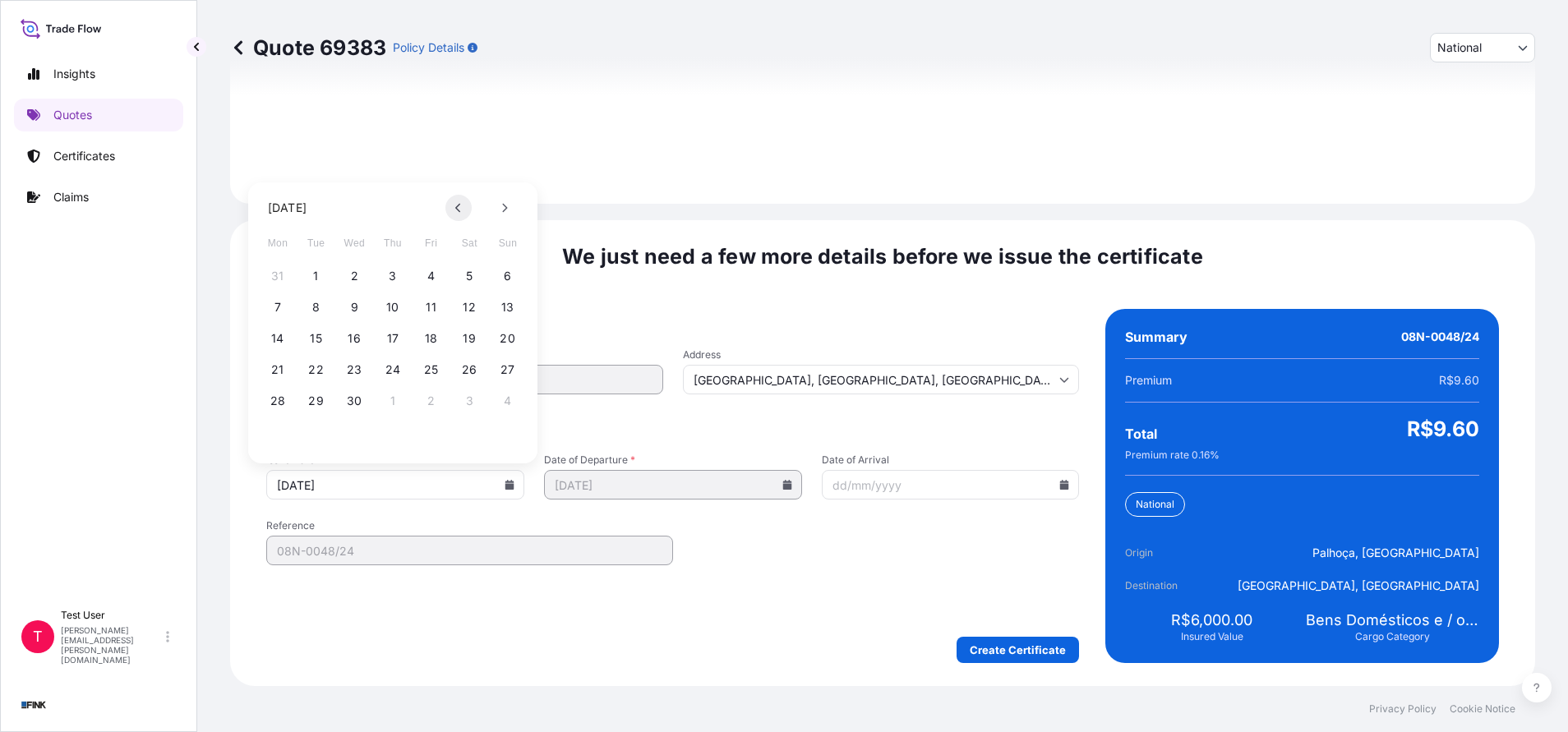
click at [453, 207] on button at bounding box center [458, 207] width 26 height 26
click at [472, 276] on button "1" at bounding box center [469, 276] width 26 height 26
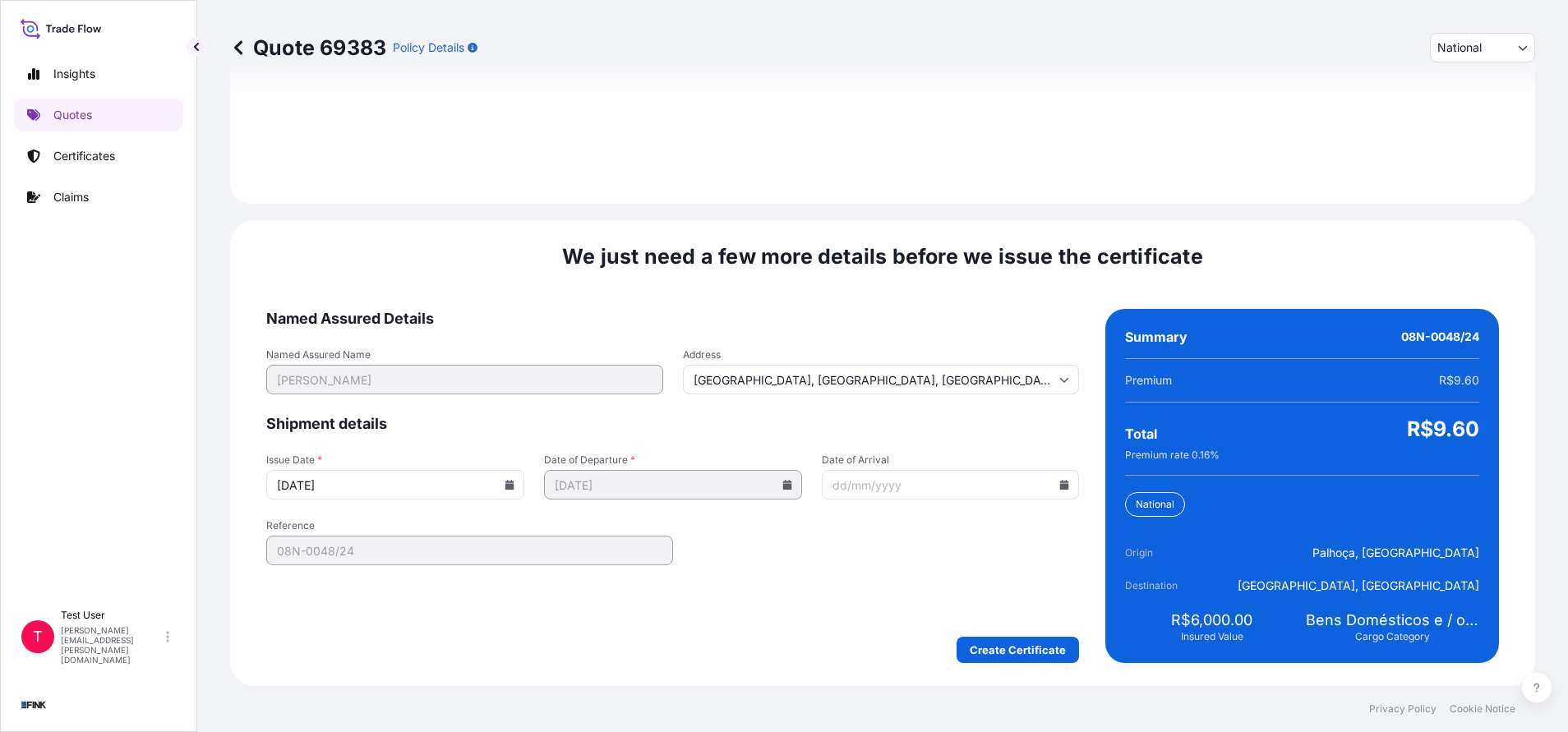
type input "[DATE]"
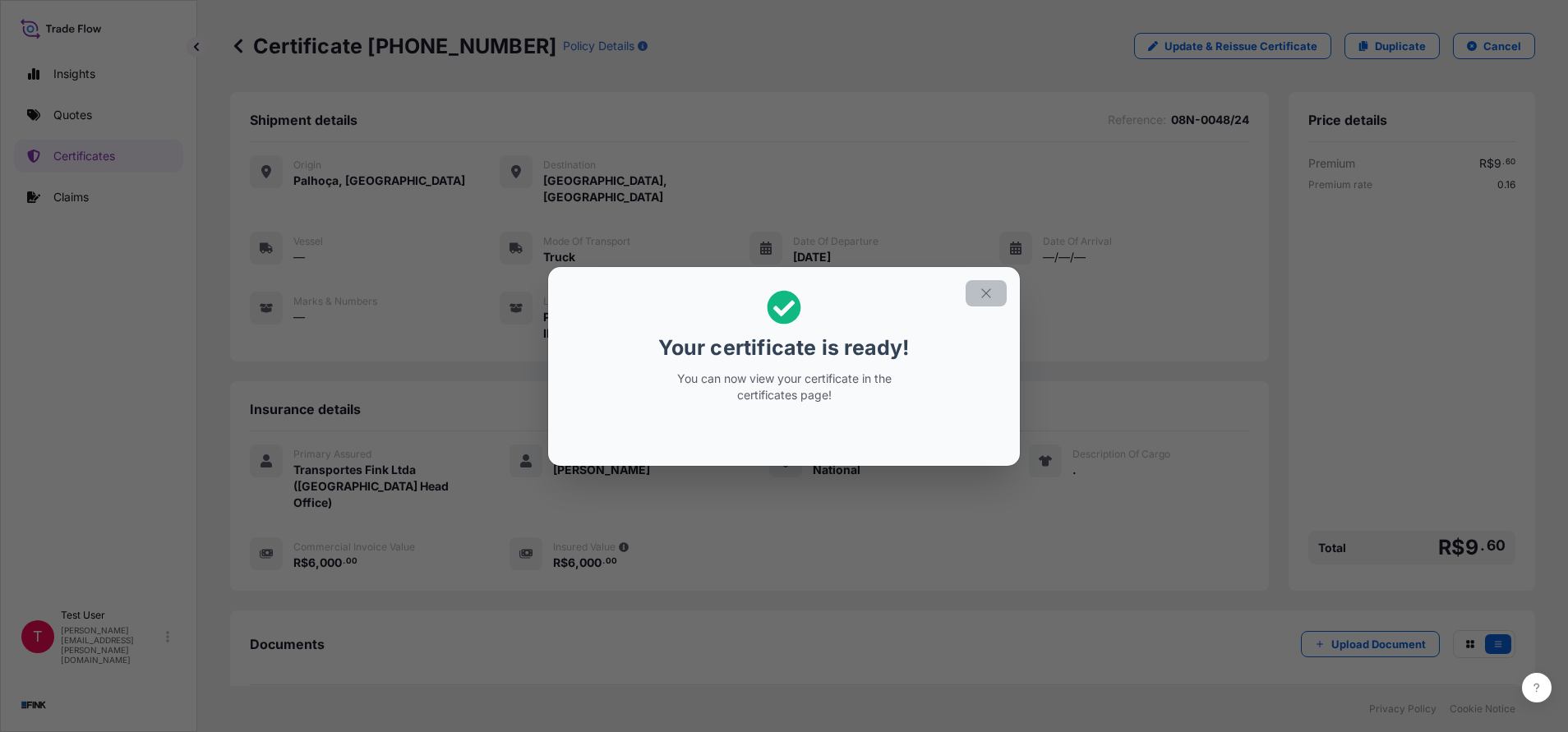
click at [986, 290] on icon "button" at bounding box center [986, 293] width 14 height 14
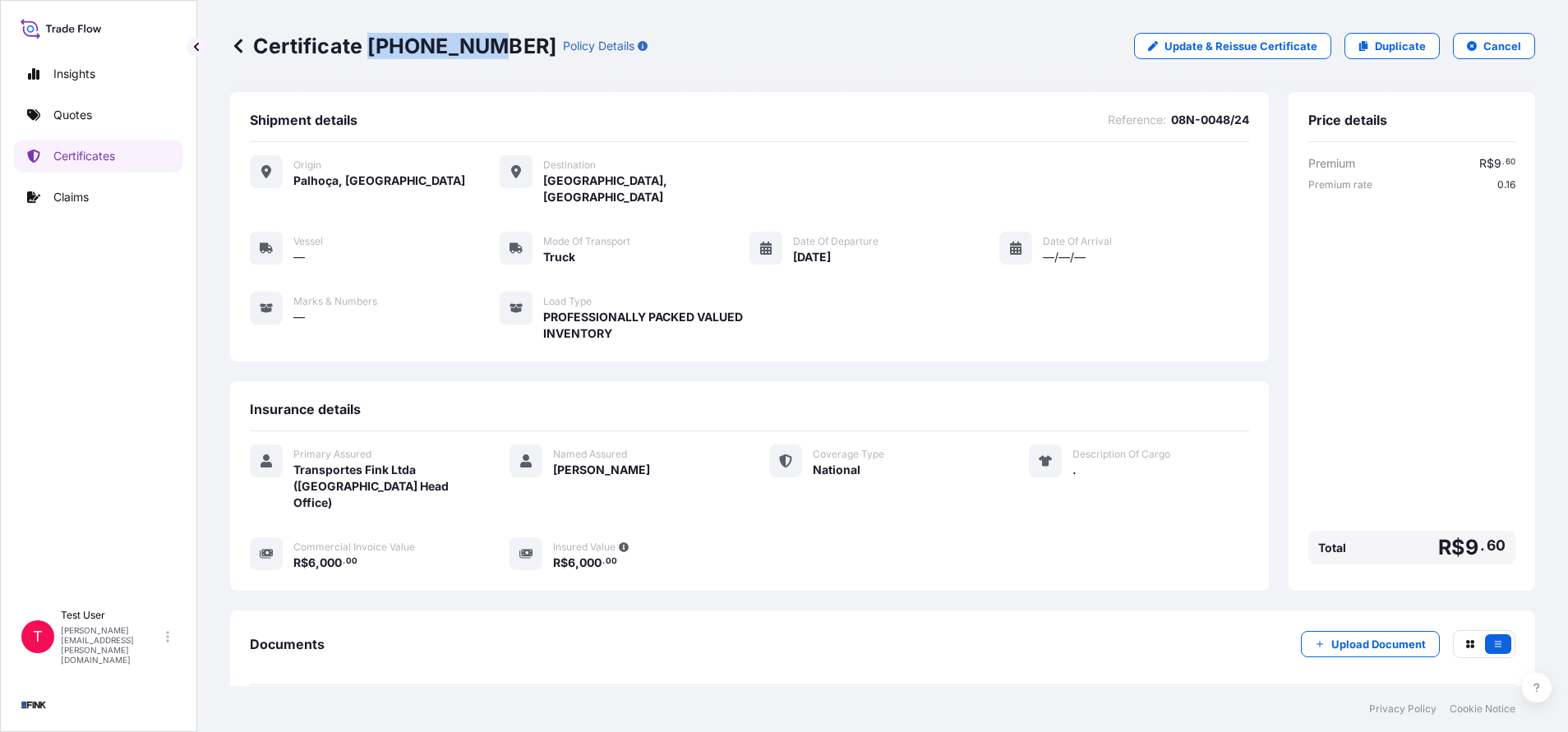
drag, startPoint x: 371, startPoint y: 46, endPoint x: 478, endPoint y: 47, distance: 107.0
click at [478, 47] on p "Certificate [PHONE_NUMBER]" at bounding box center [392, 46] width 326 height 26
copy p "[PHONE_NUMBER]"
click at [1394, 43] on p "Duplicate" at bounding box center [1400, 46] width 51 height 16
select select "national"
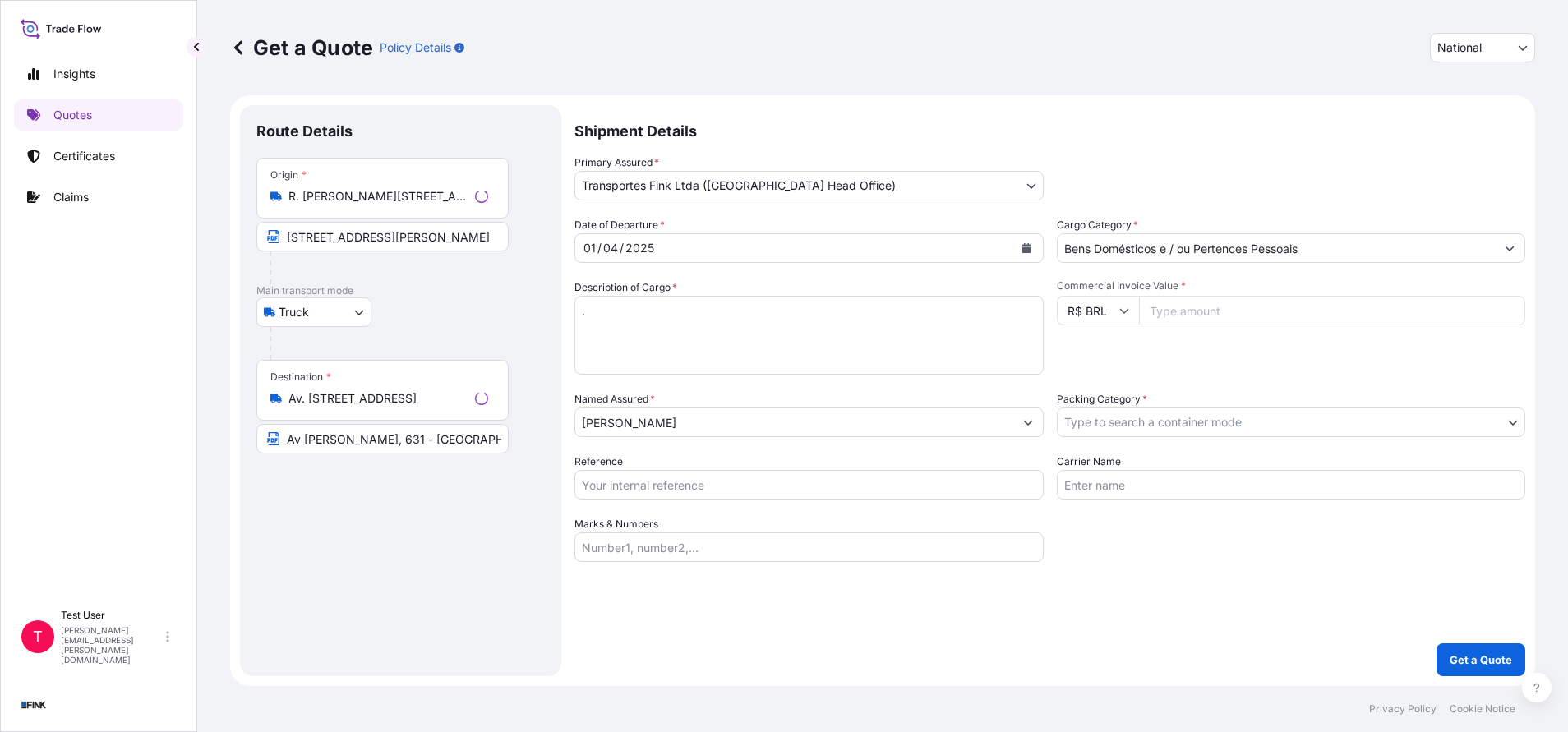
select select "Truck"
select select "31747"
click at [374, 201] on input "R. [PERSON_NAME][STREET_ADDRESS]" at bounding box center [385, 197] width 194 height 16
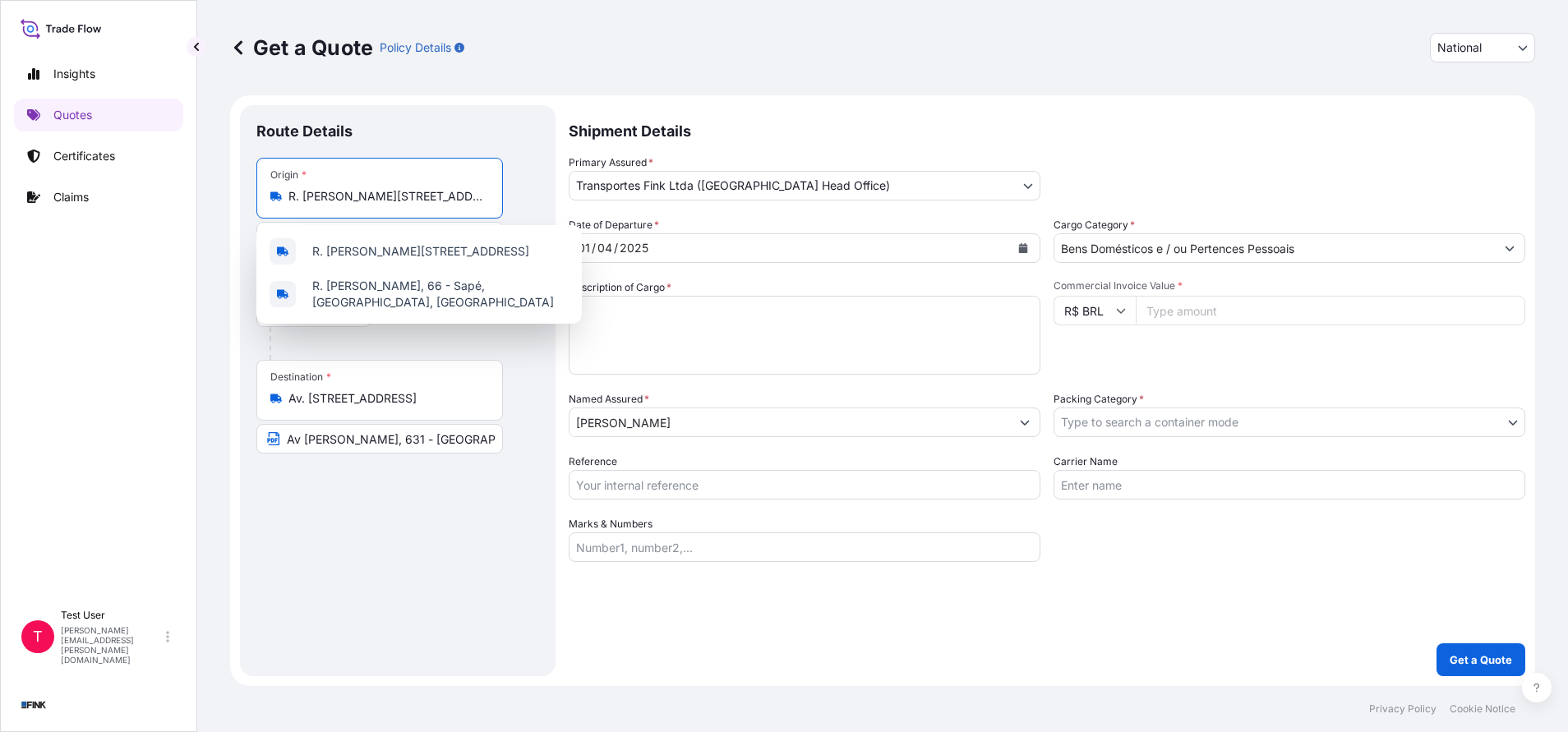
click at [374, 201] on input "R. [PERSON_NAME][STREET_ADDRESS]" at bounding box center [385, 197] width 194 height 16
paste input "STRC Trecho 1, conj. A, Lotes 7 - SIA - 71225-511 - [GEOGRAPHIC_DATA]"
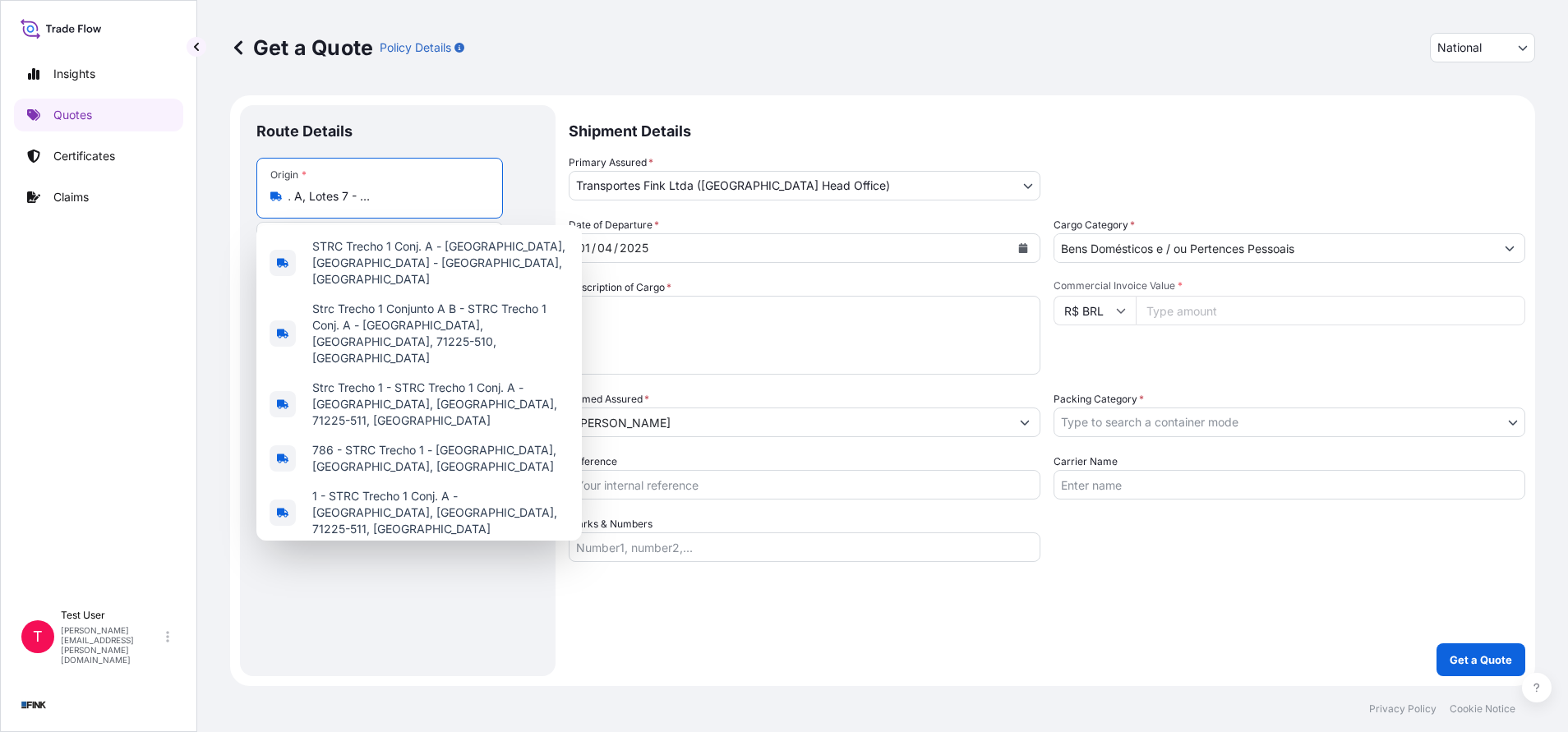
scroll to position [0, 122]
click at [388, 488] on span "1 - STRC Trecho 1 Conj. A - [GEOGRAPHIC_DATA], [GEOGRAPHIC_DATA], 71225-511, [G…" at bounding box center [440, 512] width 256 height 49
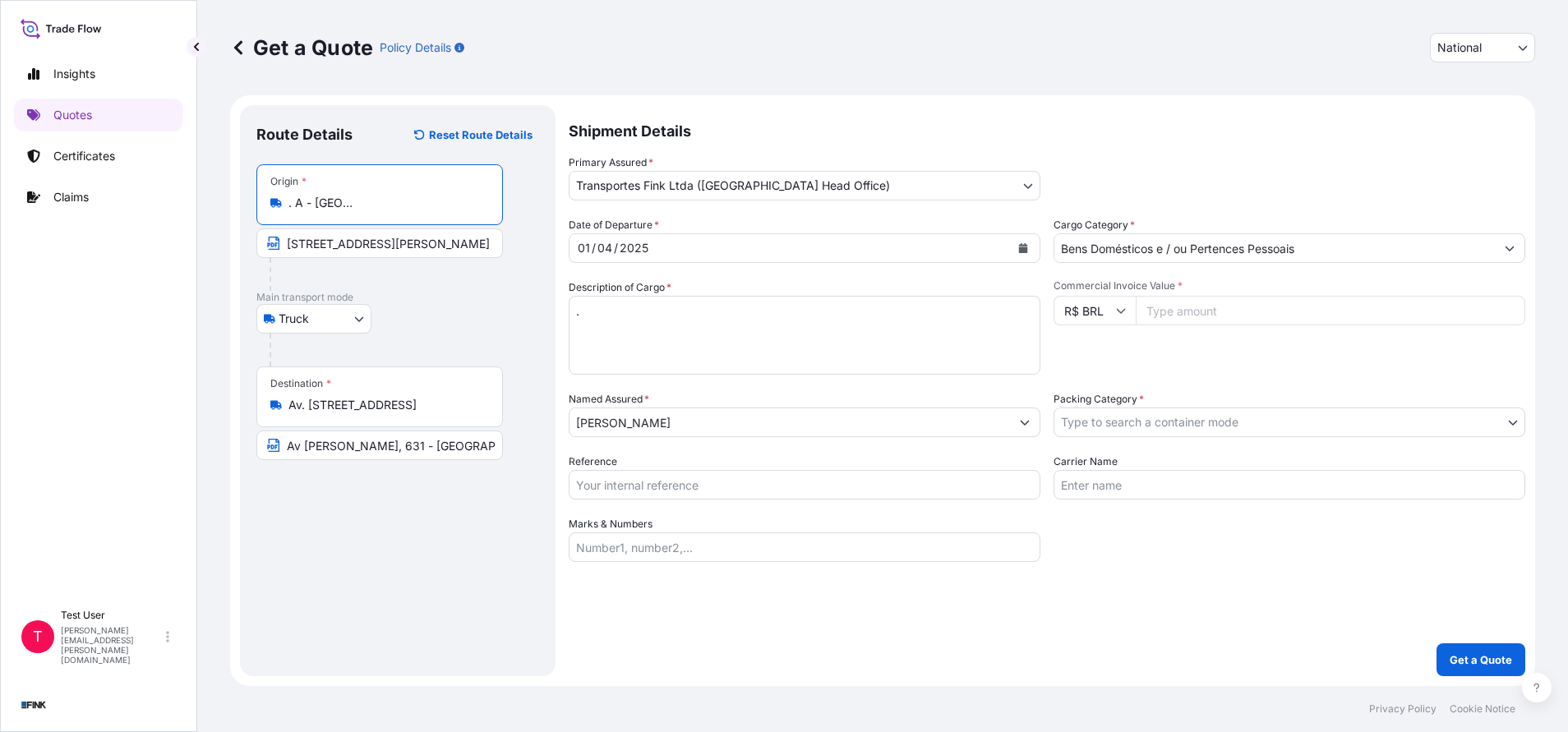
type input "1 - STRC Trecho 1 Conj. A - [GEOGRAPHIC_DATA], [GEOGRAPHIC_DATA], 71225-511, [G…"
click at [366, 242] on input "[STREET_ADDRESS][PERSON_NAME]" at bounding box center [379, 243] width 246 height 30
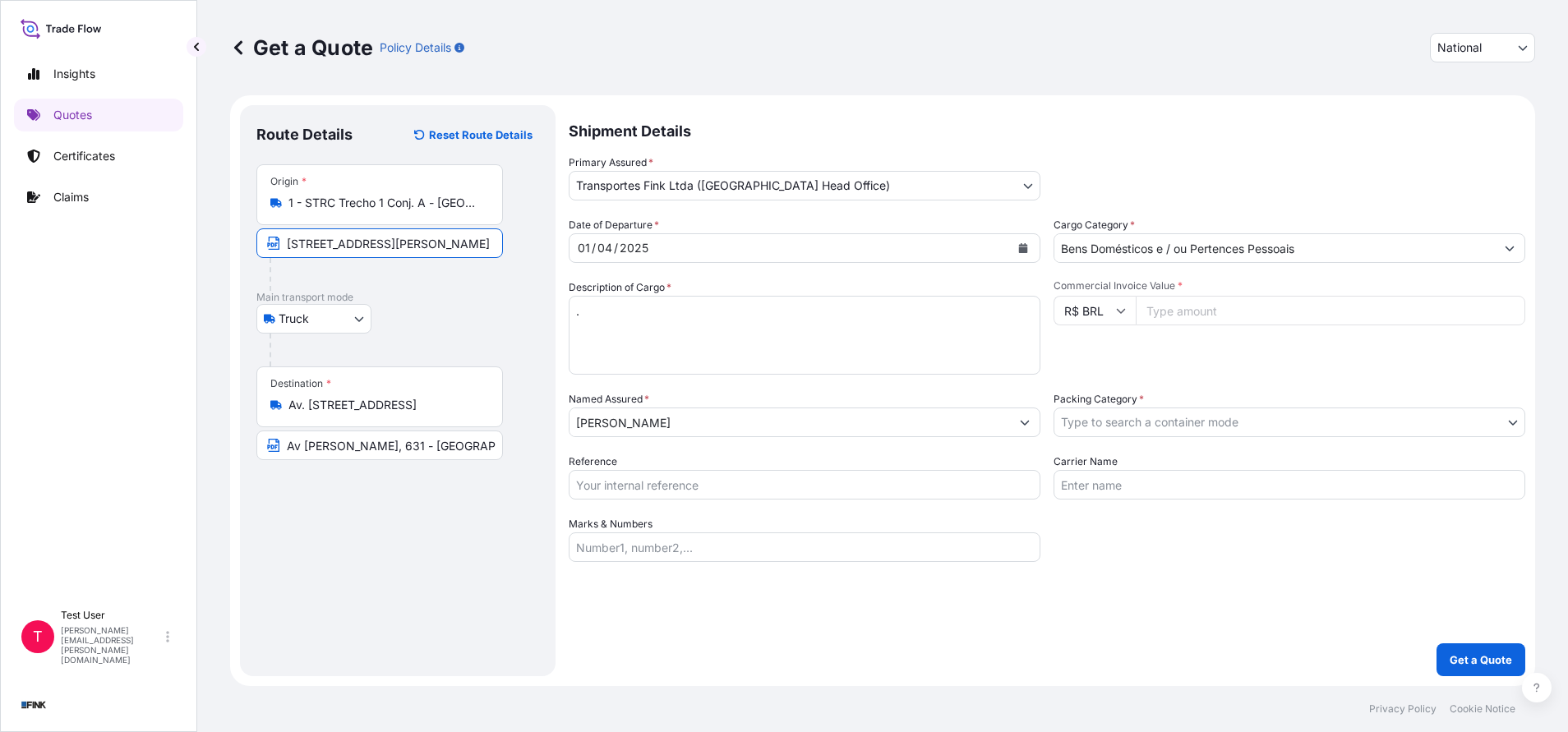
paste input "STRC Trecho 1, conj. A, Lotes 7 - SIA - 71225-511 - [GEOGRAPHIC_DATA]"
type input "STRC Trecho 1, conj. A, Lotes 7 - SIA - 71225-511 - [GEOGRAPHIC_DATA]"
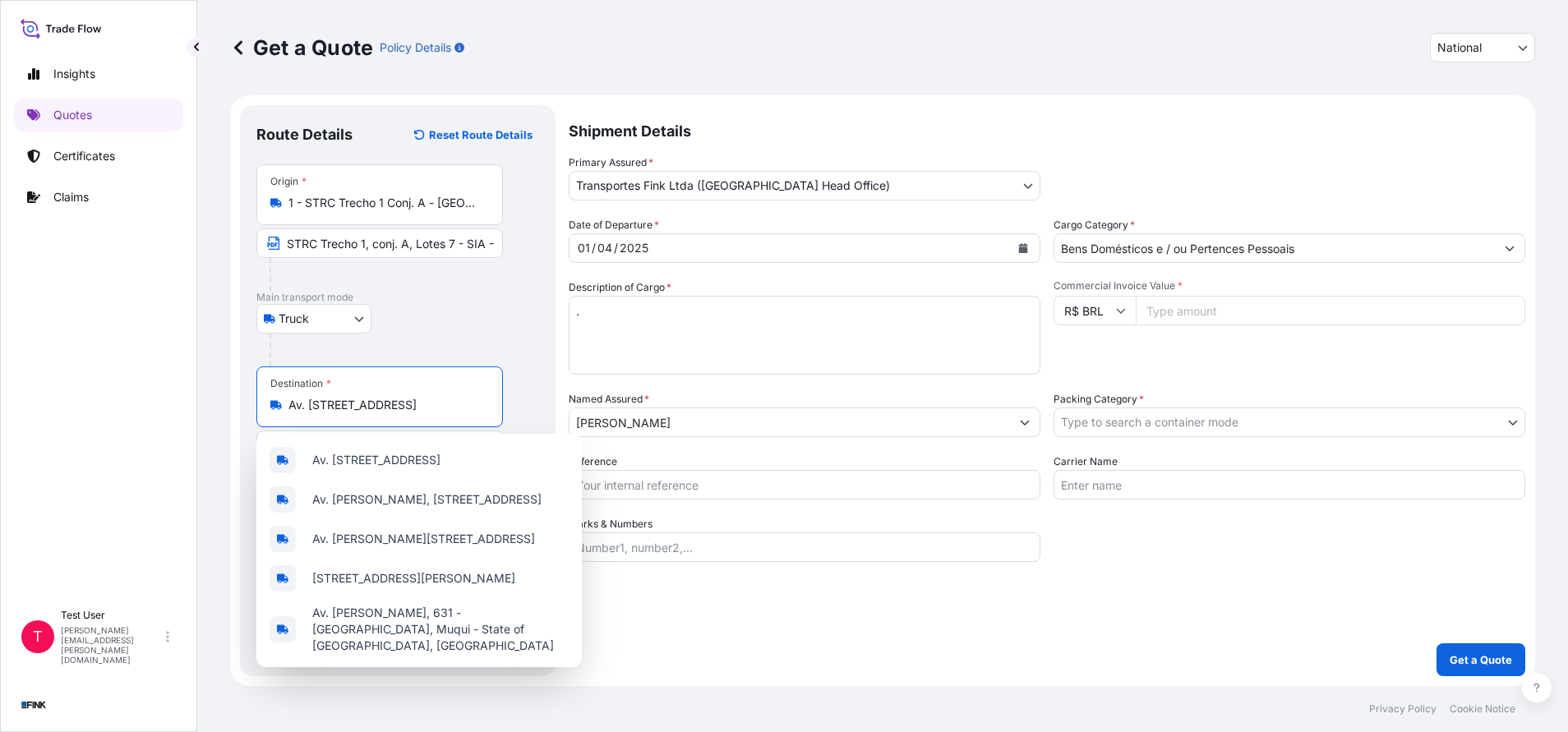
click at [386, 403] on input "Av. [STREET_ADDRESS]" at bounding box center [385, 405] width 194 height 16
paste input "[GEOGRAPHIC_DATA], S/N - [GEOGRAPHIC_DATA] - [GEOGRAPHIC_DATA] - CEP 20931-675"
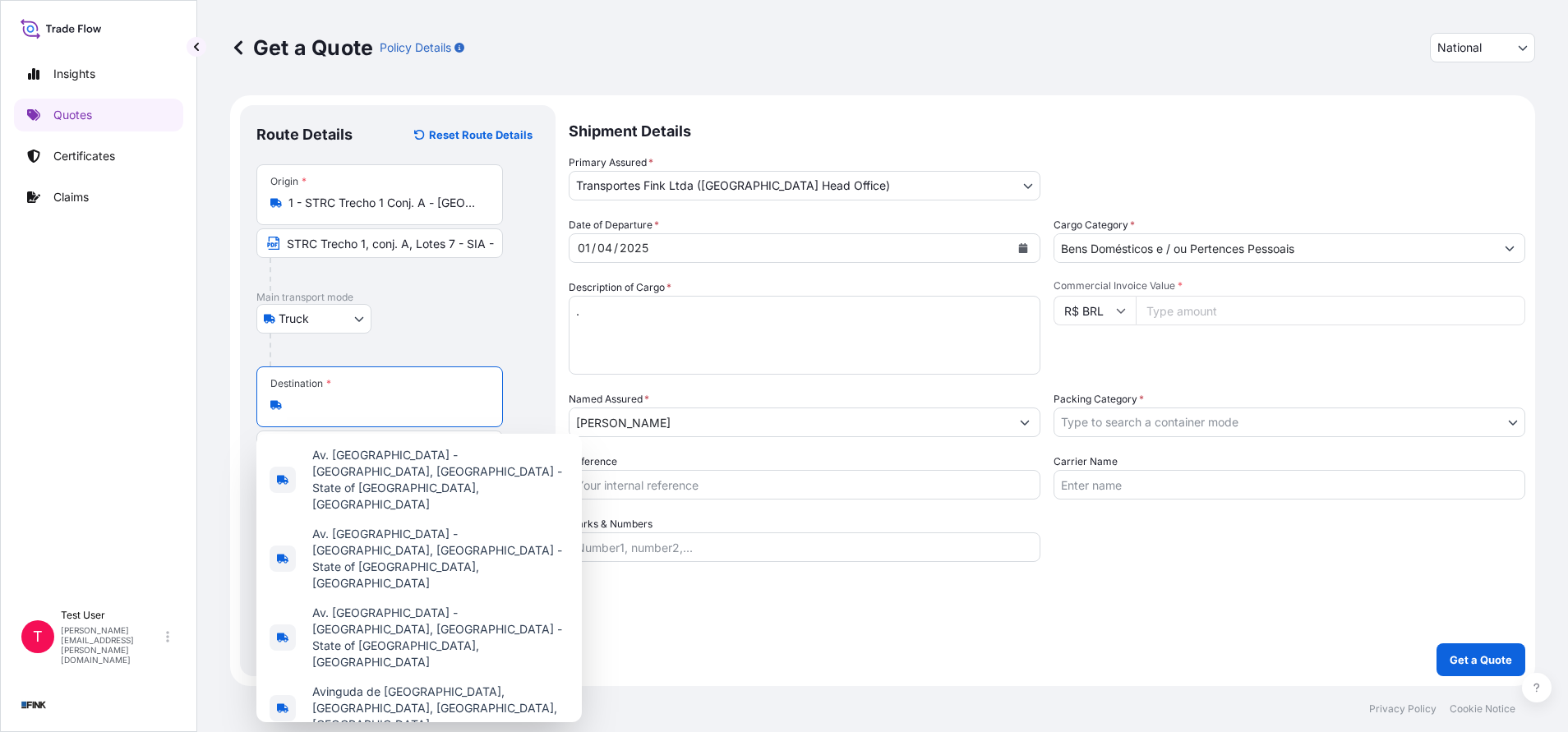
scroll to position [0, 206]
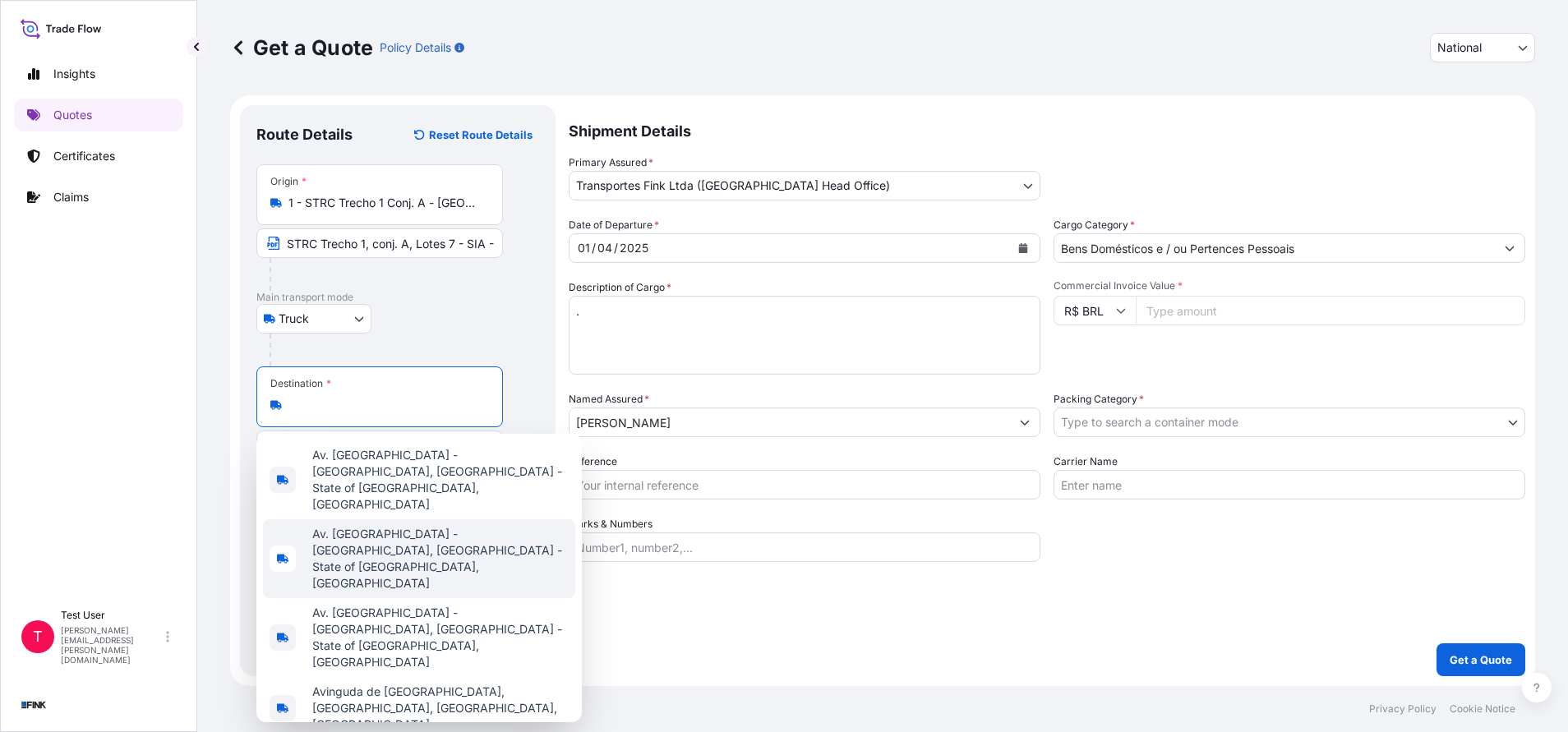
click at [392, 526] on span "Av. [GEOGRAPHIC_DATA] - [GEOGRAPHIC_DATA], [GEOGRAPHIC_DATA] - State of [GEOGRA…" at bounding box center [440, 559] width 256 height 66
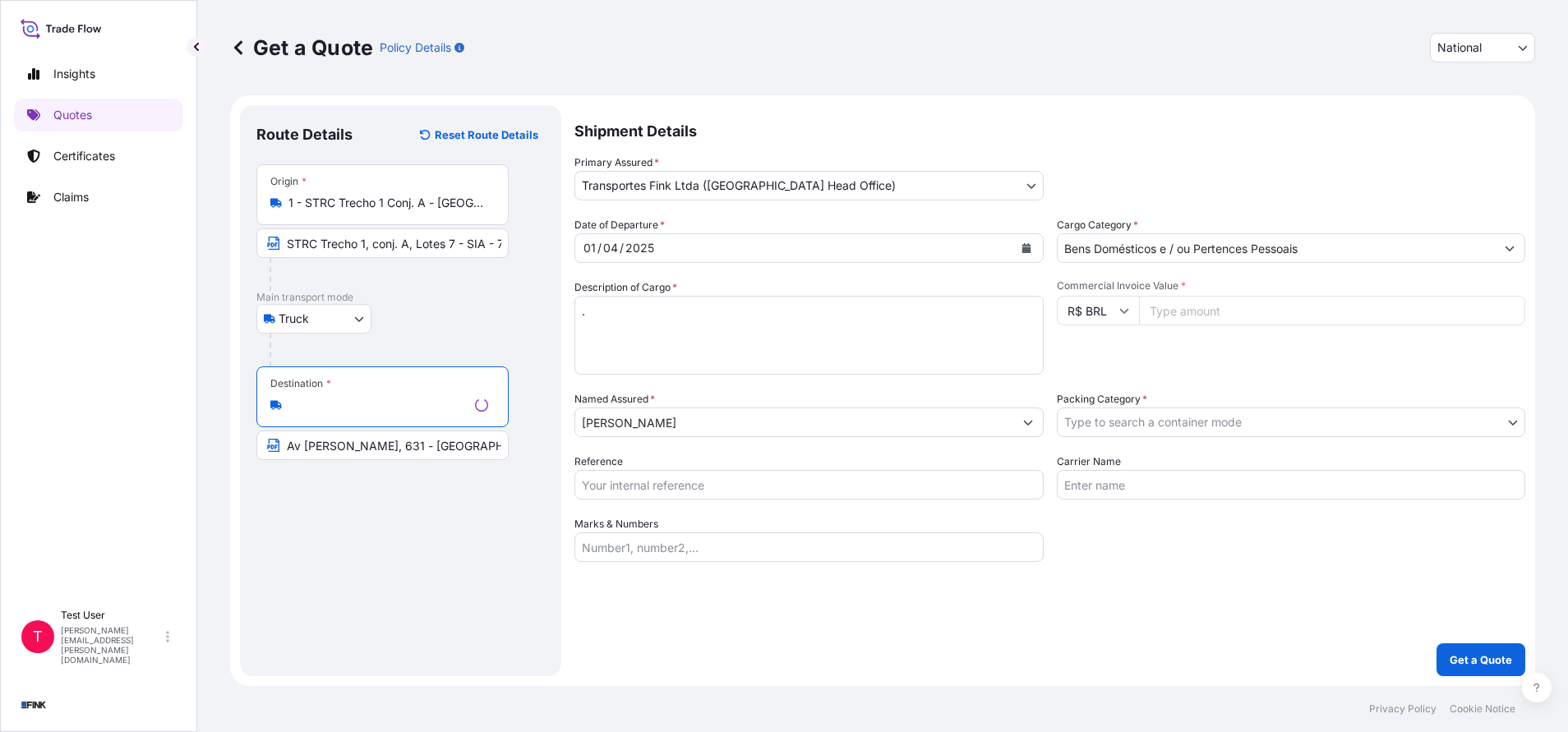
type input "Av. [GEOGRAPHIC_DATA] - [GEOGRAPHIC_DATA], [GEOGRAPHIC_DATA] - State of [GEOGRA…"
click at [374, 442] on input "Av [PERSON_NAME], 631 - [GEOGRAPHIC_DATA]" at bounding box center [382, 445] width 252 height 30
click at [374, 442] on input "Av [PERSON_NAME], 631 - [GEOGRAPHIC_DATA]" at bounding box center [379, 445] width 246 height 30
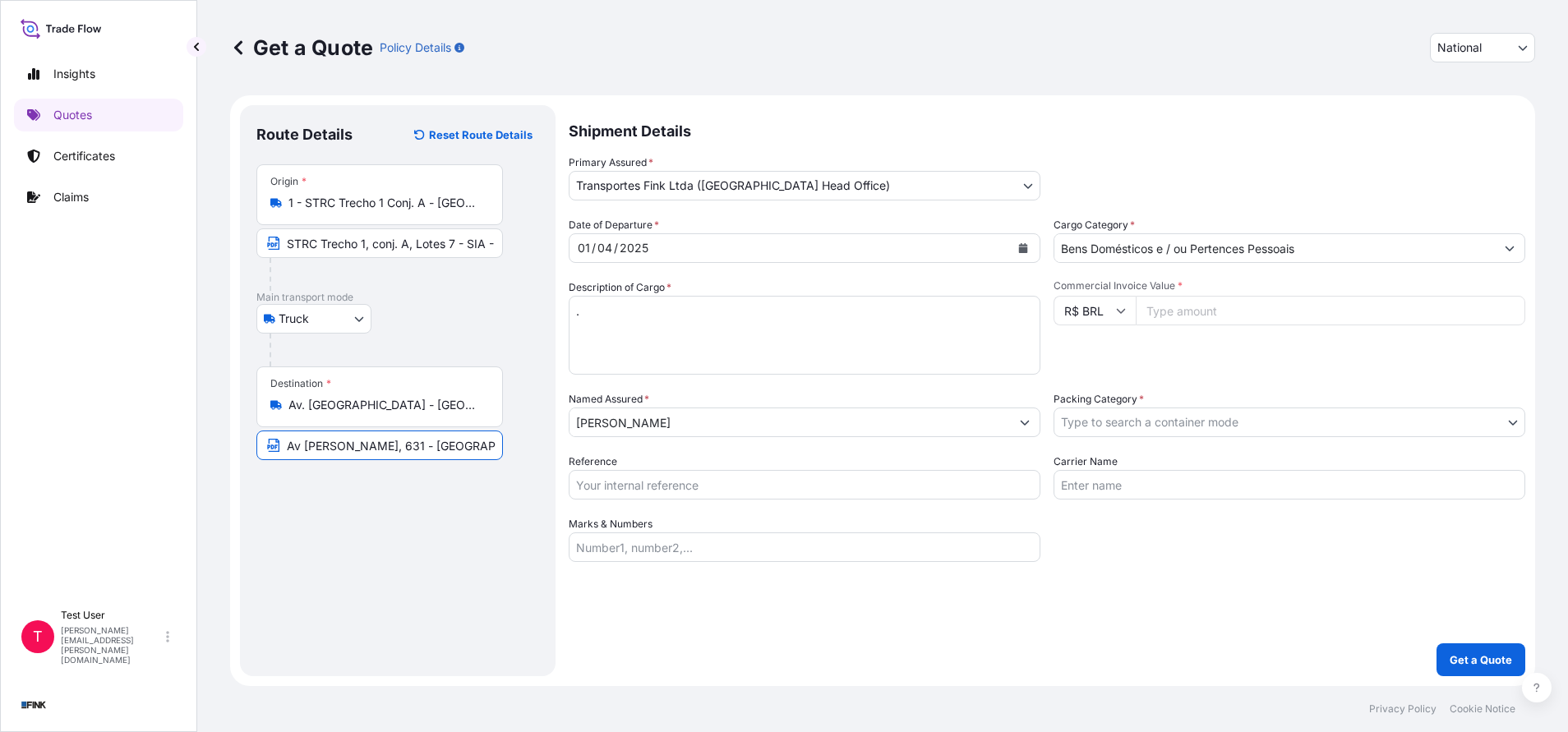
paste input ". [GEOGRAPHIC_DATA], S/[GEOGRAPHIC_DATA] - [GEOGRAPHIC_DATA] - CEP 20931-675"
type input "Av. [GEOGRAPHIC_DATA], S/[GEOGRAPHIC_DATA] - [GEOGRAPHIC_DATA] - CEP 20931-675"
click at [1028, 174] on body "Insights Quotes Certificates Claims T Test User [PERSON_NAME][EMAIL_ADDRESS][PE…" at bounding box center [784, 366] width 1568 height 732
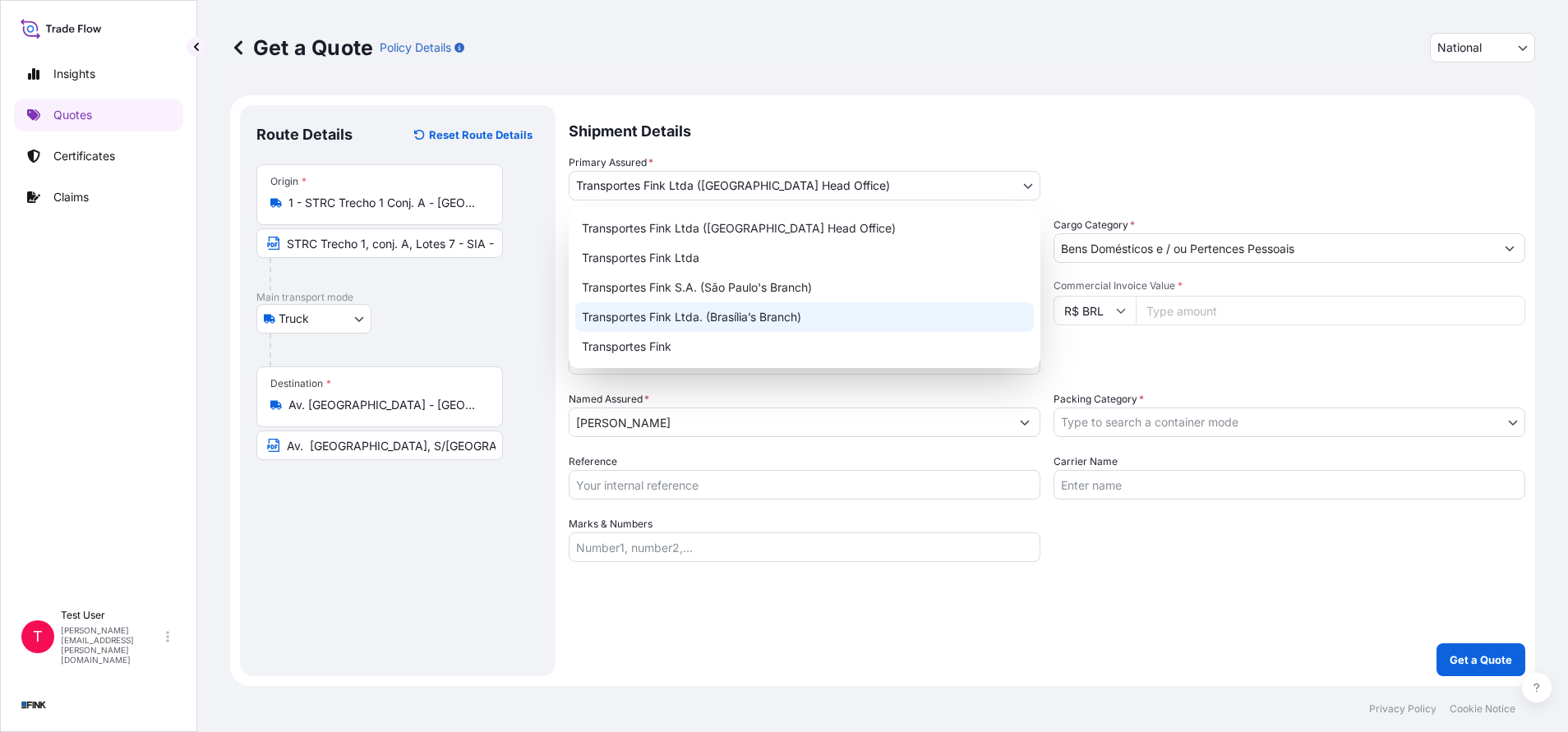
click at [728, 320] on div "Transportes Fink Ltda. (Brasília’s Branch)" at bounding box center [804, 317] width 459 height 30
select select "32184"
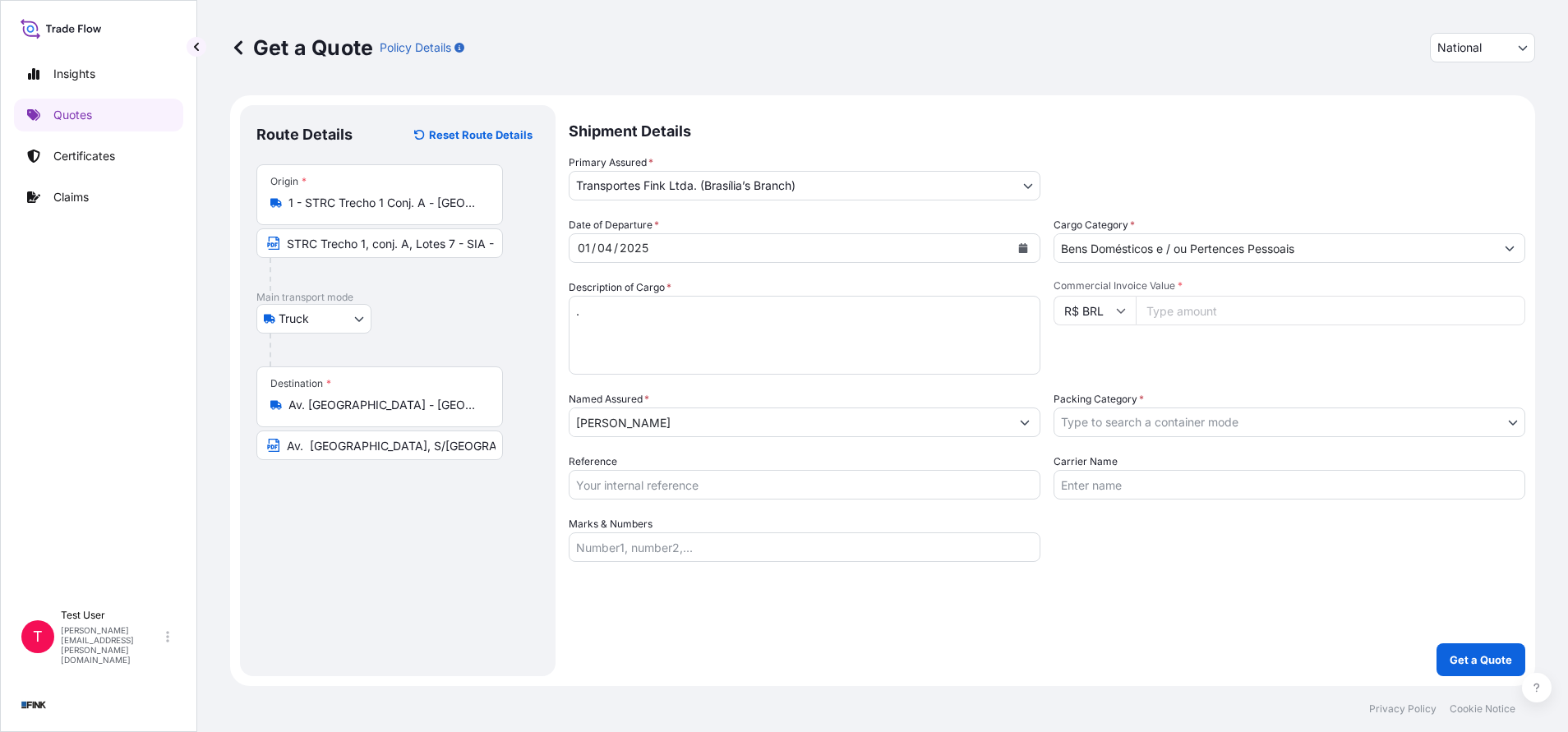
click at [1182, 309] on input "Commercial Invoice Value *" at bounding box center [1330, 310] width 390 height 30
paste input "65000.00"
type input "65000.00"
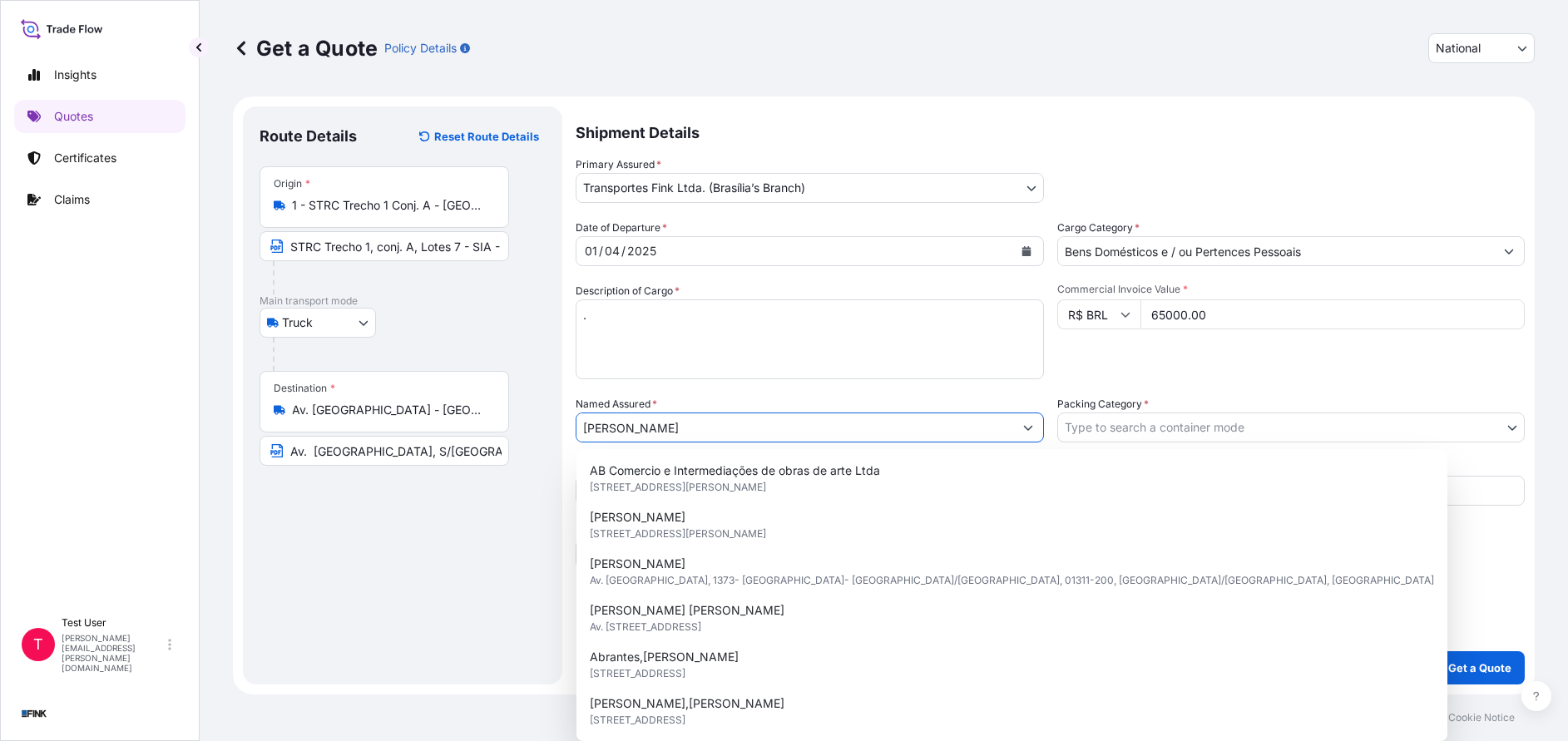
drag, startPoint x: 710, startPoint y: 435, endPoint x: 520, endPoint y: 428, distance: 190.1
click at [520, 428] on form "Route Details Reset Route Details Place of loading Road / [GEOGRAPHIC_DATA] / I…" at bounding box center [884, 396] width 1302 height 598
paste input "[PERSON_NAME]"
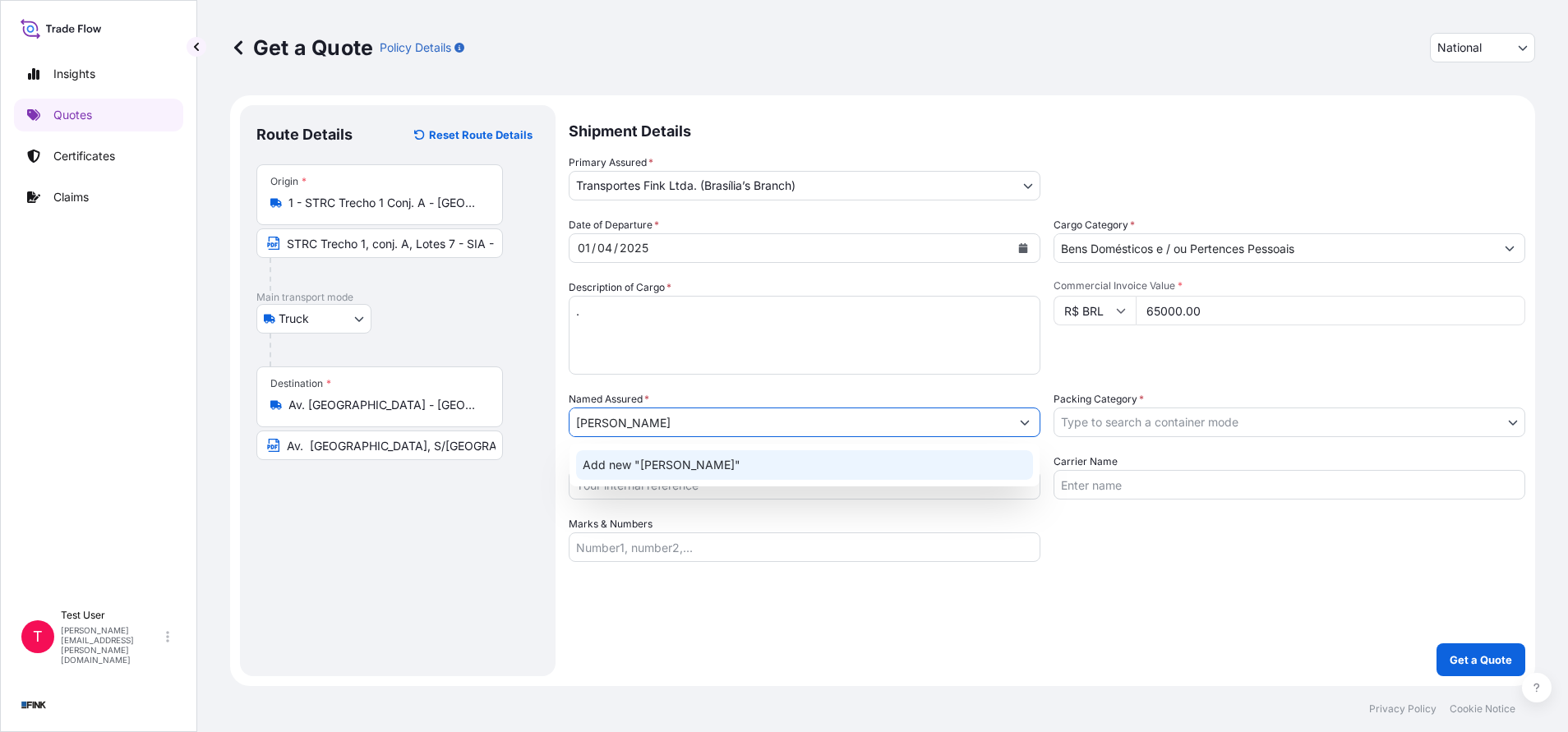
click at [665, 469] on span "Add new "[PERSON_NAME]"" at bounding box center [662, 465] width 158 height 16
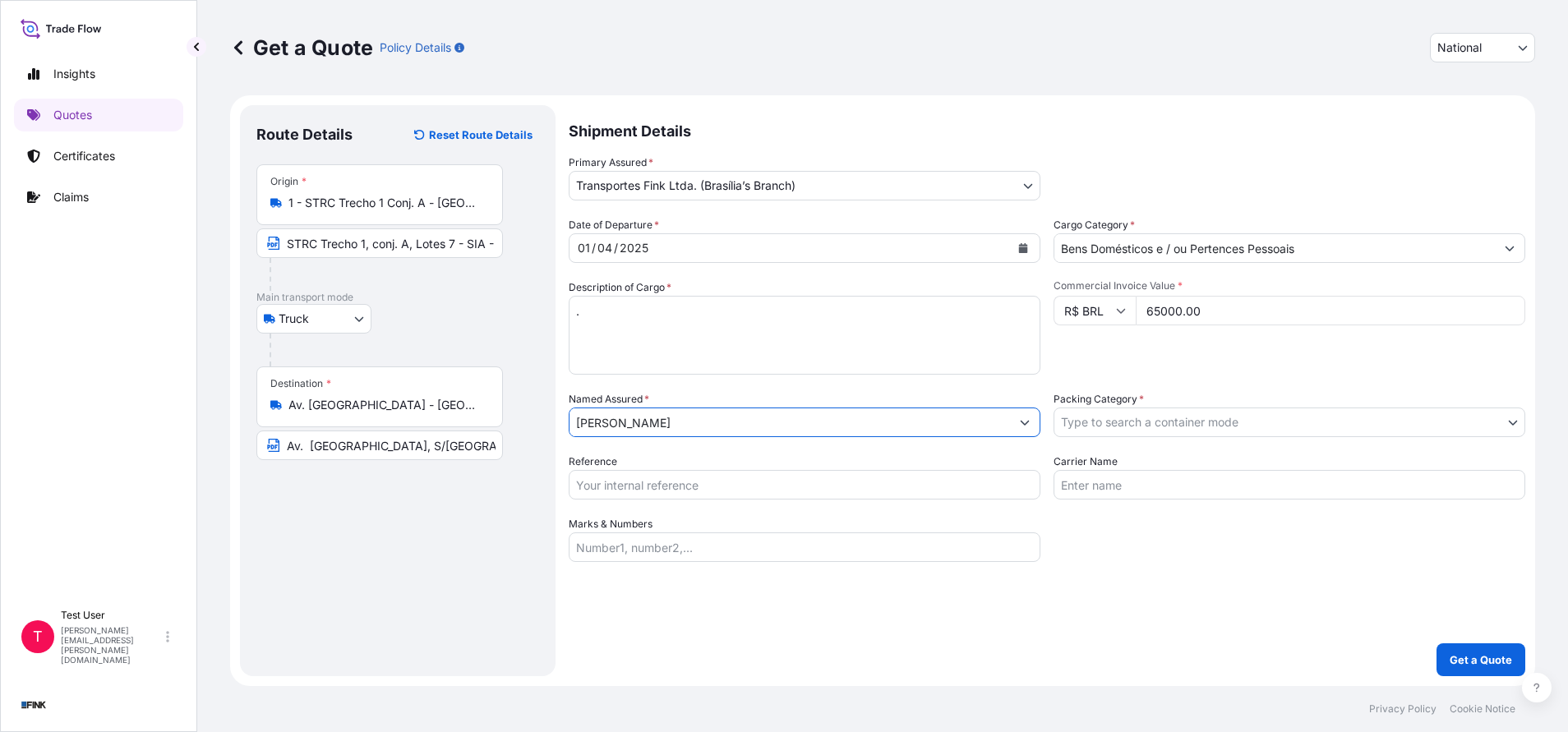
type input "[PERSON_NAME]"
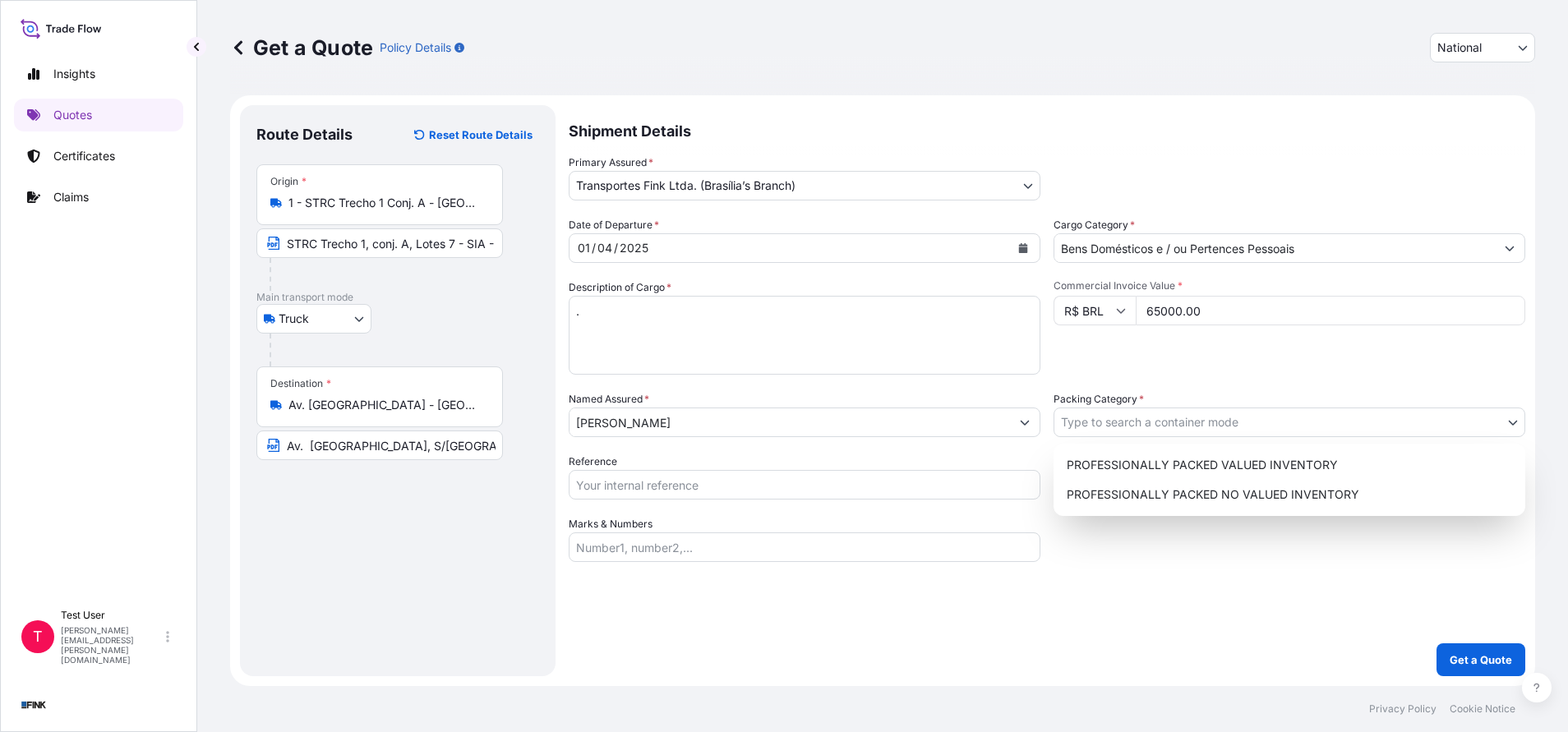
click at [1111, 425] on body "12 options available. 0 options available. 1 option available. Insights Quotes …" at bounding box center [784, 366] width 1568 height 732
click at [1102, 463] on div "PROFESSIONALLY PACKED VALUED INVENTORY" at bounding box center [1289, 464] width 459 height 30
select select "11"
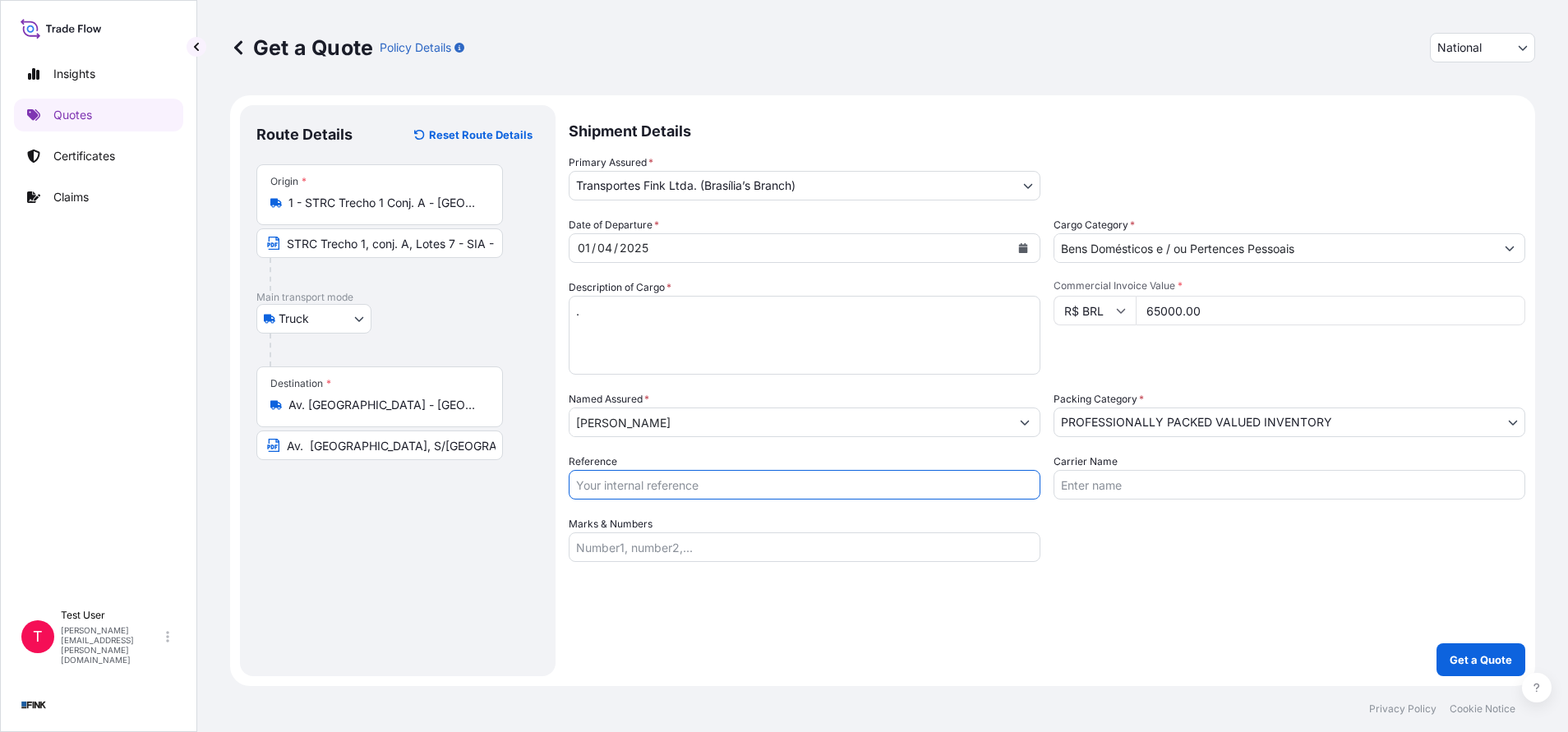
click at [884, 477] on input "Reference" at bounding box center [804, 484] width 471 height 30
paste input "38E-0001/25"
type input "38E-0001/25"
click at [1467, 654] on p "Get a Quote" at bounding box center [1481, 660] width 63 height 16
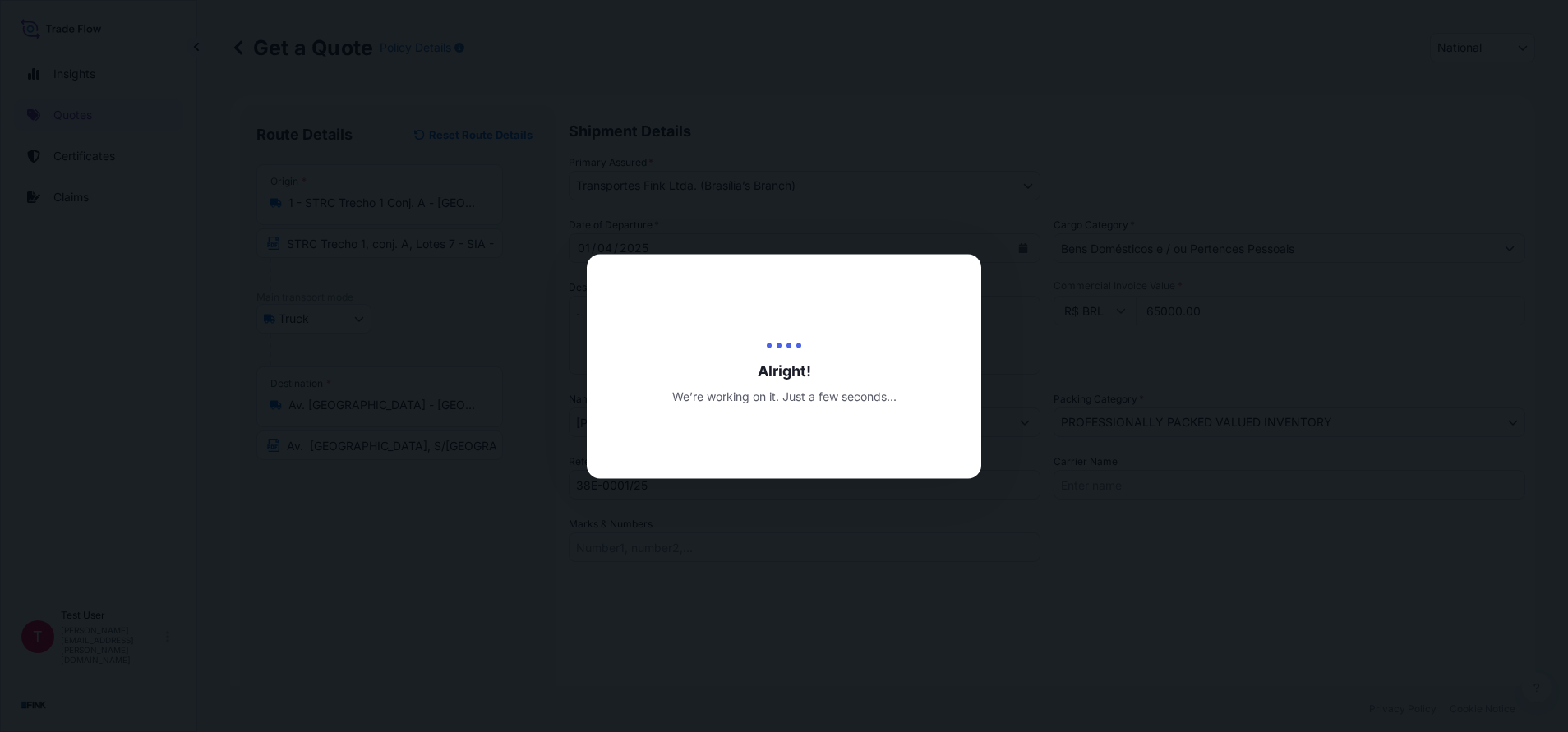
type input "[DATE]"
select select "Truck"
select select "32184"
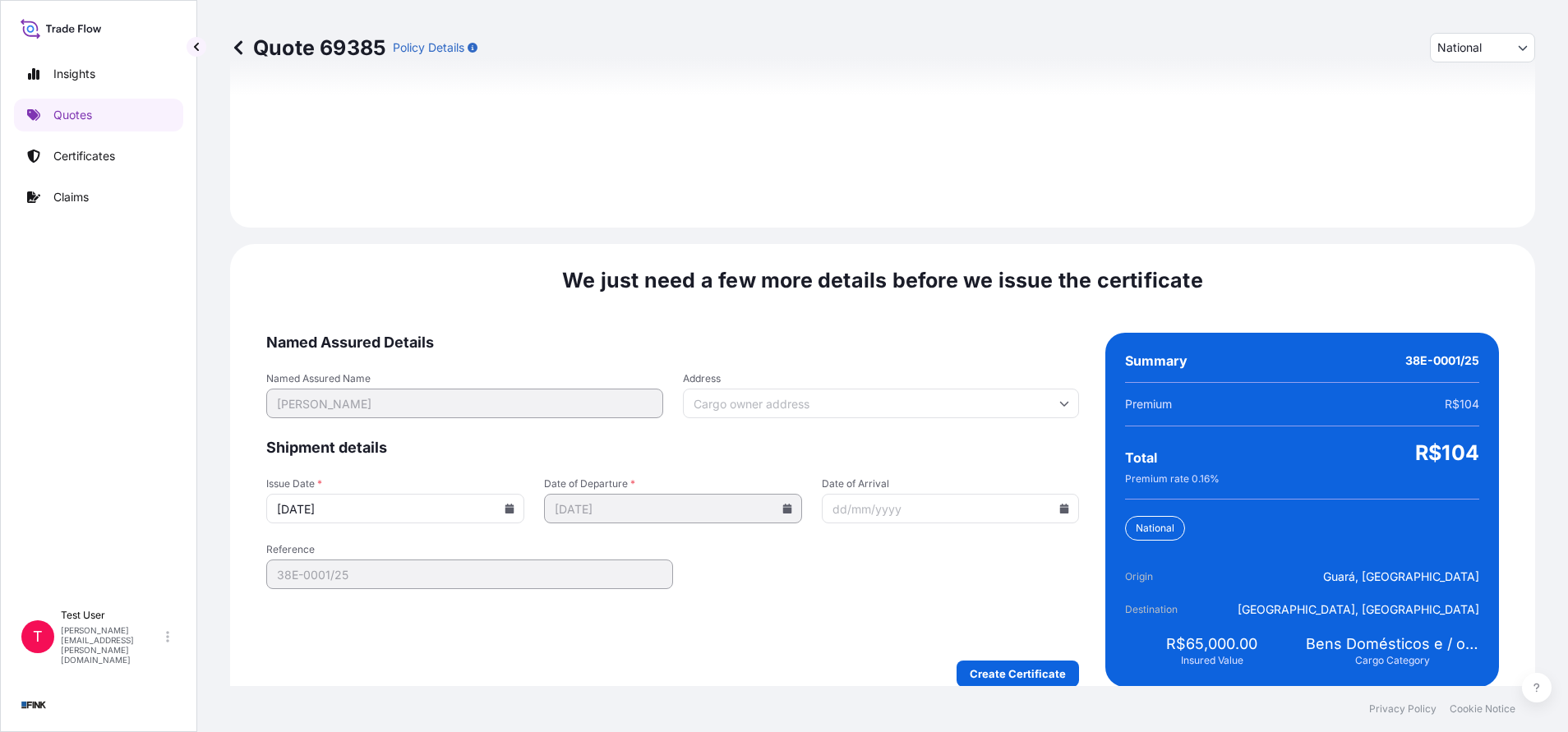
scroll to position [1888, 0]
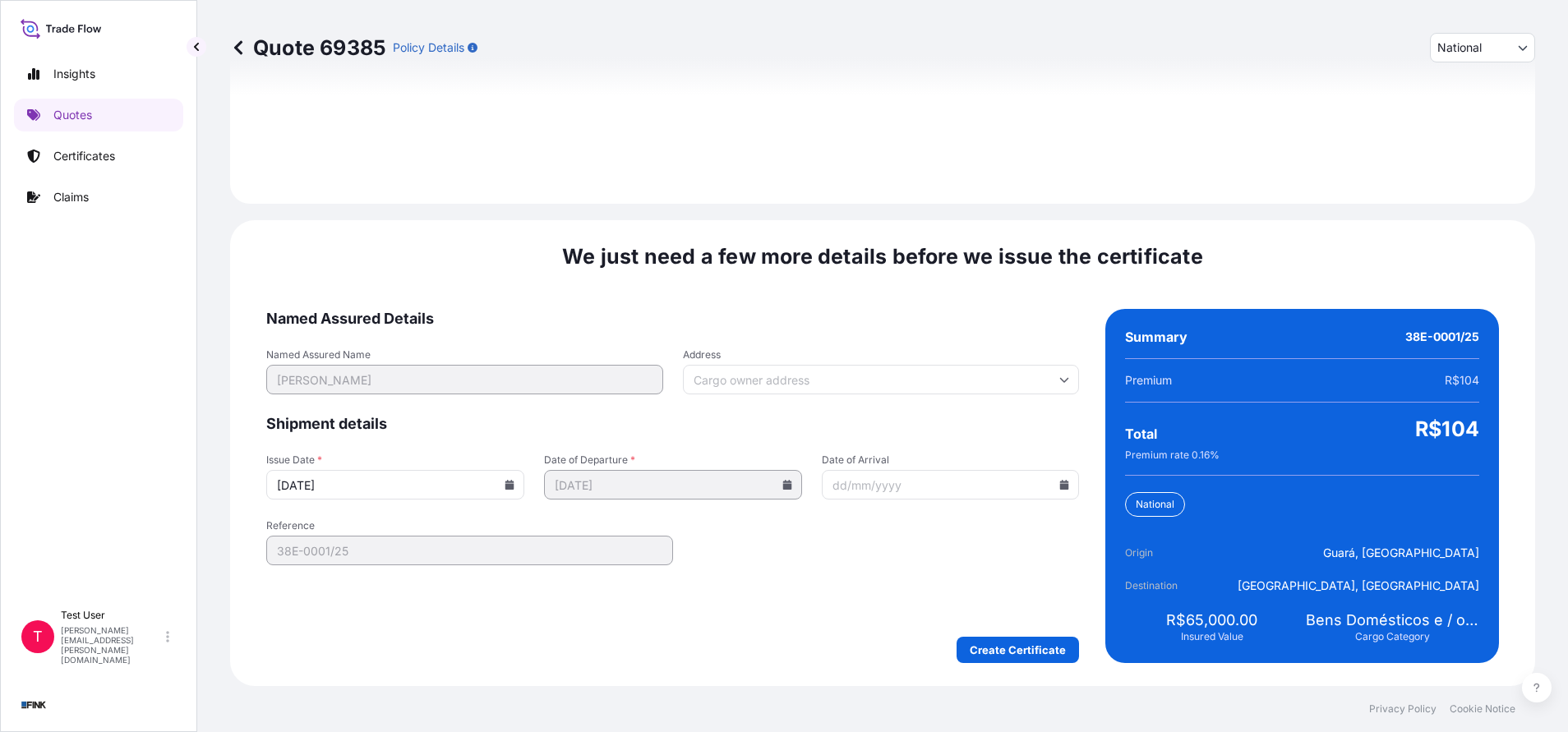
click at [864, 380] on input "Address" at bounding box center [881, 379] width 397 height 30
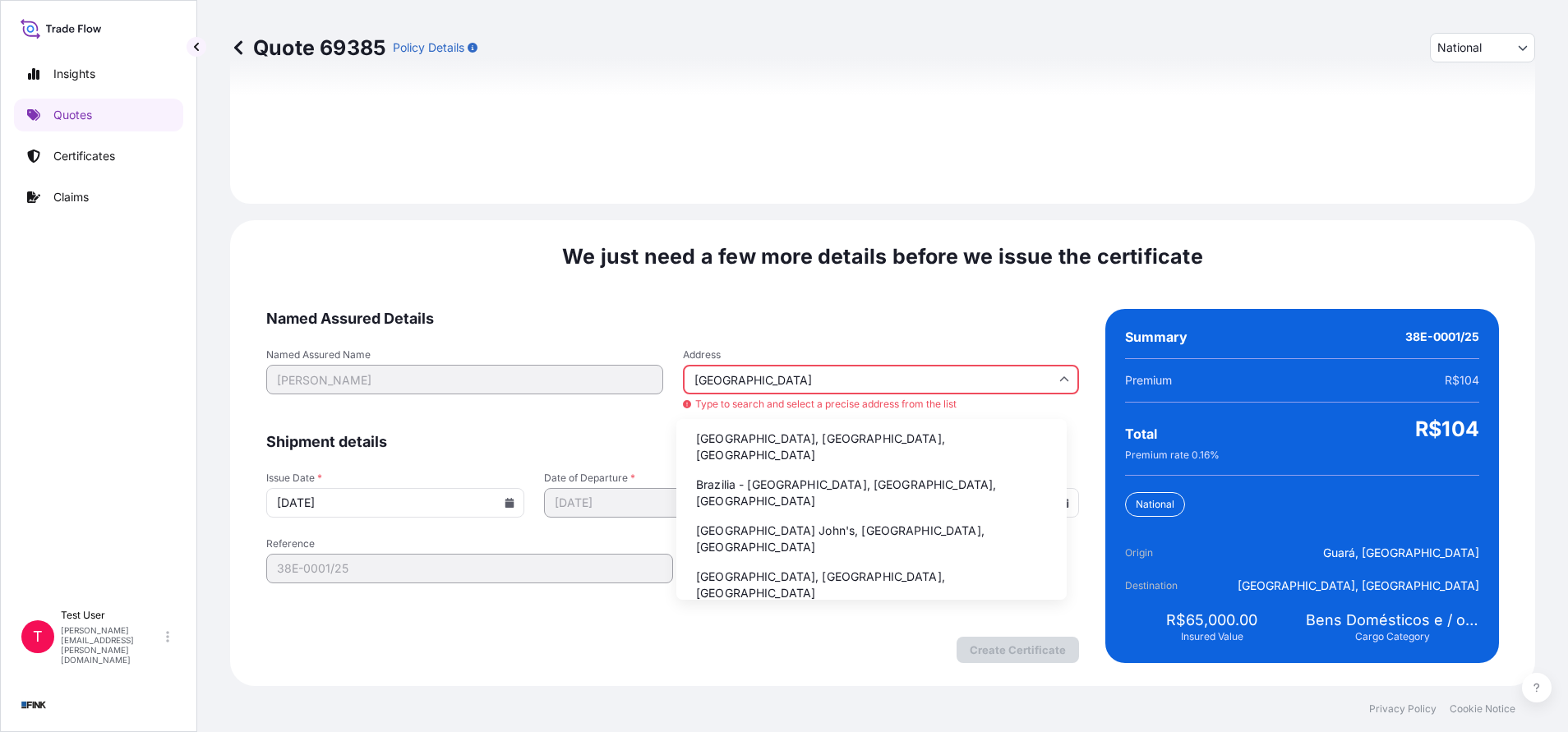
click at [715, 479] on li "Brazilia - [GEOGRAPHIC_DATA], [GEOGRAPHIC_DATA], [GEOGRAPHIC_DATA]" at bounding box center [871, 493] width 377 height 43
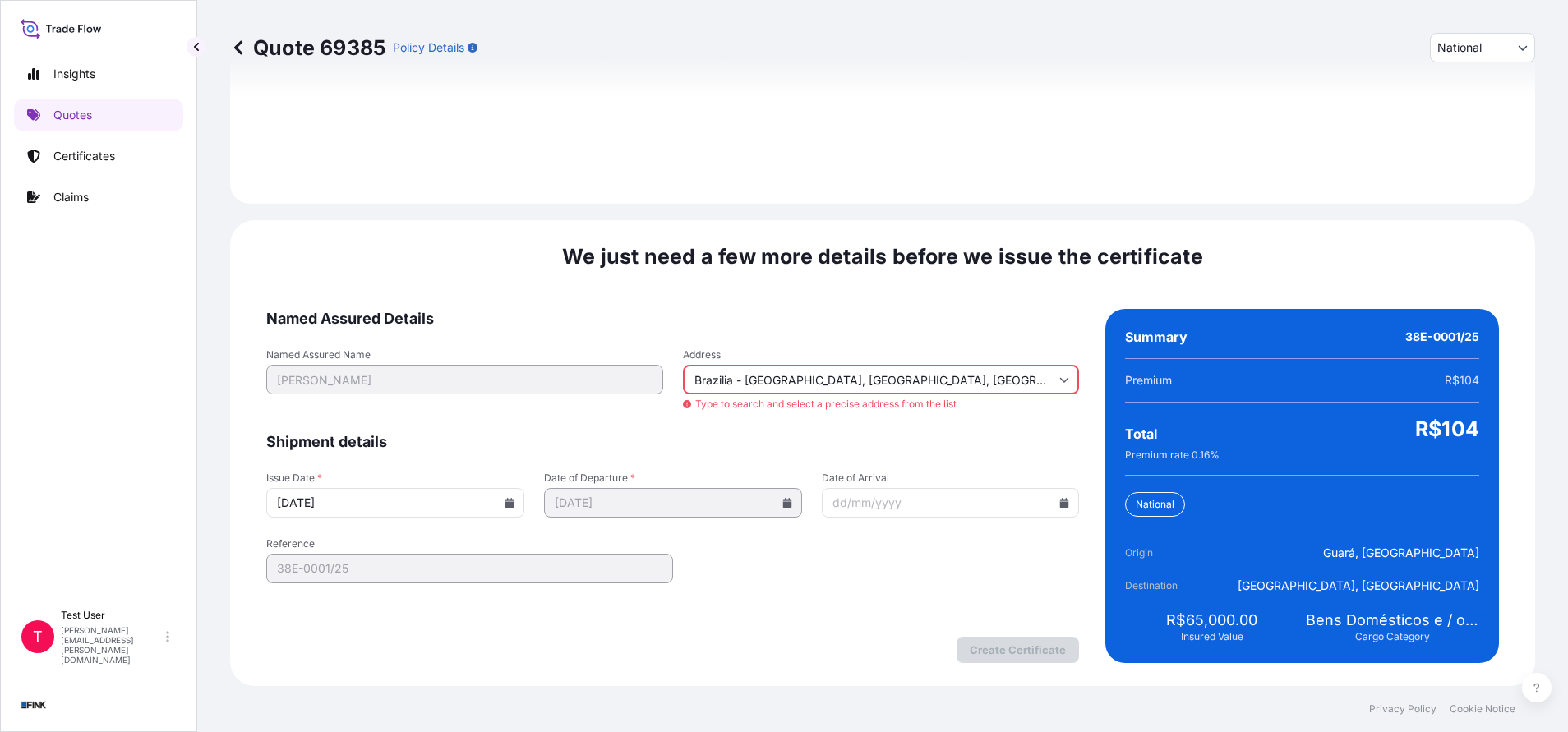
type input "[GEOGRAPHIC_DATA], [GEOGRAPHIC_DATA], [GEOGRAPHIC_DATA]"
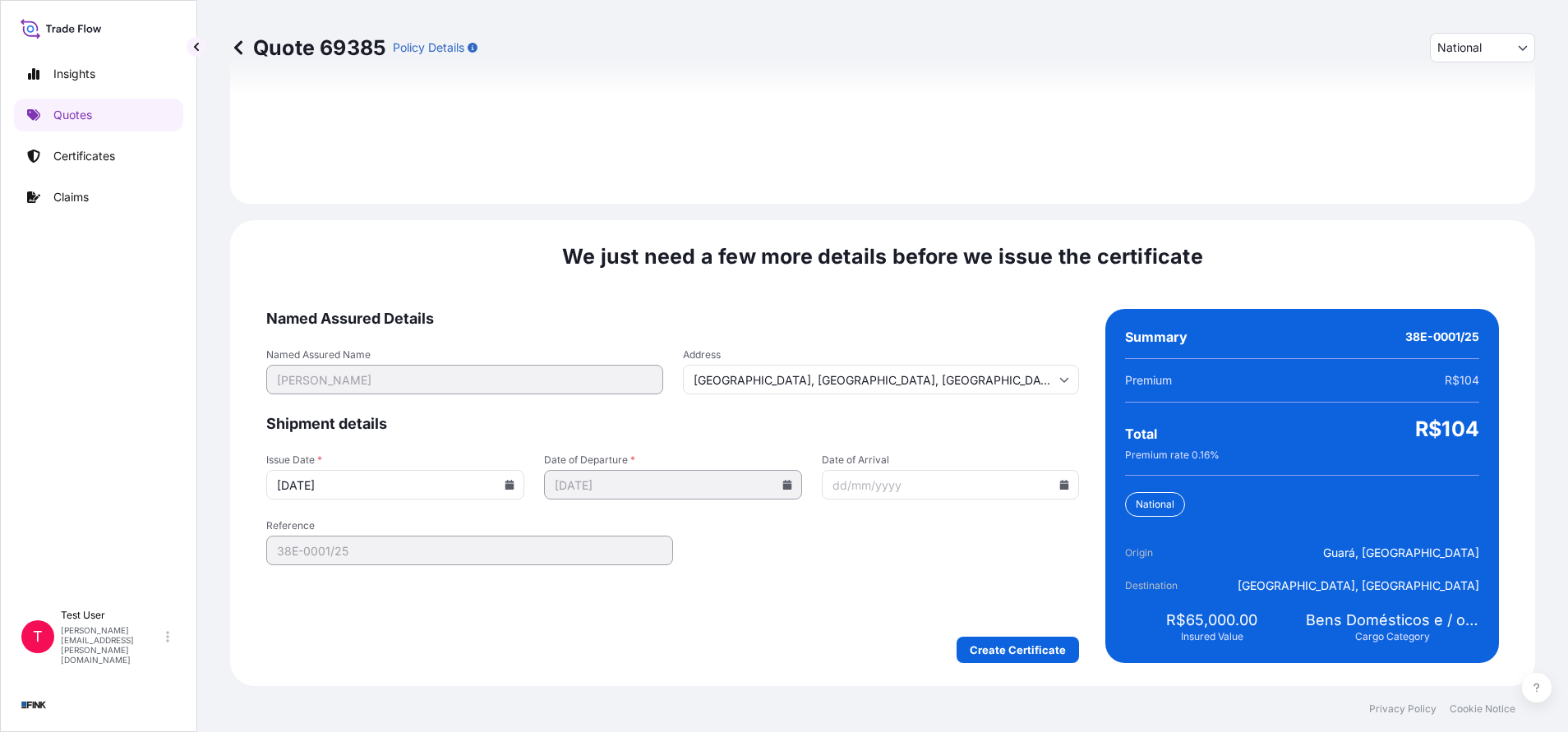
click at [506, 488] on icon at bounding box center [510, 484] width 9 height 10
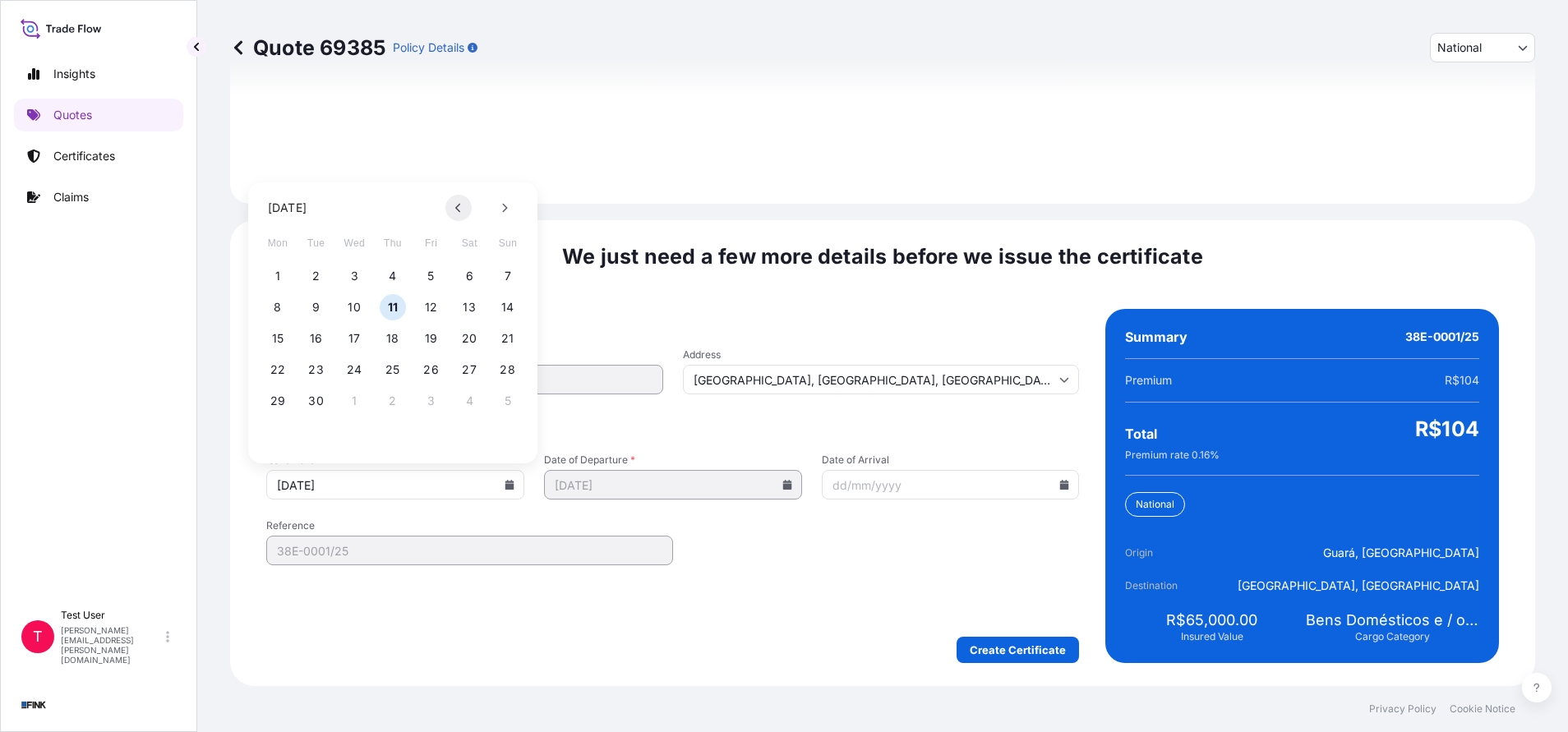
click at [452, 206] on button at bounding box center [458, 207] width 26 height 26
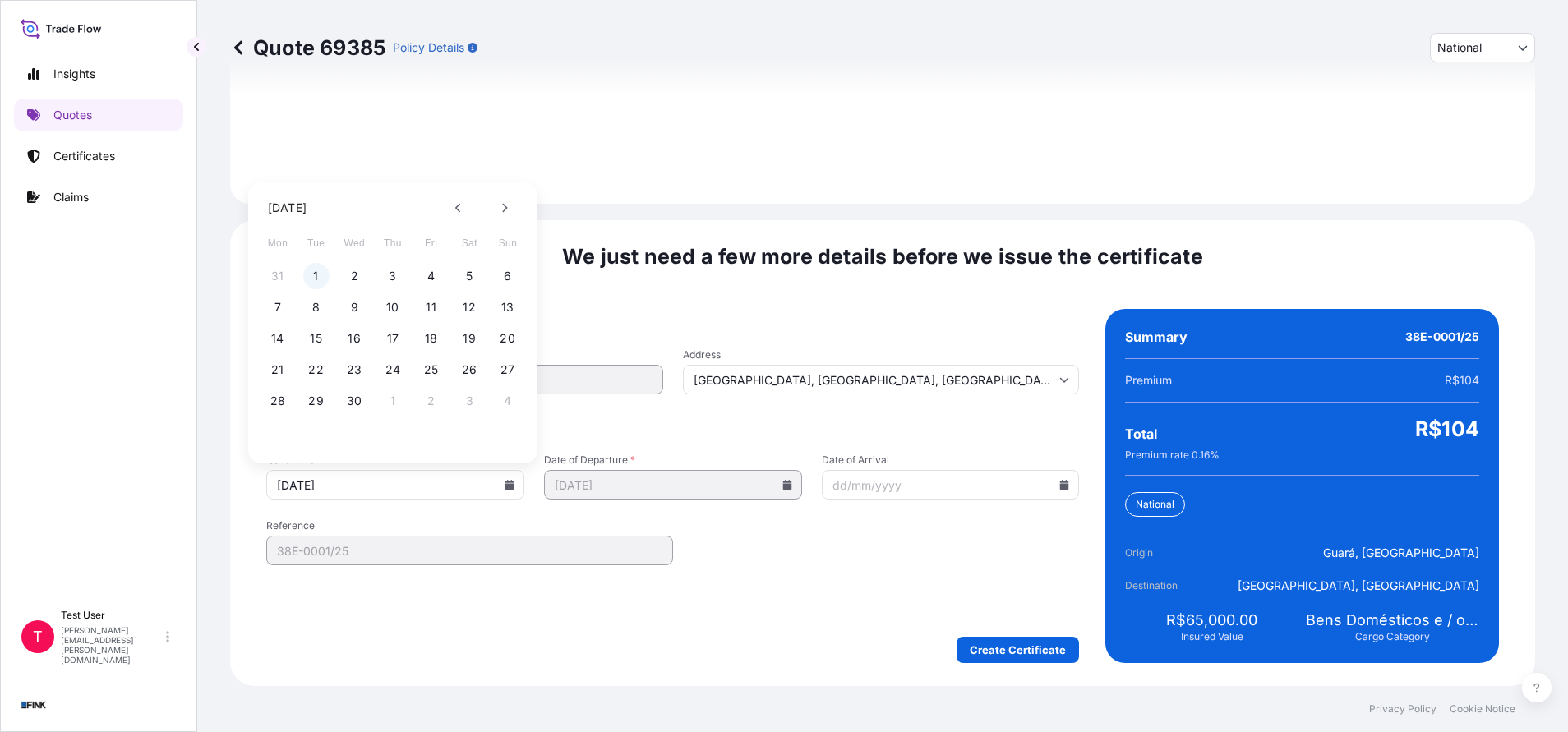
click at [318, 269] on button "1" at bounding box center [316, 276] width 26 height 26
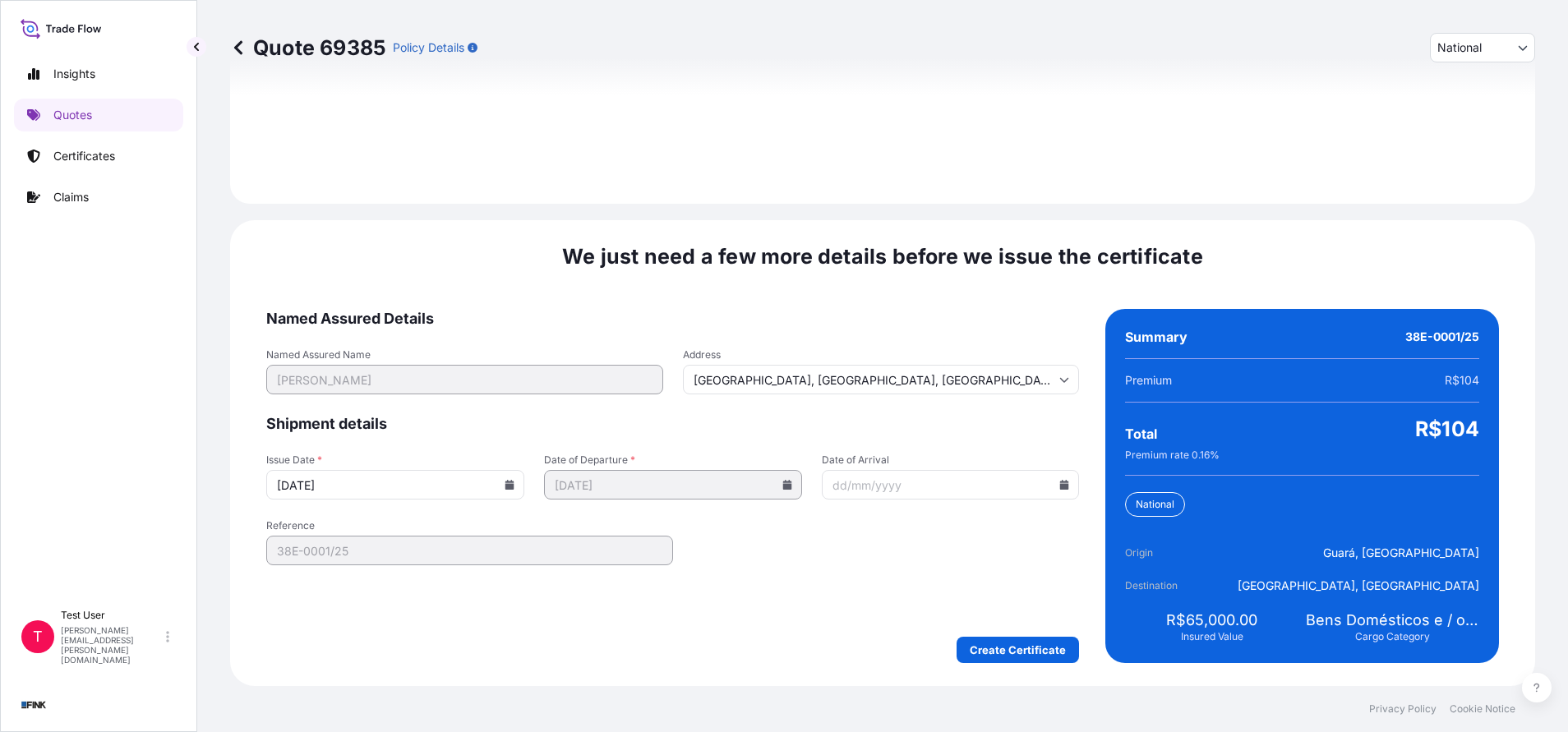
type input "[DATE]"
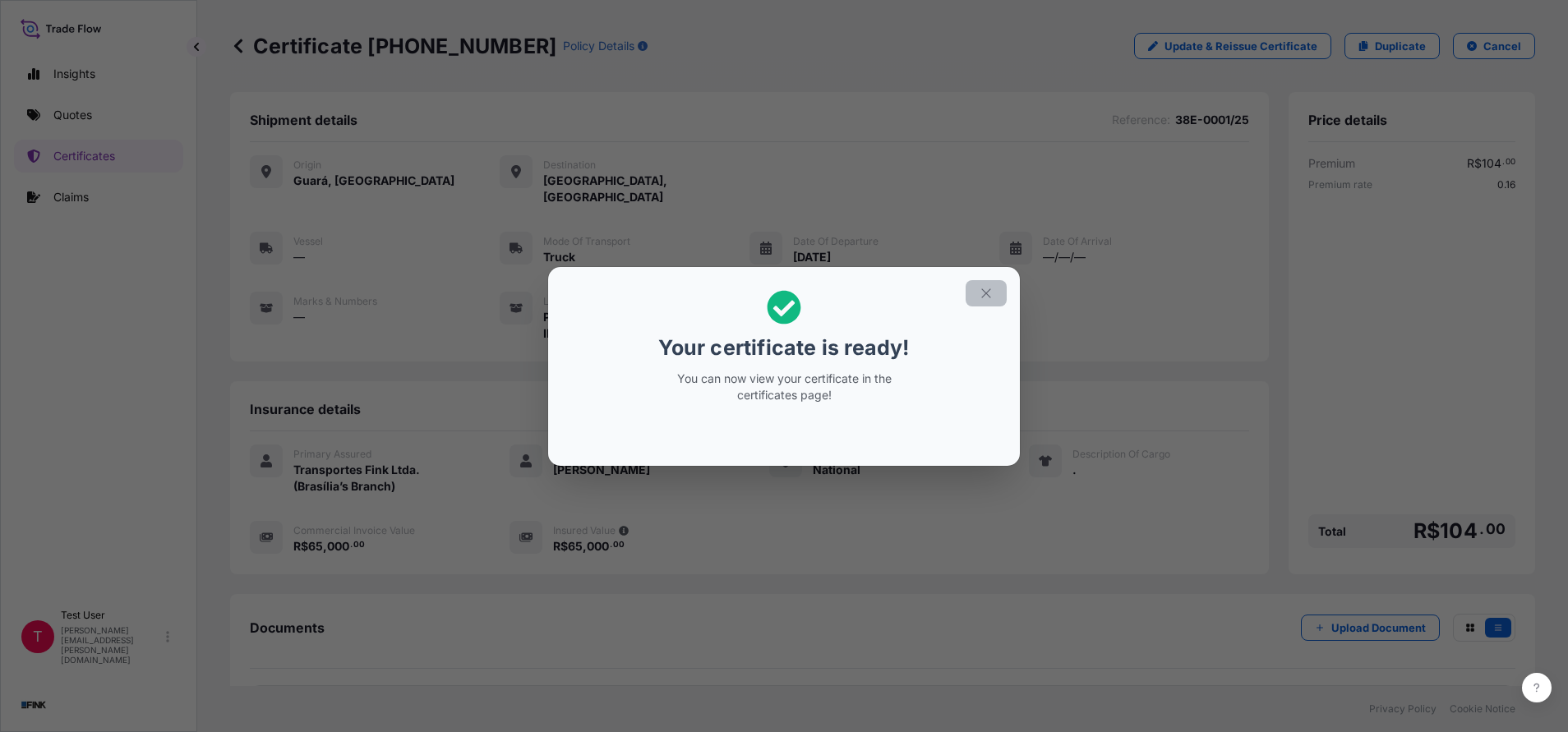
click at [988, 293] on icon "button" at bounding box center [986, 293] width 14 height 14
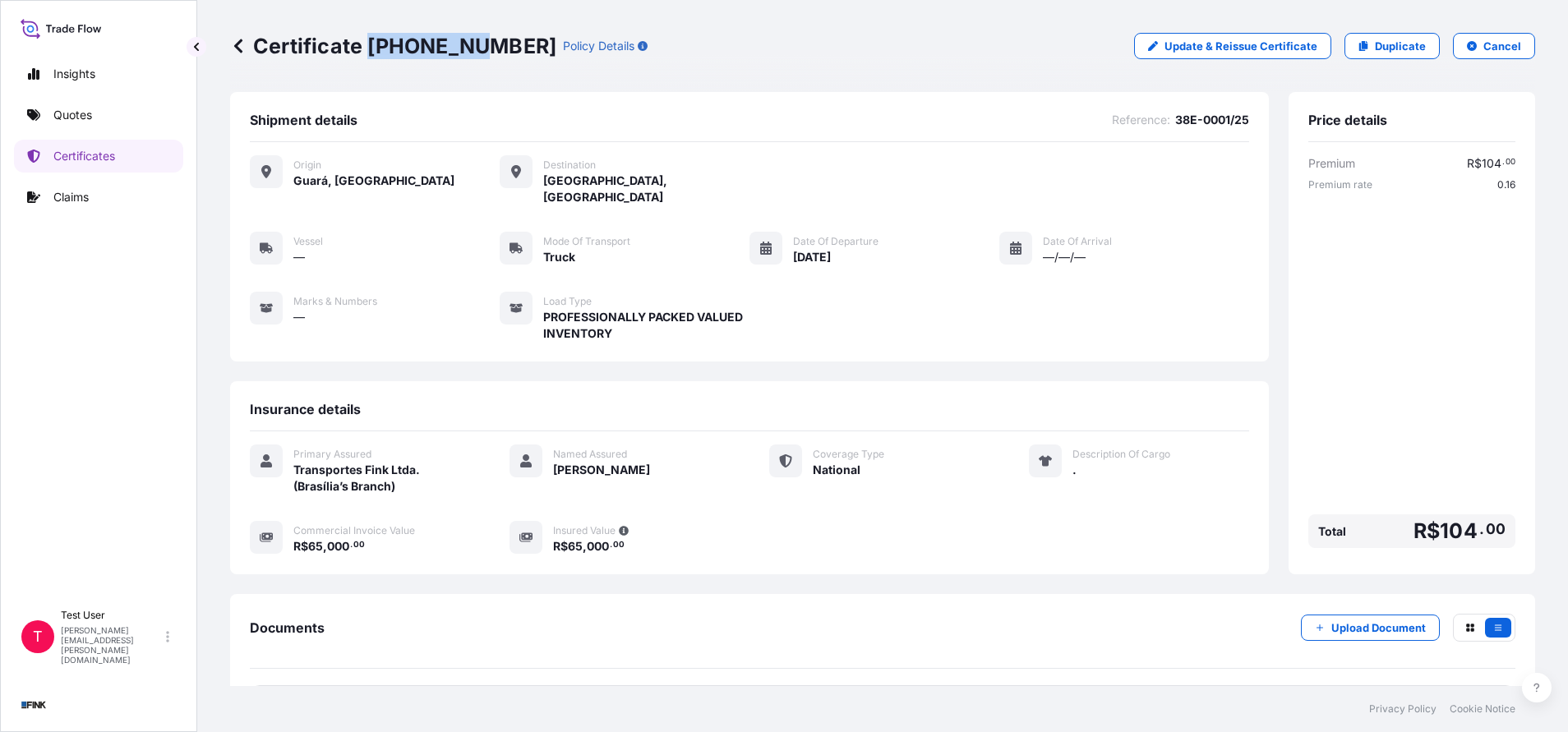
drag, startPoint x: 373, startPoint y: 43, endPoint x: 469, endPoint y: 42, distance: 96.0
click at [469, 42] on p "Certificate [PHONE_NUMBER]" at bounding box center [392, 46] width 326 height 26
click at [1404, 50] on p "Duplicate" at bounding box center [1400, 46] width 51 height 16
select select "national"
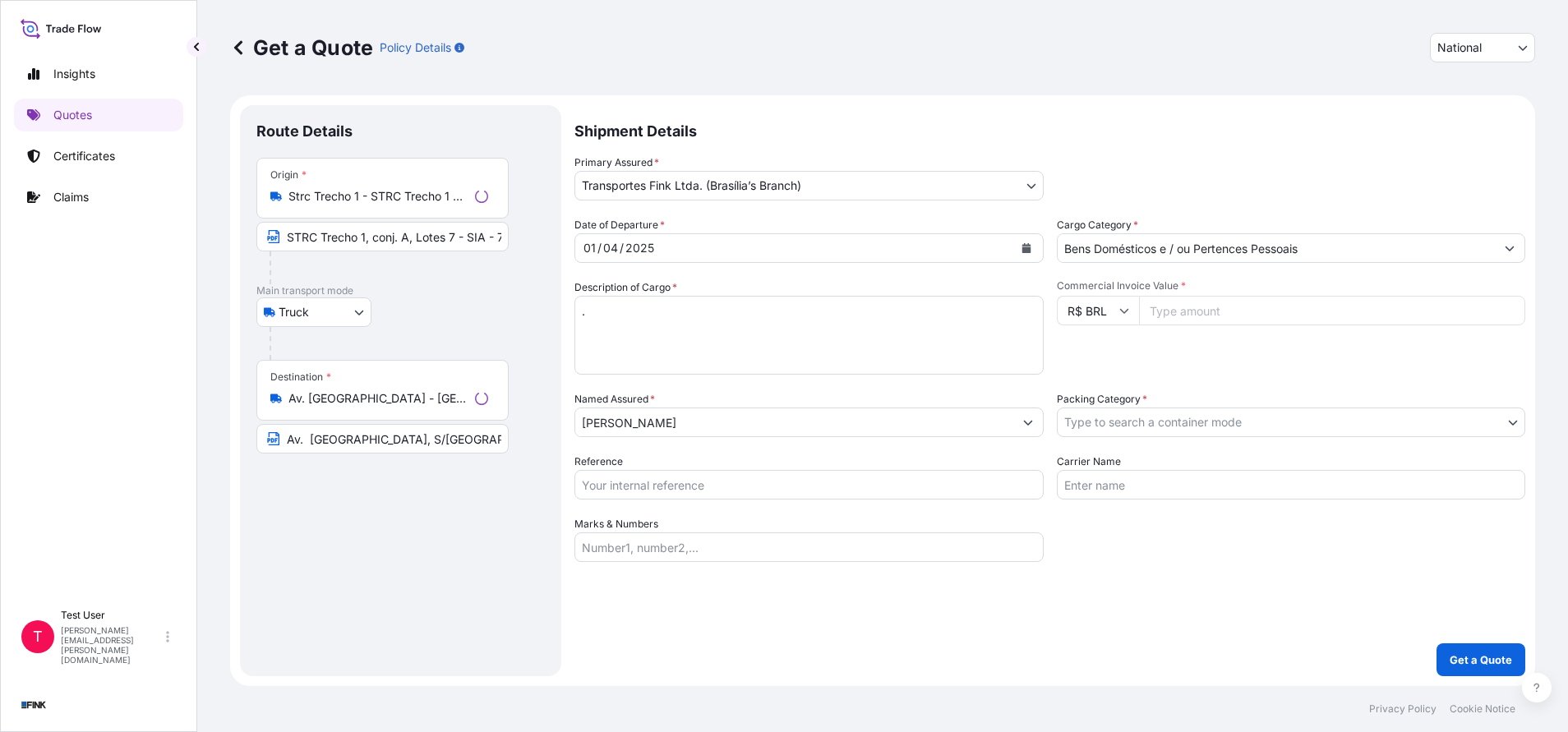
select select "Truck"
select select "32184"
click at [401, 200] on input "Strc Trecho 1 - STRC Trecho 1 Conj. A - Guará, [GEOGRAPHIC_DATA] - [GEOGRAPHIC_…" at bounding box center [385, 197] width 194 height 16
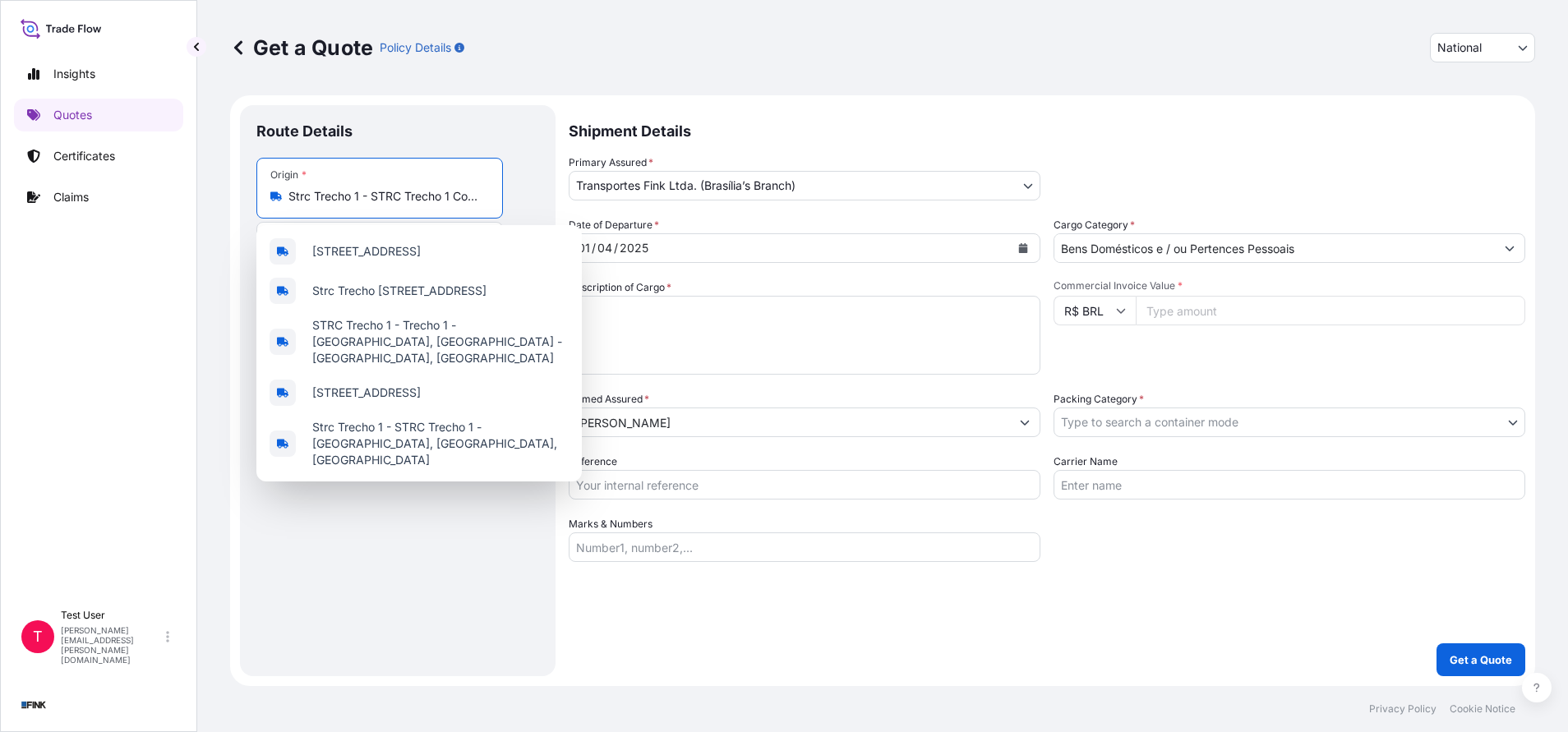
click at [401, 200] on input "Strc Trecho 1 - STRC Trecho 1 Conj. A - Guará, [GEOGRAPHIC_DATA] - [GEOGRAPHIC_…" at bounding box center [385, 197] width 194 height 16
paste input "TAMARES TERMINAIS MARITIMOS ESPECIALIZADOS LTDA – CAIS DO SABOÓ, CEP 11.085-120…"
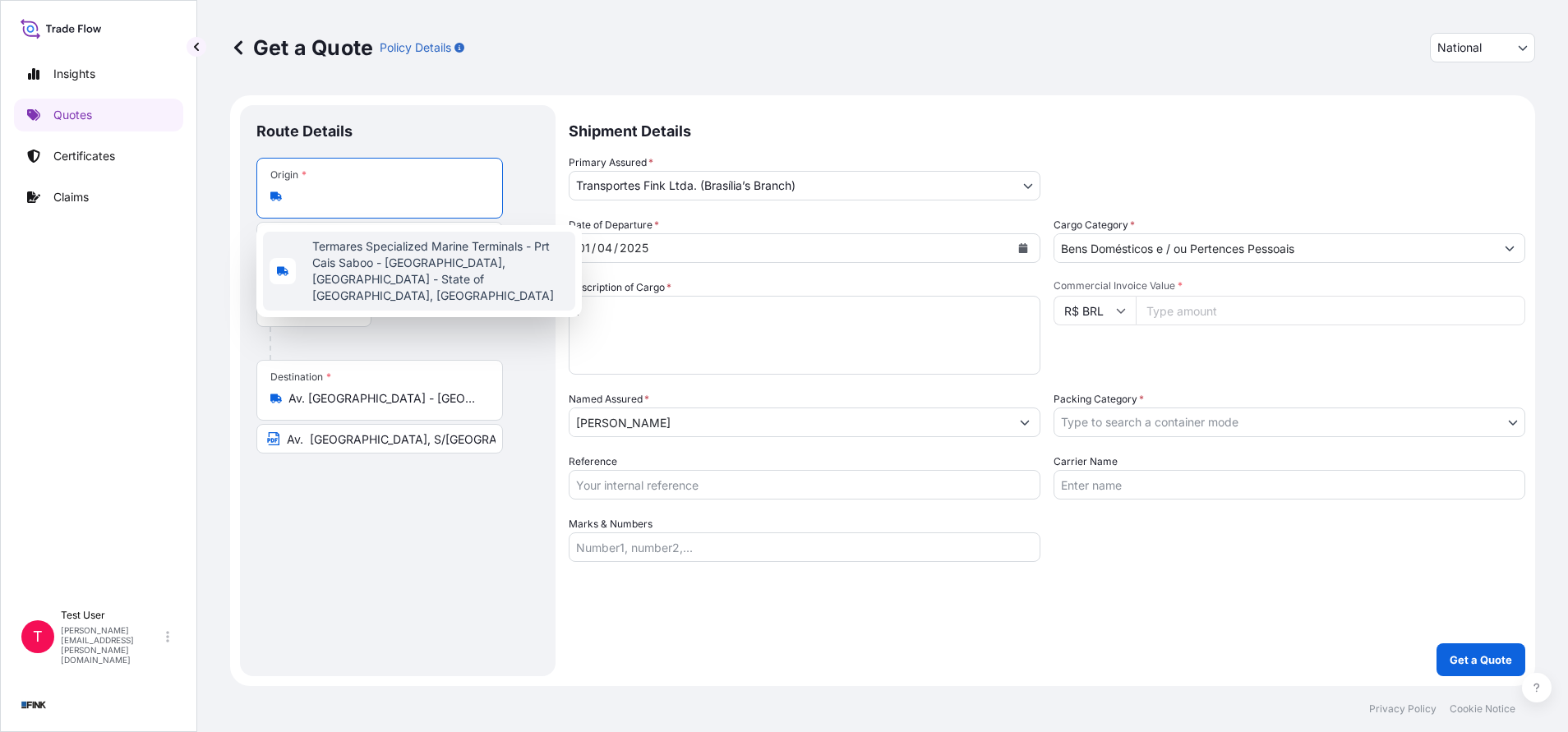
click at [371, 248] on span "Termares Specialized Marine Terminals - Prt Cais Saboo - [GEOGRAPHIC_DATA], [GE…" at bounding box center [440, 270] width 256 height 66
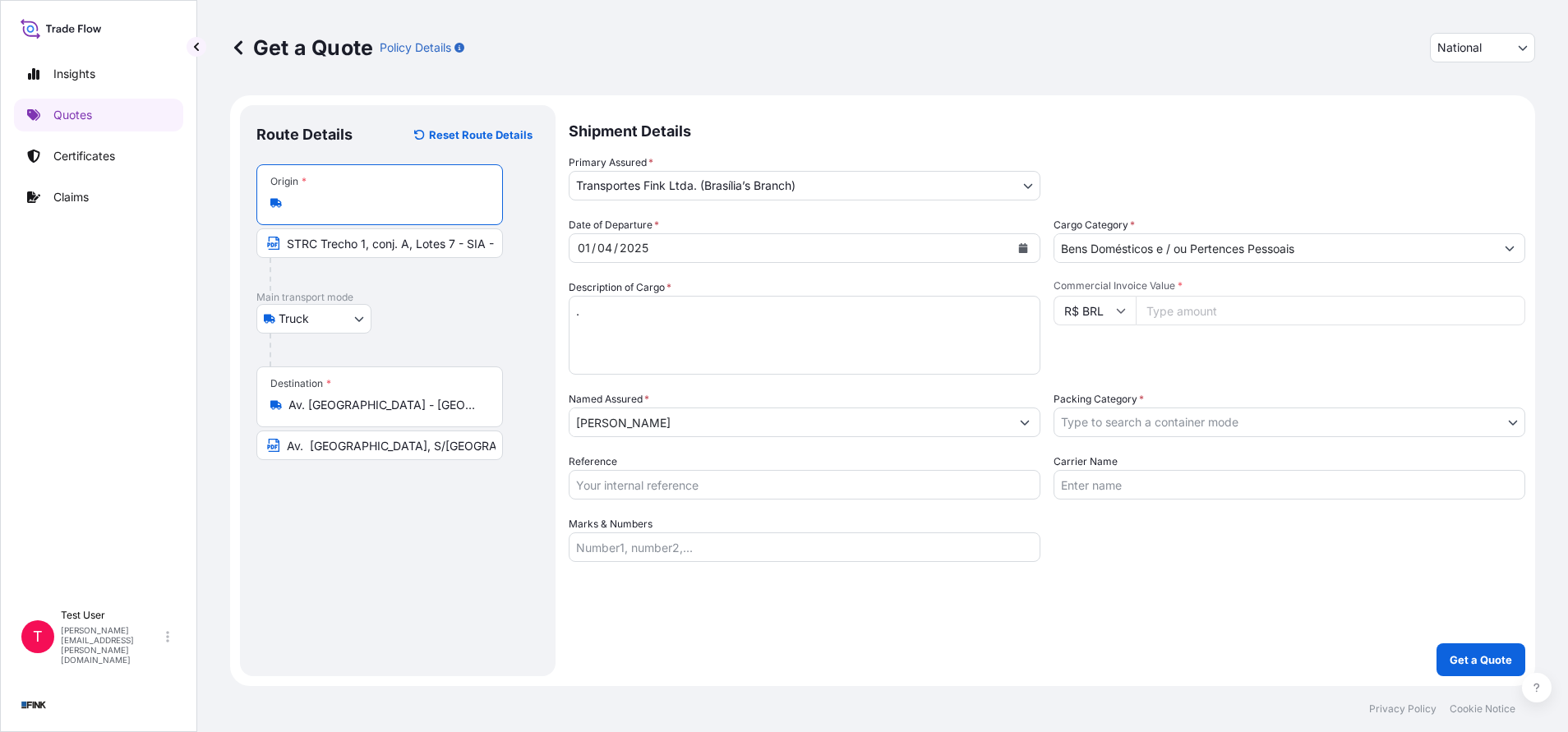
type input "Termares Specialized Marine Terminals - Prt Cais Saboo - [GEOGRAPHIC_DATA], [GE…"
click at [372, 244] on input "STRC Trecho 1, conj. A, Lotes 7 - SIA - 71225-511 - [GEOGRAPHIC_DATA]" at bounding box center [379, 243] width 246 height 30
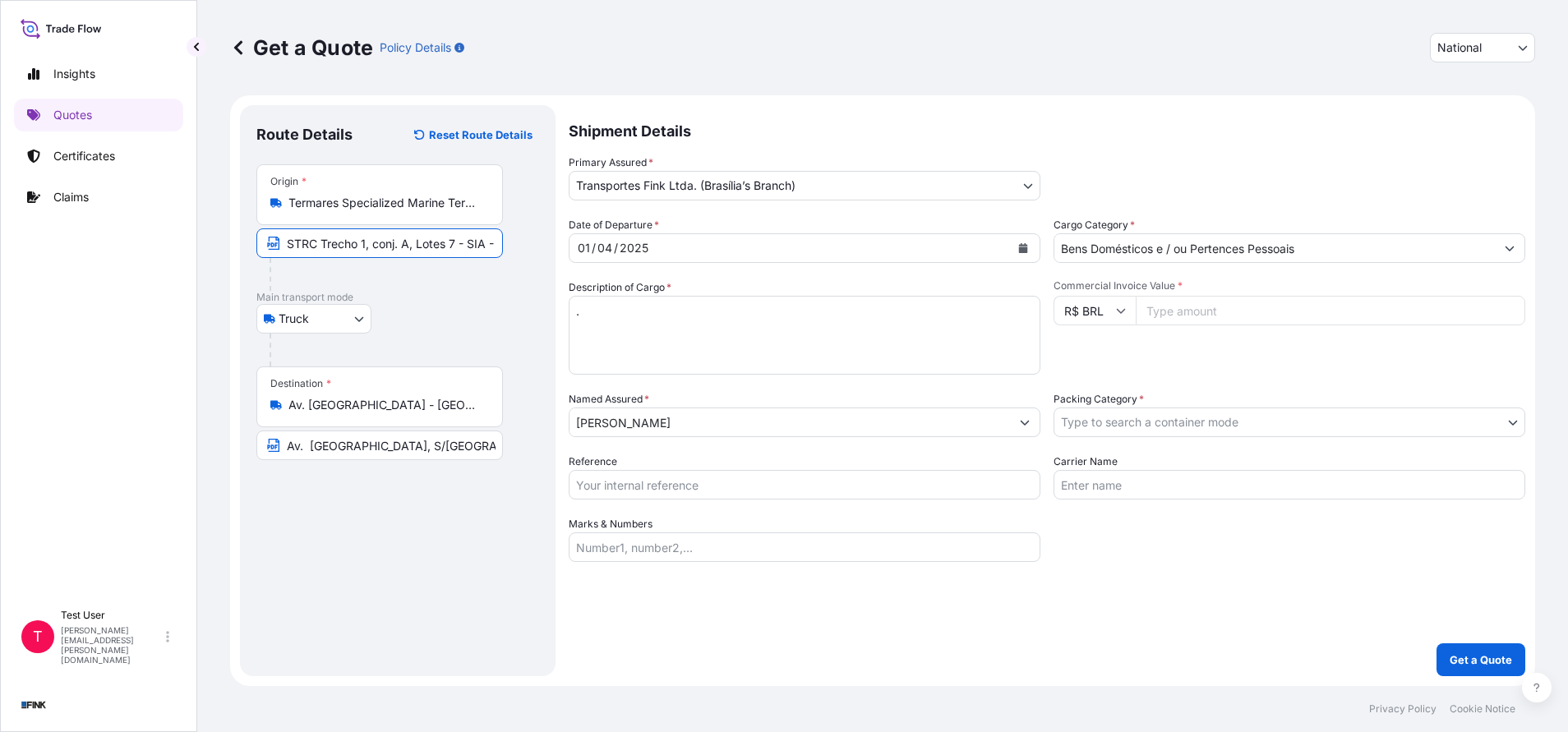
paste input "TAMARES TERMINAIS MARITIMOS ESPECIALIZADOS LTDA – CAIS DO SABOÓ, CEP 11.085-120…"
type input "TAMARES TERMINAIS MARITIMOS ESPECIALIZADOS LTDA – CAIS DO SABOÓ, CEP 11.085-120…"
click at [427, 410] on input "Av. [GEOGRAPHIC_DATA] - [GEOGRAPHIC_DATA], [GEOGRAPHIC_DATA] - [GEOGRAPHIC_DATA…" at bounding box center [385, 405] width 194 height 16
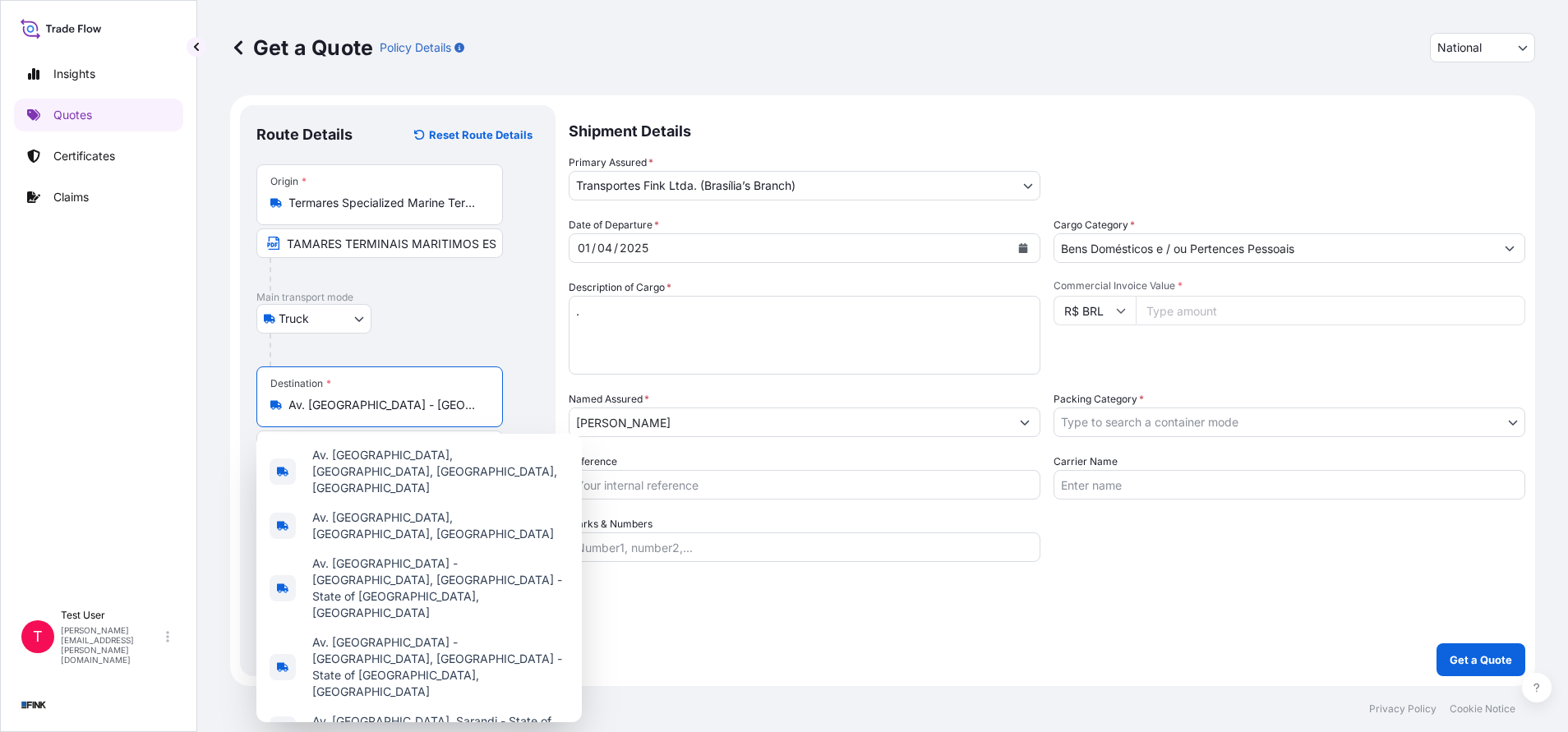
click at [427, 410] on input "Av. [GEOGRAPHIC_DATA] - [GEOGRAPHIC_DATA], [GEOGRAPHIC_DATA] - [GEOGRAPHIC_DATA…" at bounding box center [385, 405] width 194 height 16
paste input "Cardeal [PERSON_NAME] 81 - [GEOGRAPHIC_DATA] - 05308-000 - [GEOGRAPHIC_DATA]"
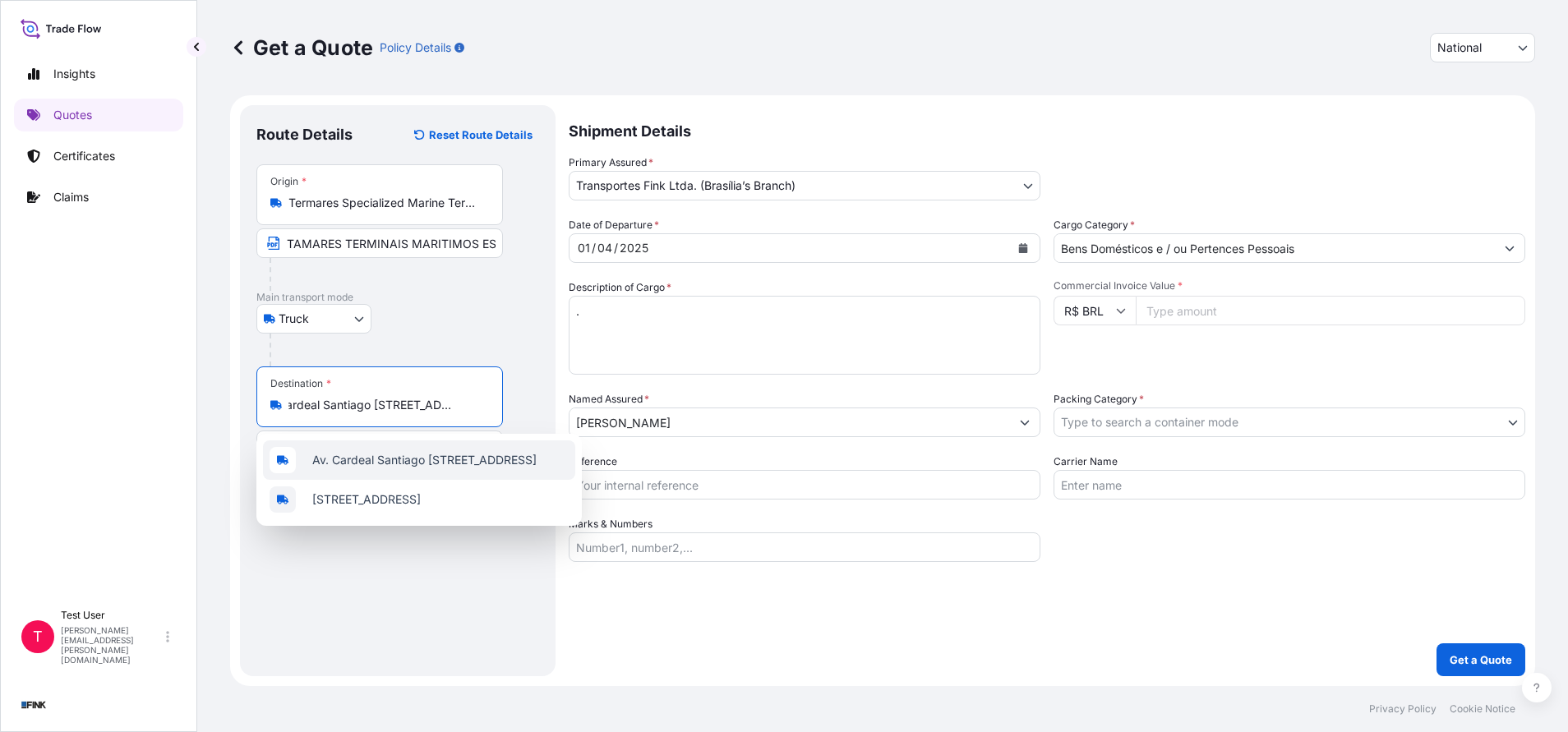
click at [395, 459] on span "Av. Cardeal Santiago [STREET_ADDRESS]" at bounding box center [425, 460] width 225 height 16
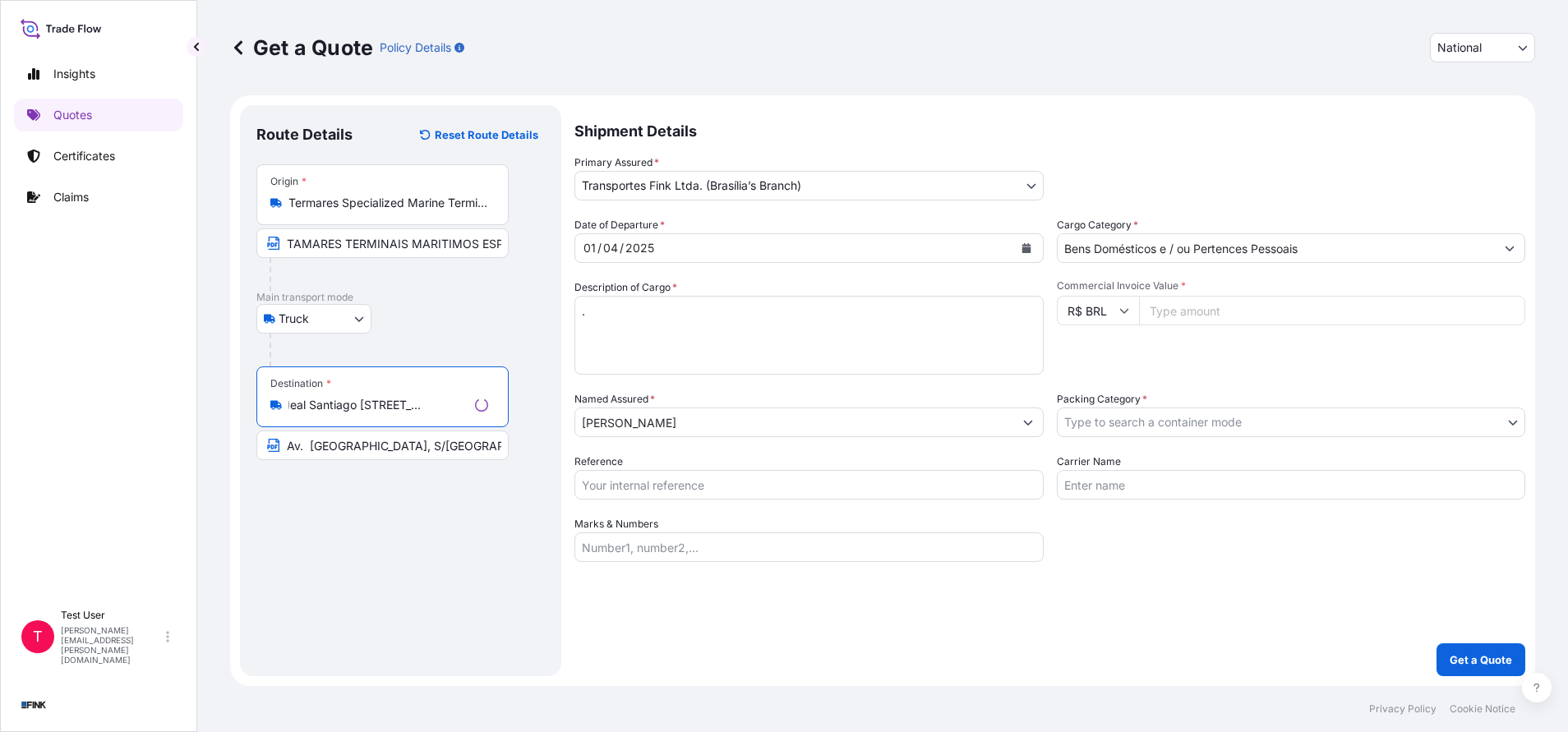
type input "Av. Cardeal Santiago [STREET_ADDRESS]"
click at [393, 449] on input "Av. [GEOGRAPHIC_DATA], S/[GEOGRAPHIC_DATA] - [GEOGRAPHIC_DATA] - CEP 20931-675" at bounding box center [382, 445] width 252 height 30
click at [393, 449] on input "Av. [GEOGRAPHIC_DATA], S/[GEOGRAPHIC_DATA] - [GEOGRAPHIC_DATA] - CEP 20931-675" at bounding box center [379, 445] width 246 height 30
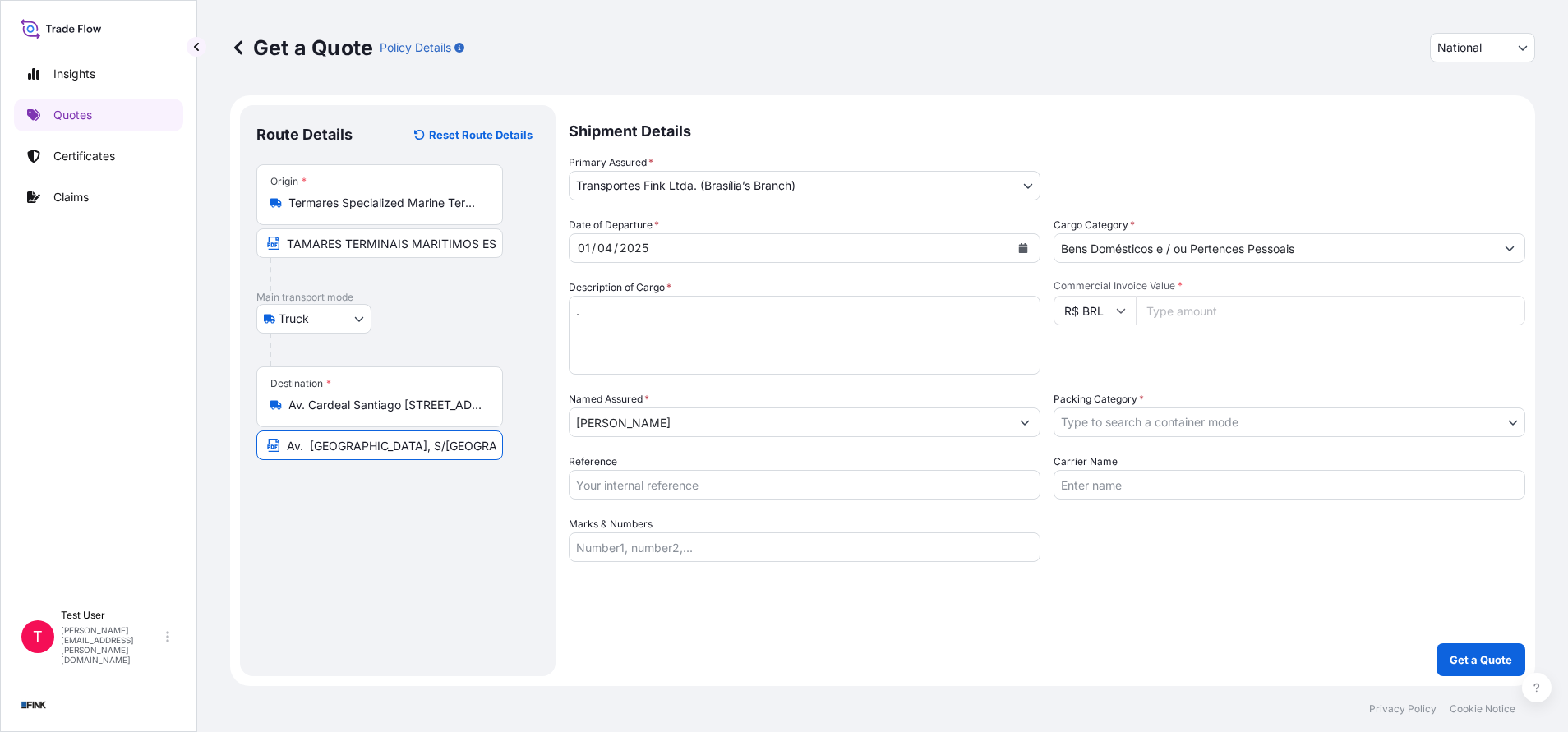
paste input "Cardeal [PERSON_NAME] 81 - [GEOGRAPHIC_DATA] - 05308-000 - [GEOGRAPHIC_DATA]"
type input "Av. Cardeal Santiago [STREET_ADDRESS]"
click at [1022, 248] on icon "Calendar" at bounding box center [1024, 248] width 9 height 10
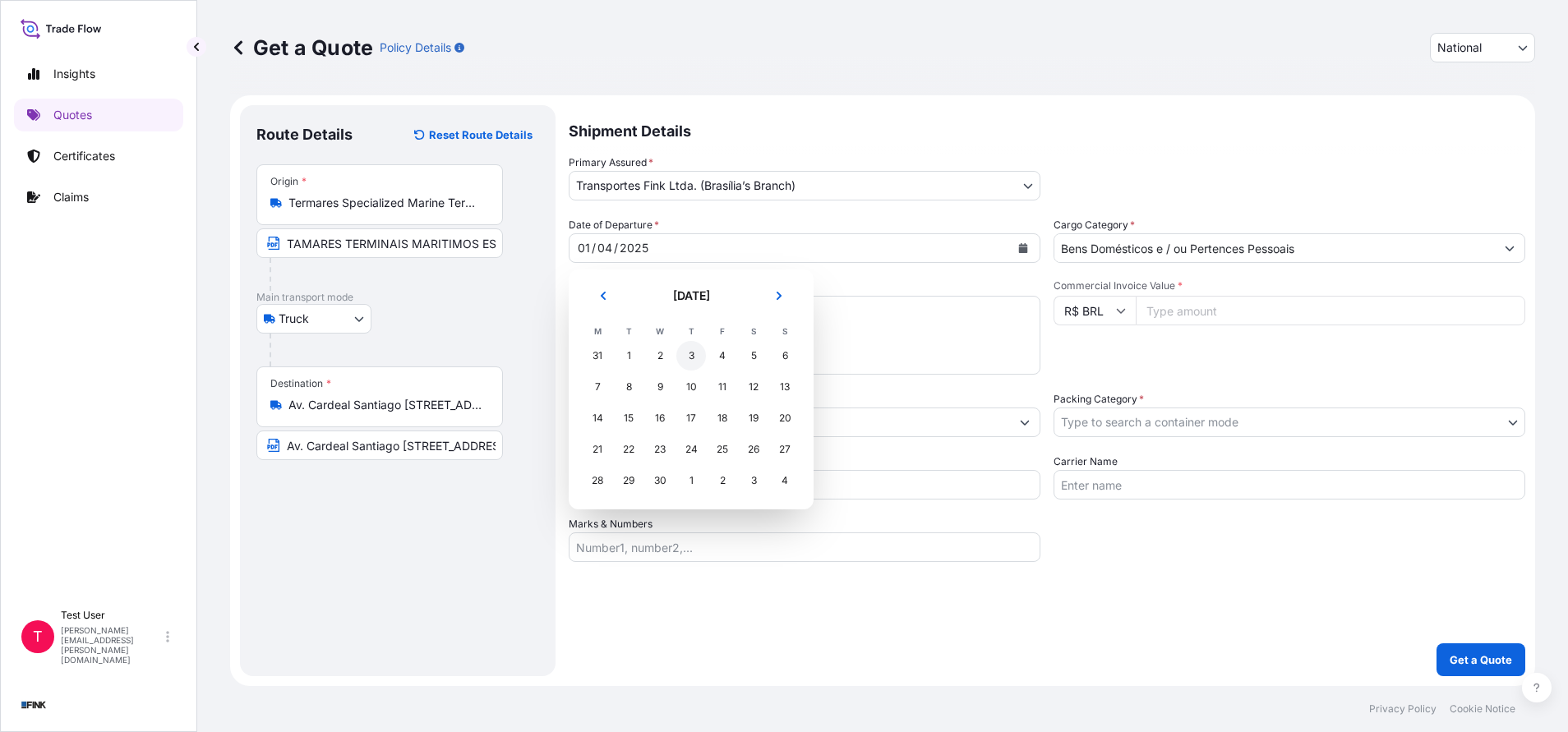
click at [695, 353] on div "3" at bounding box center [691, 356] width 30 height 30
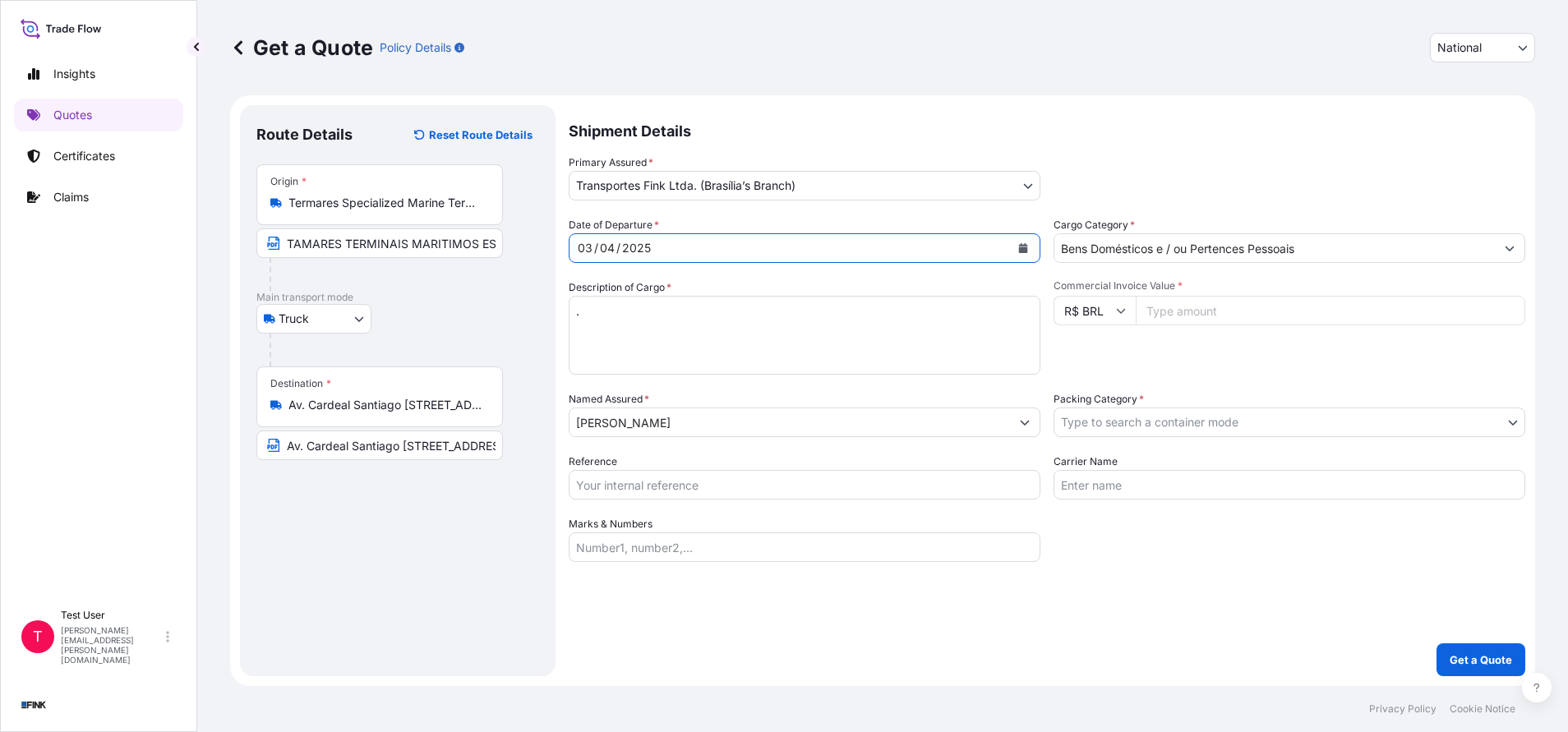
click at [1211, 306] on input "Commercial Invoice Value *" at bounding box center [1330, 310] width 390 height 30
paste input "9000.00"
type input "9000.00"
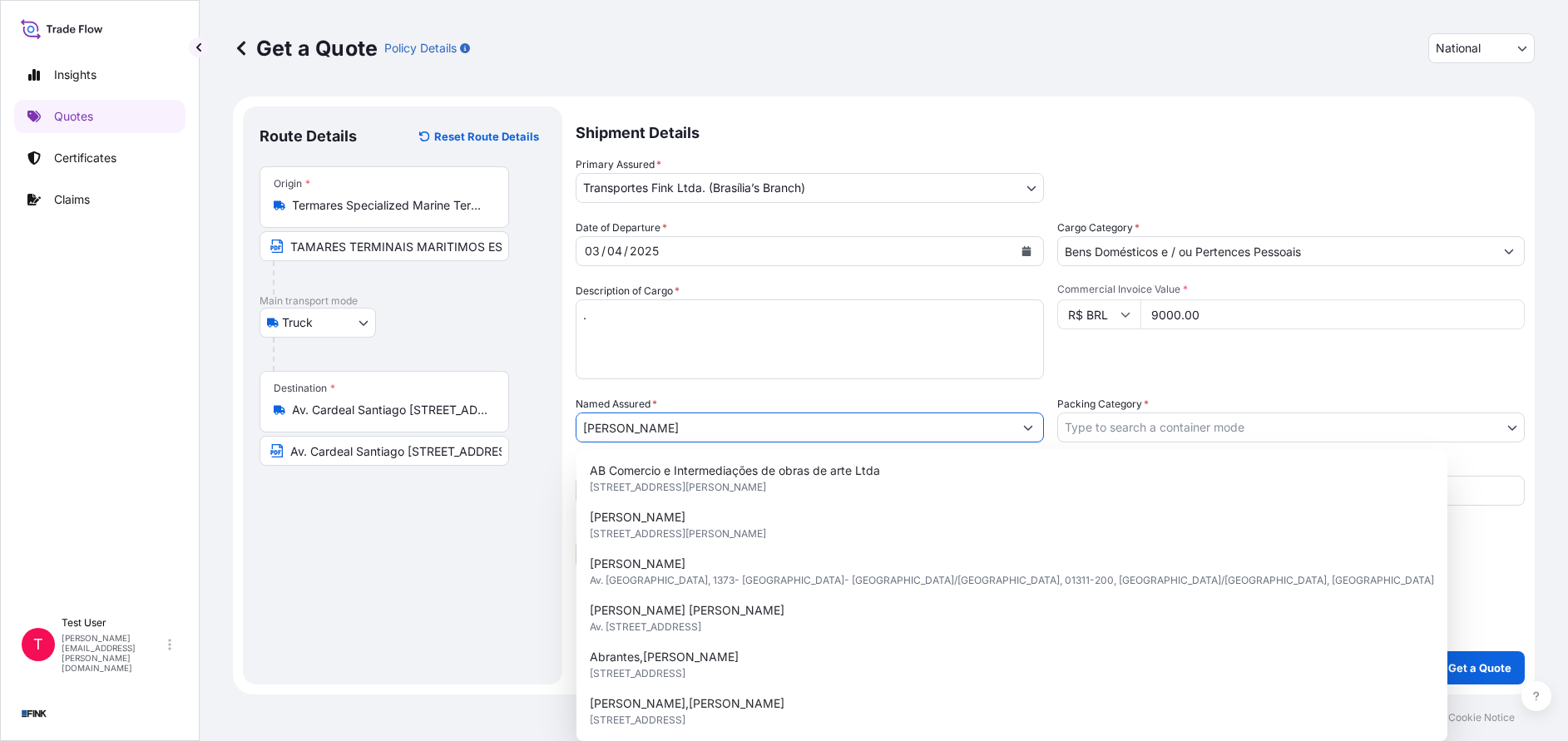
drag, startPoint x: 821, startPoint y: 428, endPoint x: 557, endPoint y: 436, distance: 264.1
click at [557, 436] on form "Route Details Reset Route Details Place of loading Road / [GEOGRAPHIC_DATA] / I…" at bounding box center [884, 396] width 1302 height 598
paste input "[PERSON_NAME]"
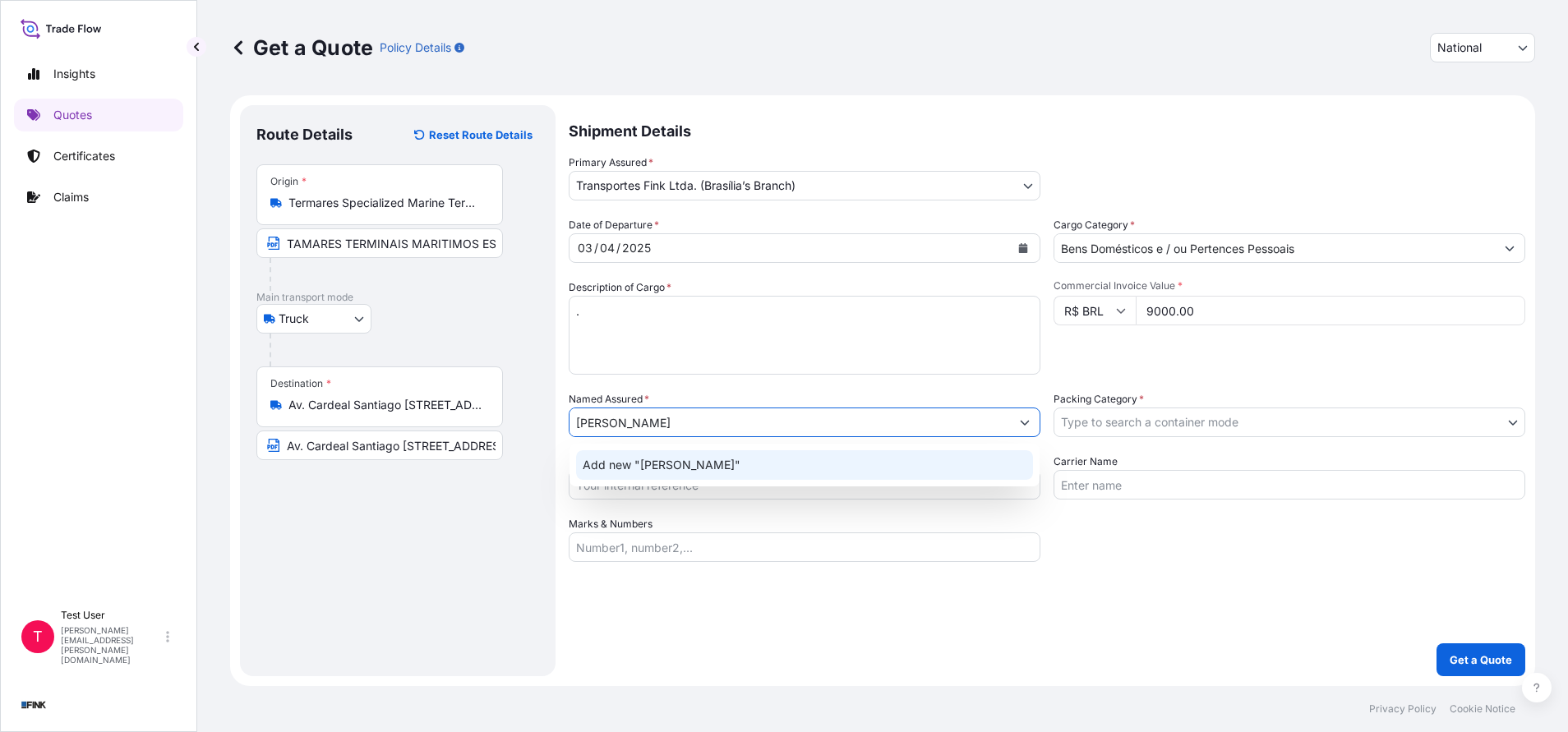
click at [678, 468] on span "Add new "[PERSON_NAME]"" at bounding box center [662, 465] width 158 height 16
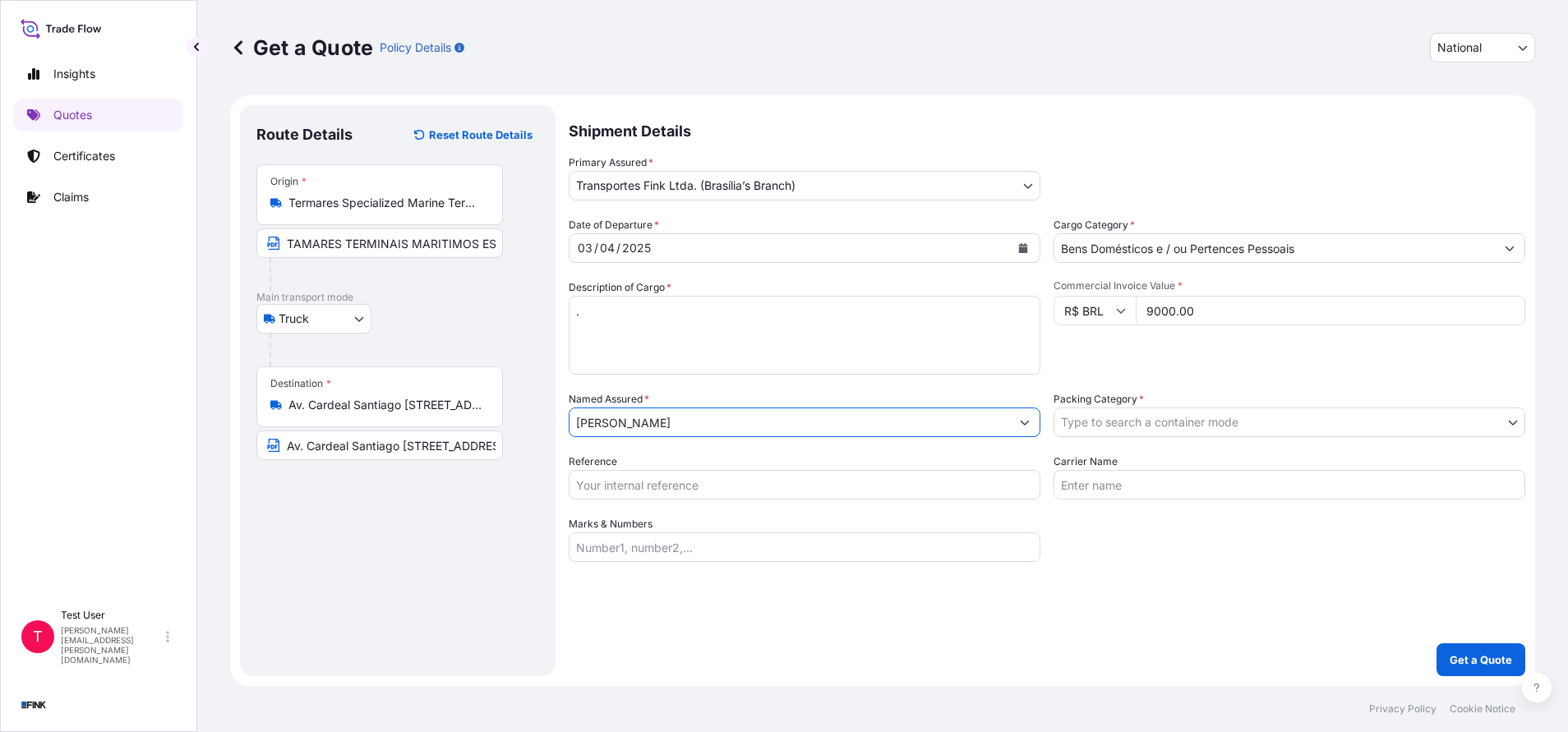
type input "[PERSON_NAME]"
click at [1132, 430] on body "12 options available. 0 options available. 1 option available. Insights Quotes …" at bounding box center [784, 366] width 1568 height 732
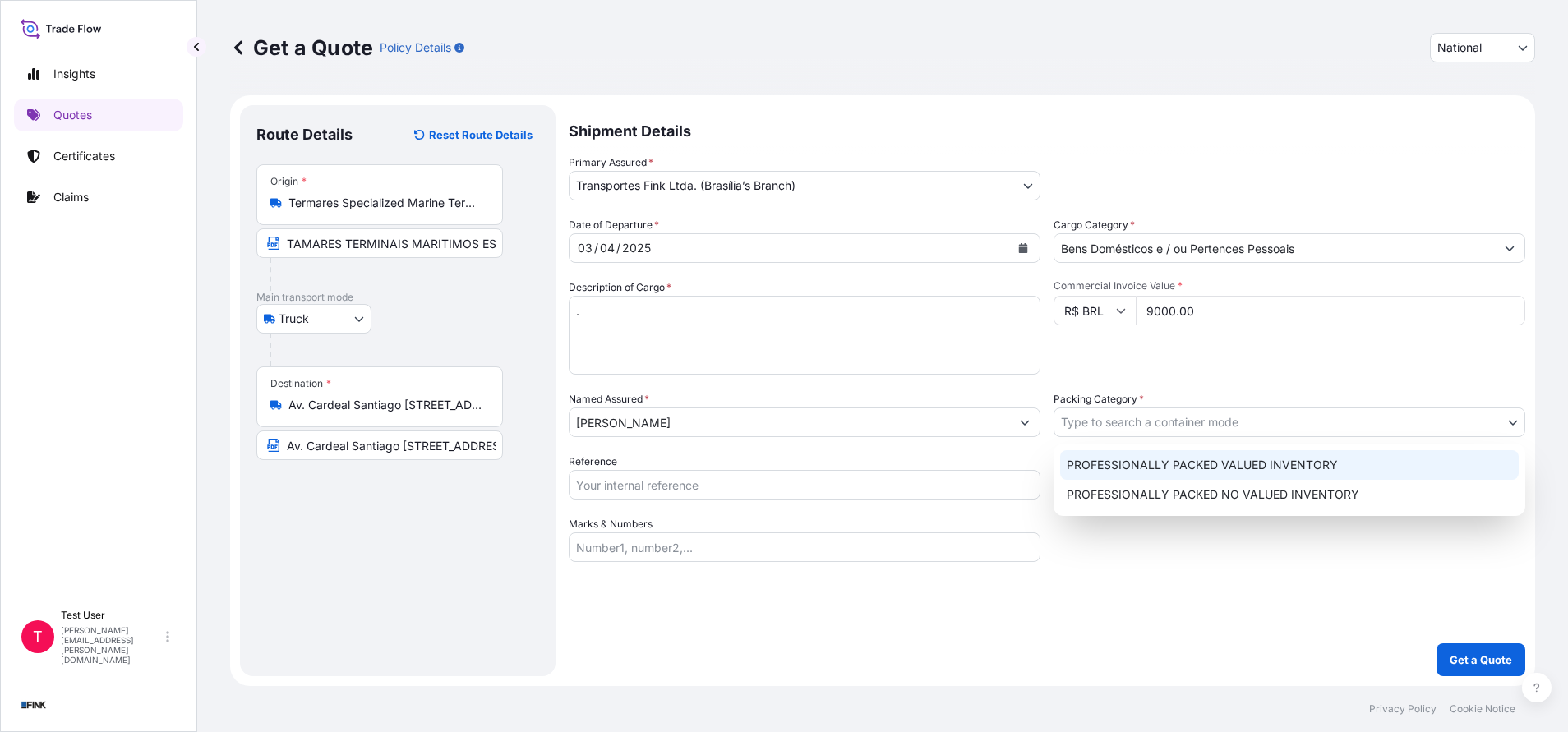
click at [1098, 467] on div "PROFESSIONALLY PACKED VALUED INVENTORY" at bounding box center [1289, 464] width 459 height 30
select select "11"
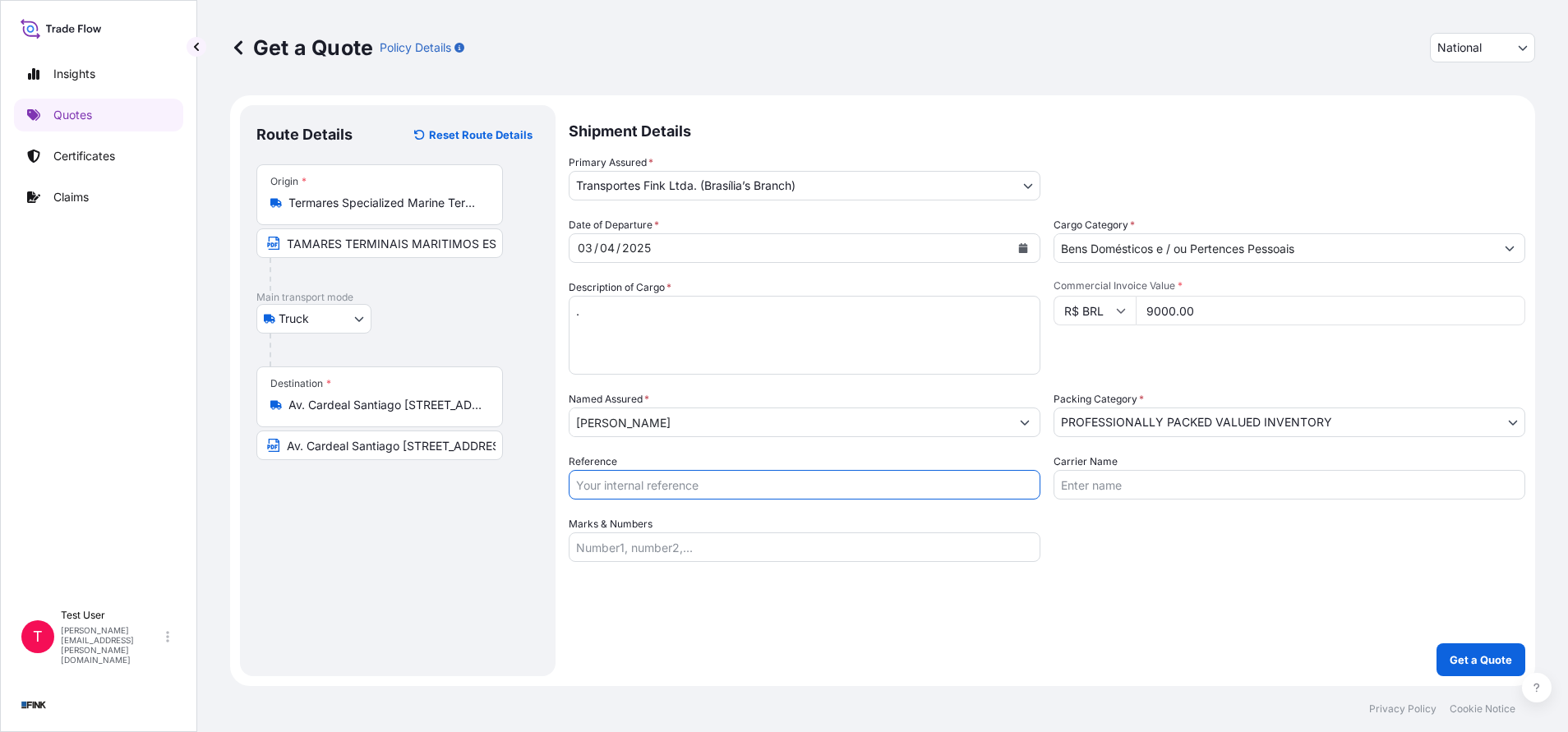
click at [853, 490] on input "Reference" at bounding box center [804, 484] width 471 height 30
paste input "38I-0014/25"
type input "38I-0014/25"
click at [1470, 658] on p "Get a Quote" at bounding box center [1481, 660] width 63 height 16
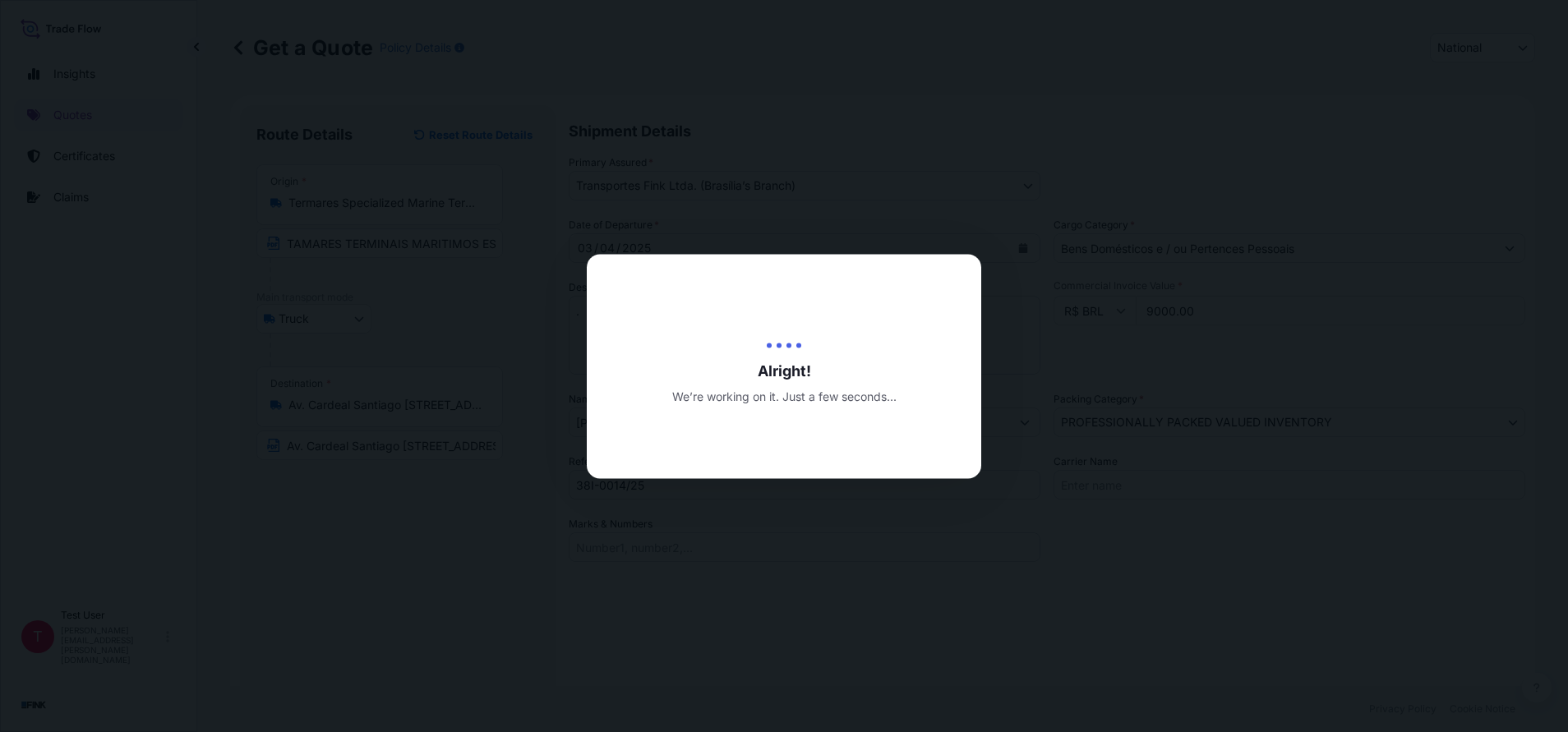
type input "[DATE]"
select select "Truck"
select select "32184"
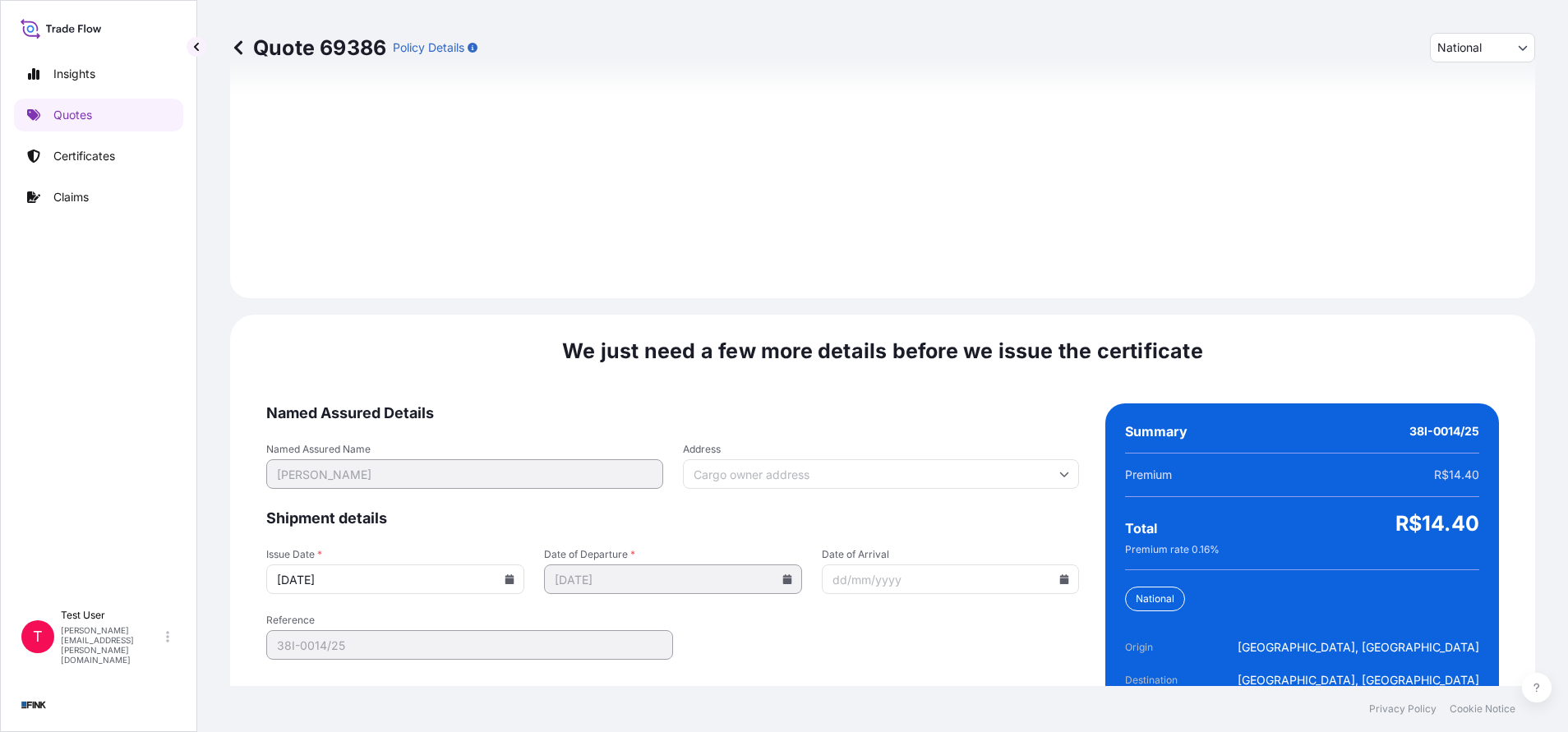
scroll to position [1888, 0]
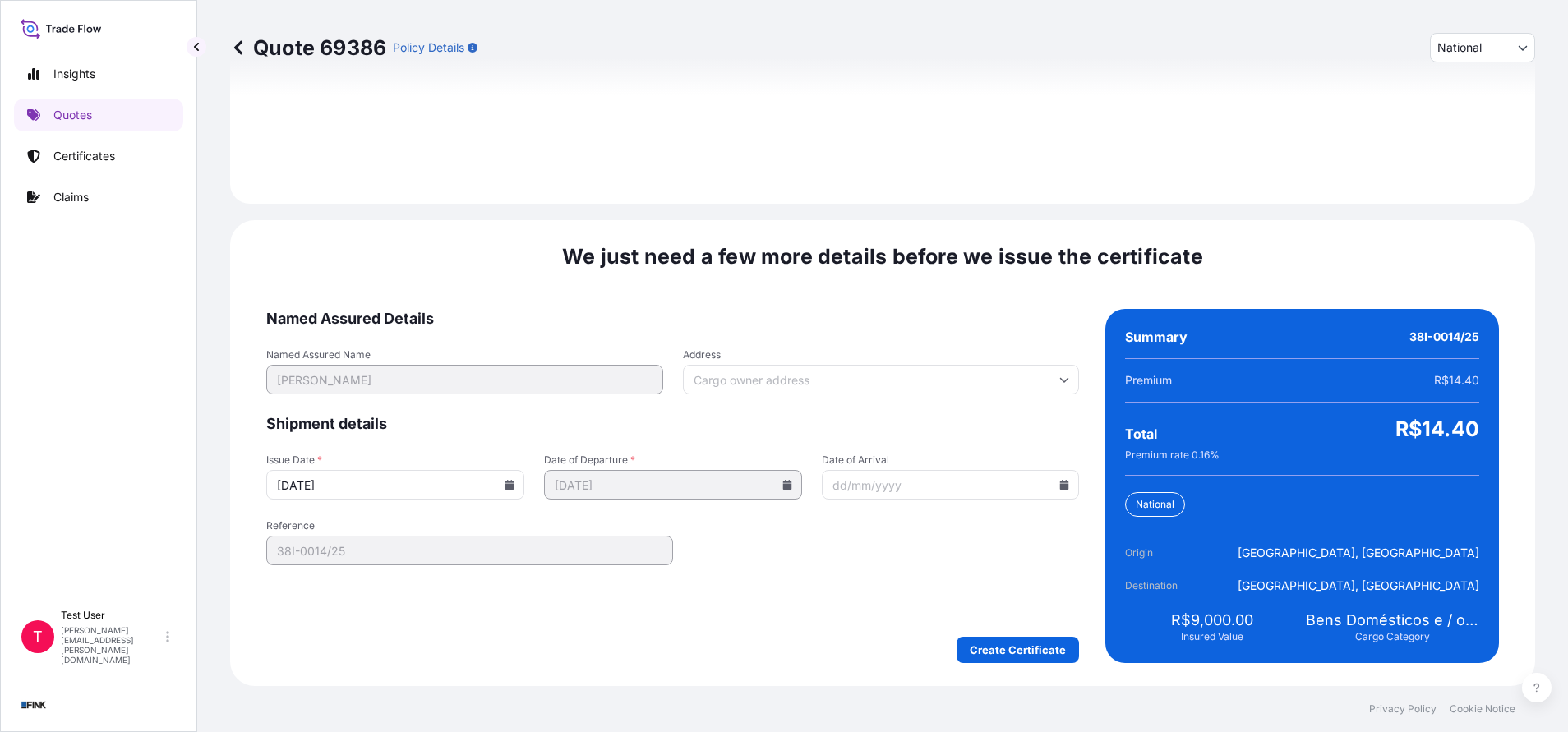
click at [789, 383] on input "Address" at bounding box center [881, 379] width 397 height 30
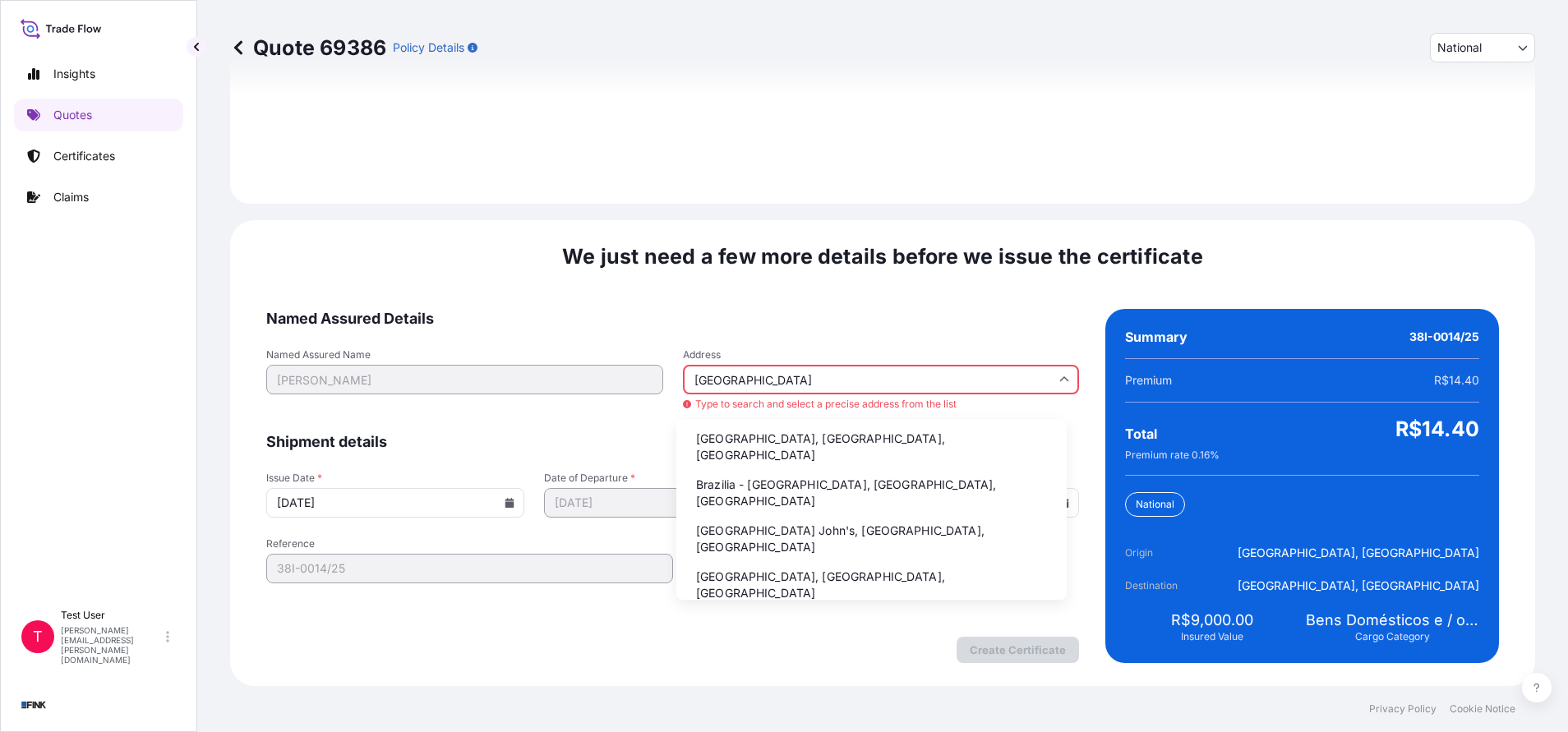
click at [727, 478] on li "Brazilia - [GEOGRAPHIC_DATA], [GEOGRAPHIC_DATA], [GEOGRAPHIC_DATA]" at bounding box center [871, 493] width 377 height 43
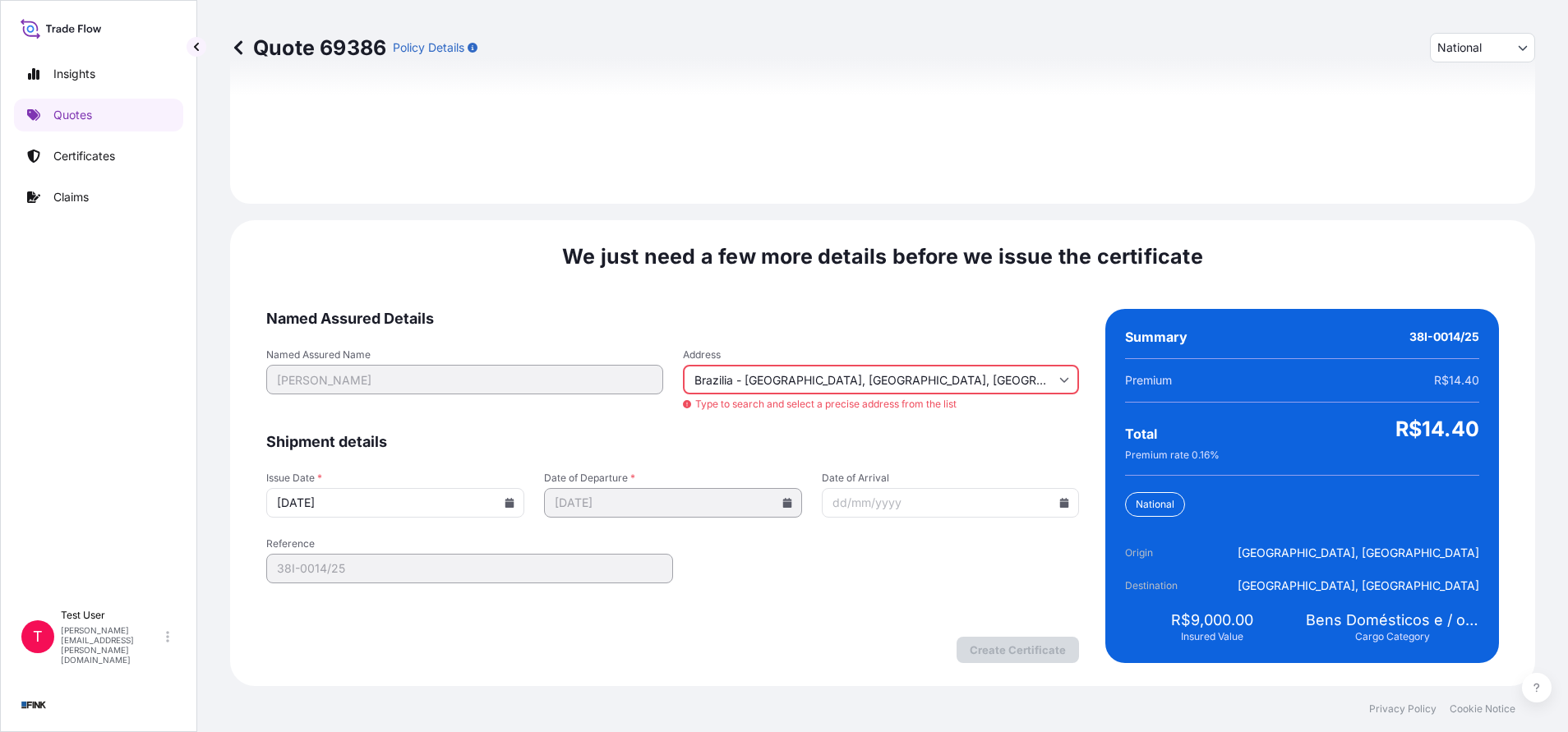
type input "[GEOGRAPHIC_DATA], [GEOGRAPHIC_DATA], [GEOGRAPHIC_DATA]"
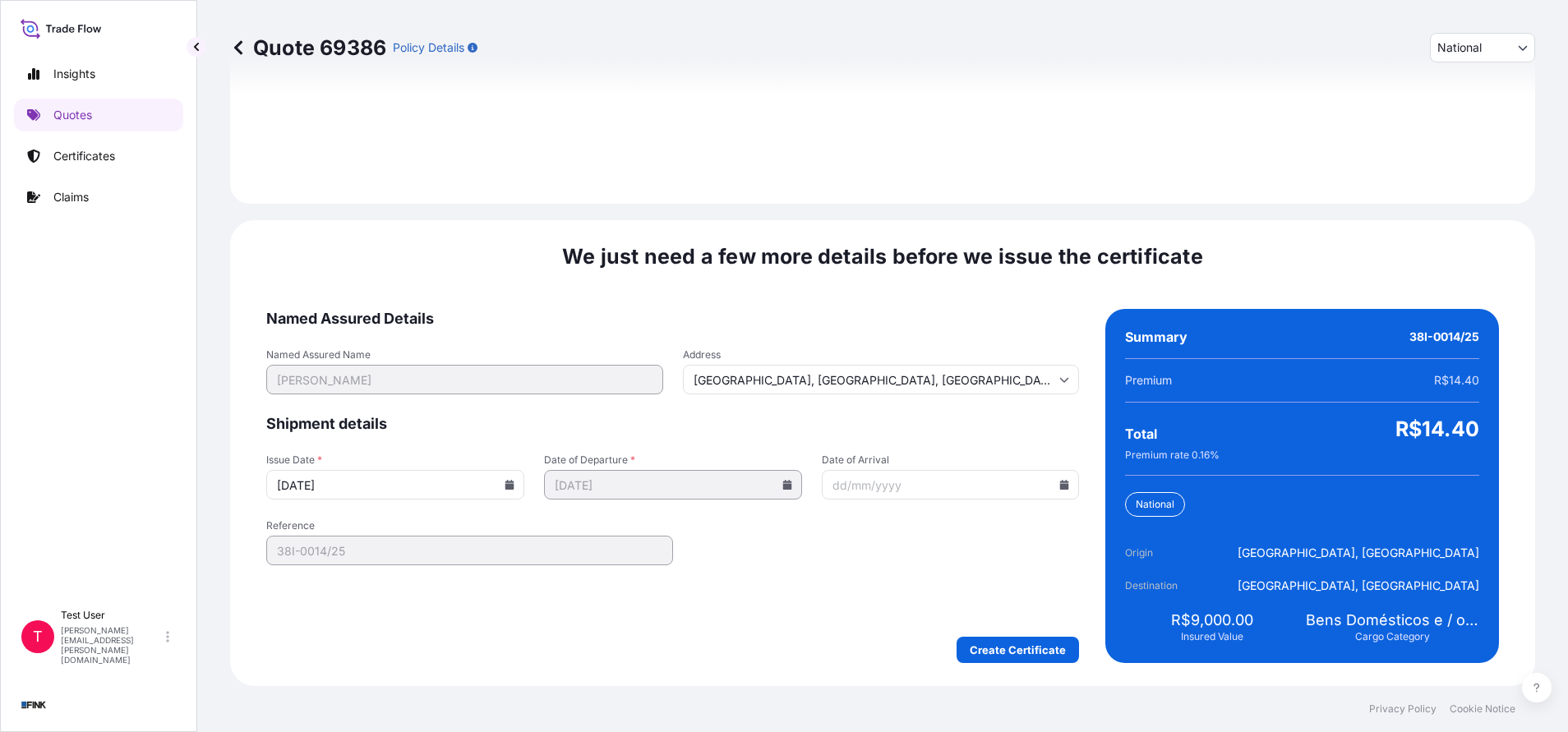
click at [506, 489] on icon at bounding box center [510, 484] width 9 height 10
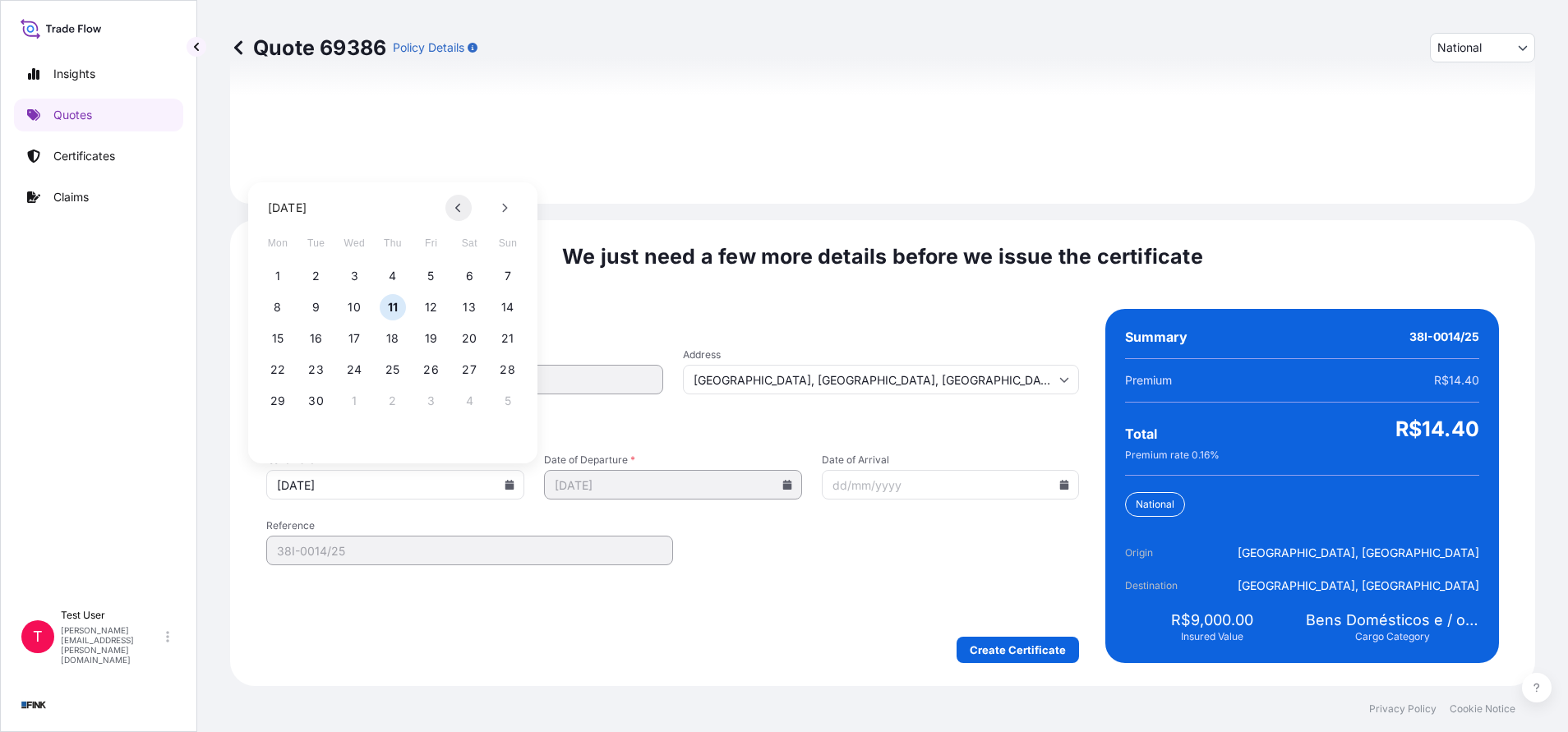
click at [454, 201] on button at bounding box center [458, 207] width 26 height 26
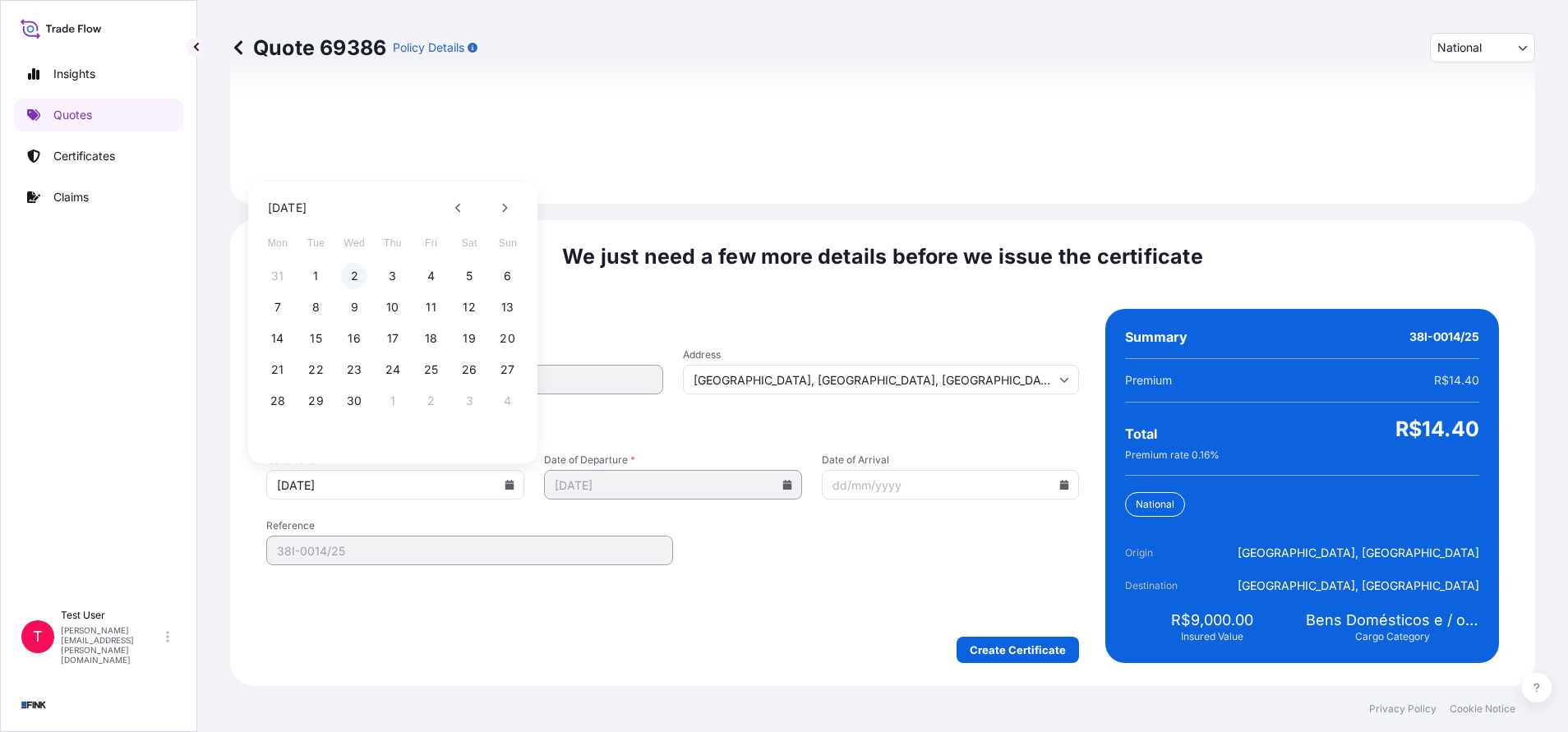
click at [356, 275] on button "2" at bounding box center [354, 276] width 26 height 26
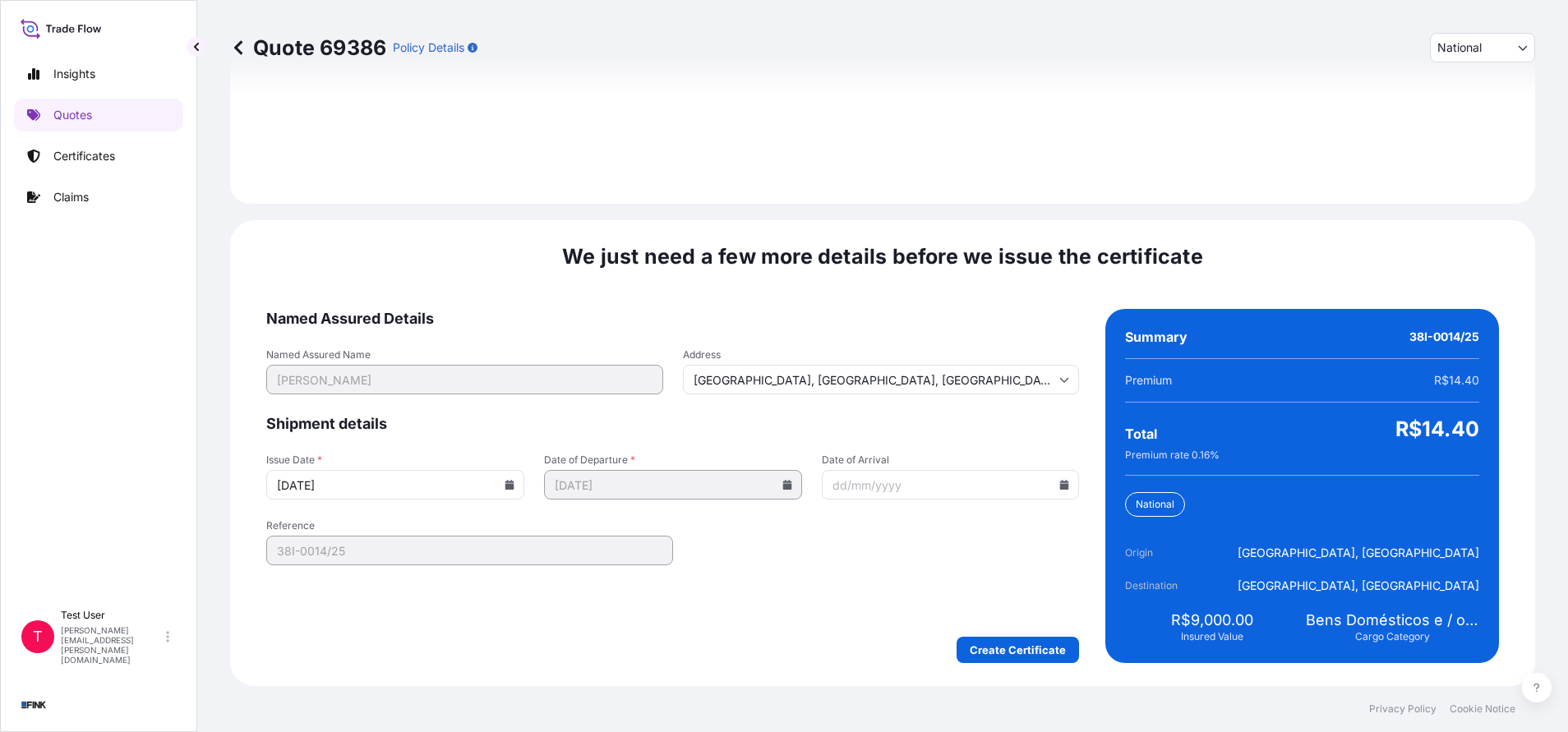
type input "[DATE]"
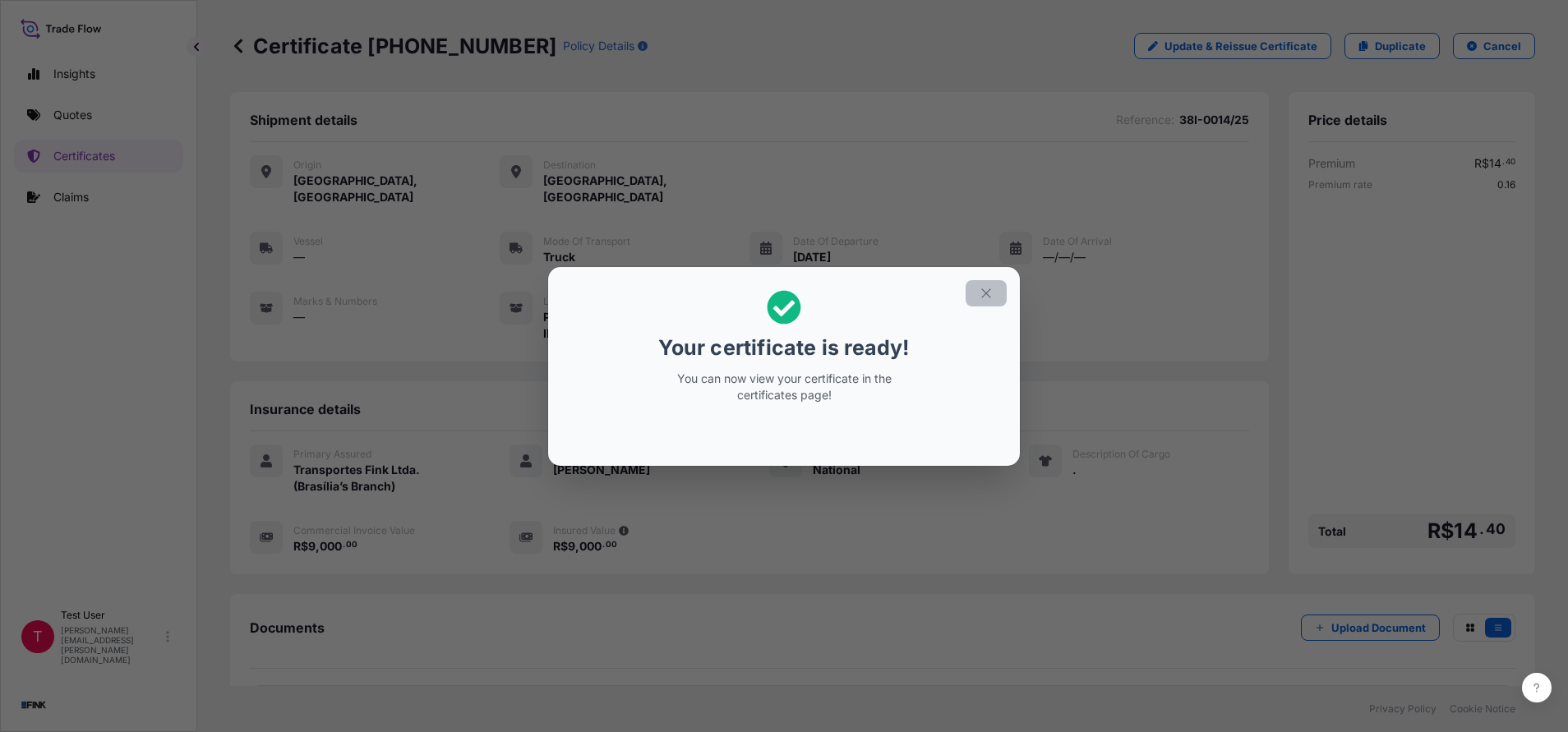
click at [981, 298] on icon "button" at bounding box center [986, 293] width 14 height 14
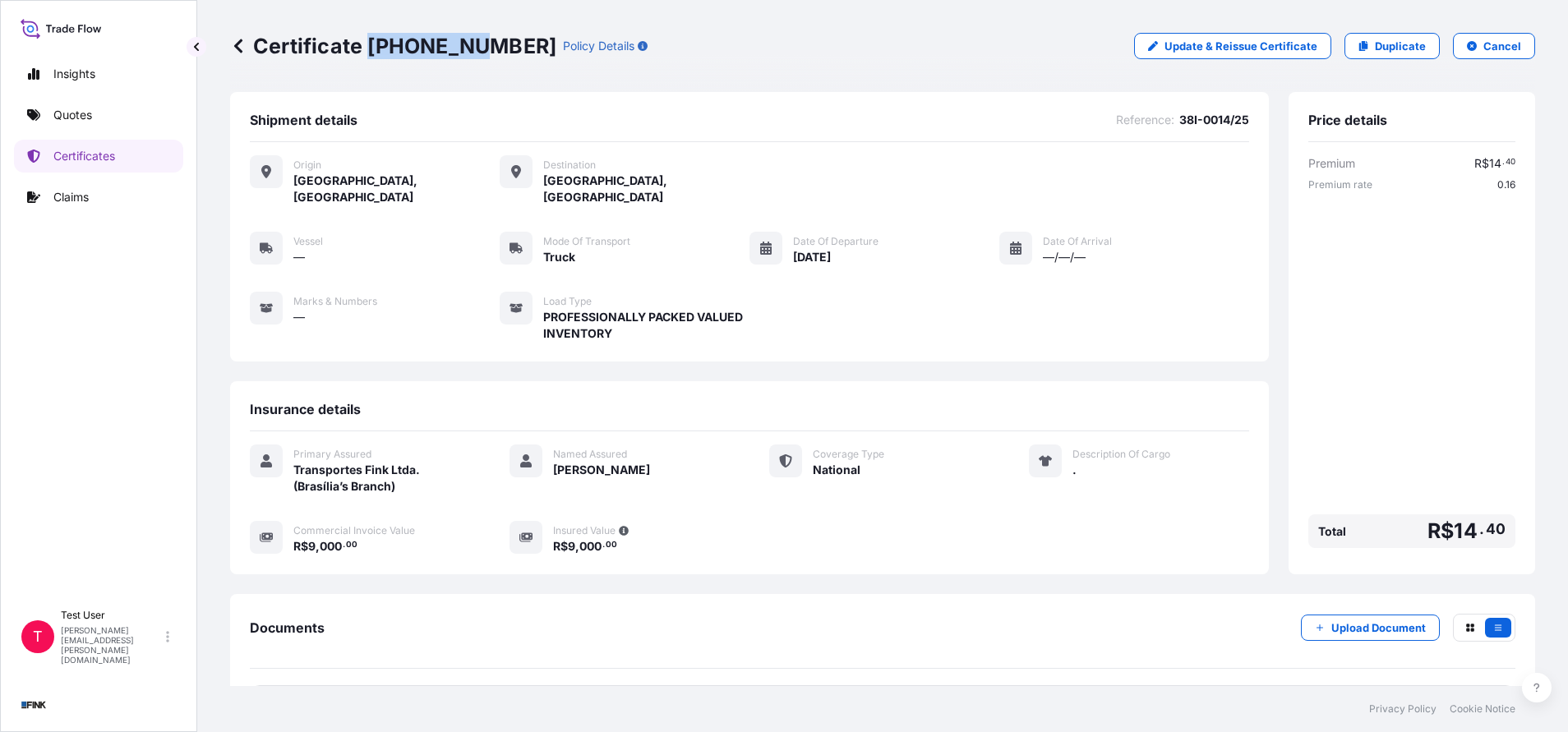
drag, startPoint x: 368, startPoint y: 45, endPoint x: 469, endPoint y: 53, distance: 101.3
click at [469, 53] on p "Certificate [PHONE_NUMBER]" at bounding box center [392, 46] width 326 height 26
click at [79, 167] on link "Certificates" at bounding box center [99, 156] width 169 height 33
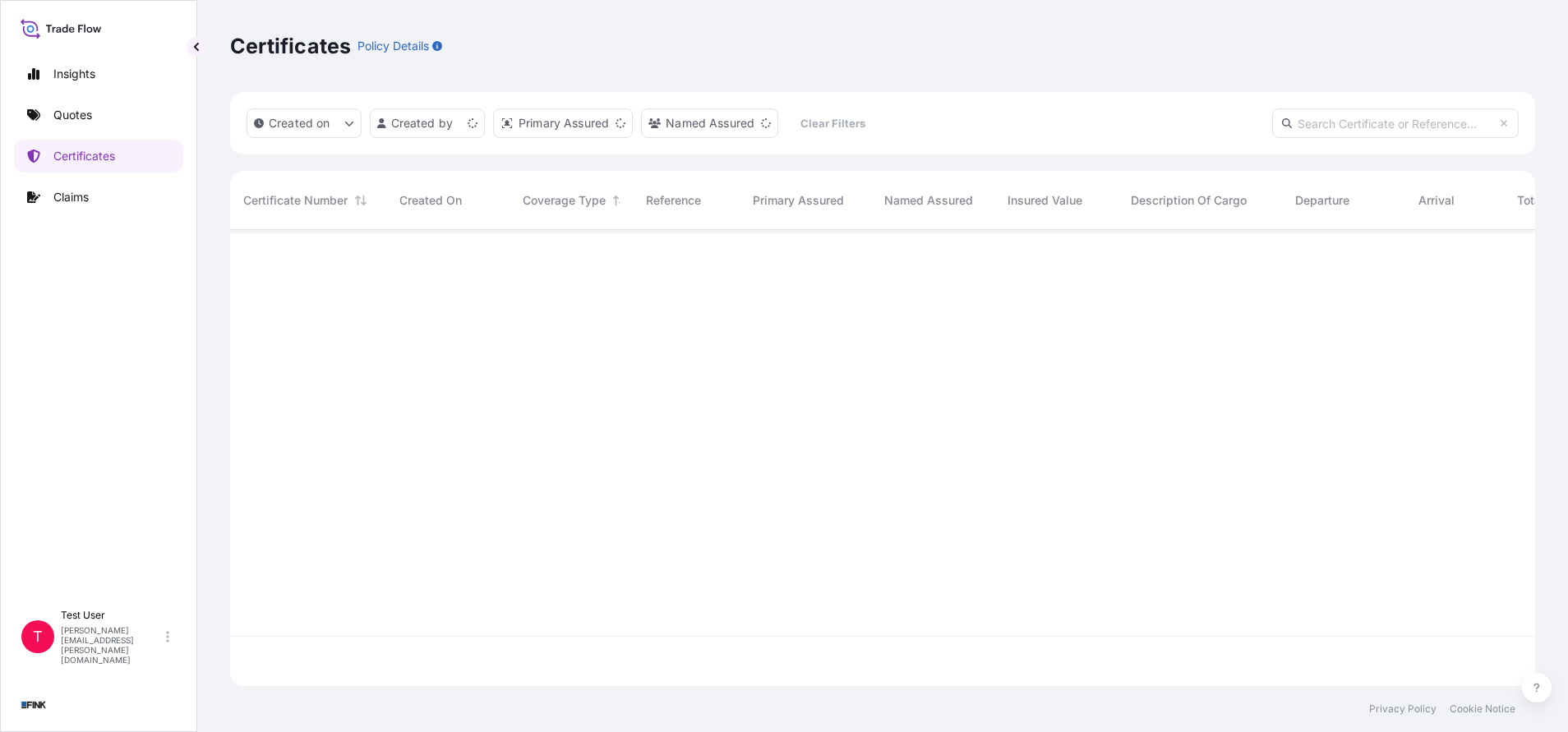
scroll to position [446, 1286]
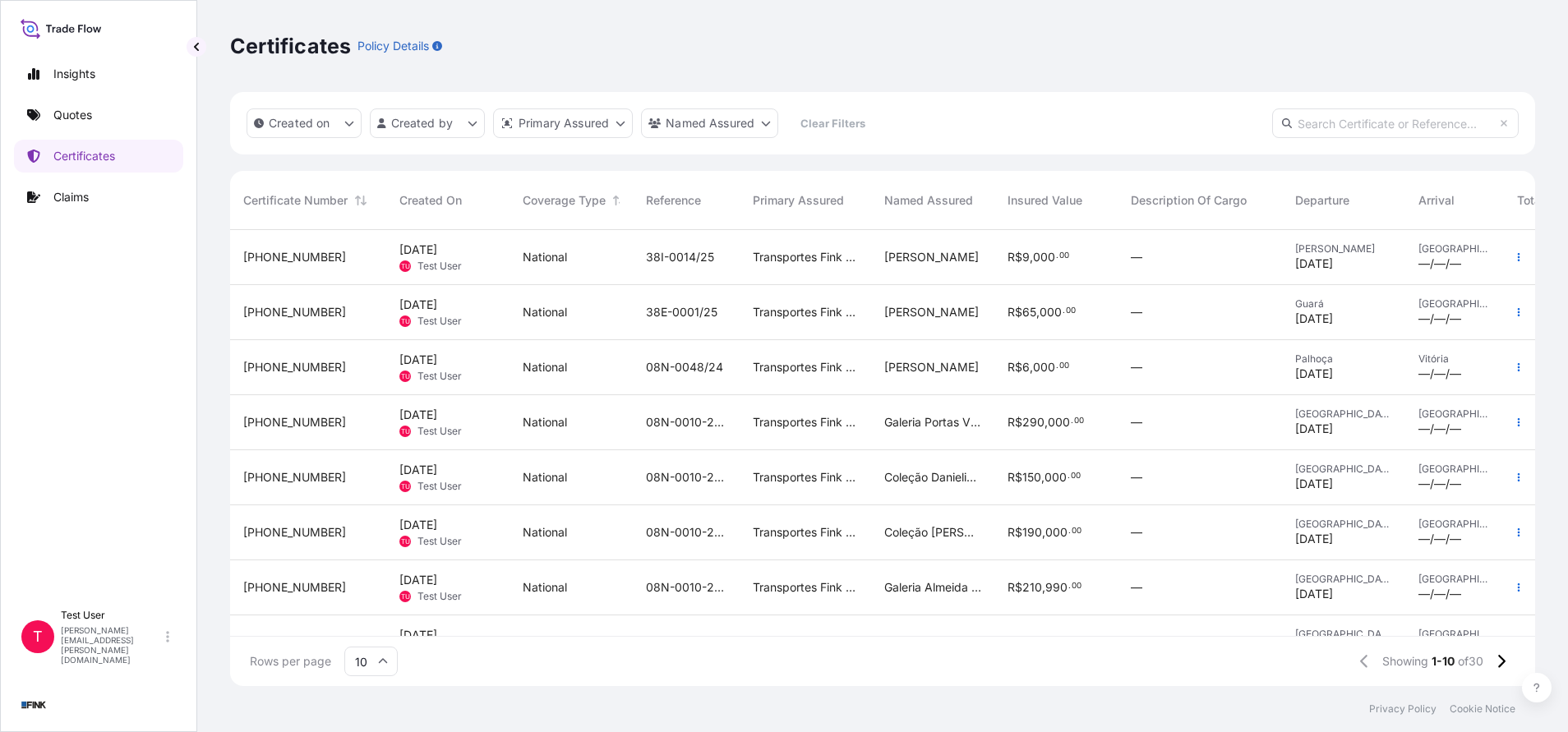
click at [1405, 118] on input "text" at bounding box center [1395, 123] width 246 height 30
paste input "[PHONE_NUMBER]"
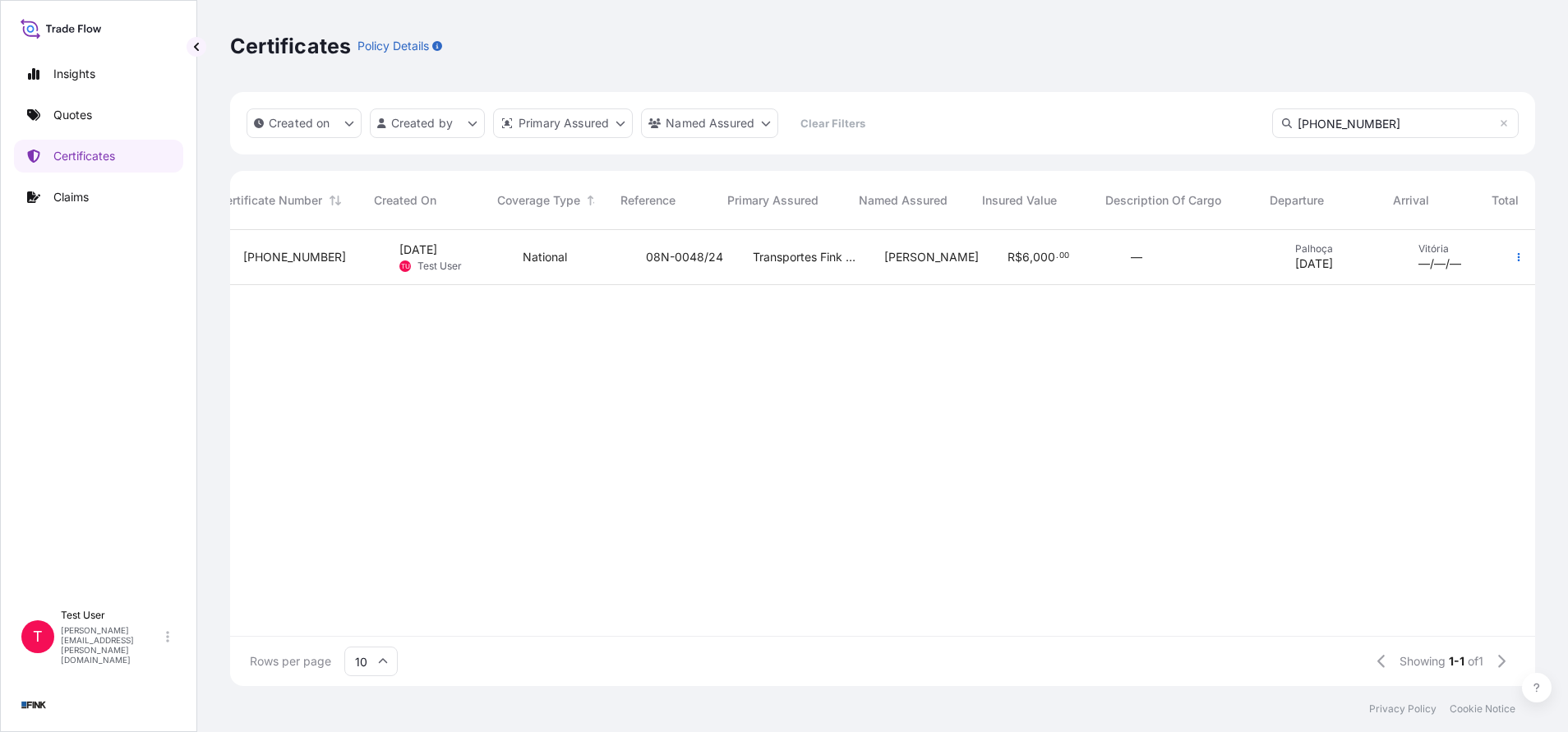
scroll to position [0, 101]
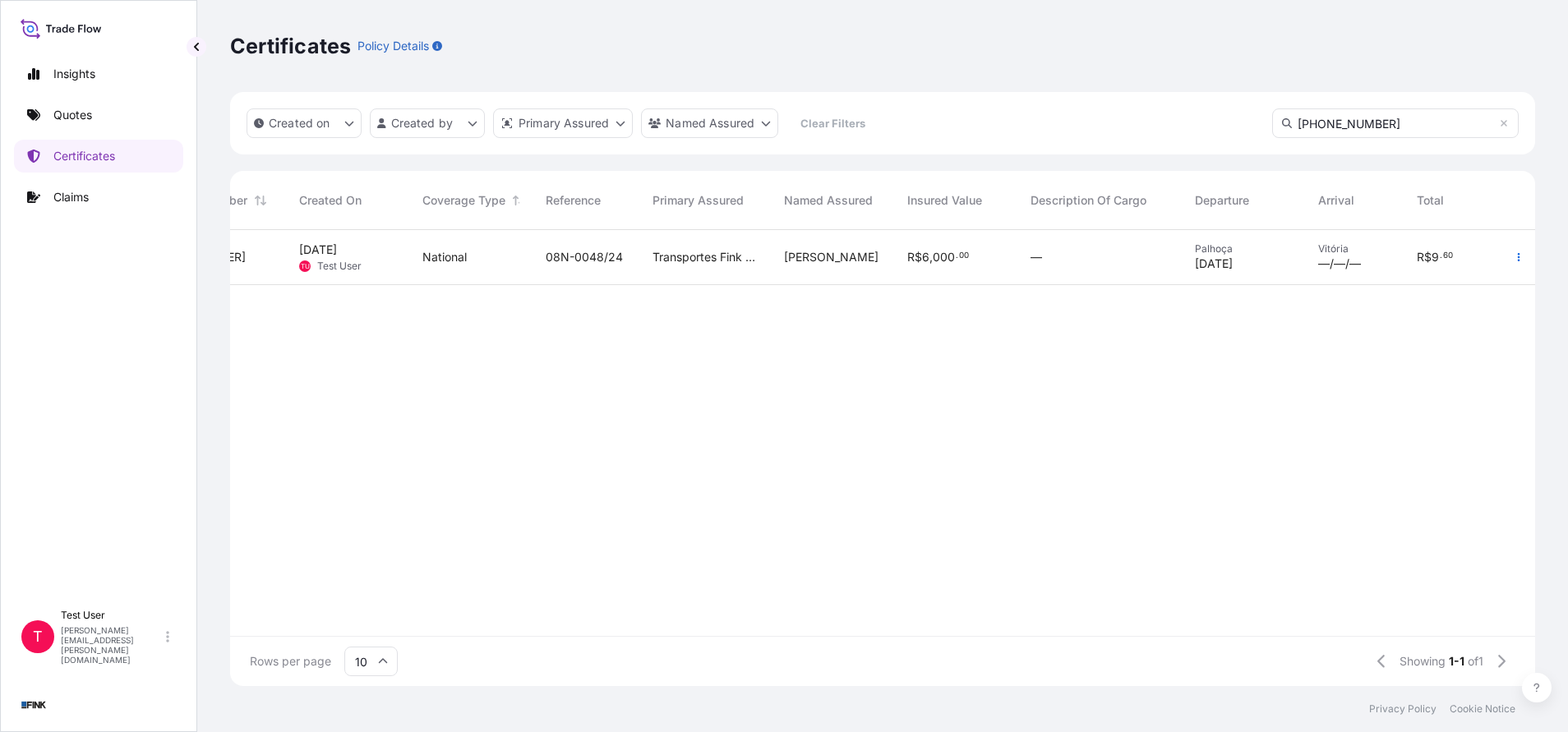
drag, startPoint x: 1422, startPoint y: 126, endPoint x: 1227, endPoint y: 129, distance: 195.0
click at [1227, 129] on div "Created on Created by Primary Assured Named Assured Clear Filters [PHONE_NUMBER]" at bounding box center [882, 123] width 1305 height 63
paste input "2184-2"
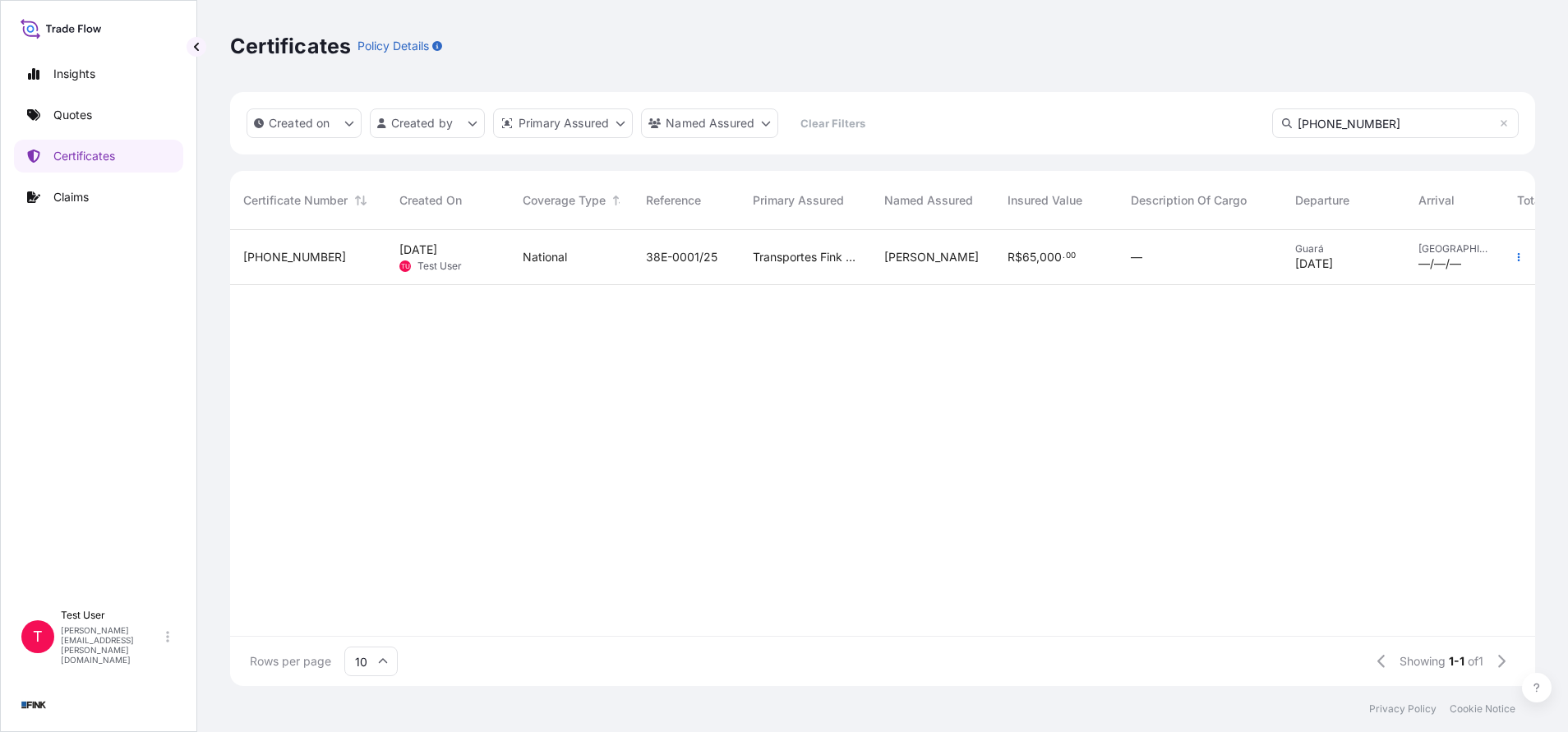
type input "[PHONE_NUMBER]"
click at [1515, 255] on icon "button" at bounding box center [1518, 257] width 10 height 10
click at [1439, 257] on p "Duplicate quote" at bounding box center [1426, 260] width 85 height 16
select select "national"
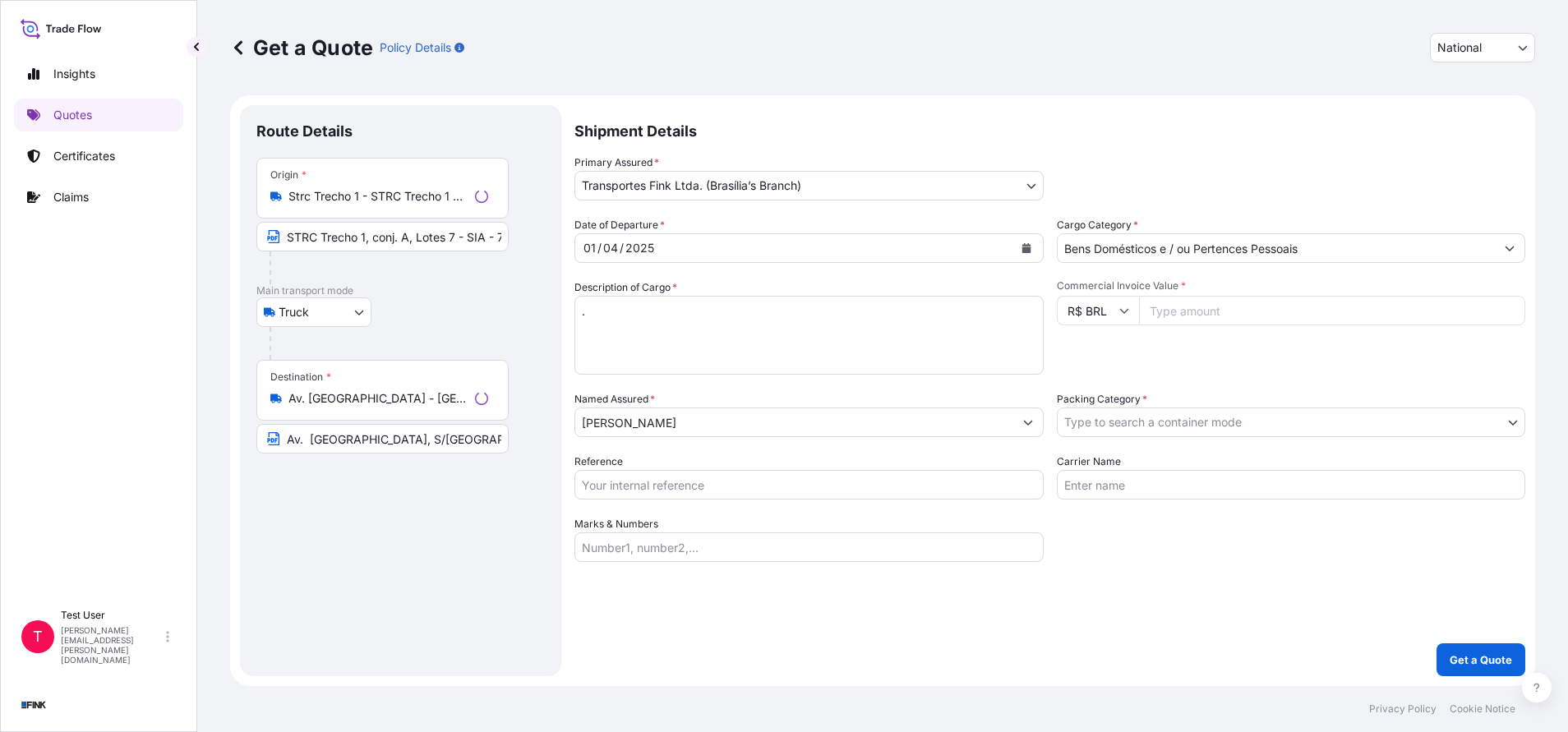
select select "Truck"
select select "32184"
click at [392, 193] on input "Strc Trecho 1 - STRC Trecho 1 Conj. A - Guará, [GEOGRAPHIC_DATA] - [GEOGRAPHIC_…" at bounding box center [385, 197] width 194 height 16
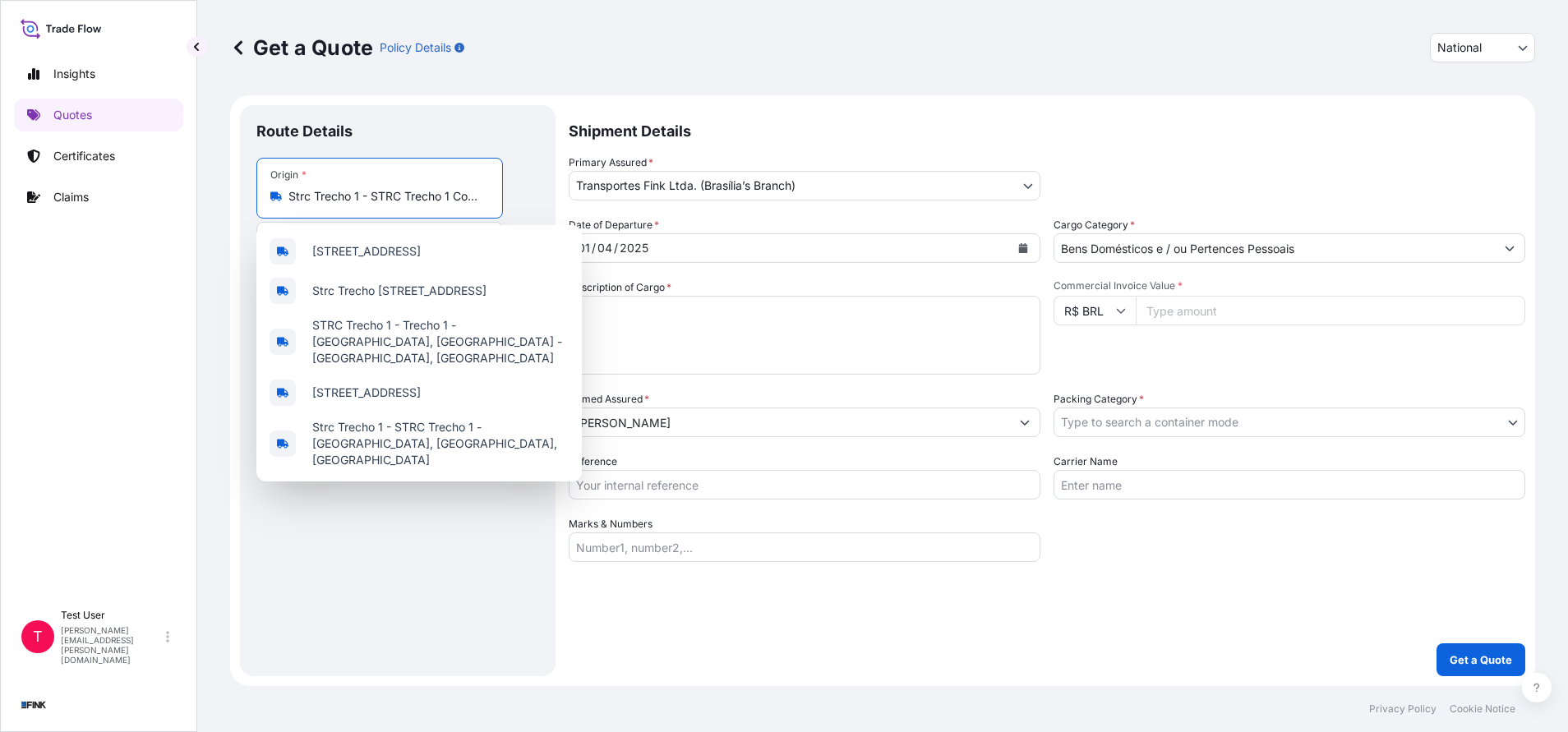
click at [392, 193] on input "Strc Trecho 1 - STRC Trecho 1 Conj. A - Guará, [GEOGRAPHIC_DATA] - [GEOGRAPHIC_…" at bounding box center [385, 197] width 194 height 16
paste input "Av. Cardeal Santiago [STREET_ADDRESS]"
click at [393, 200] on input "Strc Trecho 1 - STRC Trecho 1 Conj. A - Guará, [GEOGRAPHIC_DATA] - [GEOGRAPHIC_…" at bounding box center [385, 197] width 194 height 16
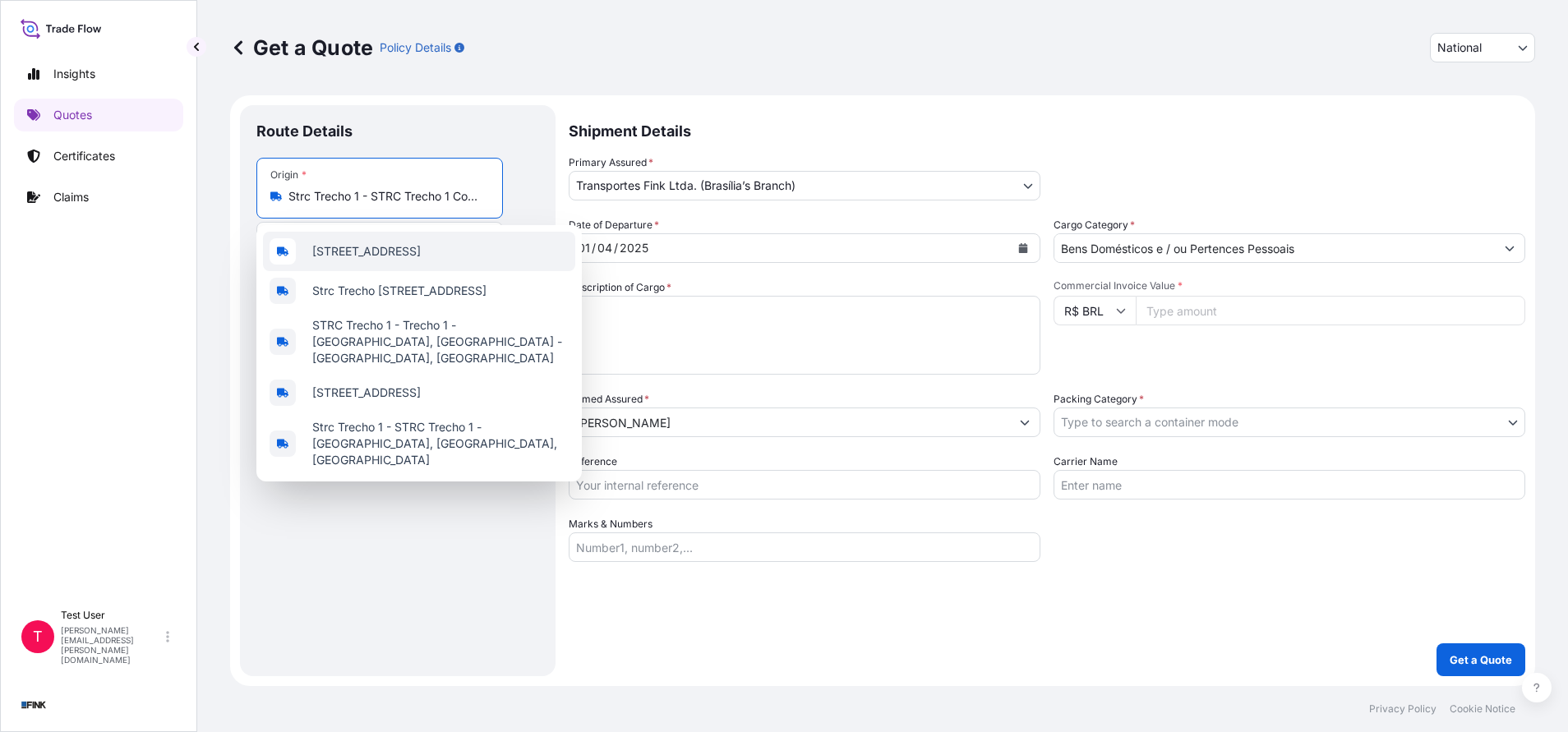
click at [393, 200] on input "Strc Trecho 1 - STRC Trecho 1 Conj. A - Guará, [GEOGRAPHIC_DATA] - [GEOGRAPHIC_…" at bounding box center [385, 197] width 194 height 16
paste input "Av. Cardeal Santiago [STREET_ADDRESS]"
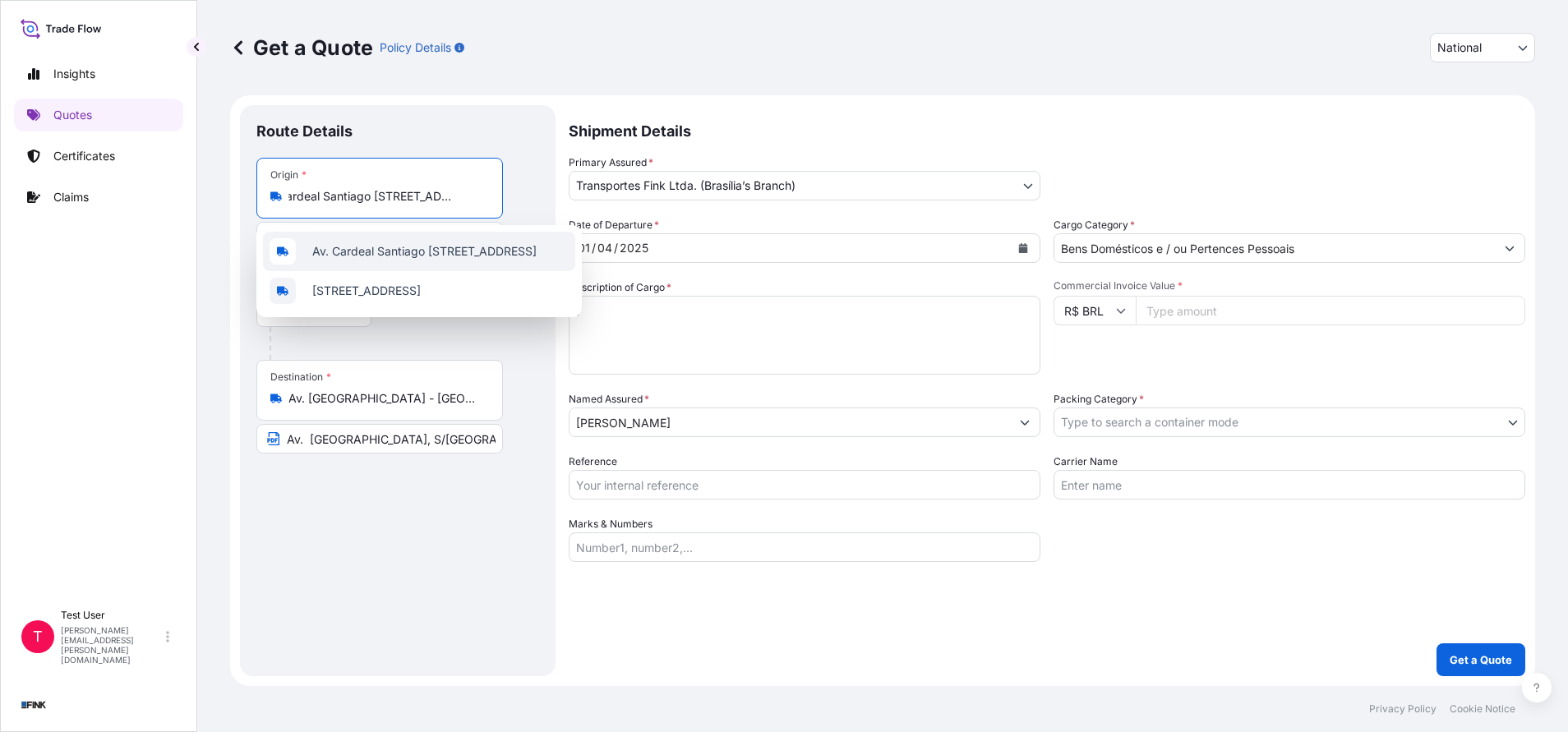
click at [390, 247] on span "Av. Cardeal Santiago [STREET_ADDRESS]" at bounding box center [425, 251] width 225 height 16
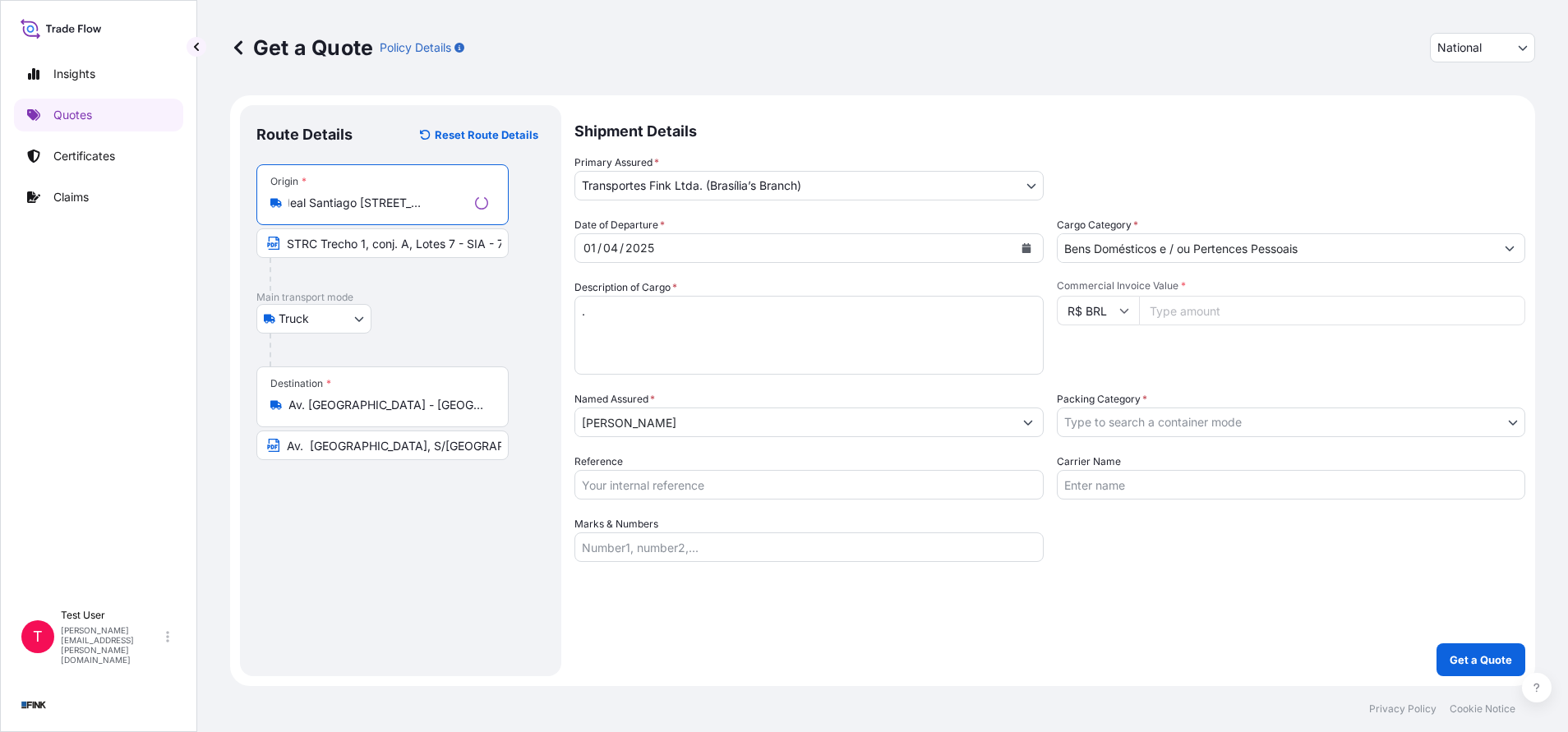
type input "Av. Cardeal Santiago [STREET_ADDRESS]"
click at [390, 247] on input "STRC Trecho 1, conj. A, Lotes 7 - SIA - 71225-511 - [GEOGRAPHIC_DATA]" at bounding box center [382, 243] width 252 height 30
click at [390, 247] on input "STRC Trecho 1, conj. A, Lotes 7 - SIA - 71225-511 - [GEOGRAPHIC_DATA]" at bounding box center [379, 243] width 246 height 30
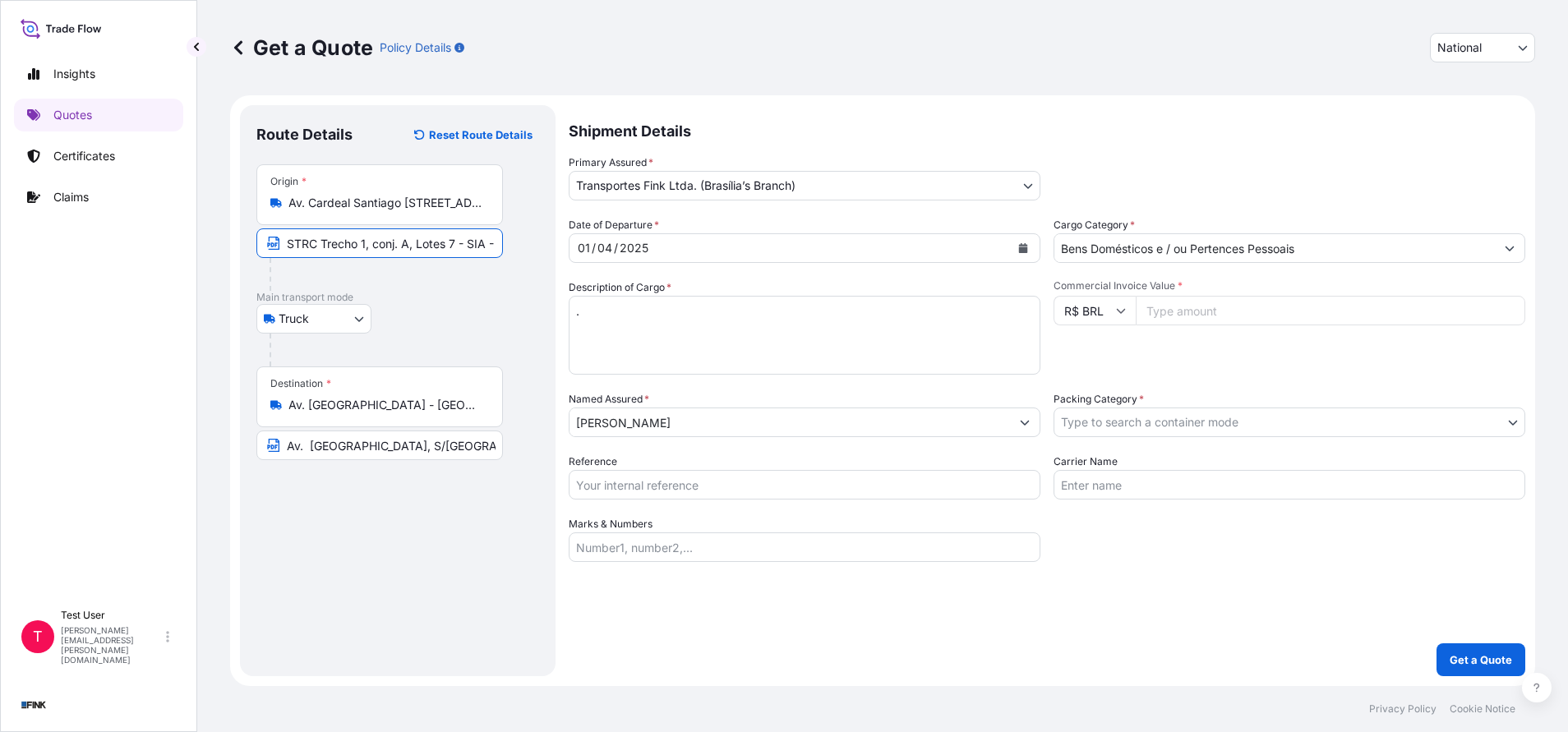
paste input "Av. Cardeal Santiago [STREET_ADDRESS]"
type input "Av. Cardeal Santiago [STREET_ADDRESS]"
click at [395, 245] on input "Av. Cardeal Santiago [STREET_ADDRESS]" at bounding box center [379, 243] width 246 height 30
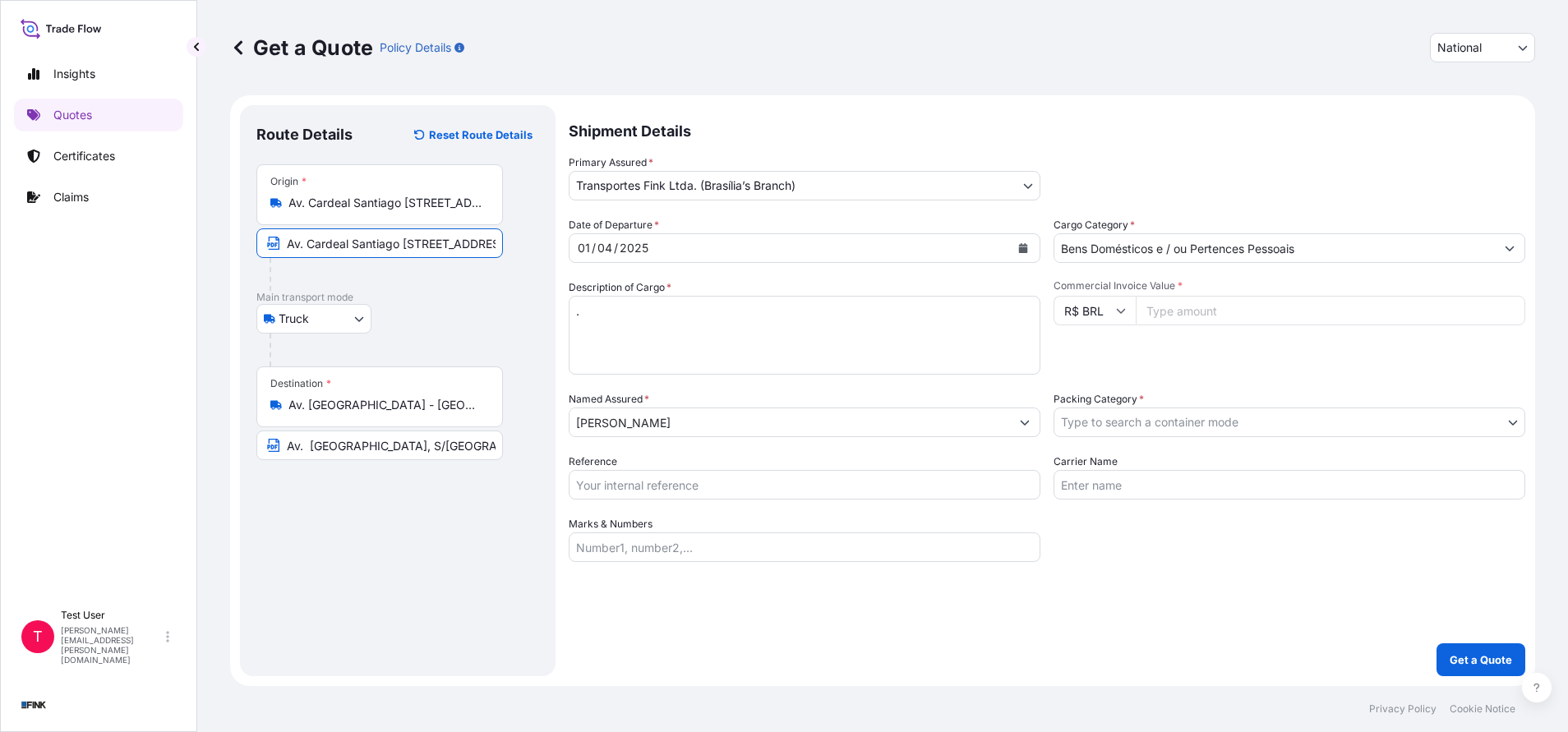
click at [395, 245] on input "Av. Cardeal Santiago [STREET_ADDRESS]" at bounding box center [379, 243] width 246 height 30
click at [351, 406] on input "Av. [GEOGRAPHIC_DATA] - [GEOGRAPHIC_DATA], [GEOGRAPHIC_DATA] - [GEOGRAPHIC_DATA…" at bounding box center [385, 405] width 194 height 16
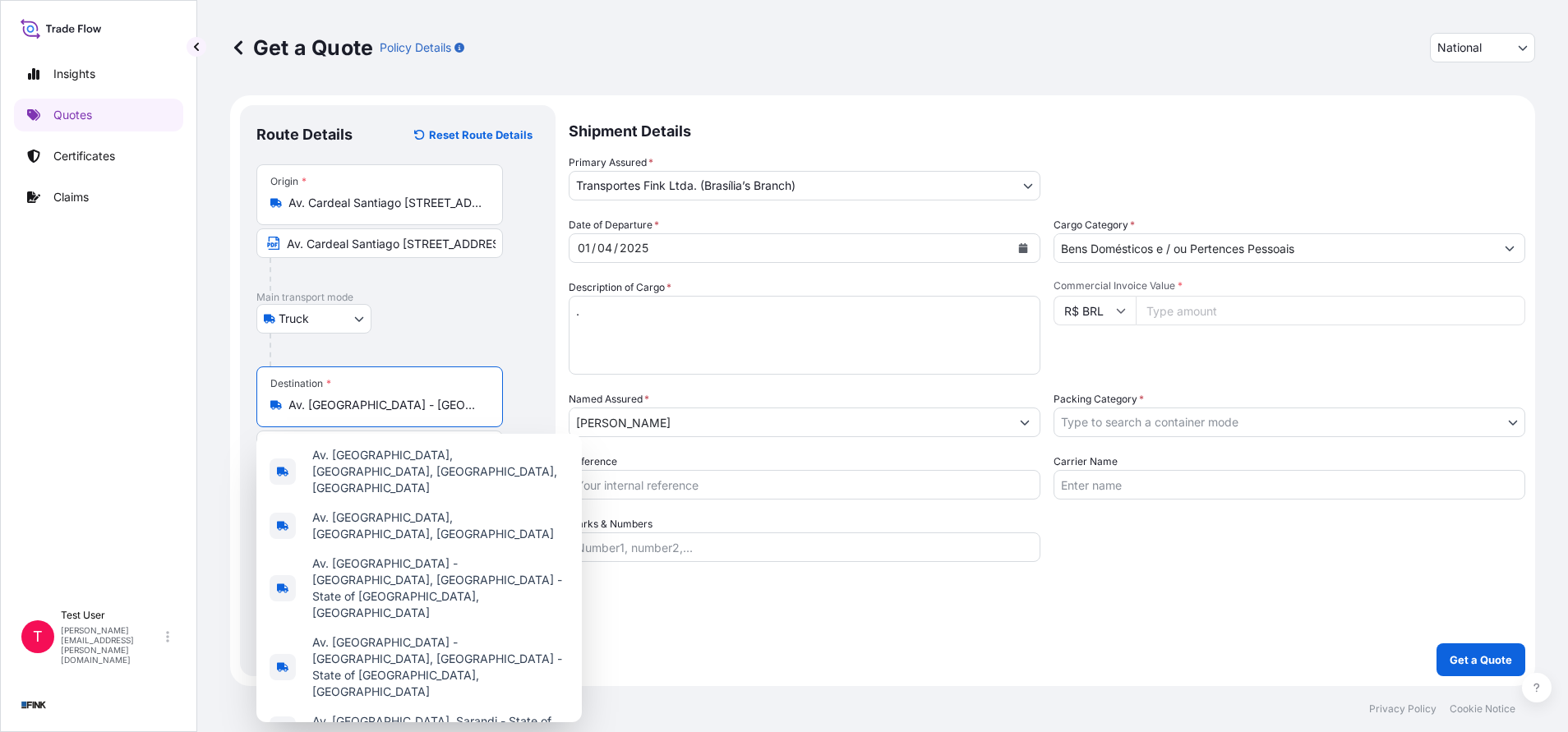
click at [351, 406] on input "Av. [GEOGRAPHIC_DATA] - [GEOGRAPHIC_DATA], [GEOGRAPHIC_DATA] - [GEOGRAPHIC_DATA…" at bounding box center [385, 405] width 194 height 16
paste input "STRC Trecho 1, conj. A, Lote 7 – SAI - 71225-511 - [GEOGRAPHIC_DATA]"
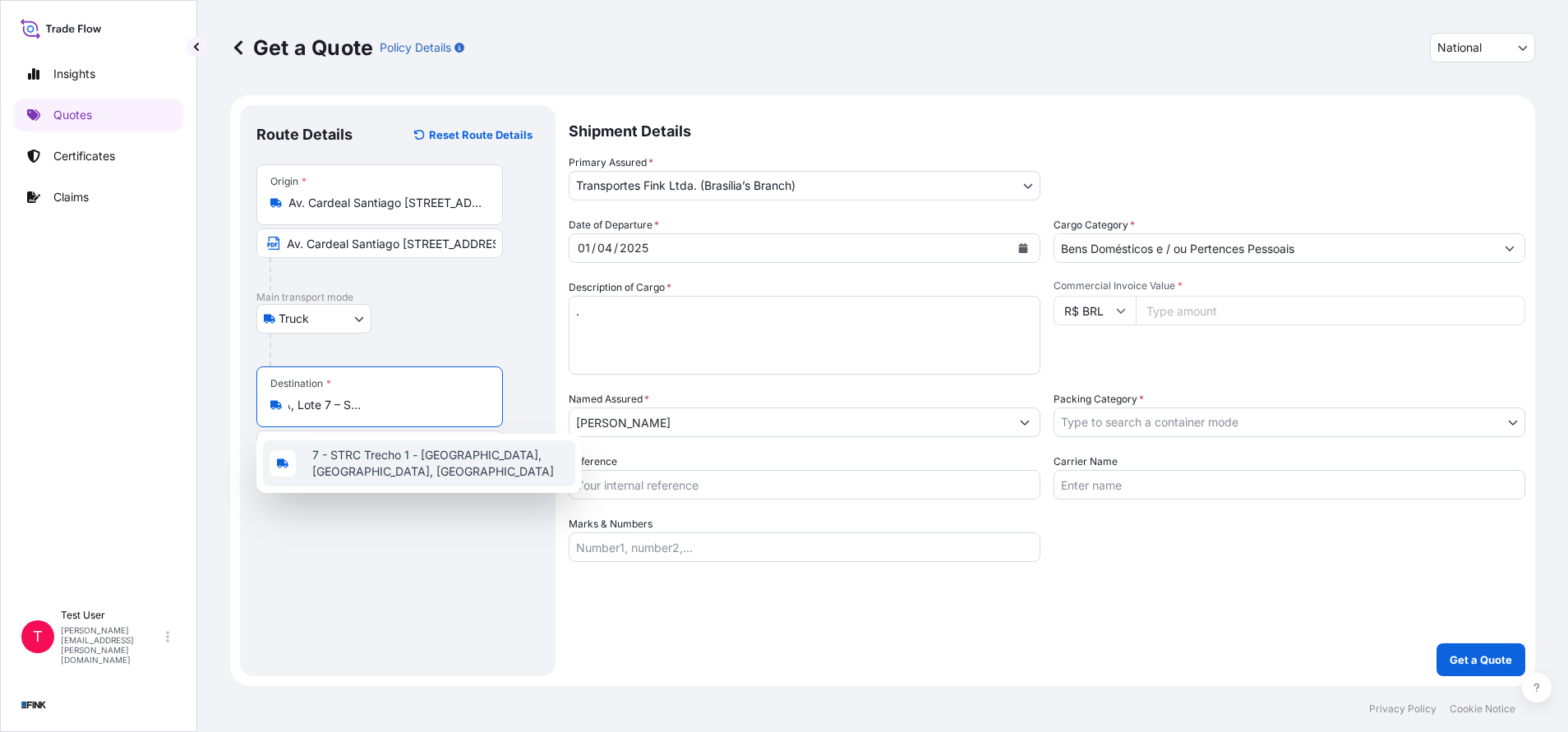
click at [391, 460] on span "7 - STRC Trecho 1 - [GEOGRAPHIC_DATA], [GEOGRAPHIC_DATA], [GEOGRAPHIC_DATA]" at bounding box center [440, 463] width 256 height 33
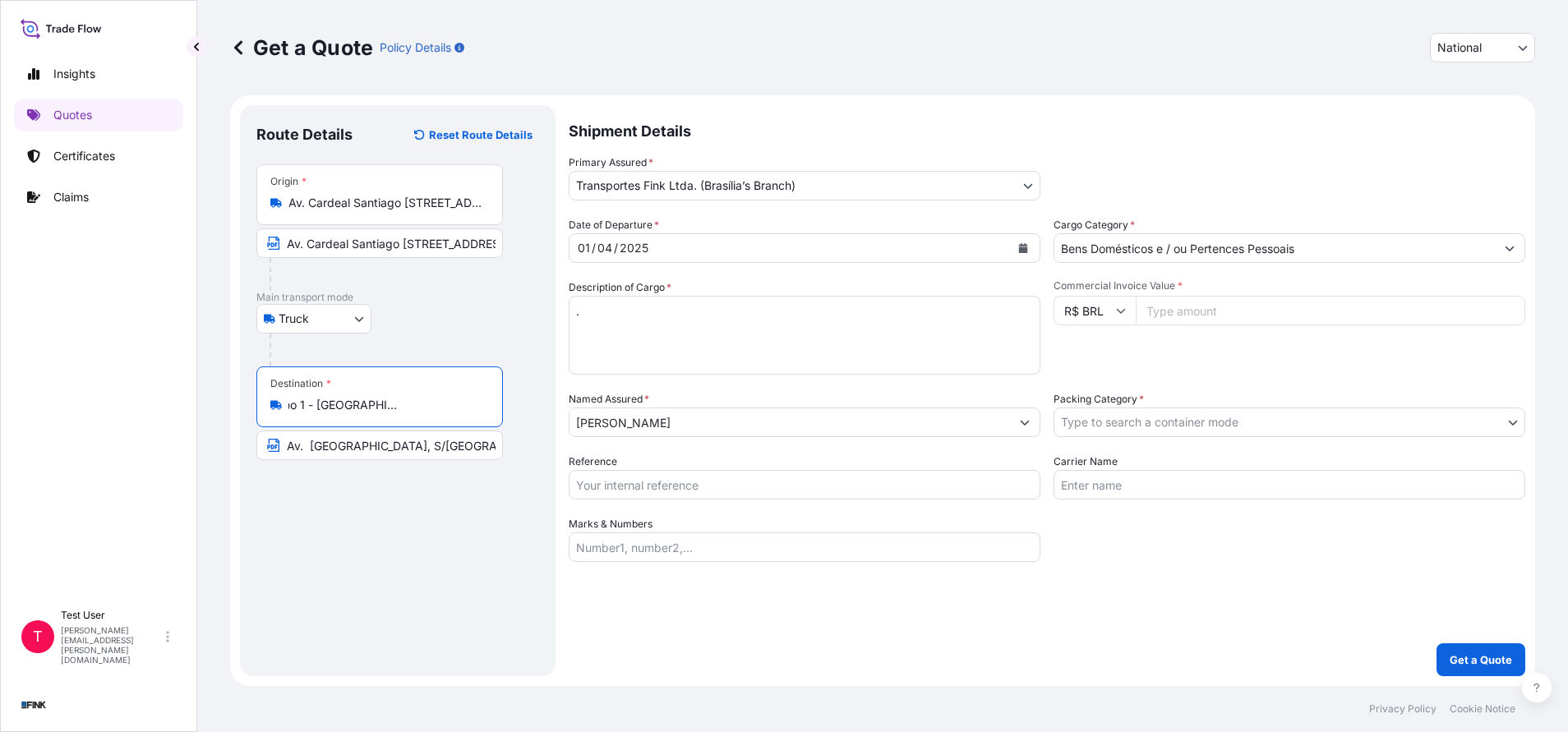
type input "7 - STRC Trecho 1 - [GEOGRAPHIC_DATA], [GEOGRAPHIC_DATA], [GEOGRAPHIC_DATA]"
click at [374, 439] on input "Av. [GEOGRAPHIC_DATA], S/[GEOGRAPHIC_DATA] - [GEOGRAPHIC_DATA] - CEP 20931-675" at bounding box center [379, 445] width 246 height 30
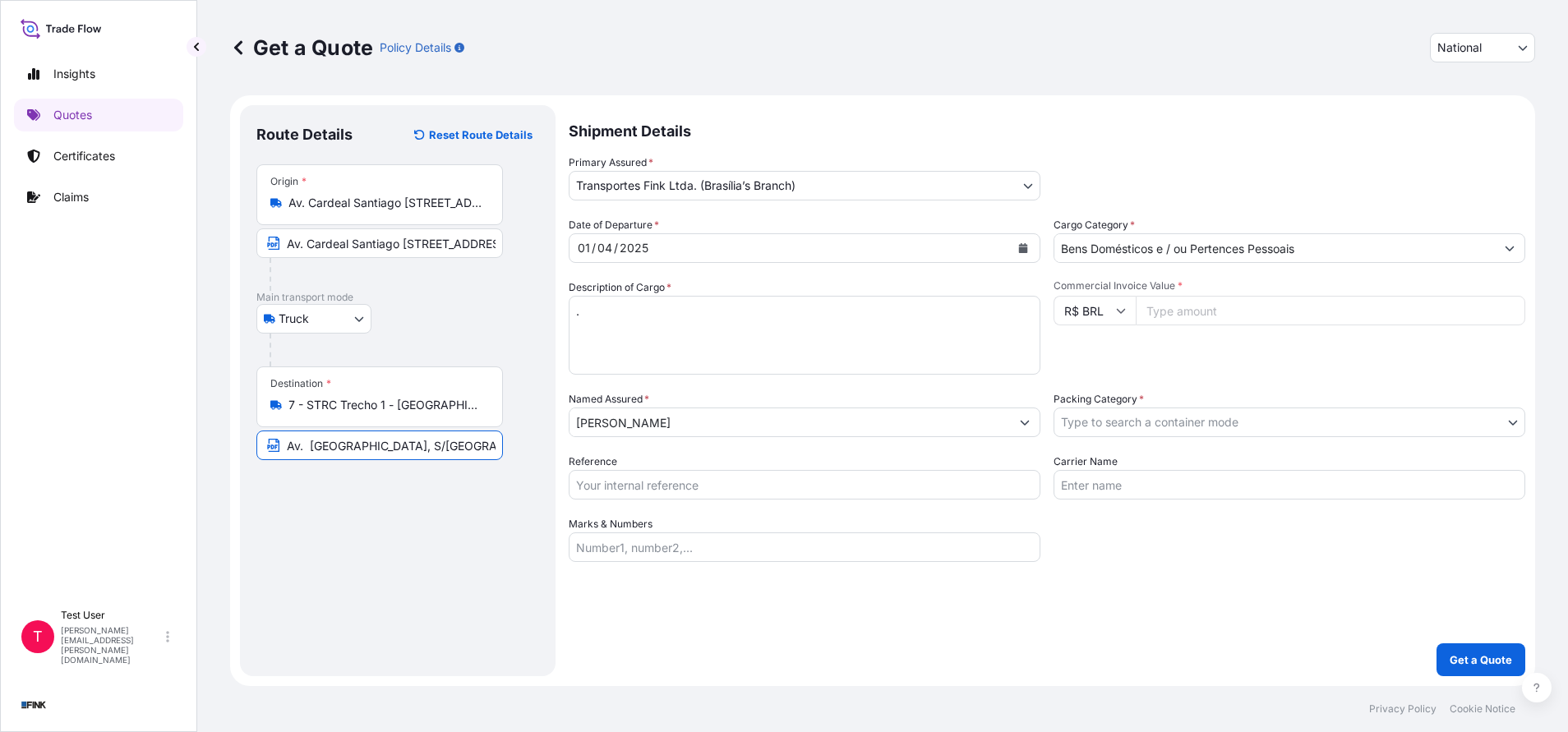
paste input "STRC Trecho 1, conj. A, Lote 7 – SAI - 71225-511 - [GEOGRAPHIC_DATA]"
type input "STRC Trecho 1, conj. A, Lote 7 – SAI - 71225-511 - [GEOGRAPHIC_DATA]"
click at [1246, 312] on input "Commercial Invoice Value *" at bounding box center [1330, 310] width 390 height 30
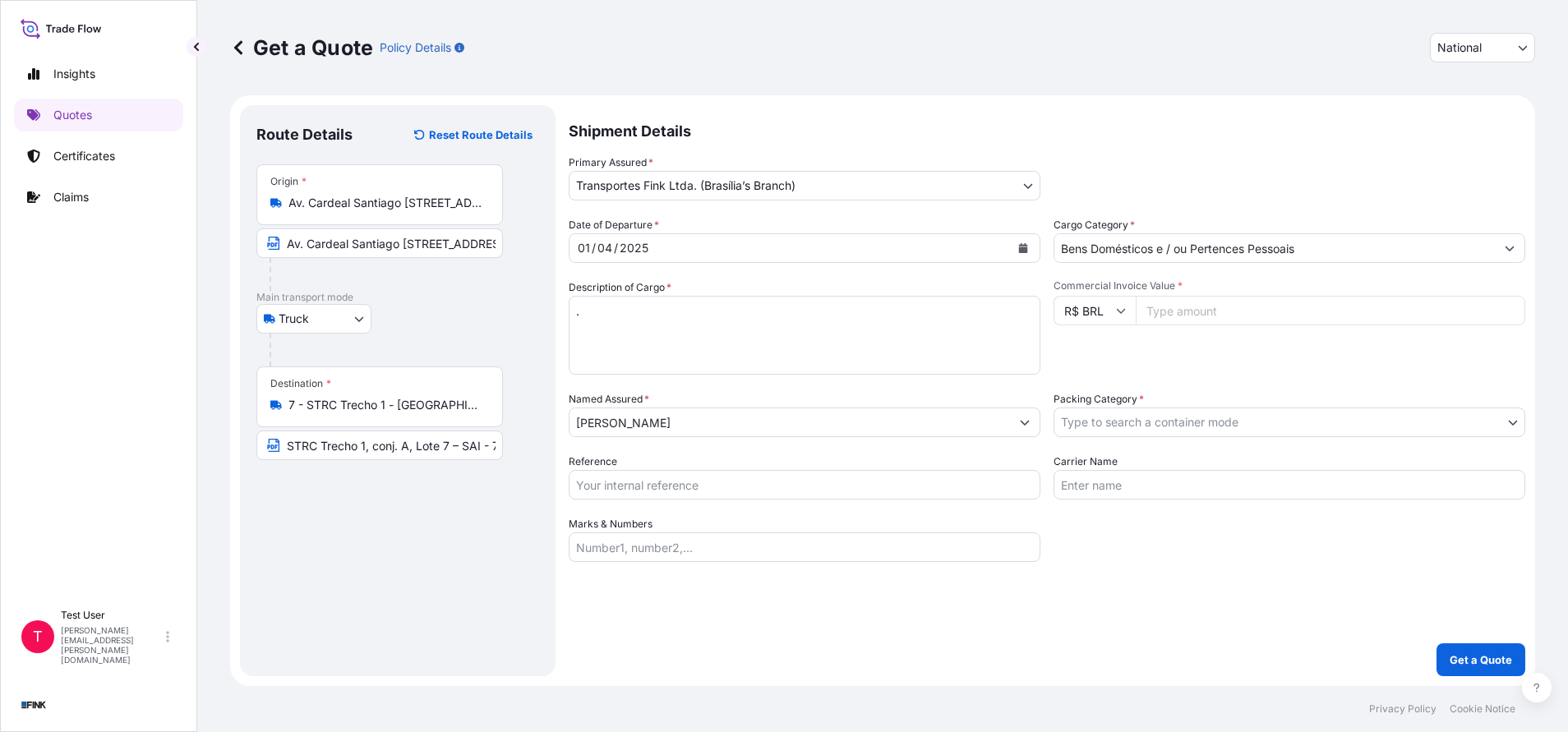
paste input "9000.00"
type input "9000.00"
click at [1024, 239] on button "Calendar" at bounding box center [1022, 248] width 26 height 26
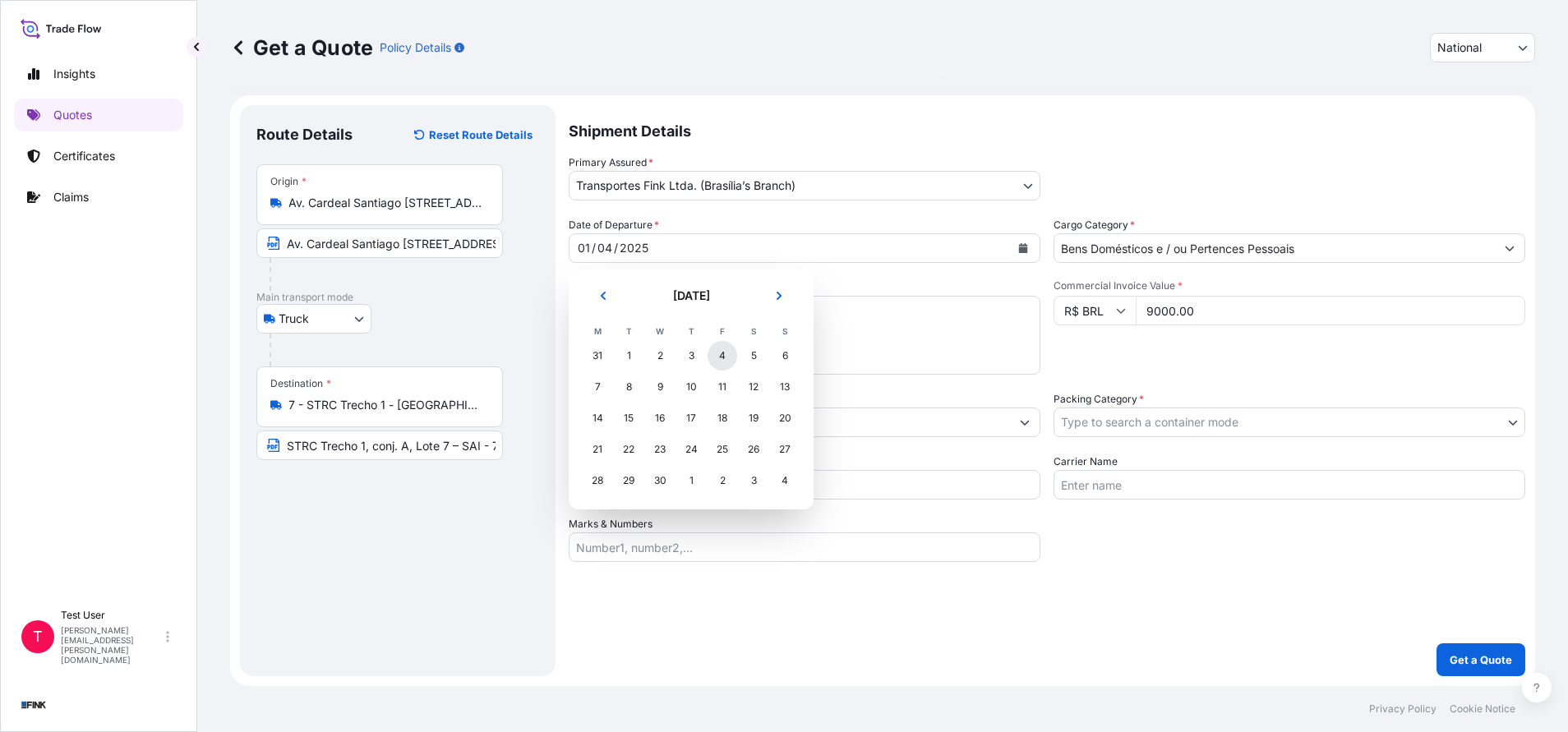
click at [719, 357] on div "4" at bounding box center [722, 356] width 30 height 30
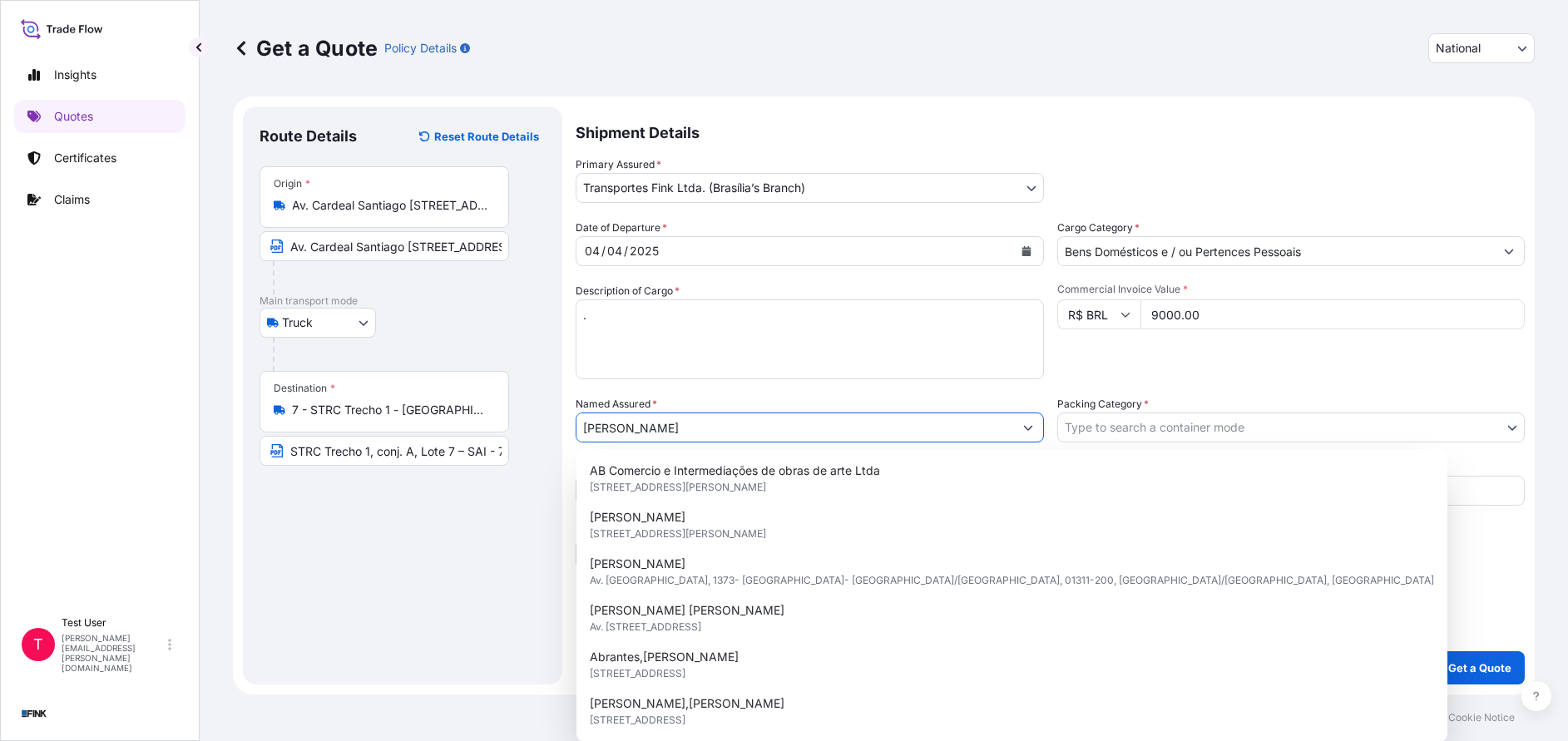
drag, startPoint x: 825, startPoint y: 430, endPoint x: 494, endPoint y: 436, distance: 331.1
click at [494, 436] on form "Route Details Reset Route Details Place of loading Road / [GEOGRAPHIC_DATA] / I…" at bounding box center [884, 396] width 1302 height 598
paste input "[PERSON_NAME]"
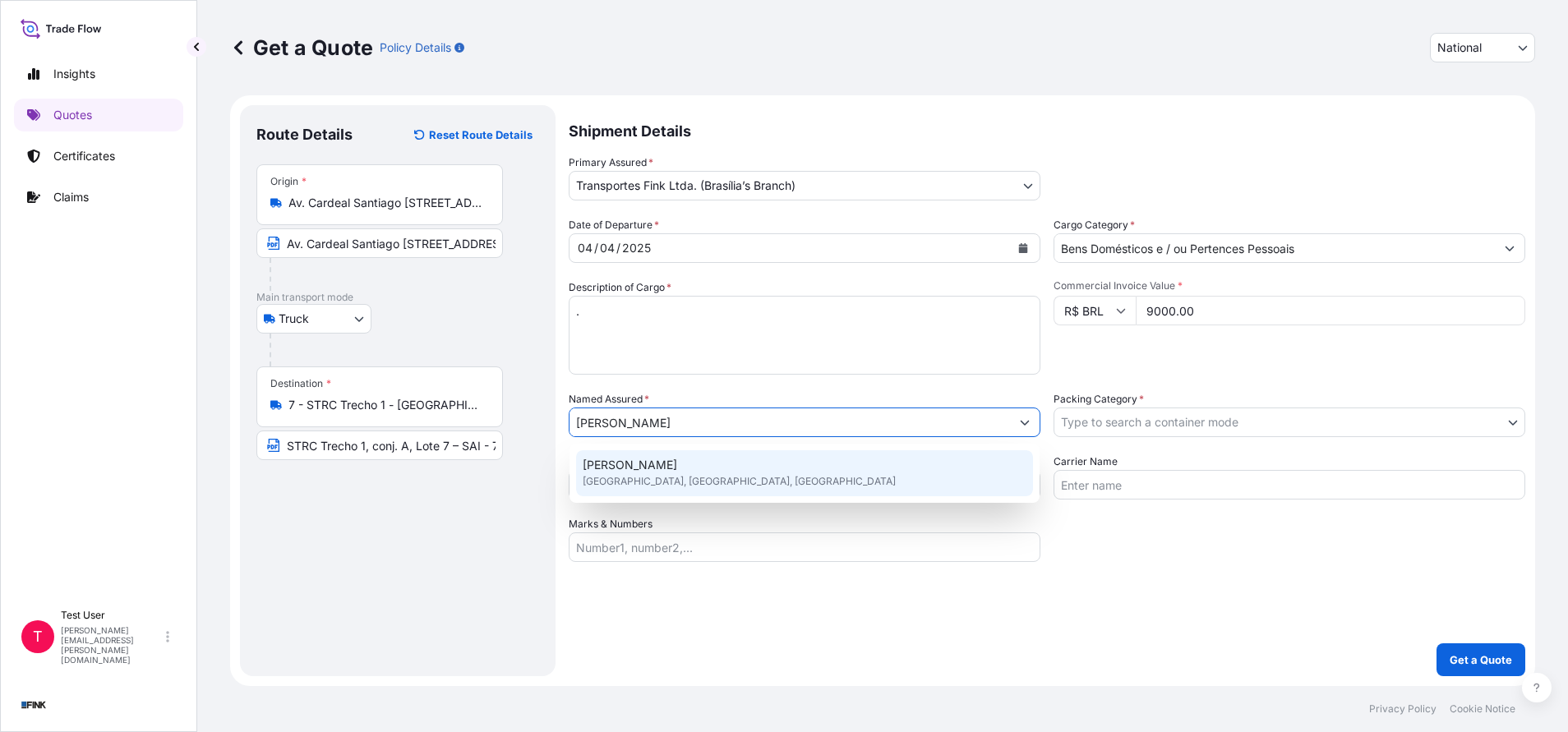
click at [634, 475] on span "[GEOGRAPHIC_DATA], [GEOGRAPHIC_DATA], [GEOGRAPHIC_DATA]" at bounding box center [739, 481] width 313 height 16
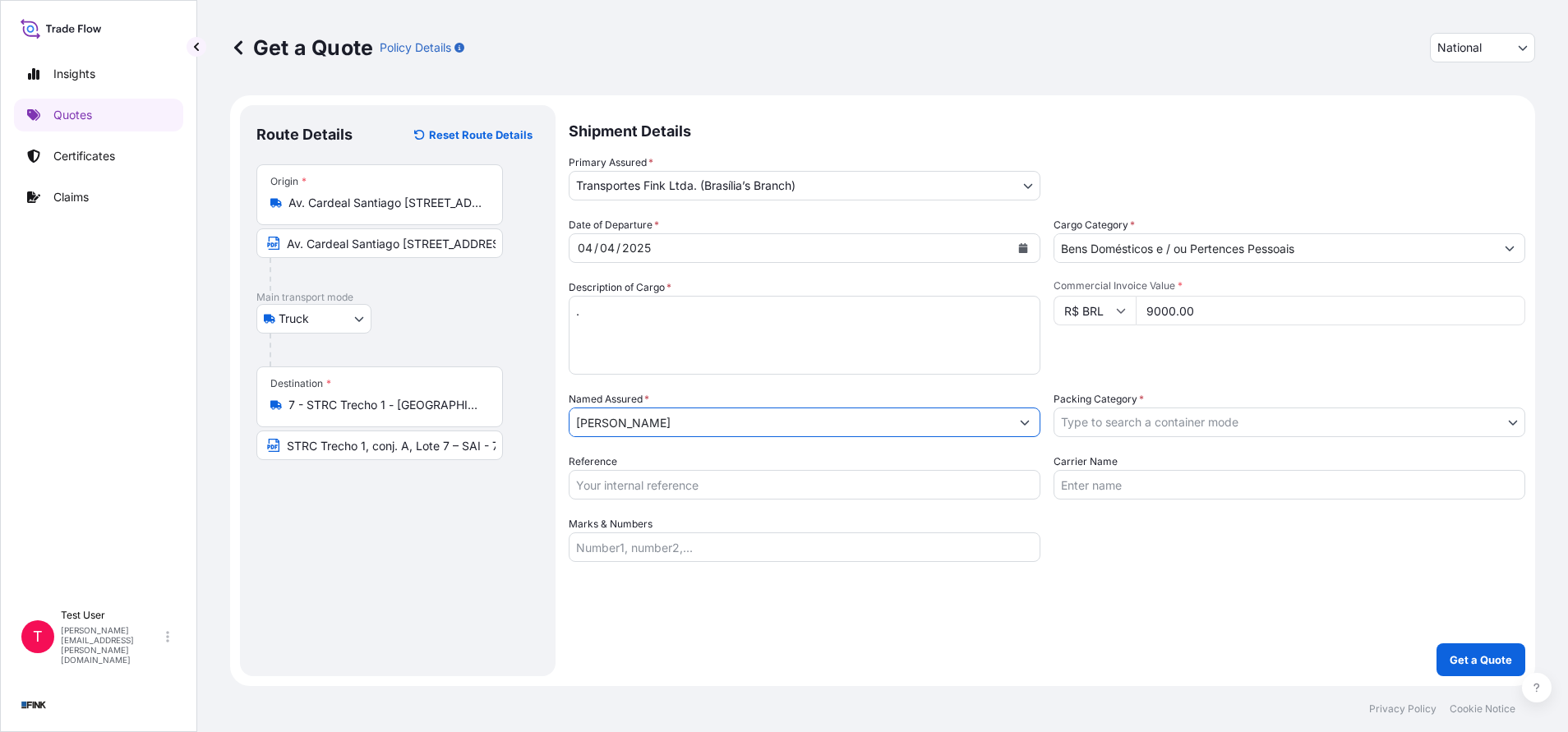
type input "[PERSON_NAME]"
click at [1123, 419] on body "12 options available. 0 options available. 1 option available. Insights Quotes …" at bounding box center [784, 366] width 1568 height 732
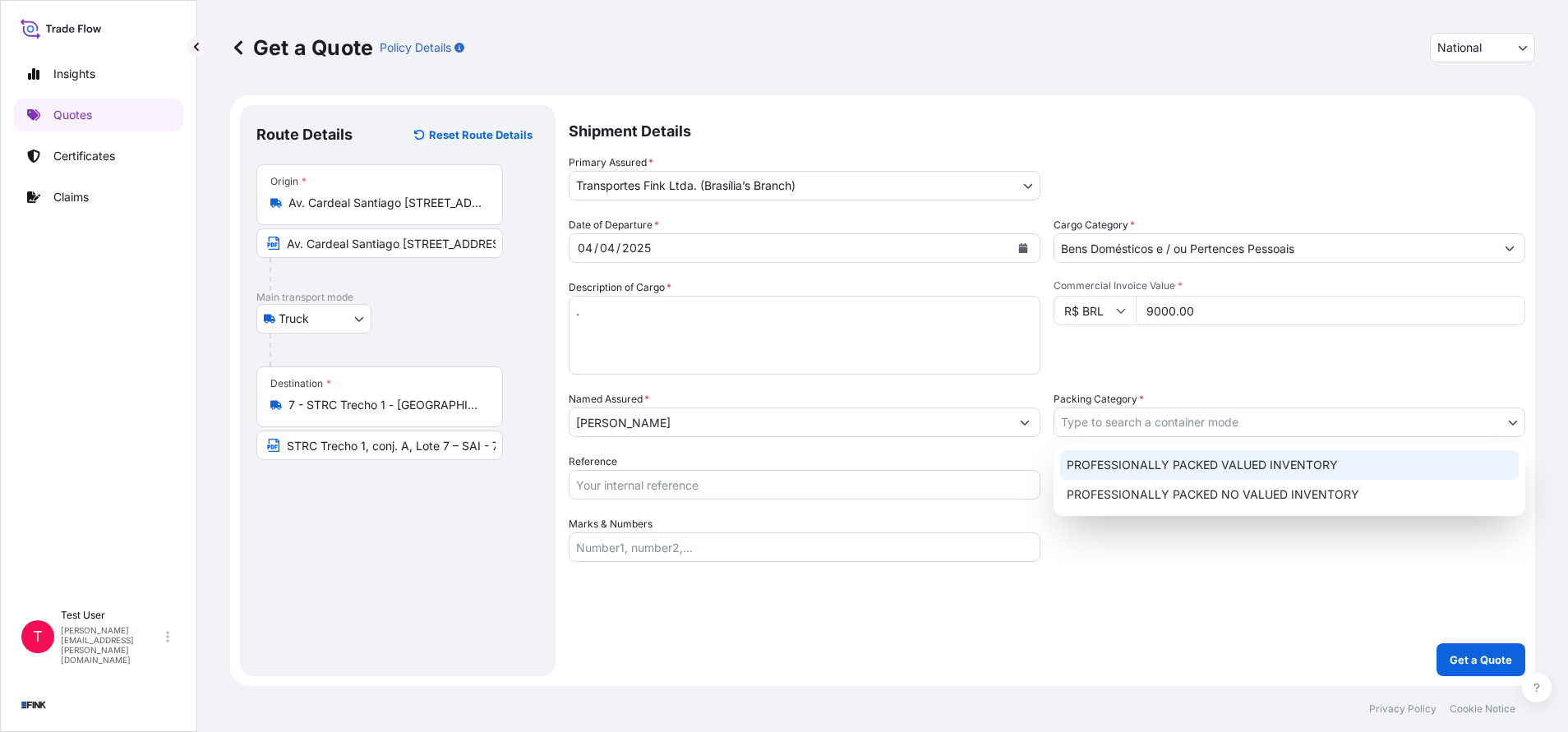
click at [1075, 469] on div "PROFESSIONALLY PACKED VALUED INVENTORY" at bounding box center [1289, 464] width 459 height 30
select select "11"
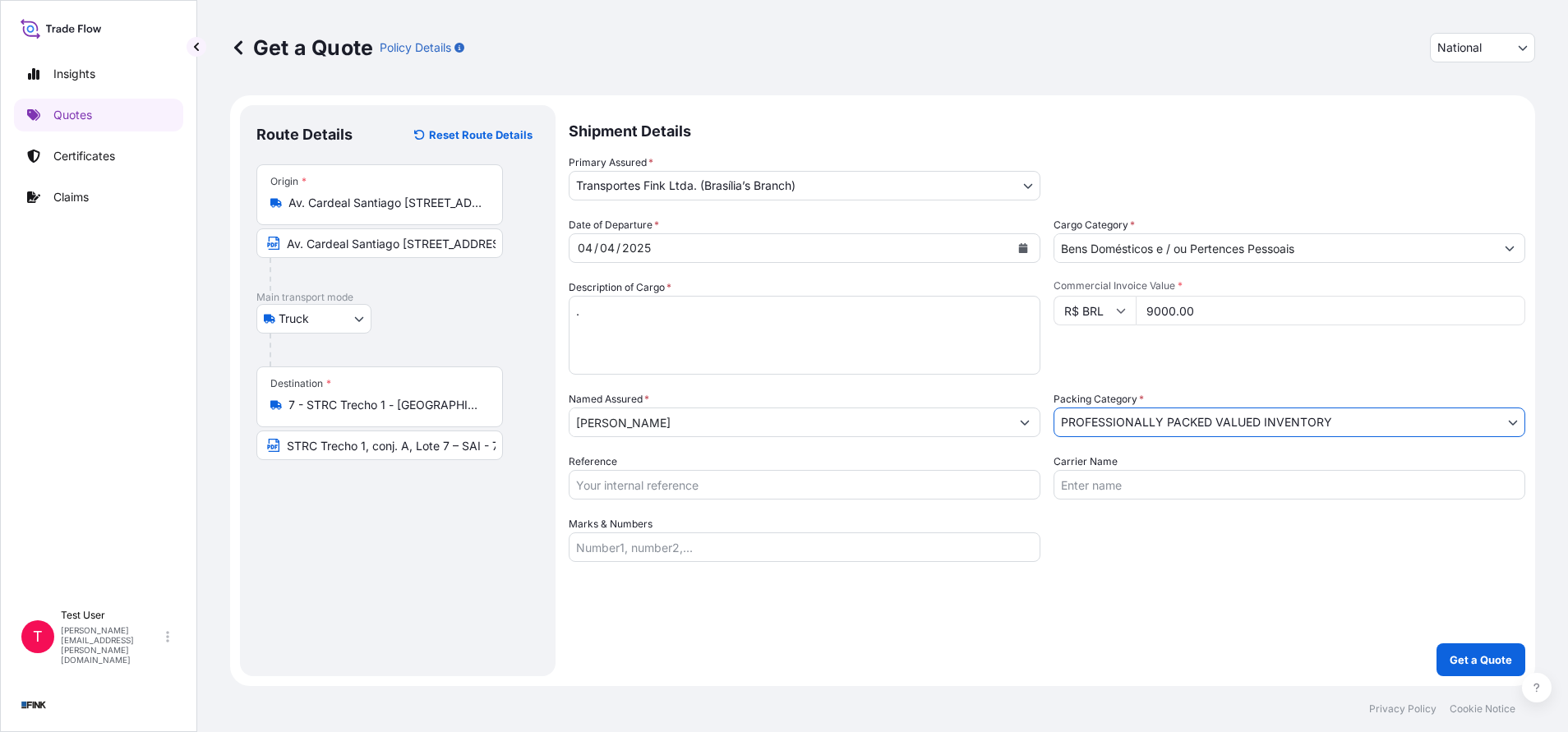
click at [875, 490] on input "Reference" at bounding box center [804, 484] width 471 height 30
paste input "38I-0014/25"
type input "38I-0014/25"
click at [1484, 658] on p "Get a Quote" at bounding box center [1481, 660] width 63 height 16
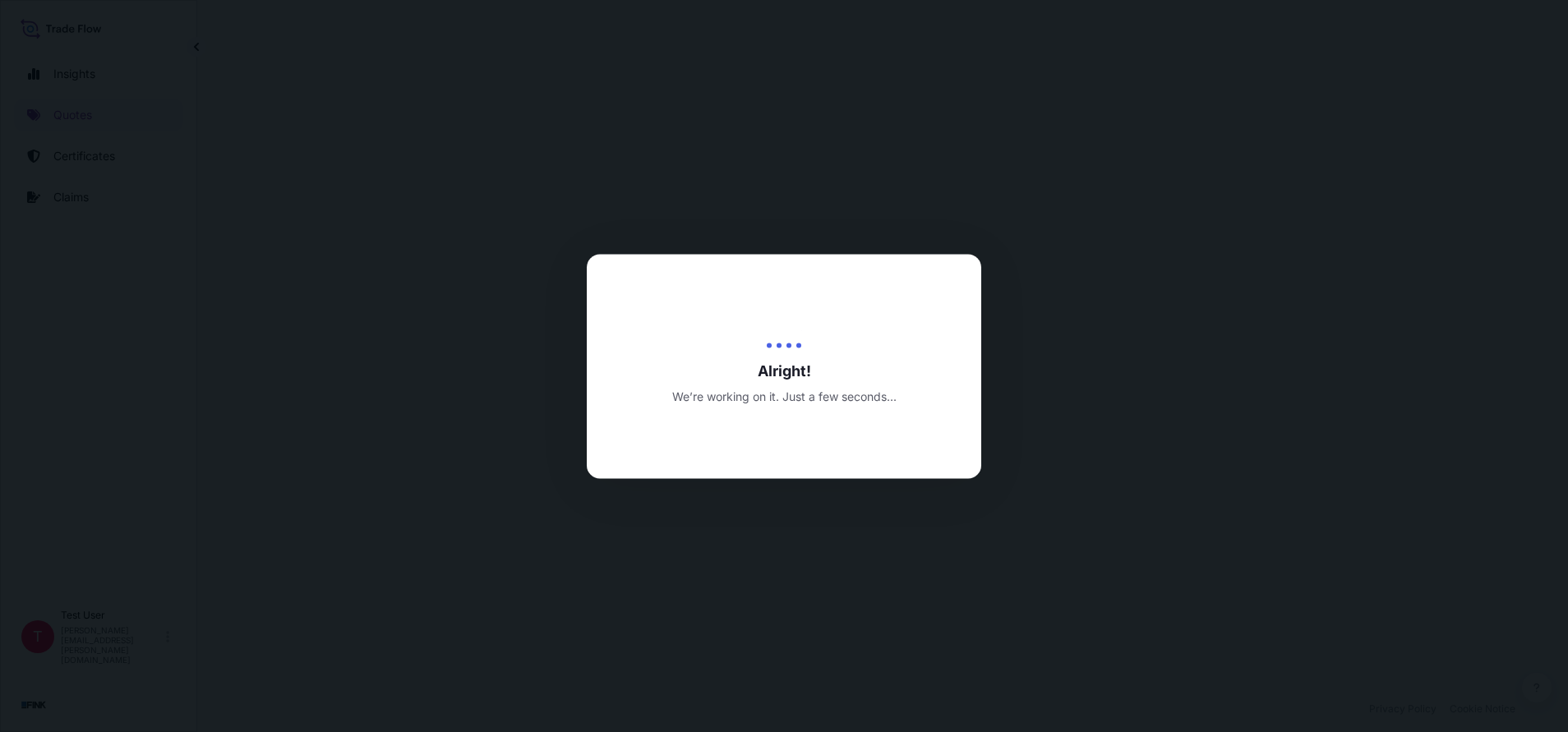
select select "Truck"
select select "32184"
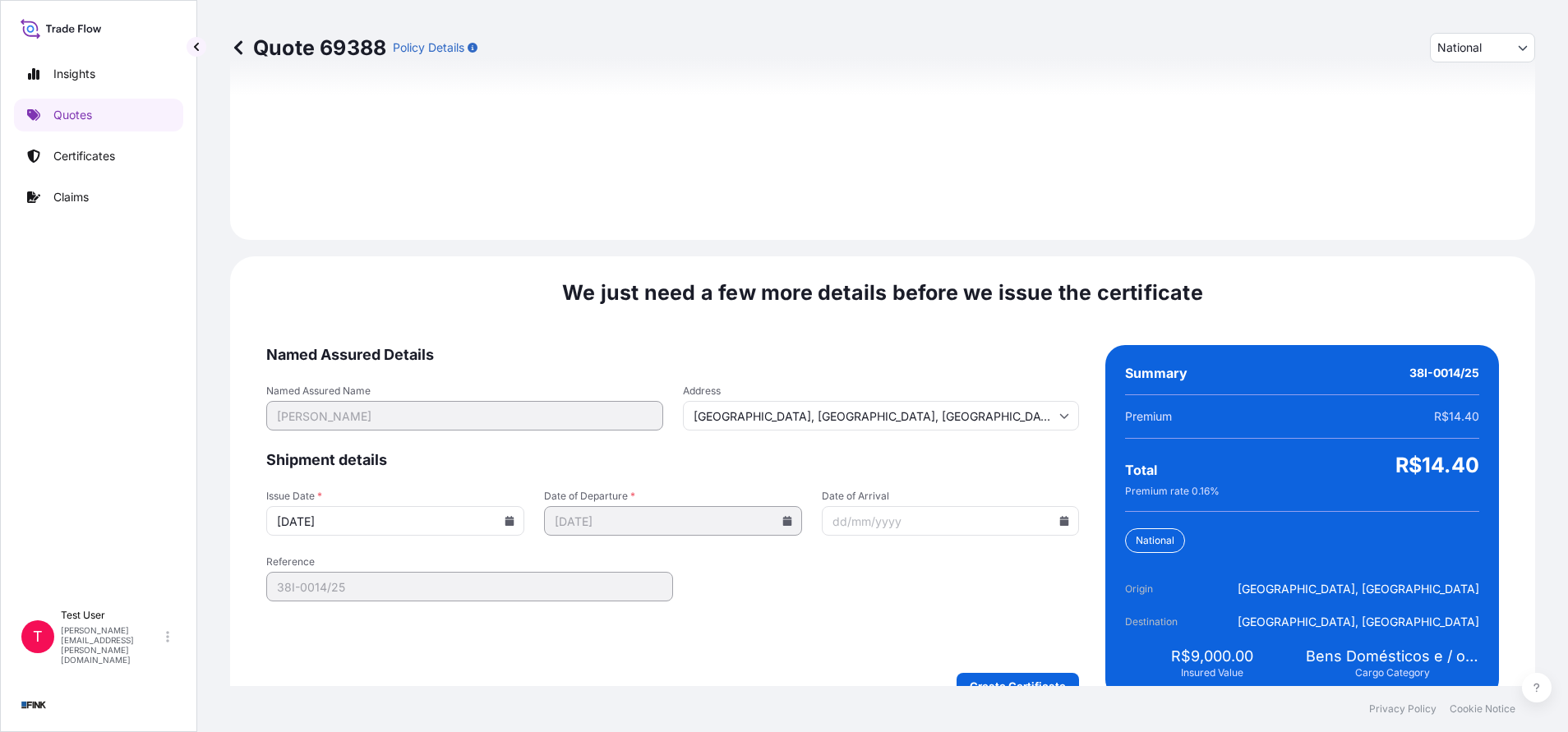
scroll to position [1888, 0]
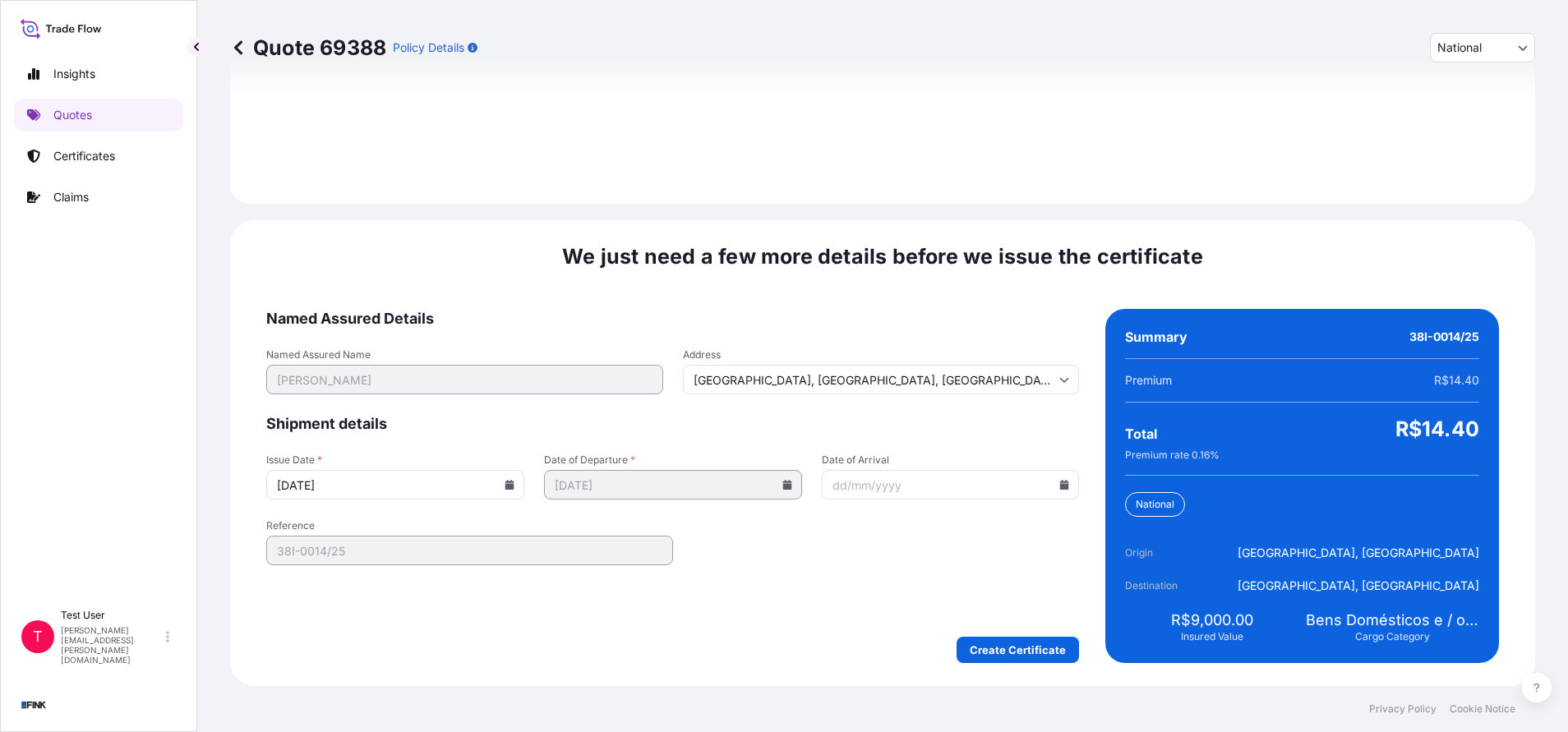
click at [498, 482] on input "[DATE]" at bounding box center [394, 484] width 258 height 30
click at [507, 483] on icon at bounding box center [509, 484] width 10 height 10
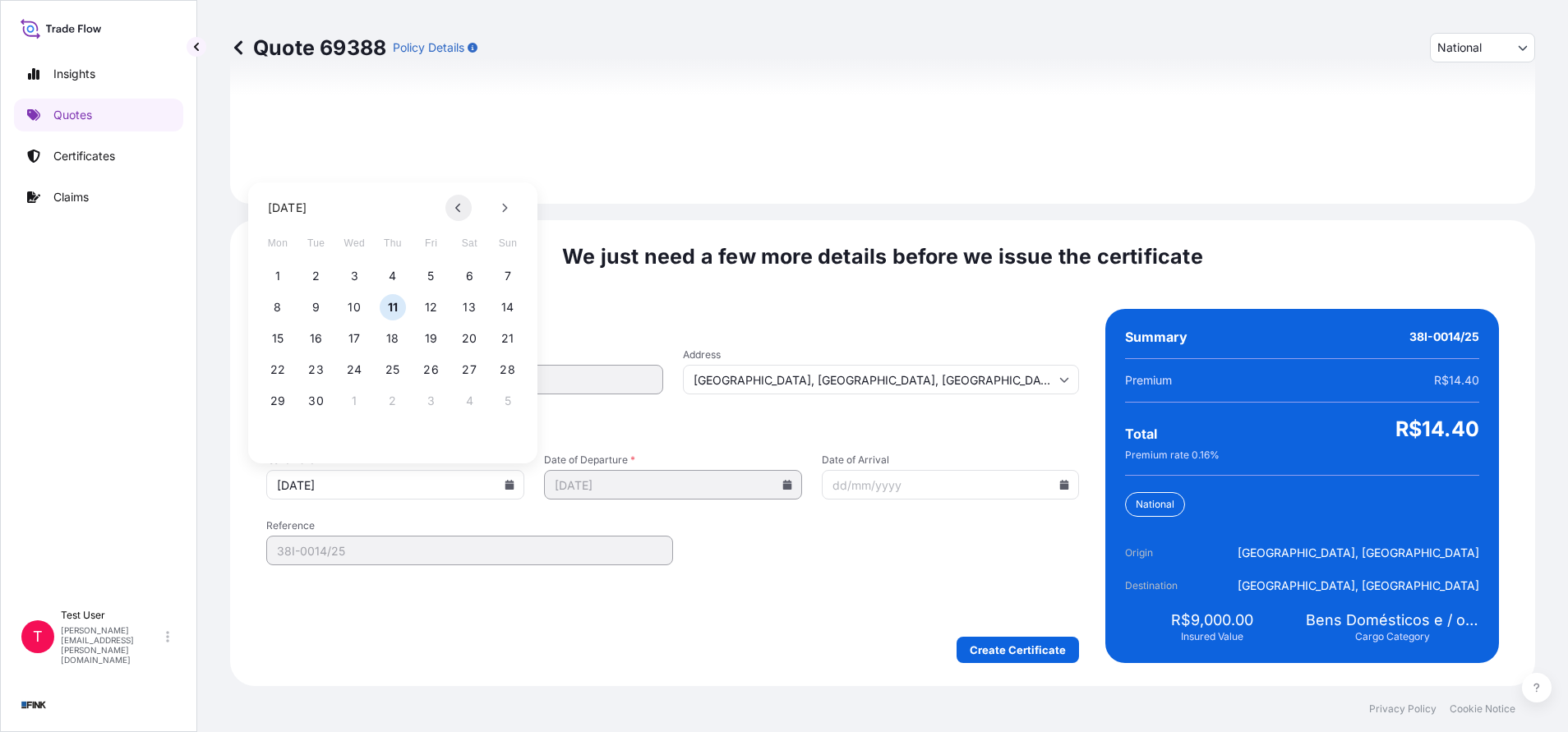
click at [454, 206] on button at bounding box center [458, 207] width 26 height 26
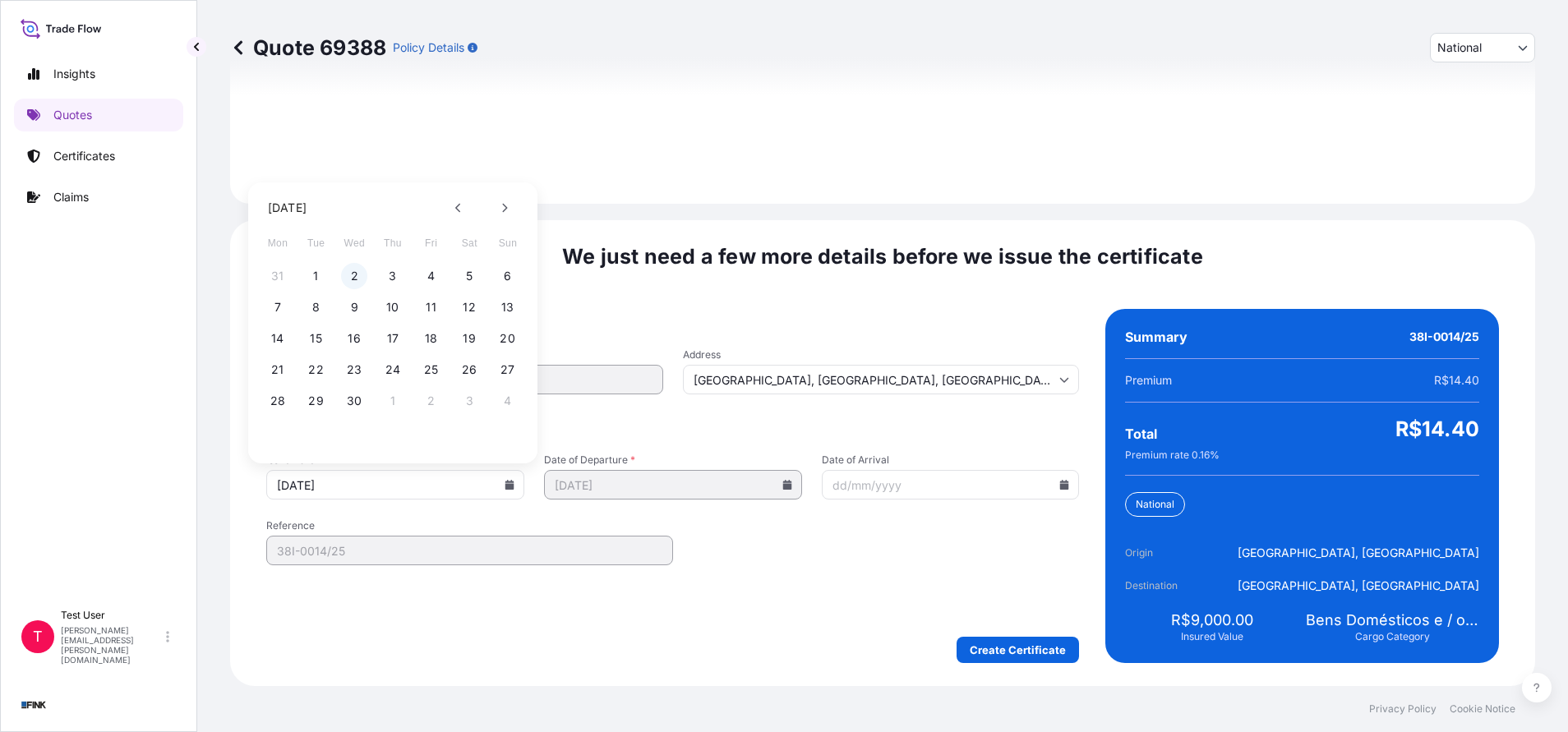
click at [352, 274] on button "2" at bounding box center [354, 276] width 26 height 26
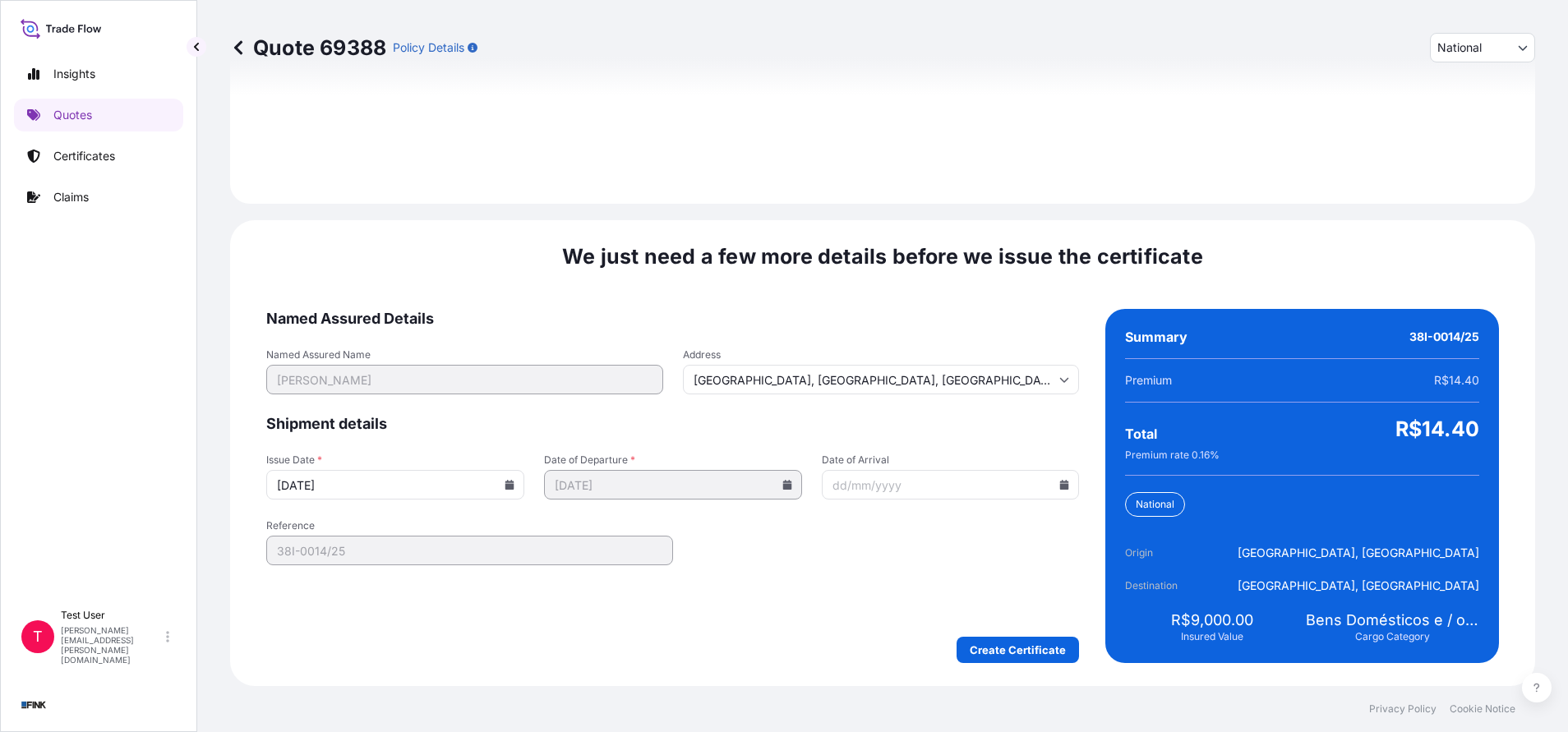
type input "[DATE]"
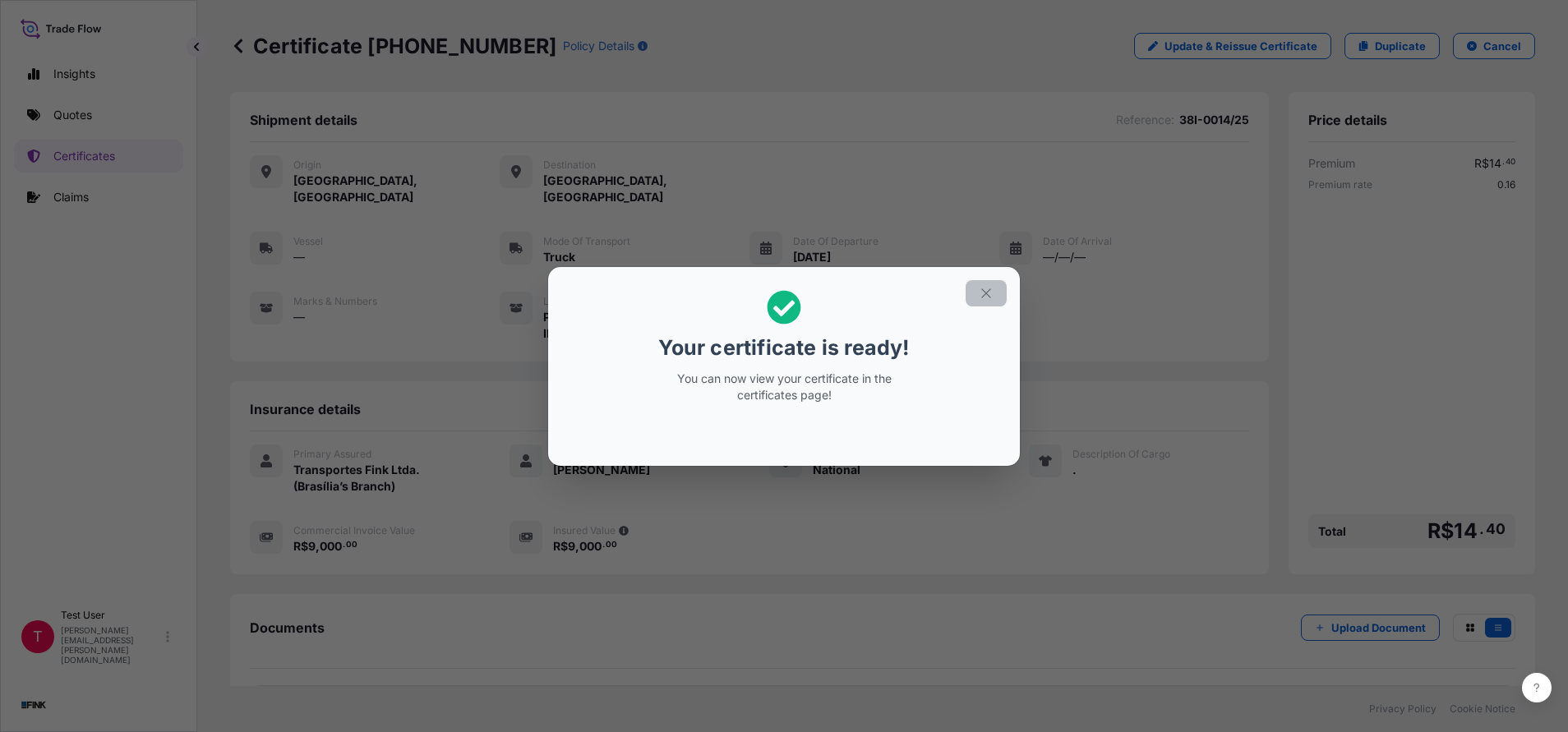
click at [990, 296] on icon "button" at bounding box center [985, 293] width 9 height 9
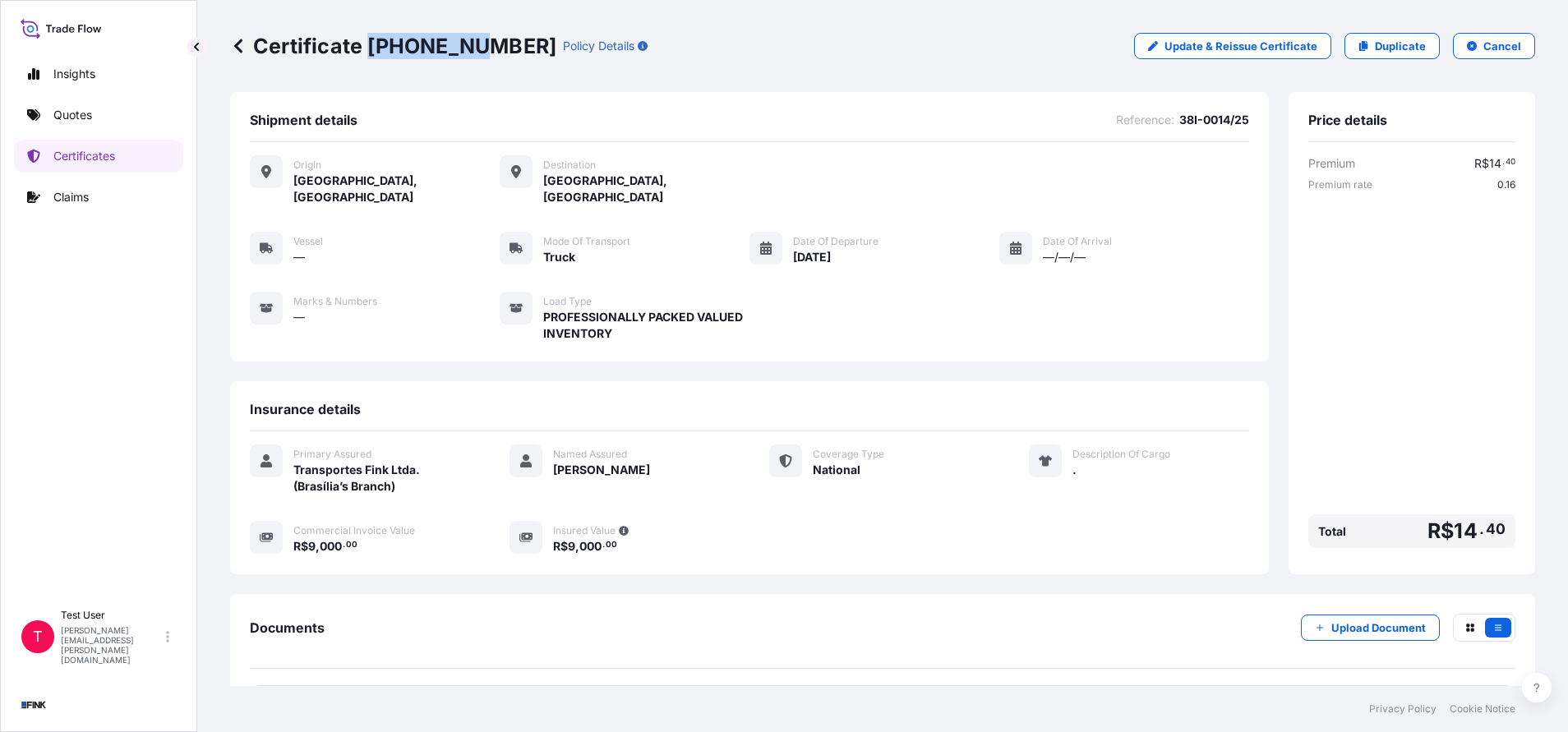
drag, startPoint x: 370, startPoint y: 45, endPoint x: 471, endPoint y: 42, distance: 101.0
click at [471, 42] on p "Certificate [PHONE_NUMBER]" at bounding box center [392, 46] width 326 height 26
click at [1375, 40] on p "Duplicate" at bounding box center [1400, 46] width 51 height 16
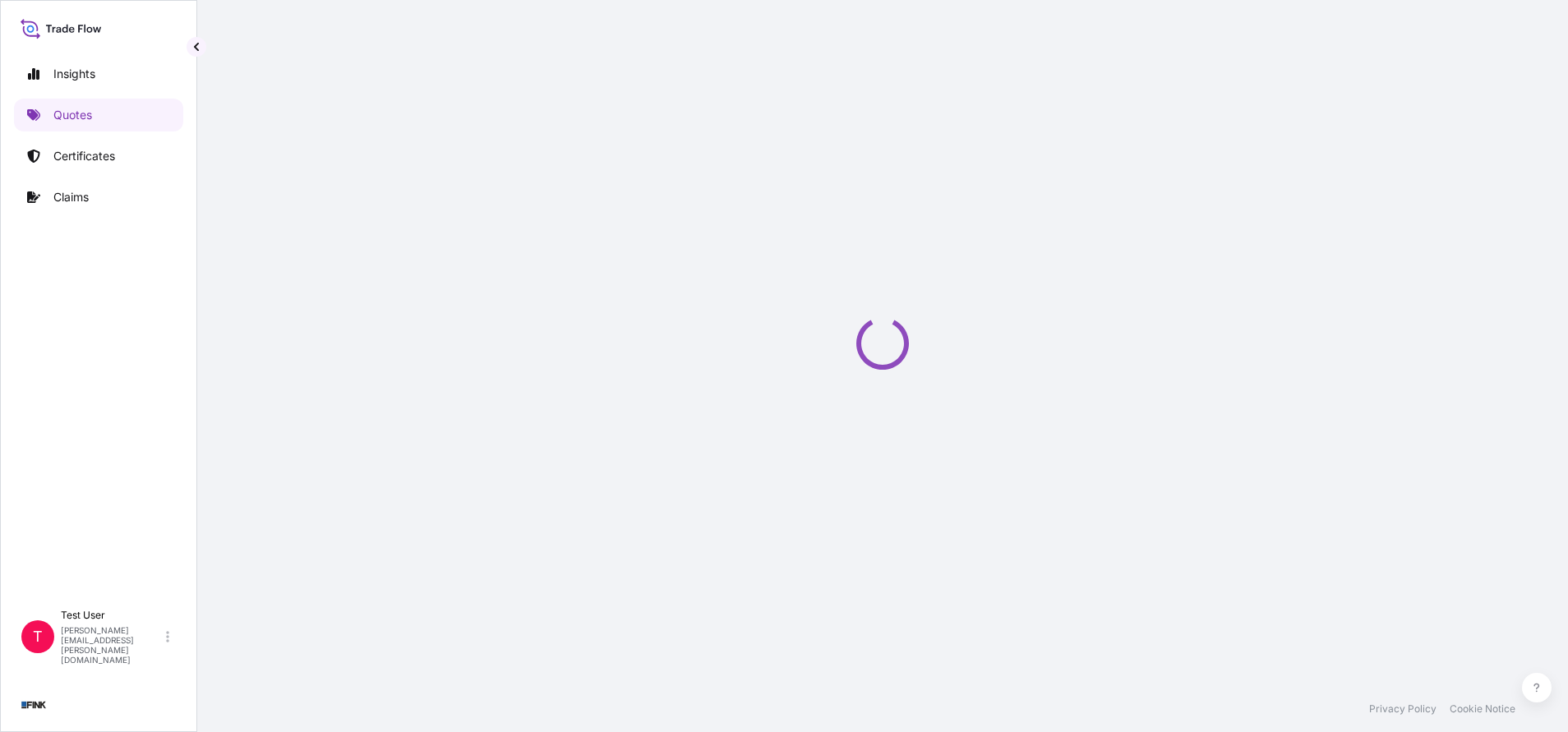
select select "national"
select select "Truck"
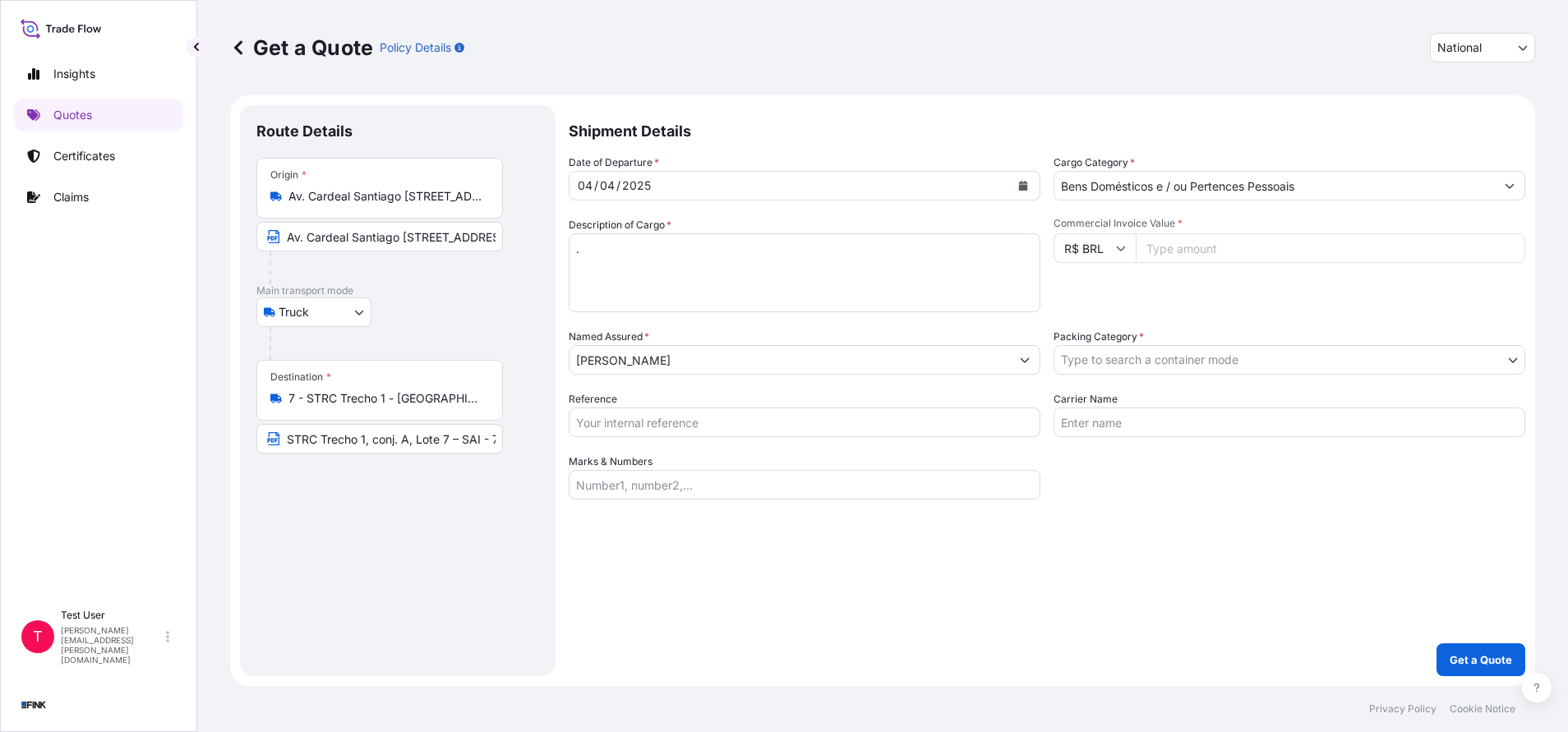
select select "32184"
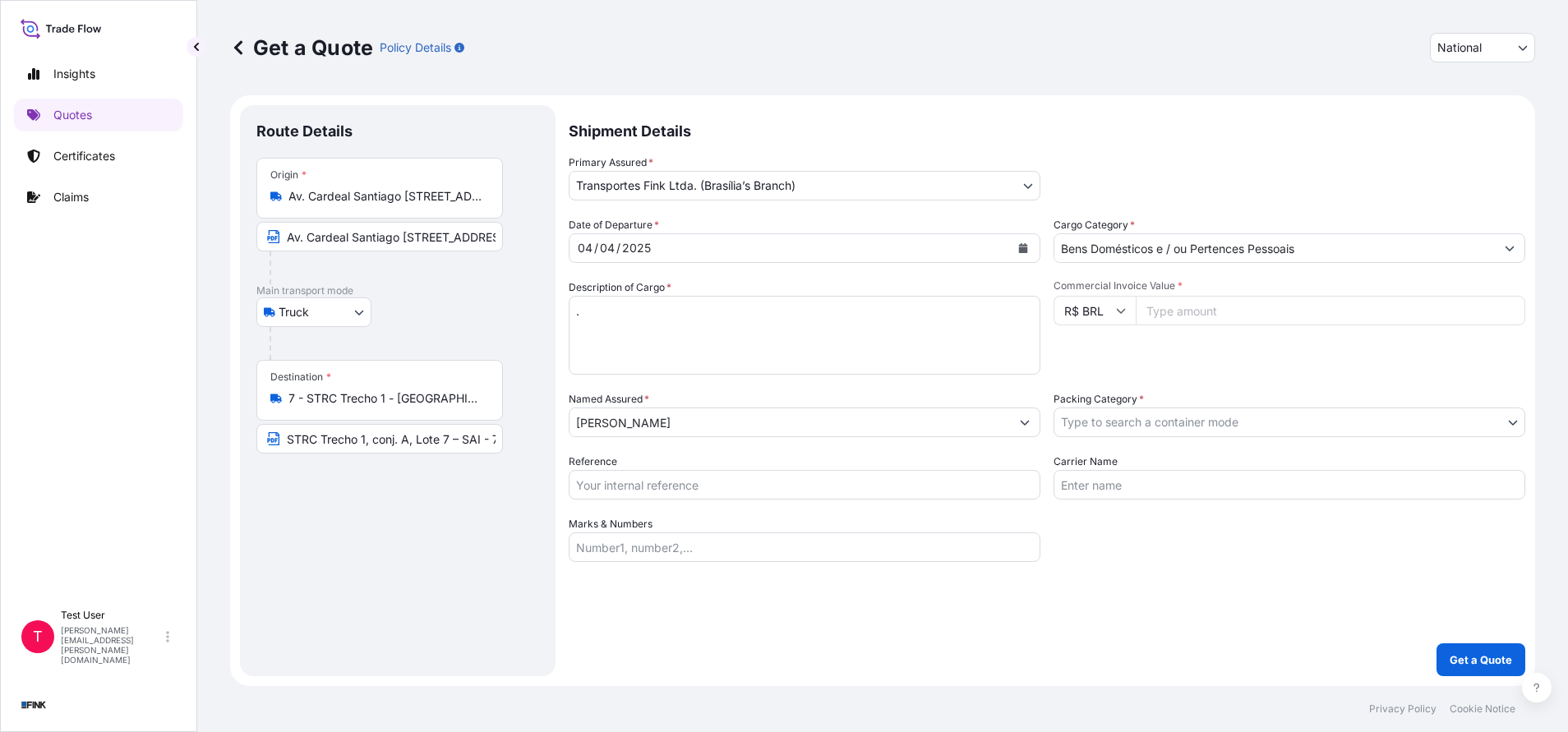
click at [390, 198] on input "Av. Cardeal Santiago [STREET_ADDRESS]" at bounding box center [385, 197] width 194 height 16
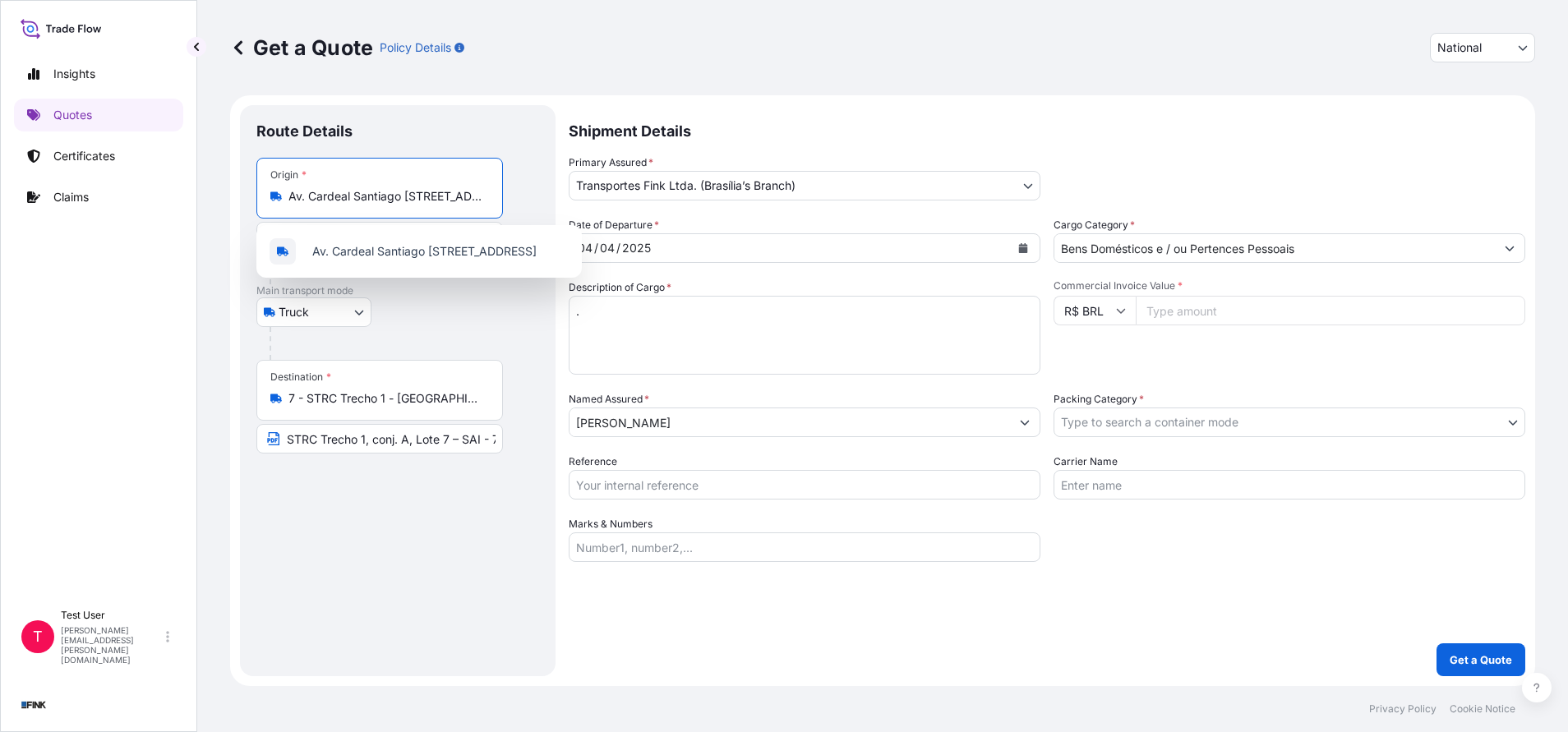
click at [390, 198] on input "Av. Cardeal Santiago [STREET_ADDRESS]" at bounding box center [385, 197] width 194 height 16
paste input "[STREET_ADDRESS]"
click at [385, 198] on input "Av. Cardeal Santiago [STREET_ADDRESS]" at bounding box center [385, 197] width 194 height 16
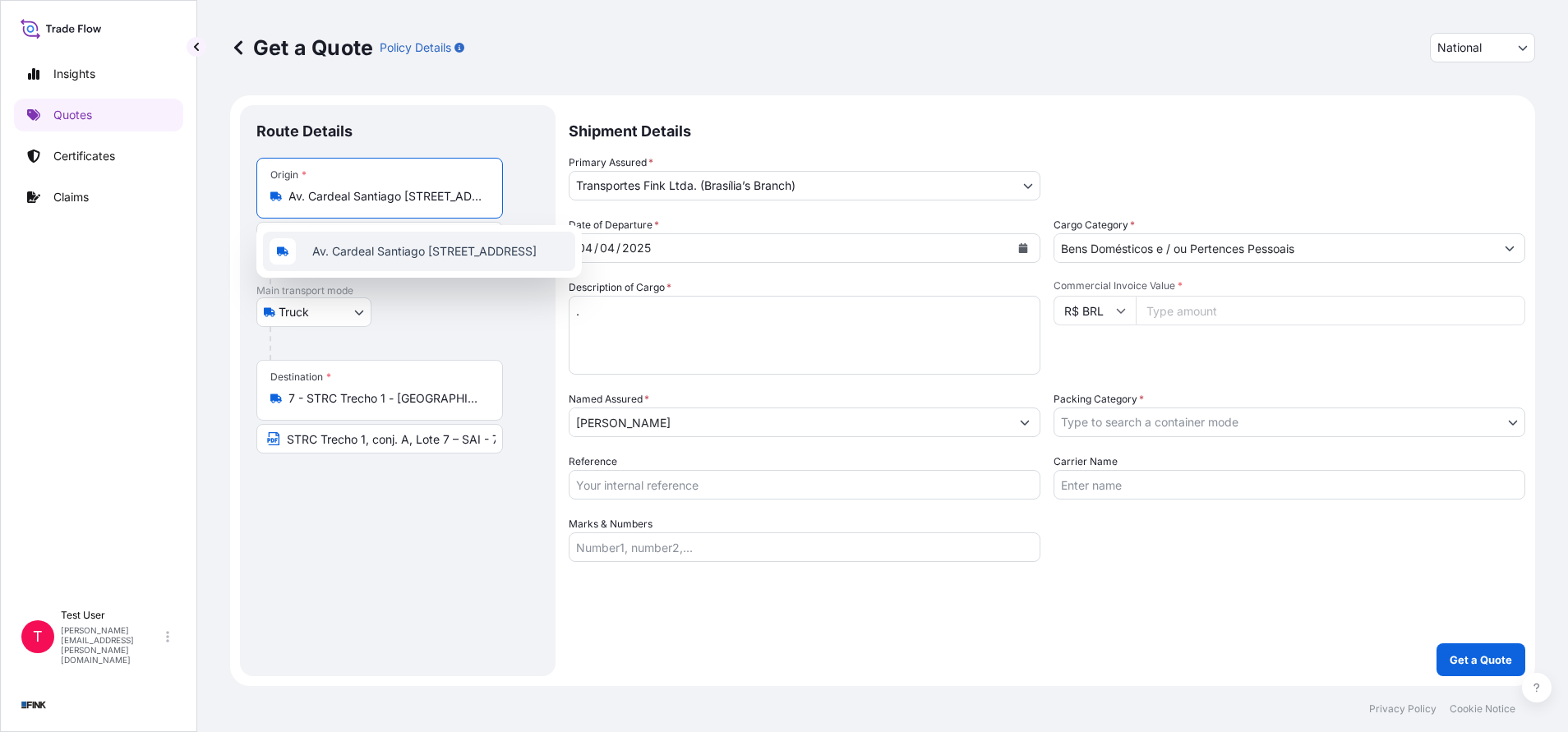
click at [385, 198] on input "Av. Cardeal Santiago [STREET_ADDRESS]" at bounding box center [385, 197] width 194 height 16
paste input "[STREET_ADDRESS]"
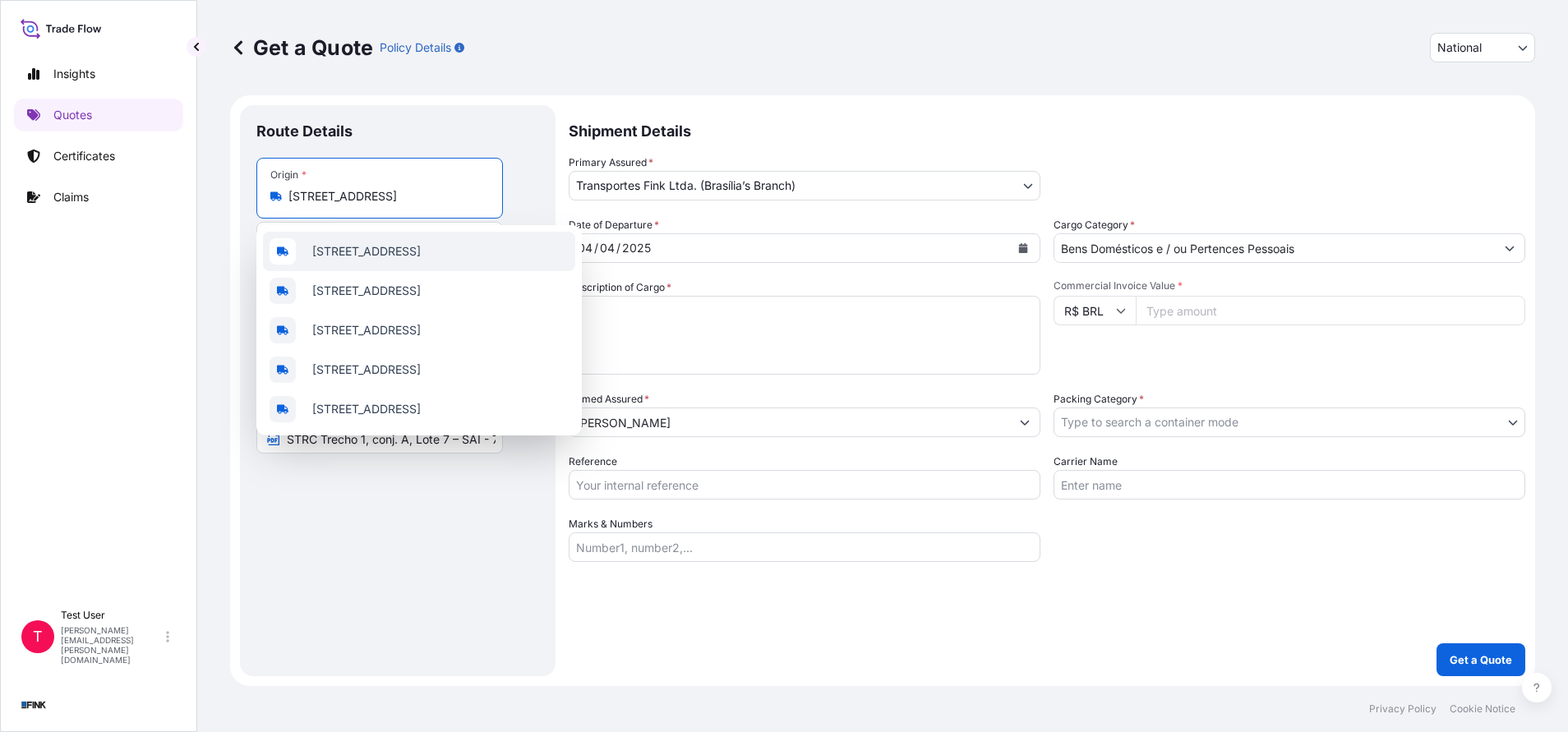
click at [366, 248] on span "[STREET_ADDRESS]" at bounding box center [366, 251] width 109 height 16
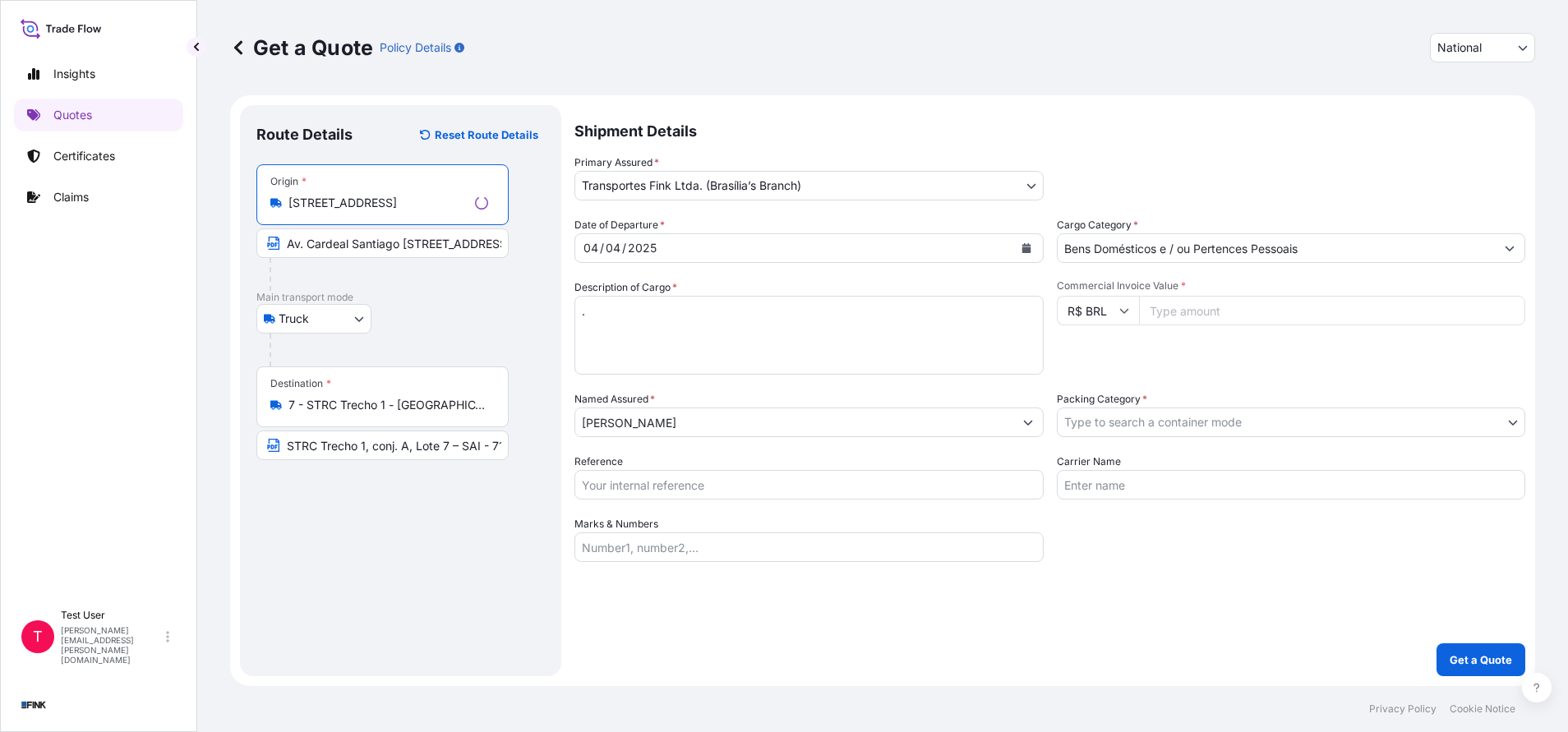
type input "[STREET_ADDRESS]"
click at [366, 248] on input "Av. Cardeal Santiago [STREET_ADDRESS]" at bounding box center [379, 243] width 246 height 30
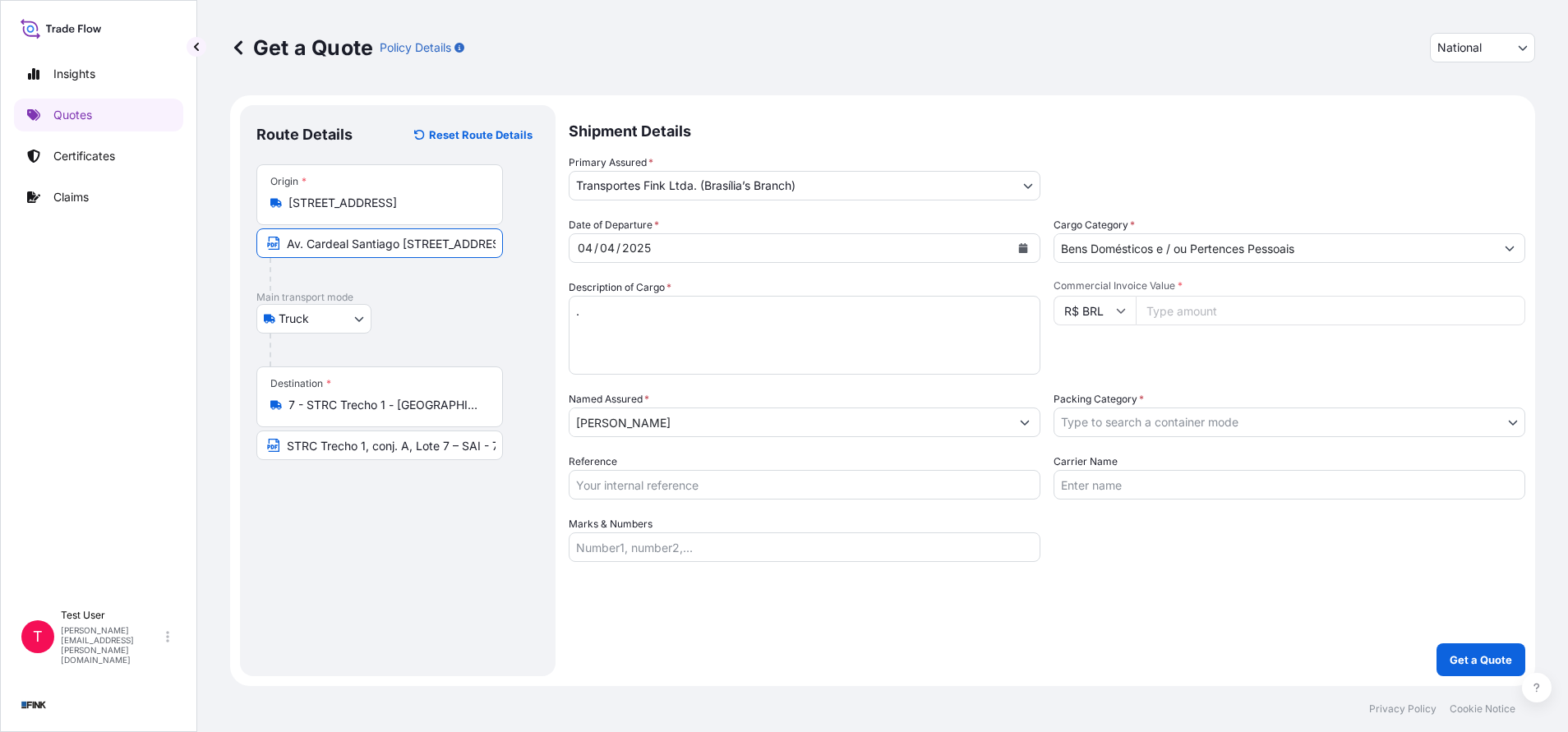
click at [366, 248] on input "Av. Cardeal Santiago [STREET_ADDRESS]" at bounding box center [379, 243] width 246 height 30
paste input "[STREET_ADDRESS]"
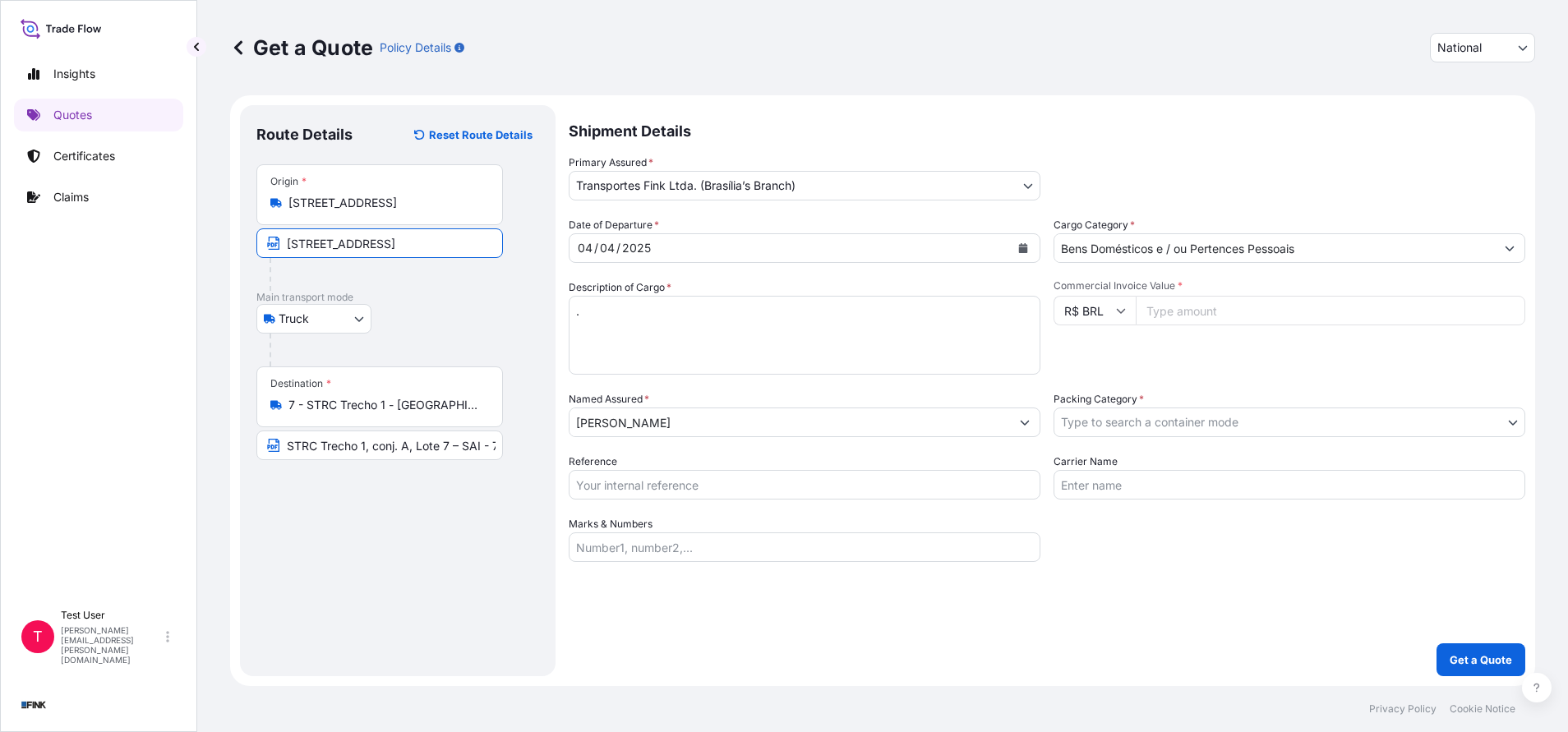
type input "[STREET_ADDRESS]"
click at [342, 401] on input "7 - STRC Trecho 1 - [GEOGRAPHIC_DATA], [GEOGRAPHIC_DATA], 71225-510, [GEOGRAPHI…" at bounding box center [385, 405] width 194 height 16
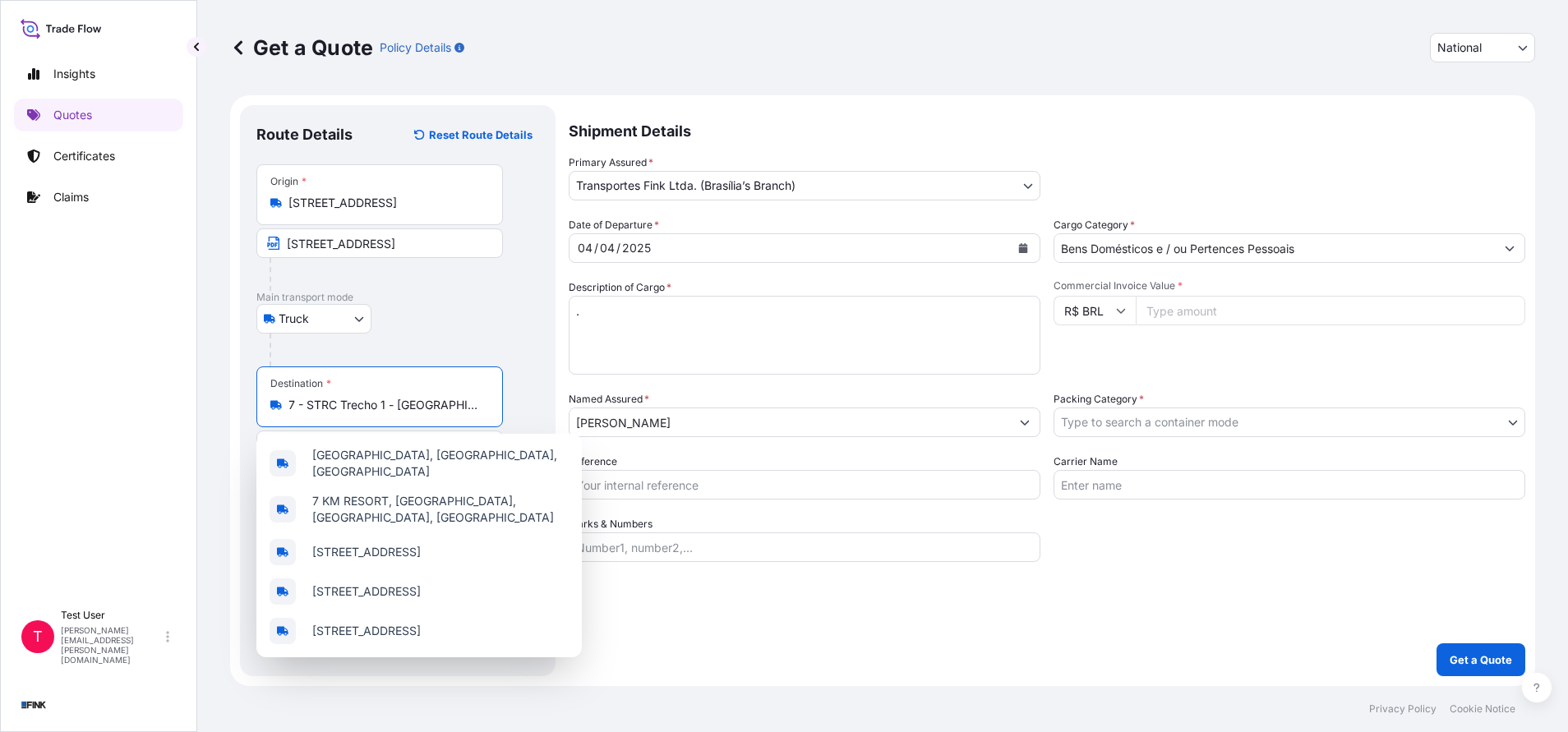
click at [342, 401] on input "7 - STRC Trecho 1 - [GEOGRAPHIC_DATA], [GEOGRAPHIC_DATA], 71225-510, [GEOGRAPHI…" at bounding box center [385, 405] width 194 height 16
paste input "[STREET_ADDRESS]"
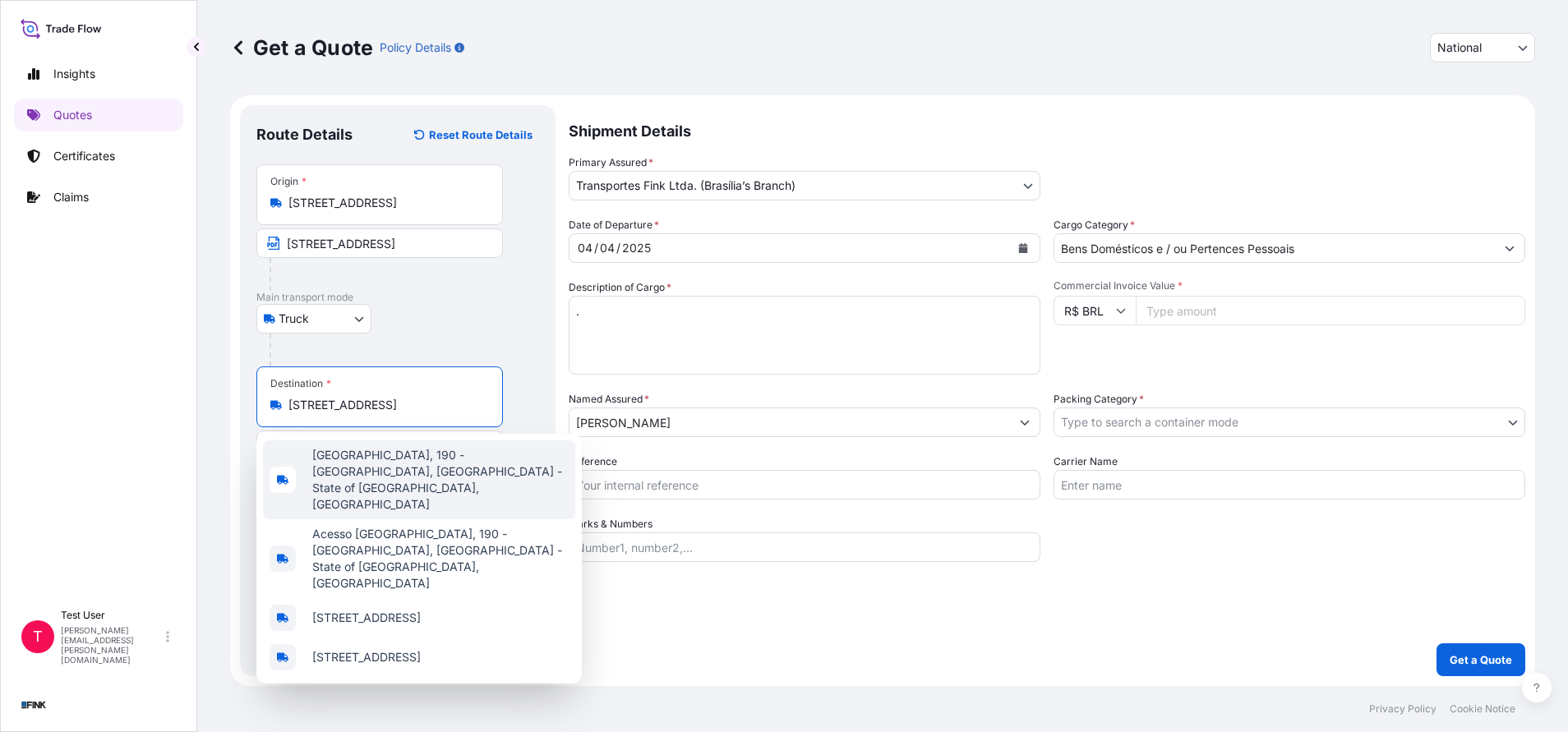
click at [484, 457] on span "[GEOGRAPHIC_DATA], 190 - [GEOGRAPHIC_DATA], [GEOGRAPHIC_DATA] - State of [GEOGR…" at bounding box center [440, 480] width 256 height 66
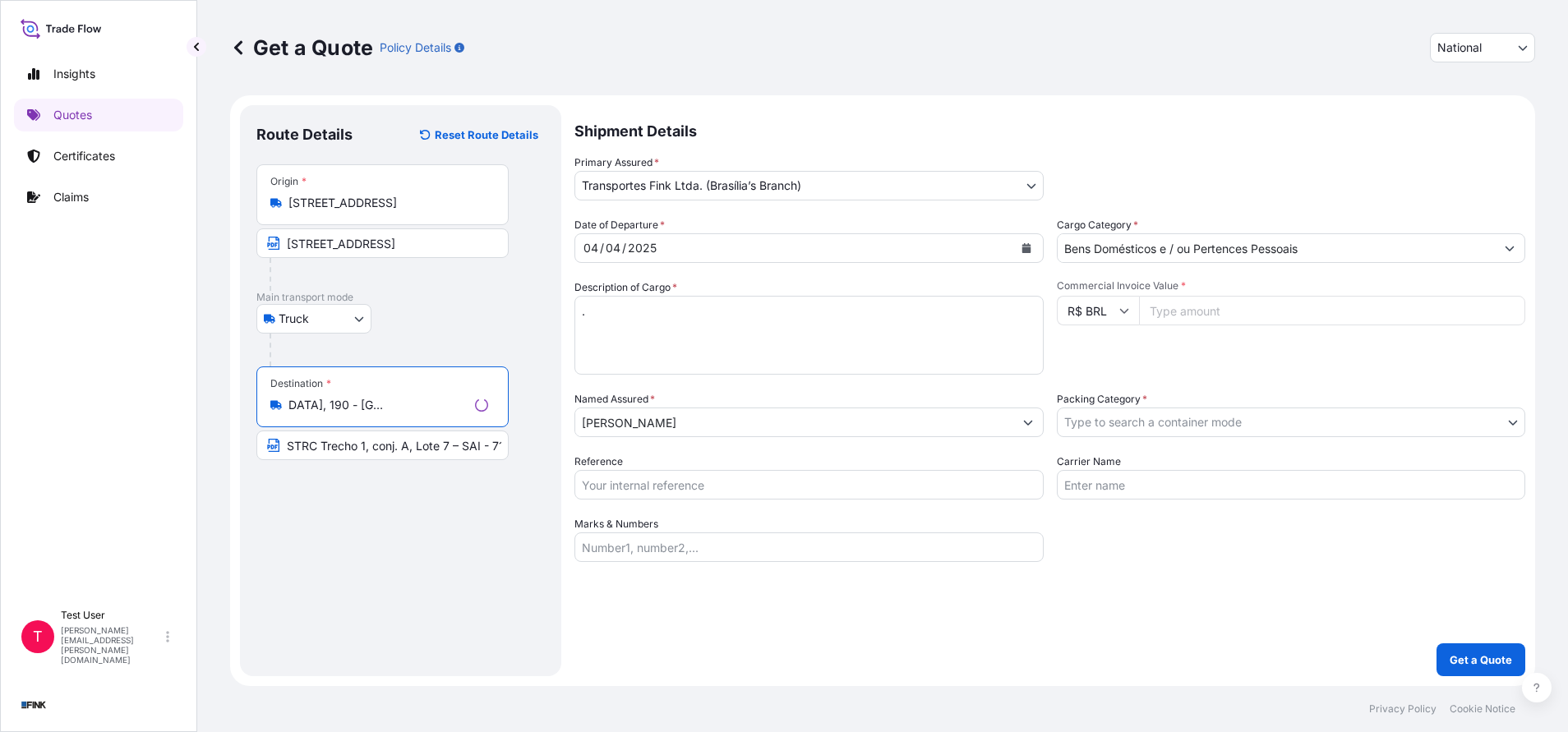
type input "[GEOGRAPHIC_DATA], 190 - [GEOGRAPHIC_DATA], [GEOGRAPHIC_DATA] - State of [GEOGR…"
click at [387, 451] on input "STRC Trecho 1, conj. A, Lote 7 – SAI - 71225-511 - [GEOGRAPHIC_DATA]" at bounding box center [379, 445] width 246 height 30
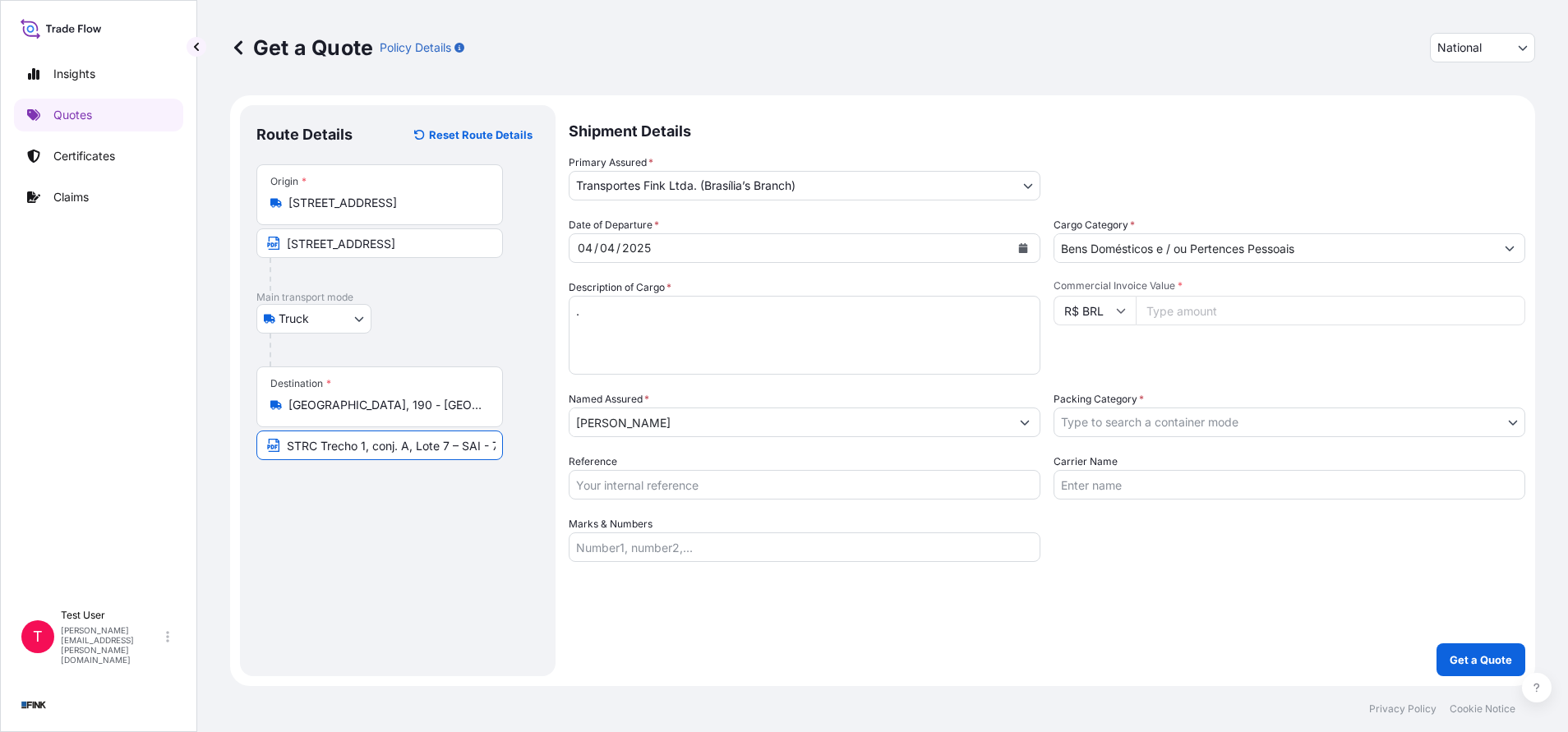
paste input "[STREET_ADDRESS]"
type input "[STREET_ADDRESS]"
click at [1022, 245] on icon "Calendar" at bounding box center [1024, 248] width 9 height 10
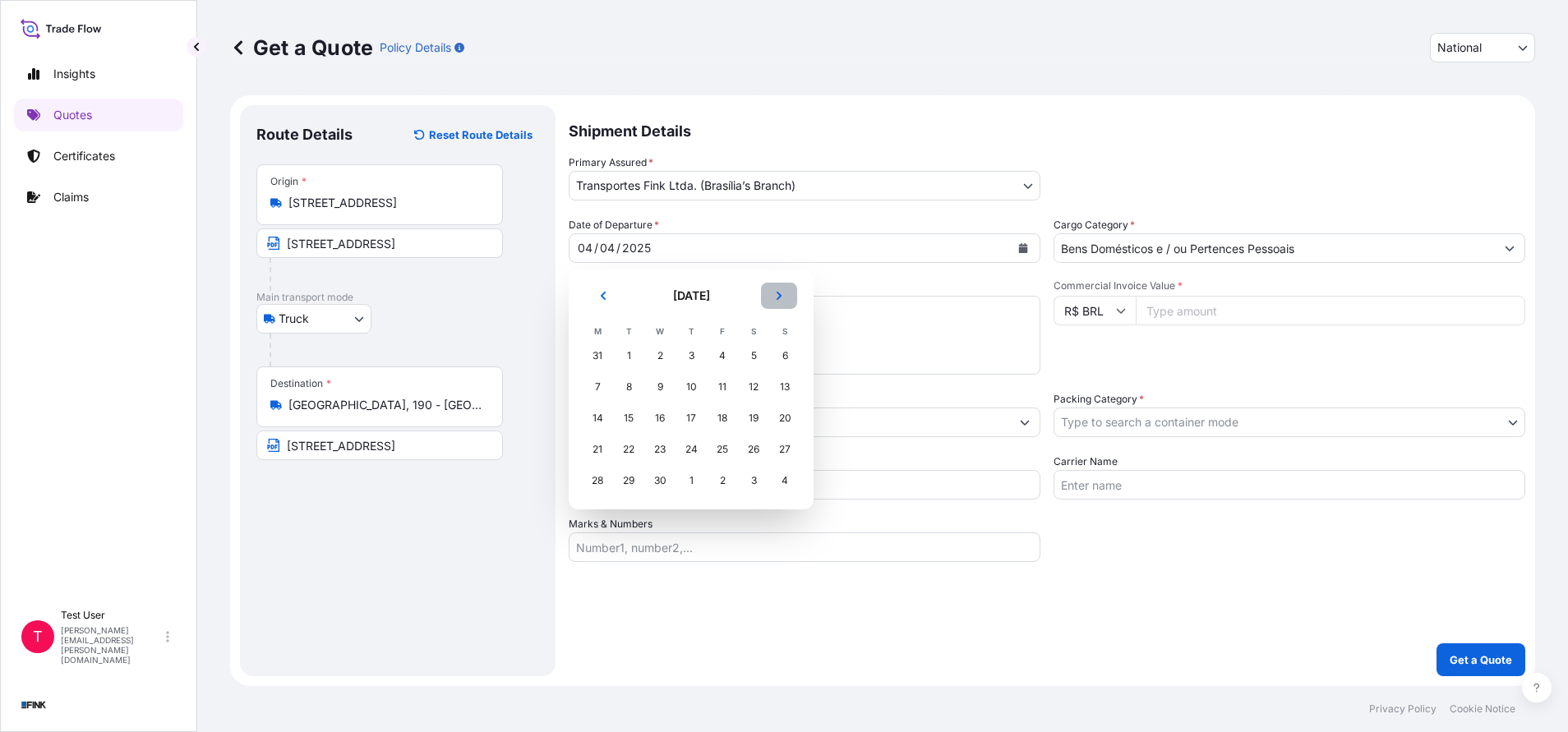
click at [777, 287] on button "Next" at bounding box center [779, 295] width 36 height 26
click at [758, 361] on div "3" at bounding box center [753, 356] width 30 height 30
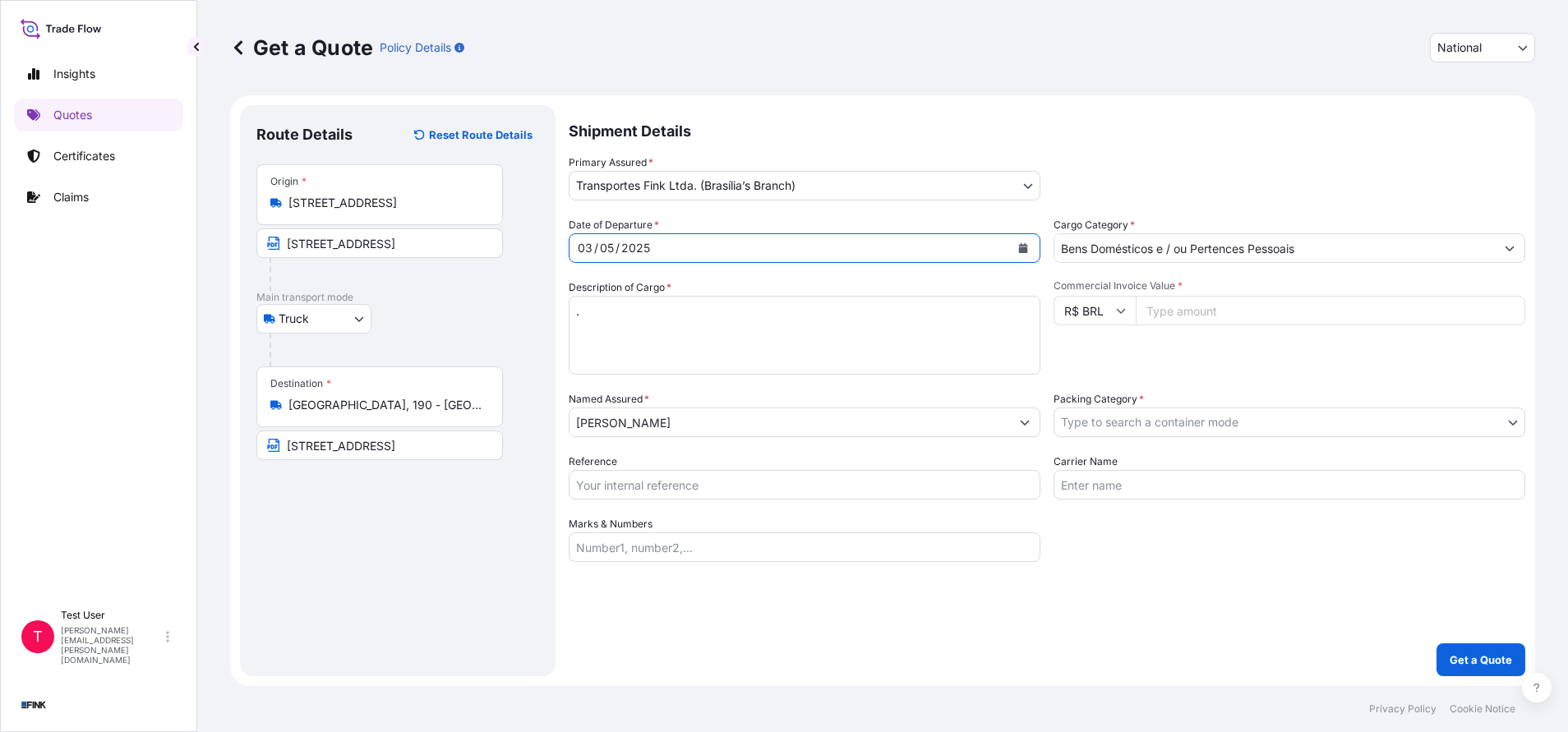
click at [1171, 309] on input "Commercial Invoice Value *" at bounding box center [1330, 310] width 390 height 30
paste input "250000.00"
type input "250000.00"
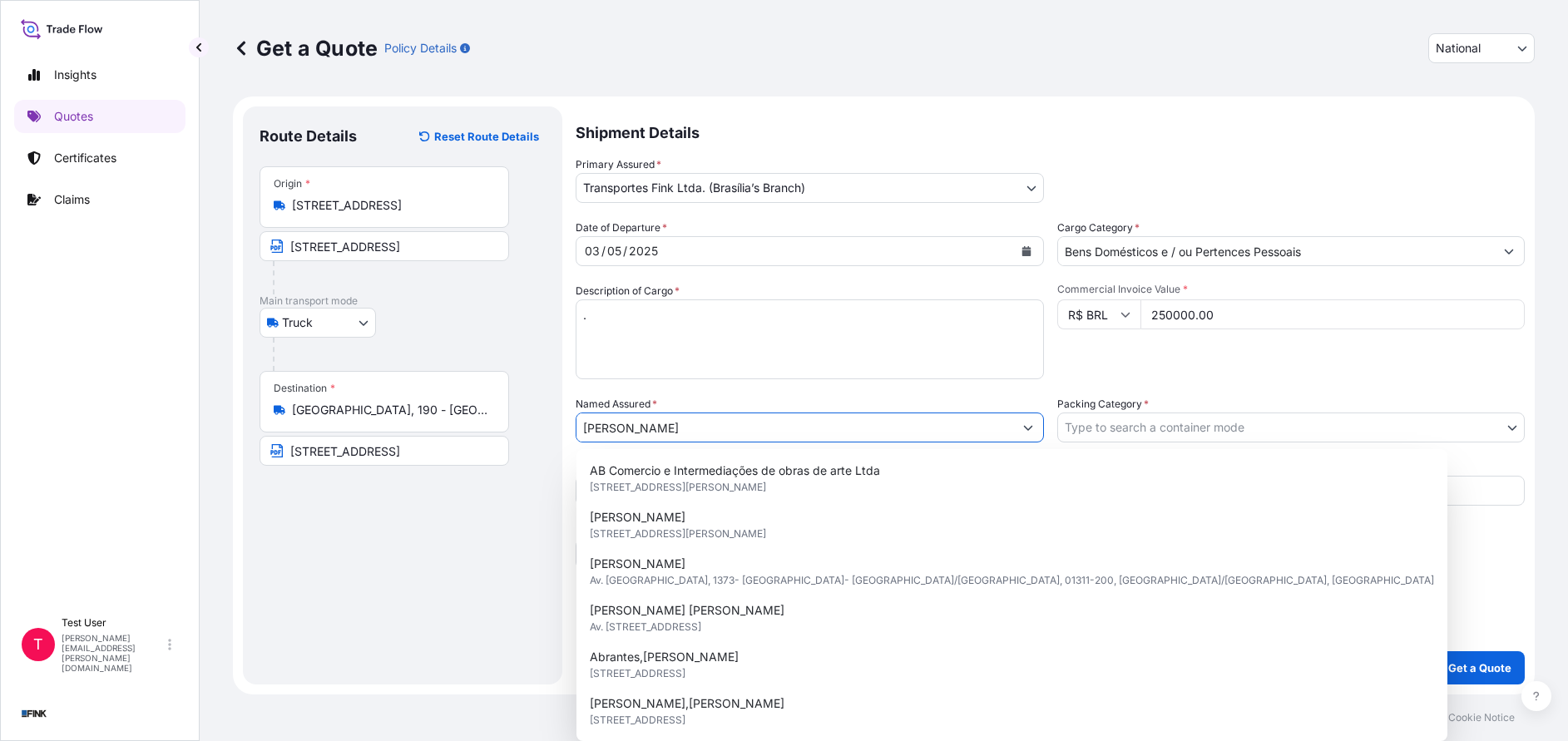
drag, startPoint x: 758, startPoint y: 424, endPoint x: 529, endPoint y: 423, distance: 229.0
click at [529, 423] on form "Route Details Reset Route Details Place of loading Road / [GEOGRAPHIC_DATA] / I…" at bounding box center [884, 396] width 1302 height 598
paste input "Coleção [PERSON_NAME]"
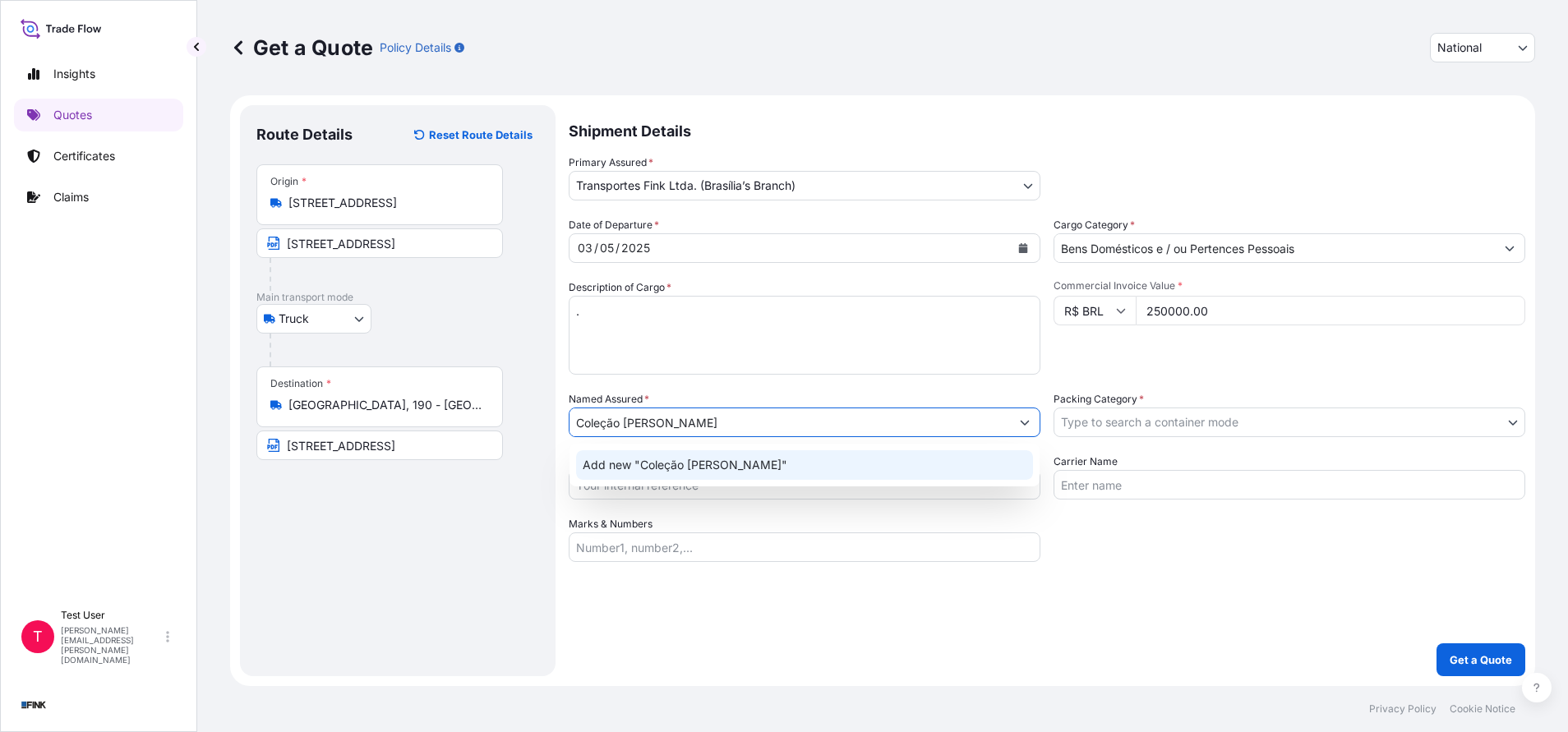
click at [628, 461] on span "Add new "Coleção [PERSON_NAME]"" at bounding box center [685, 465] width 205 height 16
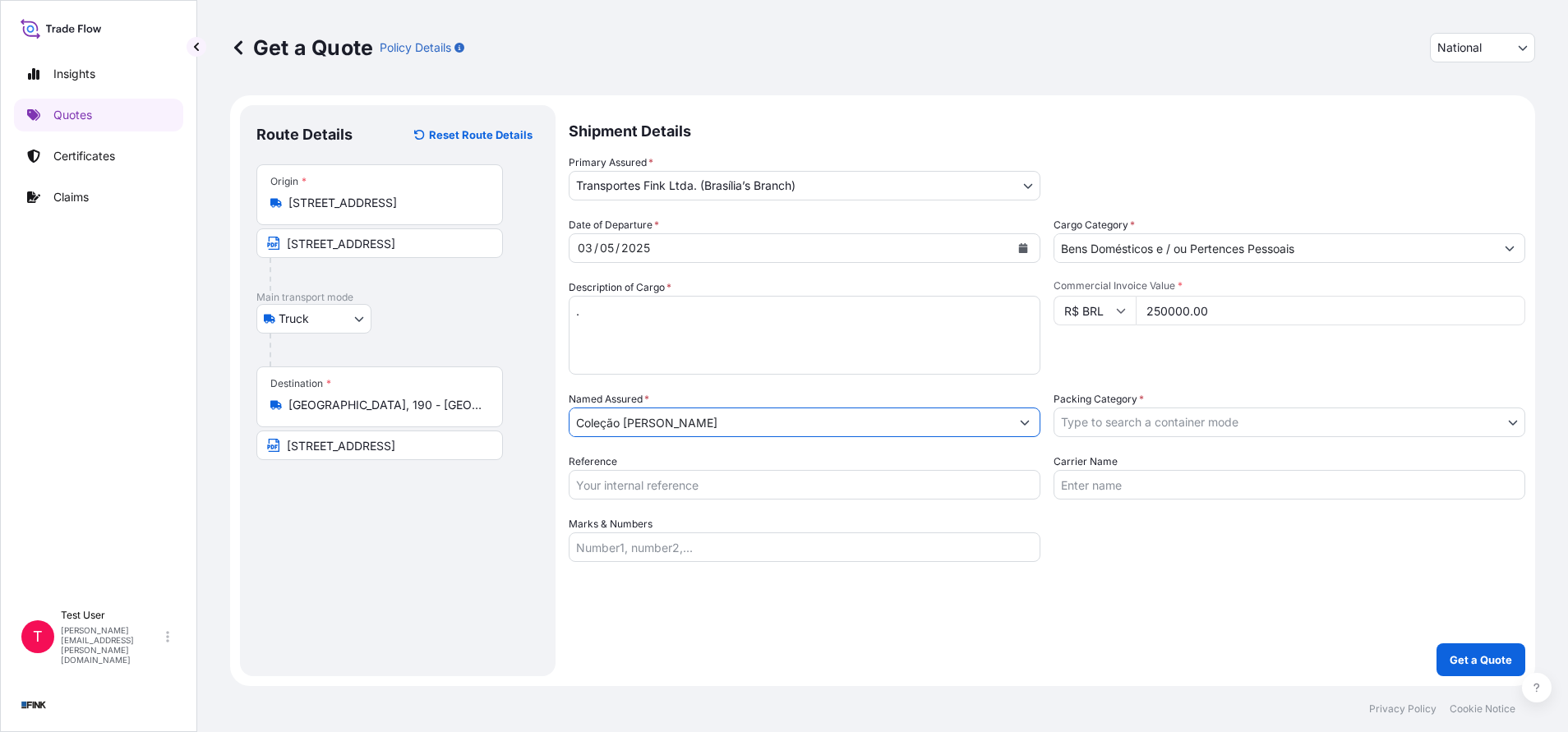
type input "Coleção [PERSON_NAME]"
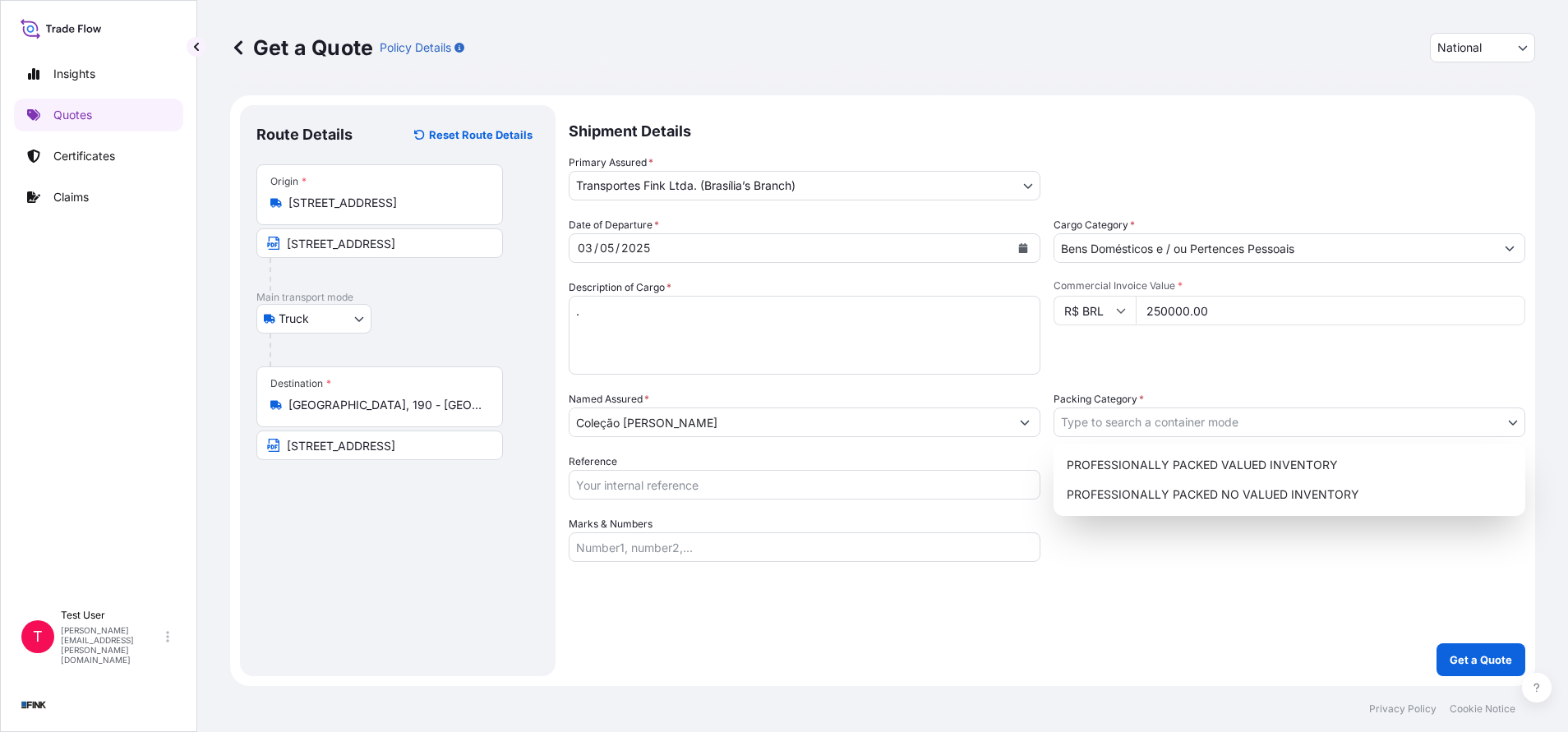
click at [1127, 423] on body "12 options available. 0 options available. 1 option available. Insights Quotes …" at bounding box center [784, 366] width 1568 height 732
click at [1088, 473] on div "PROFESSIONALLY PACKED VALUED INVENTORY" at bounding box center [1289, 464] width 459 height 30
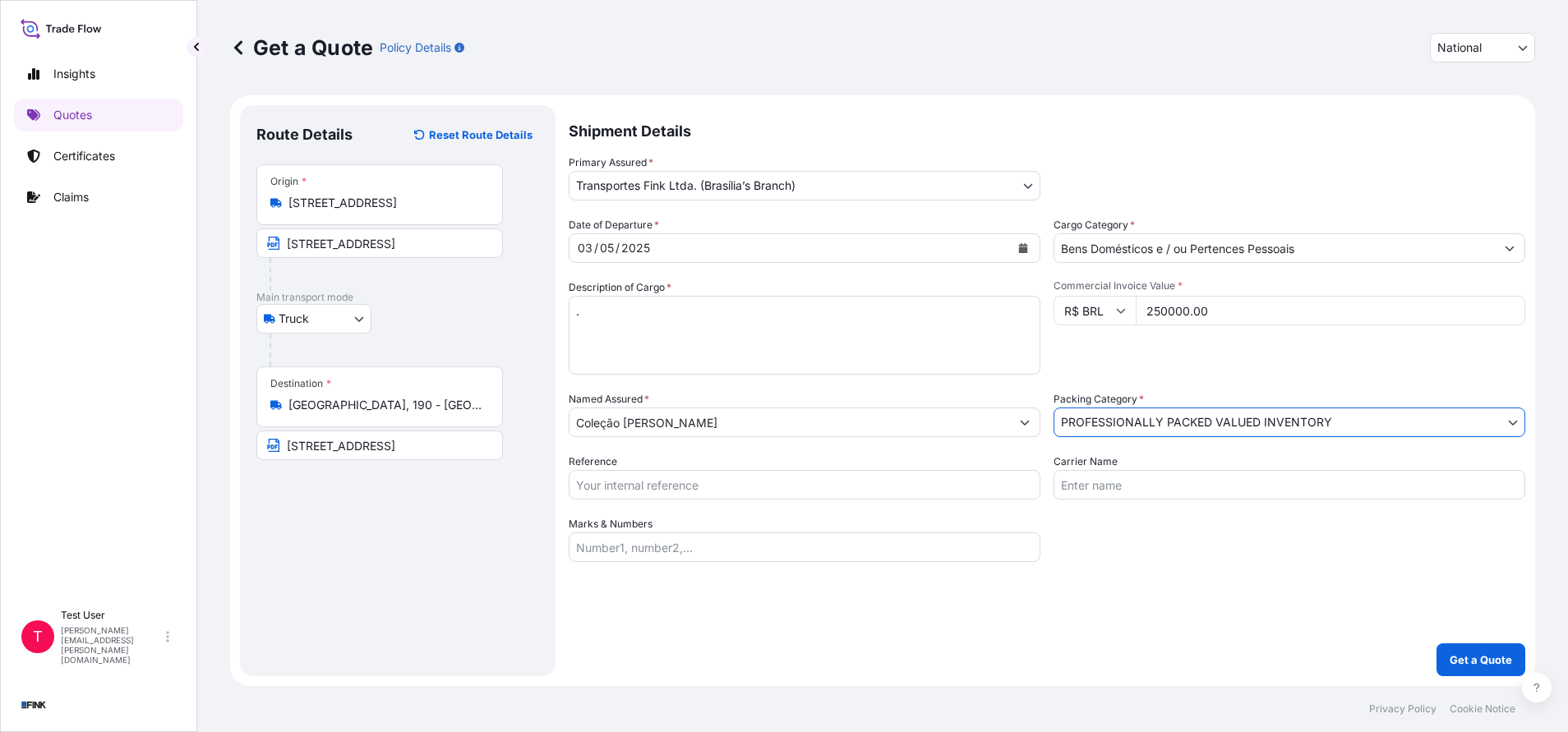
click at [685, 489] on input "Reference" at bounding box center [804, 484] width 471 height 30
paste input "08N-0010-25 OA DDR"
type input "08N-0010-25 OA DDR"
click at [1480, 669] on button "Get a Quote" at bounding box center [1480, 659] width 89 height 33
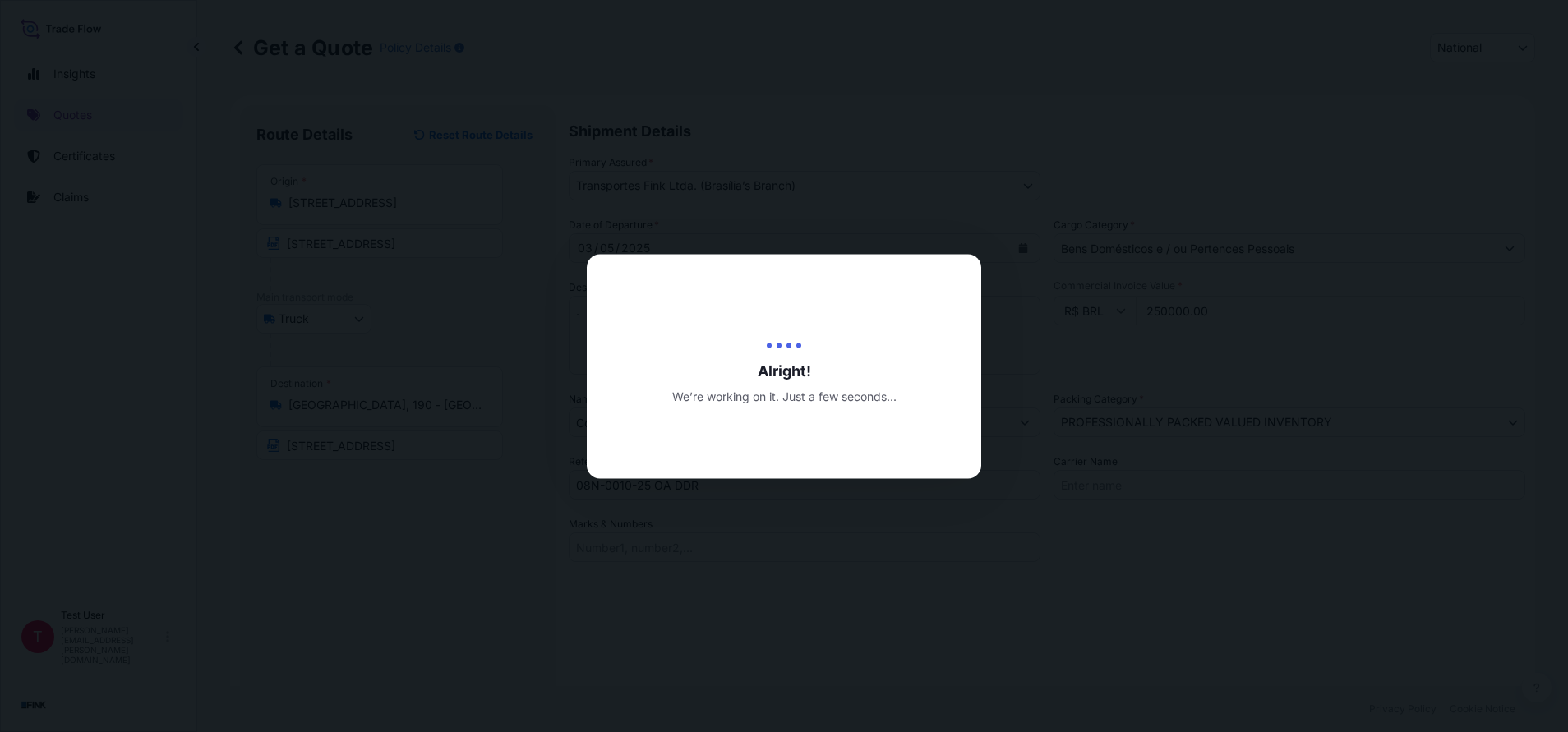
type input "[DATE]"
select select "Truck"
select select "32184"
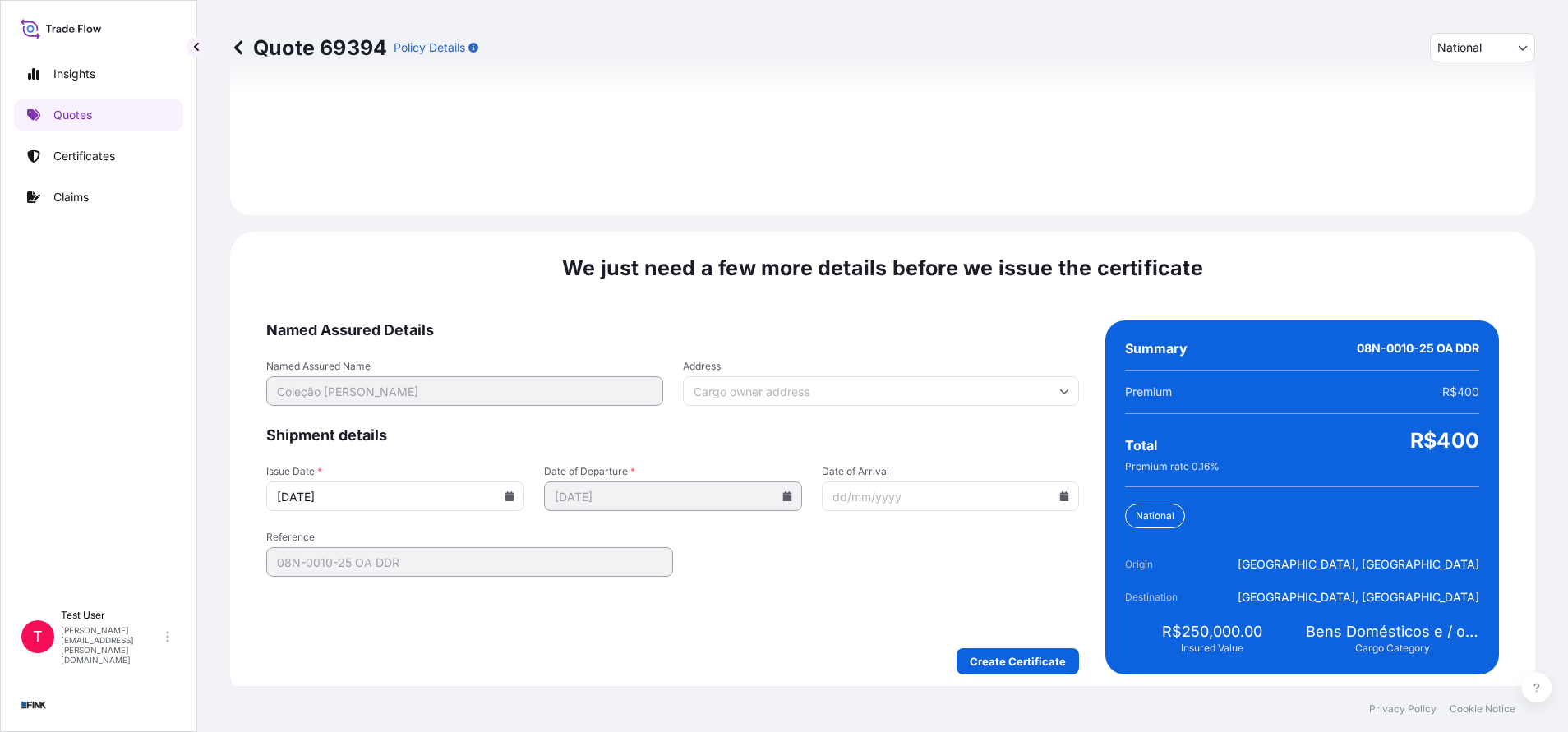
scroll to position [1888, 0]
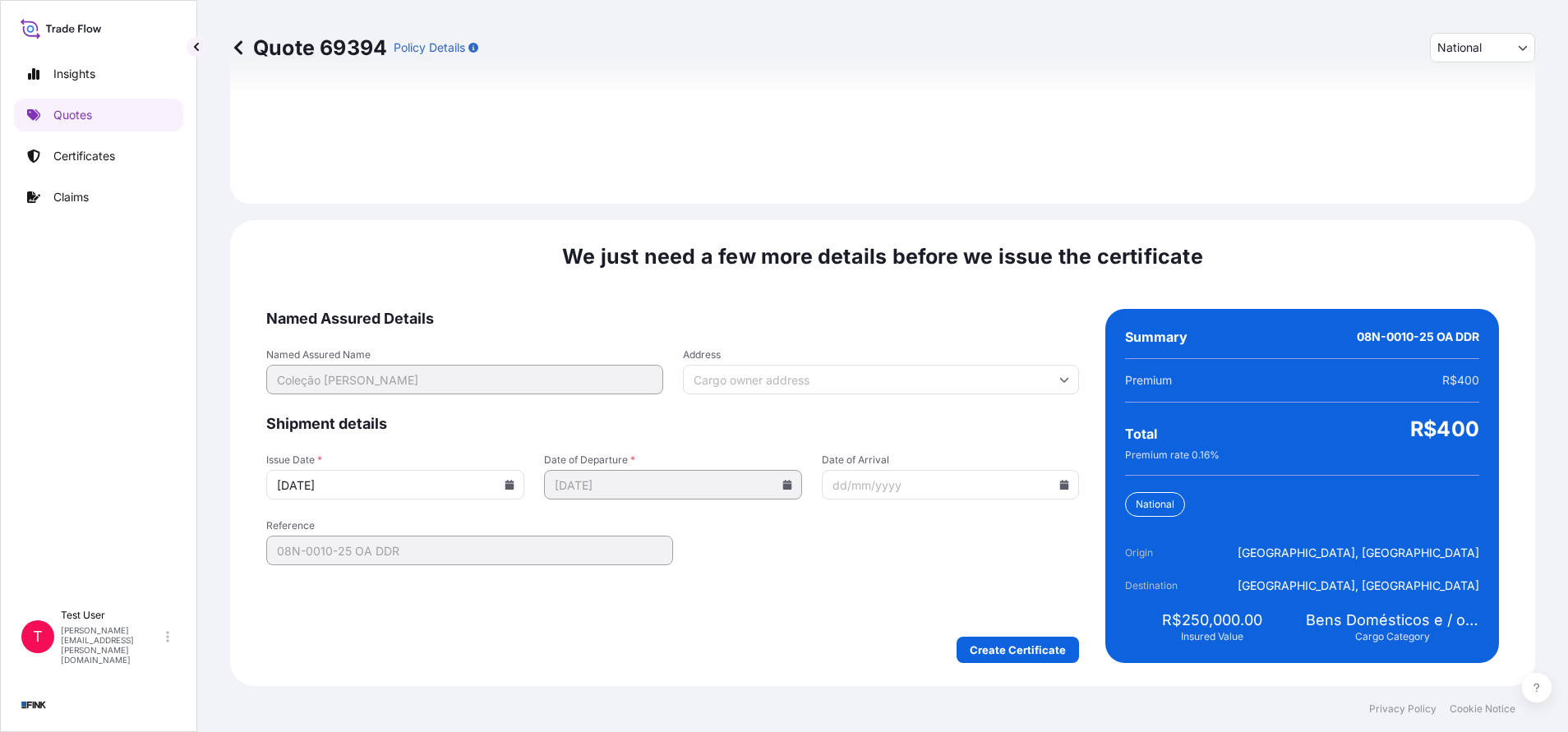
click at [830, 370] on input "Address" at bounding box center [881, 379] width 397 height 30
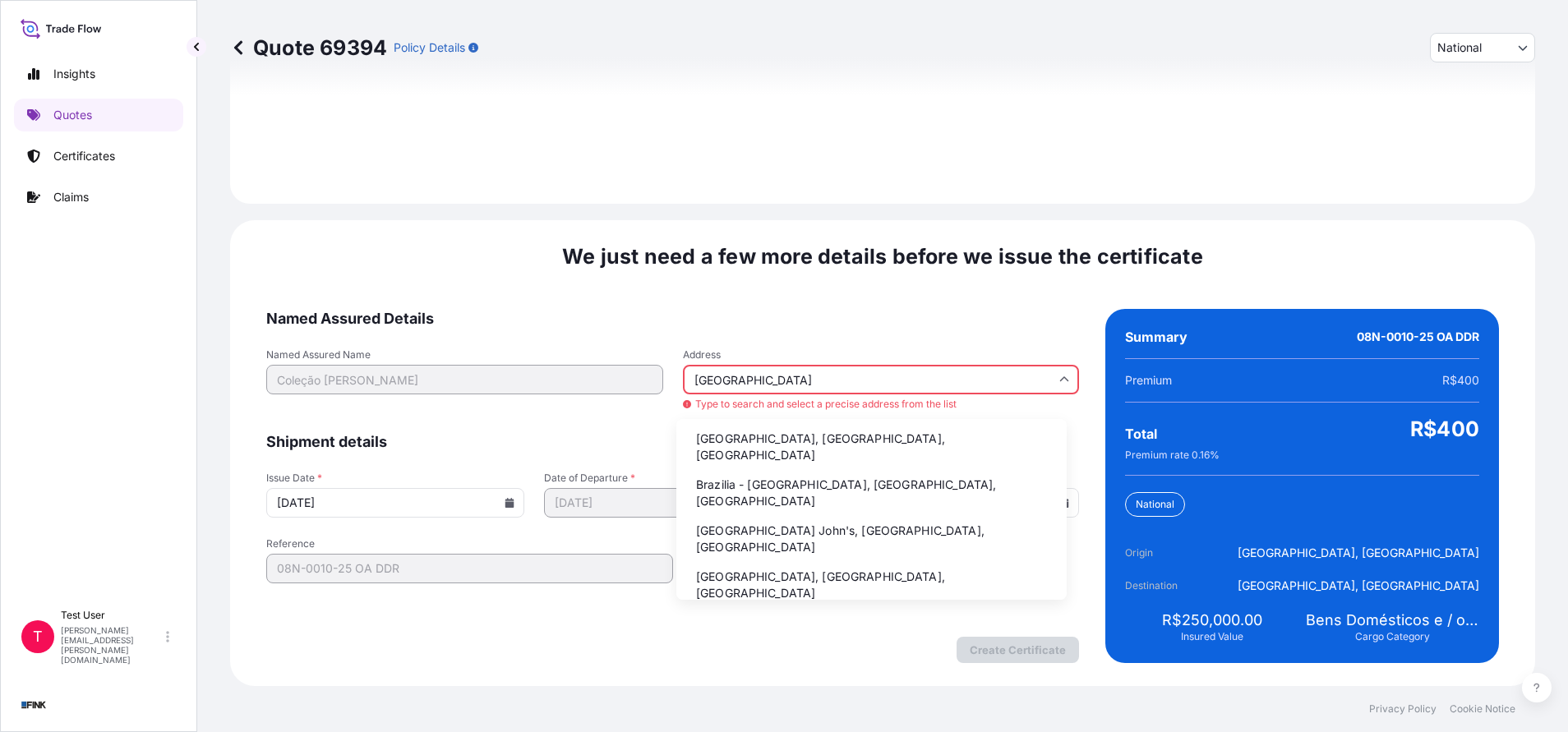
click at [730, 474] on li "Brazilia - [GEOGRAPHIC_DATA], [GEOGRAPHIC_DATA], [GEOGRAPHIC_DATA]" at bounding box center [871, 493] width 377 height 43
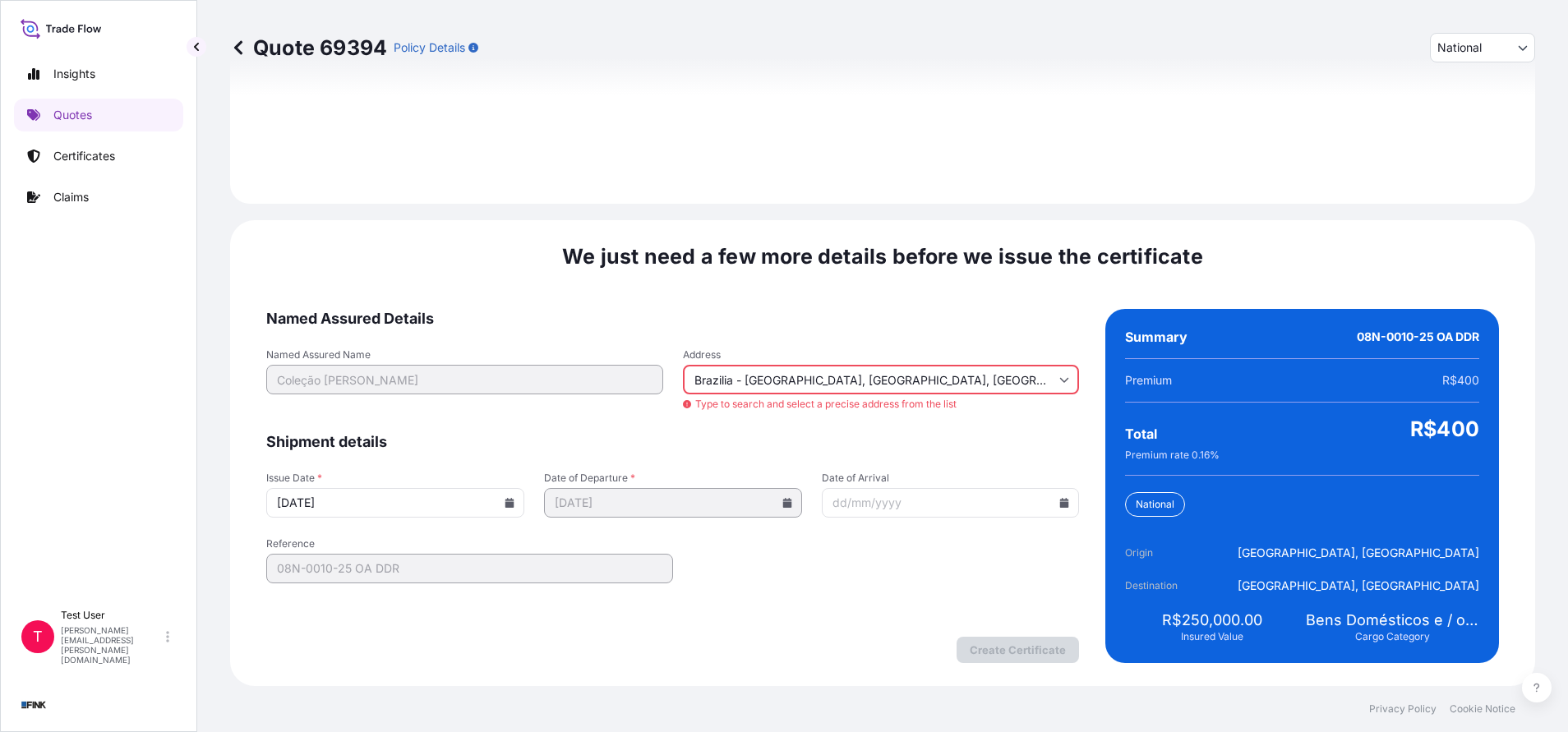
type input "[GEOGRAPHIC_DATA], [GEOGRAPHIC_DATA], [GEOGRAPHIC_DATA]"
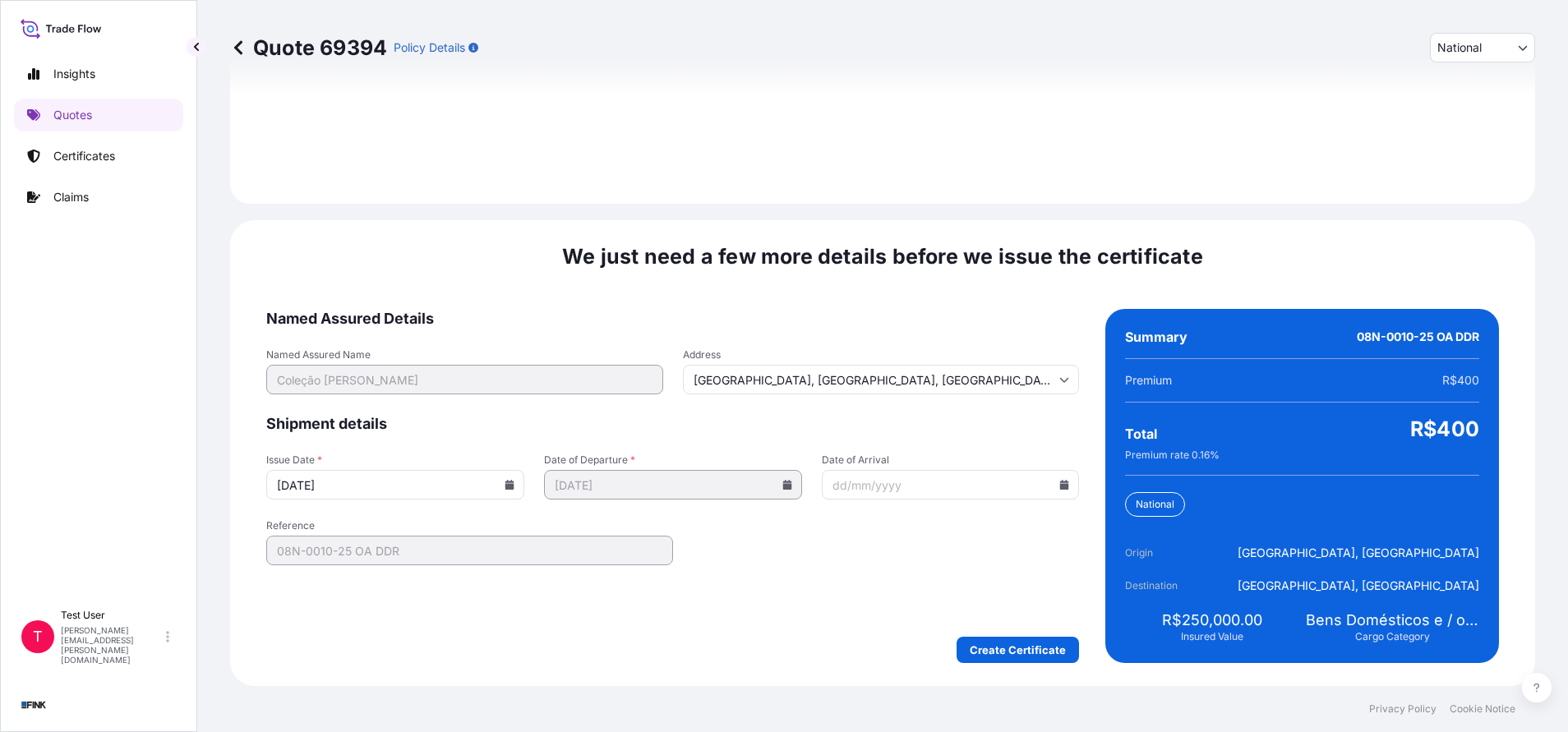
click at [506, 482] on icon at bounding box center [510, 484] width 9 height 10
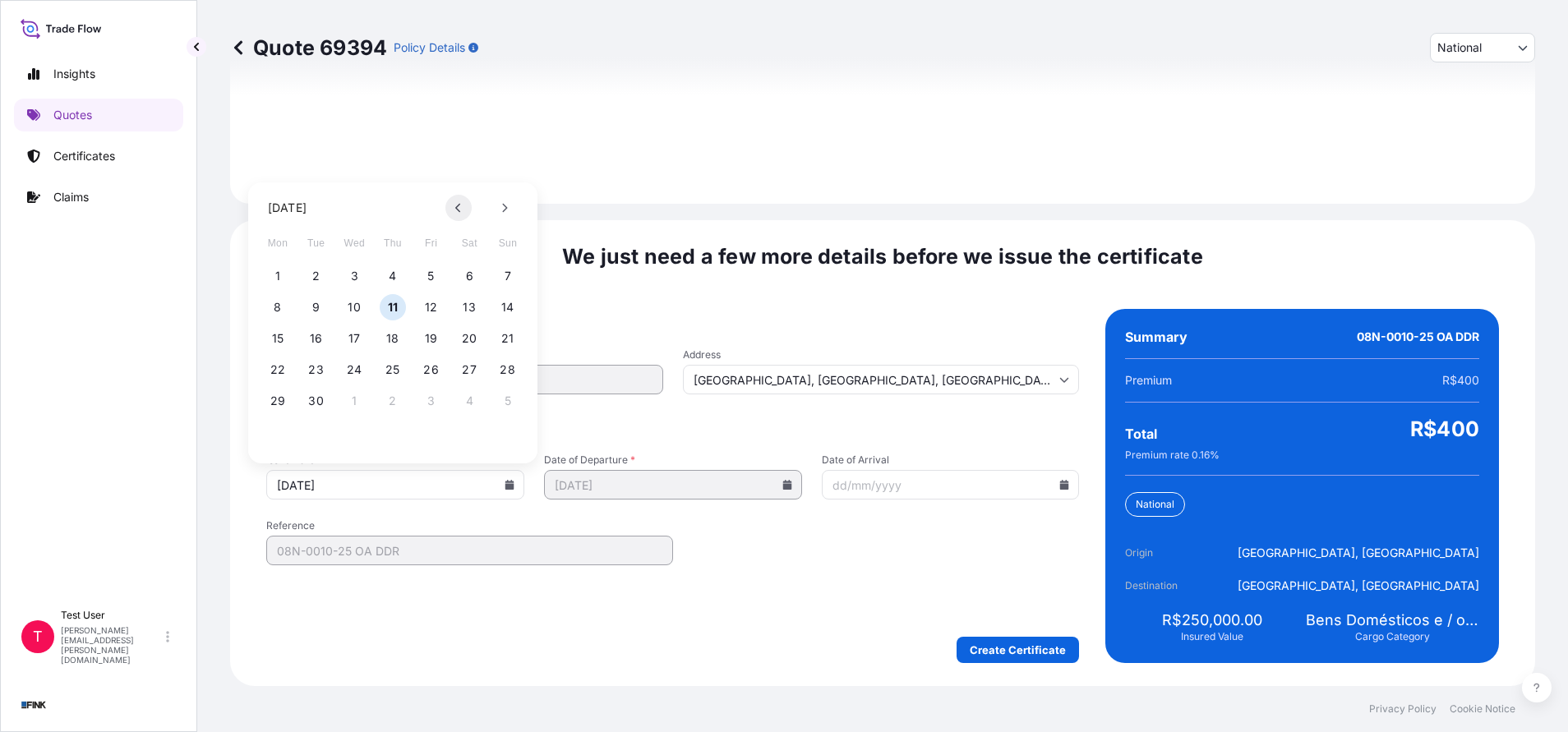
click at [457, 206] on icon at bounding box center [458, 207] width 6 height 10
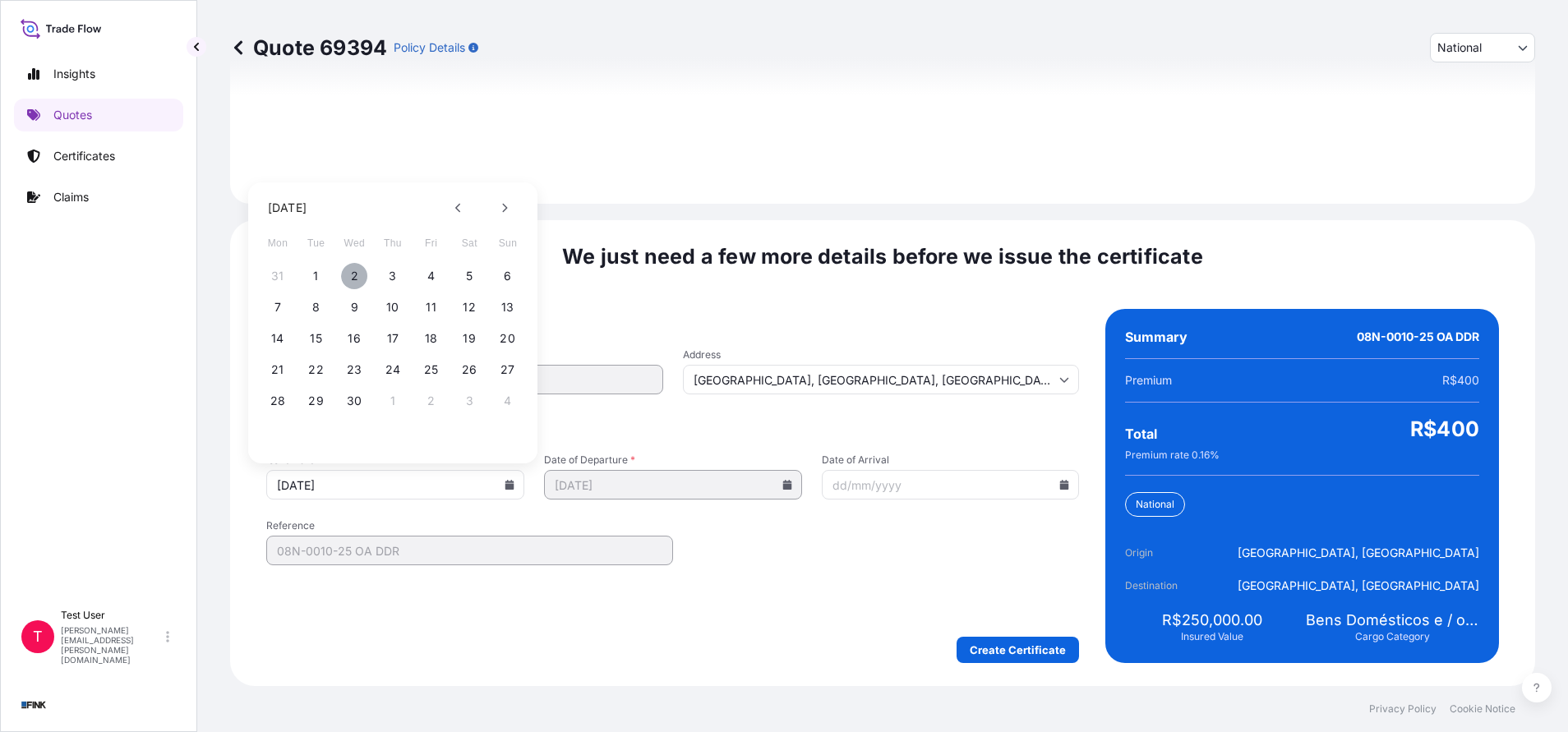
click at [355, 275] on button "2" at bounding box center [354, 276] width 26 height 26
type input "[DATE]"
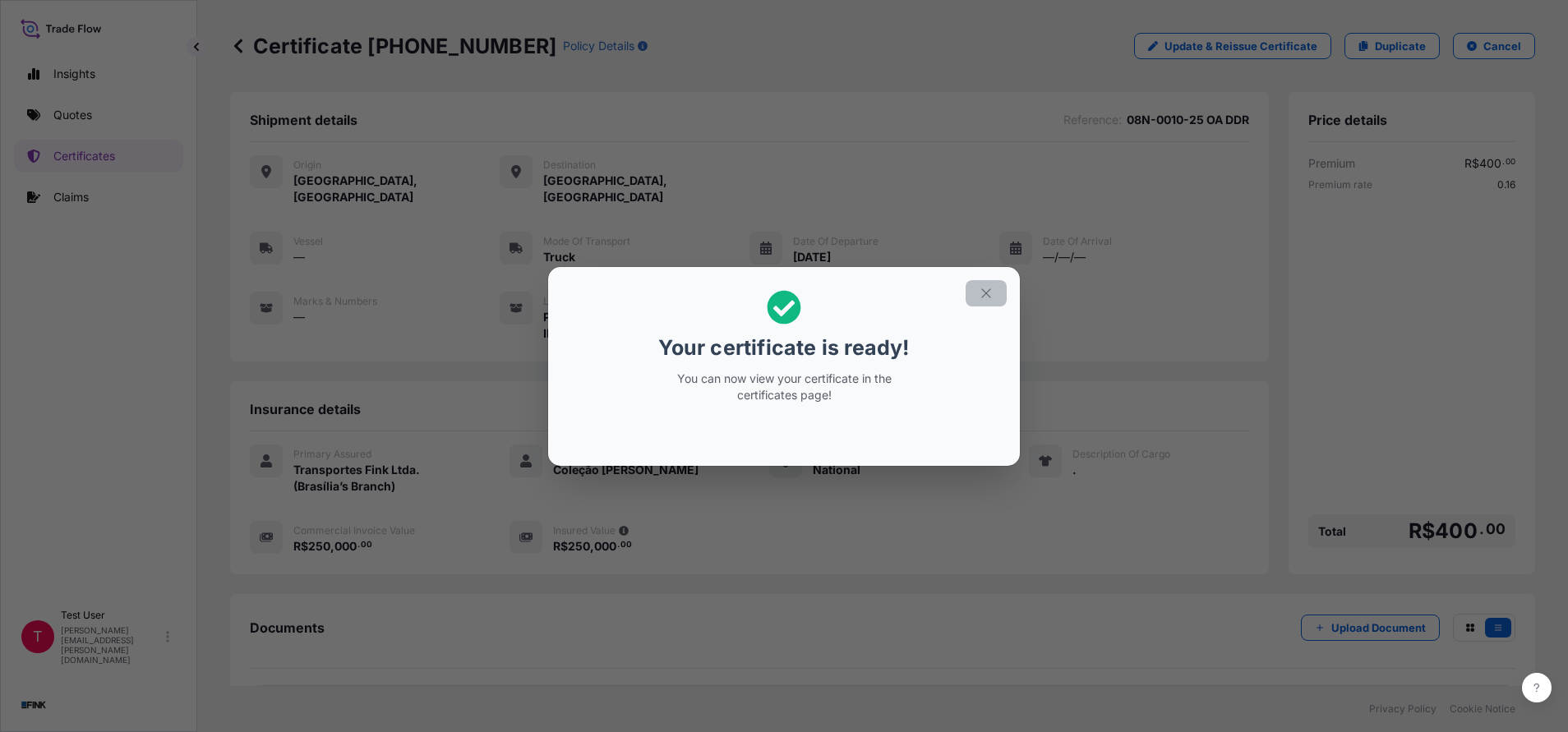
click at [983, 298] on icon "button" at bounding box center [986, 293] width 14 height 14
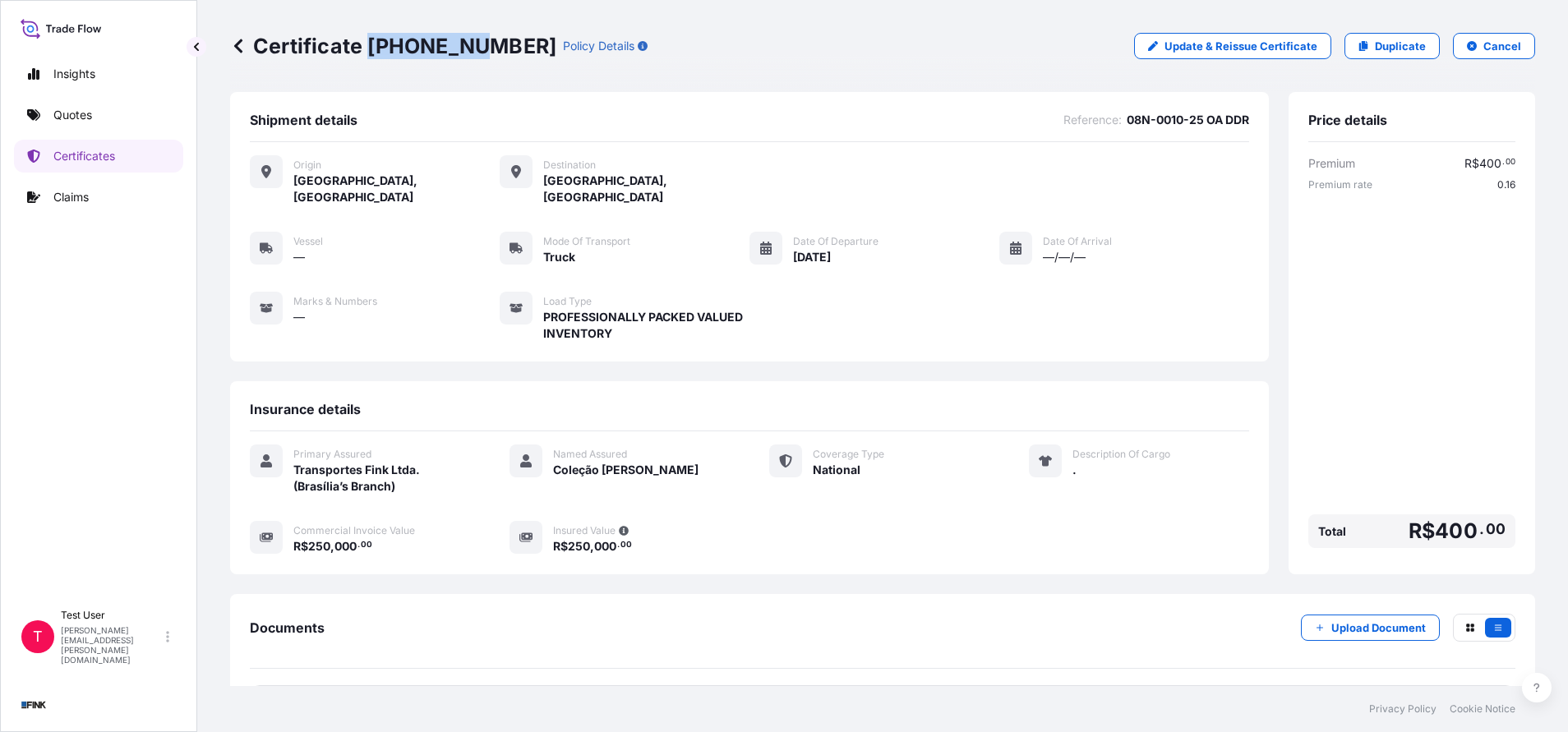
drag, startPoint x: 367, startPoint y: 48, endPoint x: 469, endPoint y: 48, distance: 102.0
click at [469, 48] on p "Certificate [PHONE_NUMBER]" at bounding box center [392, 46] width 326 height 26
click at [1396, 48] on p "Duplicate" at bounding box center [1400, 46] width 51 height 16
select select "national"
select select "Truck"
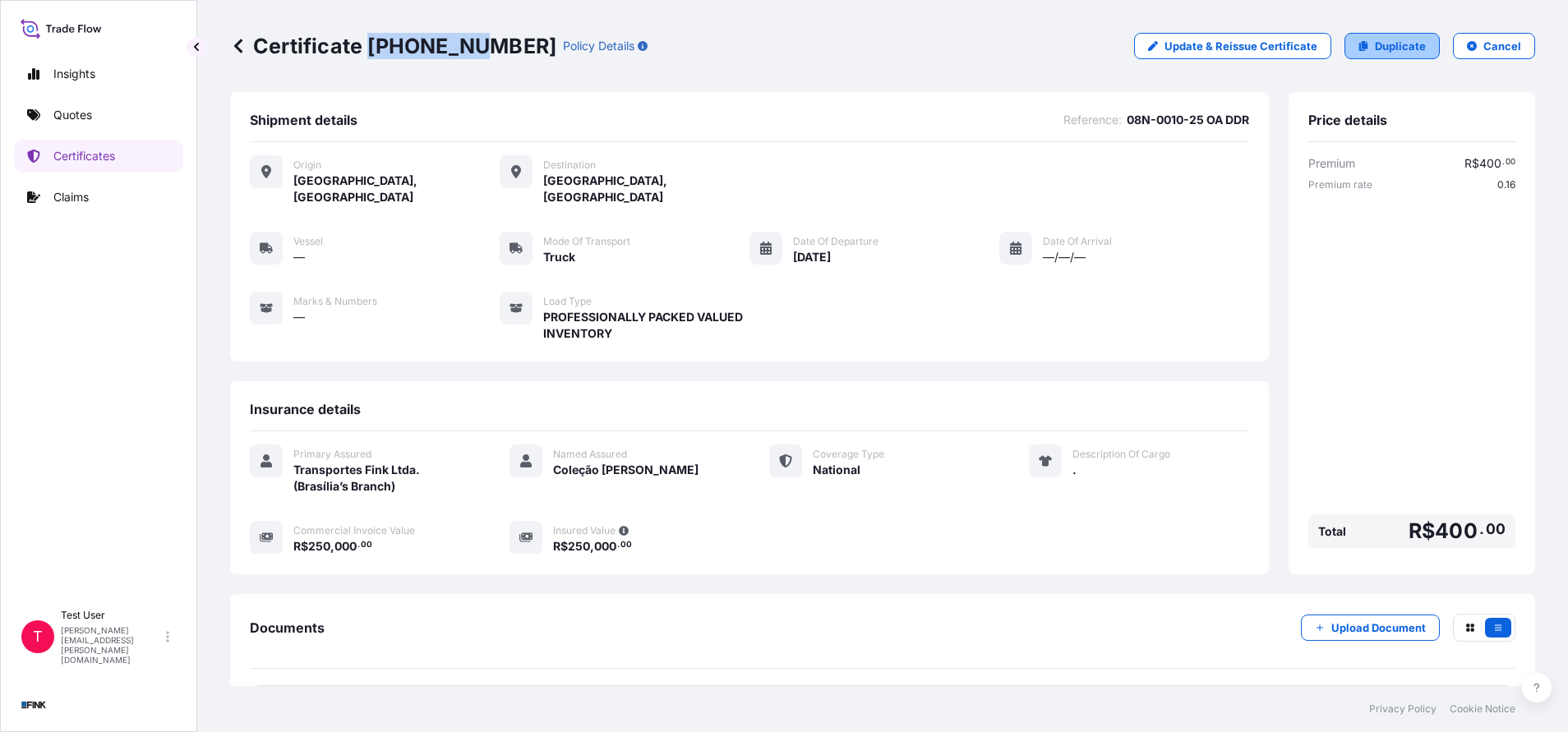
select select "32184"
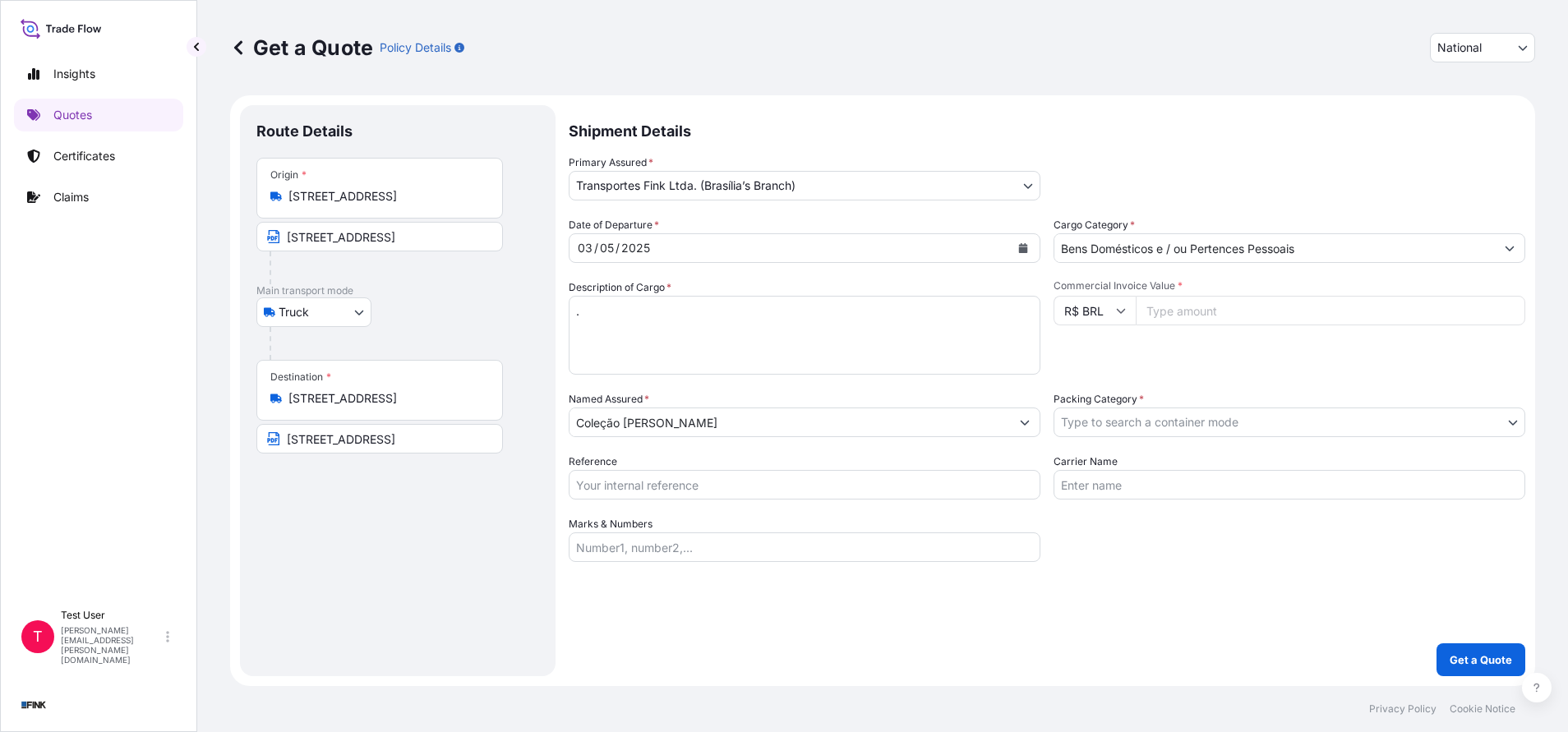
click at [357, 199] on input "[STREET_ADDRESS]" at bounding box center [385, 197] width 194 height 16
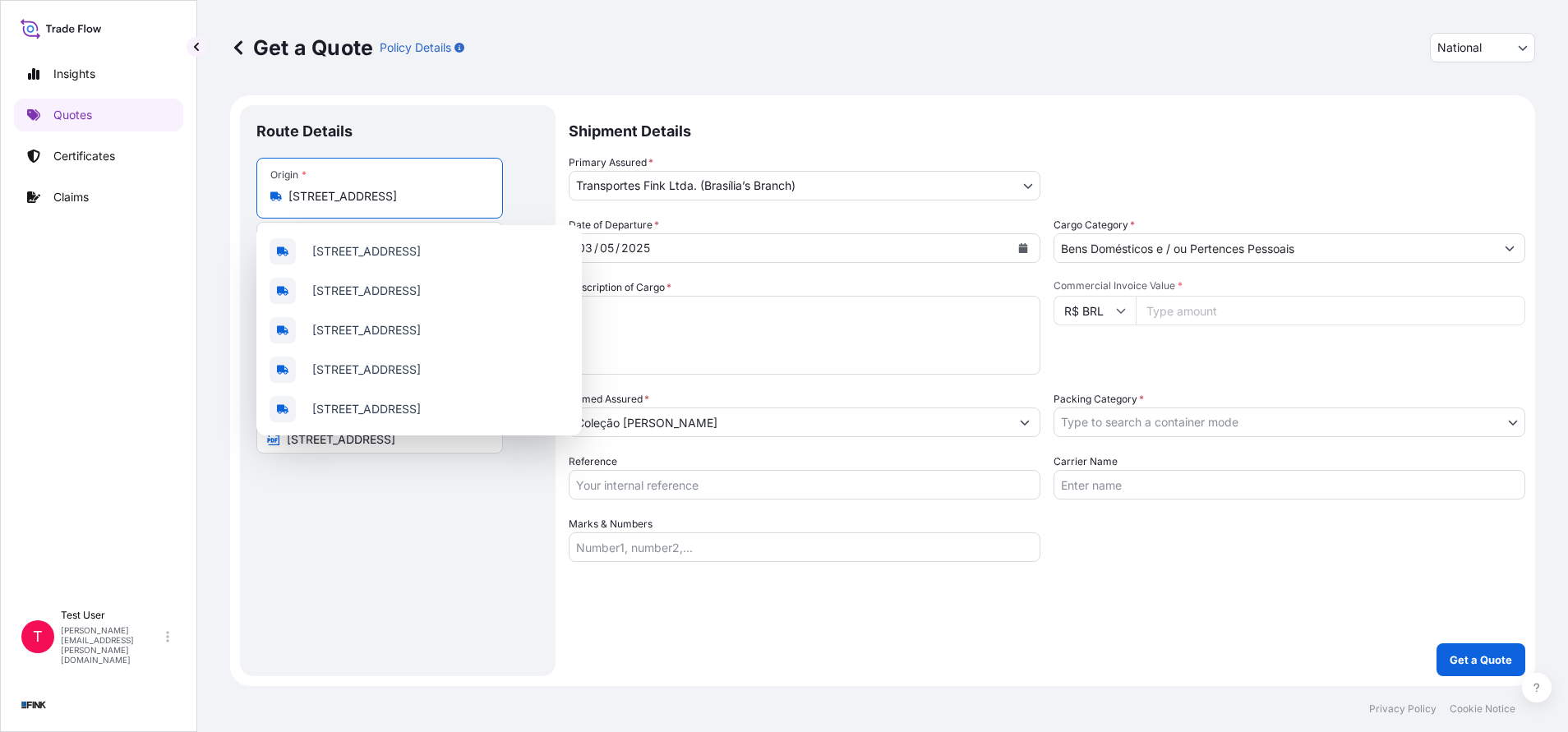
click at [357, 199] on input "[STREET_ADDRESS]" at bounding box center [385, 197] width 194 height 16
paste input "[STREET_ADDRESS][PERSON_NAME]"
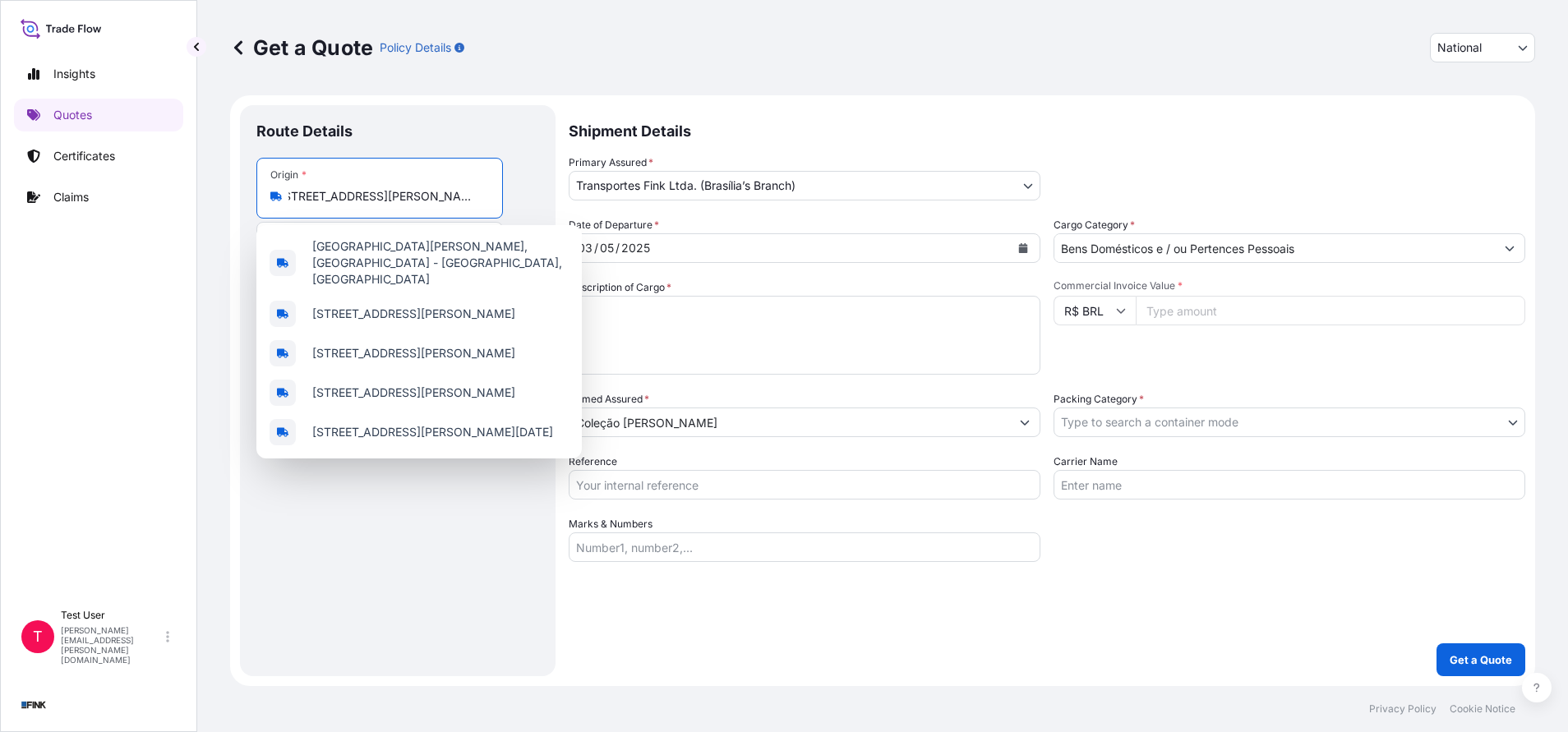
scroll to position [0, 88]
click at [403, 305] on span "[STREET_ADDRESS][PERSON_NAME]" at bounding box center [414, 313] width 203 height 16
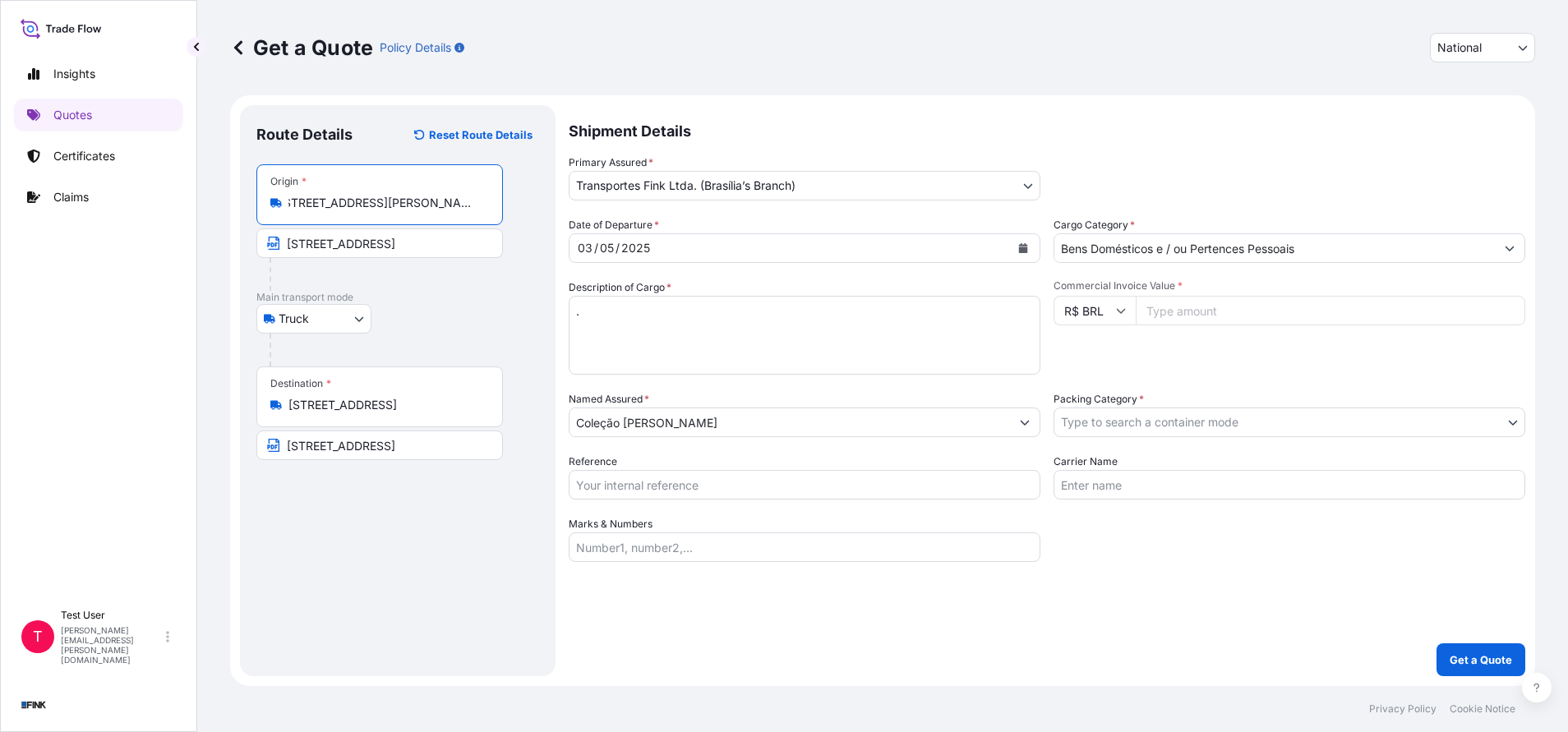
type input "[STREET_ADDRESS][PERSON_NAME]"
click at [368, 240] on input "[STREET_ADDRESS]" at bounding box center [379, 243] width 246 height 30
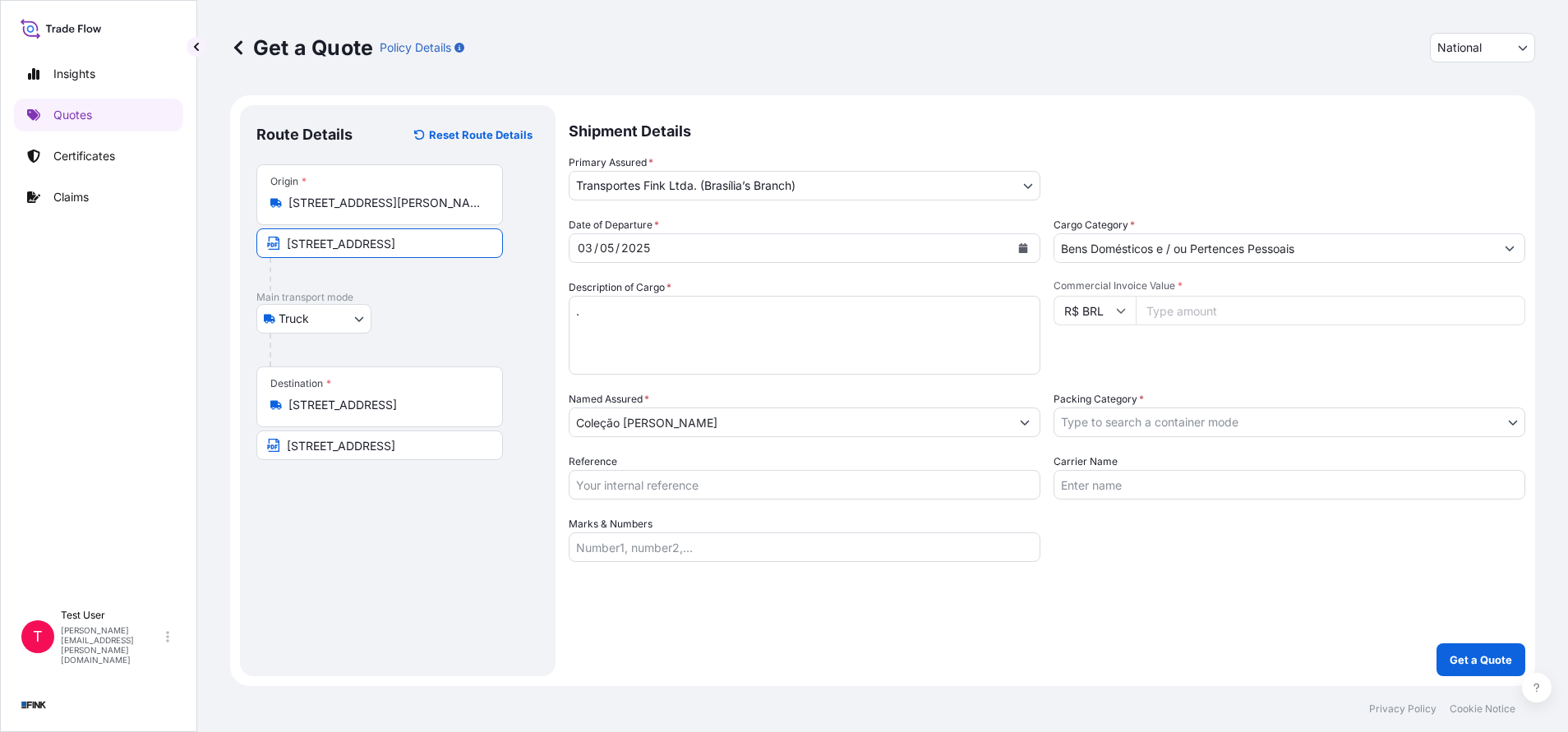
paste input "[STREET_ADDRESS][PERSON_NAME]"
type input "[STREET_ADDRESS][PERSON_NAME]"
click at [359, 405] on input "[STREET_ADDRESS]" at bounding box center [385, 405] width 194 height 16
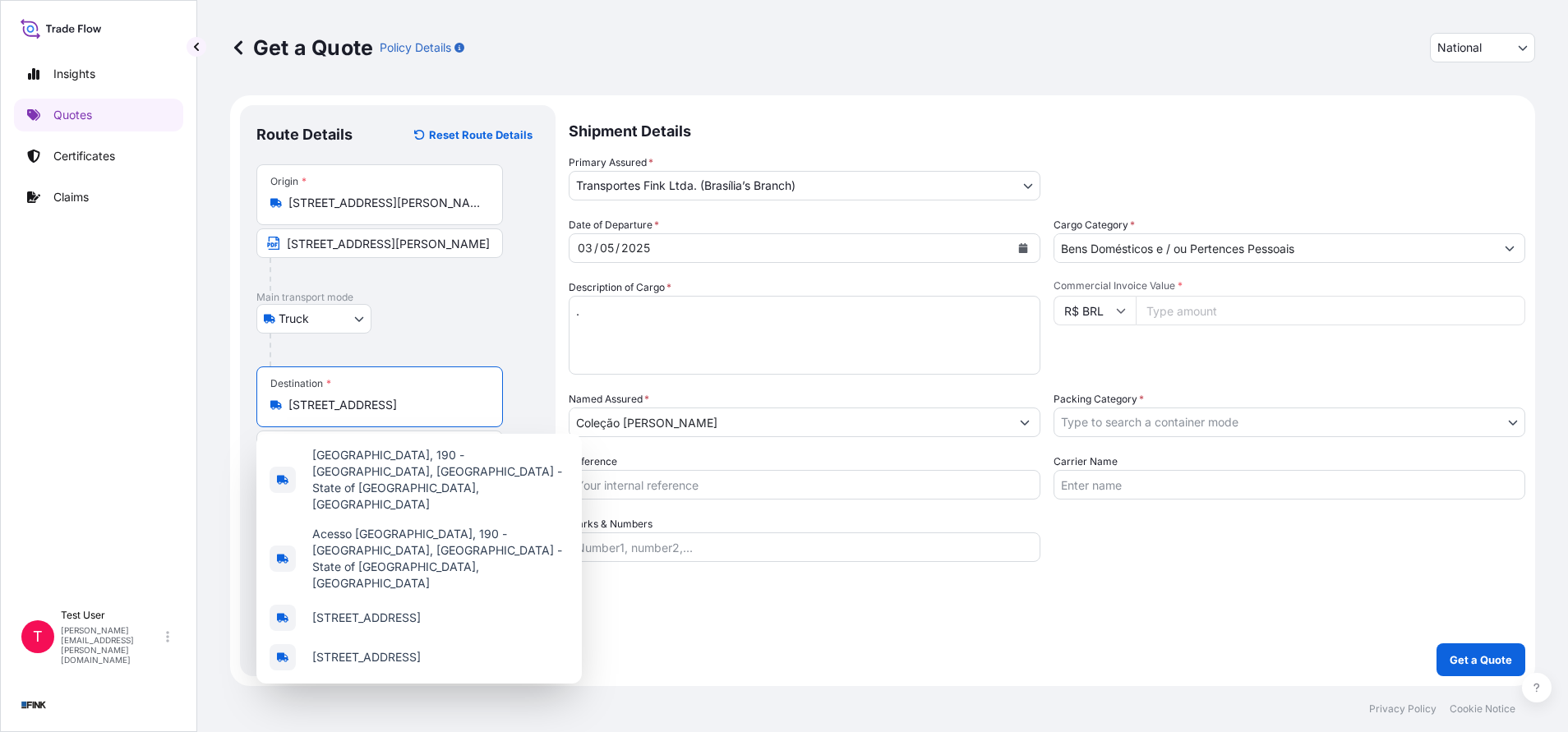
click at [359, 405] on input "[STREET_ADDRESS]" at bounding box center [385, 405] width 194 height 16
paste input "Rua B, 20 Conceição do Igagua - Brumadinho"
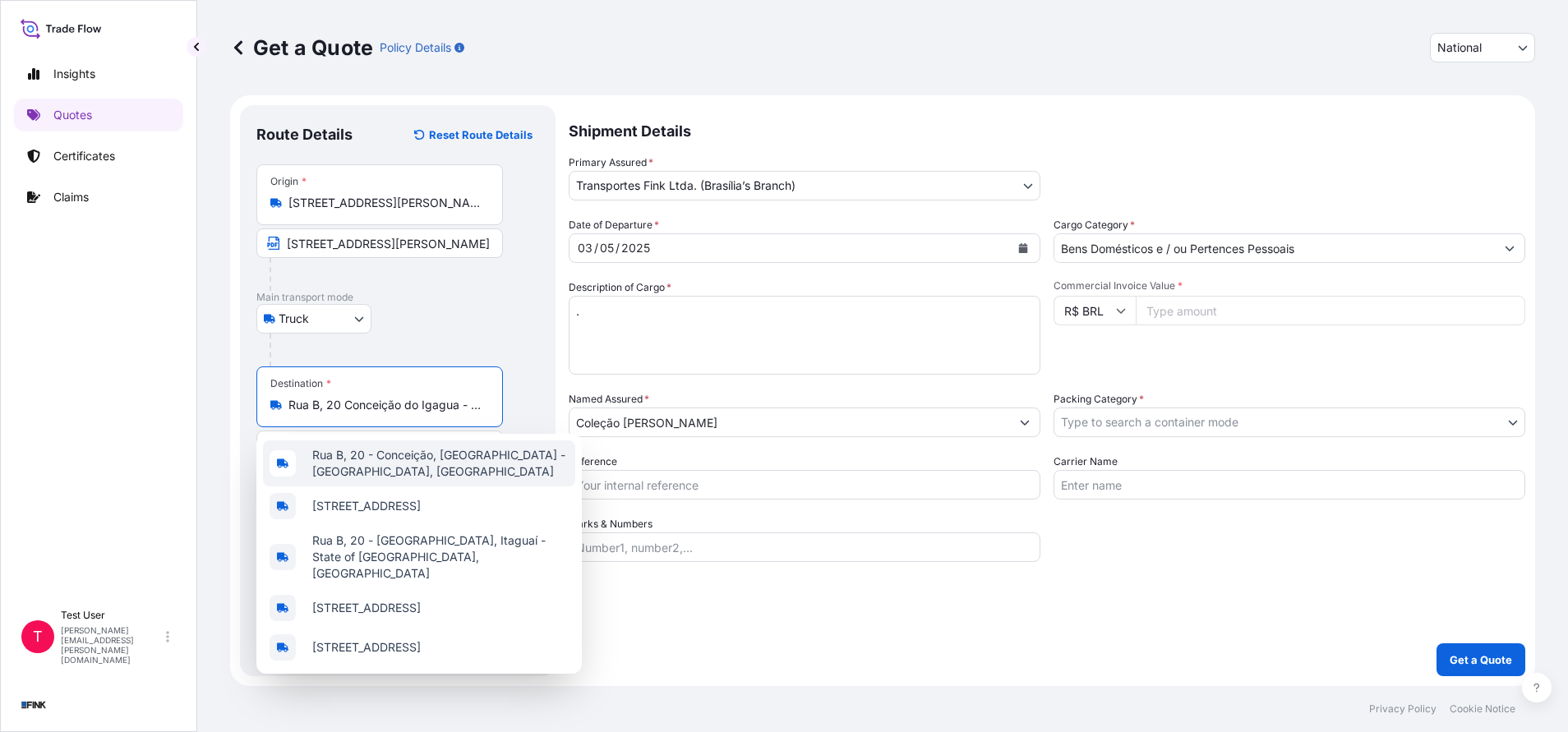
click at [404, 465] on span "Rua B, 20 - Conceição, [GEOGRAPHIC_DATA] - [GEOGRAPHIC_DATA], [GEOGRAPHIC_DATA]" at bounding box center [440, 463] width 256 height 33
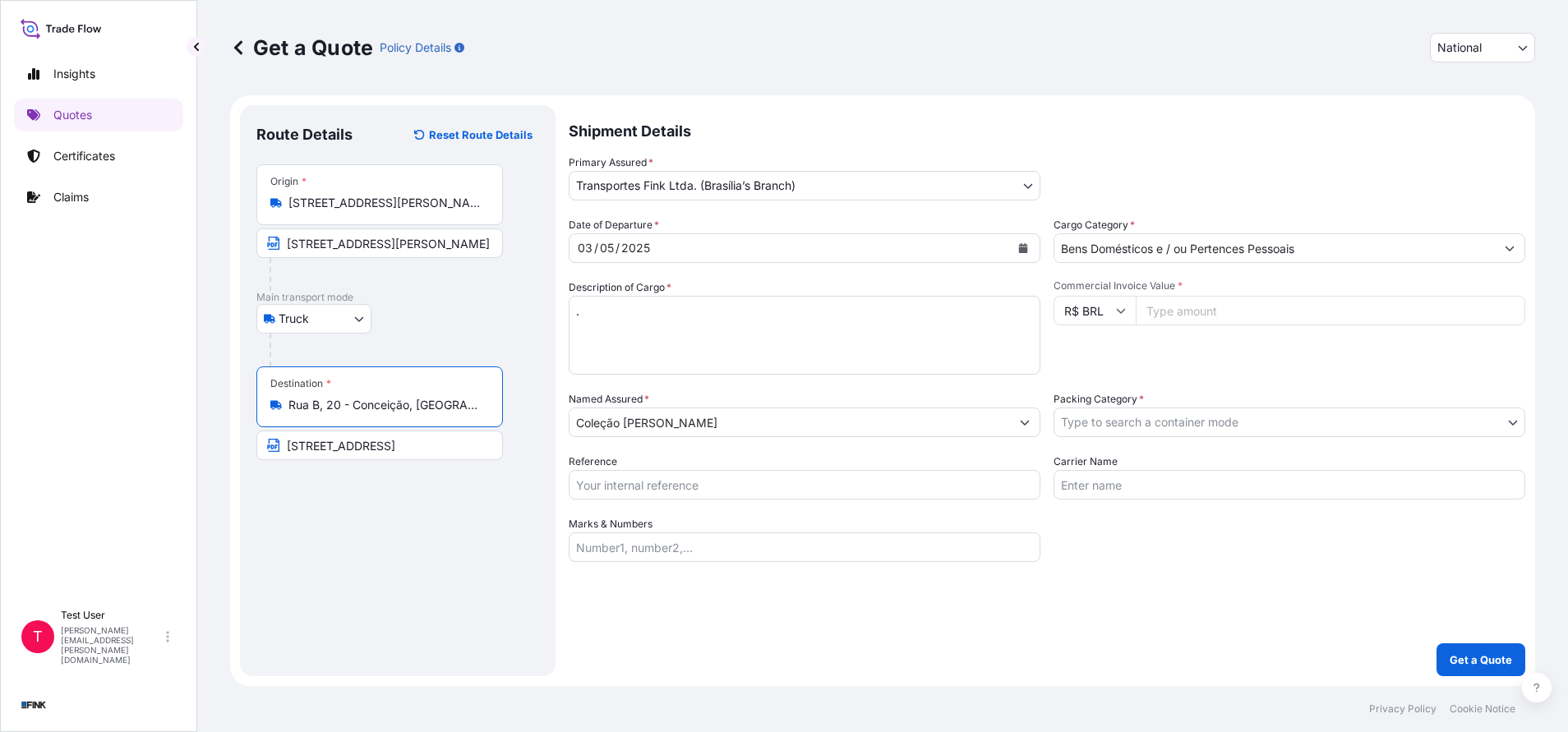
type input "Rua B, 20 - Conceição, [GEOGRAPHIC_DATA] - [GEOGRAPHIC_DATA], [GEOGRAPHIC_DATA]"
click at [363, 450] on input "[STREET_ADDRESS]" at bounding box center [379, 445] width 246 height 30
paste input "Rua B, 20 Conceição do Igagua - Brumadinho"
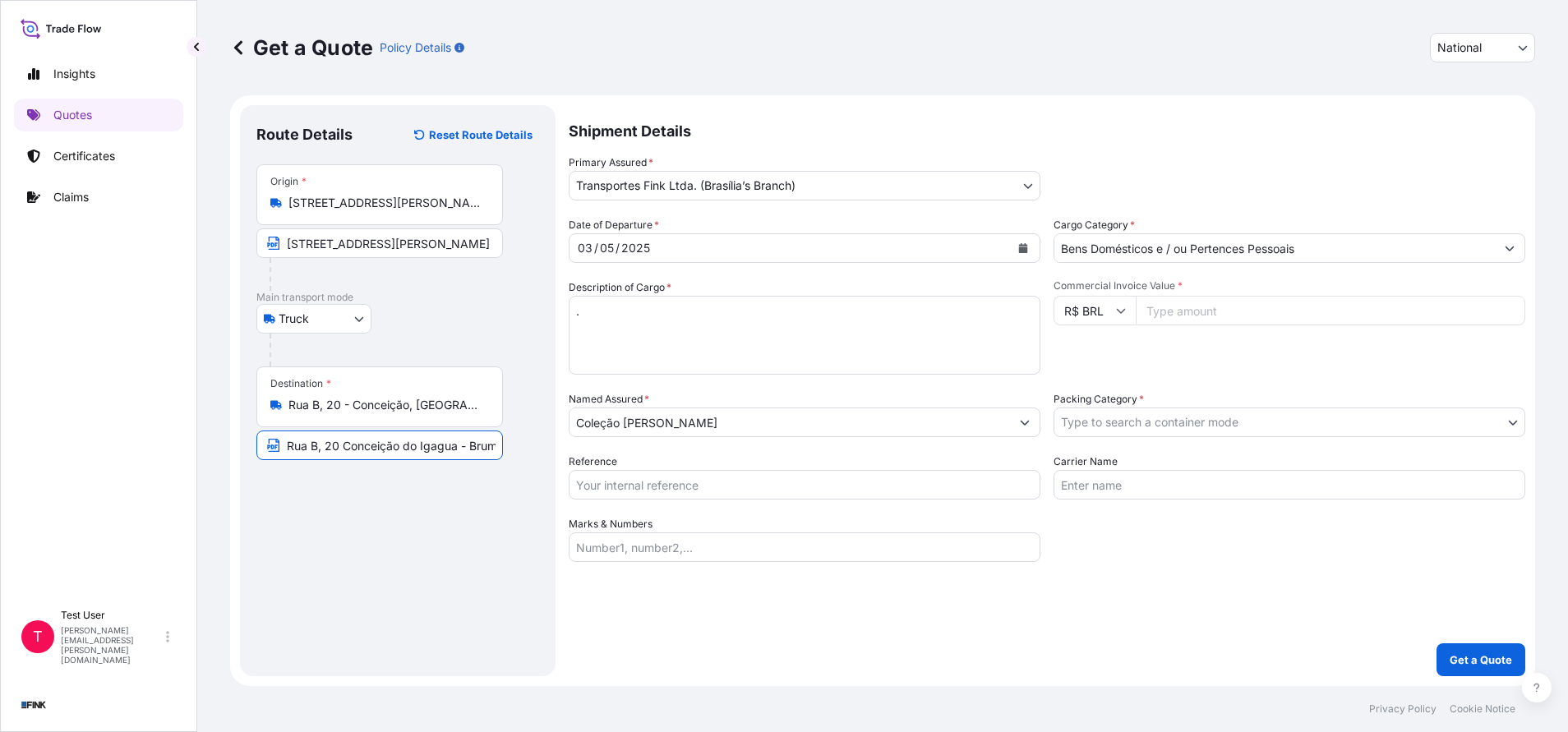
scroll to position [0, 40]
type input "Rua B, 20 Conceição do Igagua - Brumadinho"
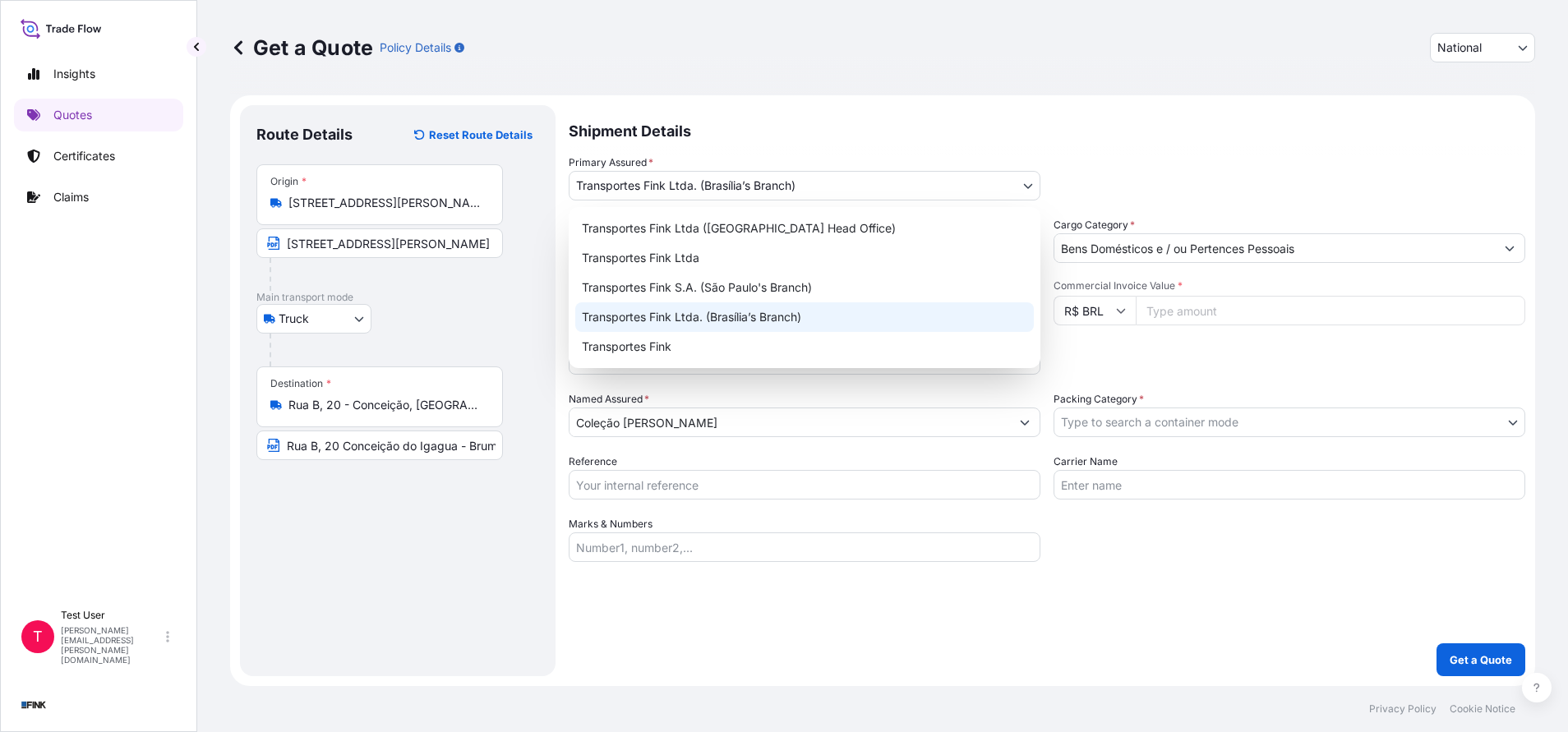
click at [1027, 180] on body "Insights Quotes Certificates Claims T Test User [PERSON_NAME][EMAIL_ADDRESS][PE…" at bounding box center [784, 366] width 1568 height 732
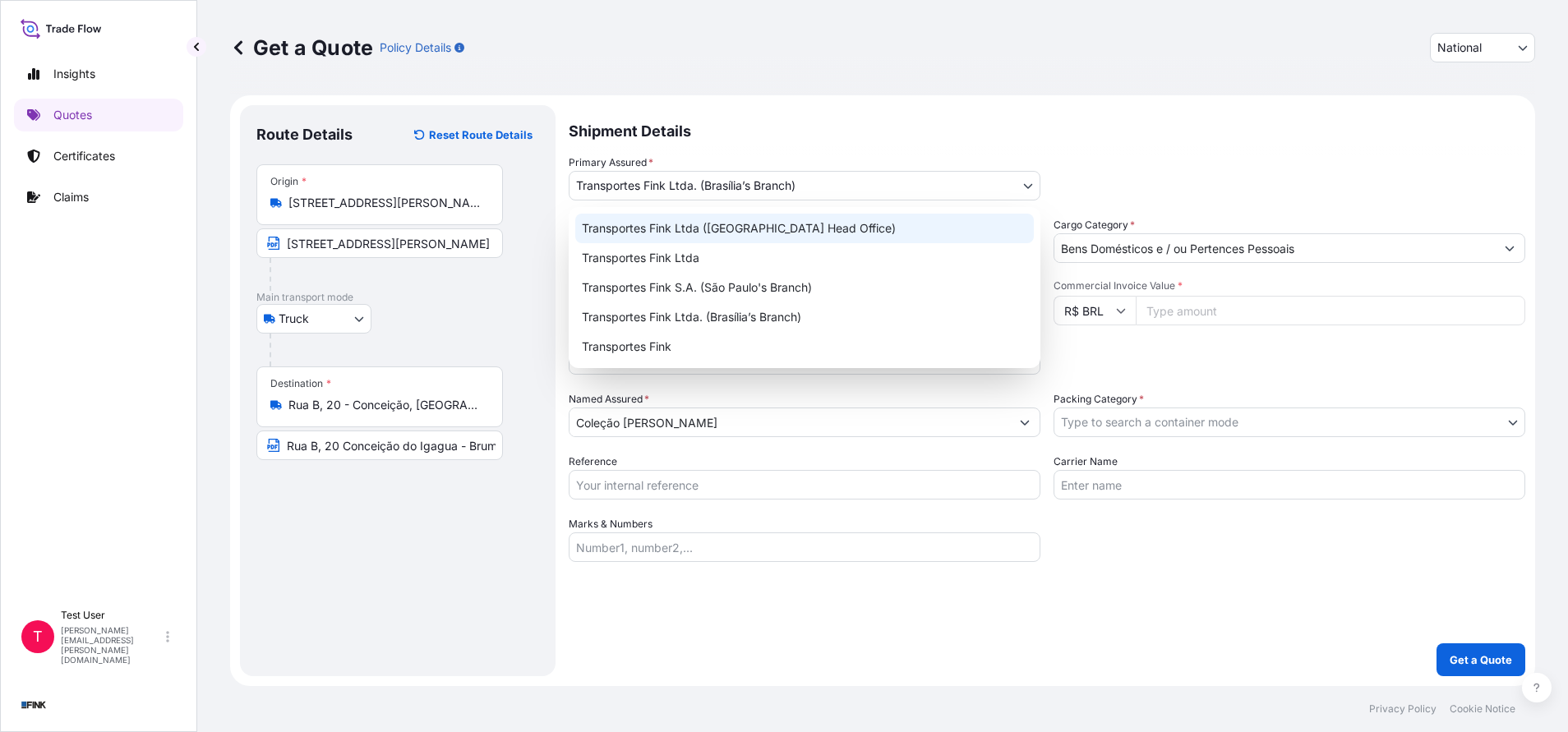
click at [788, 219] on div "Transportes Fink Ltda ([GEOGRAPHIC_DATA] Head Office)" at bounding box center [804, 228] width 459 height 30
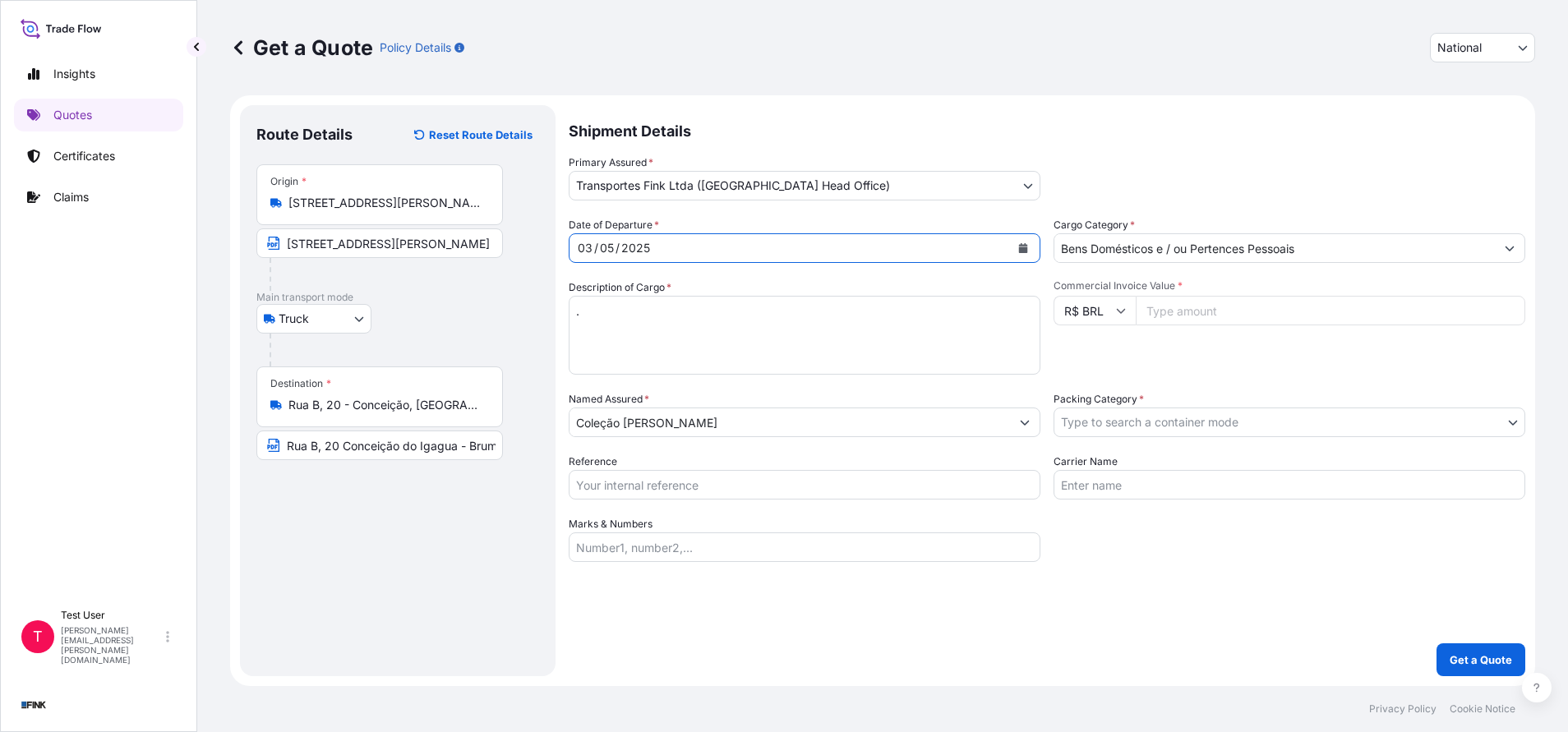
click at [1017, 245] on button "Calendar" at bounding box center [1022, 248] width 26 height 26
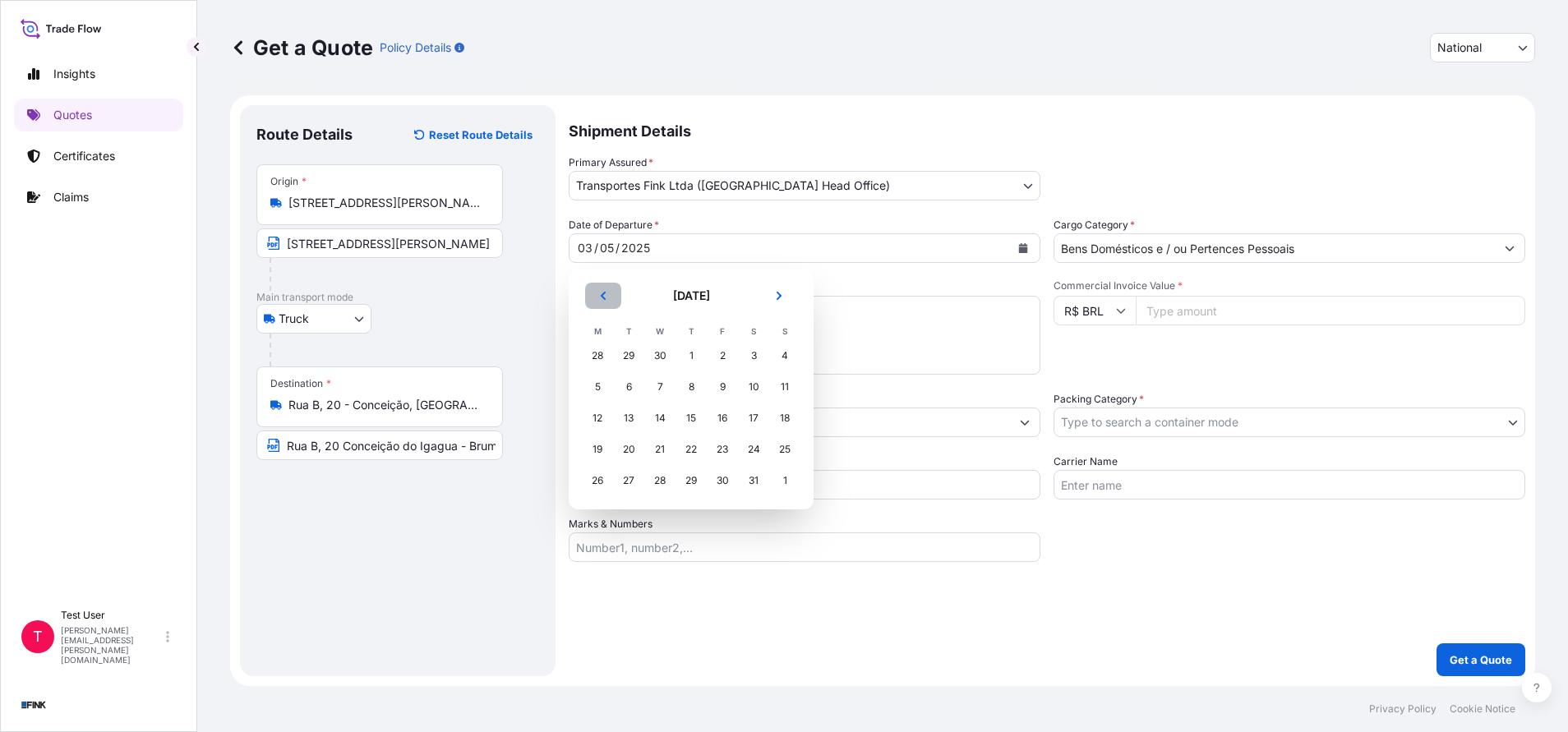
click at [605, 294] on icon "Previous" at bounding box center [603, 295] width 10 height 10
click at [596, 386] on div "7" at bounding box center [597, 386] width 30 height 30
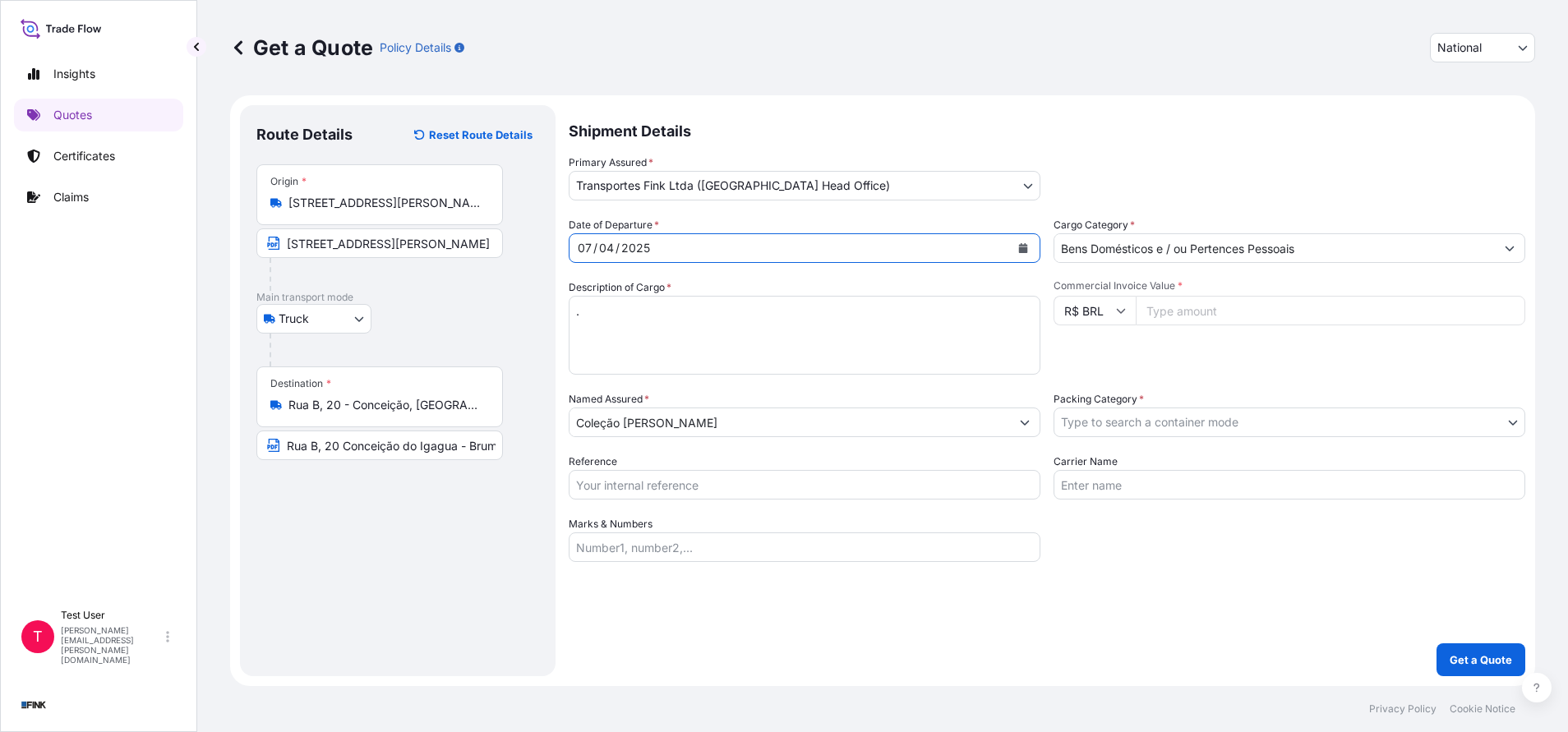
click at [1193, 304] on input "Commercial Invoice Value *" at bounding box center [1330, 310] width 390 height 30
paste input "50000.00"
type input "50000.00"
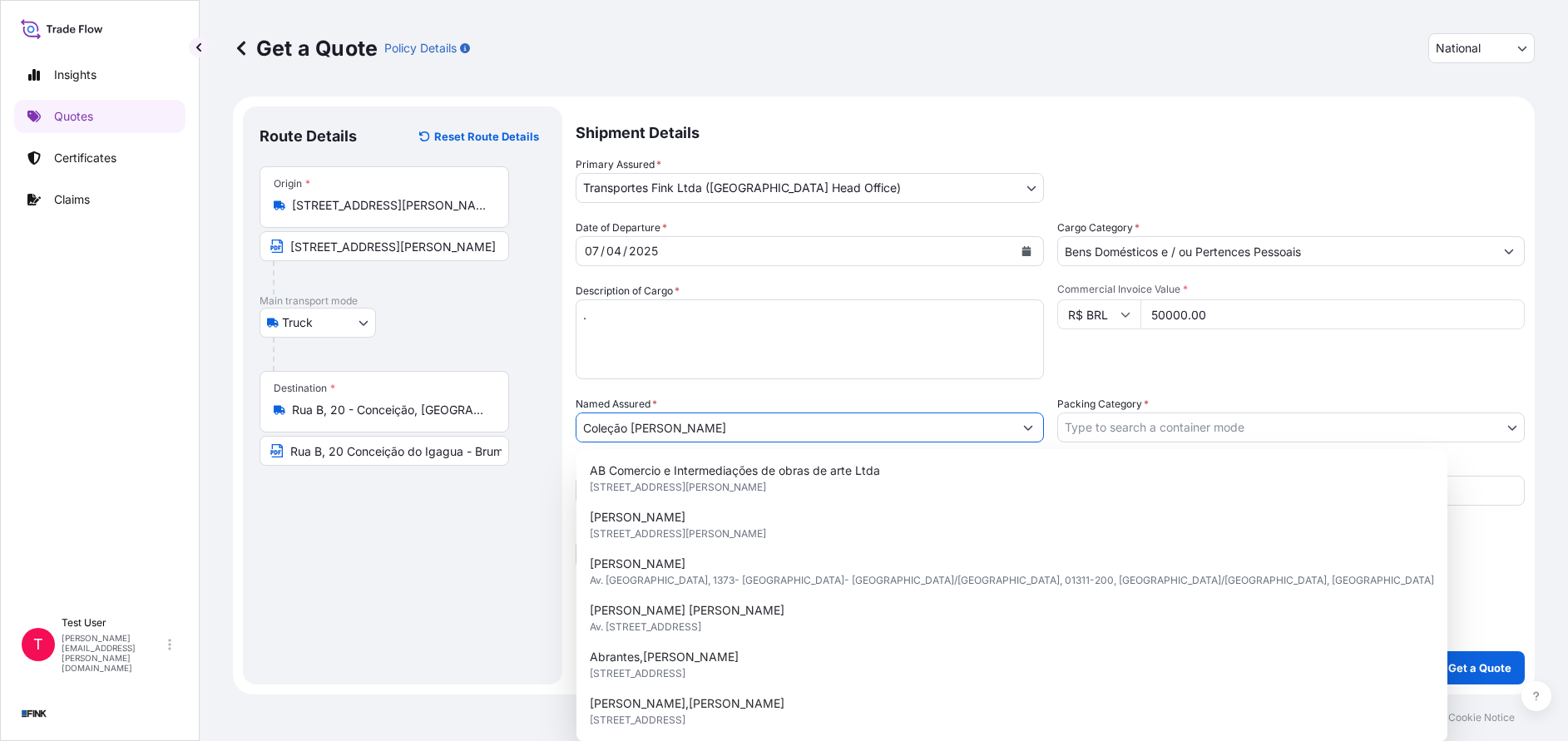
drag, startPoint x: 826, startPoint y: 436, endPoint x: 501, endPoint y: 436, distance: 325.0
click at [501, 436] on form "Route Details Reset Route Details Place of loading Road / [GEOGRAPHIC_DATA] / I…" at bounding box center [884, 396] width 1302 height 598
paste input "Instituto Inhotim"
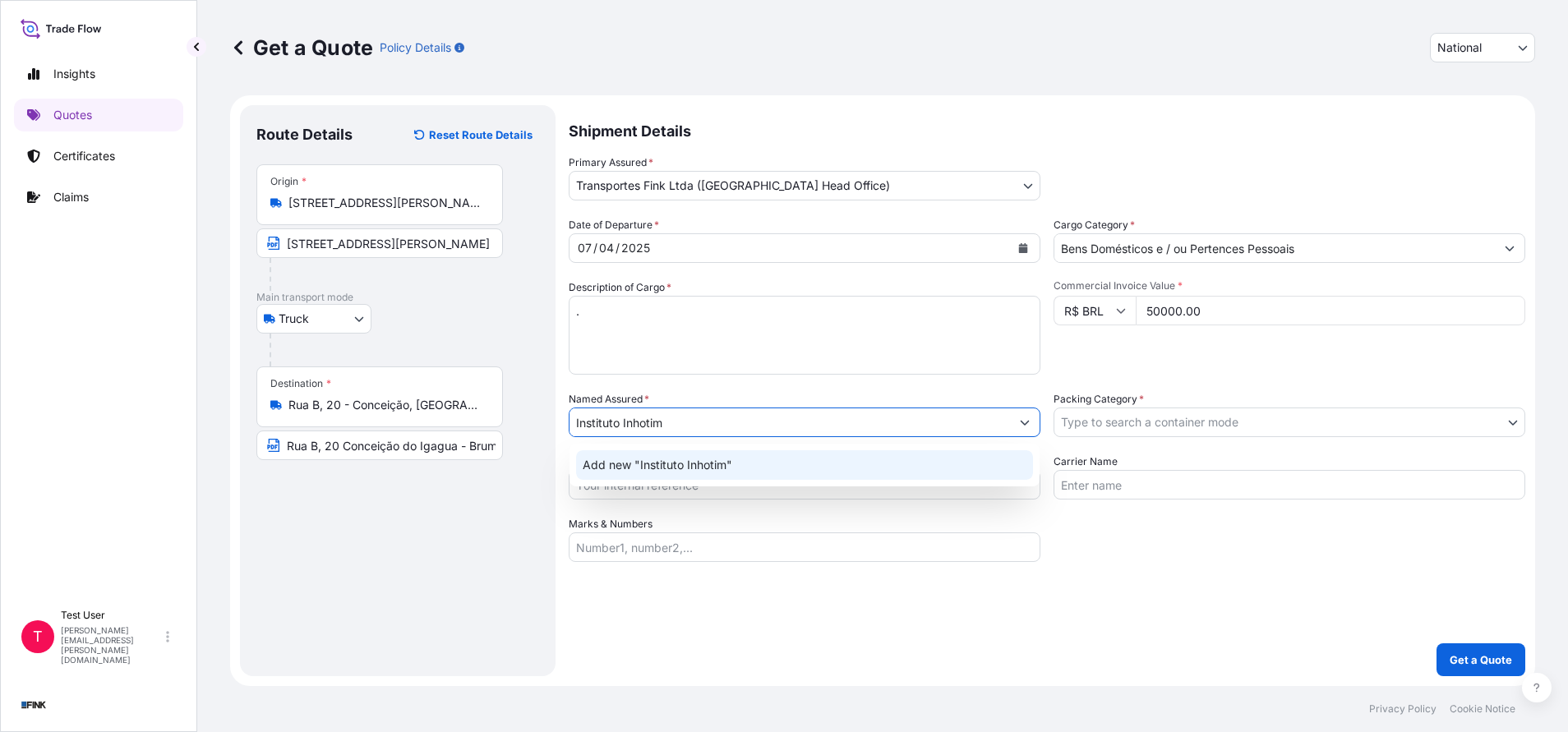
click at [623, 469] on span "Add new "Instituto Inhotim"" at bounding box center [657, 465] width 150 height 16
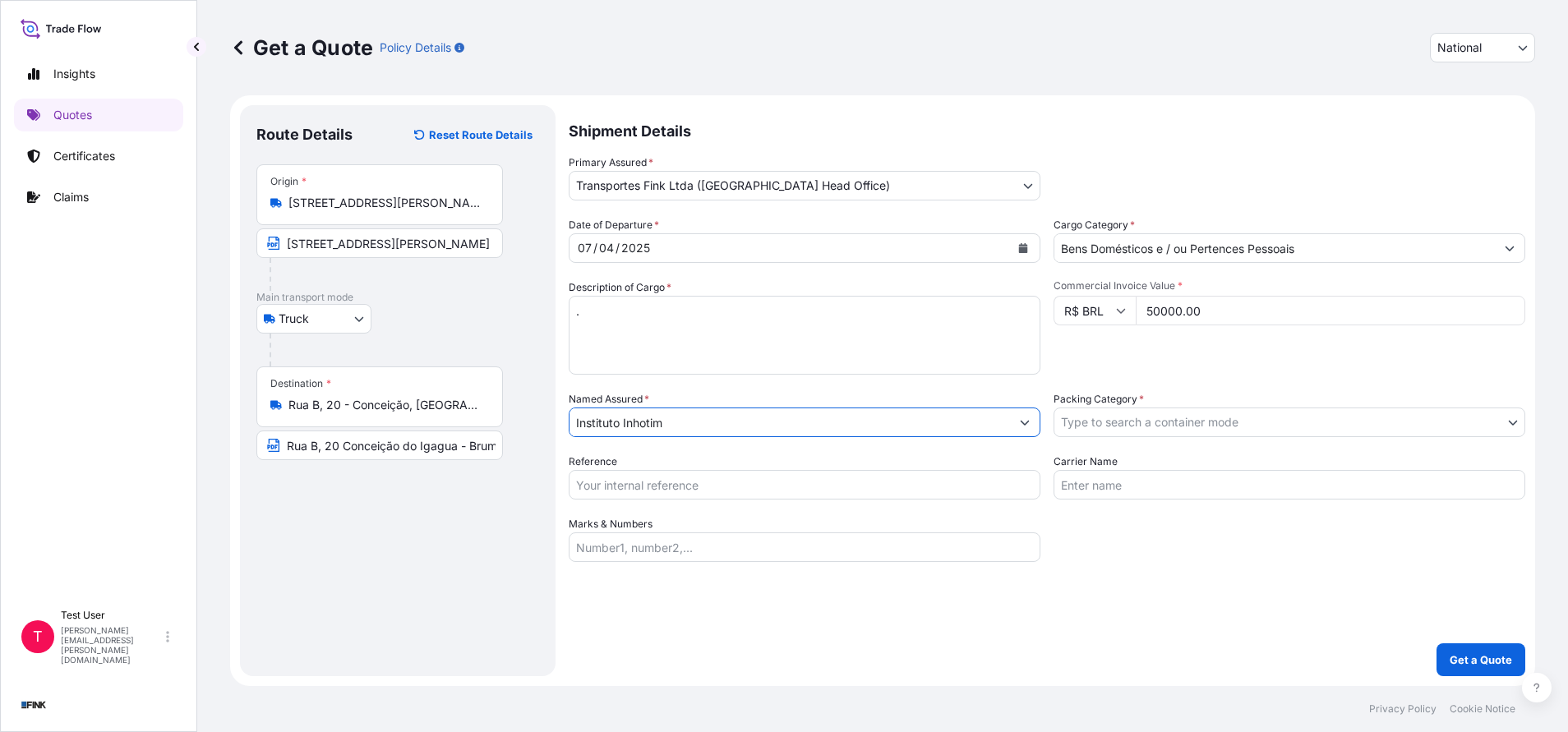
click at [1122, 420] on body "12 options available. 0 options available. 1 option available. Insights Quotes …" at bounding box center [784, 366] width 1568 height 732
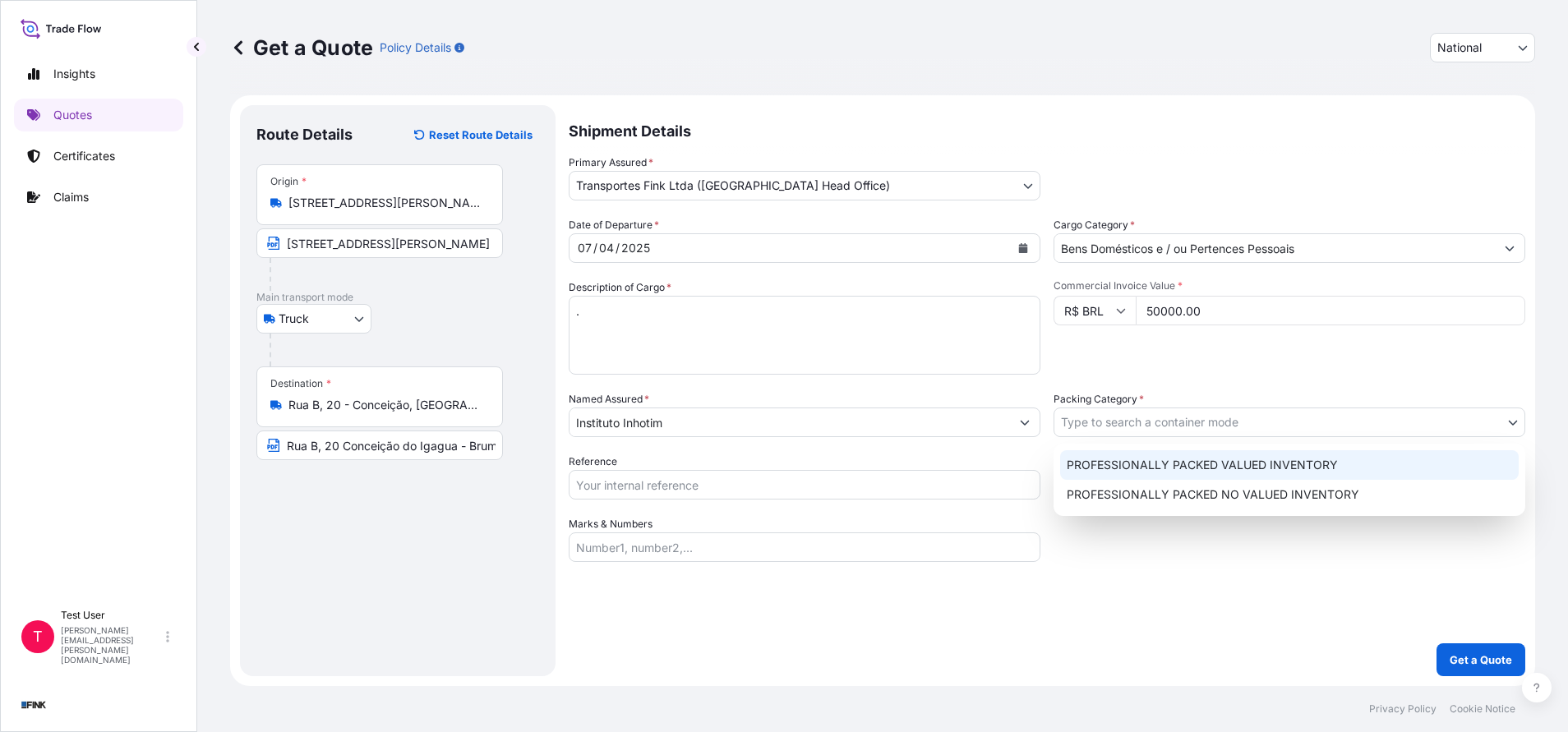
click at [1107, 460] on div "PROFESSIONALLY PACKED VALUED INVENTORY" at bounding box center [1289, 464] width 459 height 30
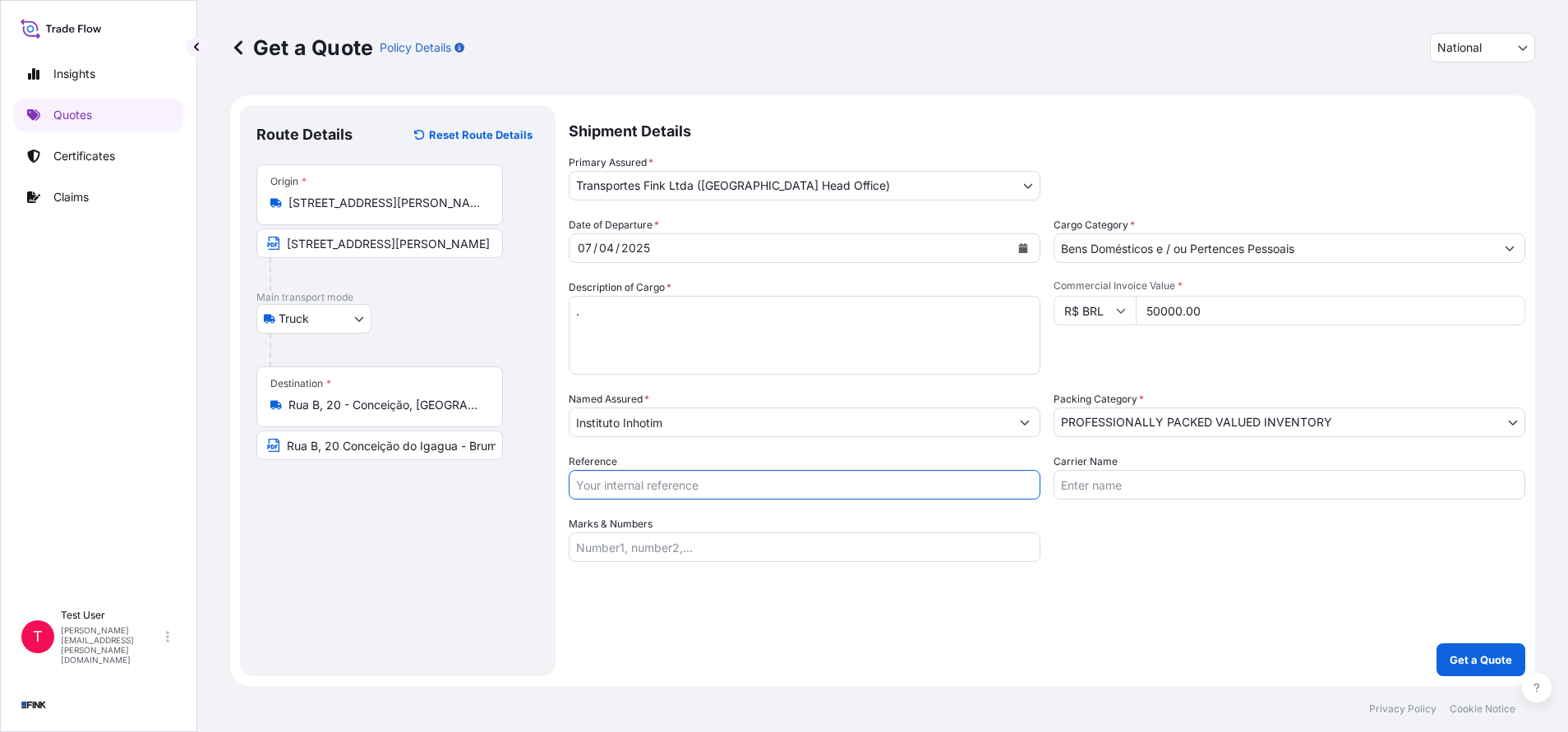
click at [717, 476] on input "Reference" at bounding box center [804, 484] width 471 height 30
click at [656, 483] on input "Reference" at bounding box center [804, 484] width 471 height 30
paste input "08N-0048/24"
click at [1491, 662] on p "Get a Quote" at bounding box center [1481, 660] width 63 height 16
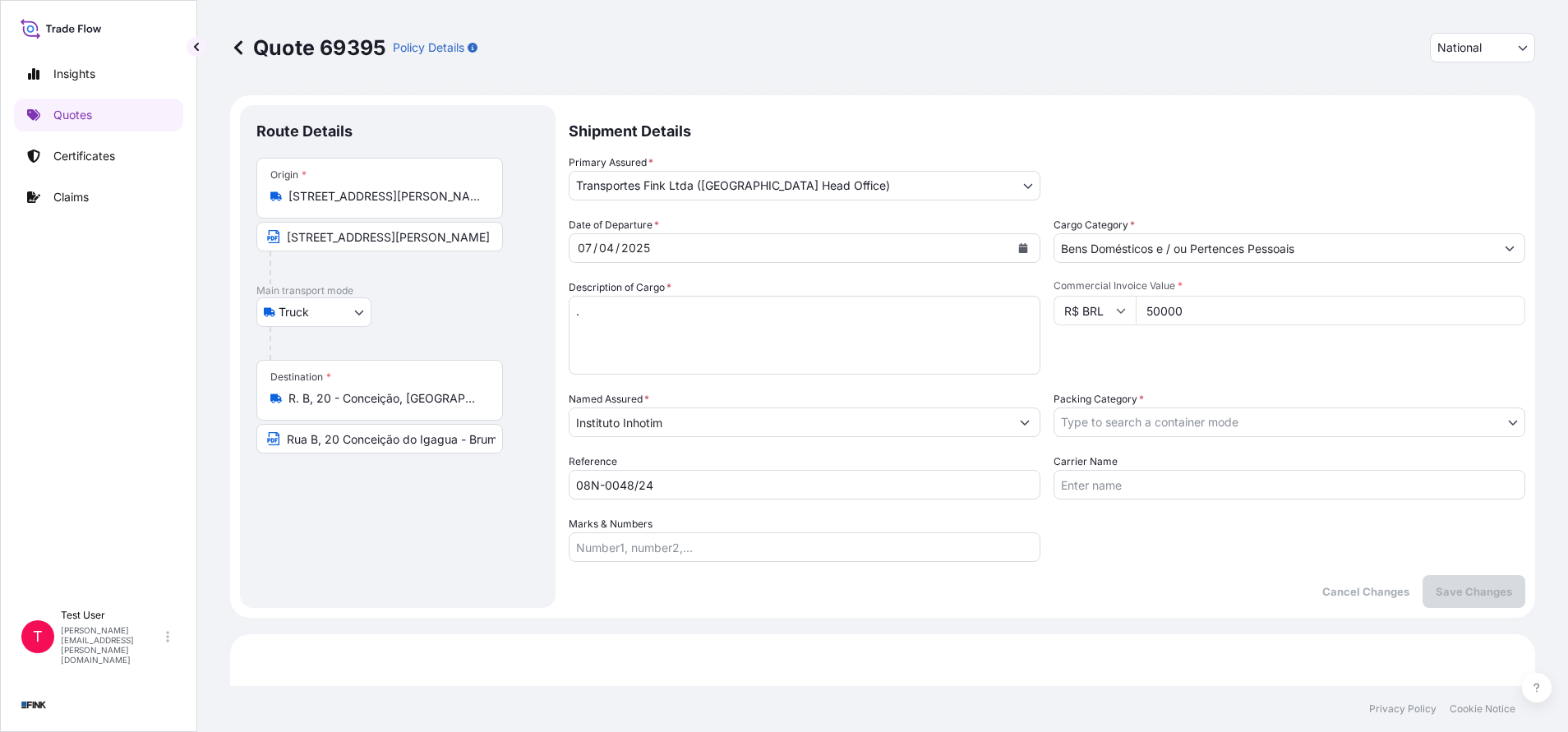
click at [1115, 309] on icon at bounding box center [1120, 310] width 10 height 10
click at [1203, 366] on div "Commercial Invoice Value * R$ BRL 50000" at bounding box center [1289, 327] width 471 height 95
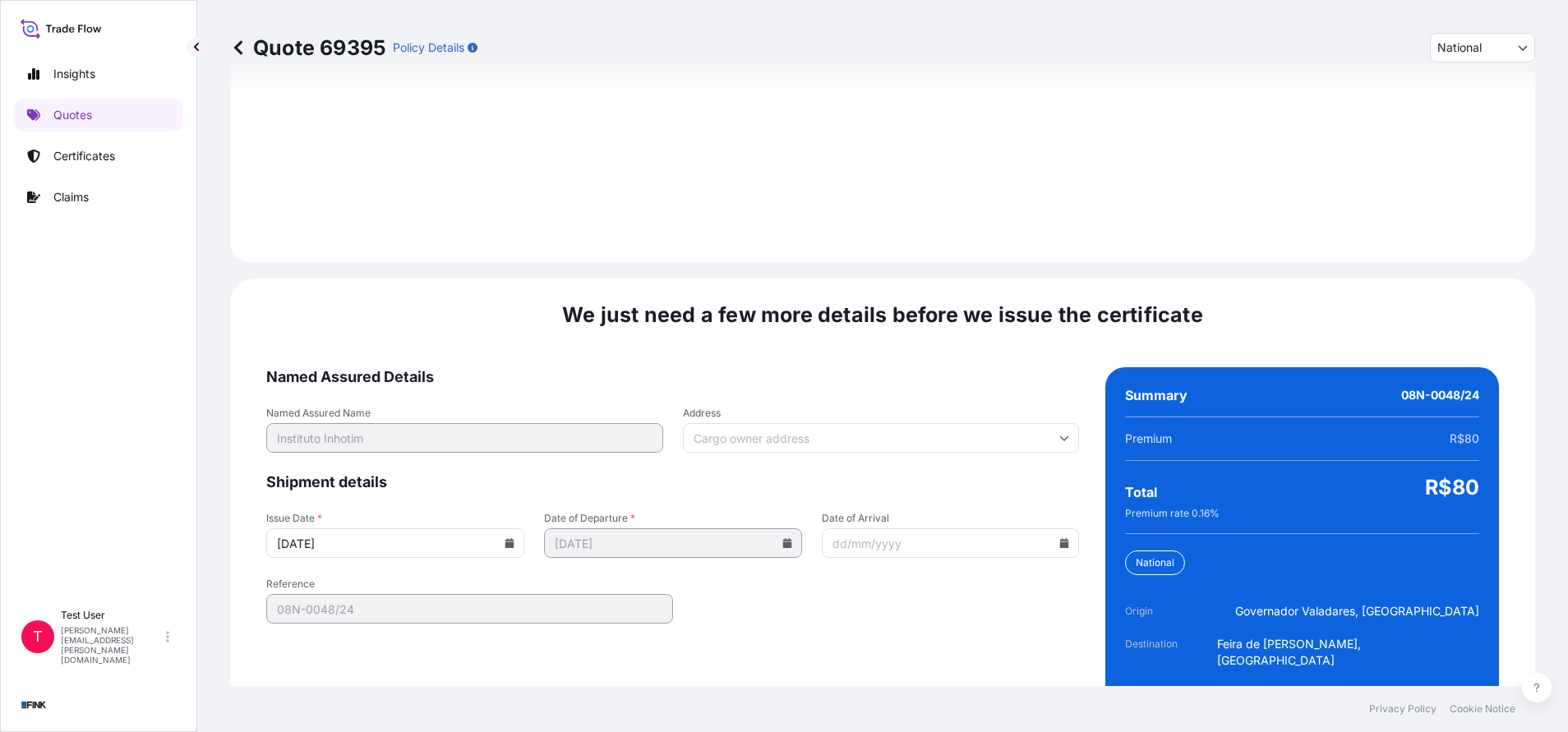
scroll to position [1888, 0]
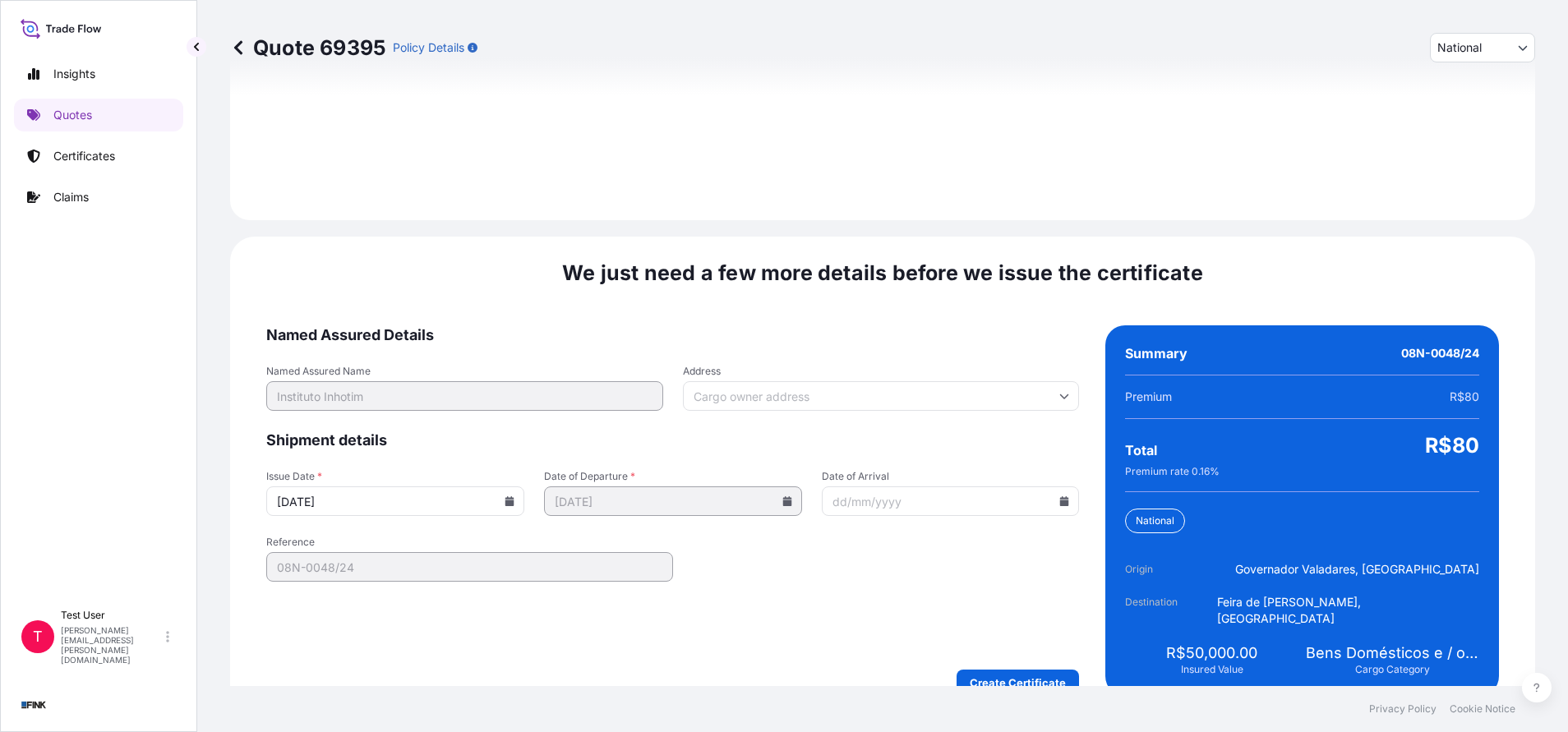
click at [811, 382] on input "Address" at bounding box center [881, 396] width 397 height 30
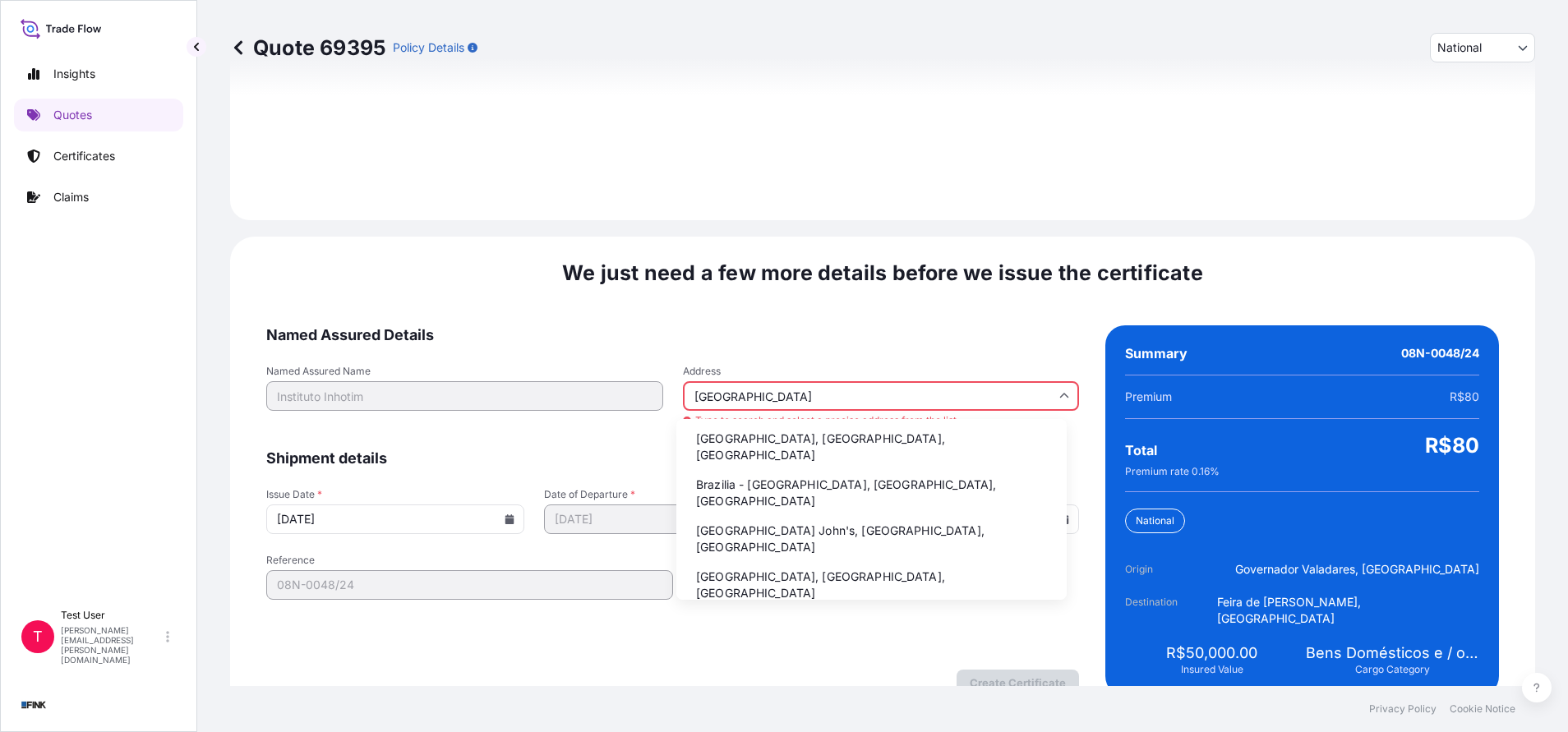
click at [768, 473] on li "Brazilia - [GEOGRAPHIC_DATA], [GEOGRAPHIC_DATA], [GEOGRAPHIC_DATA]" at bounding box center [871, 493] width 377 height 43
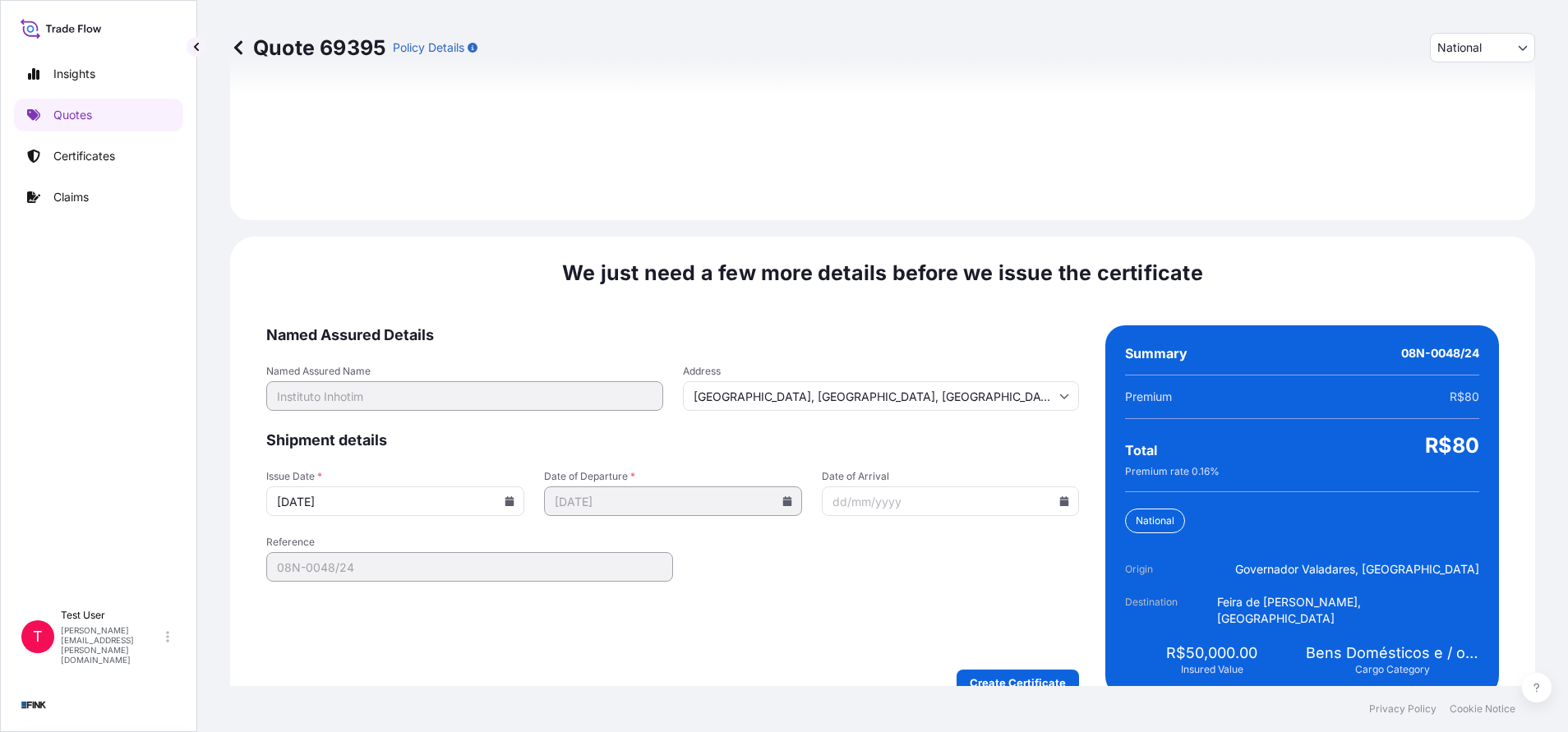
click at [507, 497] on icon at bounding box center [510, 501] width 9 height 10
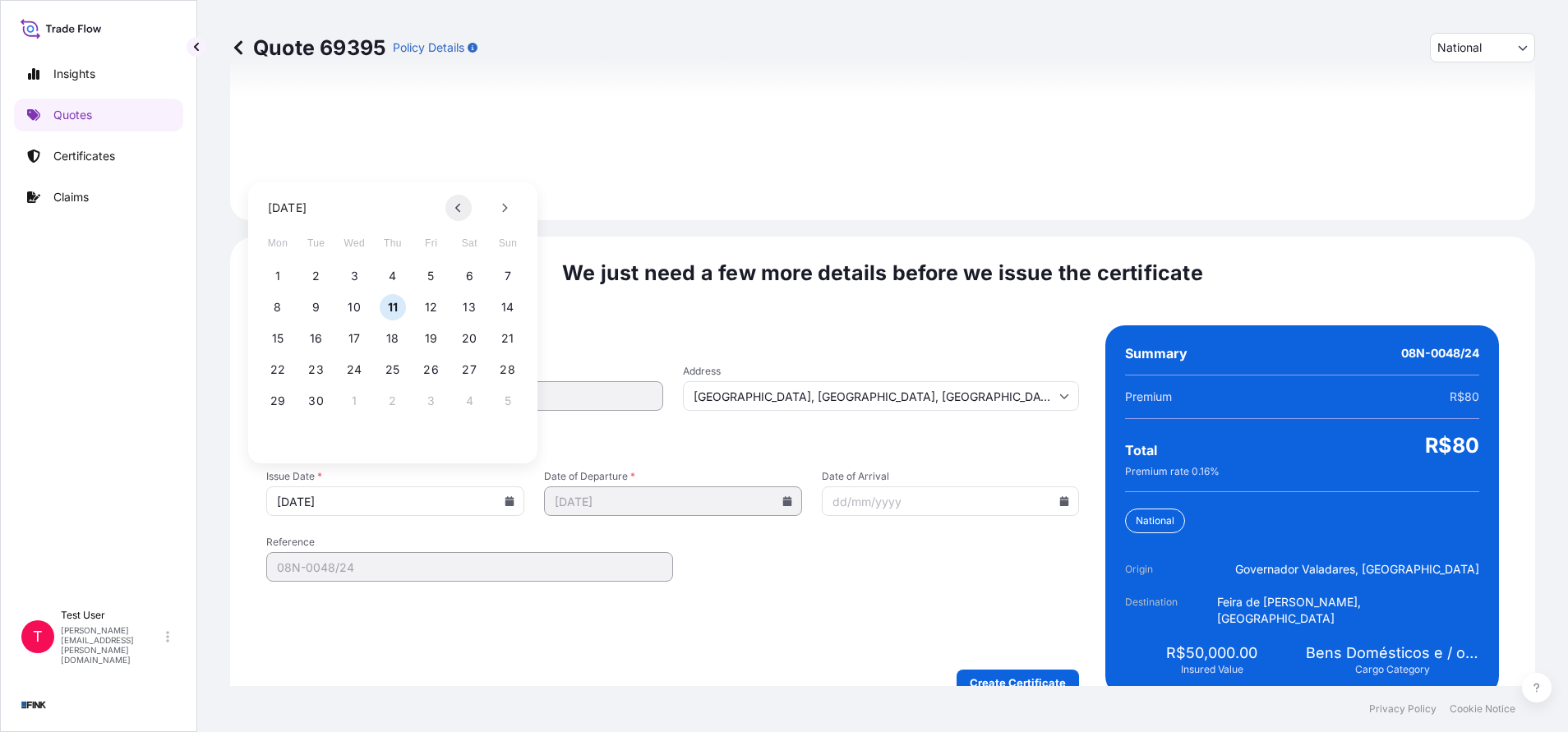
click at [461, 207] on icon at bounding box center [458, 207] width 6 height 10
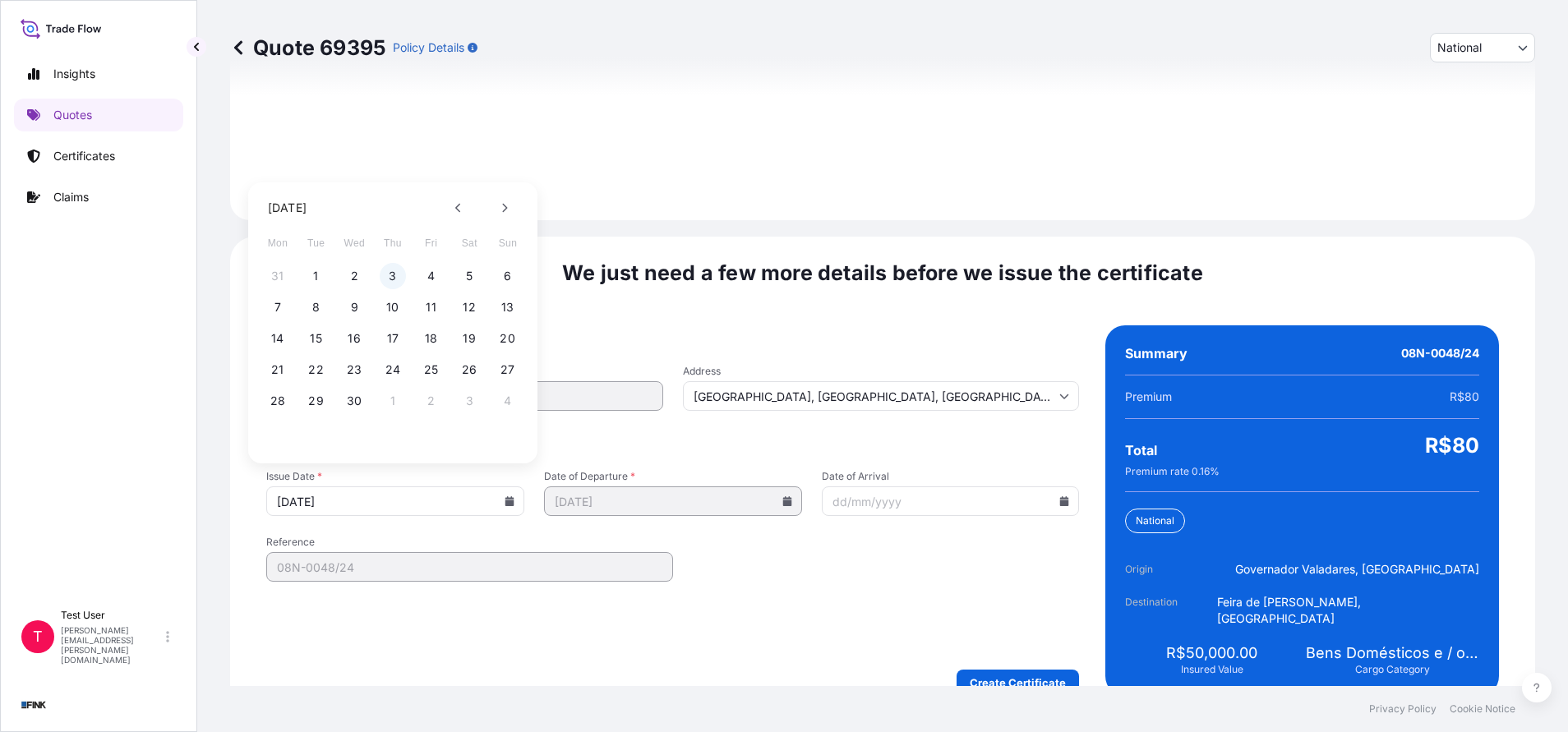
click at [394, 276] on button "3" at bounding box center [392, 276] width 26 height 26
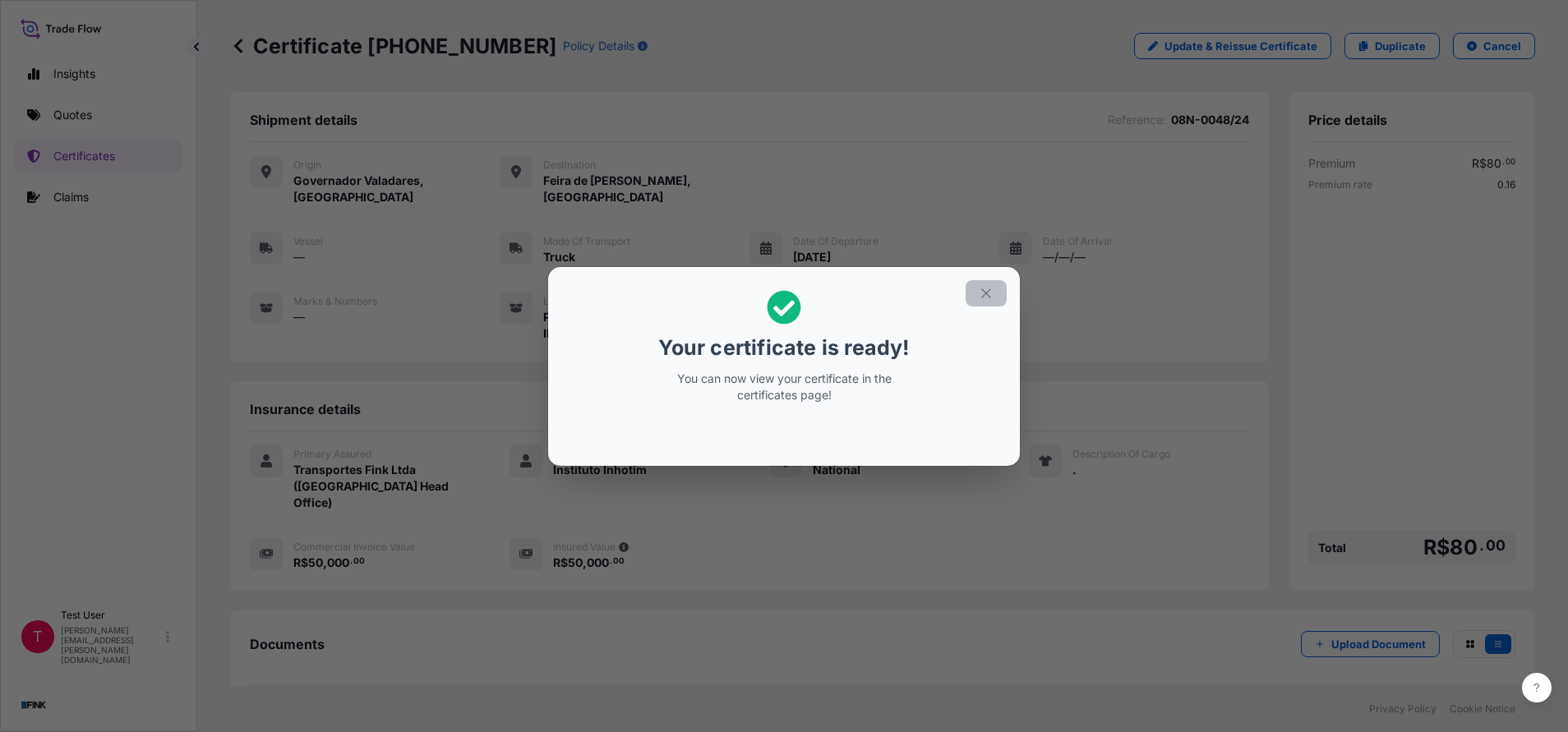
click at [989, 294] on icon "button" at bounding box center [986, 293] width 14 height 14
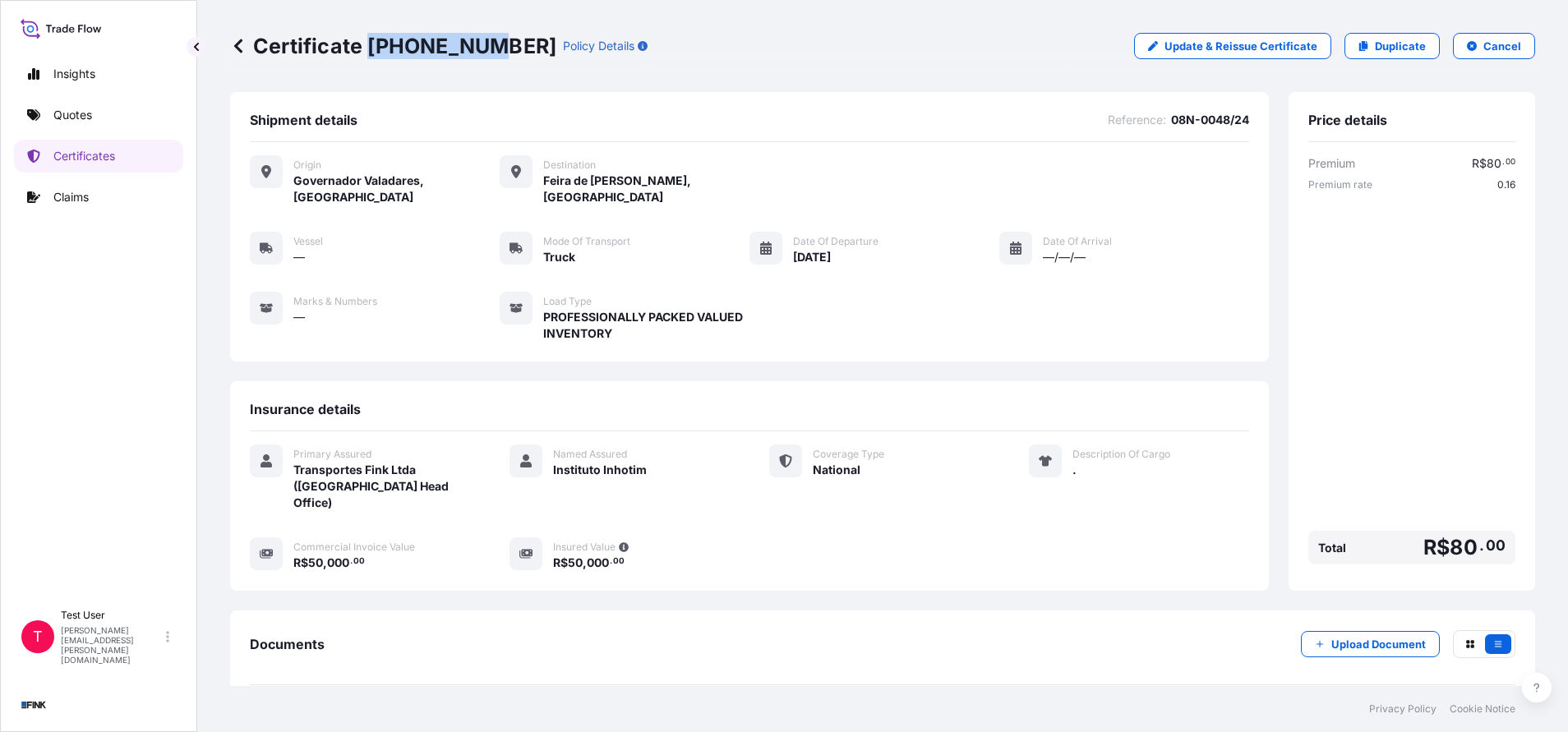
drag, startPoint x: 367, startPoint y: 43, endPoint x: 478, endPoint y: 46, distance: 111.0
click at [478, 46] on p "Certificate [PHONE_NUMBER]" at bounding box center [392, 46] width 326 height 26
click at [1380, 45] on p "Duplicate" at bounding box center [1400, 46] width 51 height 16
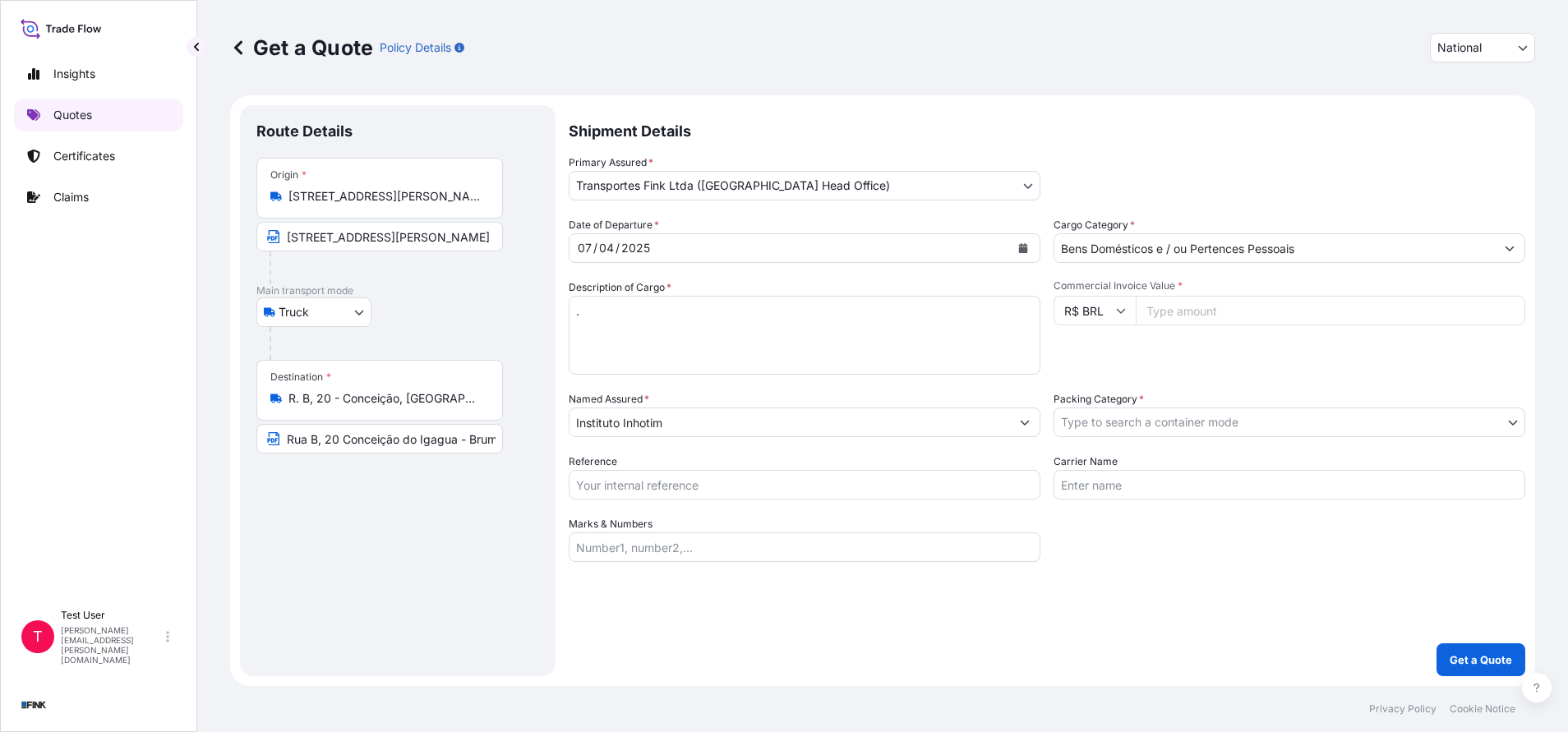
click at [76, 115] on p "Quotes" at bounding box center [72, 115] width 39 height 16
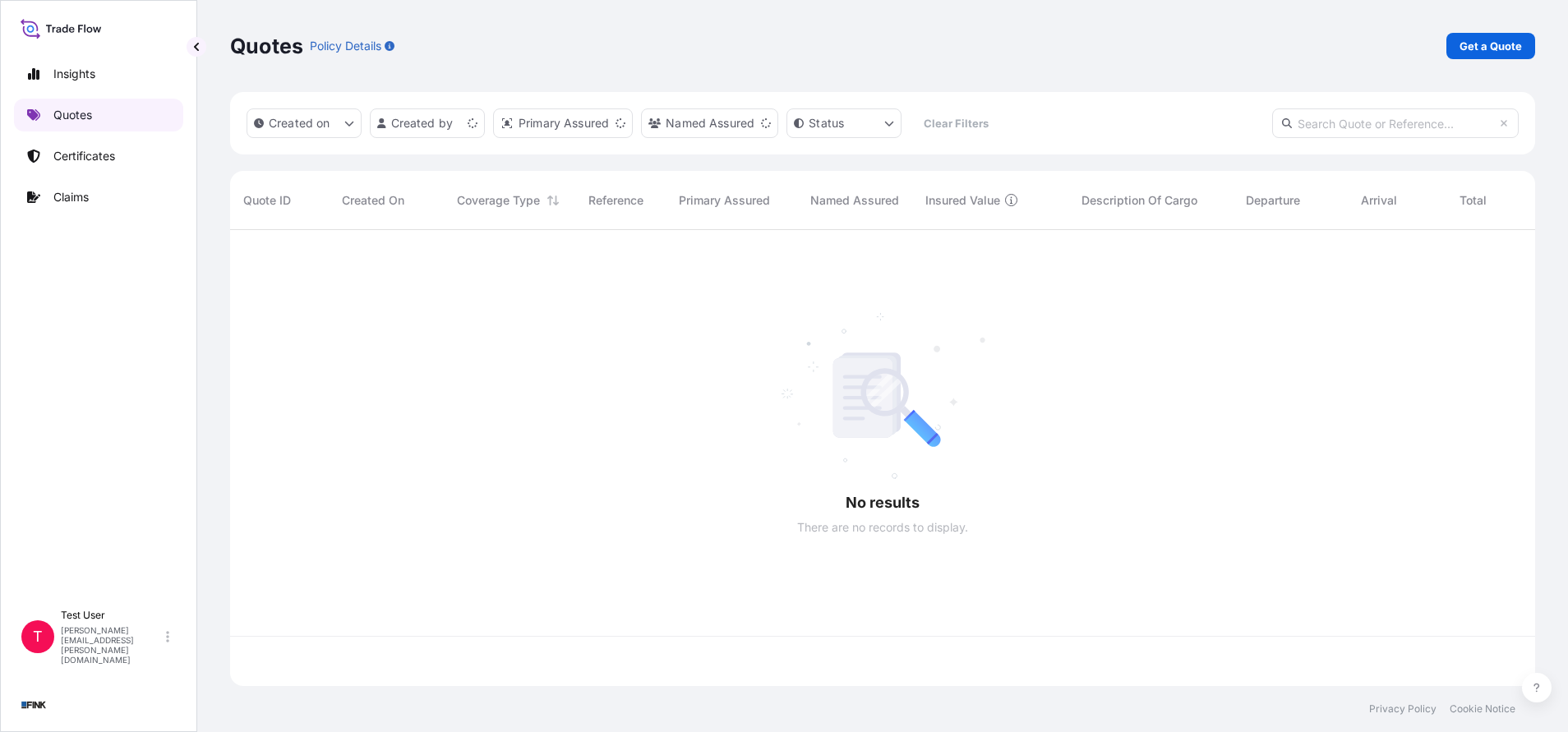
scroll to position [446, 1286]
click at [1350, 130] on input "text" at bounding box center [1395, 123] width 246 height 30
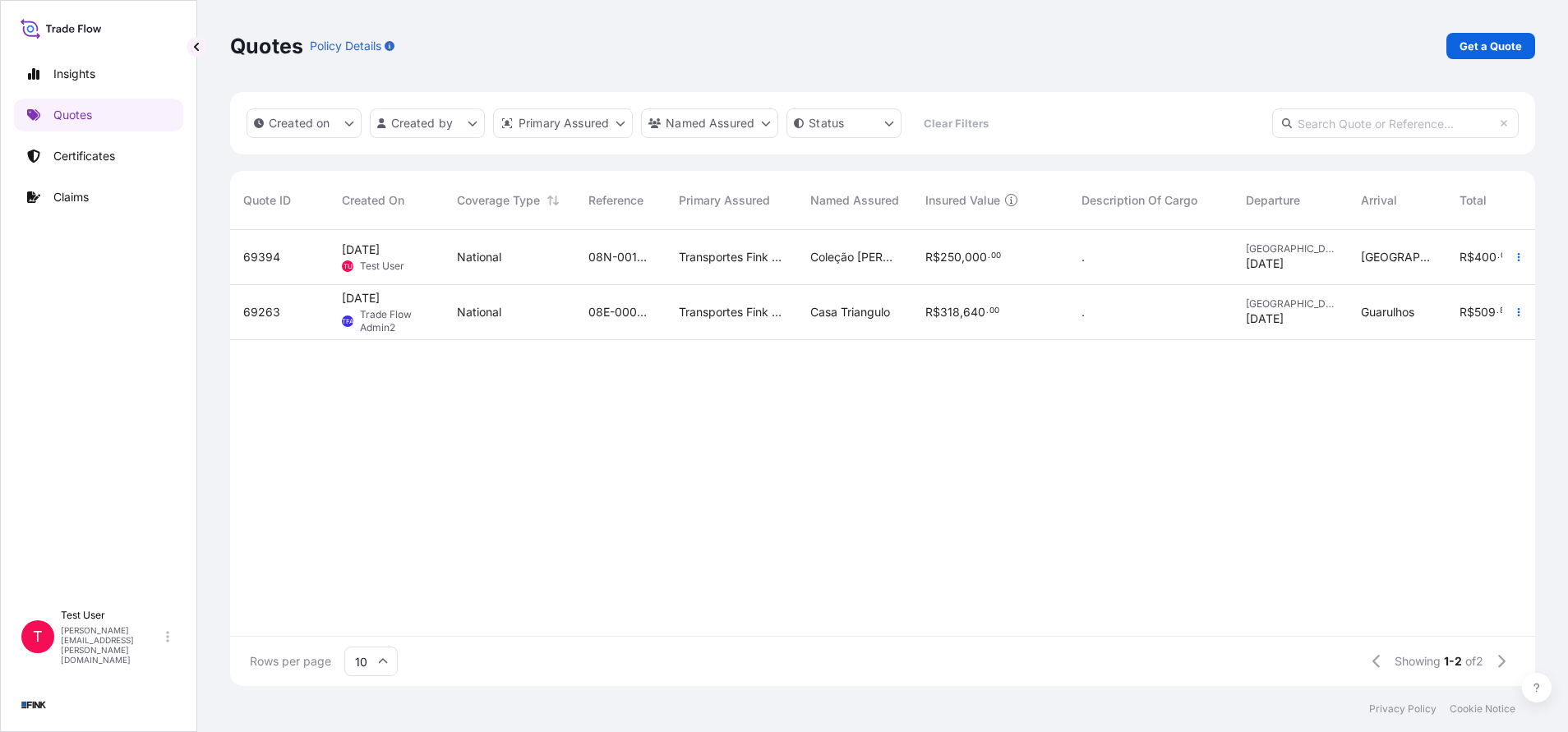
paste input "69394"
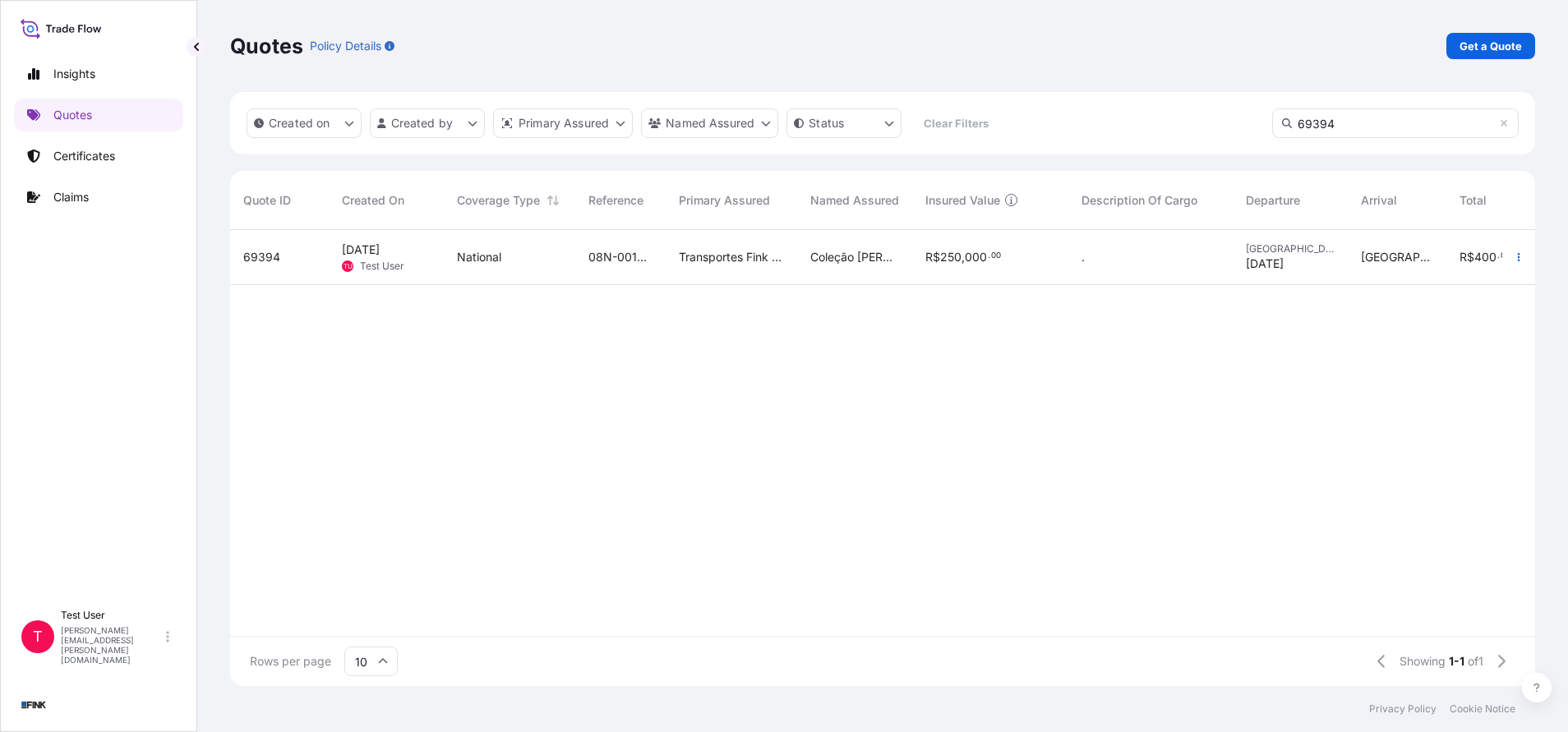
click at [276, 258] on span "69394" at bounding box center [261, 257] width 37 height 16
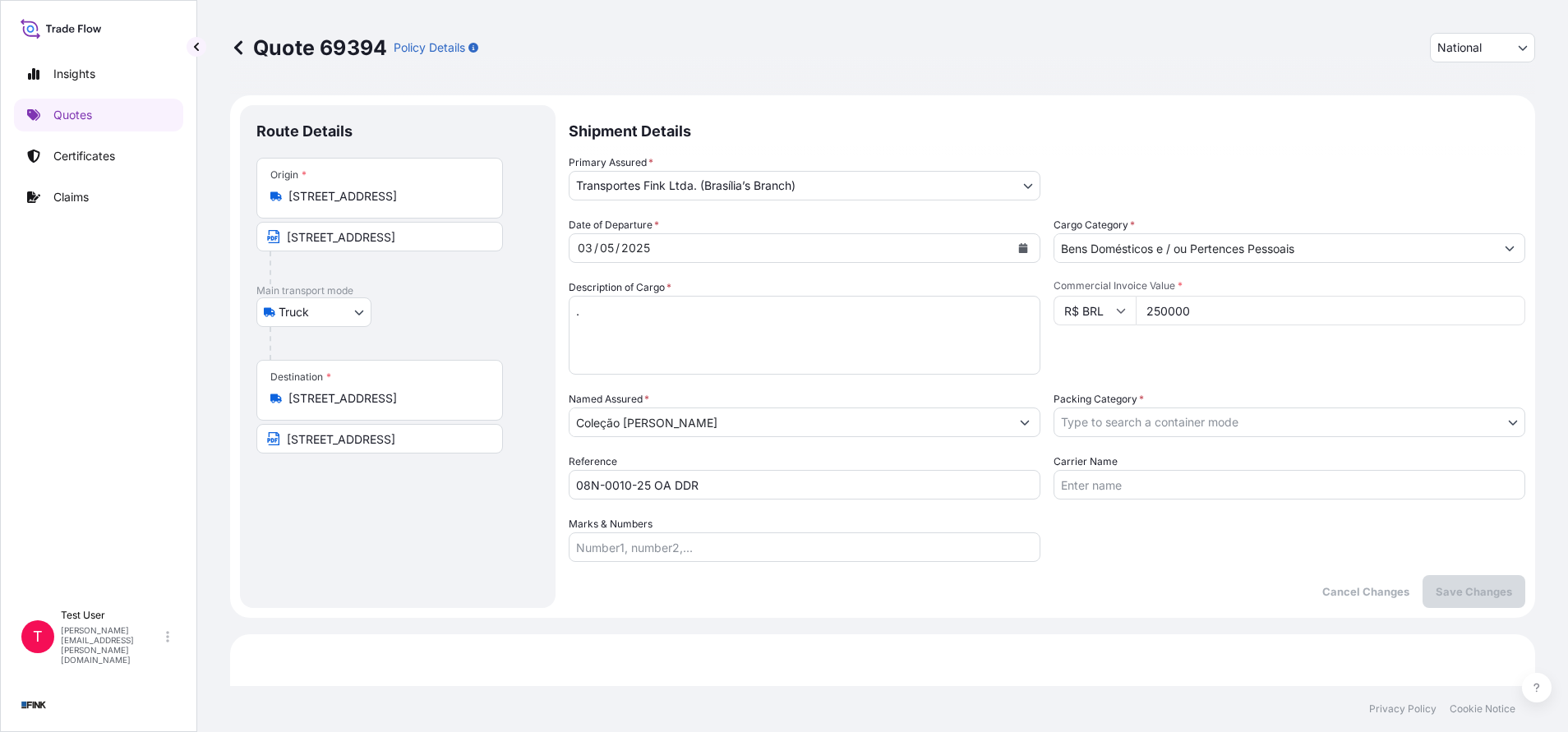
click at [1019, 181] on body "Insights Quotes Certificates Claims T Test User [PERSON_NAME][EMAIL_ADDRESS][PE…" at bounding box center [784, 366] width 1568 height 732
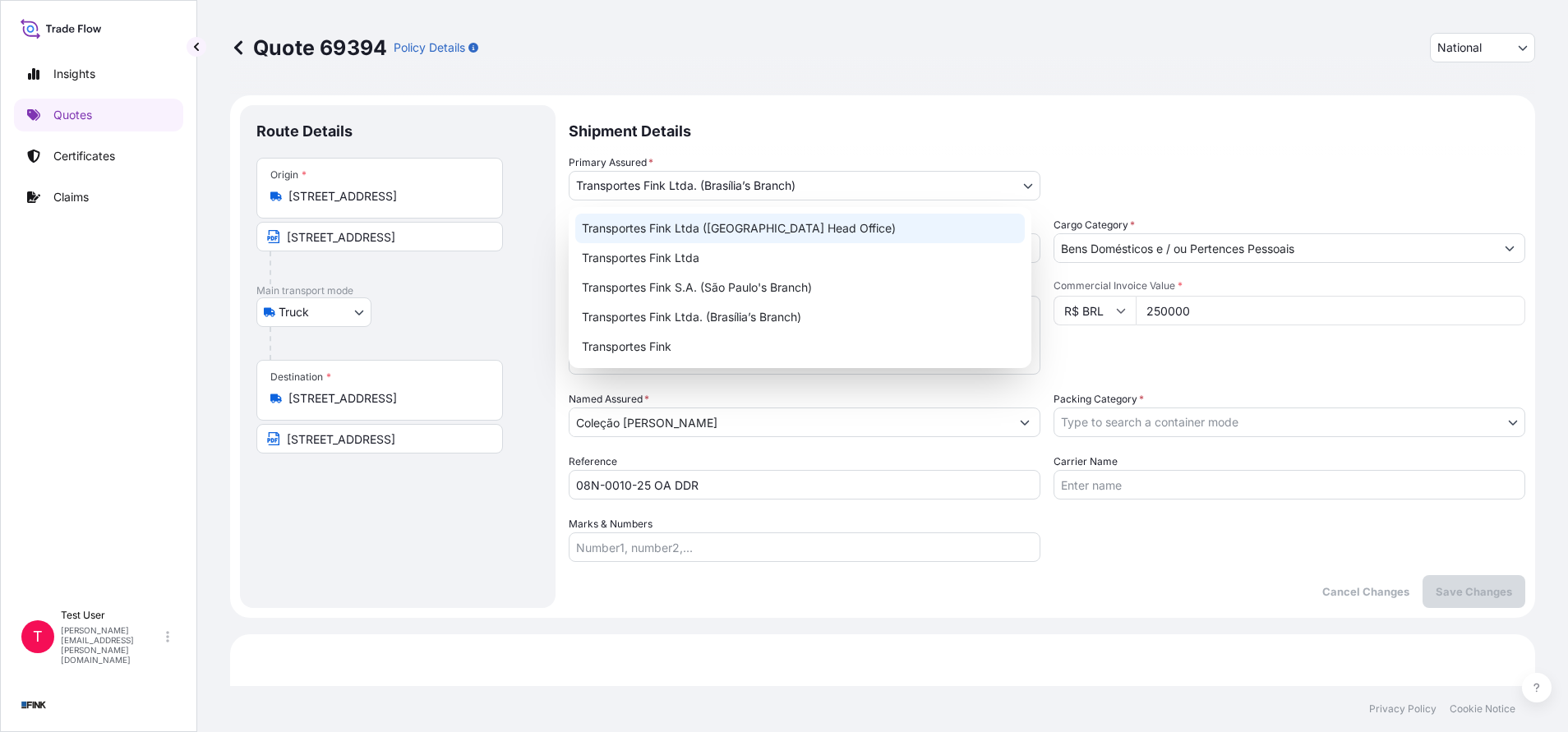
click at [813, 225] on div "Transportes Fink Ltda ([GEOGRAPHIC_DATA] Head Office)" at bounding box center [799, 228] width 449 height 30
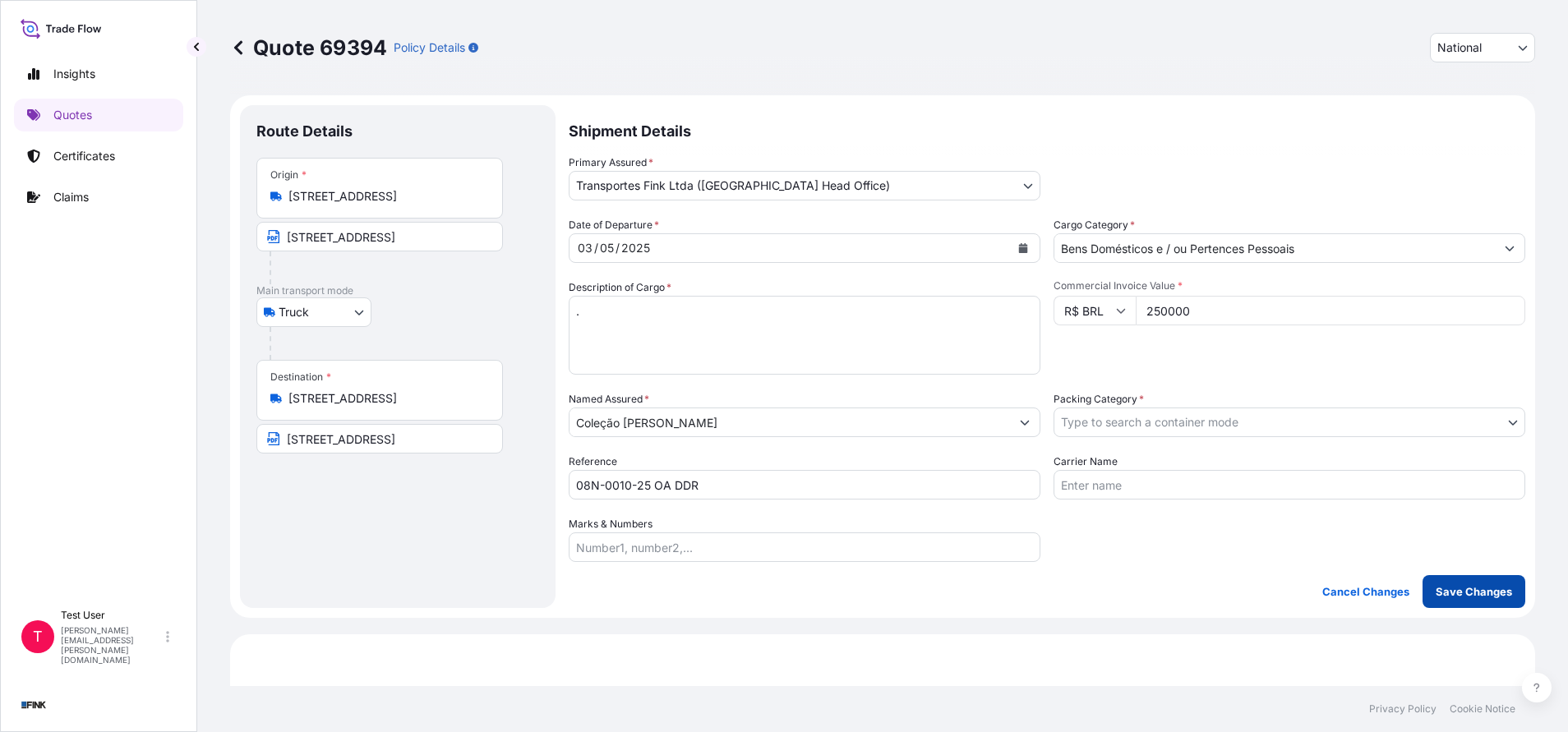
click at [1452, 587] on p "Save Changes" at bounding box center [1473, 592] width 76 height 16
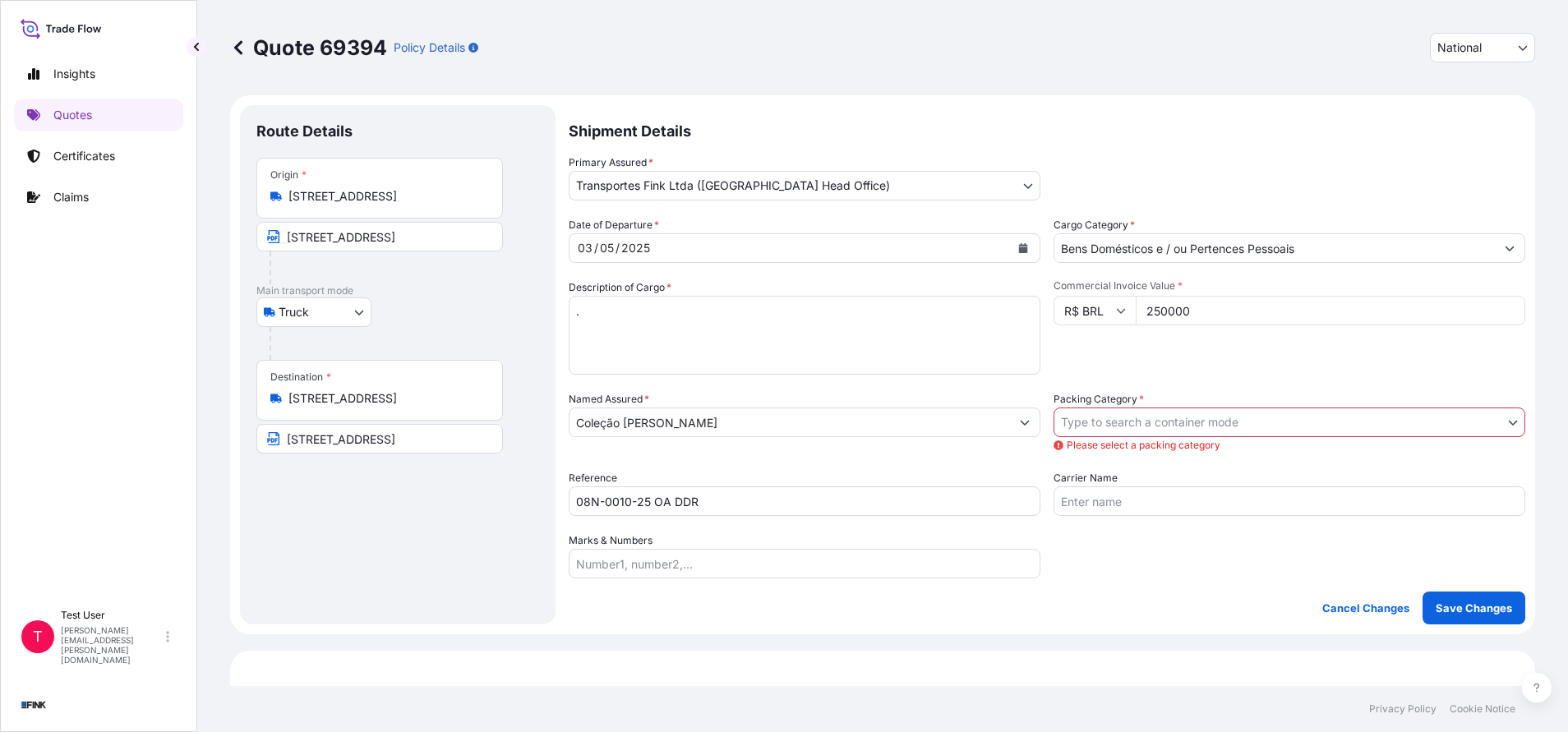
click at [1275, 422] on body "Insights Quotes Certificates Claims T Test User [PERSON_NAME][EMAIL_ADDRESS][PE…" at bounding box center [784, 366] width 1568 height 732
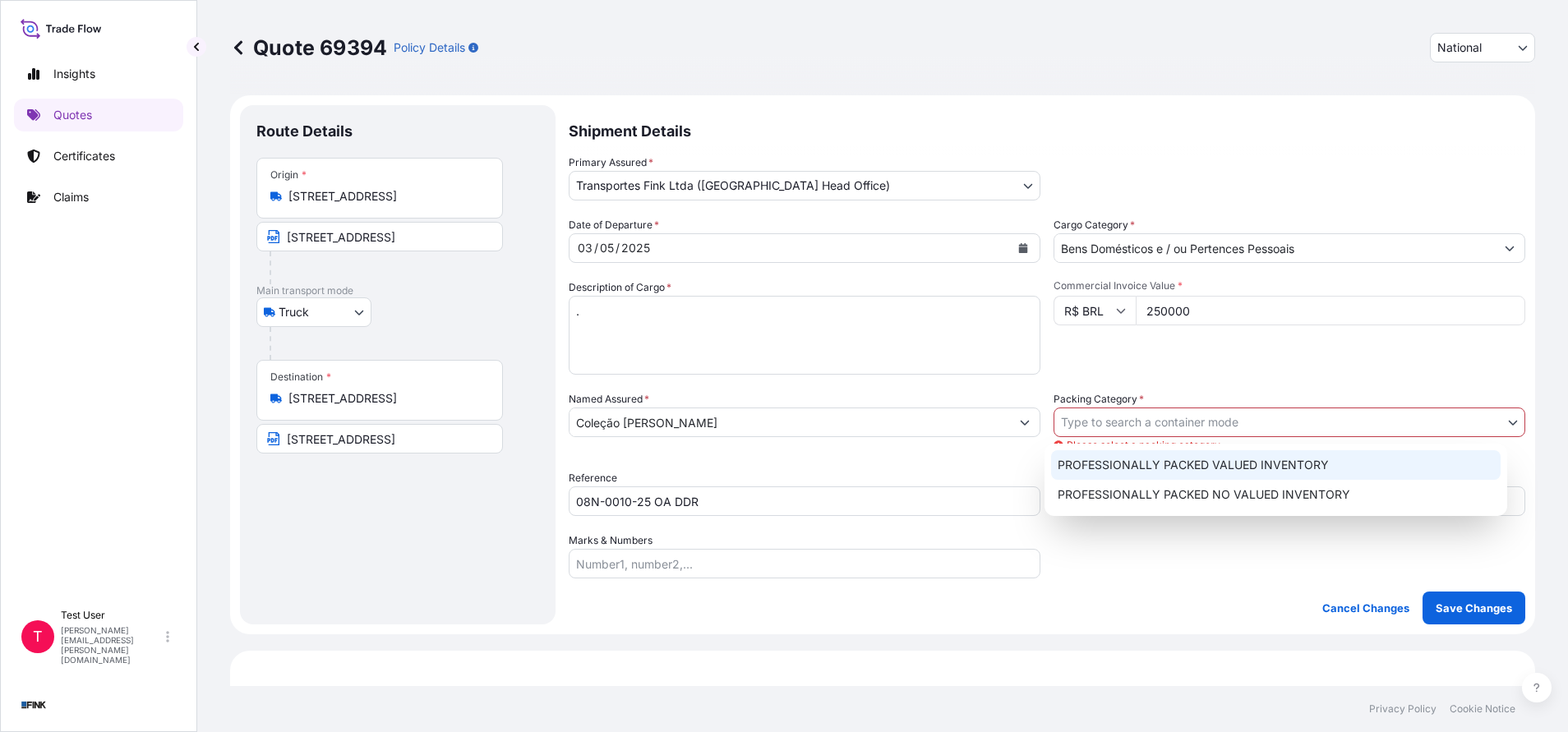
click at [1164, 459] on div "PROFESSIONALLY PACKED VALUED INVENTORY" at bounding box center [1275, 464] width 449 height 30
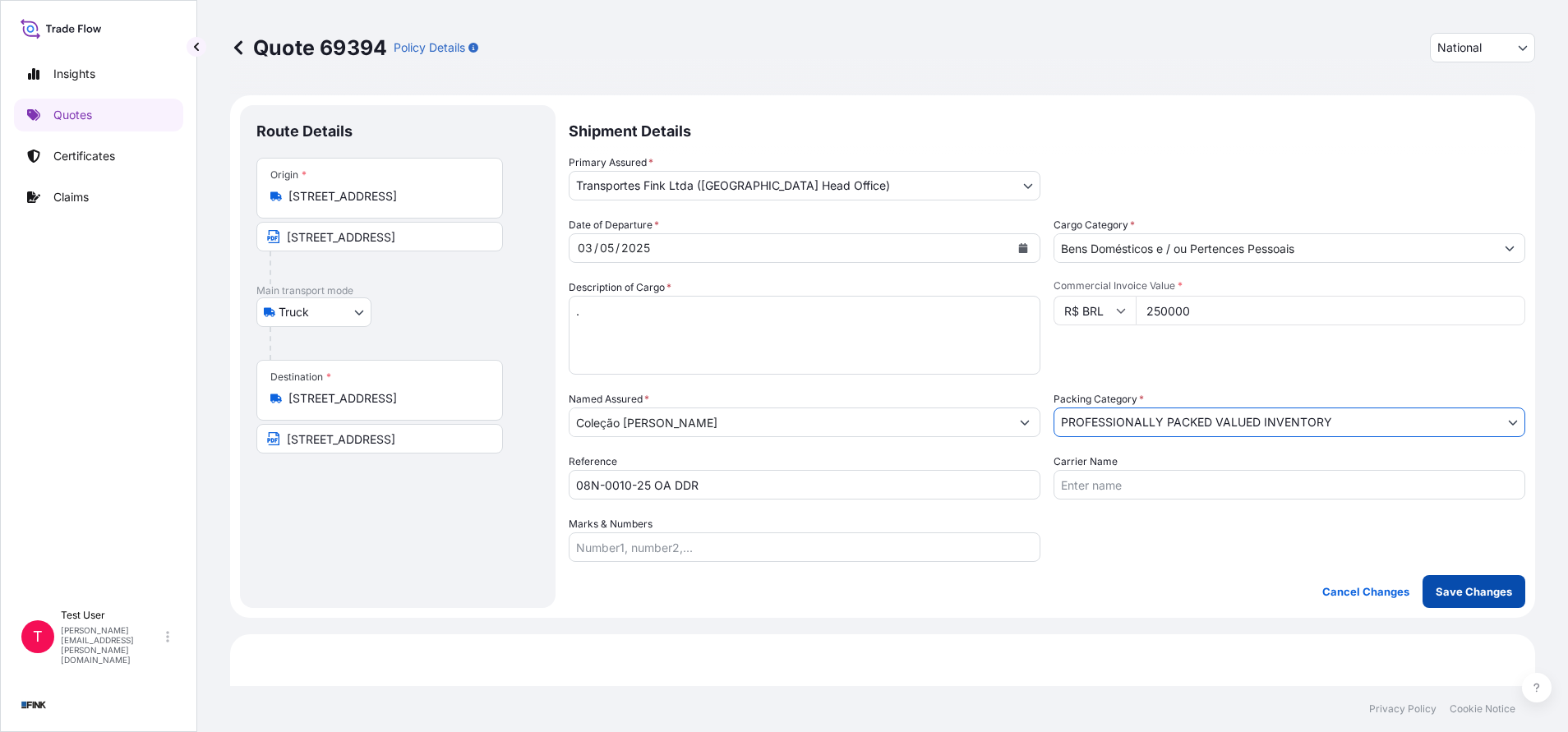
click at [1460, 595] on p "Save Changes" at bounding box center [1473, 592] width 76 height 16
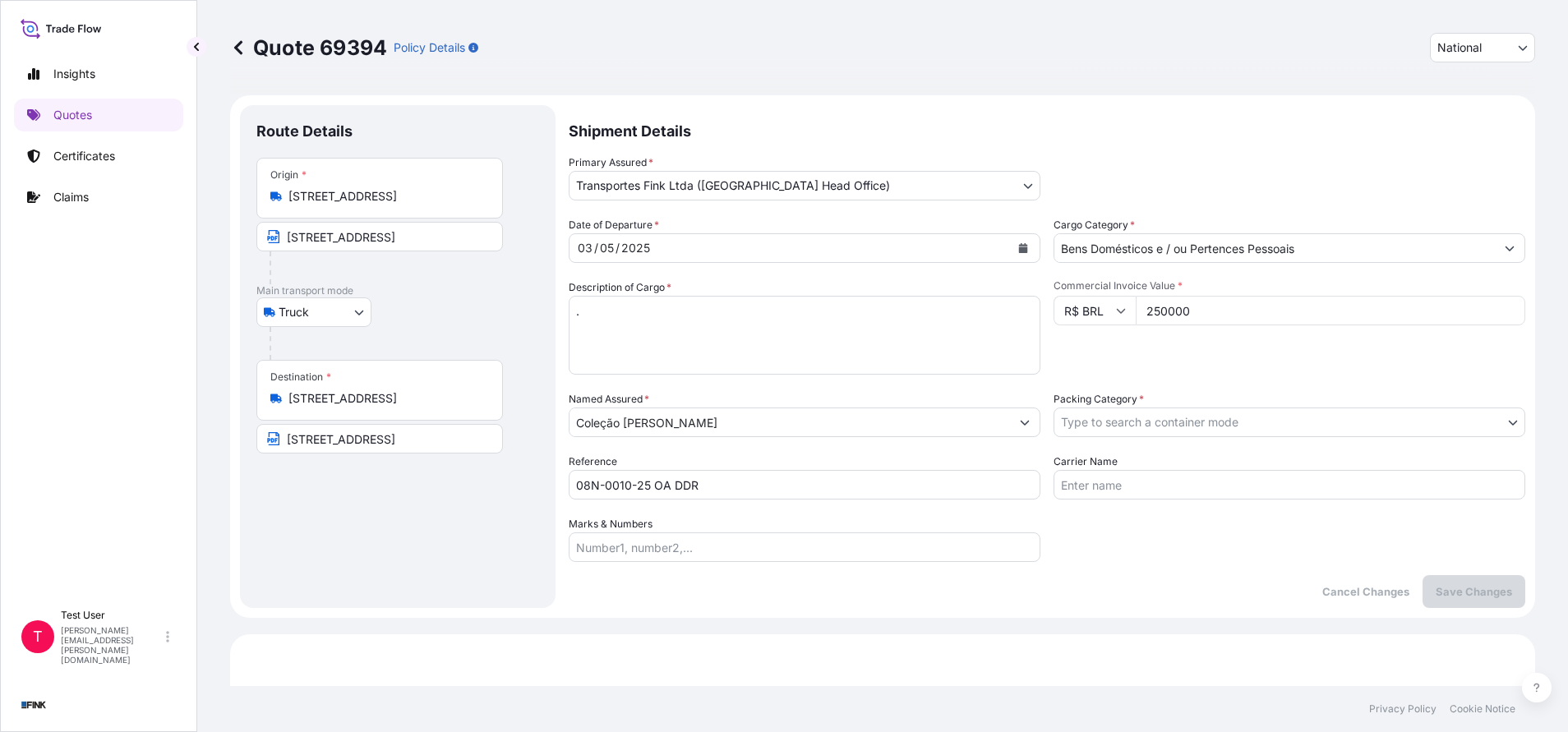
click at [687, 53] on div "Quote 69394 Policy Details National International National" at bounding box center [882, 48] width 1305 height 30
click at [100, 159] on p "Certificates" at bounding box center [84, 156] width 62 height 16
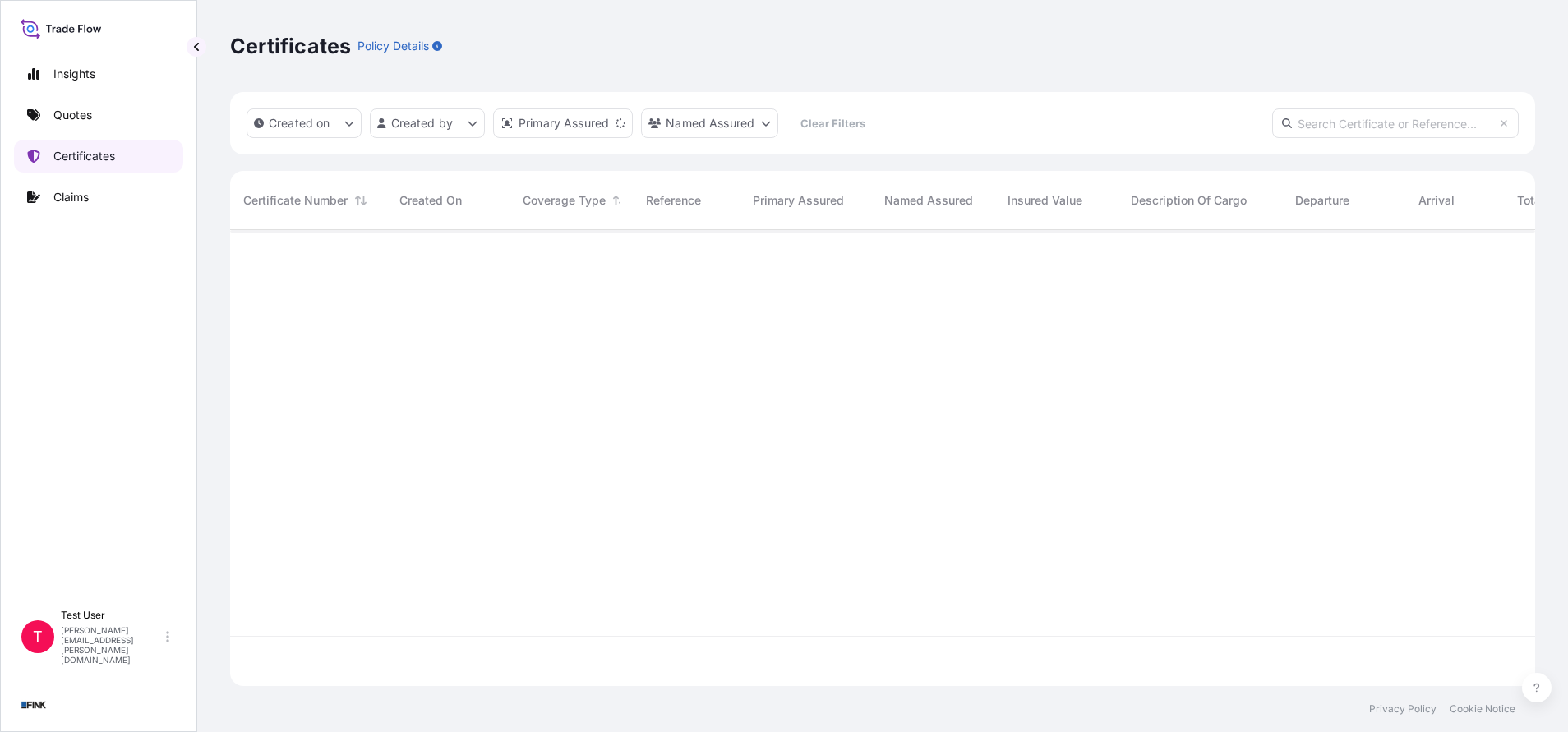
scroll to position [446, 1286]
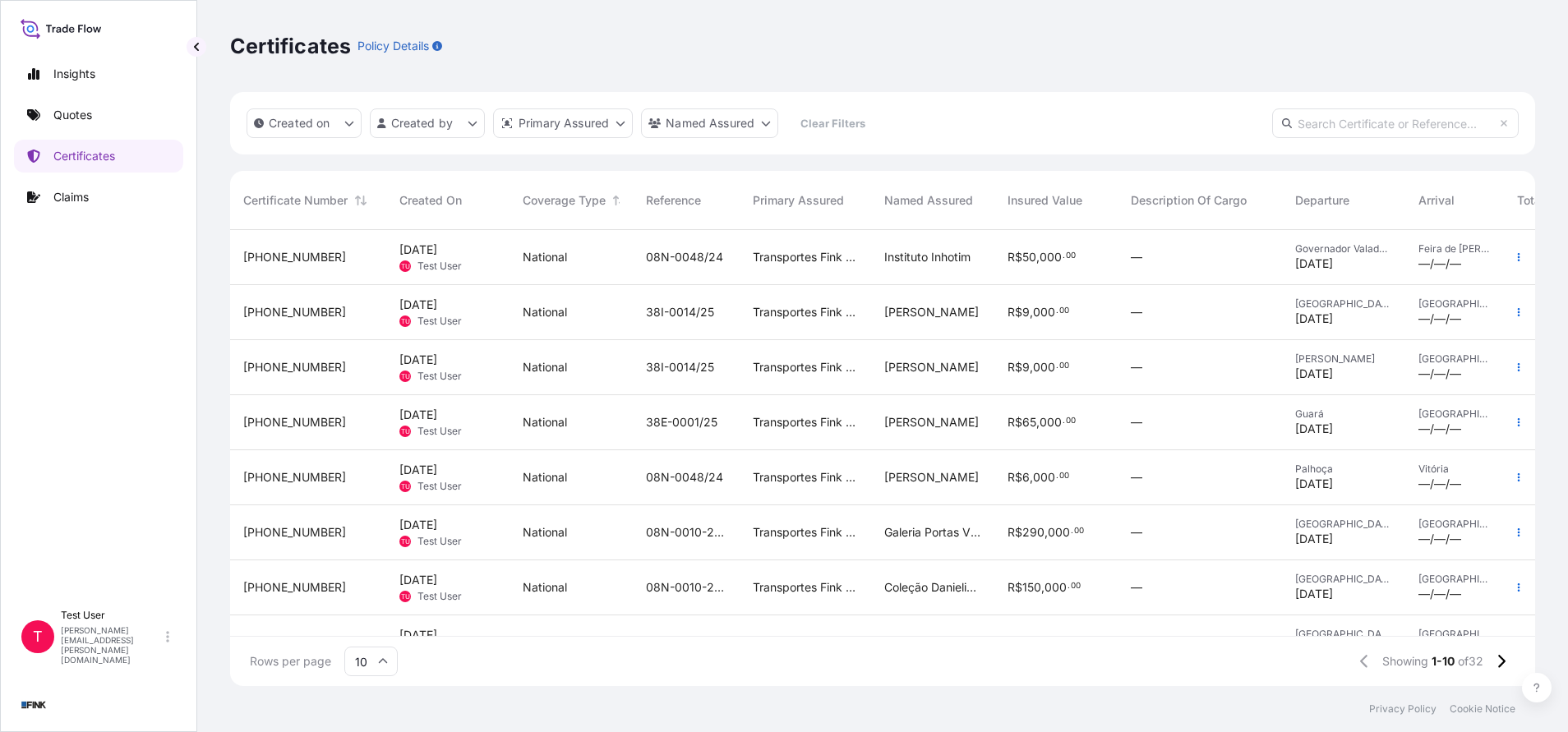
click at [1339, 119] on input "text" at bounding box center [1395, 123] width 246 height 30
paste input "[PHONE_NUMBER]"
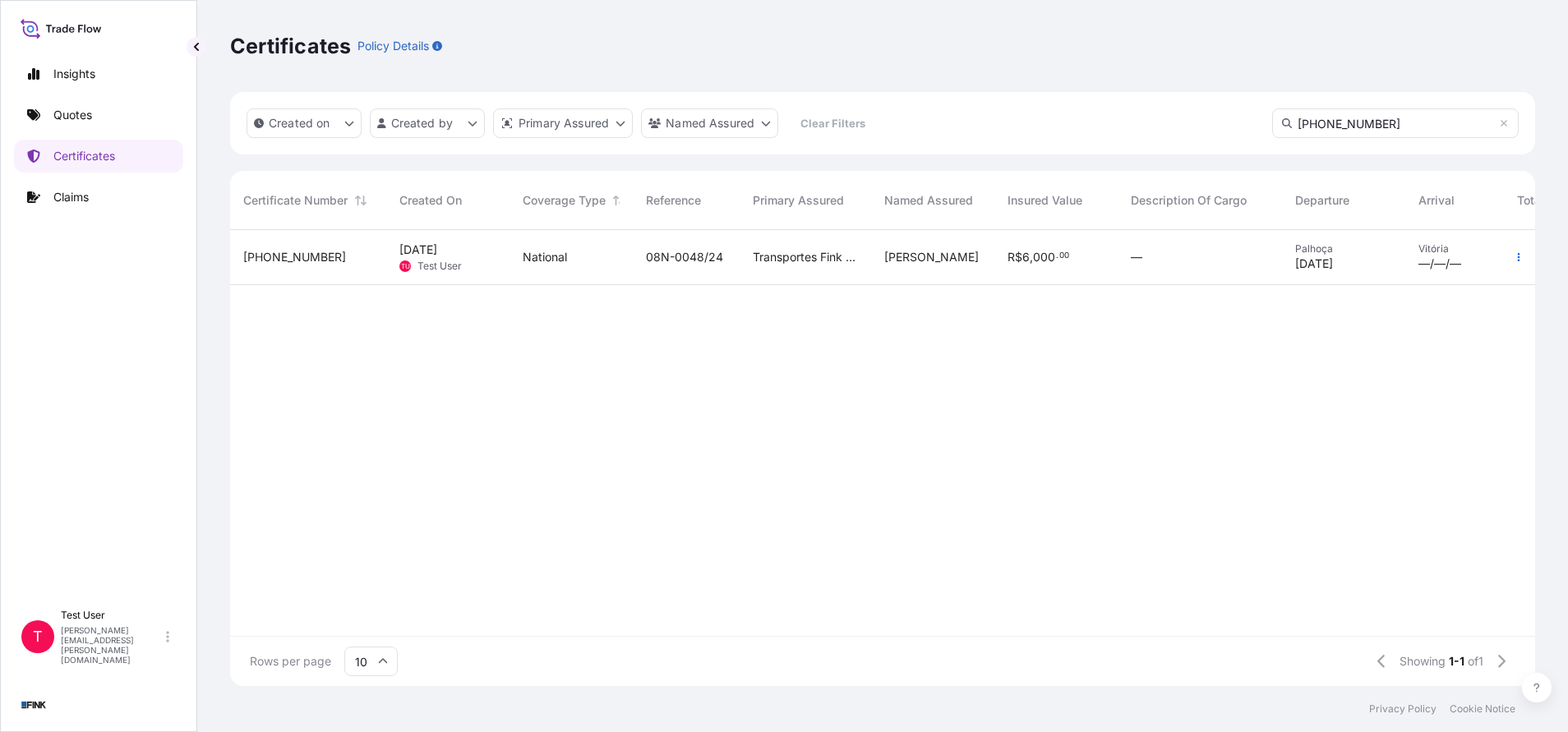
click at [290, 260] on span "[PHONE_NUMBER]" at bounding box center [295, 257] width 102 height 16
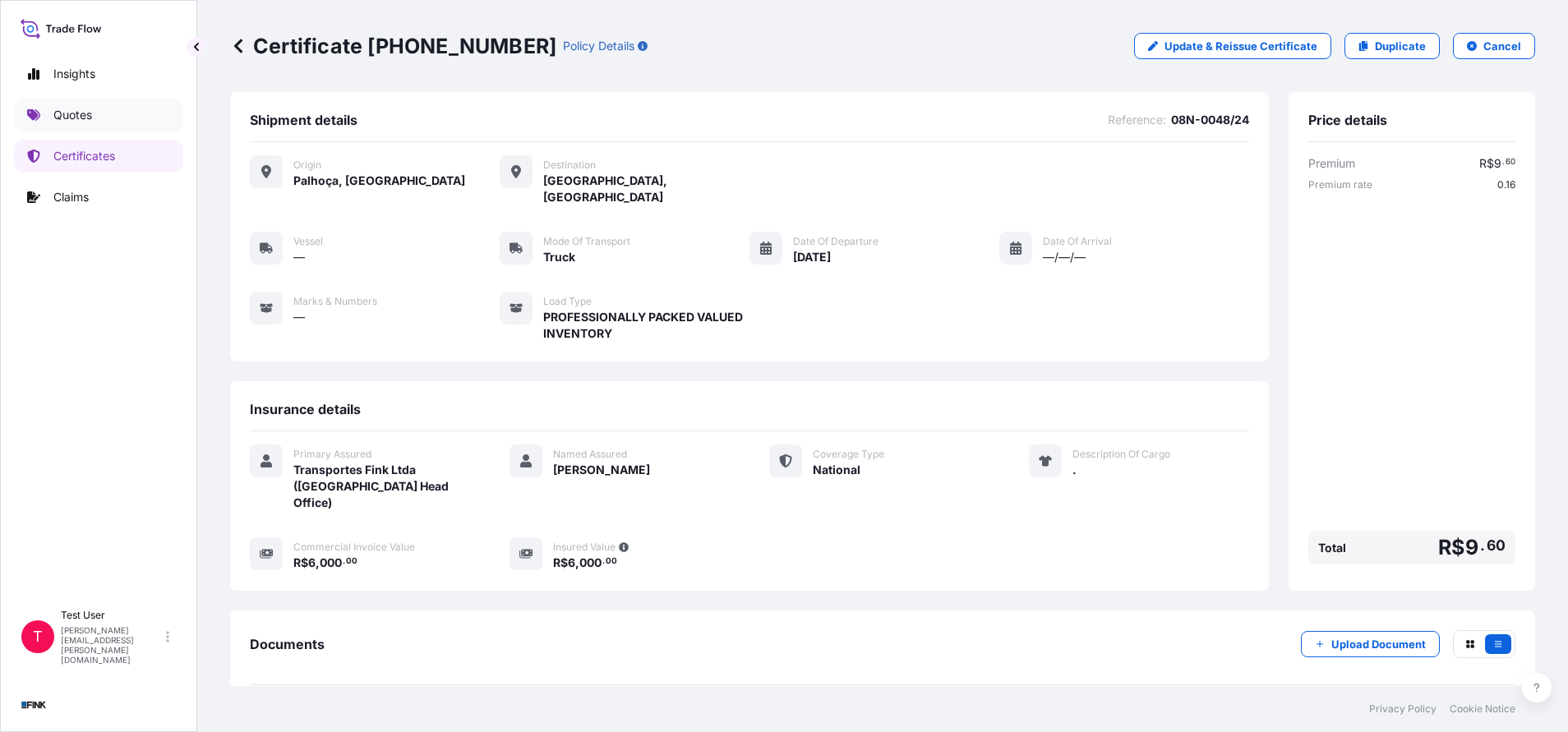
click at [65, 108] on p "Quotes" at bounding box center [72, 115] width 39 height 16
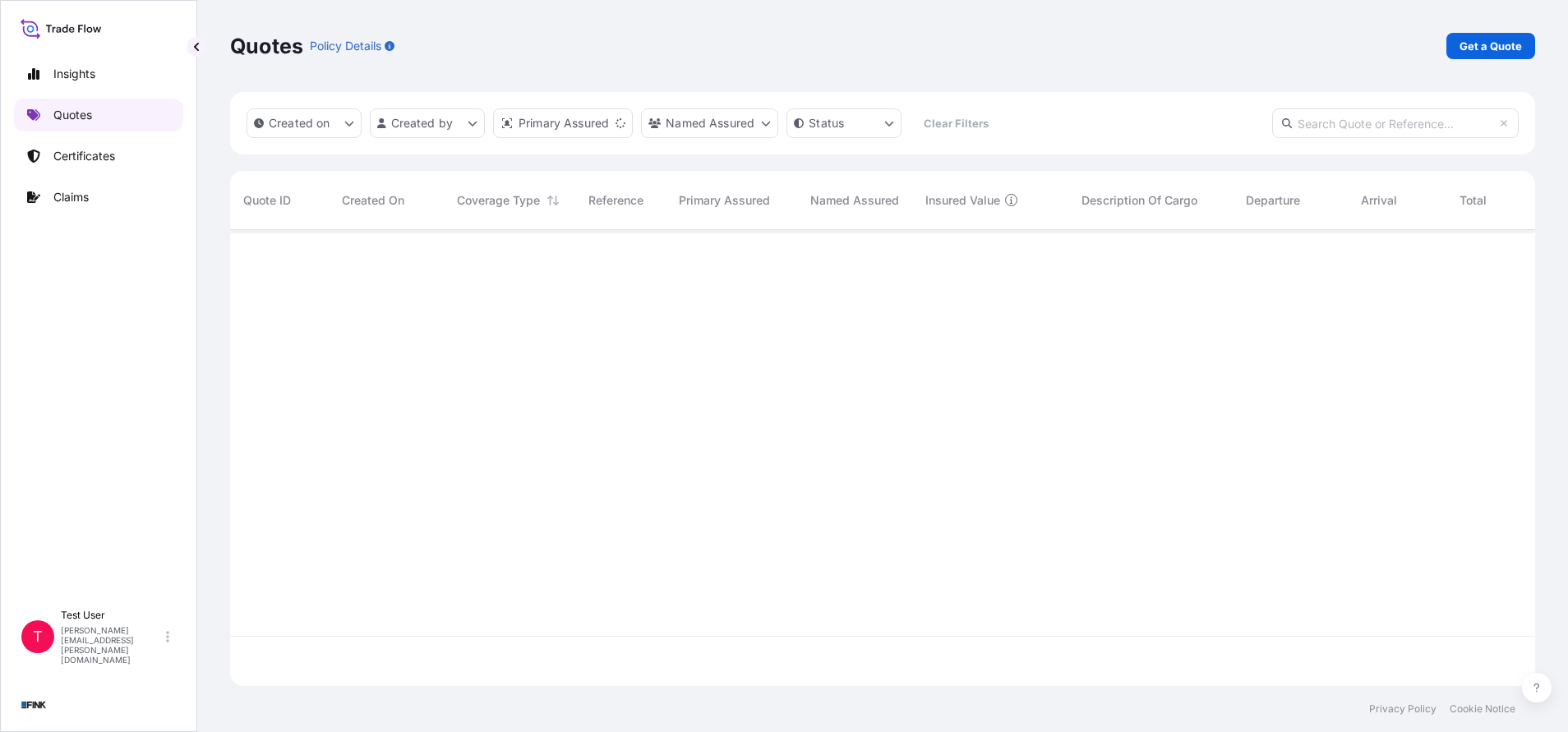
scroll to position [446, 1286]
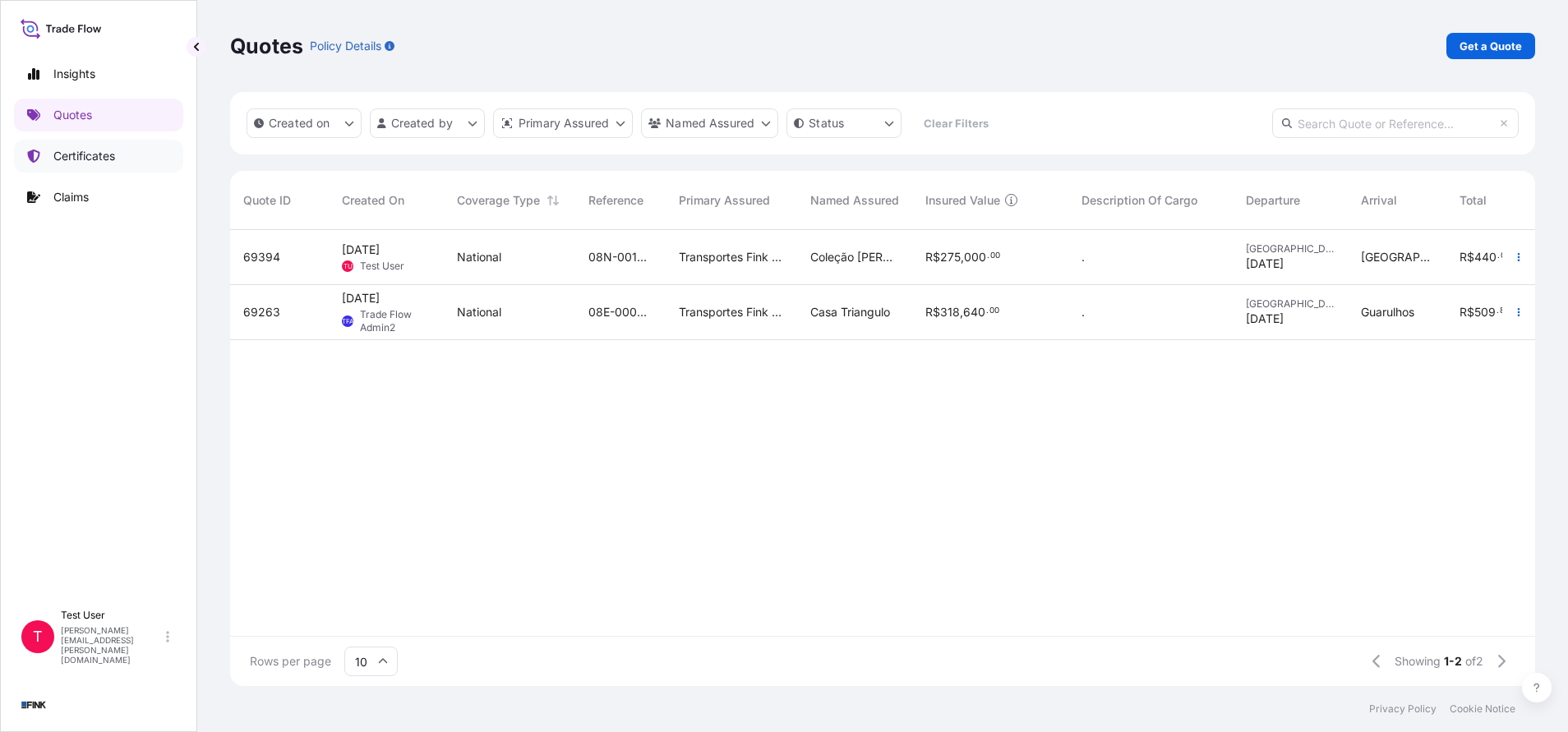
click at [98, 154] on p "Certificates" at bounding box center [84, 156] width 62 height 16
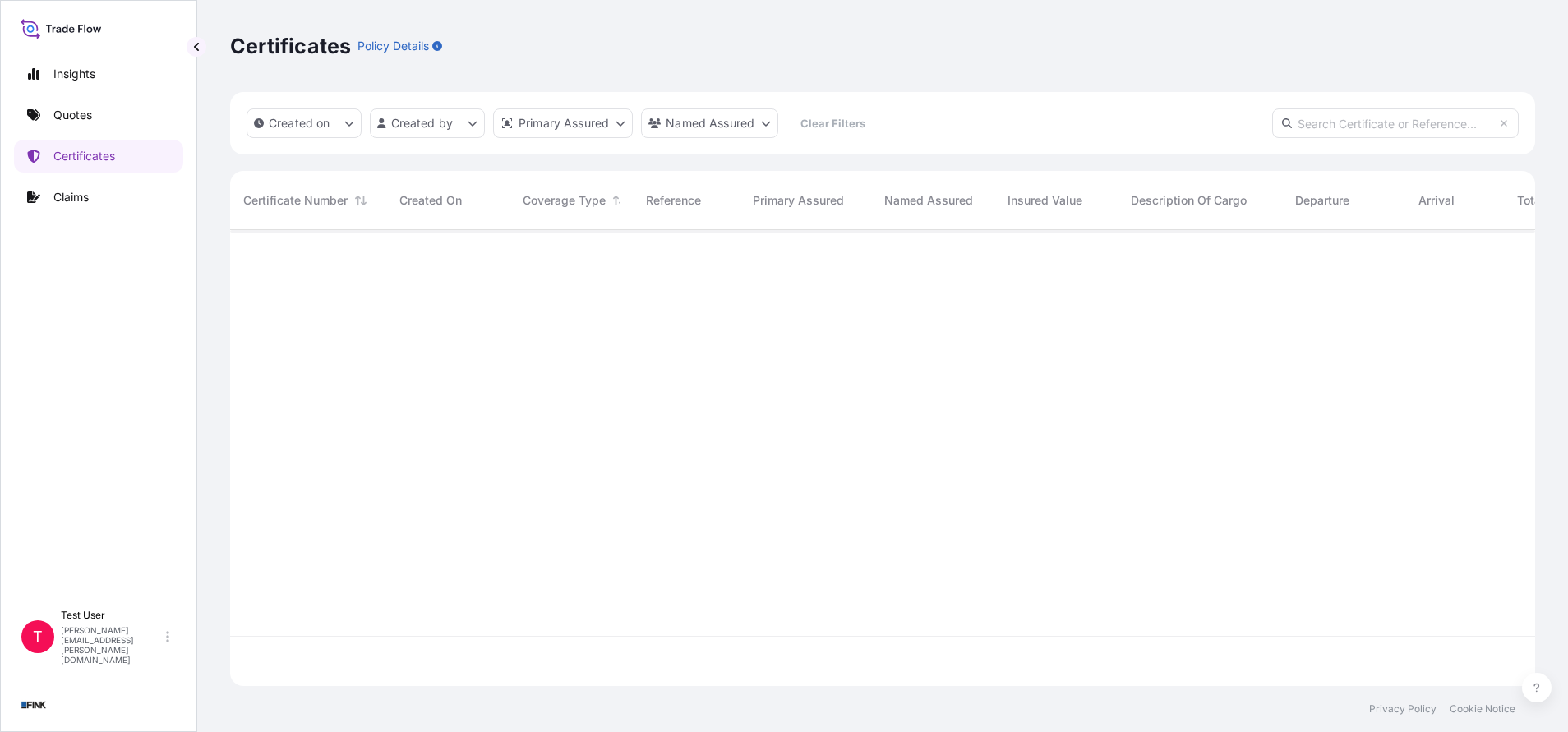
scroll to position [446, 1286]
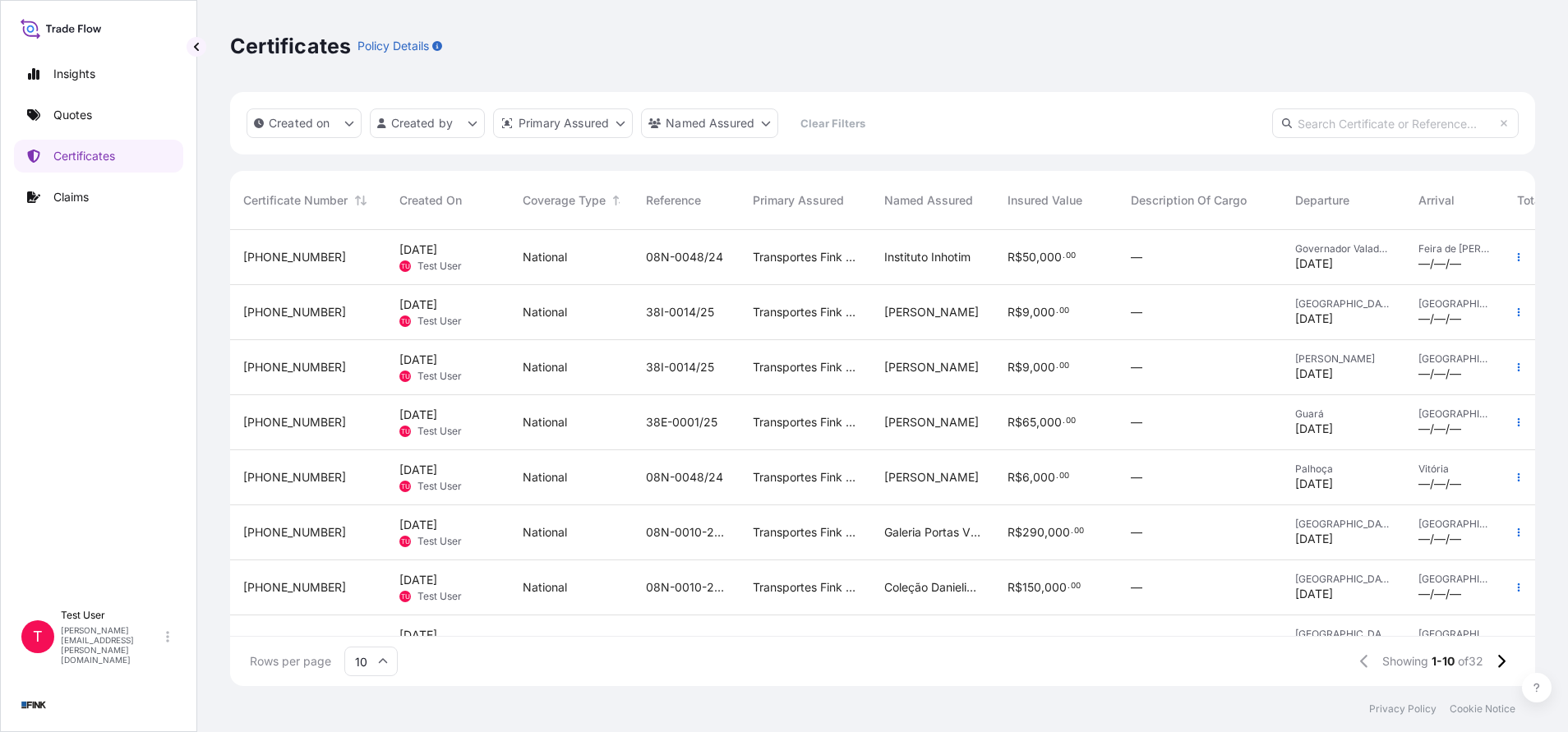
click at [1445, 124] on input "text" at bounding box center [1395, 123] width 246 height 30
paste input "[PHONE_NUMBER]"
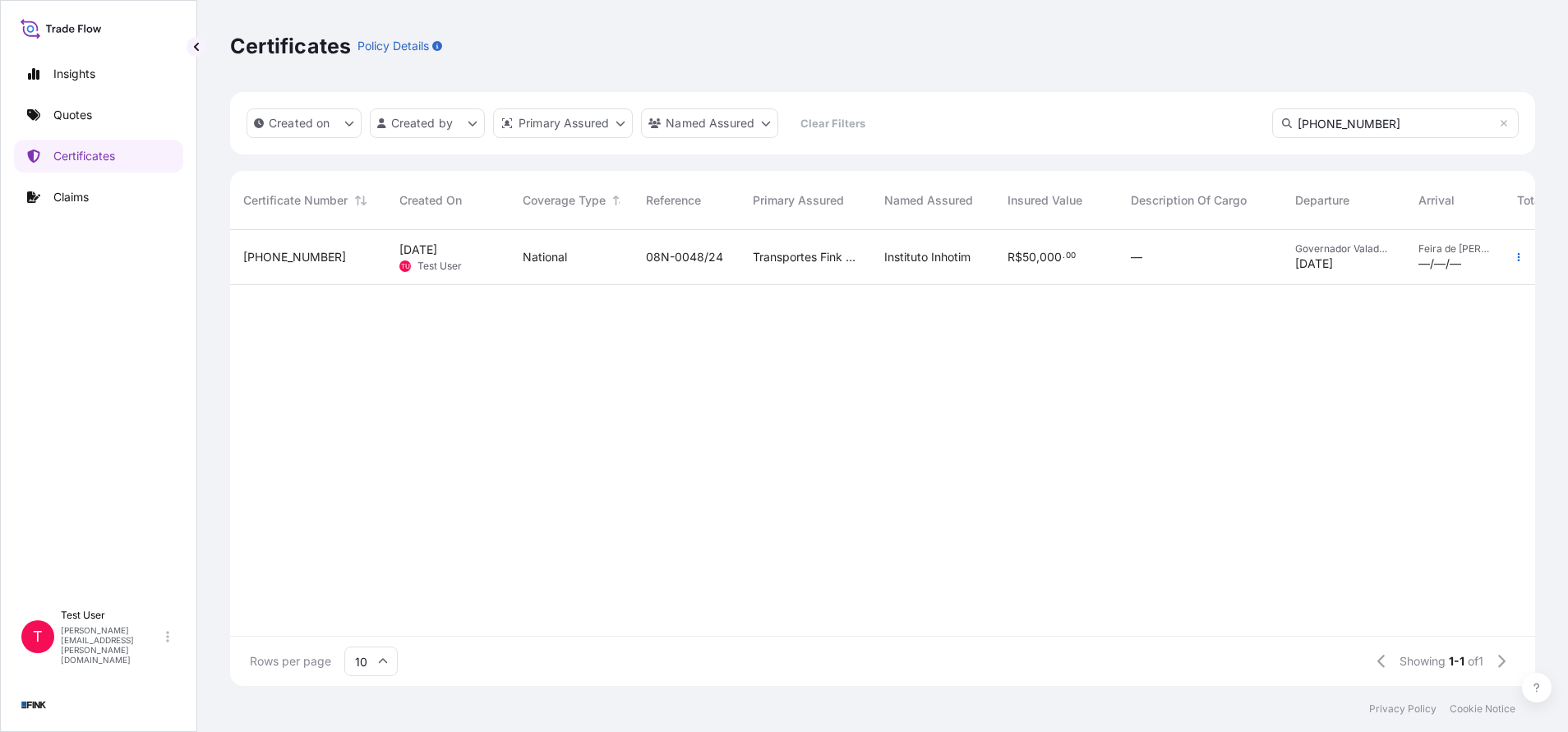
click at [278, 261] on span "[PHONE_NUMBER]" at bounding box center [295, 257] width 102 height 16
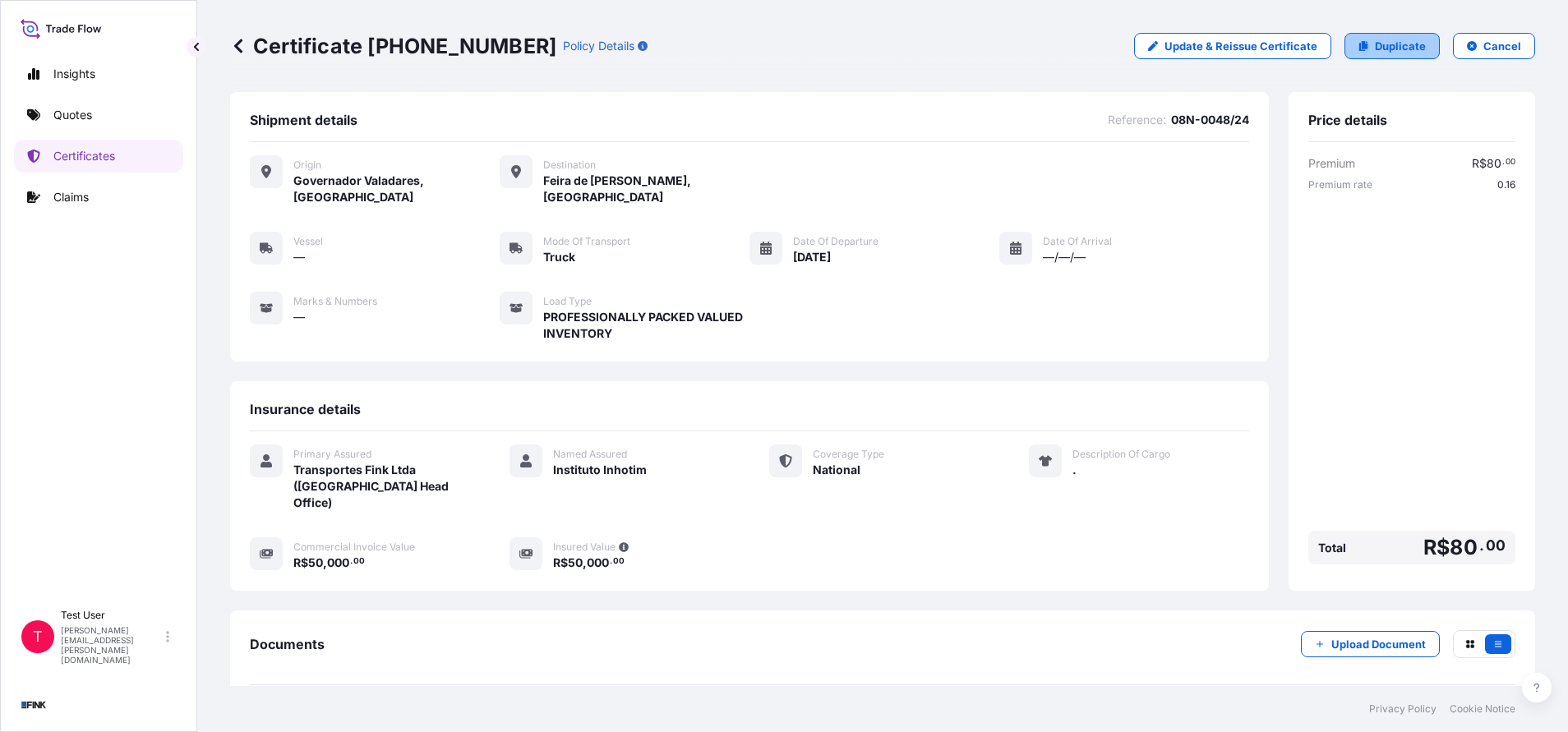
click at [1375, 44] on p "Duplicate" at bounding box center [1400, 46] width 51 height 16
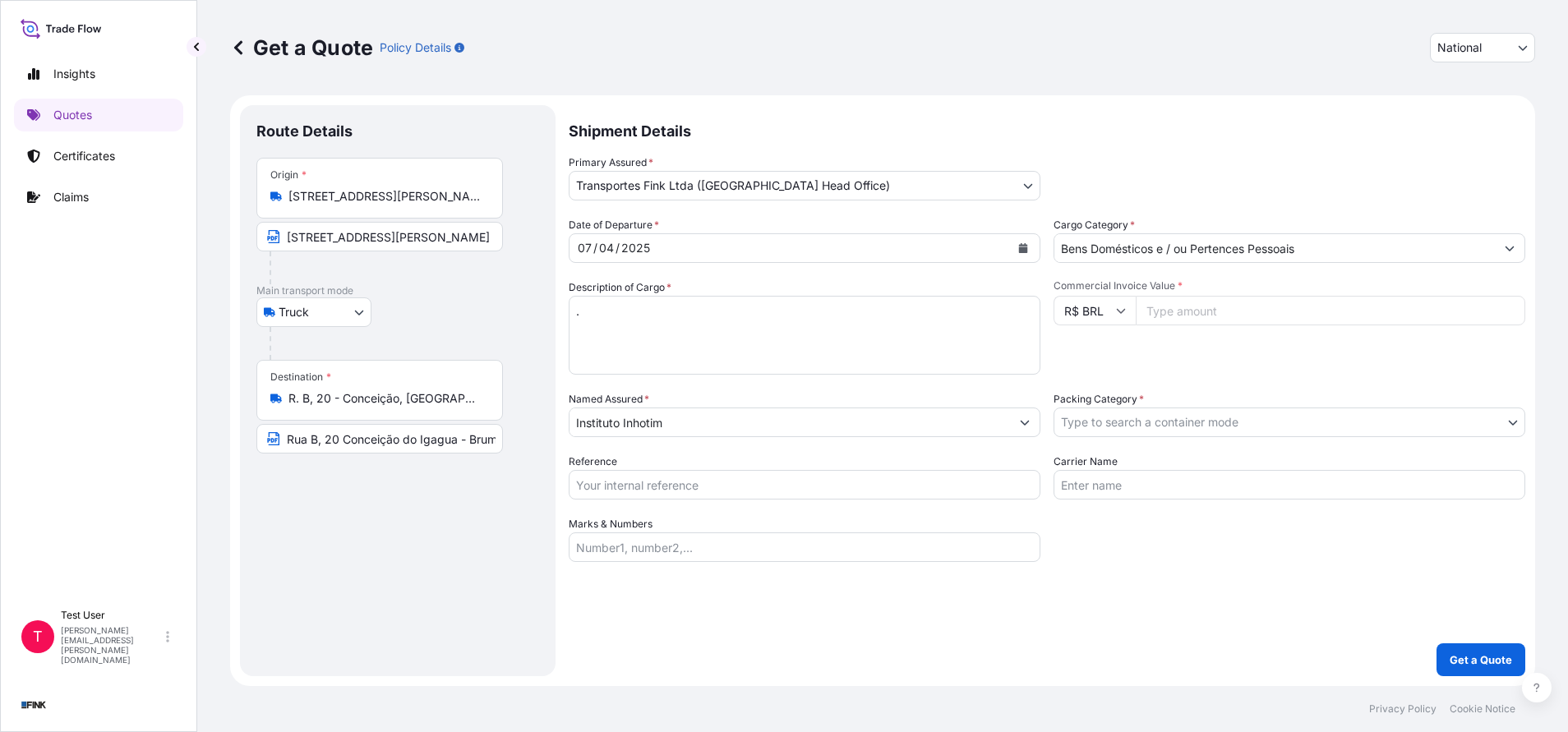
click at [398, 207] on div "Origin * [STREET_ADDRESS][PERSON_NAME] Valadares - MG, 35020-070, [GEOGRAPHIC_D…" at bounding box center [379, 189] width 246 height 61
click at [398, 205] on input "[STREET_ADDRESS][PERSON_NAME]. Valadares - MG, 35020-070, [GEOGRAPHIC_DATA]" at bounding box center [385, 197] width 194 height 16
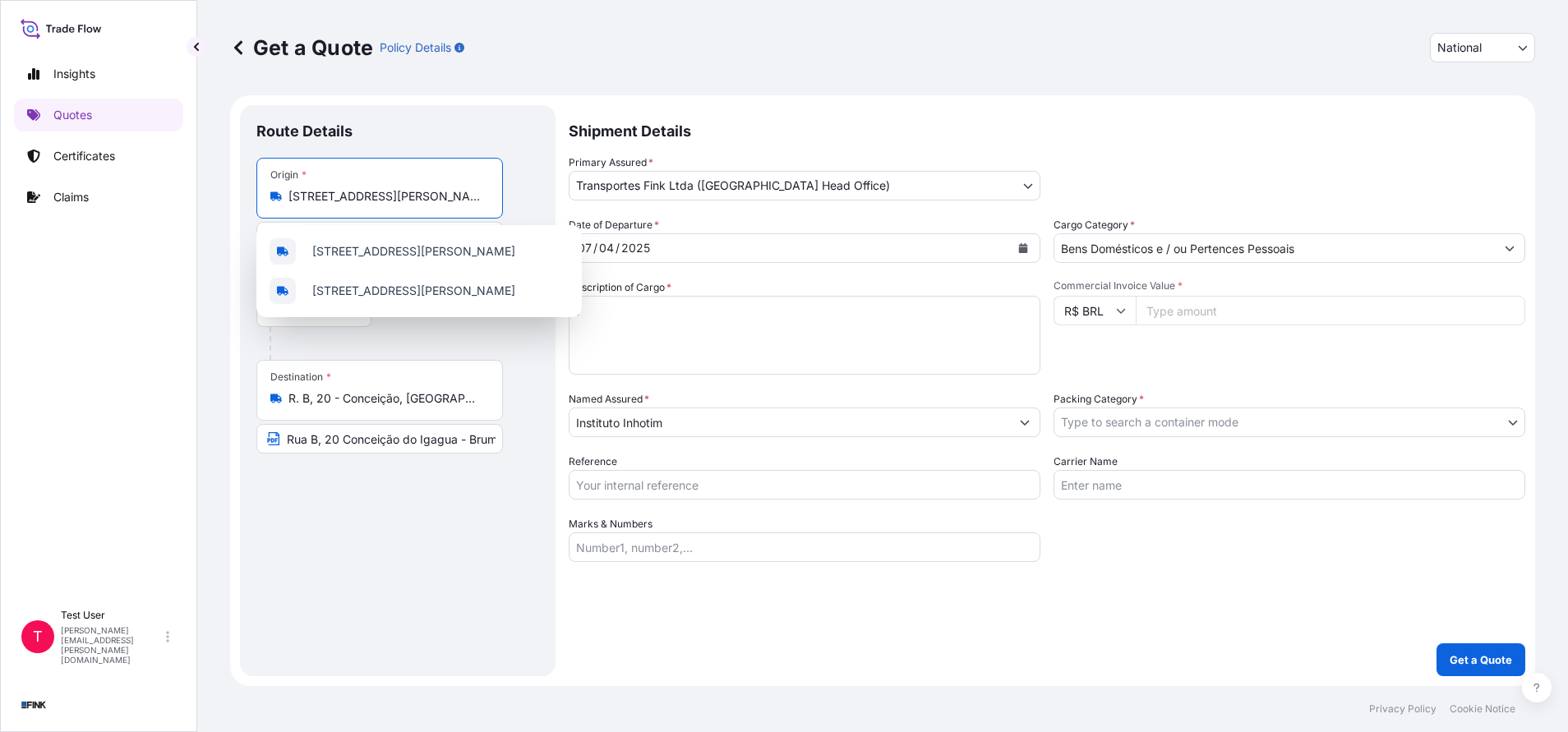
scroll to position [0, 201]
click at [398, 207] on div "Origin * [STREET_ADDRESS][PERSON_NAME] Valadares - MG, 35020-070, [GEOGRAPHIC_D…" at bounding box center [379, 189] width 246 height 61
click at [398, 205] on input "[STREET_ADDRESS][PERSON_NAME]. Valadares - MG, 35020-070, [GEOGRAPHIC_DATA]" at bounding box center [385, 197] width 194 height 16
click at [398, 207] on div "Origin * [STREET_ADDRESS][PERSON_NAME] Valadares - MG, 35020-070, [GEOGRAPHIC_D…" at bounding box center [379, 189] width 246 height 61
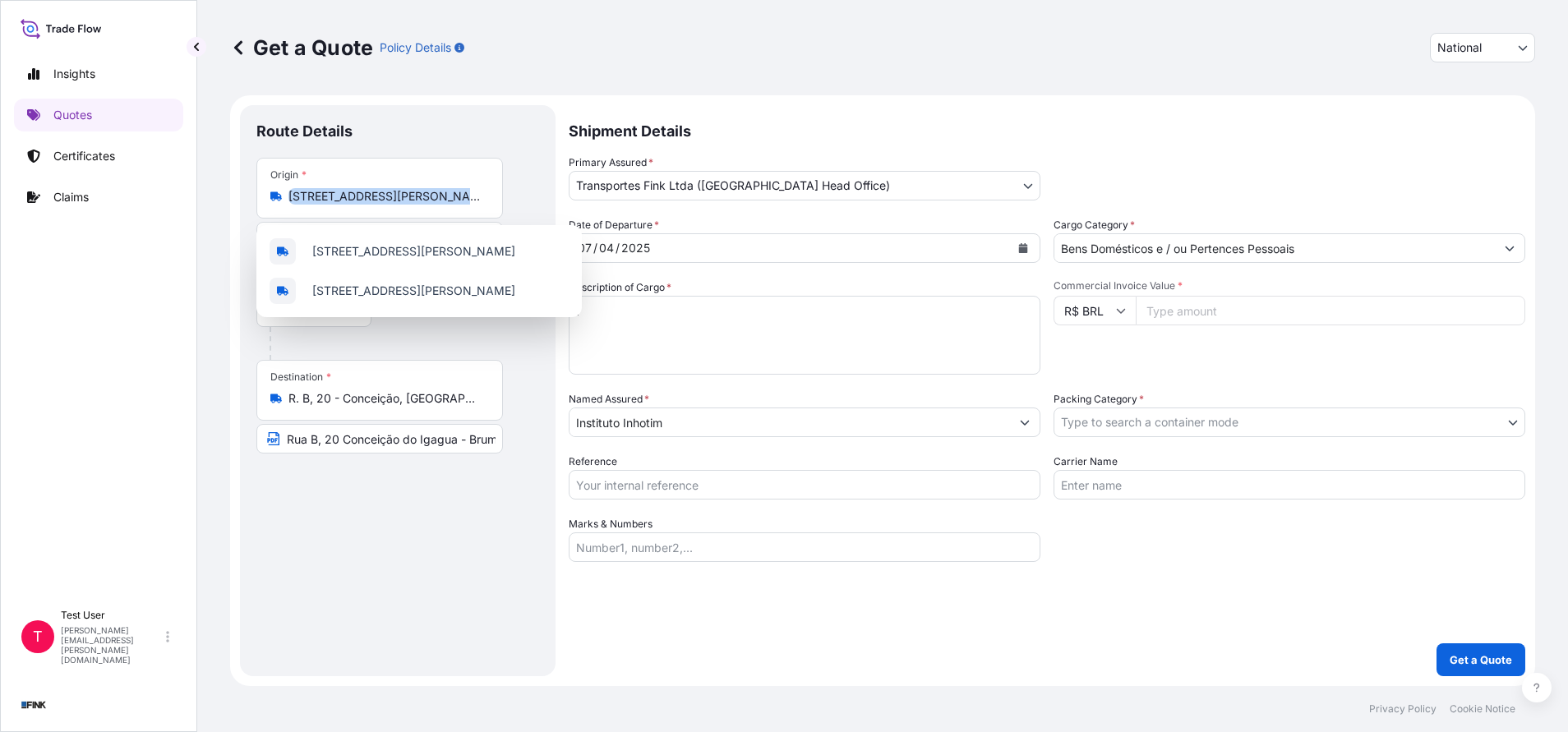
click at [398, 205] on input "[STREET_ADDRESS][PERSON_NAME]. Valadares - MG, 35020-070, [GEOGRAPHIC_DATA]" at bounding box center [385, 197] width 194 height 16
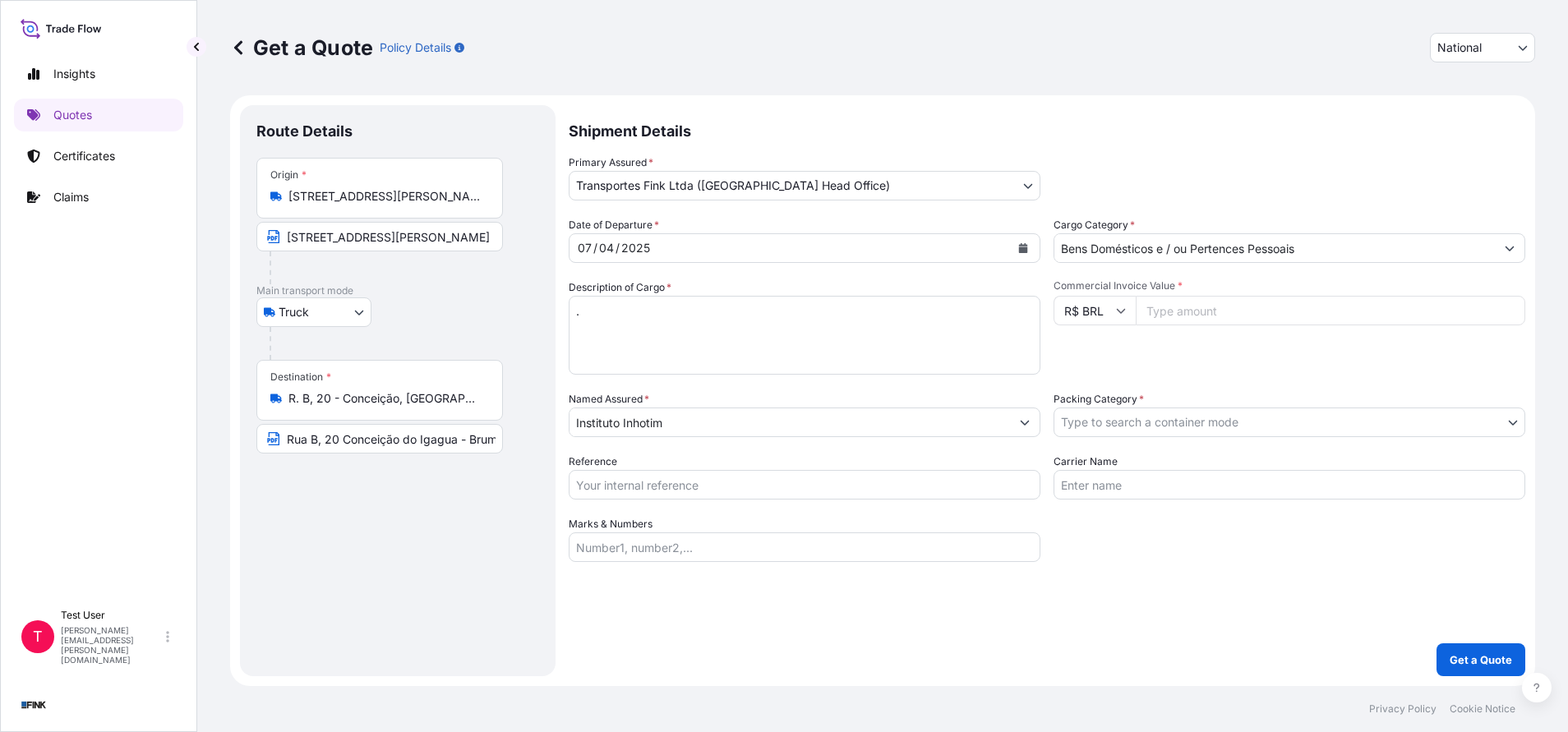
click at [392, 205] on div "Origin * [STREET_ADDRESS][PERSON_NAME] Valadares - MG, 35020-070, [GEOGRAPHIC_D…" at bounding box center [379, 189] width 246 height 61
click at [392, 205] on input "[STREET_ADDRESS][PERSON_NAME]. Valadares - MG, 35020-070, [GEOGRAPHIC_DATA]" at bounding box center [385, 197] width 194 height 16
click at [392, 205] on div "Origin * [STREET_ADDRESS][PERSON_NAME] Valadares - MG, 35020-070, [GEOGRAPHIC_D…" at bounding box center [379, 189] width 246 height 61
click at [392, 205] on input "[STREET_ADDRESS][PERSON_NAME]. Valadares - MG, 35020-070, [GEOGRAPHIC_DATA]" at bounding box center [385, 197] width 194 height 16
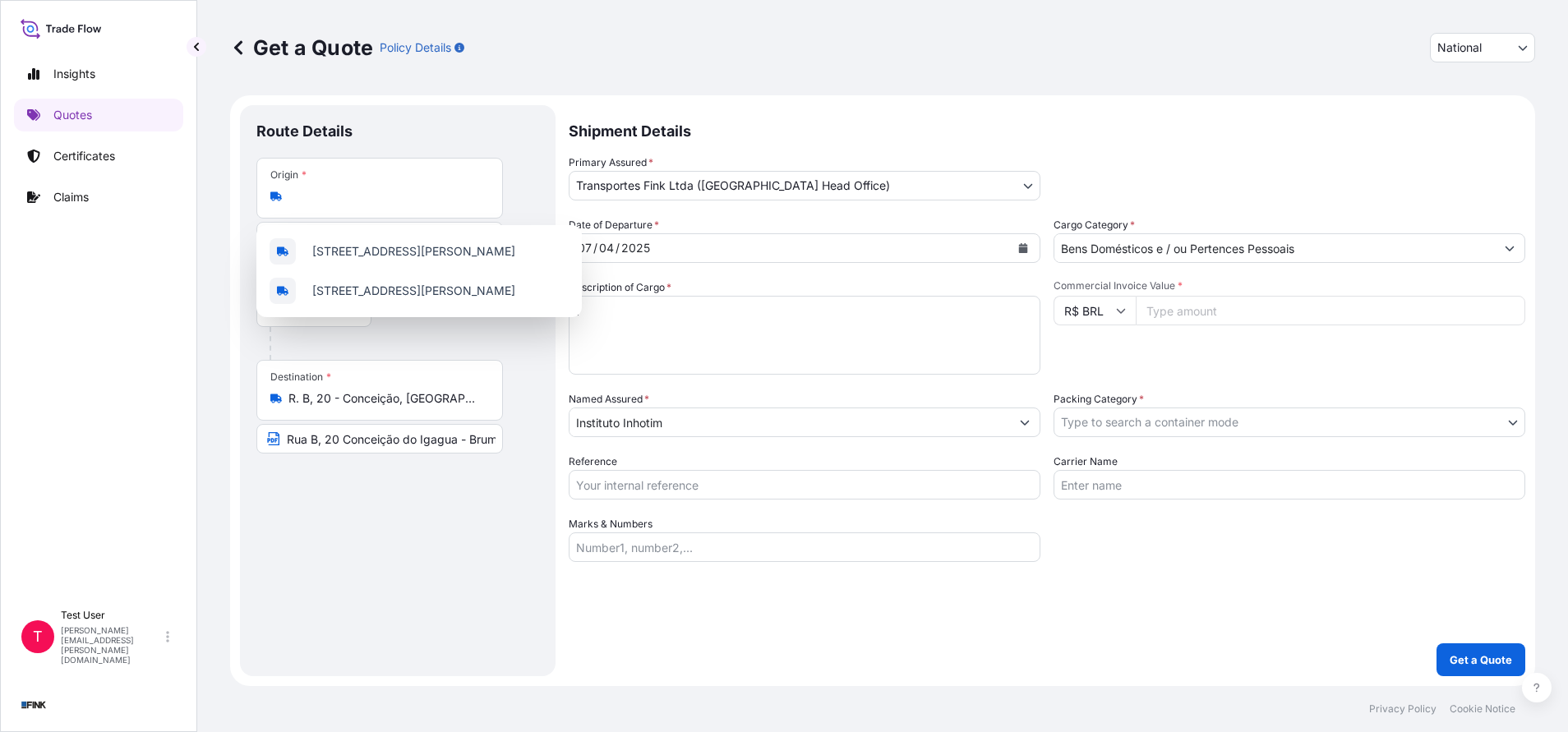
scroll to position [0, 0]
click at [392, 205] on div "Origin * [STREET_ADDRESS][PERSON_NAME] Valadares - MG, 35020-070, [GEOGRAPHIC_D…" at bounding box center [379, 189] width 246 height 61
click at [392, 205] on input "[STREET_ADDRESS][PERSON_NAME]. Valadares - MG, 35020-070, [GEOGRAPHIC_DATA]" at bounding box center [385, 197] width 194 height 16
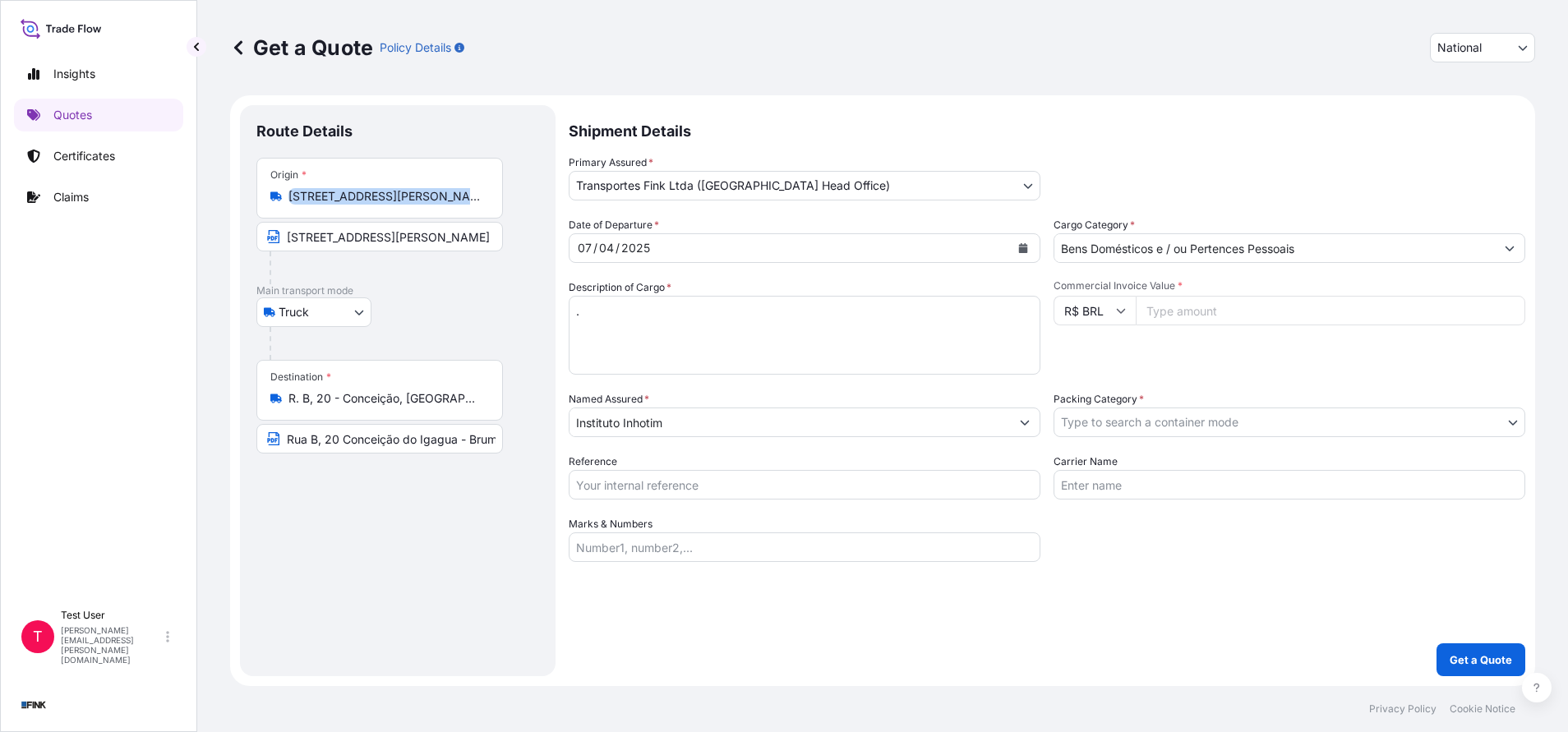
click at [392, 205] on div "Origin * [STREET_ADDRESS][PERSON_NAME] Valadares - MG, 35020-070, [GEOGRAPHIC_D…" at bounding box center [379, 189] width 246 height 61
click at [392, 205] on input "[STREET_ADDRESS][PERSON_NAME]. Valadares - MG, 35020-070, [GEOGRAPHIC_DATA]" at bounding box center [385, 197] width 194 height 16
click at [392, 205] on div "Origin * [STREET_ADDRESS][PERSON_NAME] Valadares - MG, 35020-070, [GEOGRAPHIC_D…" at bounding box center [379, 189] width 246 height 61
click at [392, 205] on input "[STREET_ADDRESS][PERSON_NAME]. Valadares - MG, 35020-070, [GEOGRAPHIC_DATA]" at bounding box center [385, 197] width 194 height 16
drag, startPoint x: 392, startPoint y: 205, endPoint x: 377, endPoint y: 198, distance: 16.6
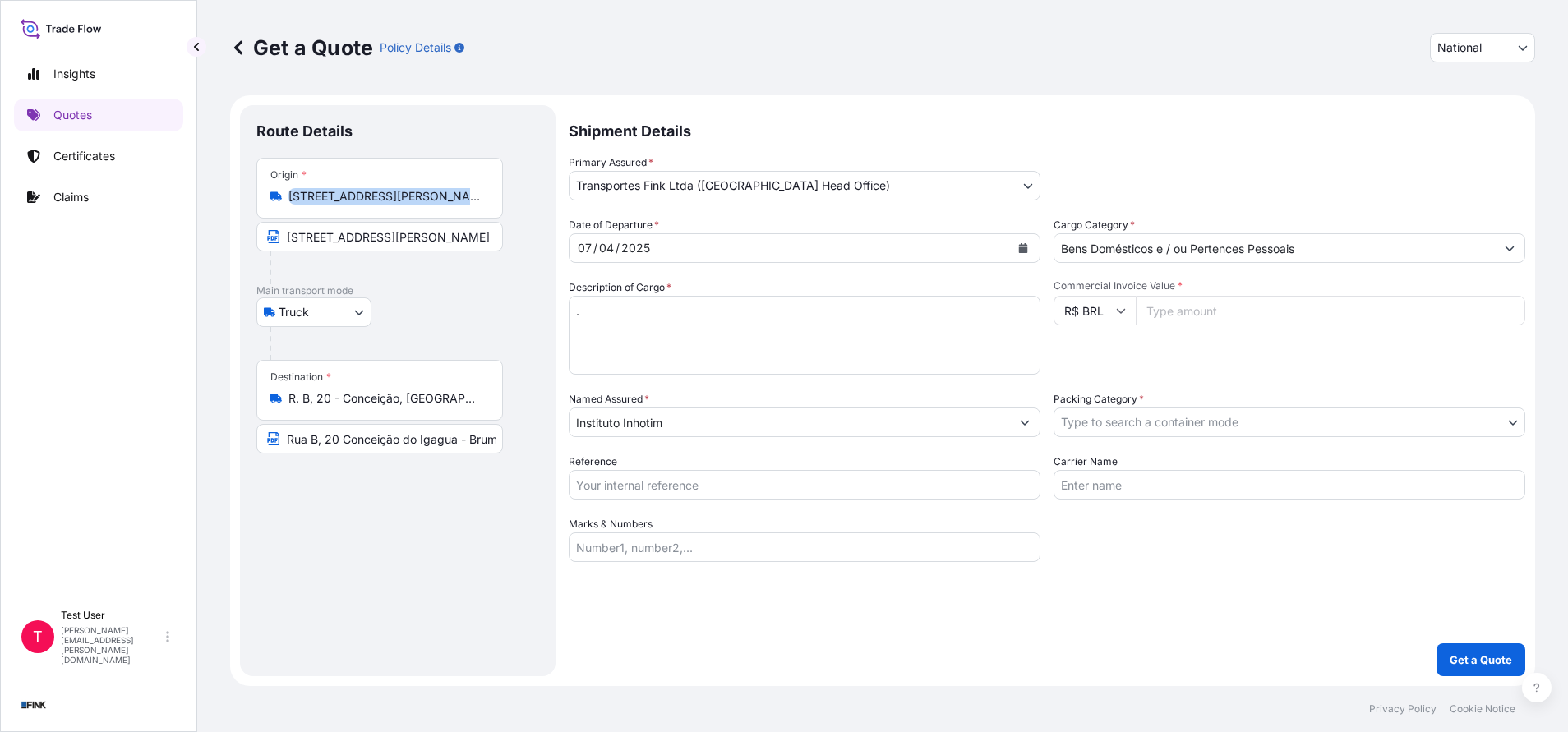
click at [377, 198] on input "[STREET_ADDRESS][PERSON_NAME]. Valadares - MG, 35020-070, [GEOGRAPHIC_DATA]" at bounding box center [385, 197] width 194 height 16
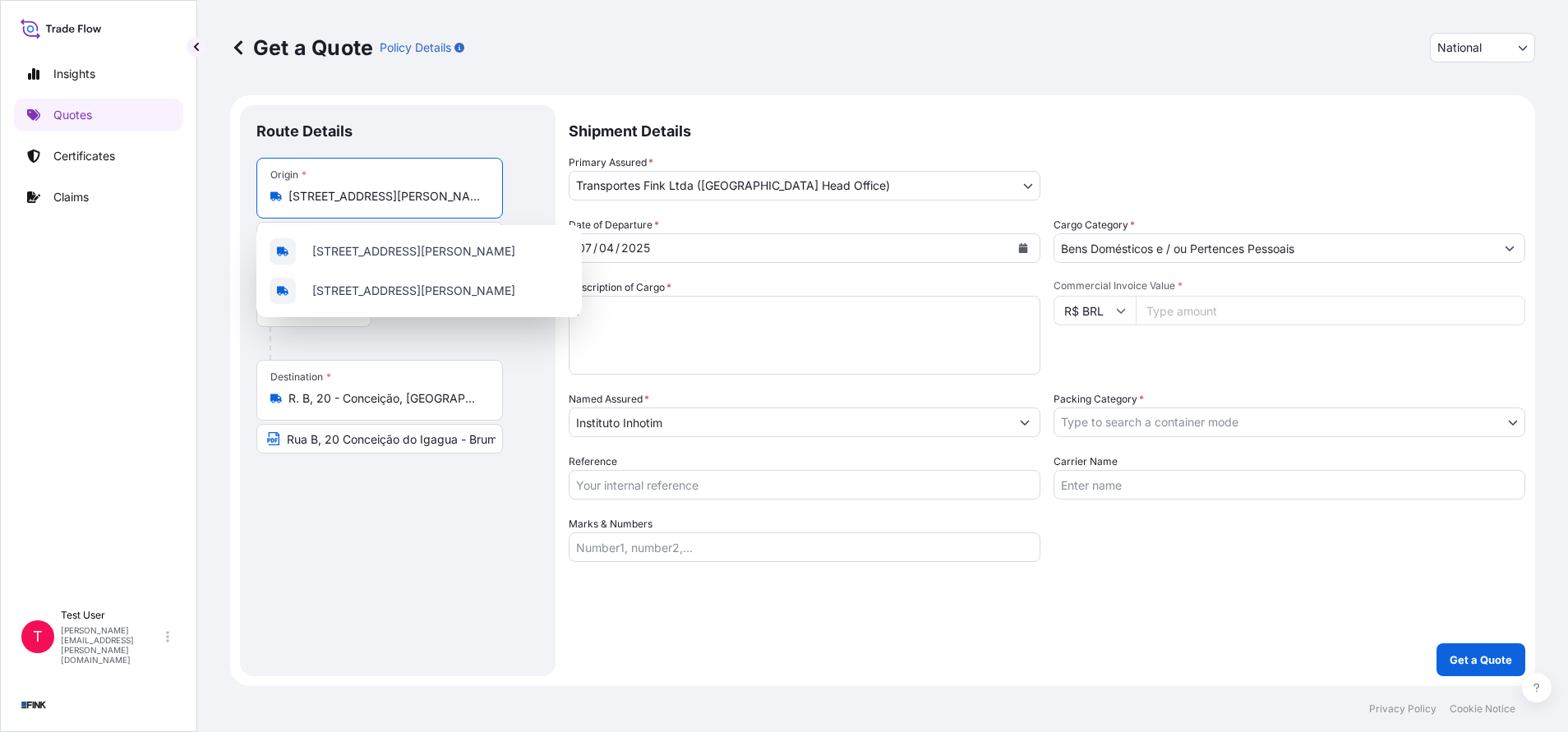
click at [377, 198] on input "[STREET_ADDRESS][PERSON_NAME]. Valadares - MG, 35020-070, [GEOGRAPHIC_DATA]" at bounding box center [385, 197] width 194 height 16
paste input "[STREET_ADDRESS]"
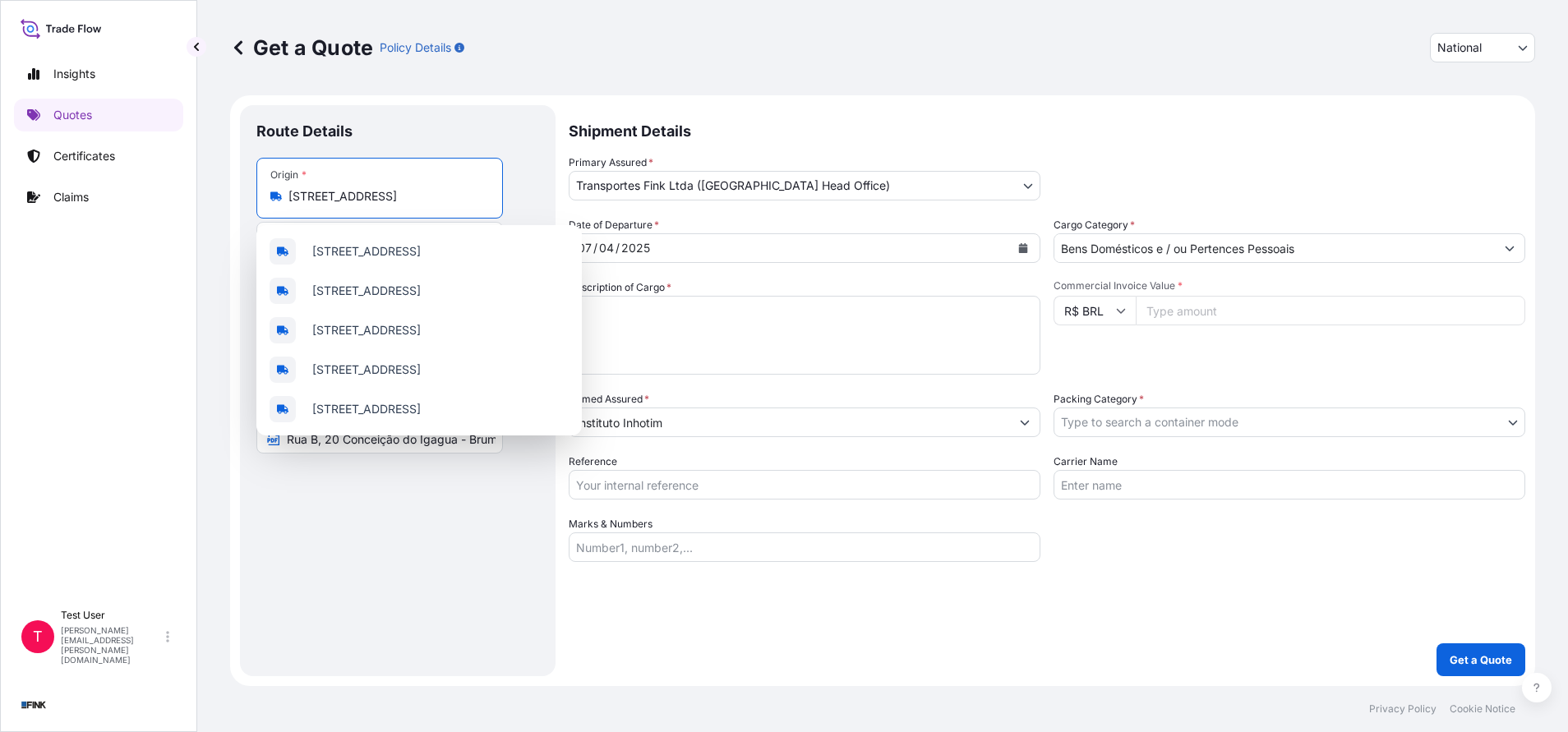
scroll to position [0, 131]
click at [373, 254] on span "[STREET_ADDRESS]" at bounding box center [366, 251] width 109 height 16
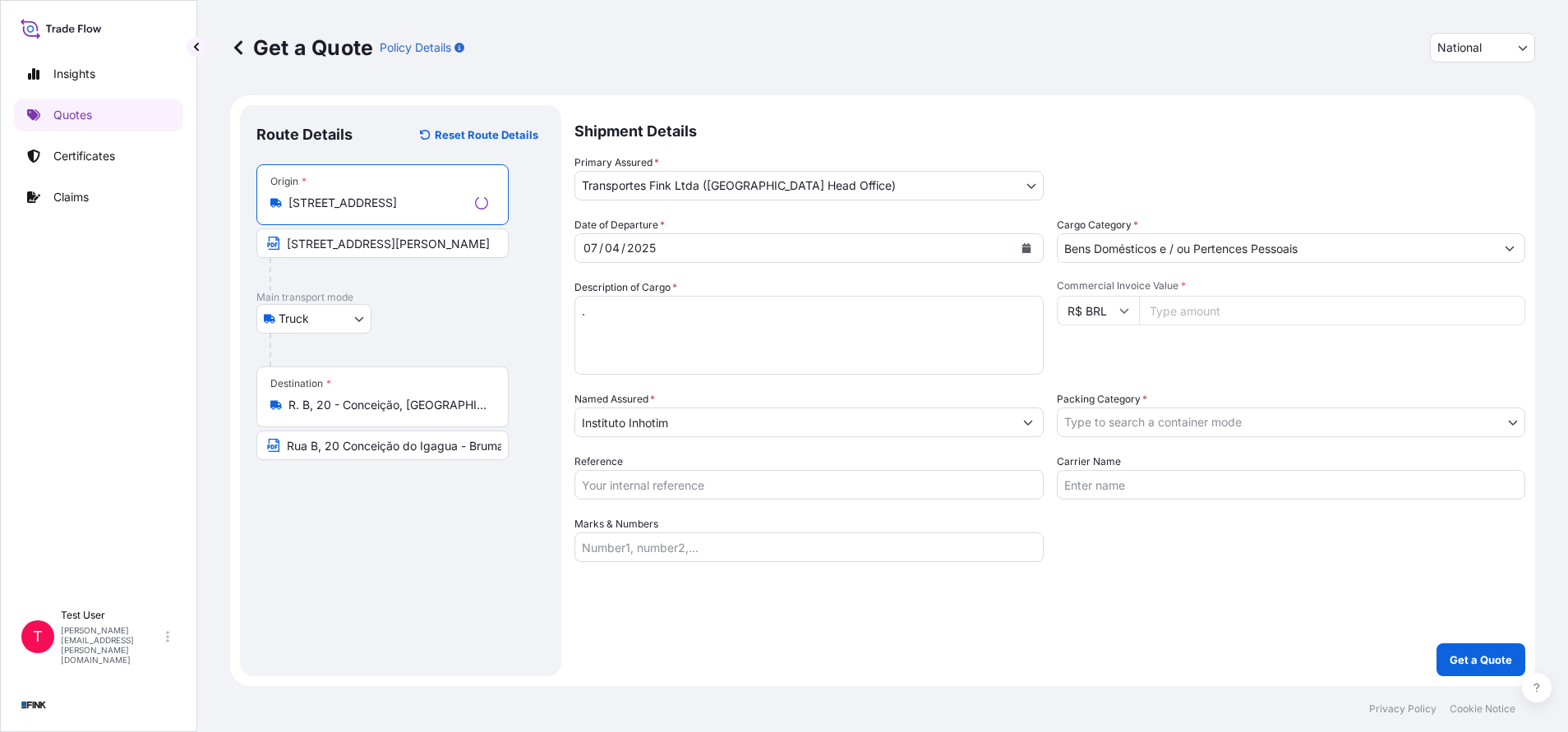
click at [373, 254] on input "[STREET_ADDRESS][PERSON_NAME]" at bounding box center [382, 243] width 252 height 30
click at [373, 254] on input "[STREET_ADDRESS][PERSON_NAME]" at bounding box center [379, 243] width 246 height 30
paste input "[STREET_ADDRESS]"
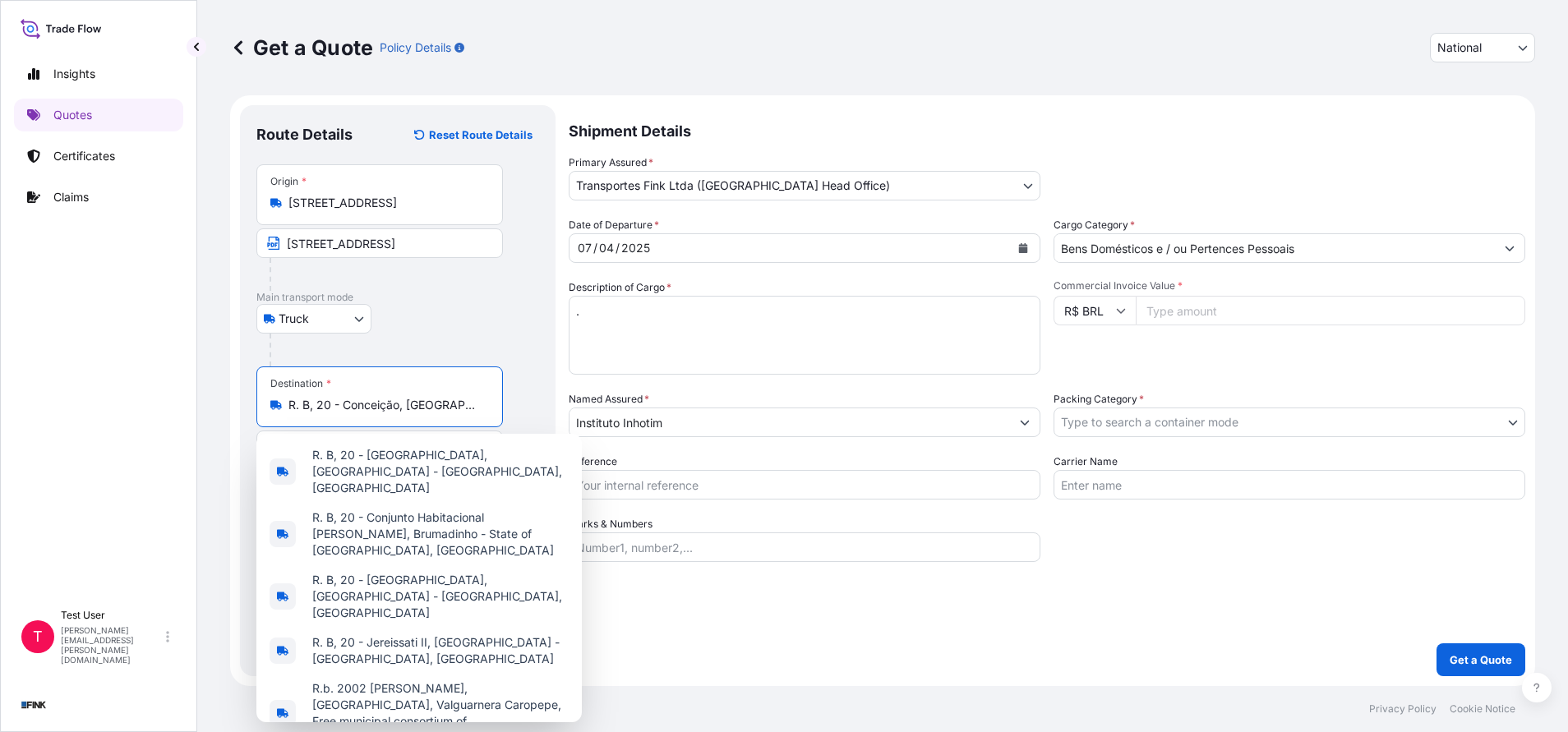
click at [324, 401] on input "R. B, 20 - Conceição, [GEOGRAPHIC_DATA] - BA, 40301-110, [GEOGRAPHIC_DATA]" at bounding box center [385, 405] width 194 height 16
paste input "[STREET_ADDRESS]"
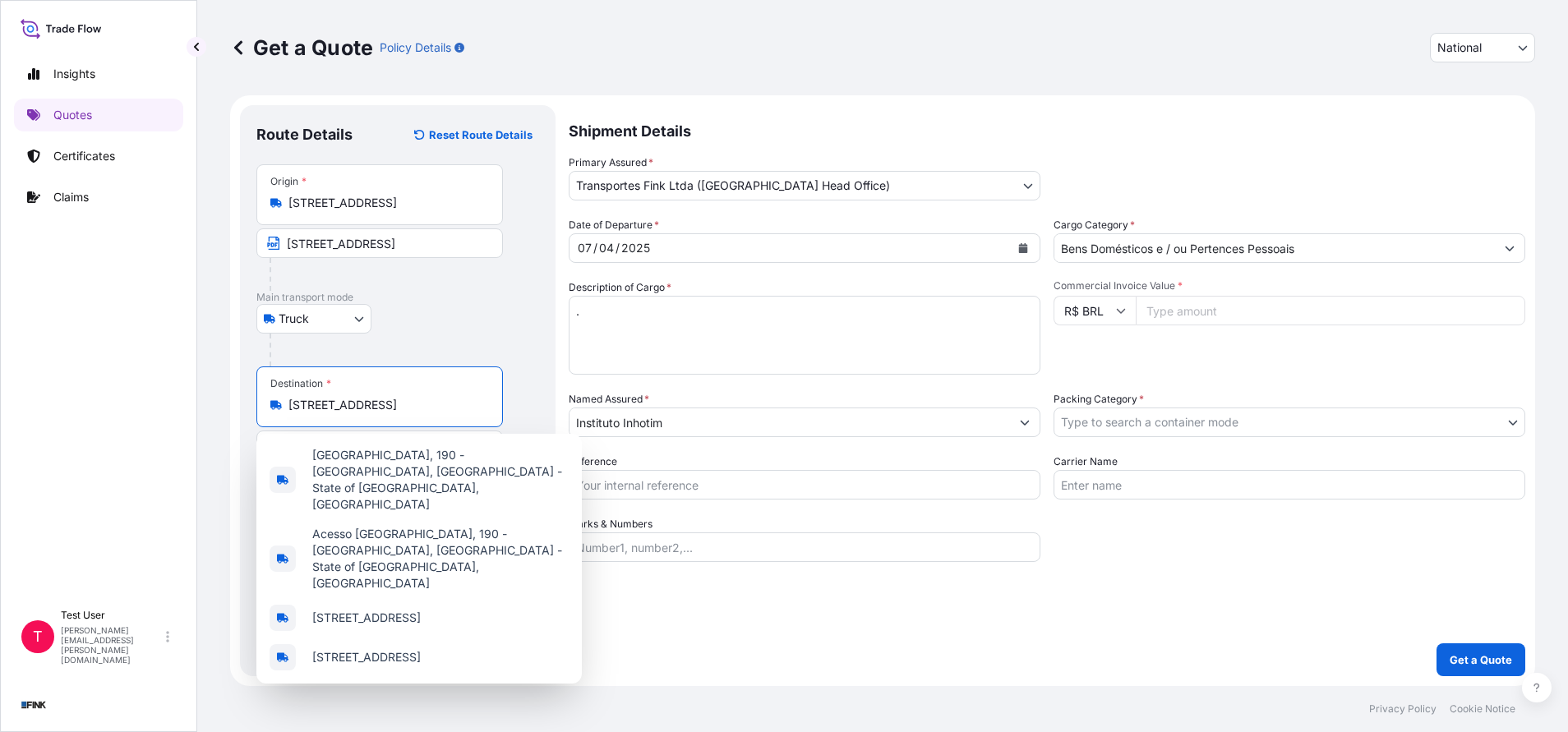
scroll to position [0, 40]
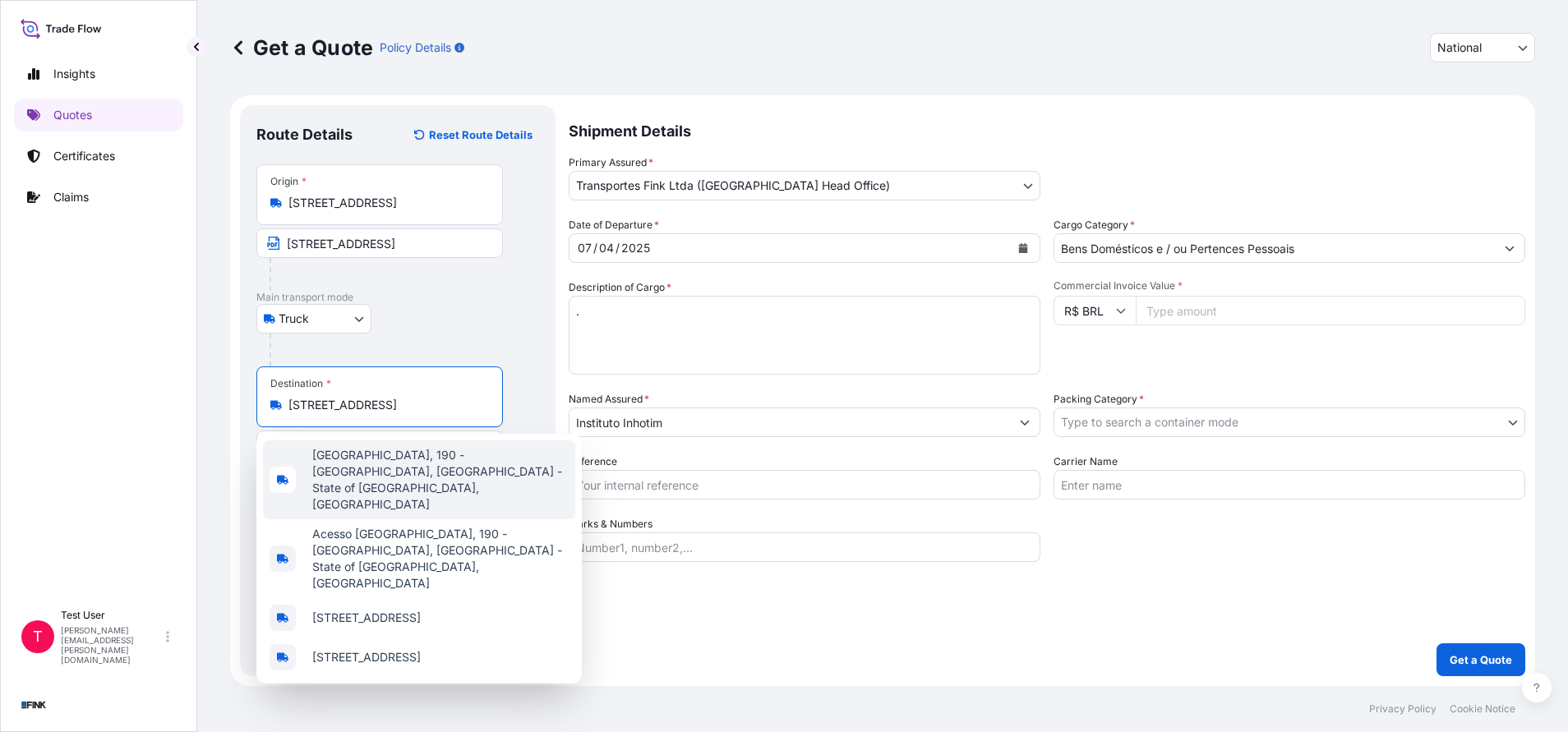
click at [348, 473] on span "[GEOGRAPHIC_DATA], 190 - [GEOGRAPHIC_DATA], [GEOGRAPHIC_DATA] - State of [GEOGR…" at bounding box center [440, 480] width 256 height 66
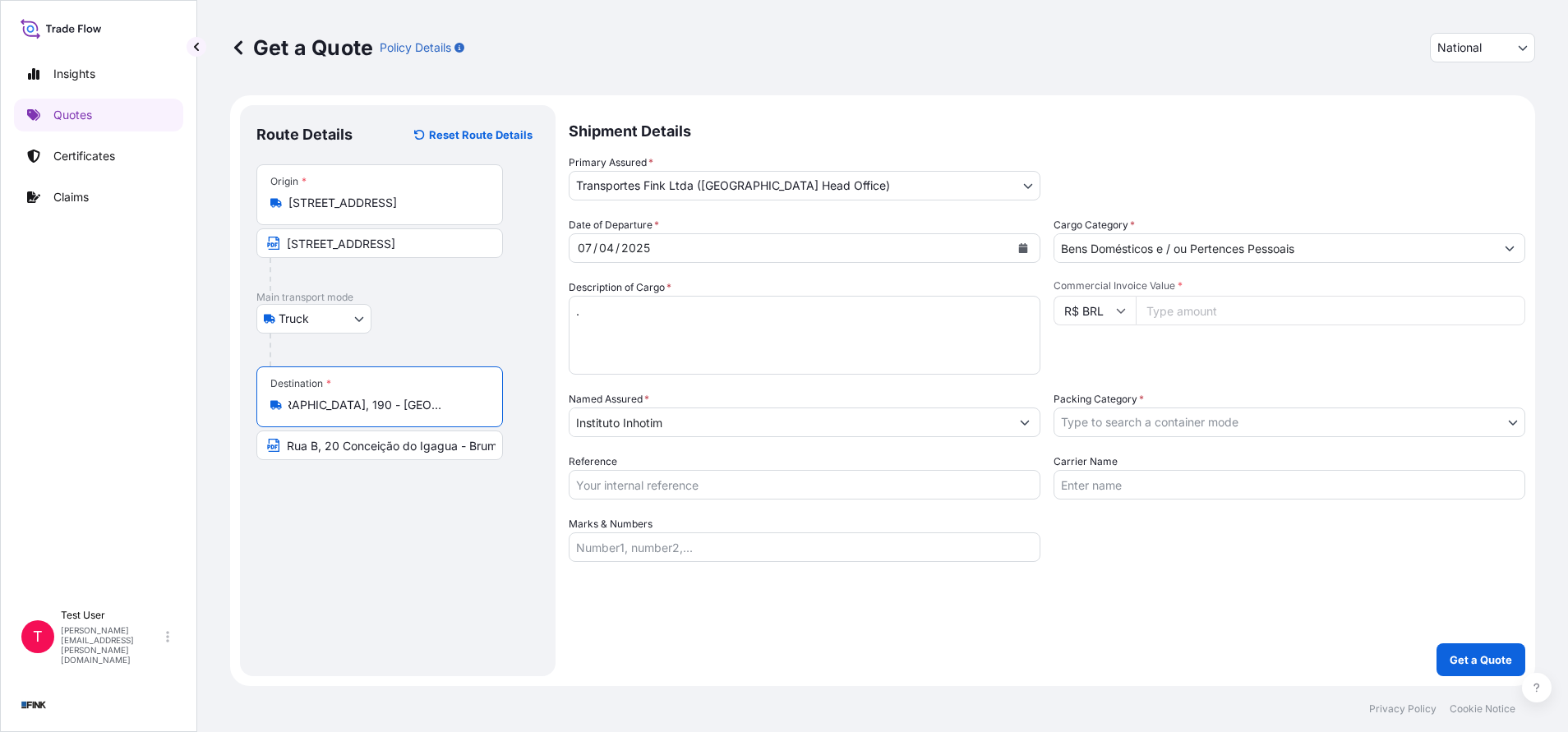
click at [372, 448] on input "Rua B, 20 Conceição do Igagua - Brumadinho" at bounding box center [379, 445] width 246 height 30
paste input "[STREET_ADDRESS]"
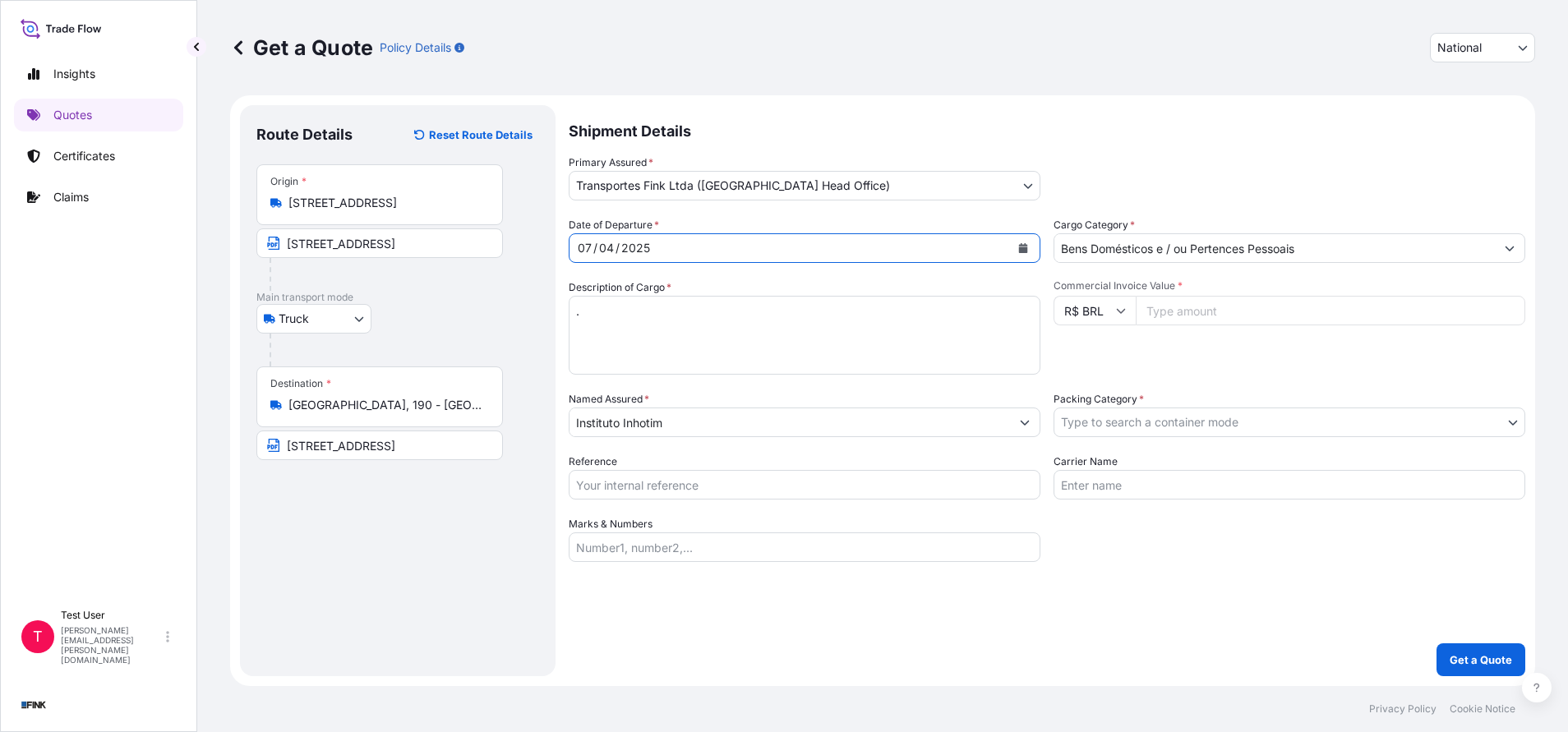
click at [1028, 253] on button "Calendar" at bounding box center [1022, 248] width 26 height 26
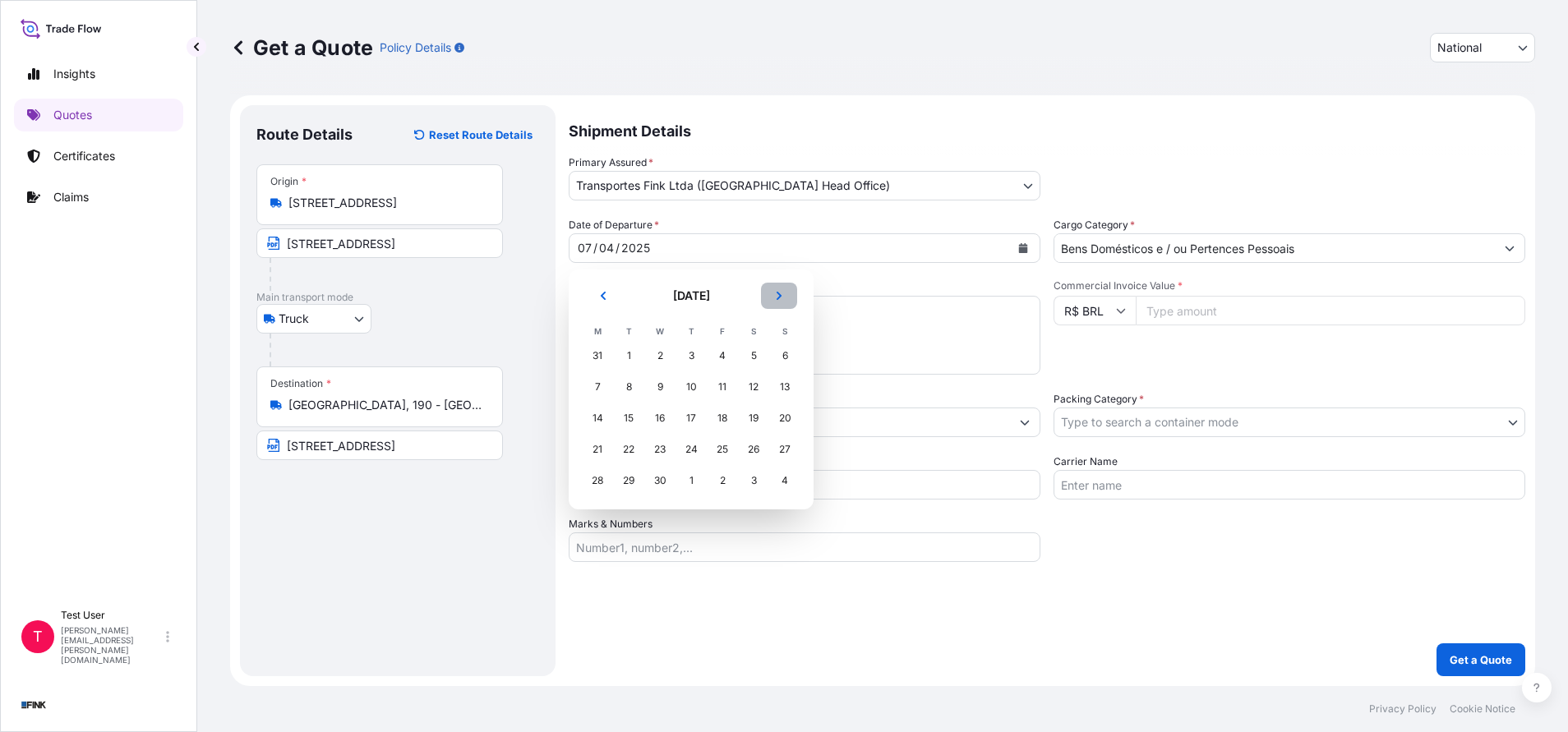
click at [771, 291] on button "Next" at bounding box center [779, 295] width 36 height 26
click at [751, 361] on div "3" at bounding box center [753, 356] width 30 height 30
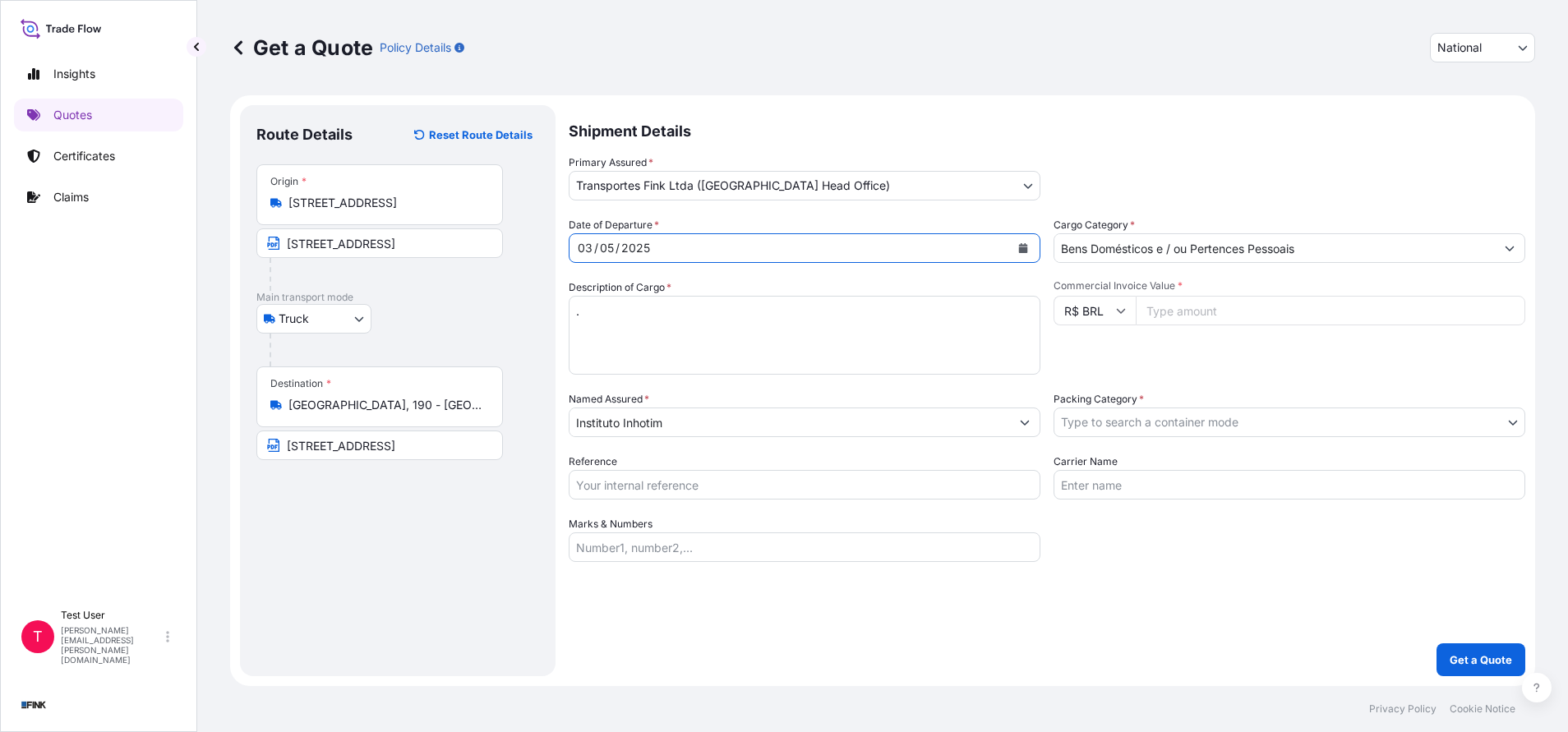
click at [1222, 307] on input "Commercial Invoice Value *" at bounding box center [1330, 310] width 390 height 30
paste input "478111.20"
click at [733, 438] on div "Date of Departure * [DATE] Cargo Category * Bens Domésticos e / ou Pertences Pe…" at bounding box center [1046, 390] width 956 height 345
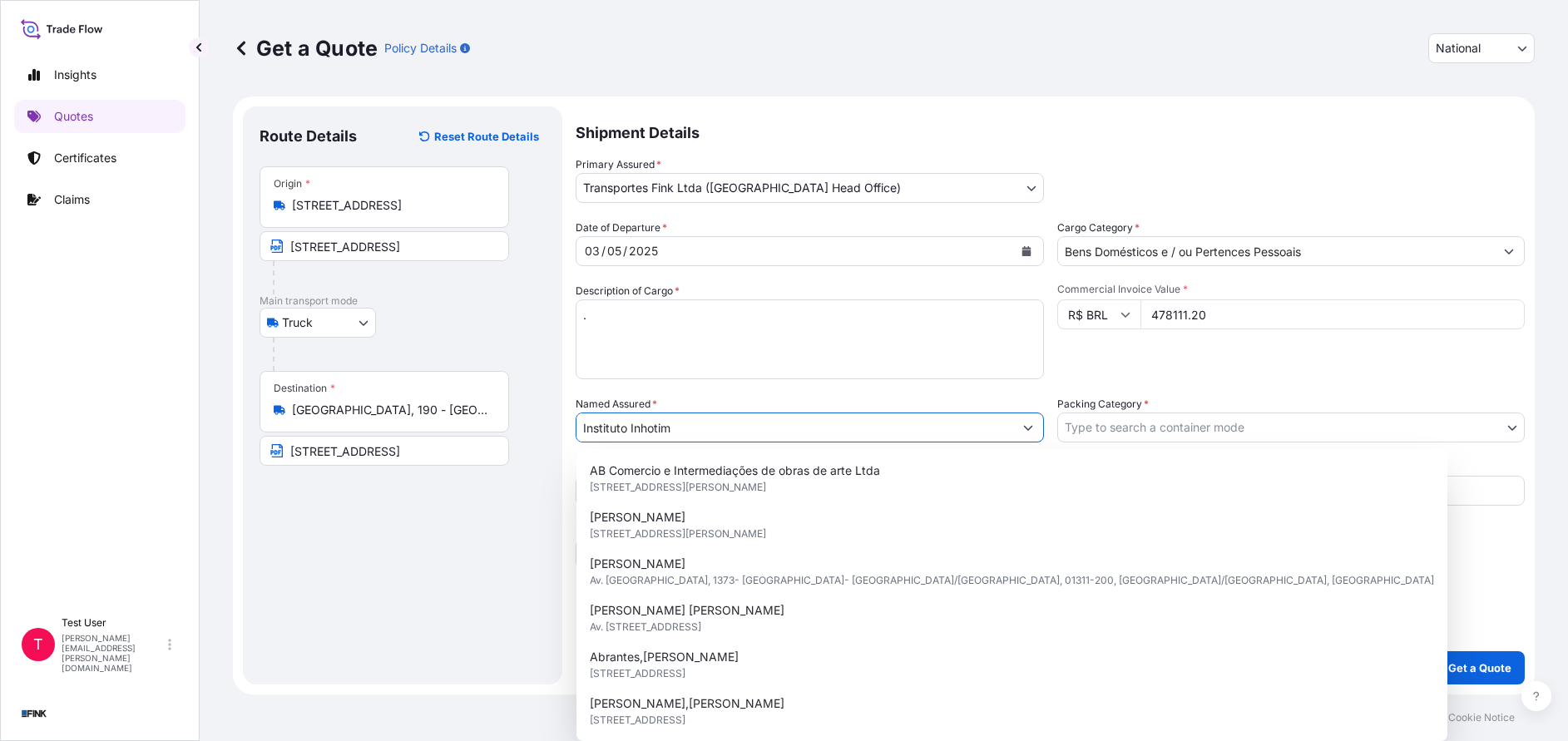
drag, startPoint x: 713, startPoint y: 431, endPoint x: 553, endPoint y: 432, distance: 160.0
click at [553, 432] on form "Route Details Reset Route Details Place of loading Road / [GEOGRAPHIC_DATA] / I…" at bounding box center [884, 396] width 1302 height 598
paste input "Coleção [PERSON_NAME]"
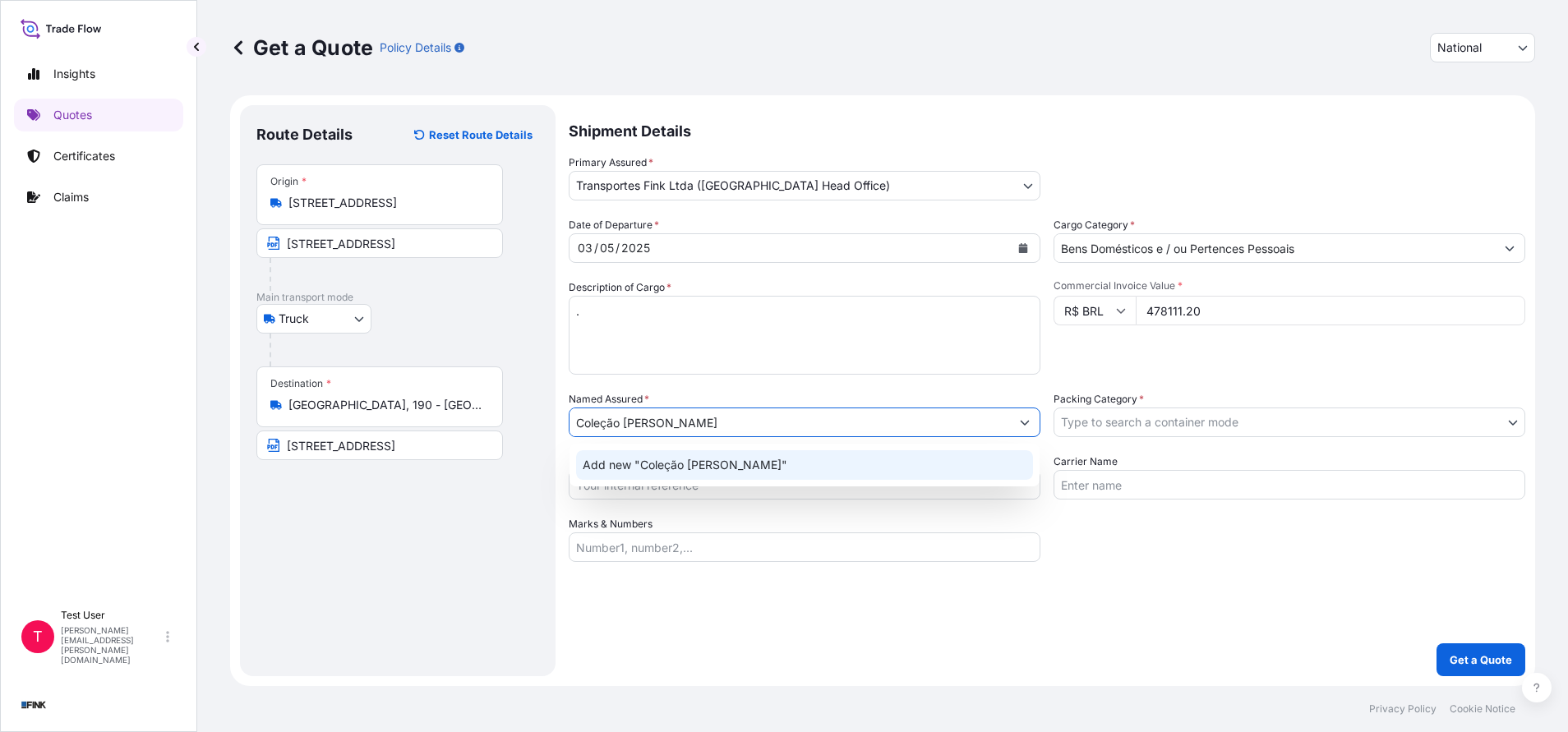
click at [634, 461] on span "Add new "Coleção [PERSON_NAME]"" at bounding box center [685, 465] width 205 height 16
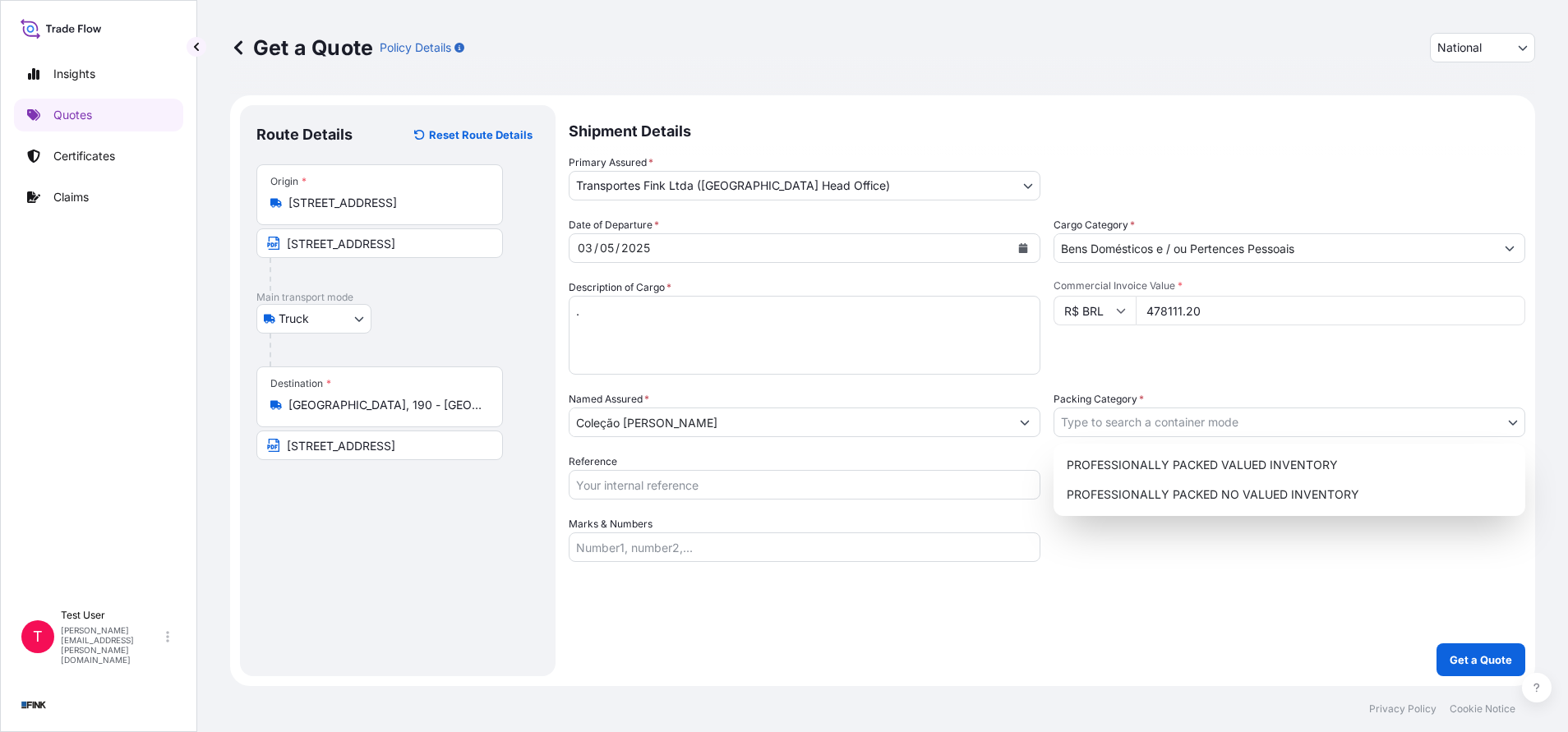
click at [1133, 430] on body "12 options available. 0 options available. 1 option available. Insights Quotes …" at bounding box center [784, 366] width 1568 height 732
click at [1097, 461] on div "PROFESSIONALLY PACKED VALUED INVENTORY" at bounding box center [1289, 464] width 459 height 30
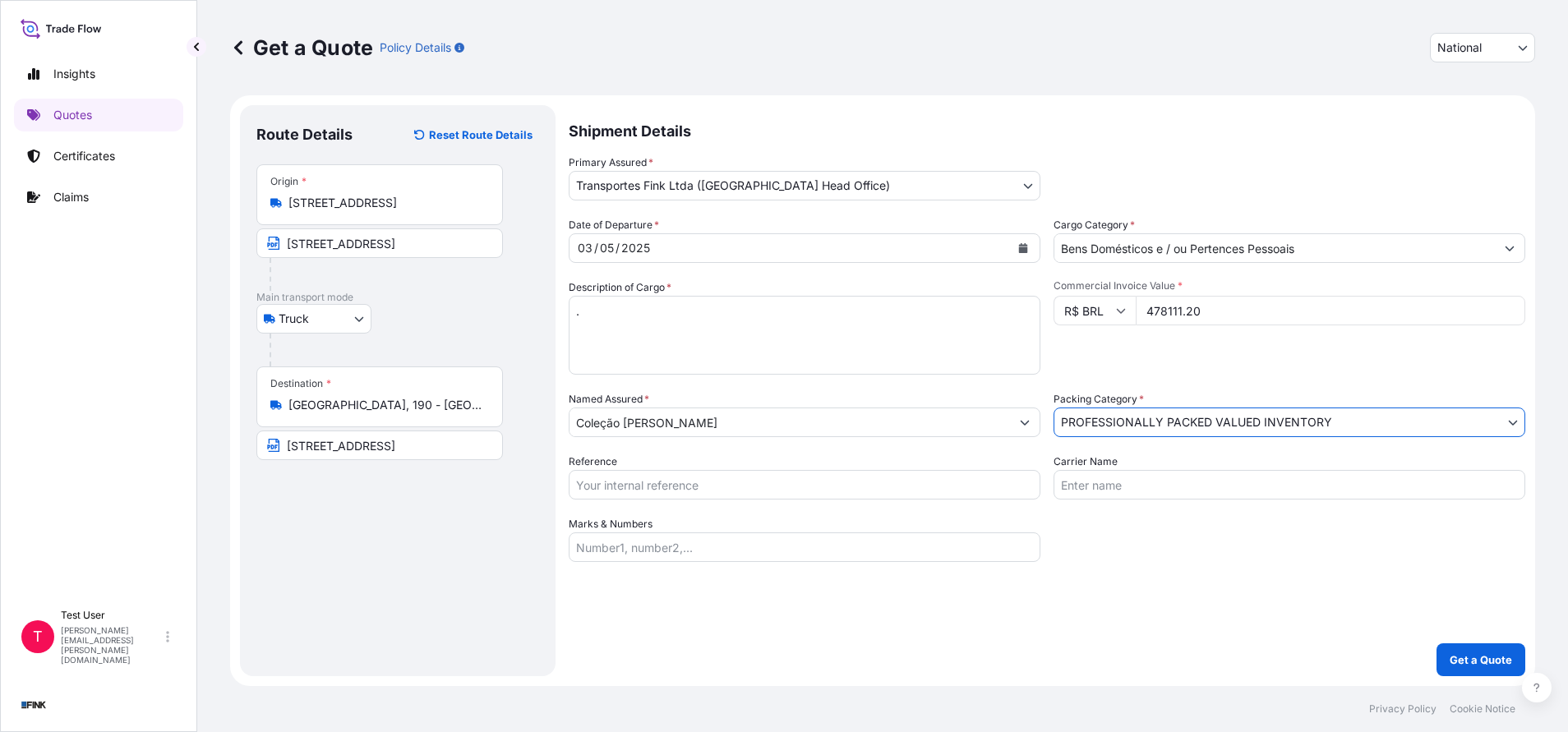
click at [868, 487] on input "Reference" at bounding box center [804, 484] width 471 height 30
paste input "08N-0010-25 OA DDR"
click at [1489, 657] on p "Get a Quote" at bounding box center [1481, 660] width 63 height 16
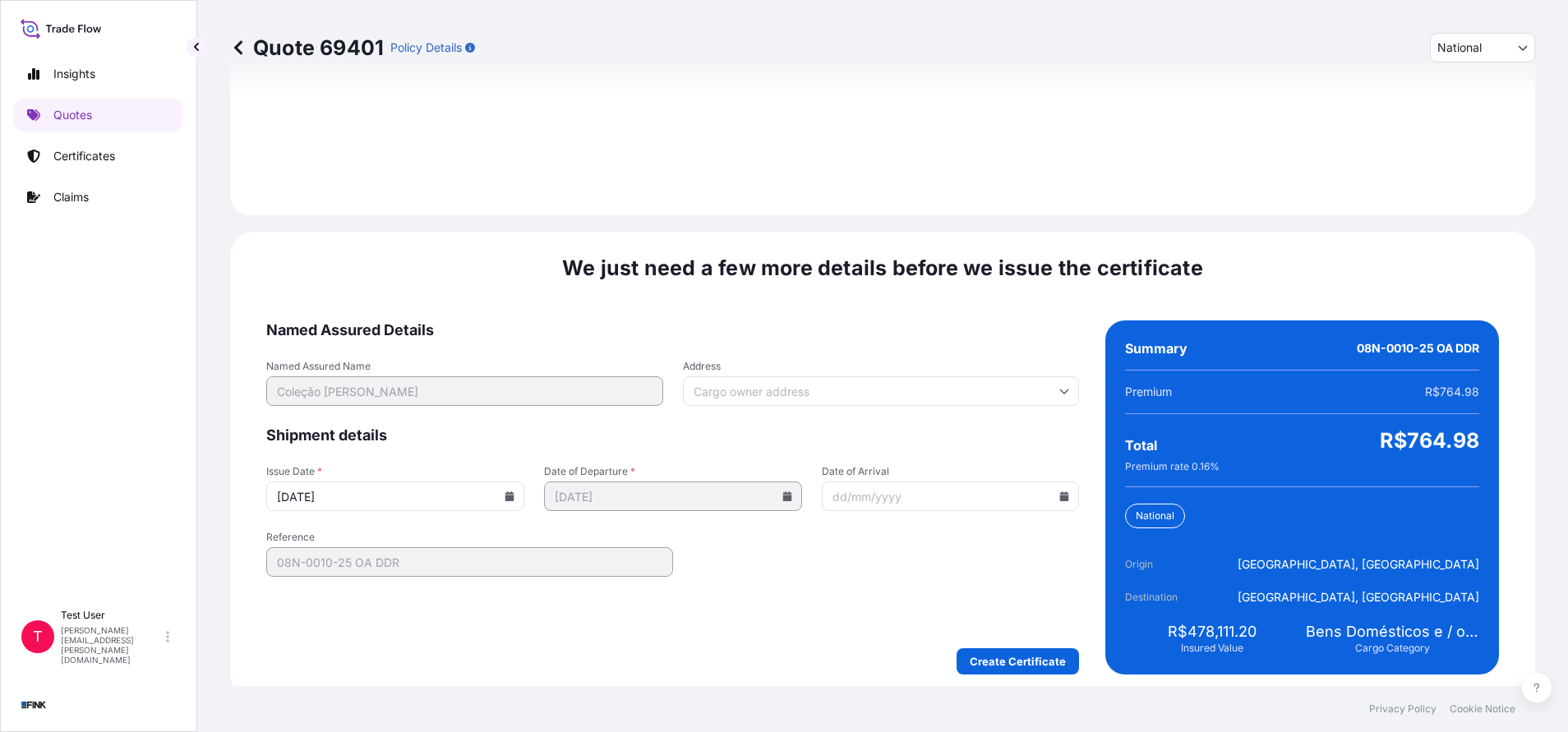
scroll to position [1888, 0]
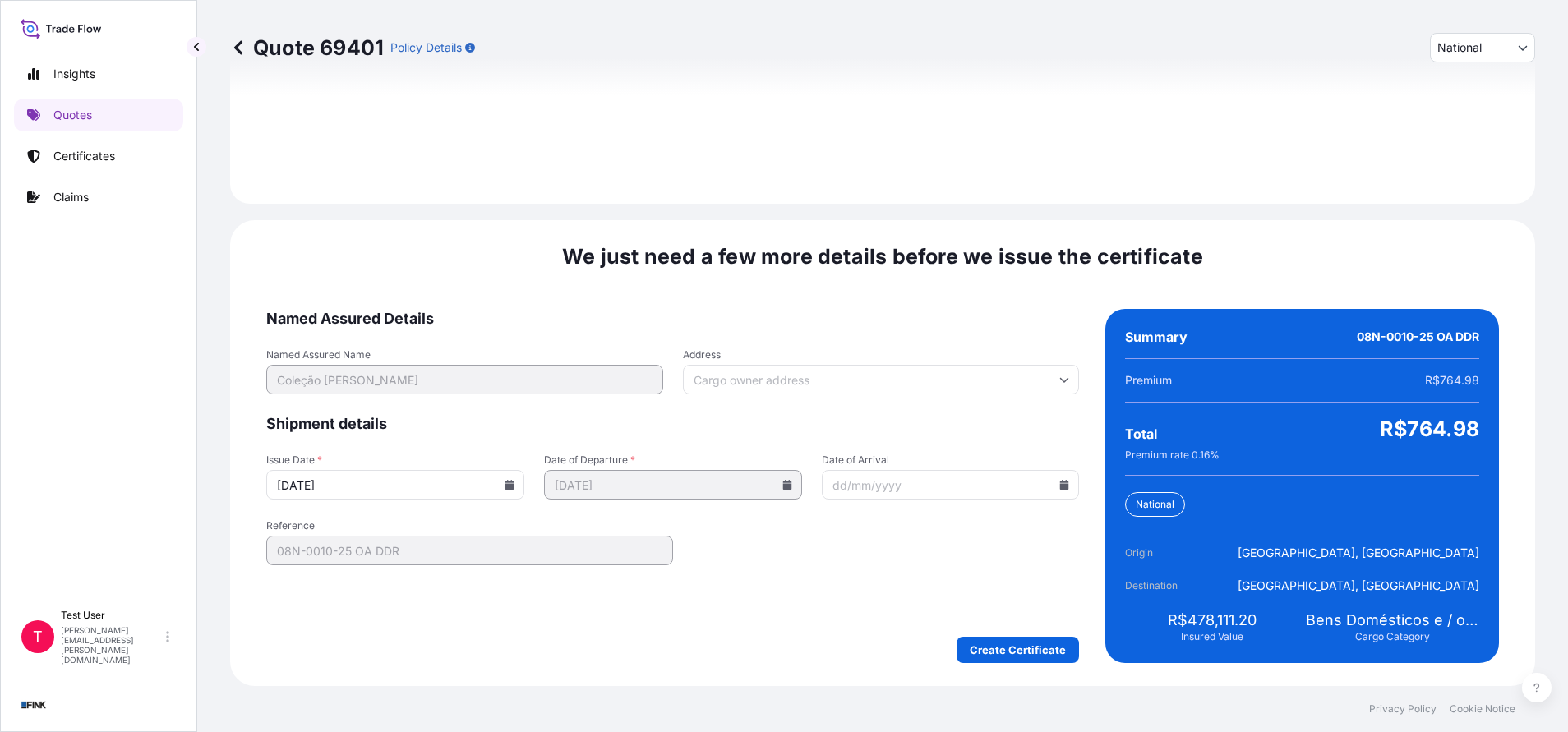
click at [754, 379] on input "Address" at bounding box center [881, 379] width 397 height 30
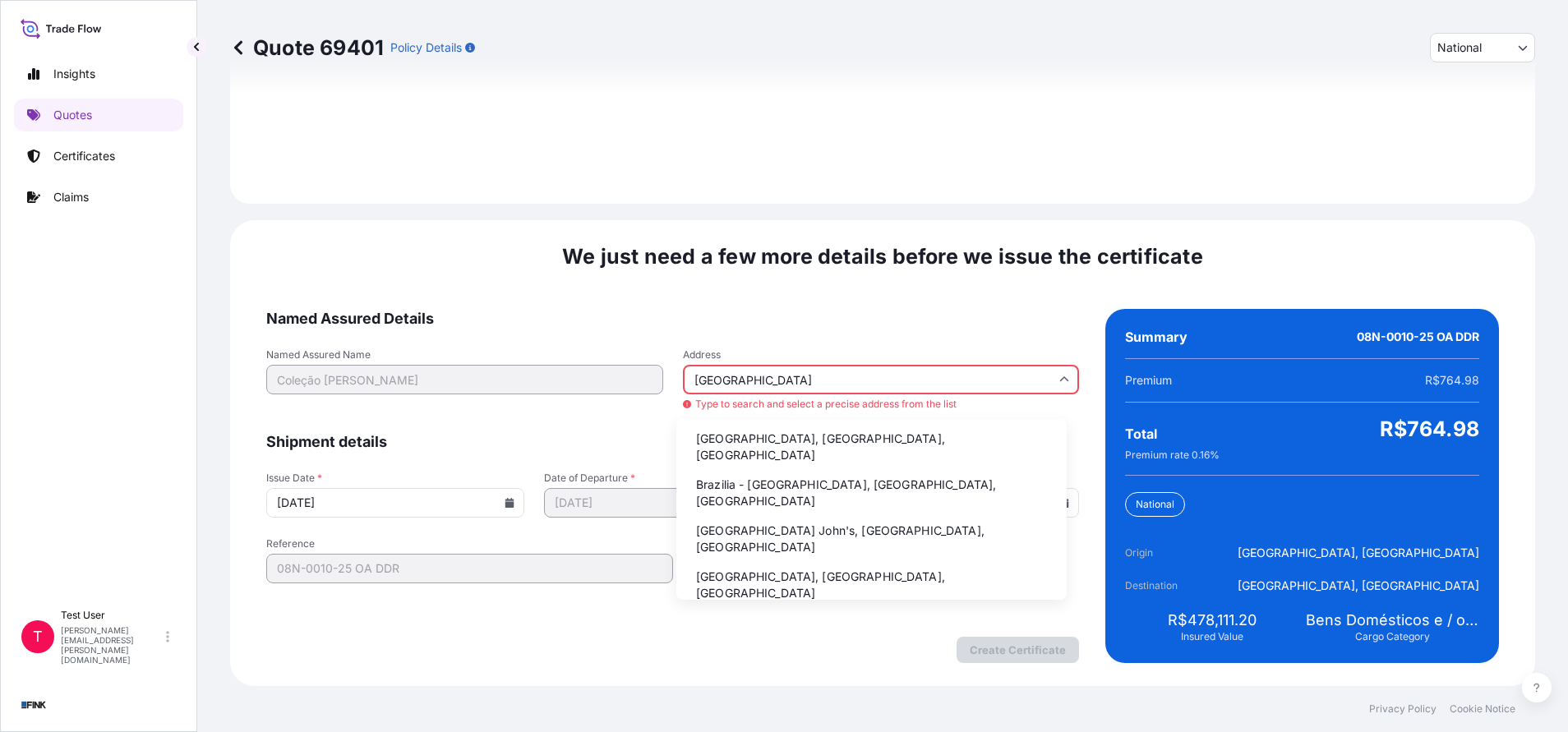
click at [725, 473] on li "Brazilia - [GEOGRAPHIC_DATA], [GEOGRAPHIC_DATA], [GEOGRAPHIC_DATA]" at bounding box center [871, 493] width 377 height 43
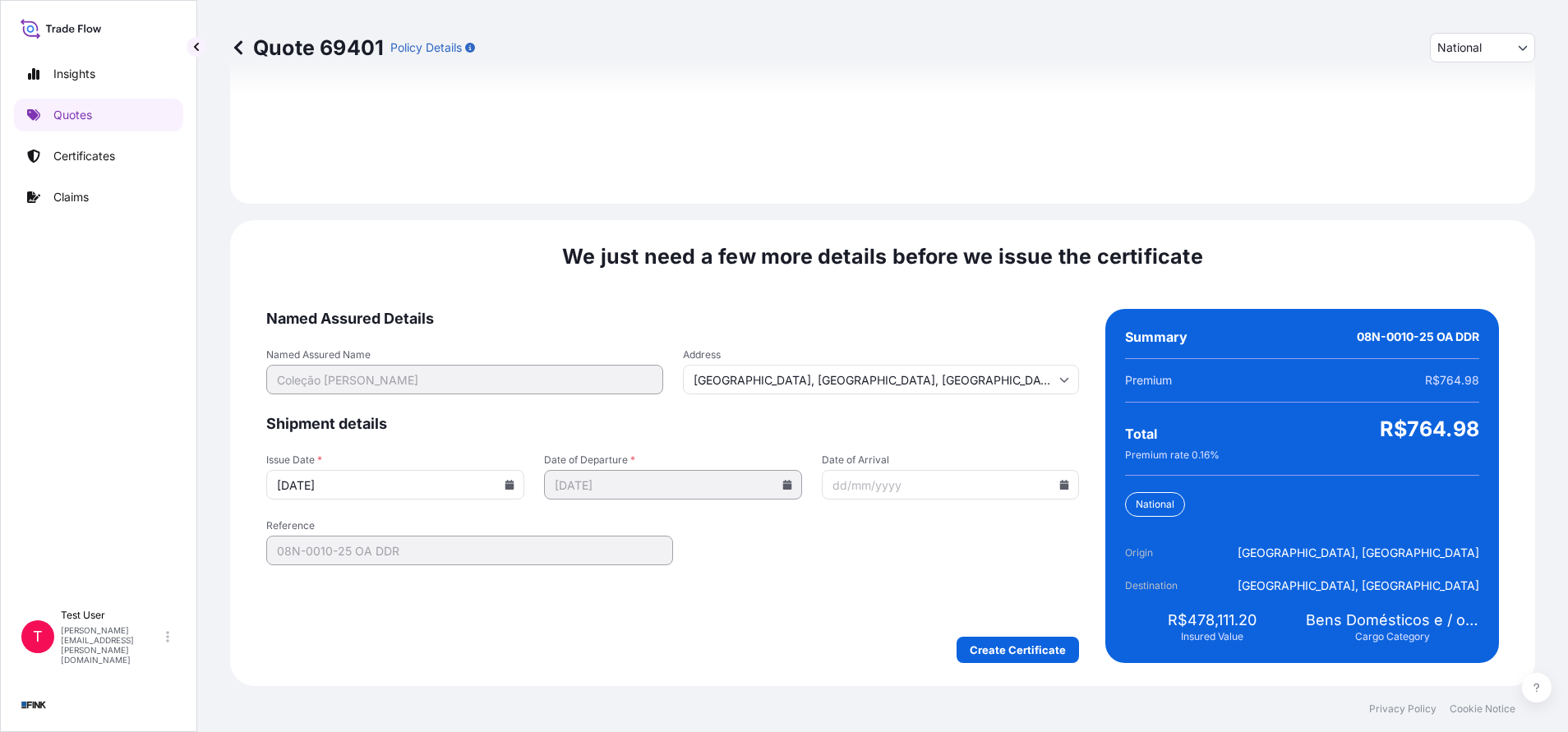
click at [506, 485] on icon at bounding box center [510, 484] width 9 height 10
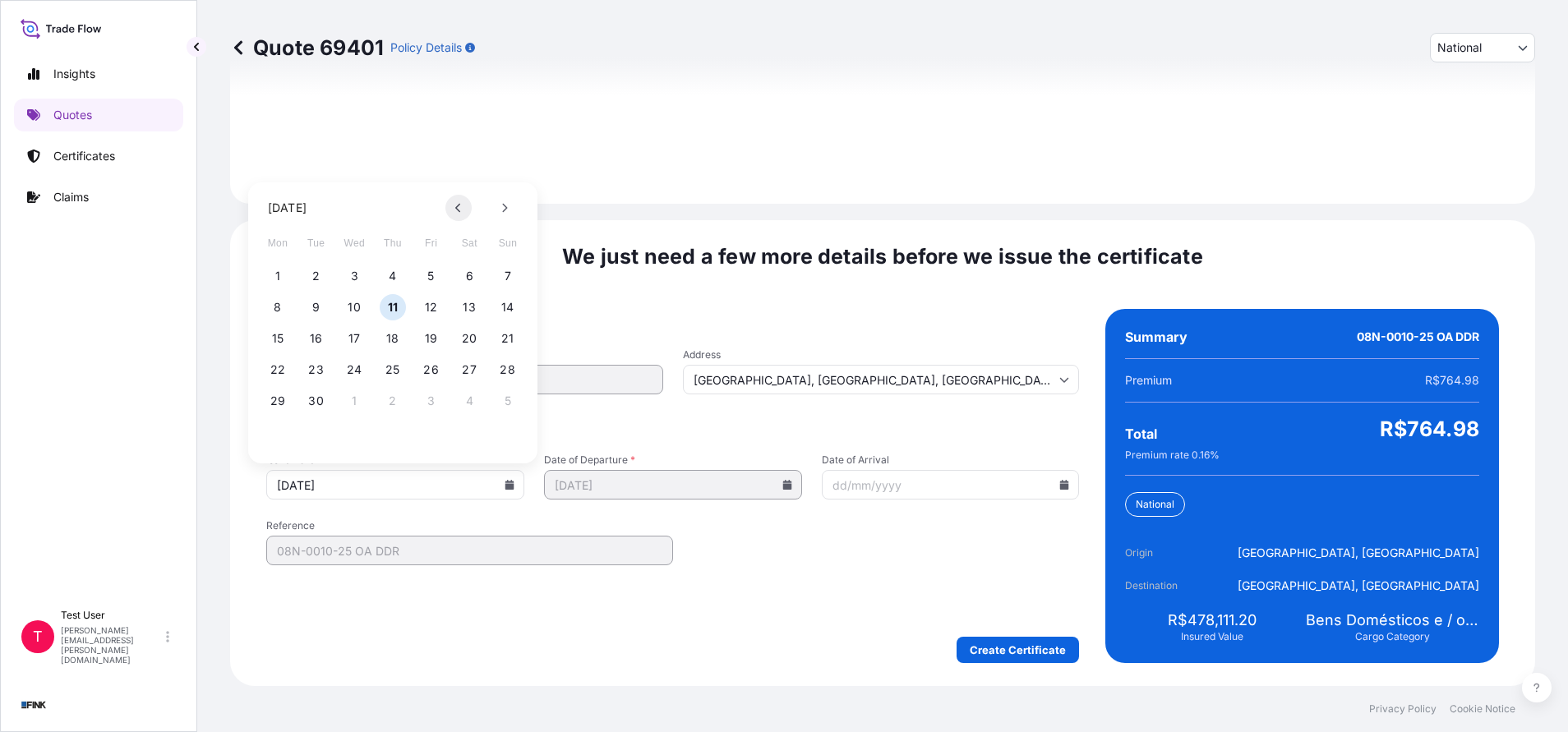
click at [453, 202] on button at bounding box center [458, 207] width 26 height 26
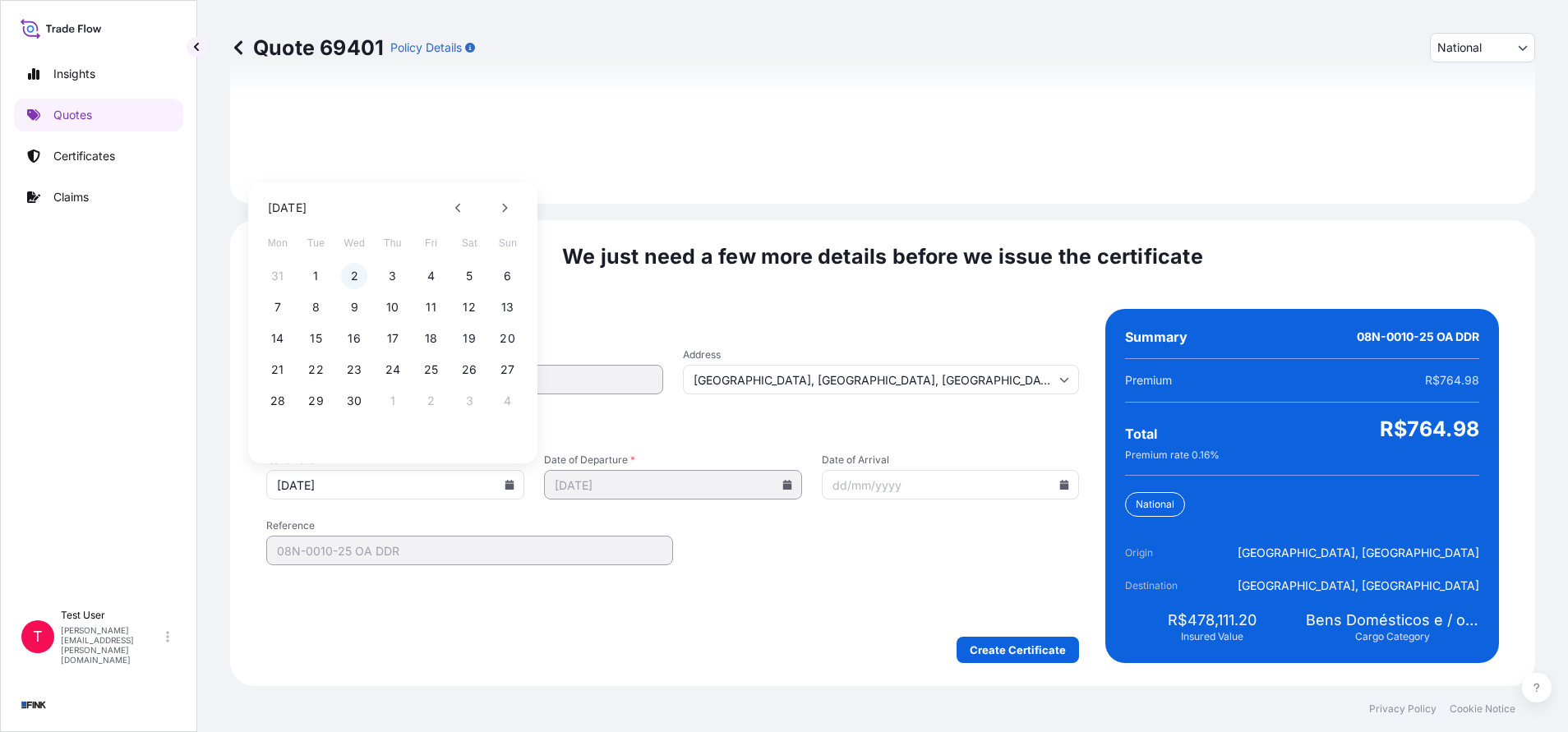
click at [351, 275] on button "2" at bounding box center [354, 276] width 26 height 26
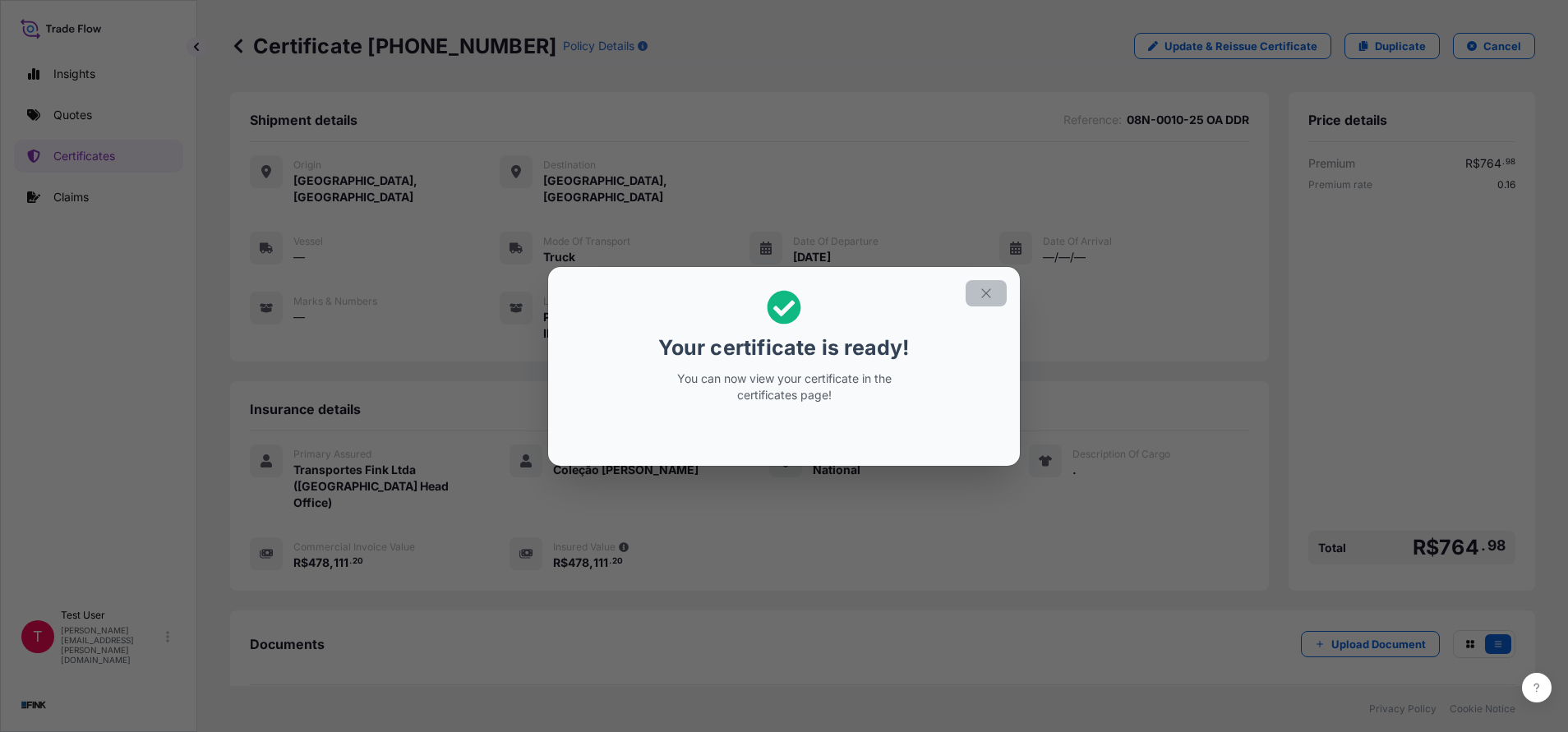
click at [984, 288] on icon "button" at bounding box center [986, 293] width 14 height 14
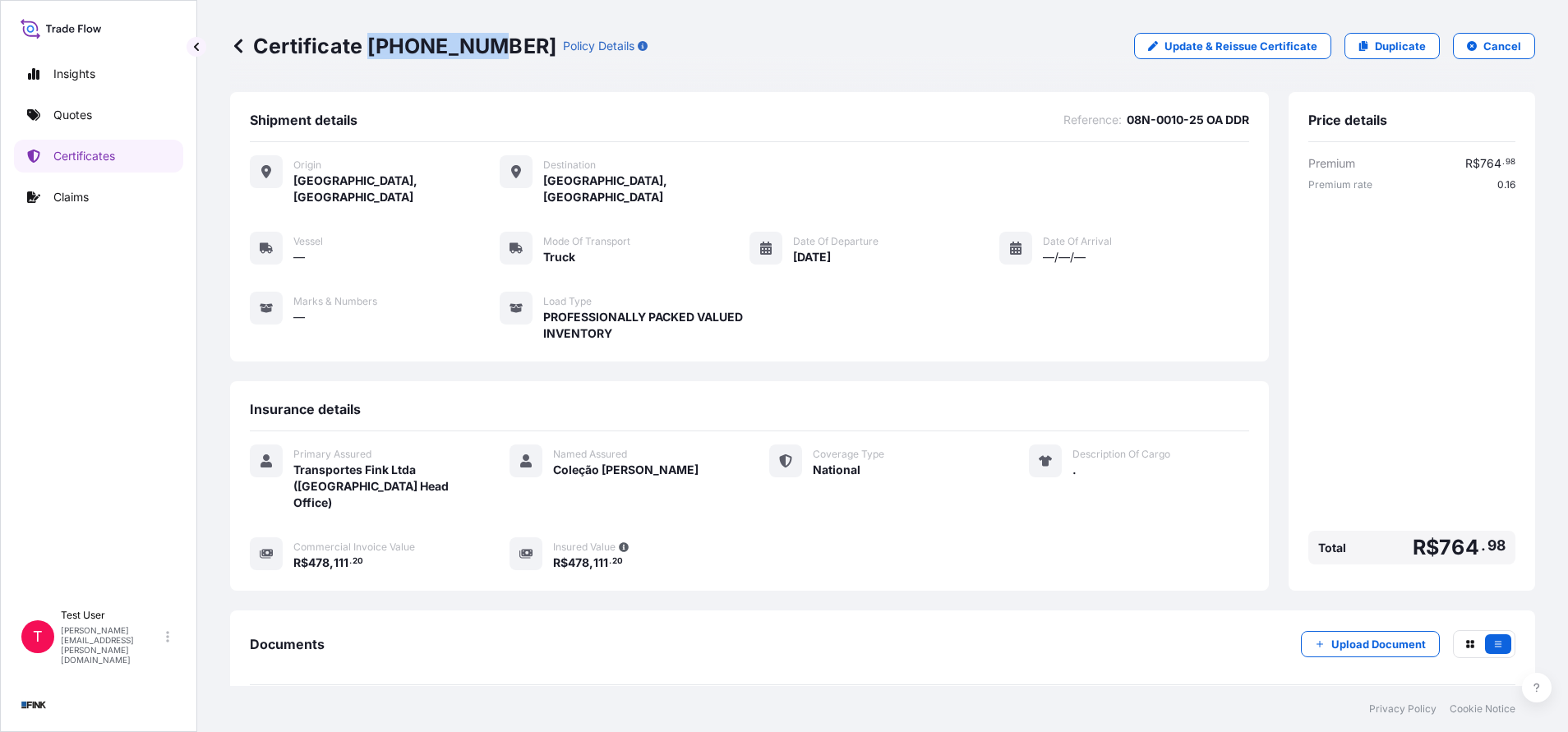
drag, startPoint x: 373, startPoint y: 48, endPoint x: 478, endPoint y: 45, distance: 105.0
click at [478, 45] on p "Certificate [PHONE_NUMBER]" at bounding box center [392, 46] width 326 height 26
